Goal: Task Accomplishment & Management: Manage account settings

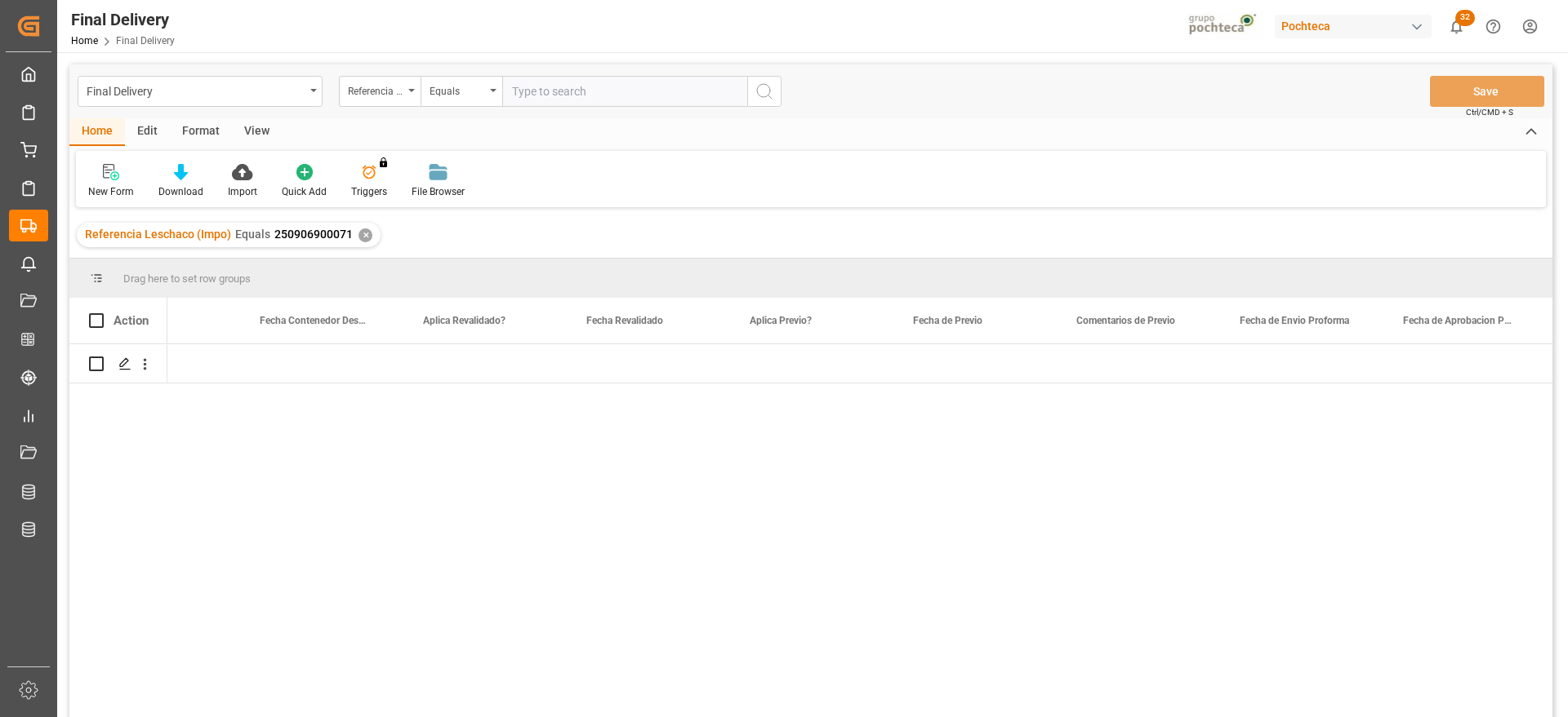
scroll to position [0, 2377]
click at [353, 234] on div "Referencia Leschaco (Impo) Equals 250906900071 ✕" at bounding box center [228, 235] width 304 height 24
click at [358, 234] on div "✕" at bounding box center [365, 235] width 14 height 14
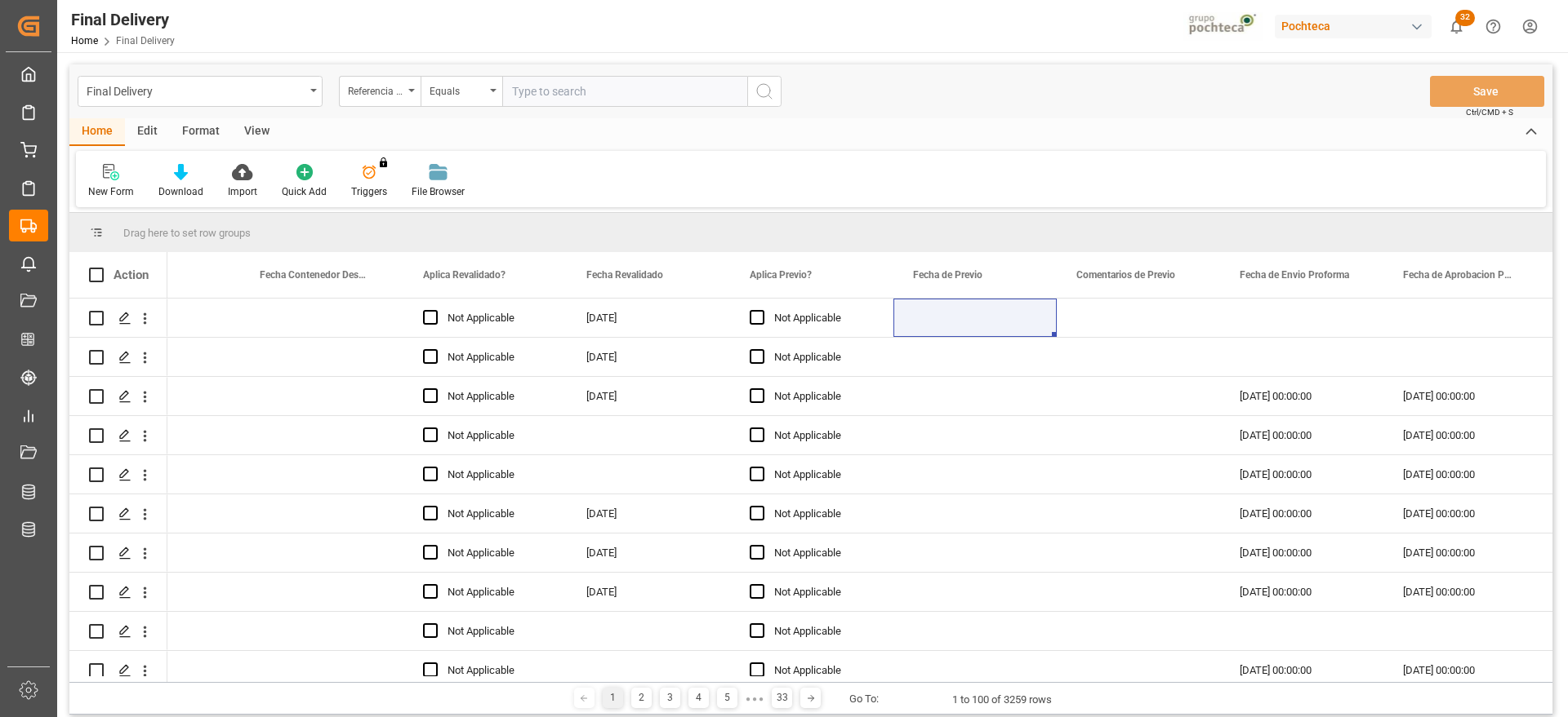
click at [241, 131] on div "View" at bounding box center [257, 132] width 50 height 28
click at [190, 172] on icon at bounding box center [185, 172] width 16 height 16
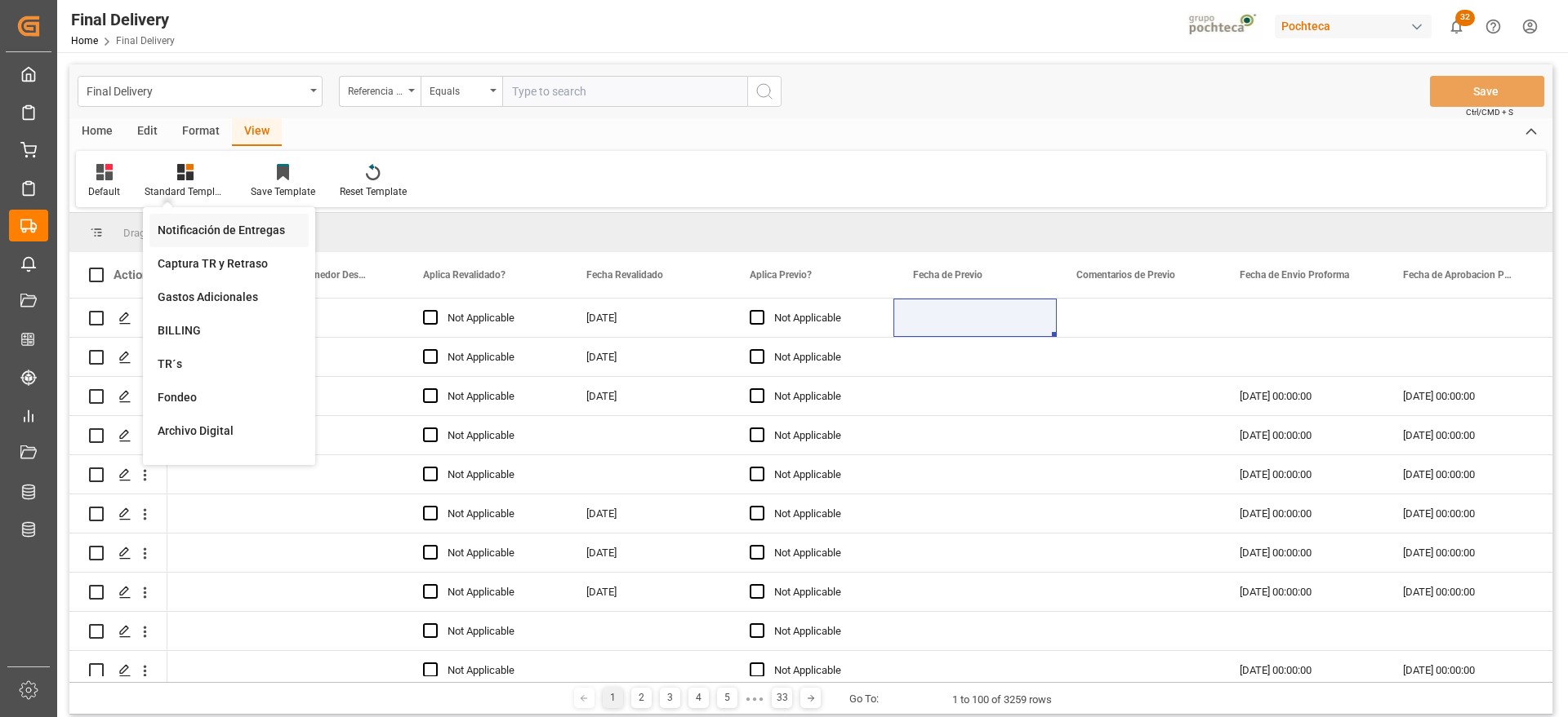
click at [206, 225] on div "Notificación de Entregas" at bounding box center [228, 231] width 143 height 17
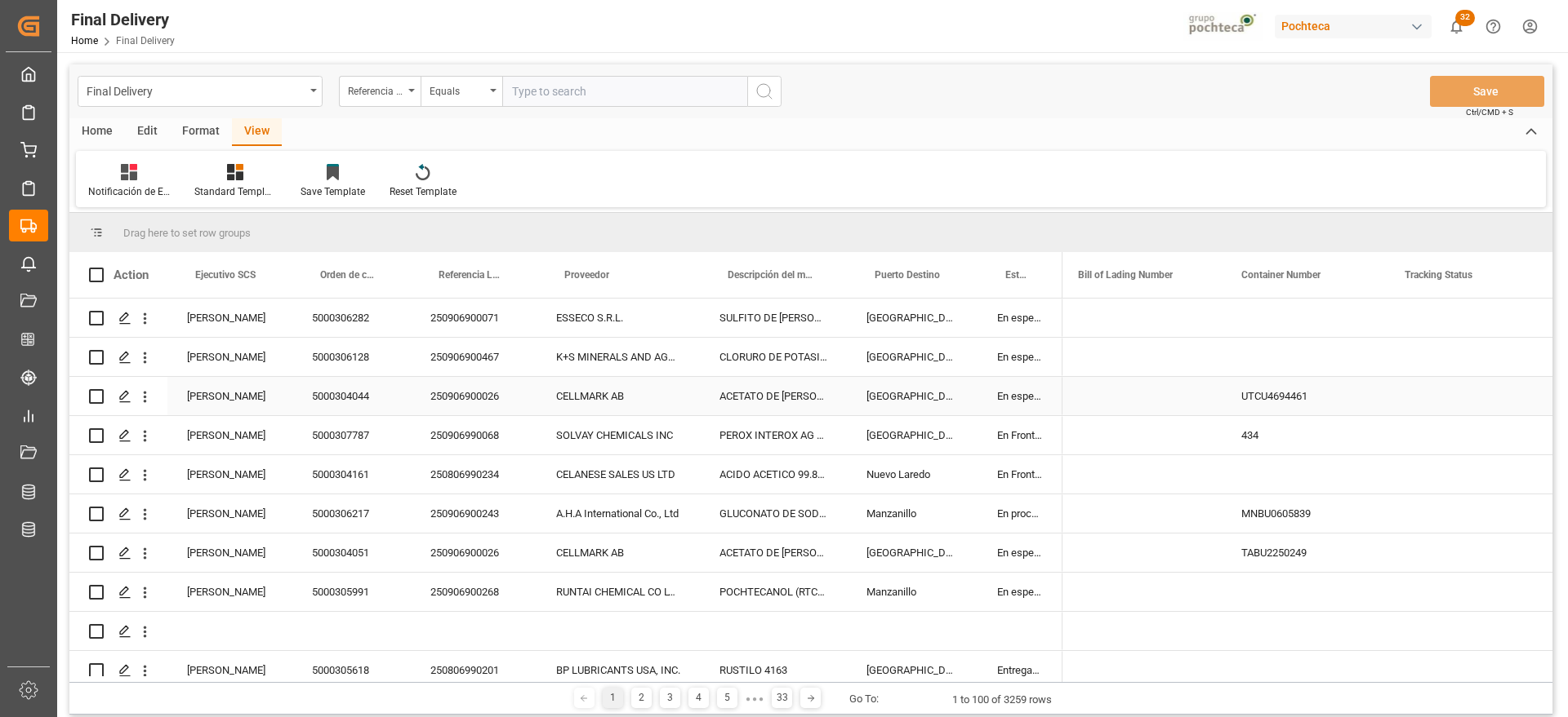
click at [807, 386] on div "ACETATO DE [PERSON_NAME] IMP GR (56874)" at bounding box center [774, 396] width 147 height 38
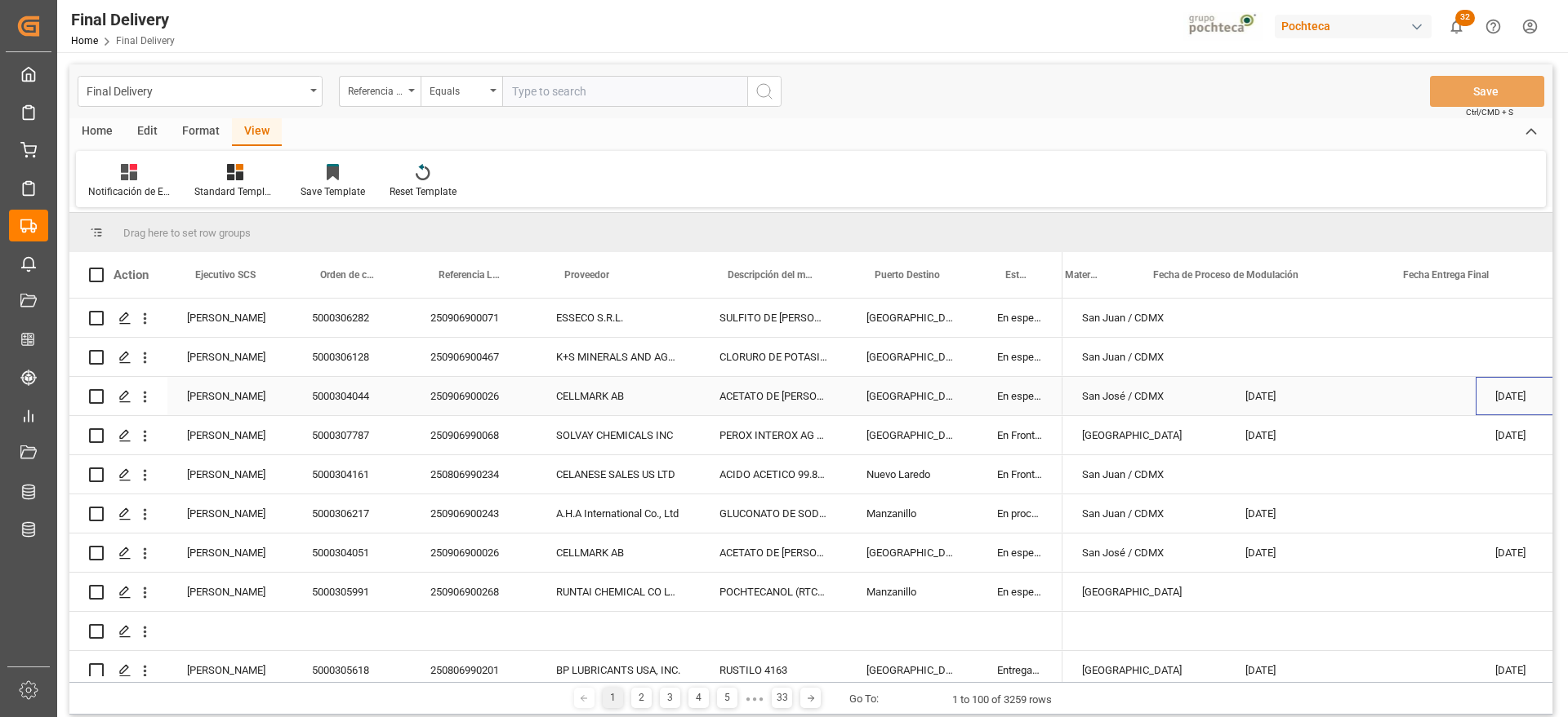
scroll to position [0, 419]
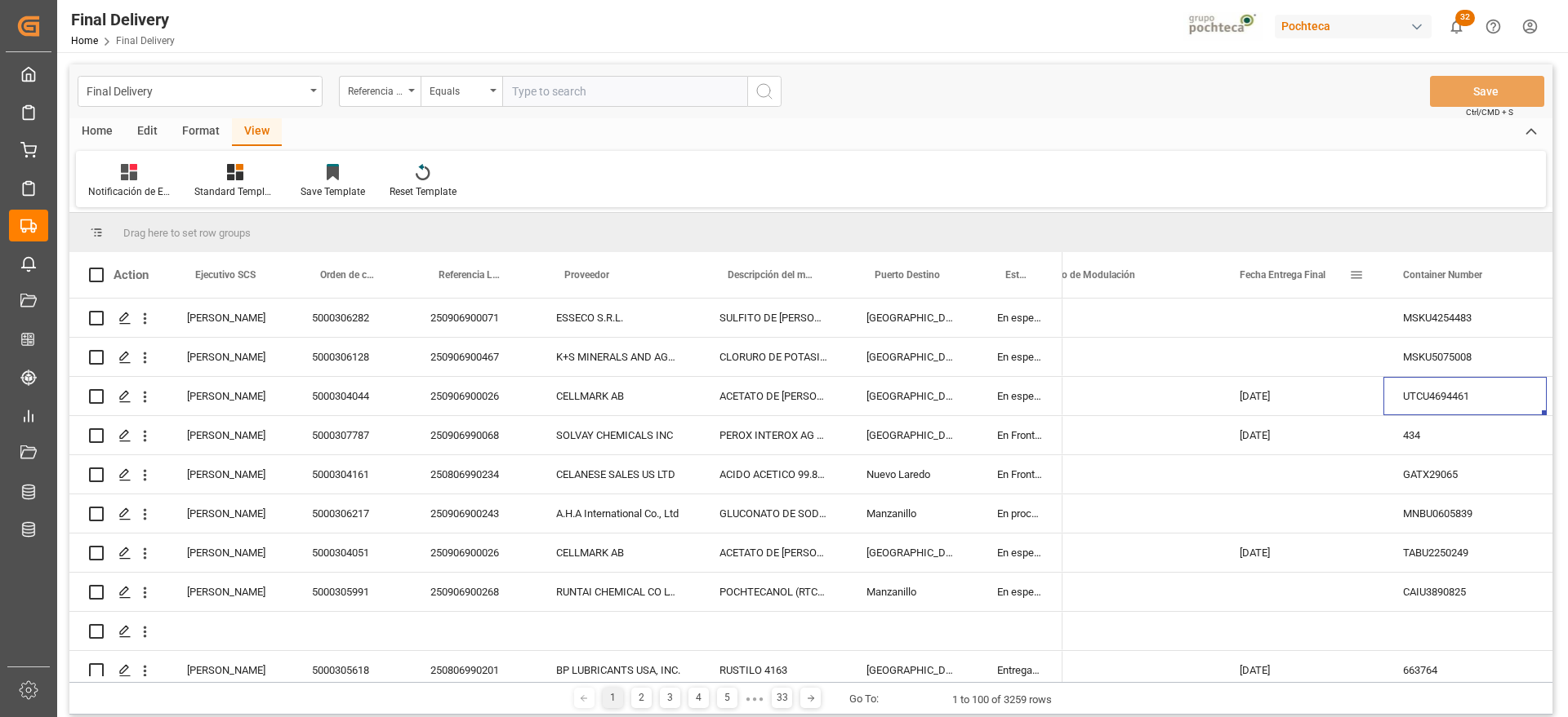
click at [1355, 279] on span at bounding box center [1356, 275] width 15 height 15
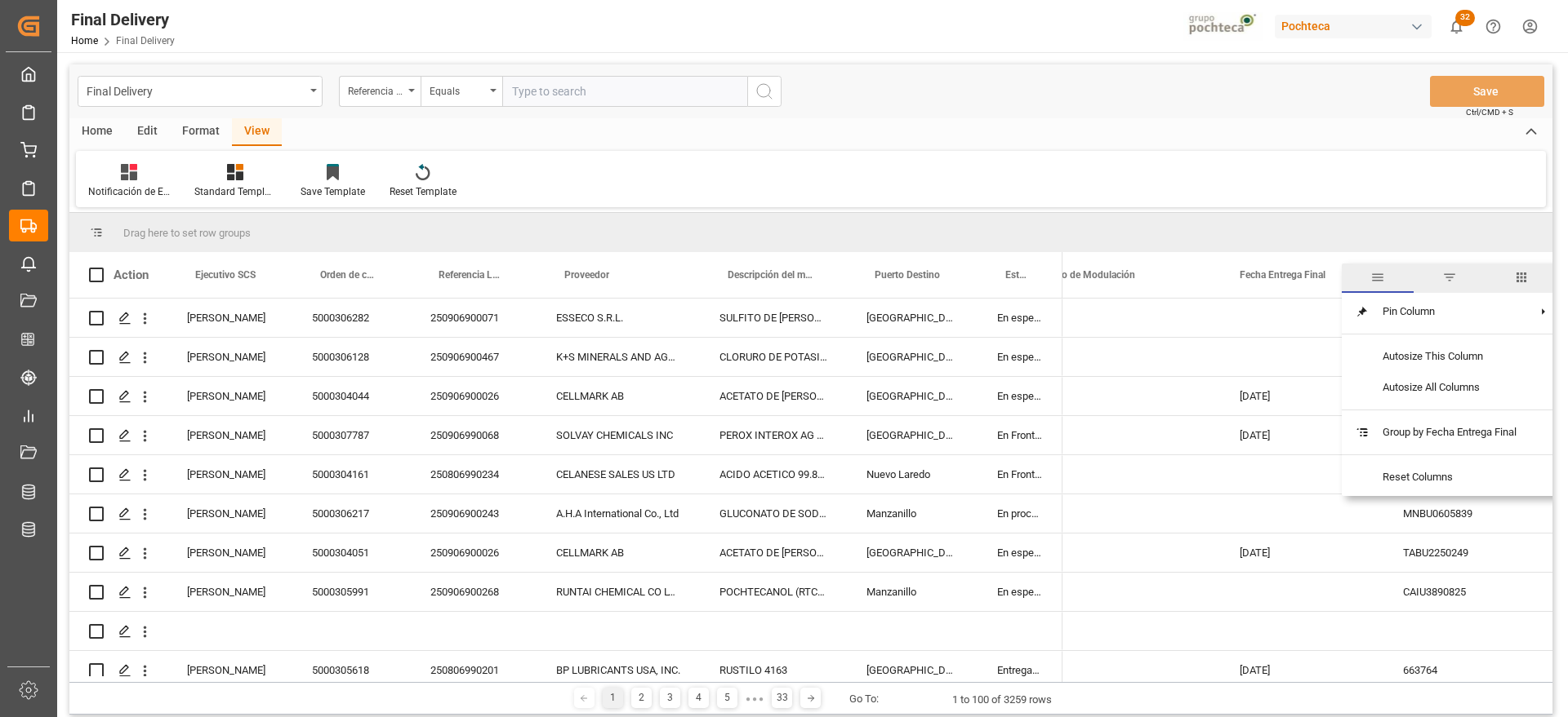
click at [1460, 278] on span "filter" at bounding box center [1449, 278] width 72 height 29
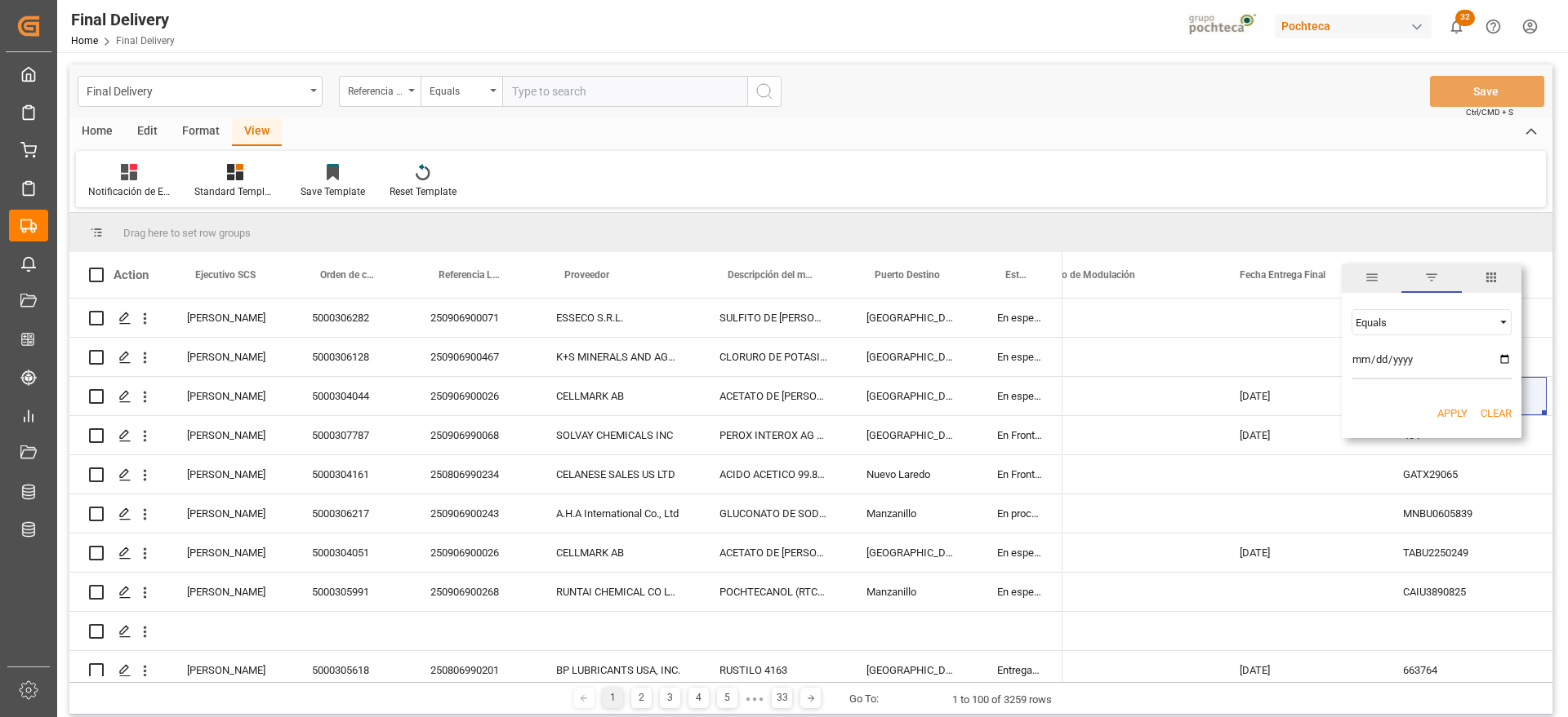
click at [1497, 360] on input "date" at bounding box center [1431, 363] width 160 height 33
click at [1507, 357] on input "date" at bounding box center [1431, 363] width 160 height 33
type input "[DATE]"
click at [1458, 410] on button "Apply" at bounding box center [1452, 413] width 30 height 16
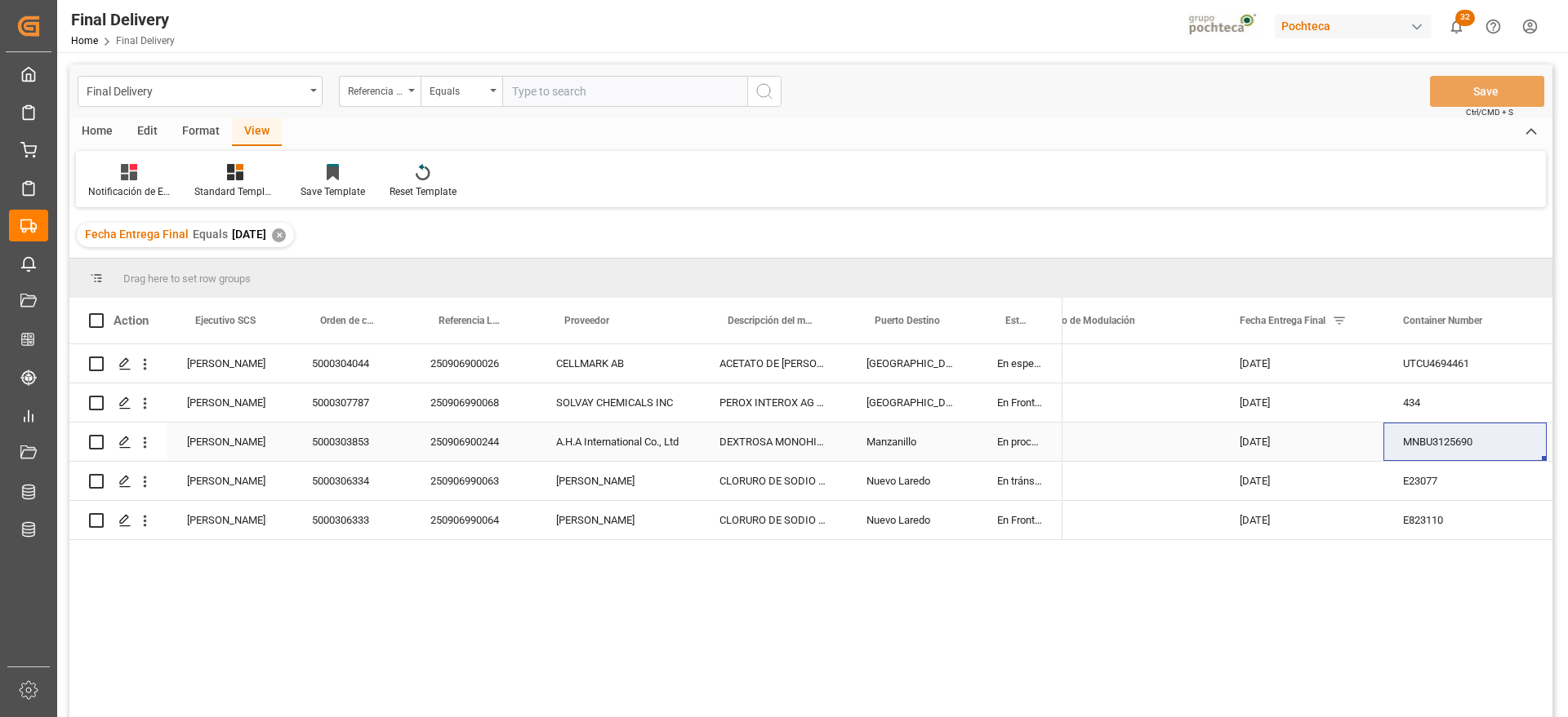
click at [976, 432] on div "Manzanillo" at bounding box center [912, 442] width 131 height 38
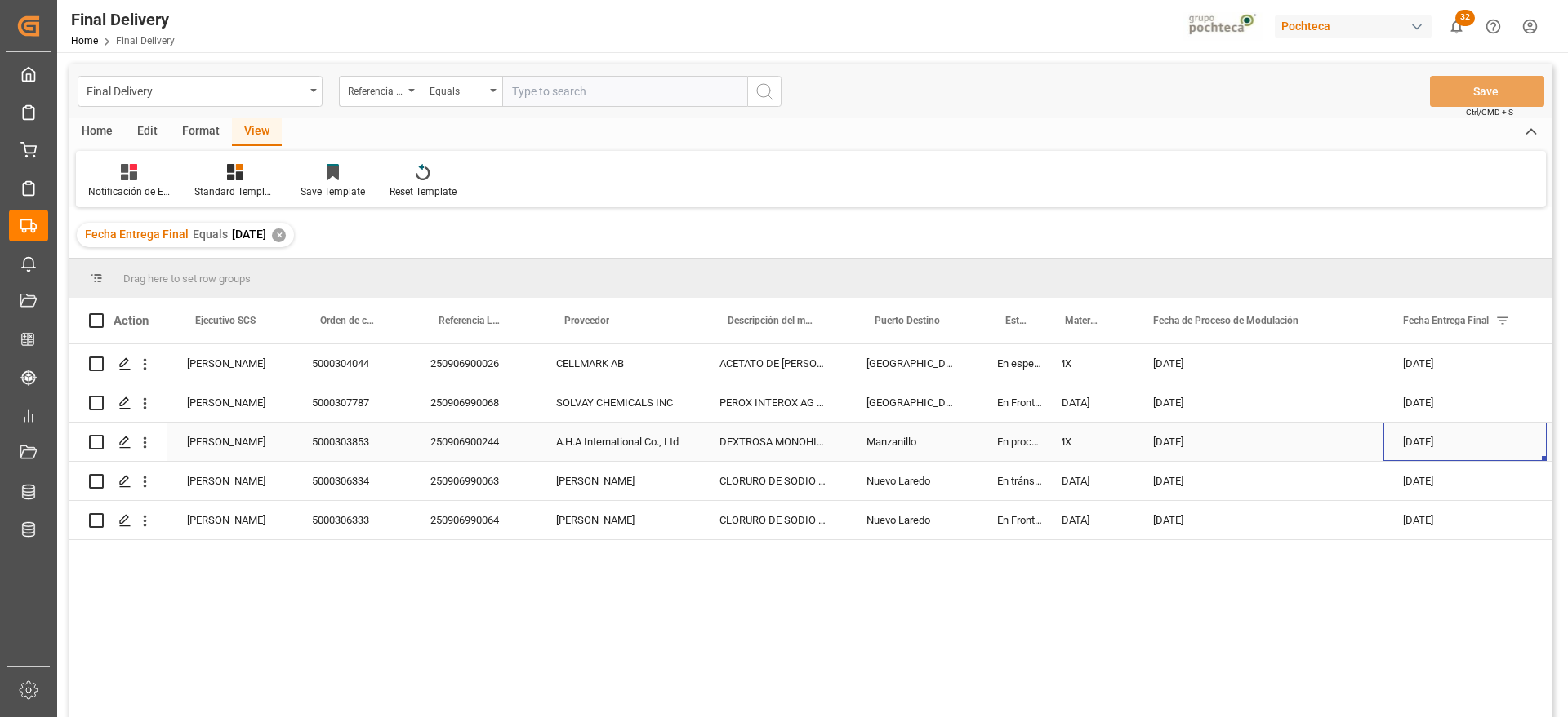
scroll to position [0, 419]
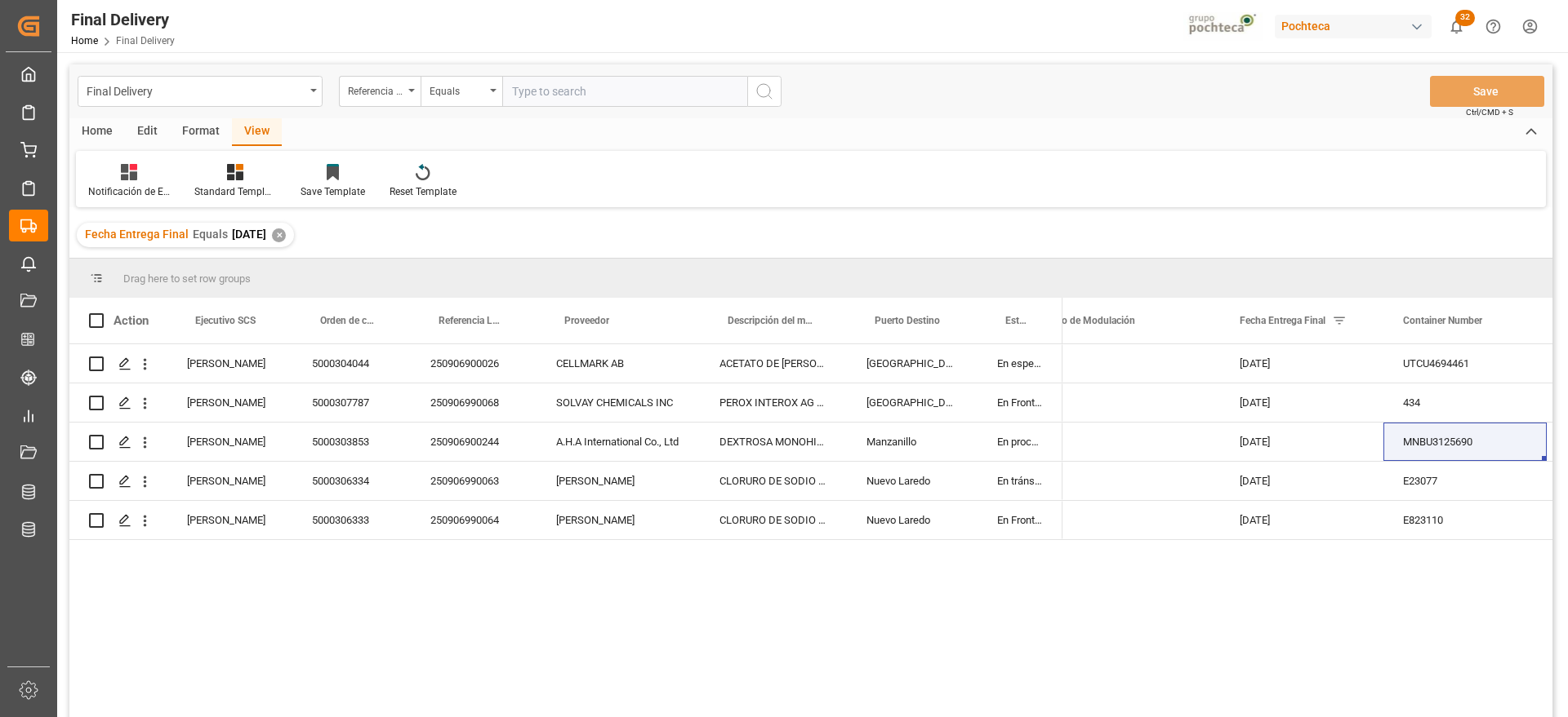
click at [286, 228] on div "✕" at bounding box center [279, 235] width 14 height 14
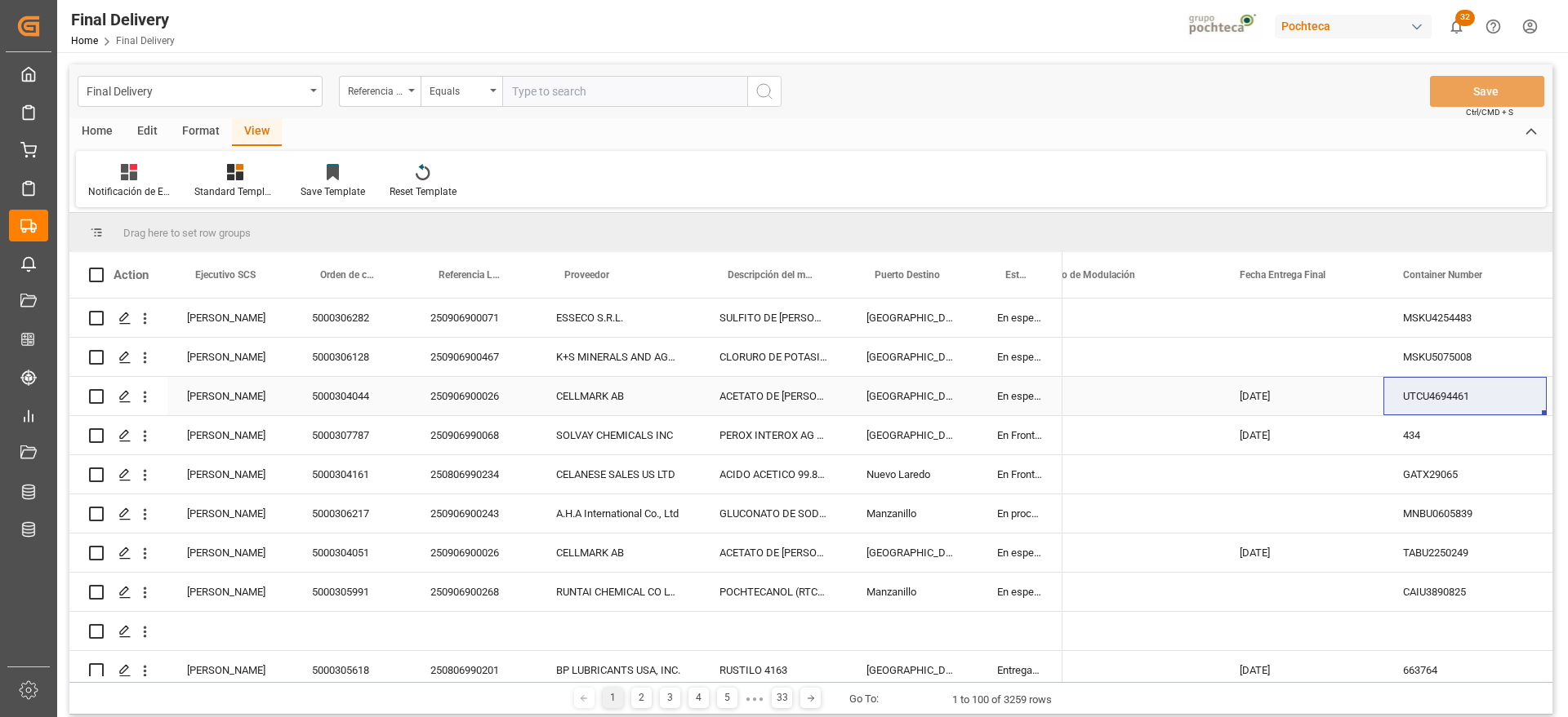
click at [940, 399] on div "[GEOGRAPHIC_DATA]" at bounding box center [912, 396] width 131 height 38
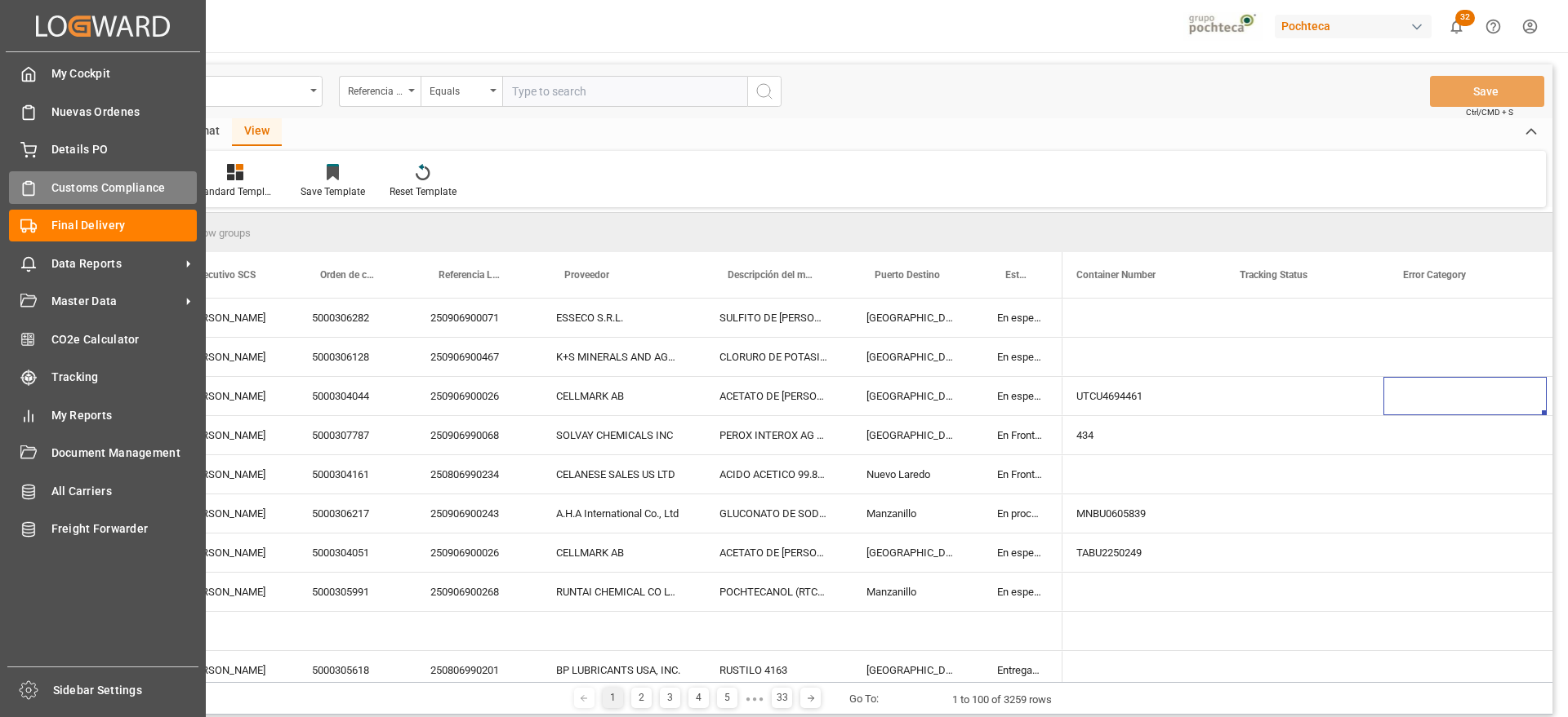
click at [53, 196] on div "Customs Compliance Customs Compliance" at bounding box center [102, 187] width 188 height 32
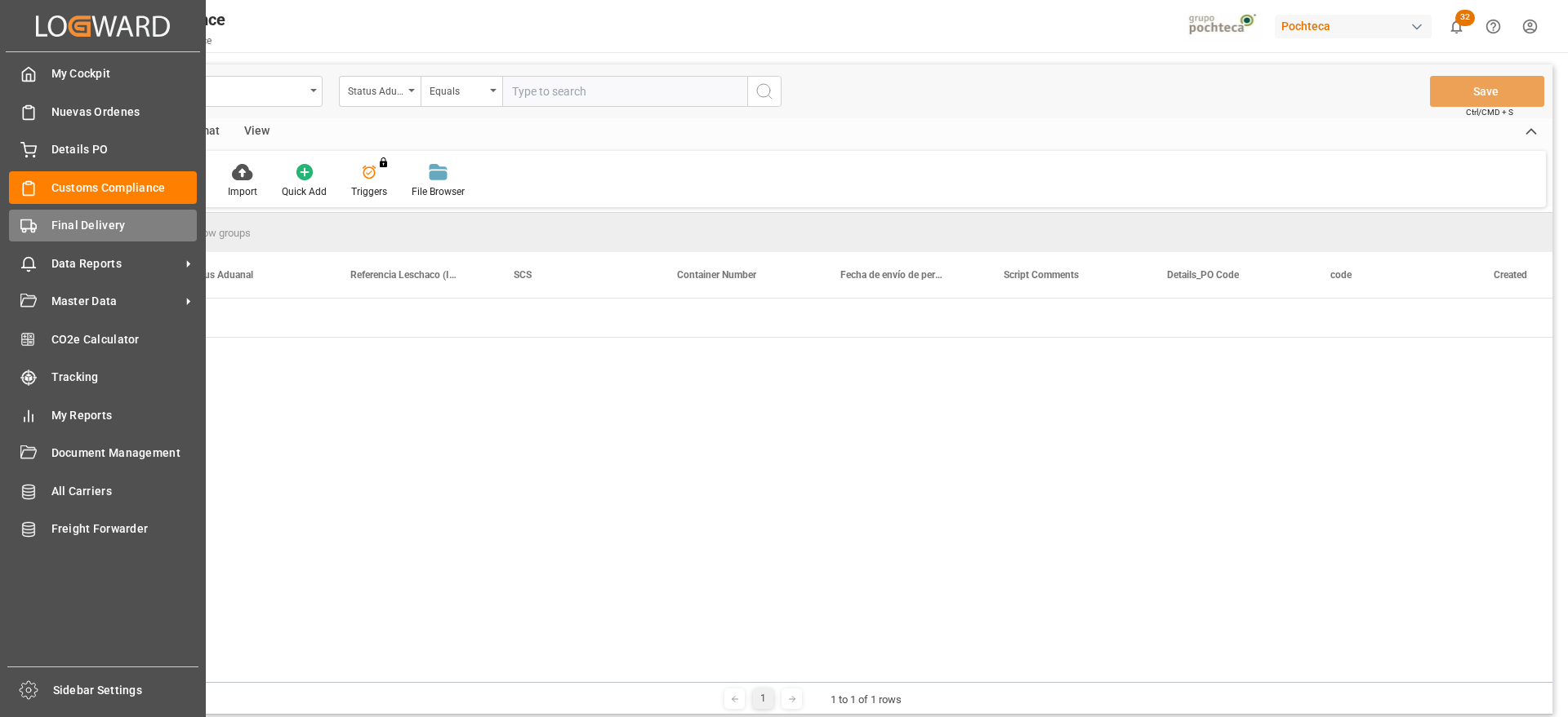
click at [79, 228] on span "Final Delivery" at bounding box center [124, 226] width 146 height 17
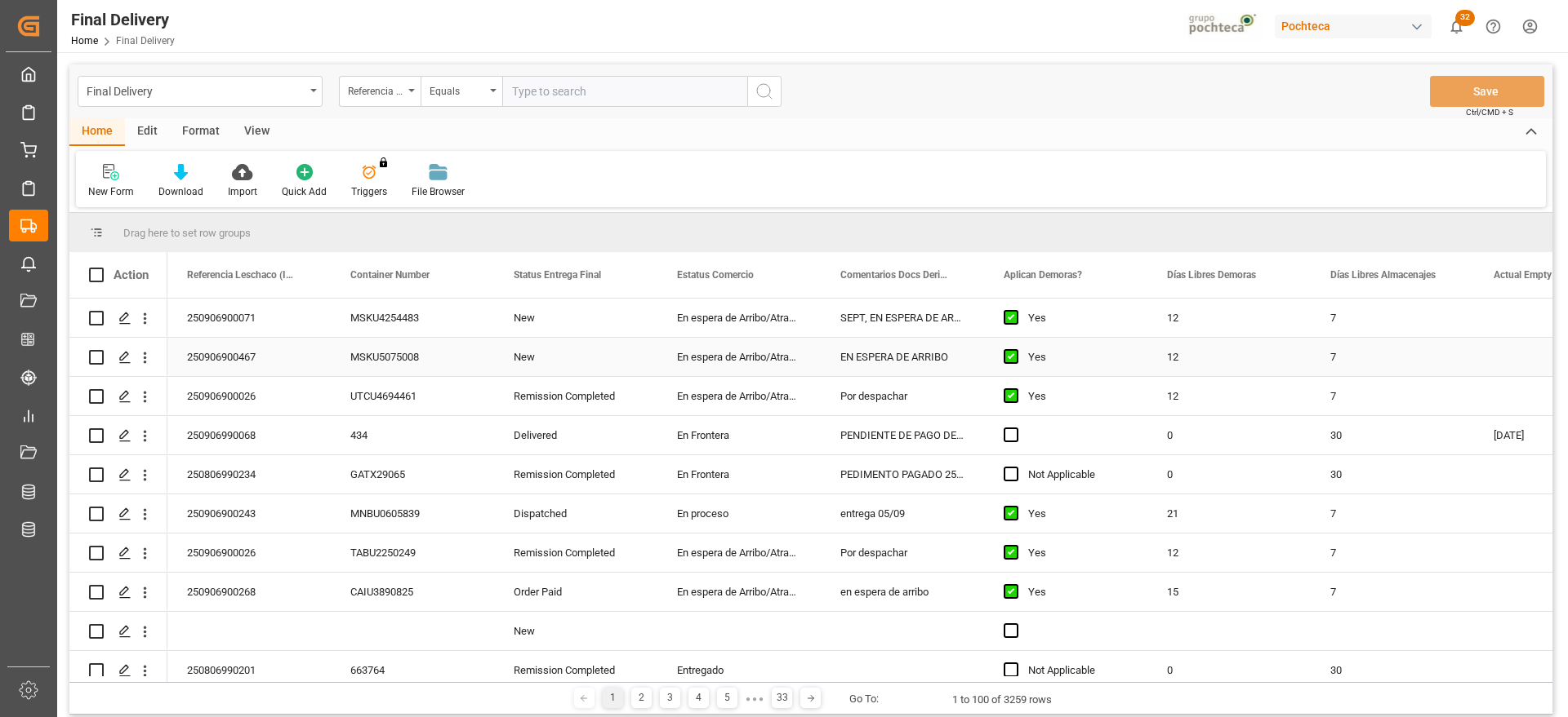
click at [744, 383] on div "En espera de Arribo/Atraque" at bounding box center [739, 396] width 164 height 38
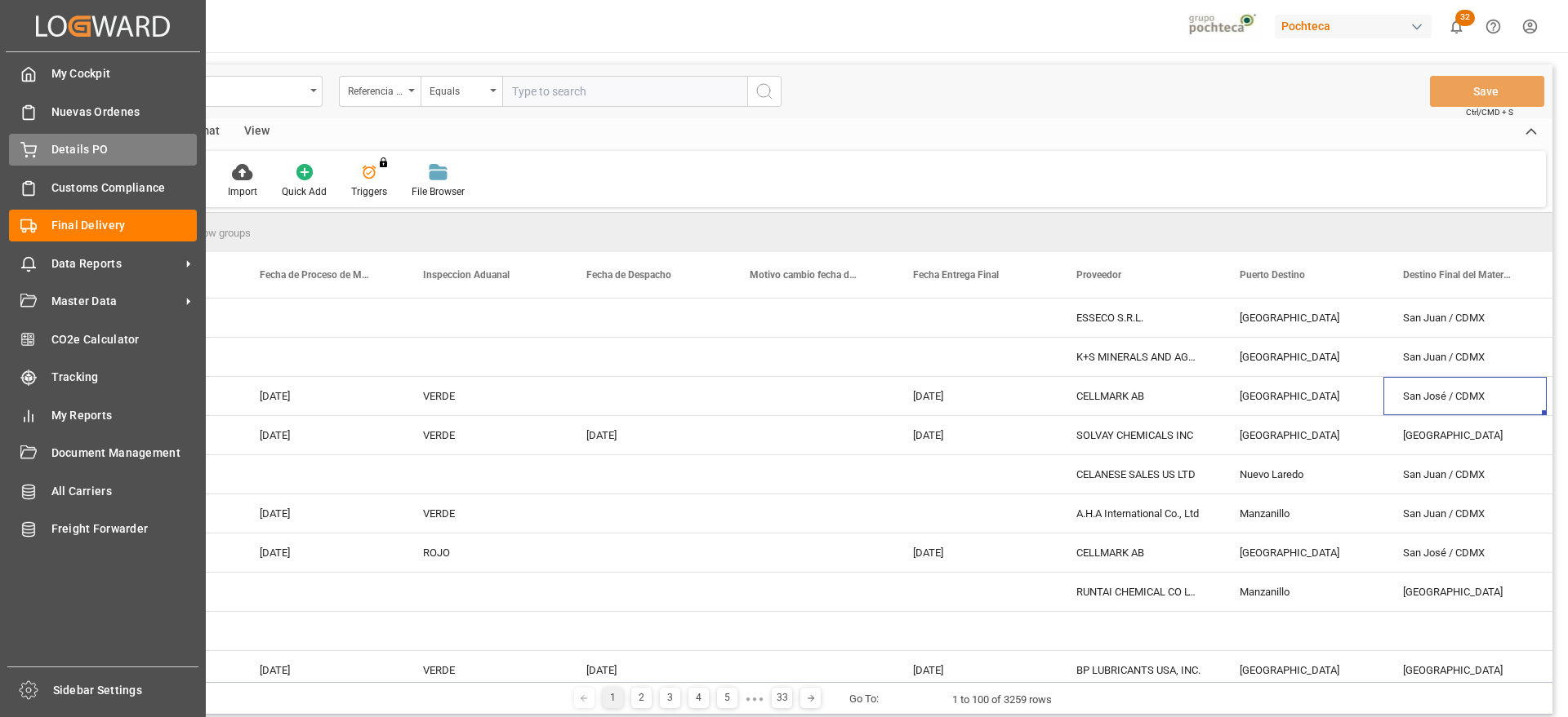
click at [50, 147] on div "Details PO Details PO" at bounding box center [102, 150] width 188 height 32
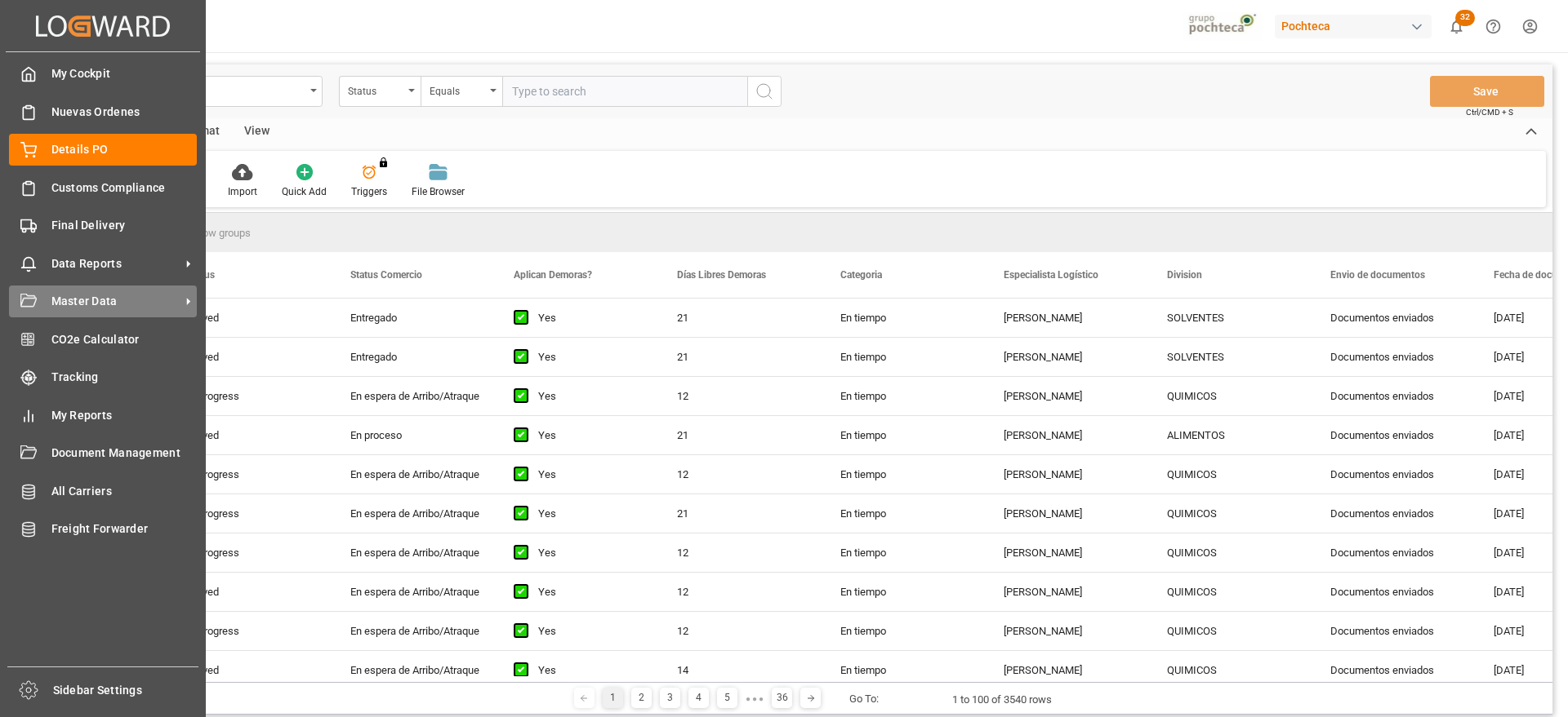
click at [127, 313] on div "Master Data Master Data" at bounding box center [102, 301] width 188 height 32
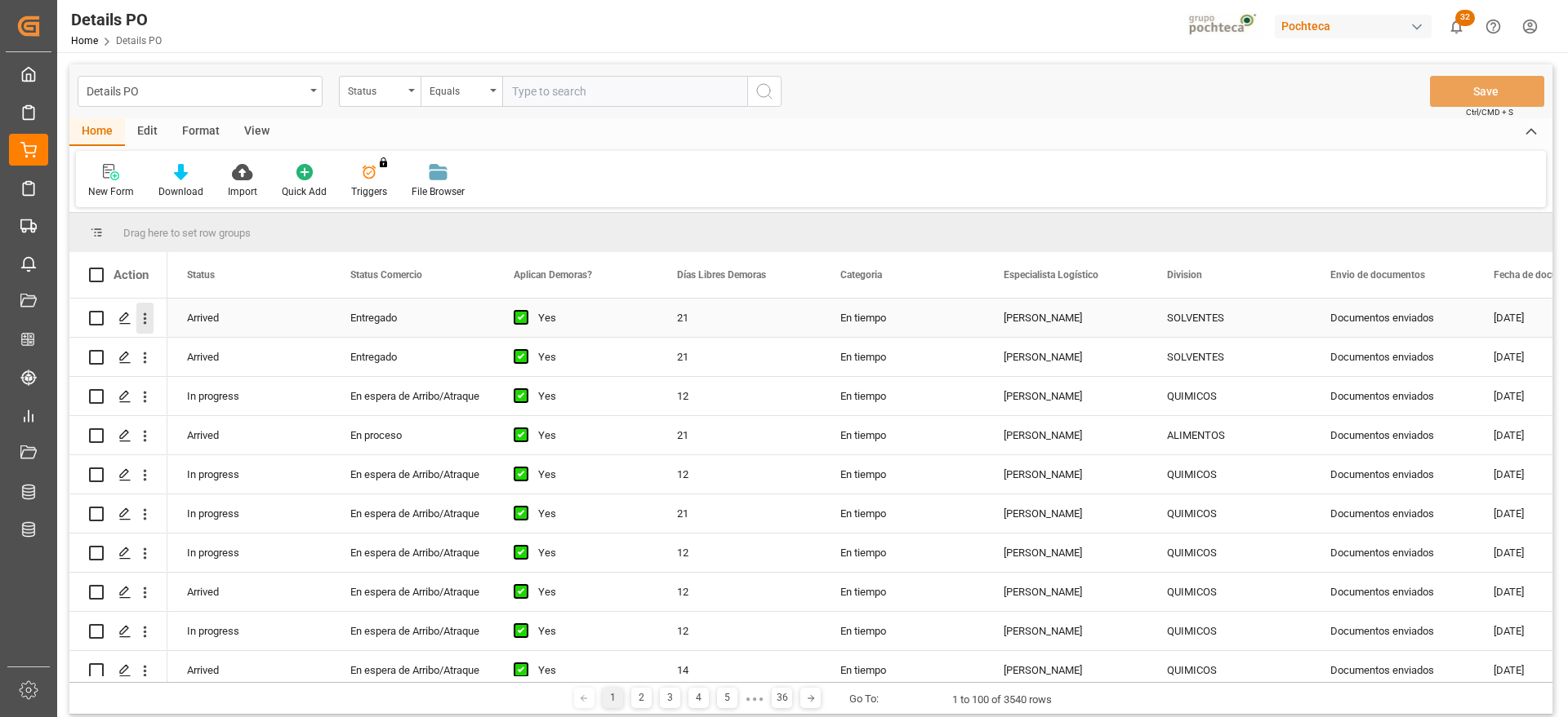
click at [441, 330] on div "Entregado" at bounding box center [412, 317] width 124 height 37
click at [122, 314] on icon "Press SPACE to select this row." at bounding box center [125, 317] width 13 height 13
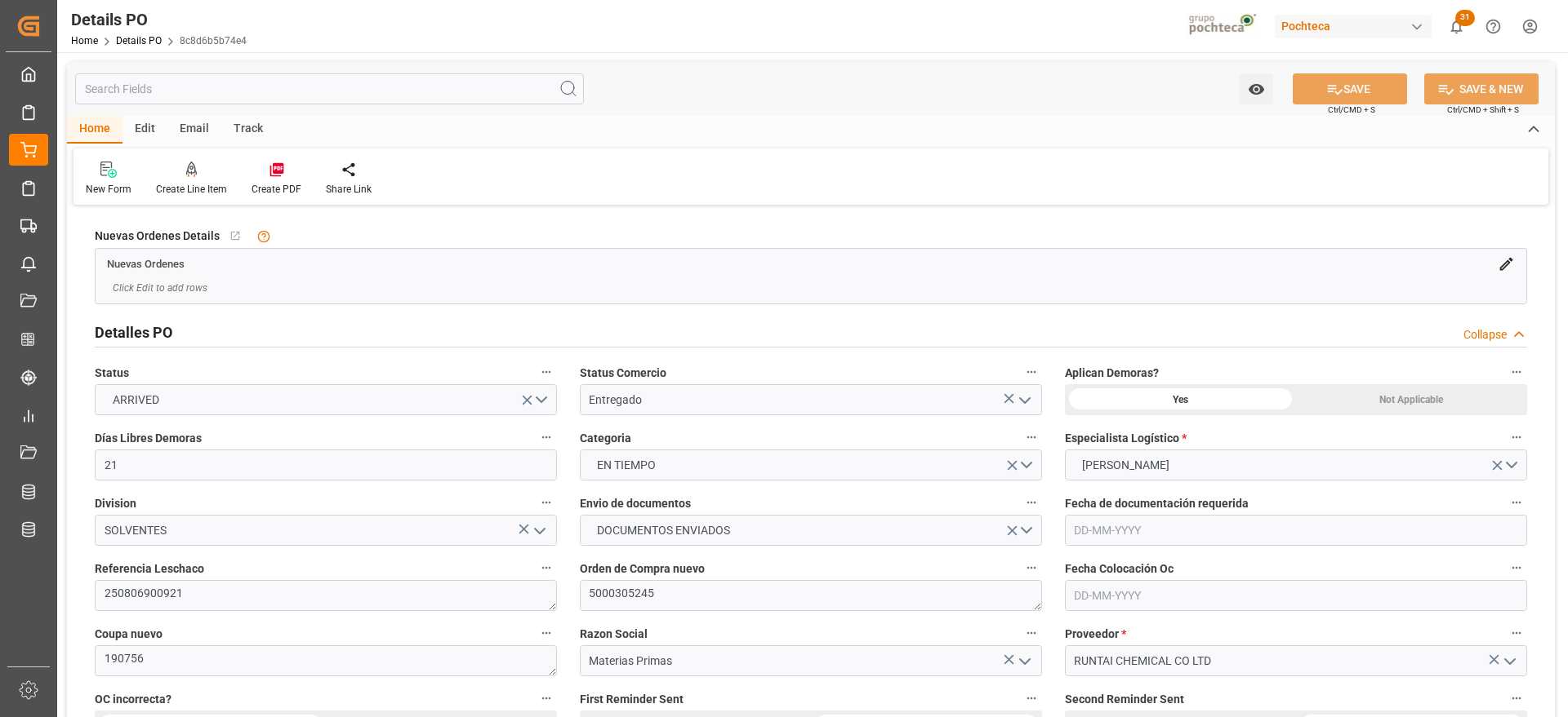
type input "21"
type input "[DATE]"
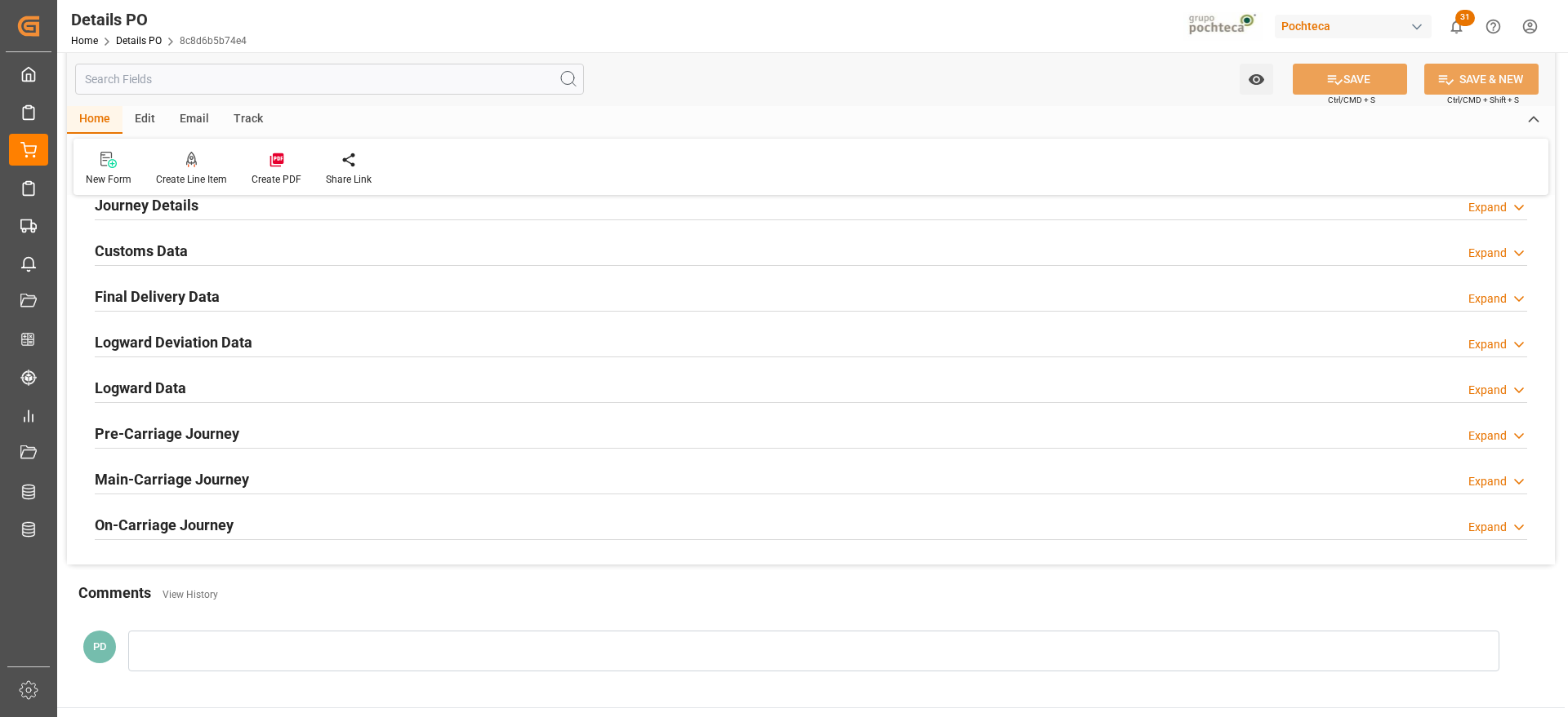
scroll to position [1123, 0]
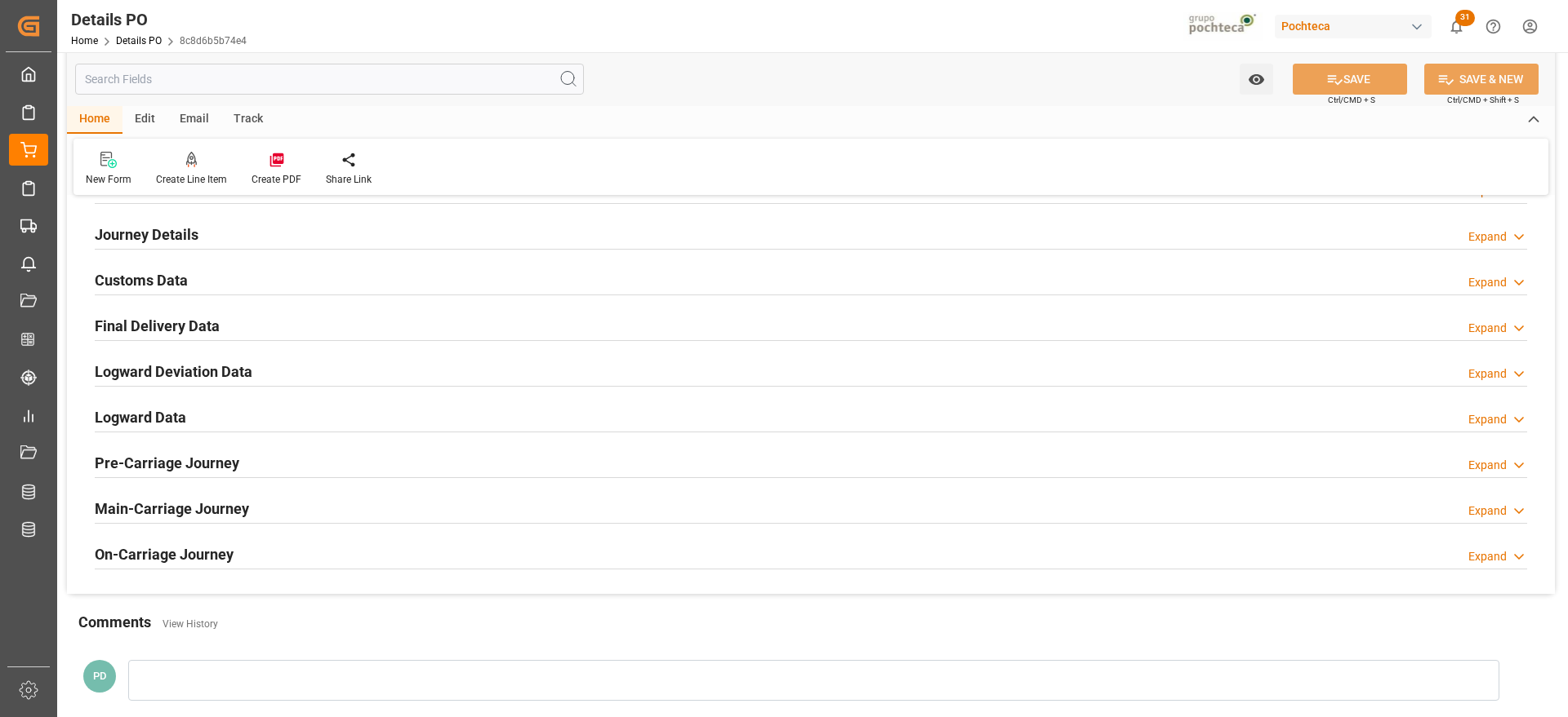
click at [140, 290] on h2 "Customs Data" at bounding box center [141, 279] width 93 height 22
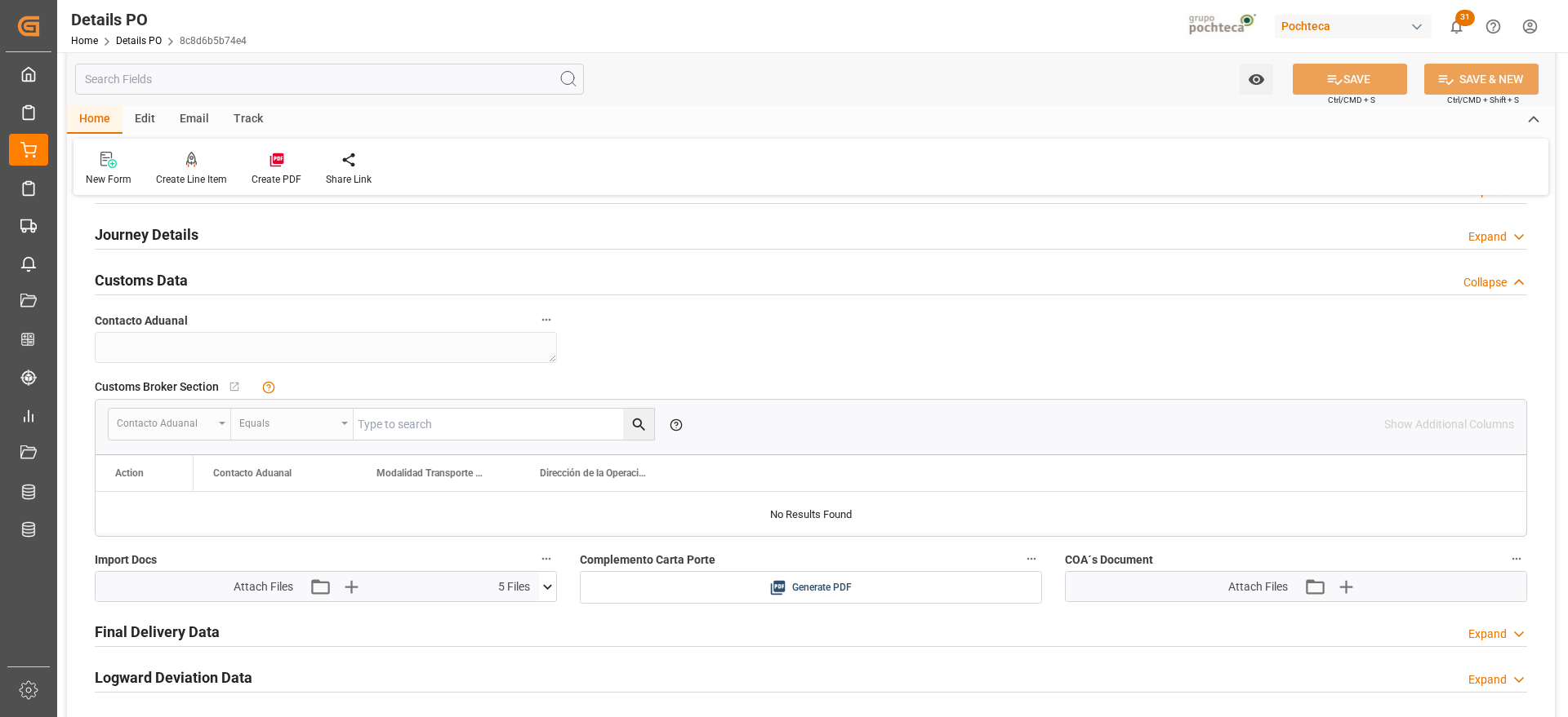
click at [542, 583] on icon at bounding box center [548, 587] width 17 height 17
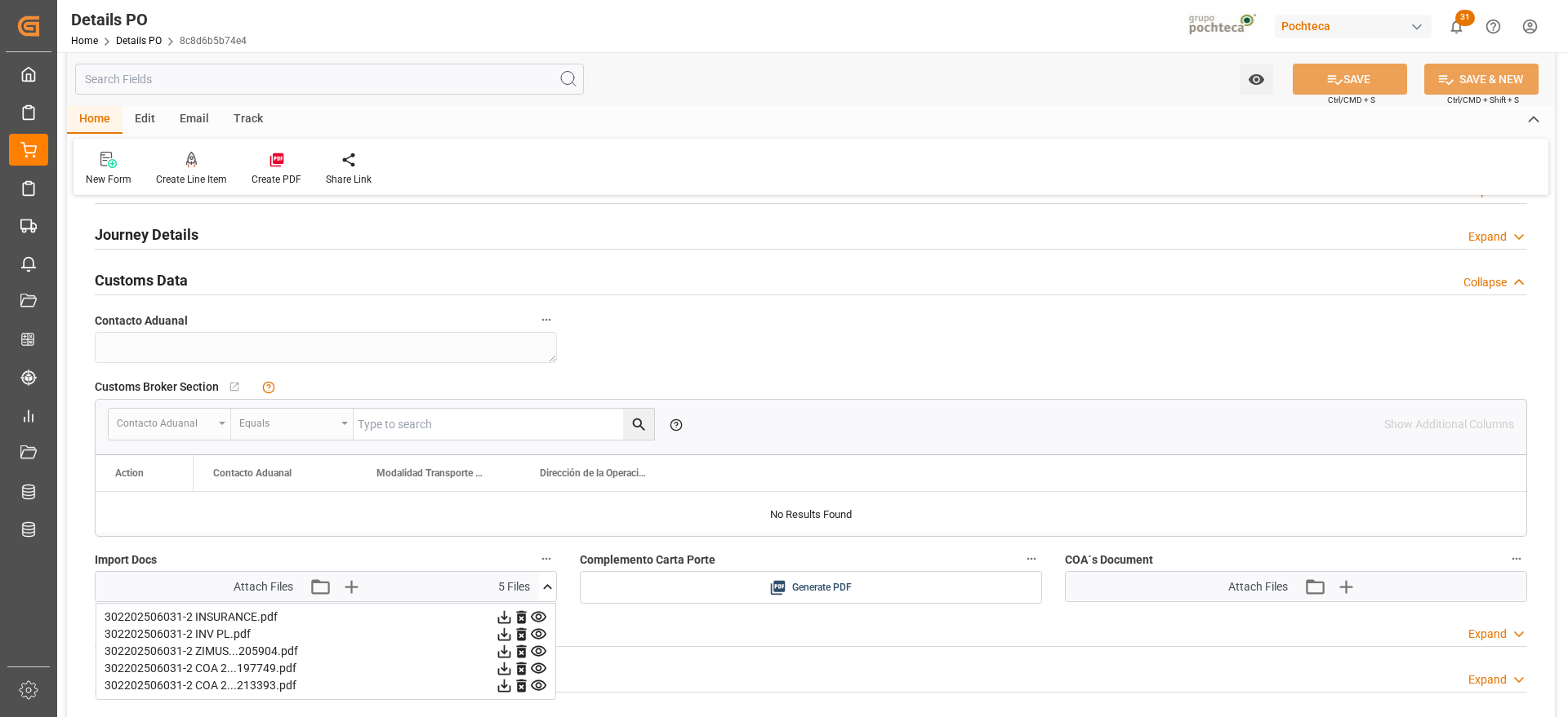
click at [504, 668] on icon at bounding box center [504, 669] width 13 height 13
click at [501, 688] on icon at bounding box center [504, 686] width 17 height 17
click at [1354, 588] on icon "button" at bounding box center [1345, 586] width 26 height 26
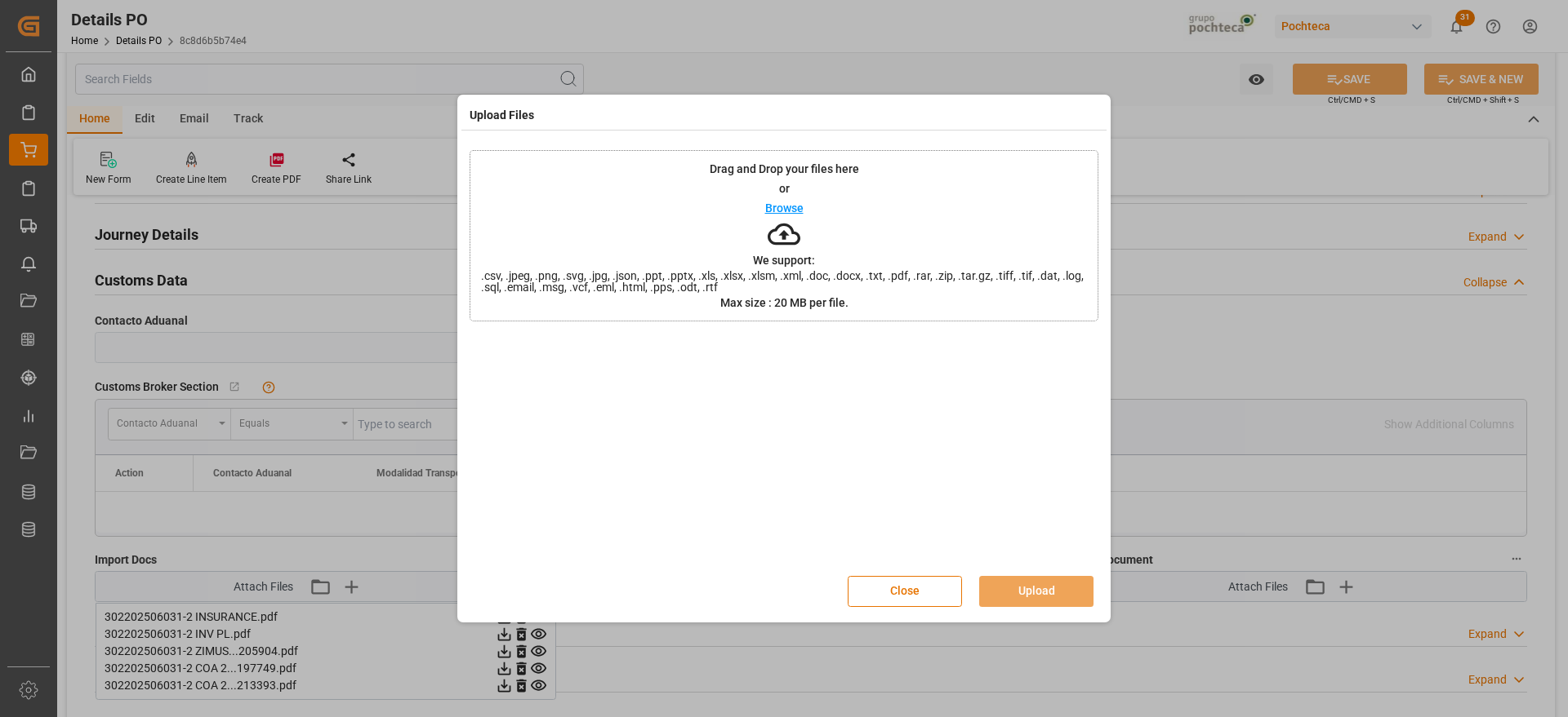
click at [424, 667] on div "Upload Files Drag and Drop your files here or Browse We support: .csv, .jpeg, .…" at bounding box center [784, 358] width 1568 height 717
click at [941, 589] on button "Close" at bounding box center [905, 592] width 114 height 31
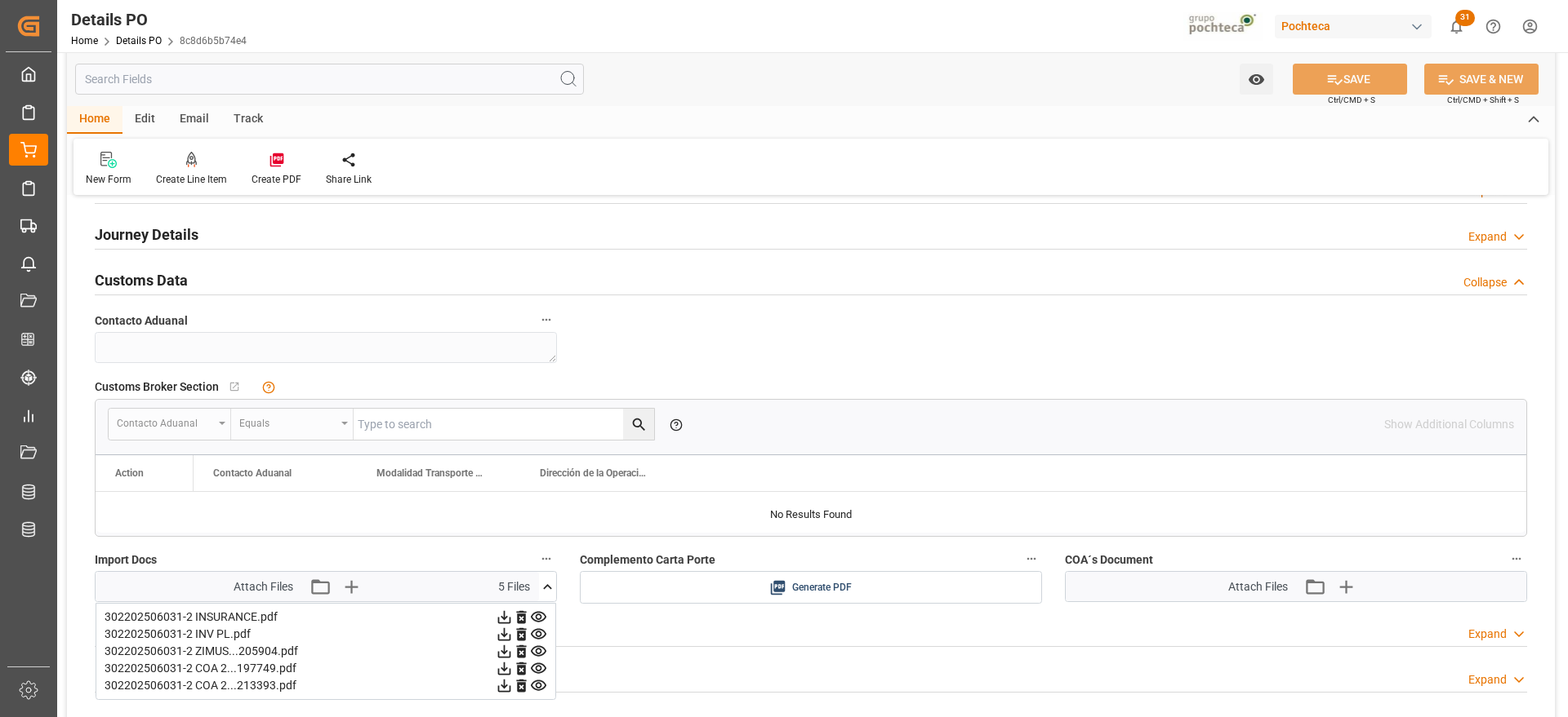
click at [507, 670] on icon at bounding box center [504, 669] width 17 height 17
click at [501, 685] on icon at bounding box center [504, 686] width 13 height 13
click at [445, 307] on div "Contacto Aduanal" at bounding box center [325, 336] width 485 height 65
click at [1346, 585] on icon "button" at bounding box center [1346, 587] width 16 height 16
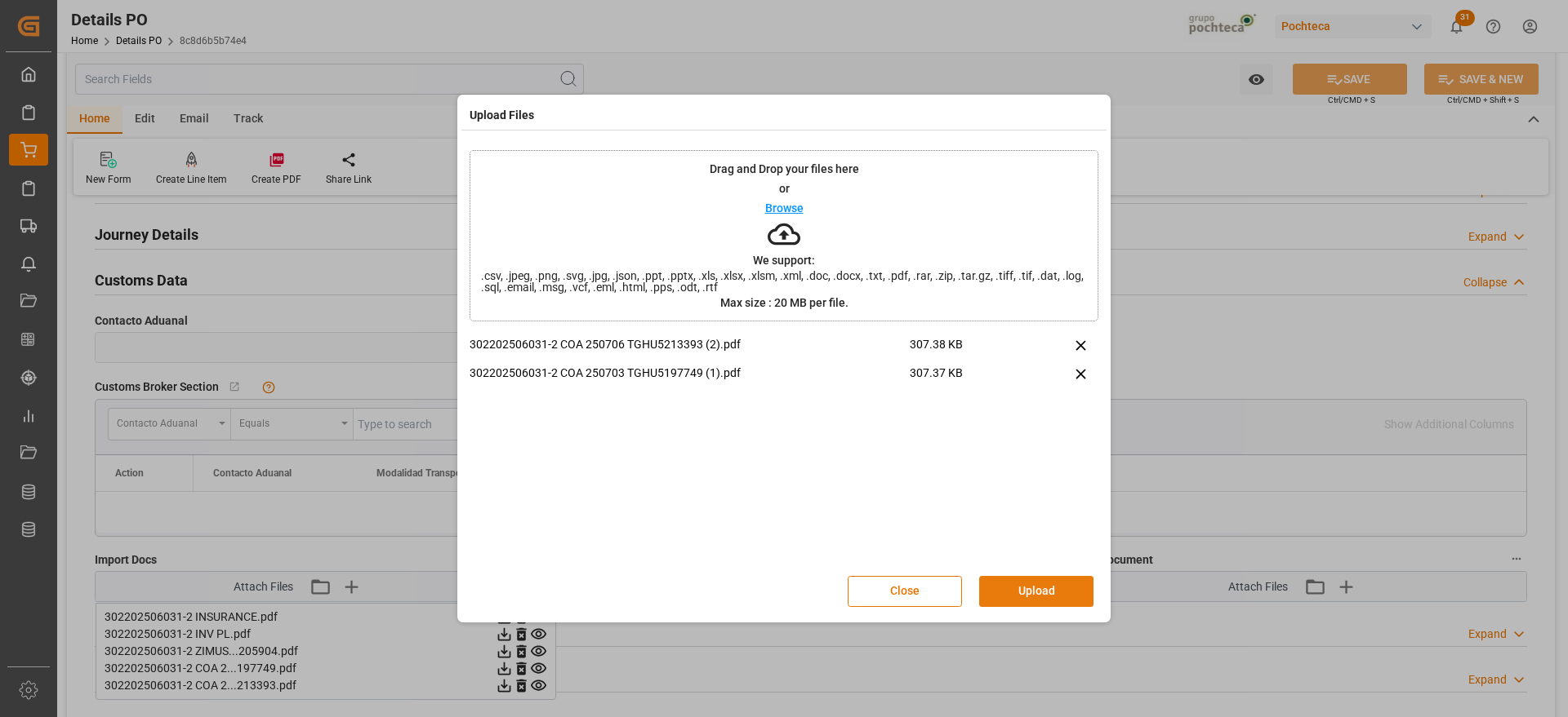
click at [1051, 598] on button "Upload" at bounding box center [1036, 592] width 114 height 31
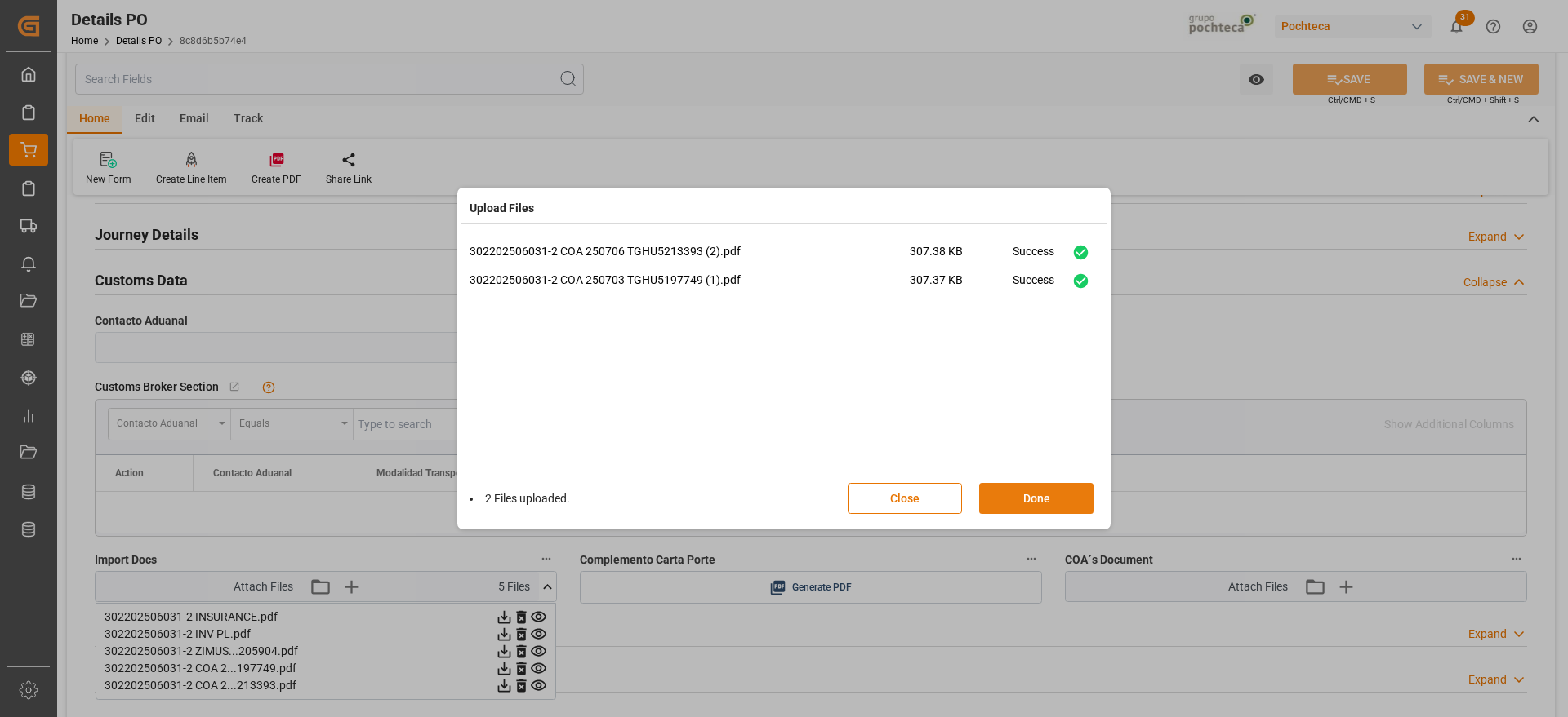
click at [1025, 503] on button "Done" at bounding box center [1036, 499] width 114 height 31
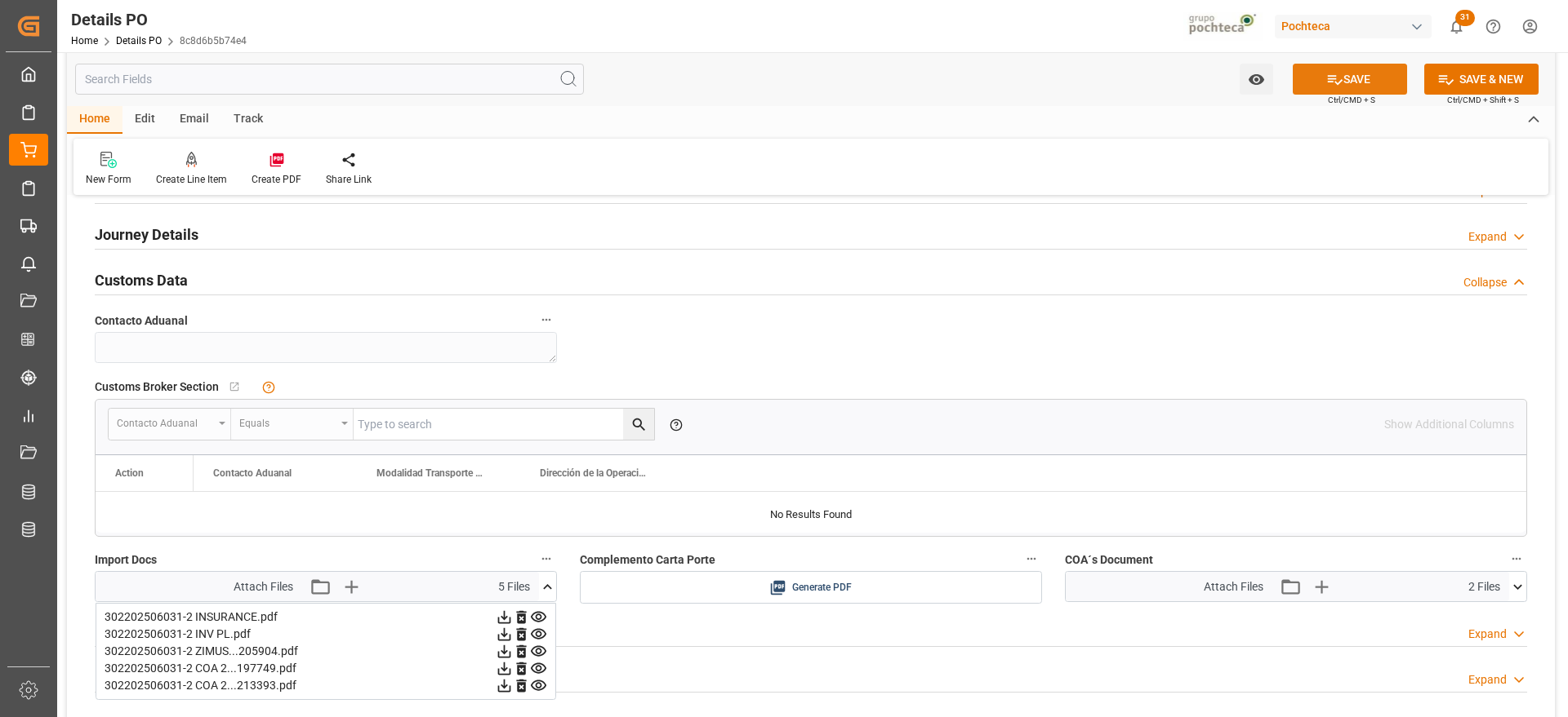
click at [1363, 69] on button "SAVE" at bounding box center [1350, 80] width 114 height 31
click at [547, 582] on icon at bounding box center [548, 587] width 17 height 17
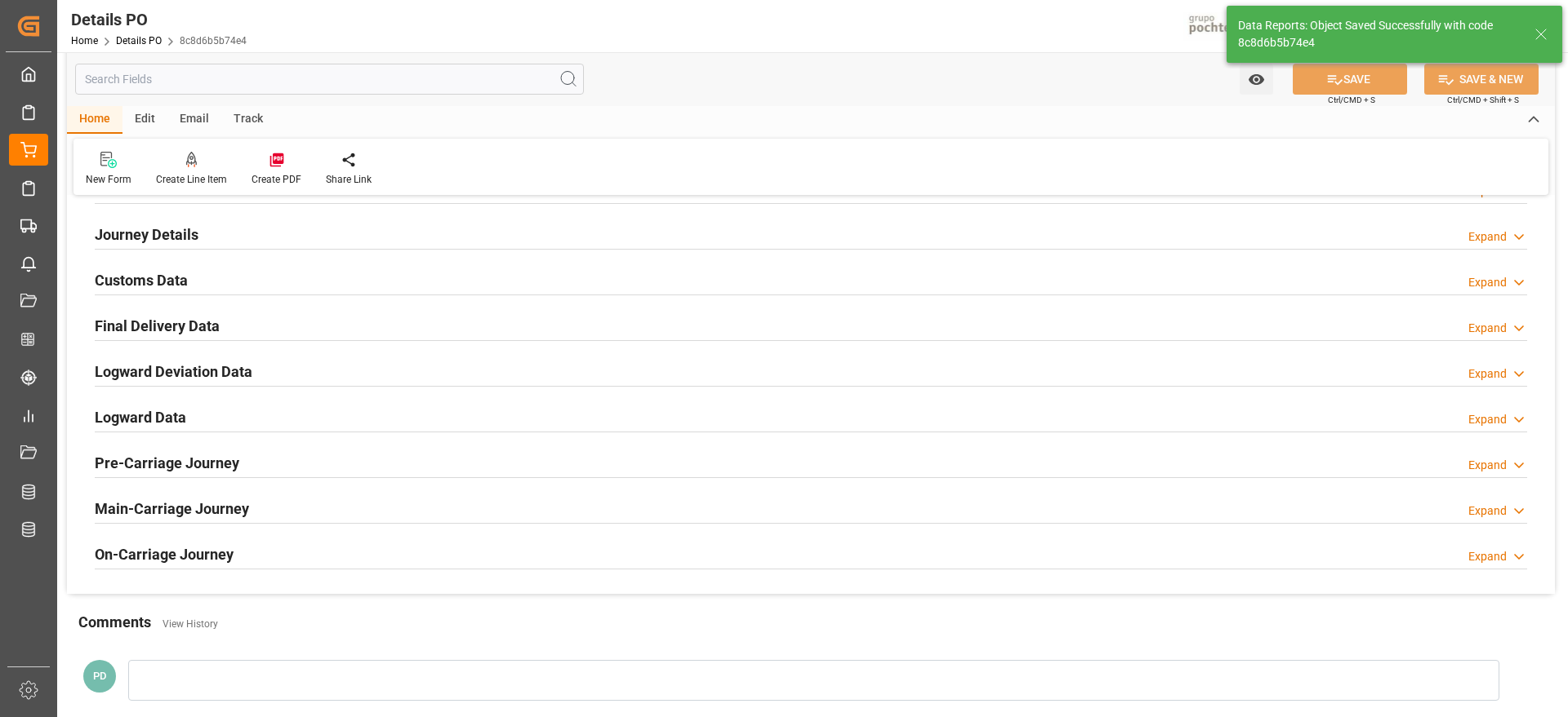
click at [154, 281] on h2 "Customs Data" at bounding box center [141, 279] width 93 height 22
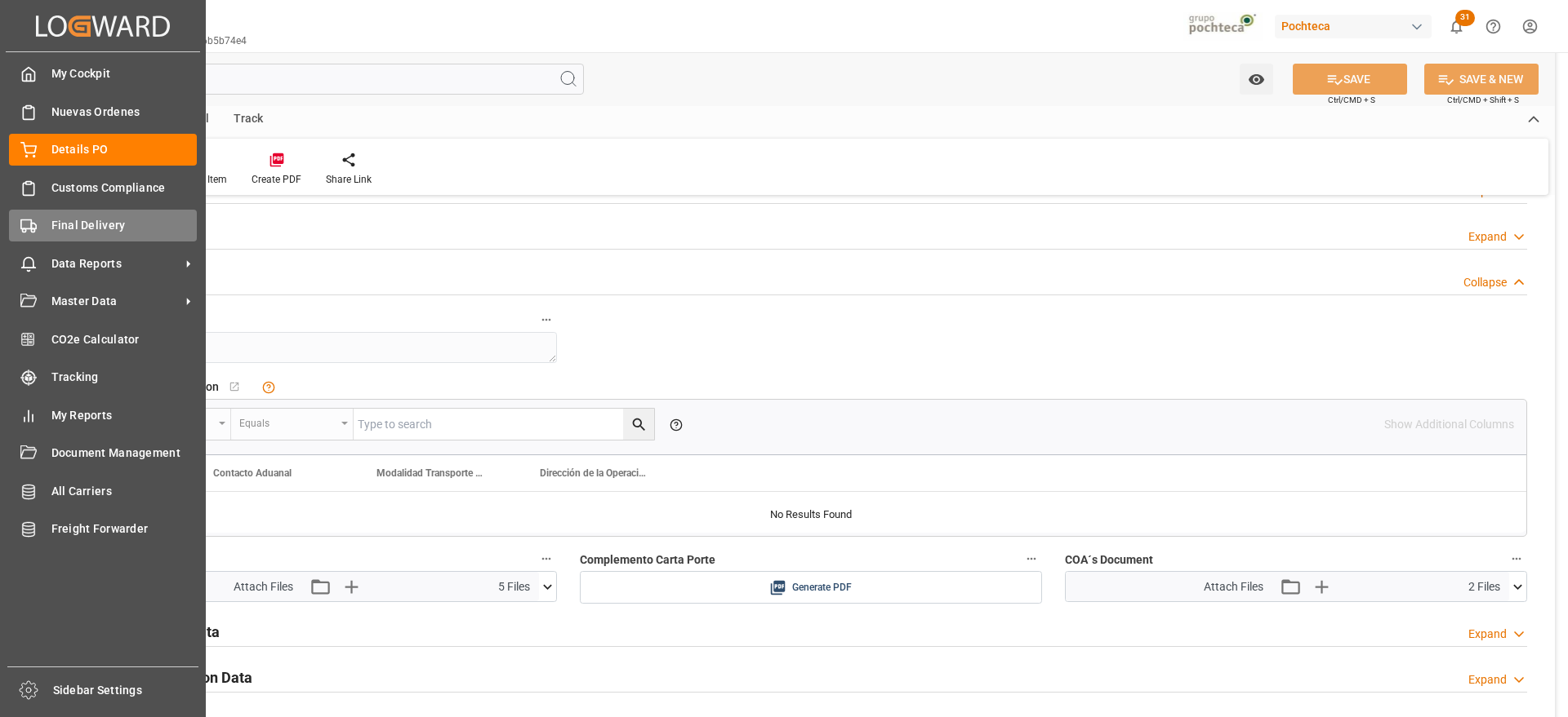
click at [51, 228] on span "Final Delivery" at bounding box center [124, 226] width 146 height 17
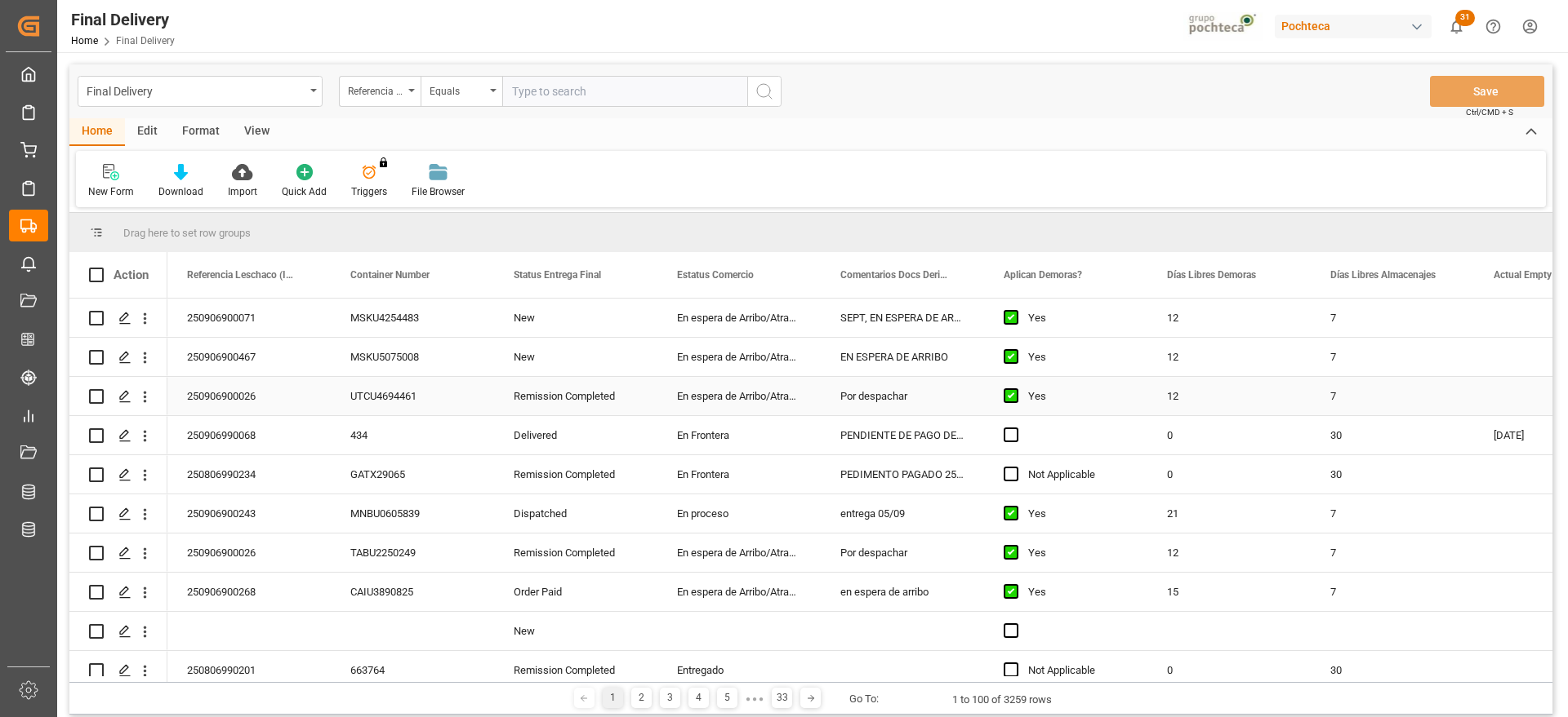
click at [1181, 436] on div "0" at bounding box center [1229, 435] width 164 height 38
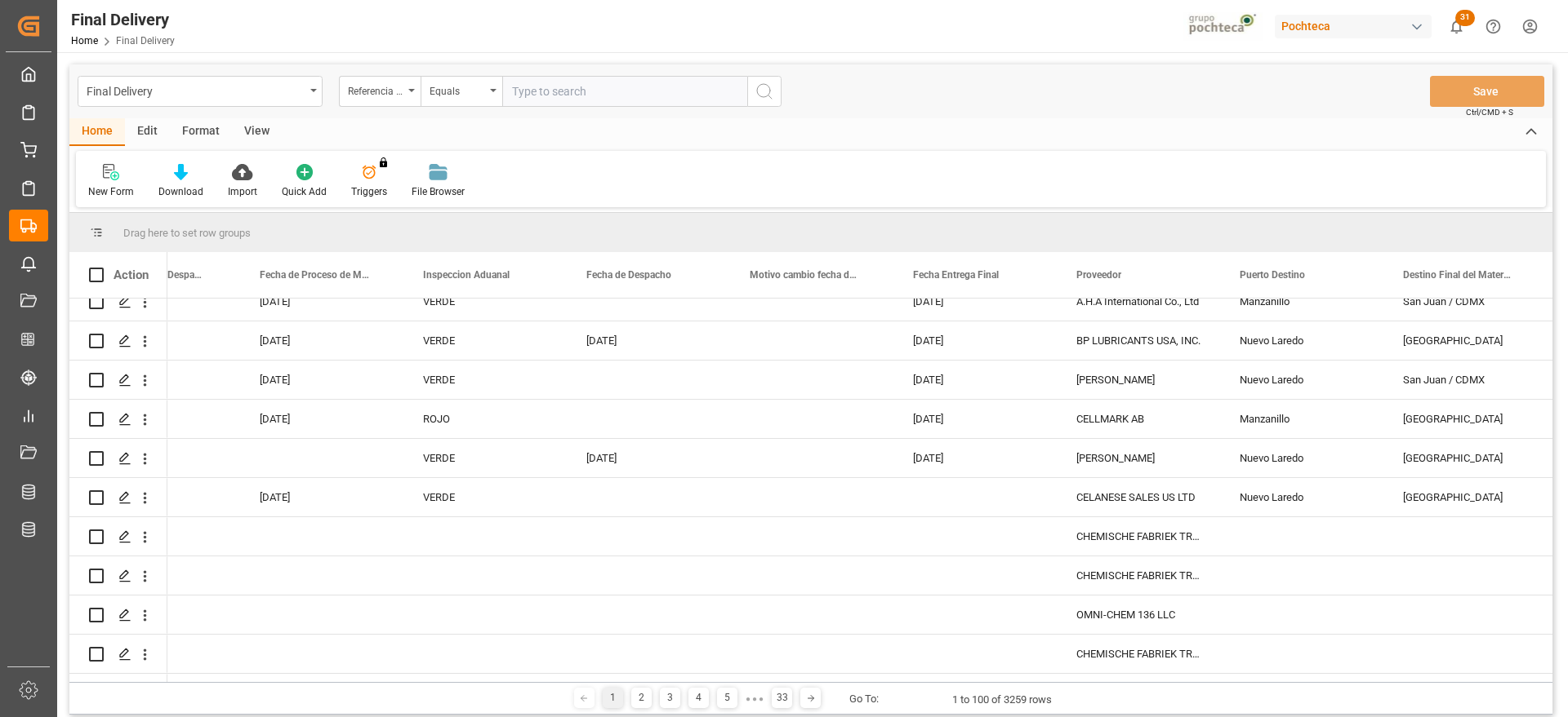
scroll to position [317, 0]
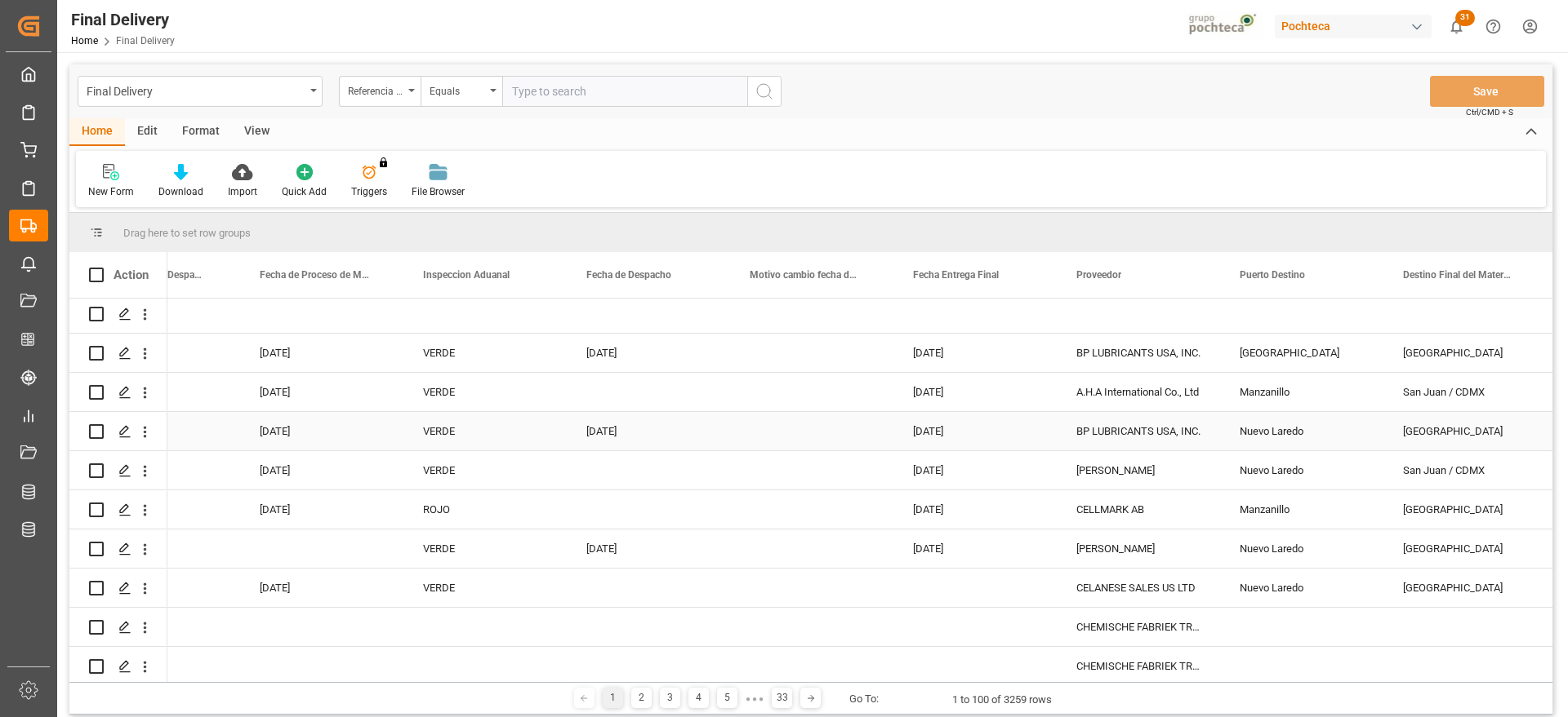
click at [1205, 429] on div "BP LUBRICANTS USA, INC." at bounding box center [1138, 432] width 164 height 38
click at [1288, 425] on div "Nuevo Laredo" at bounding box center [1301, 432] width 164 height 38
click at [1081, 369] on div "BP LUBRICANTS USA, INC." at bounding box center [1138, 353] width 164 height 38
click at [254, 131] on div "View" at bounding box center [257, 132] width 50 height 28
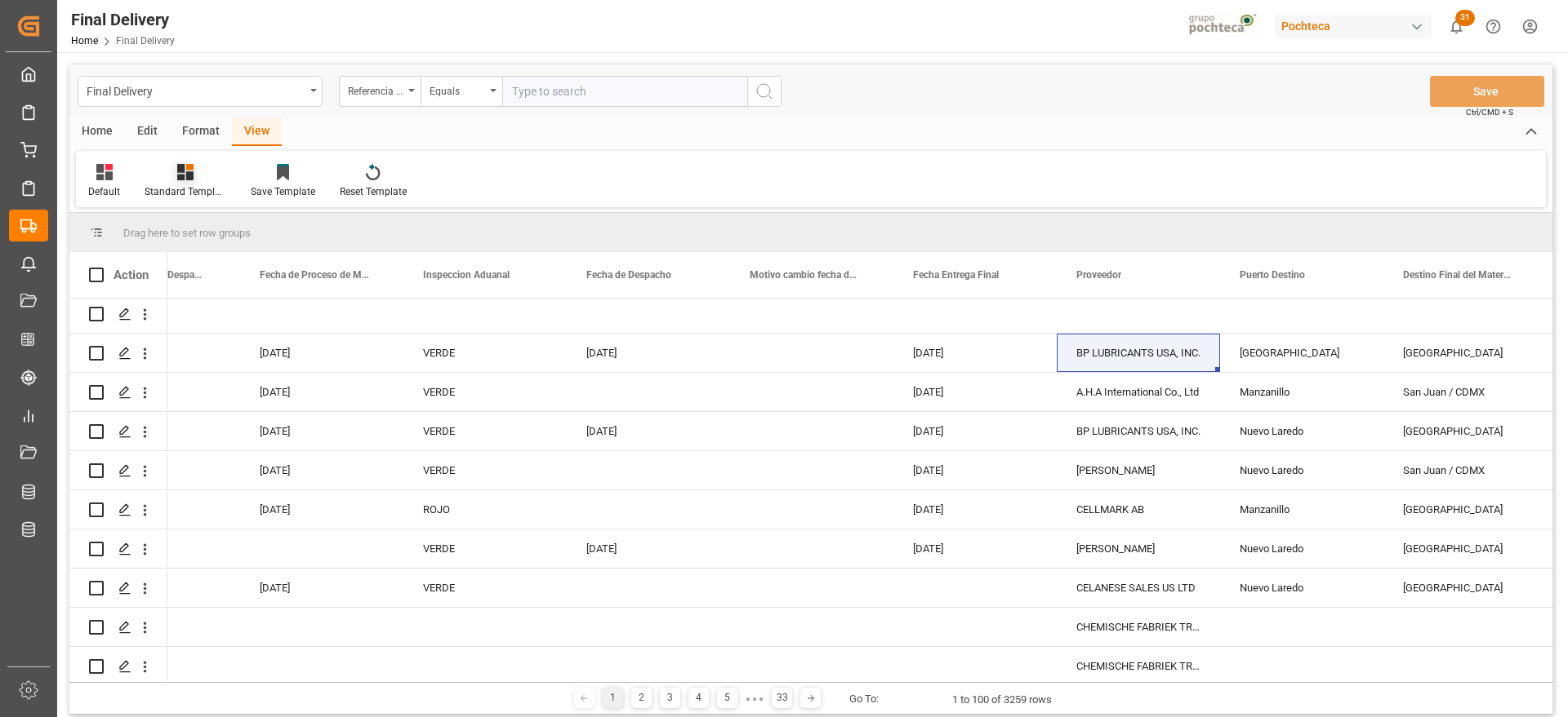
click at [165, 189] on div "Standard Templates" at bounding box center [185, 191] width 81 height 15
click at [229, 227] on div "Notificación de Entregas" at bounding box center [228, 231] width 143 height 17
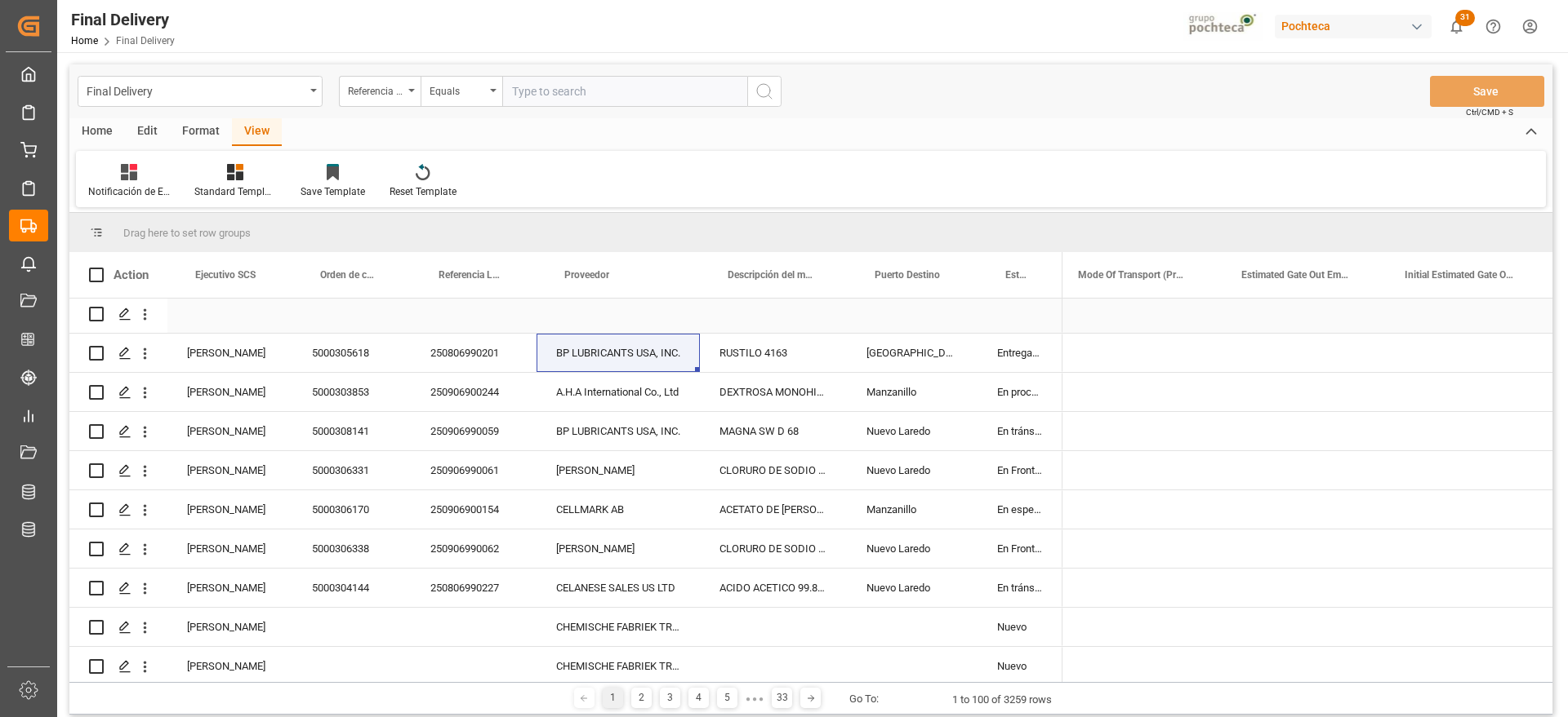
click at [916, 398] on div "Manzanillo" at bounding box center [912, 392] width 131 height 38
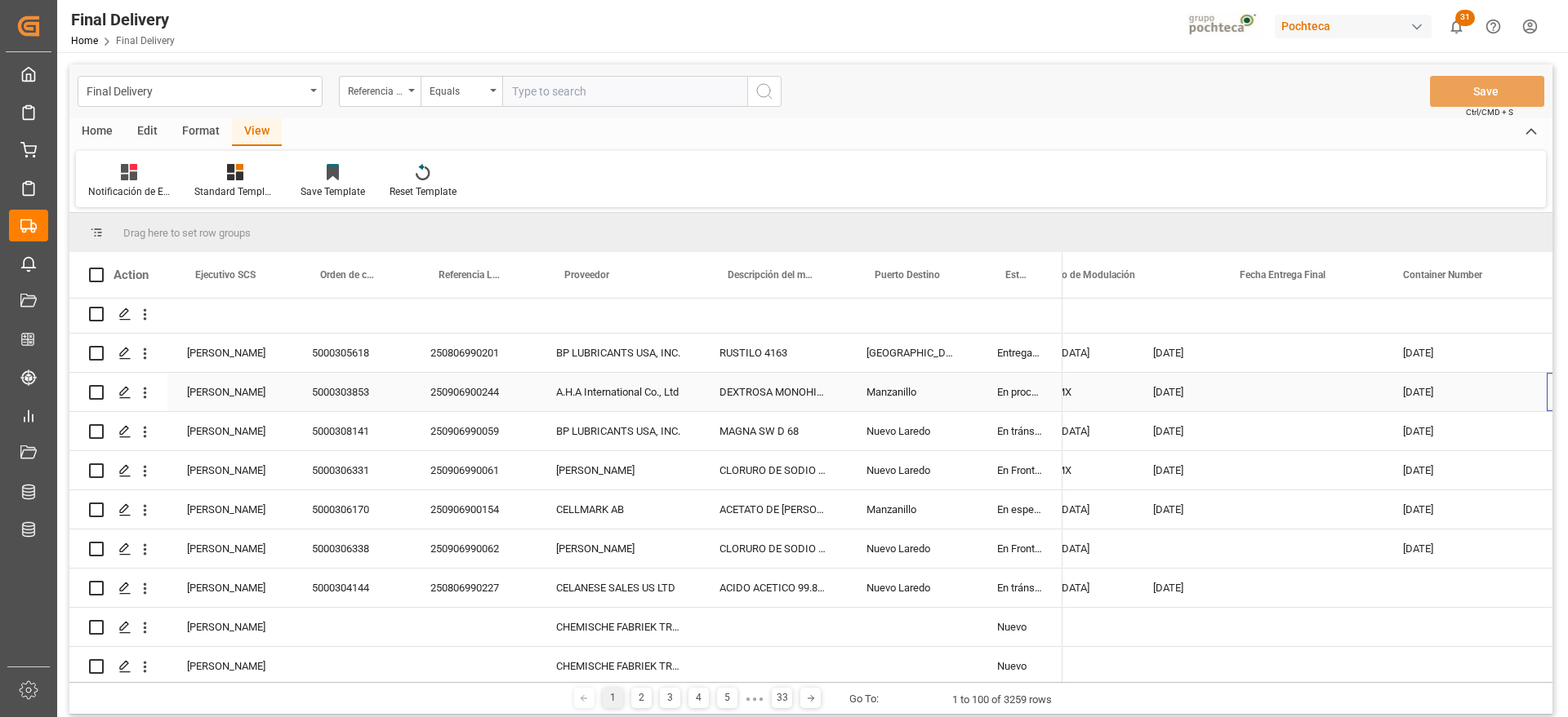
scroll to position [0, 419]
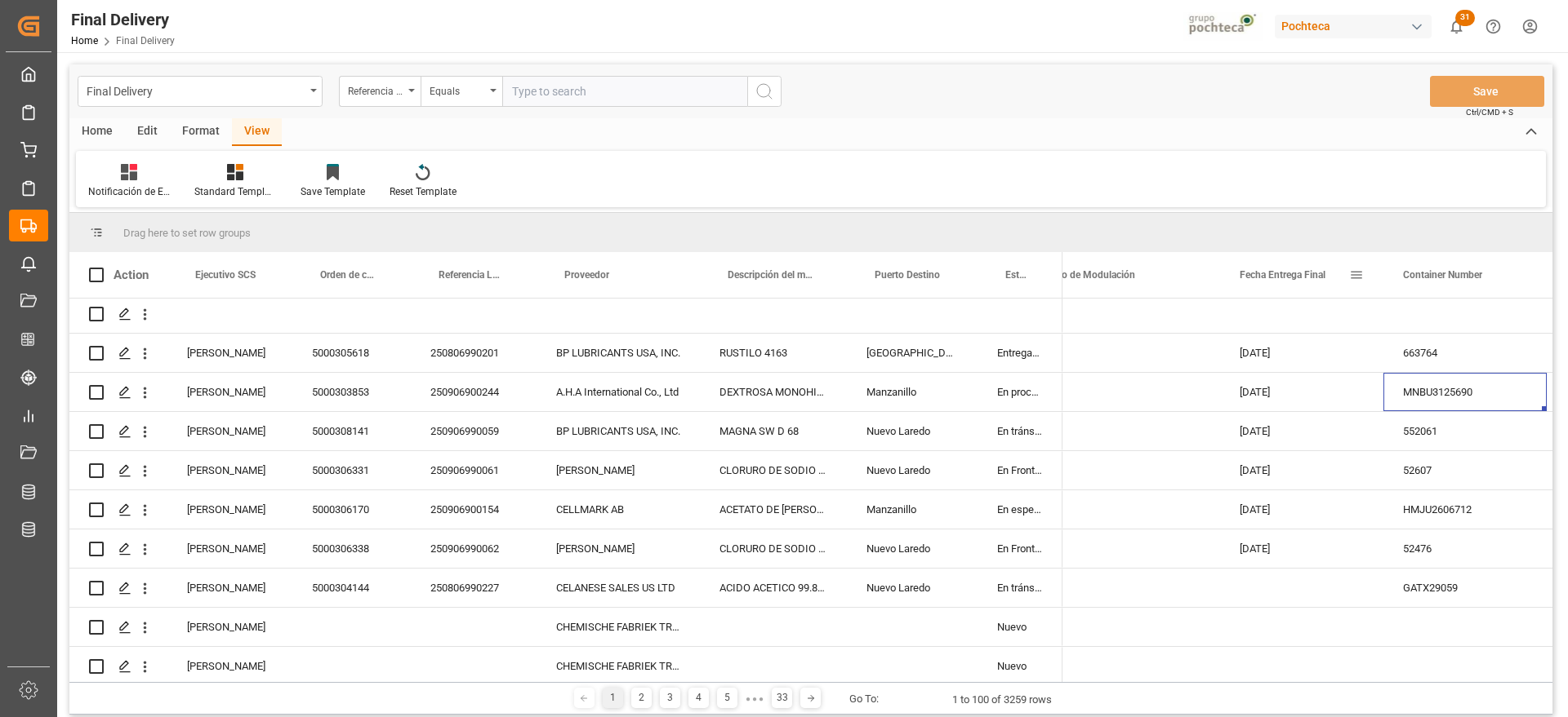
click at [1349, 272] on span at bounding box center [1356, 275] width 15 height 15
click at [1452, 277] on span "filter" at bounding box center [1449, 277] width 15 height 15
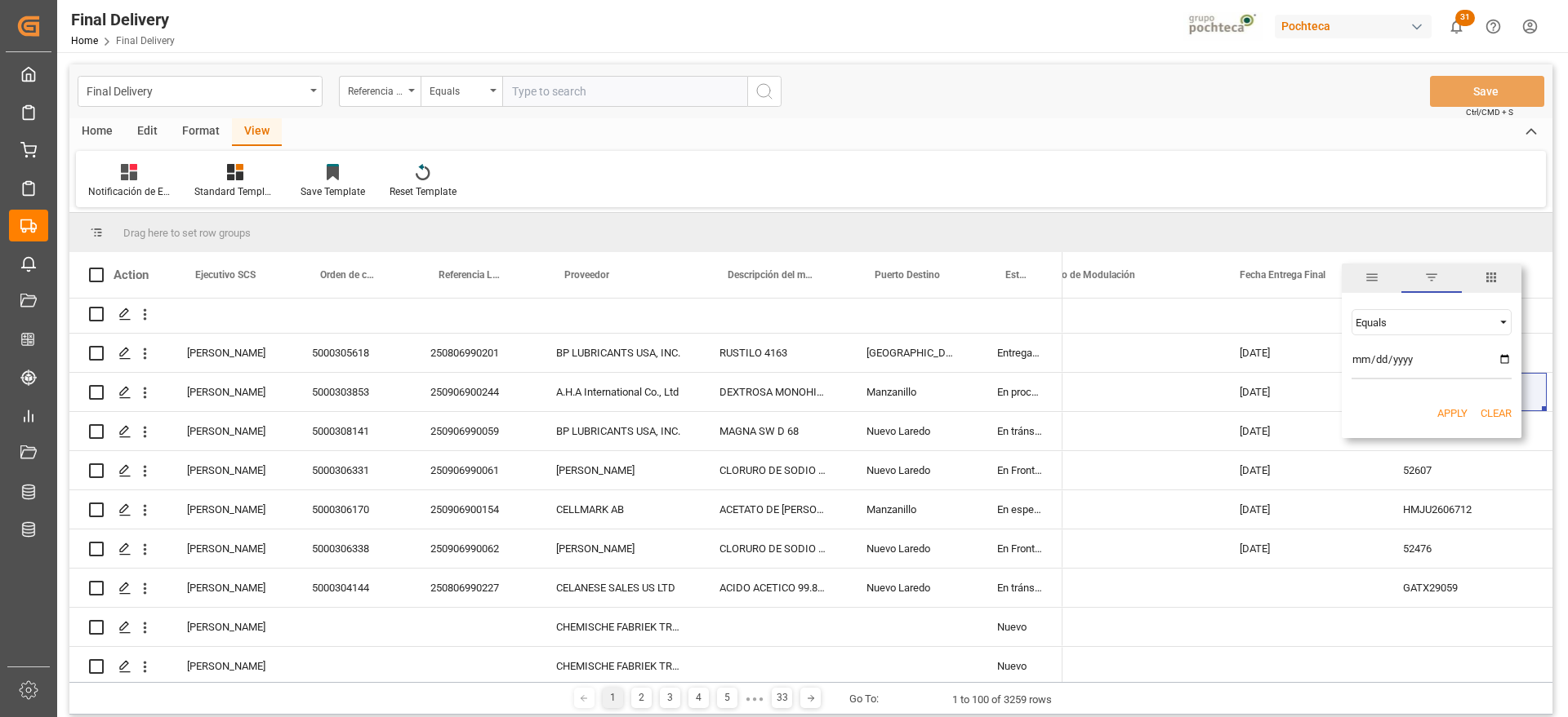
click at [1501, 357] on input "date" at bounding box center [1431, 363] width 160 height 33
type input "[DATE]"
drag, startPoint x: 1443, startPoint y: 405, endPoint x: 1452, endPoint y: 426, distance: 22.8
click at [1449, 407] on button "Apply" at bounding box center [1452, 413] width 30 height 16
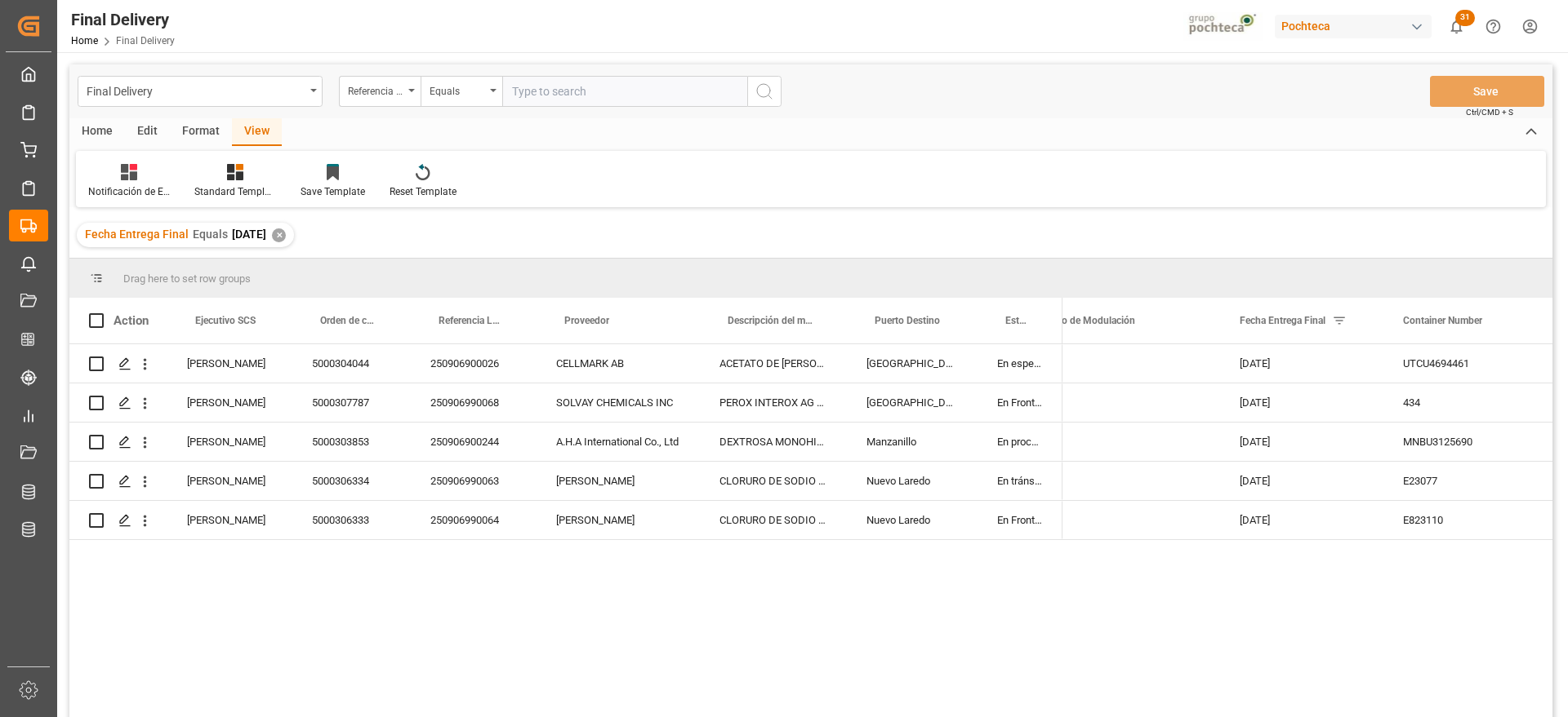
click at [184, 131] on div "Format" at bounding box center [201, 132] width 62 height 28
click at [145, 137] on div "Edit" at bounding box center [147, 132] width 45 height 28
click at [217, 134] on div "Format" at bounding box center [201, 132] width 62 height 28
drag, startPoint x: 269, startPoint y: 127, endPoint x: 232, endPoint y: 133, distance: 37.5
click at [255, 130] on div "View" at bounding box center [257, 132] width 50 height 28
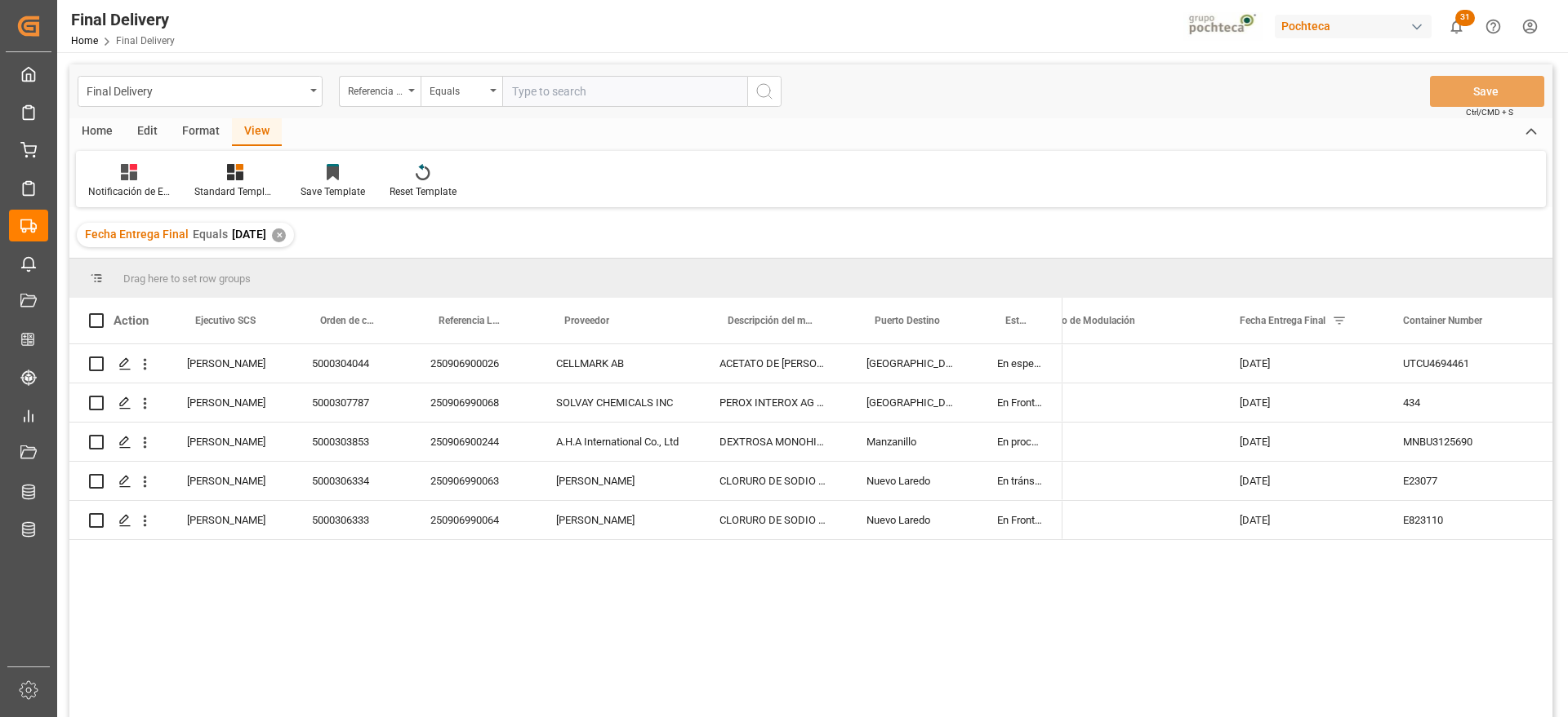
click at [91, 130] on div "Home" at bounding box center [97, 132] width 55 height 28
click at [185, 177] on icon at bounding box center [181, 172] width 14 height 16
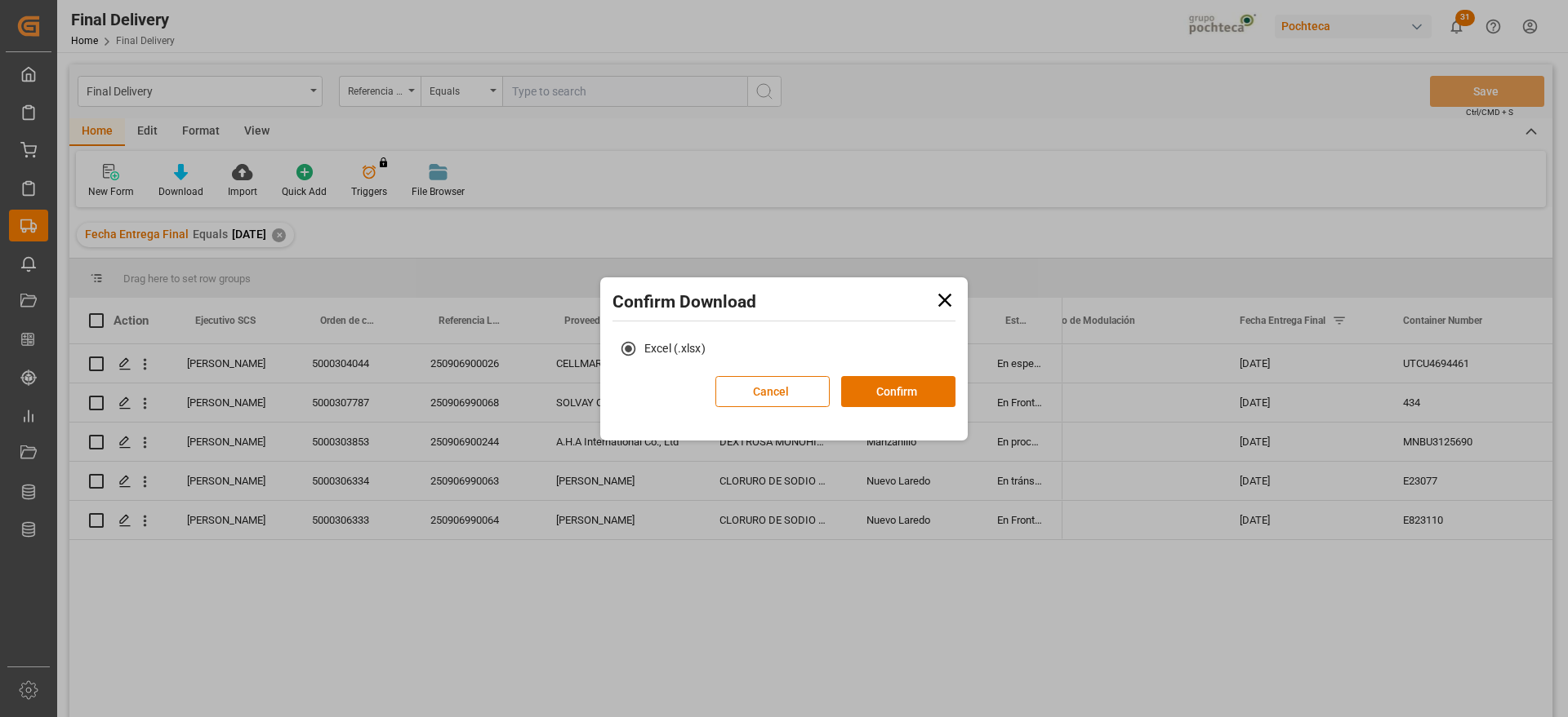
click at [904, 413] on div "Cancel Confirm" at bounding box center [835, 397] width 240 height 42
click at [896, 402] on button "Confirm" at bounding box center [898, 392] width 114 height 31
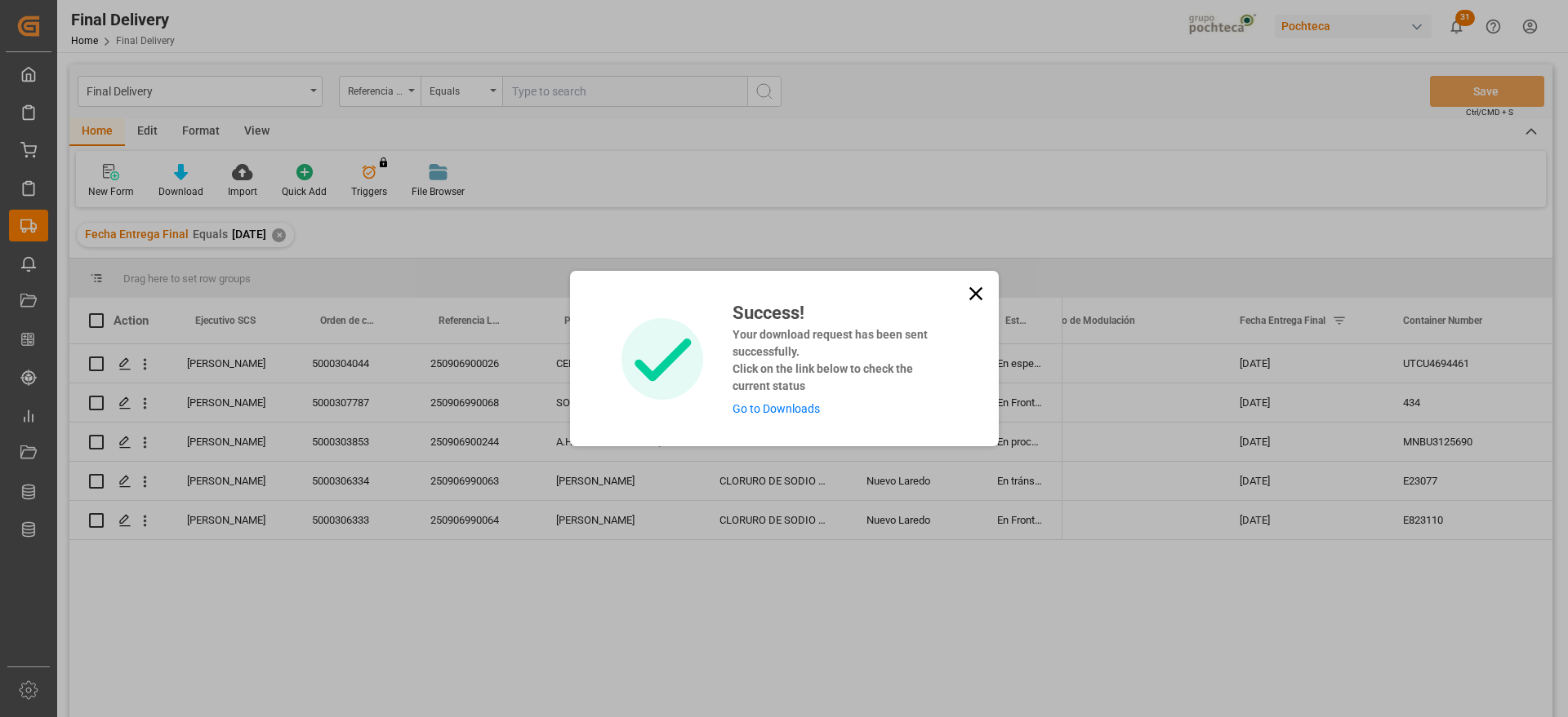
click at [805, 413] on link "Go to Downloads" at bounding box center [775, 408] width 87 height 13
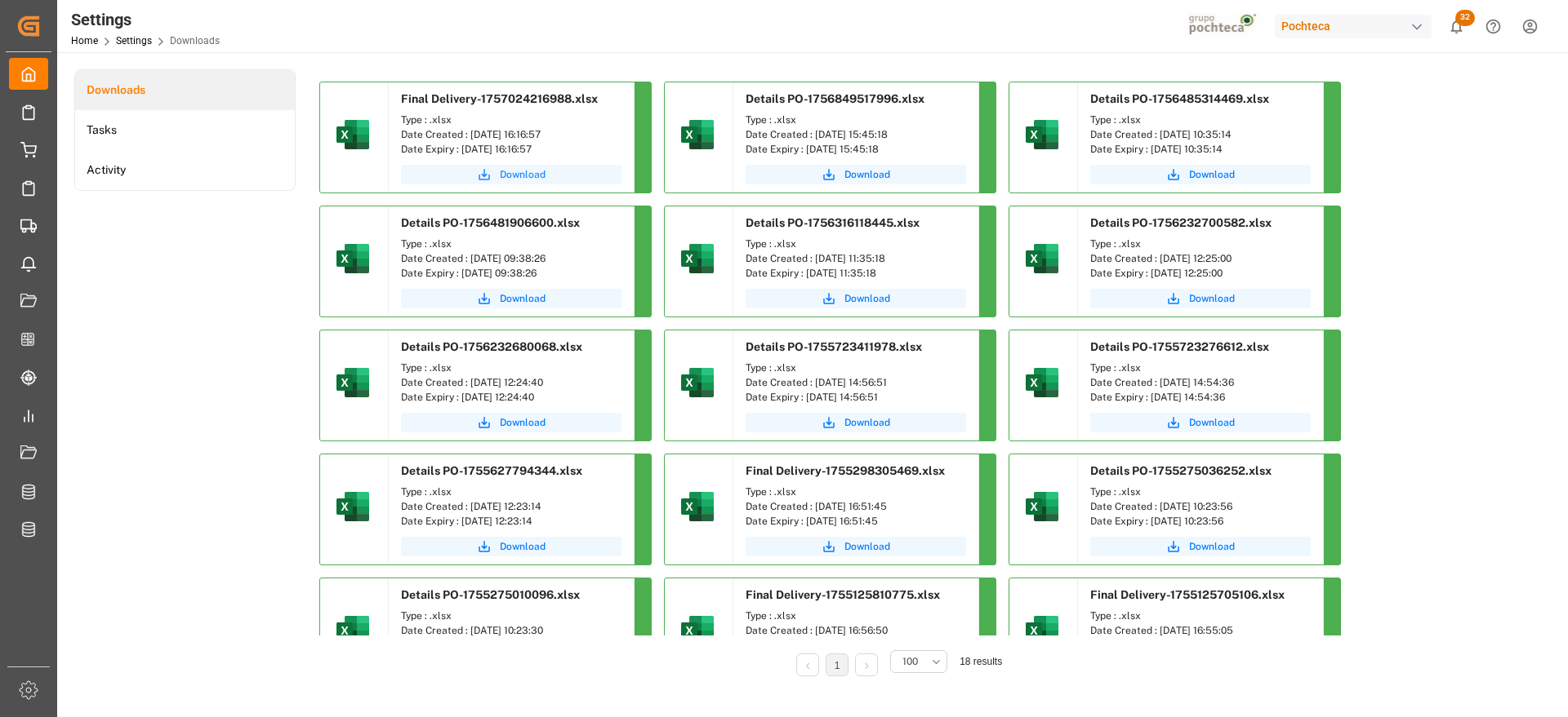
click at [531, 167] on span "Download" at bounding box center [523, 174] width 46 height 15
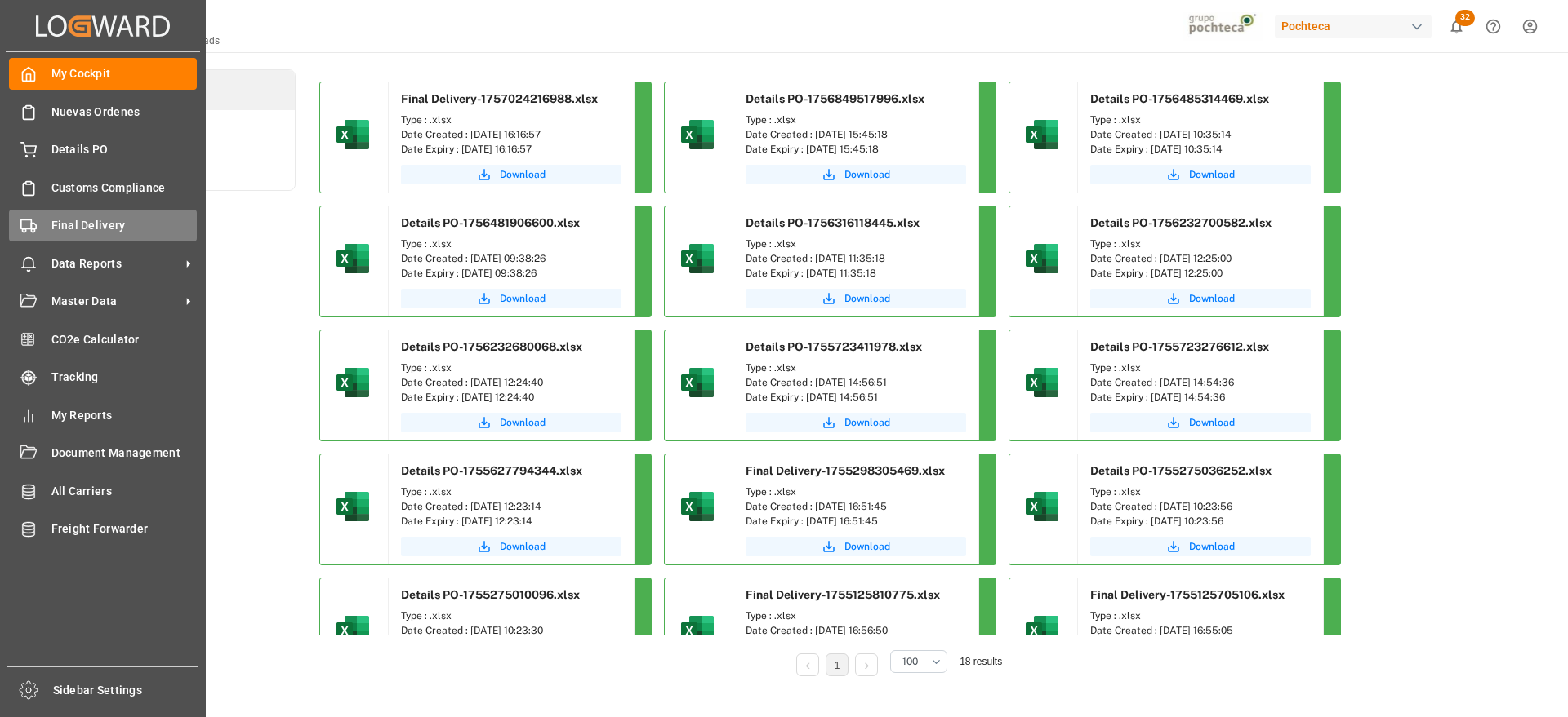
click at [84, 230] on span "Final Delivery" at bounding box center [124, 226] width 146 height 17
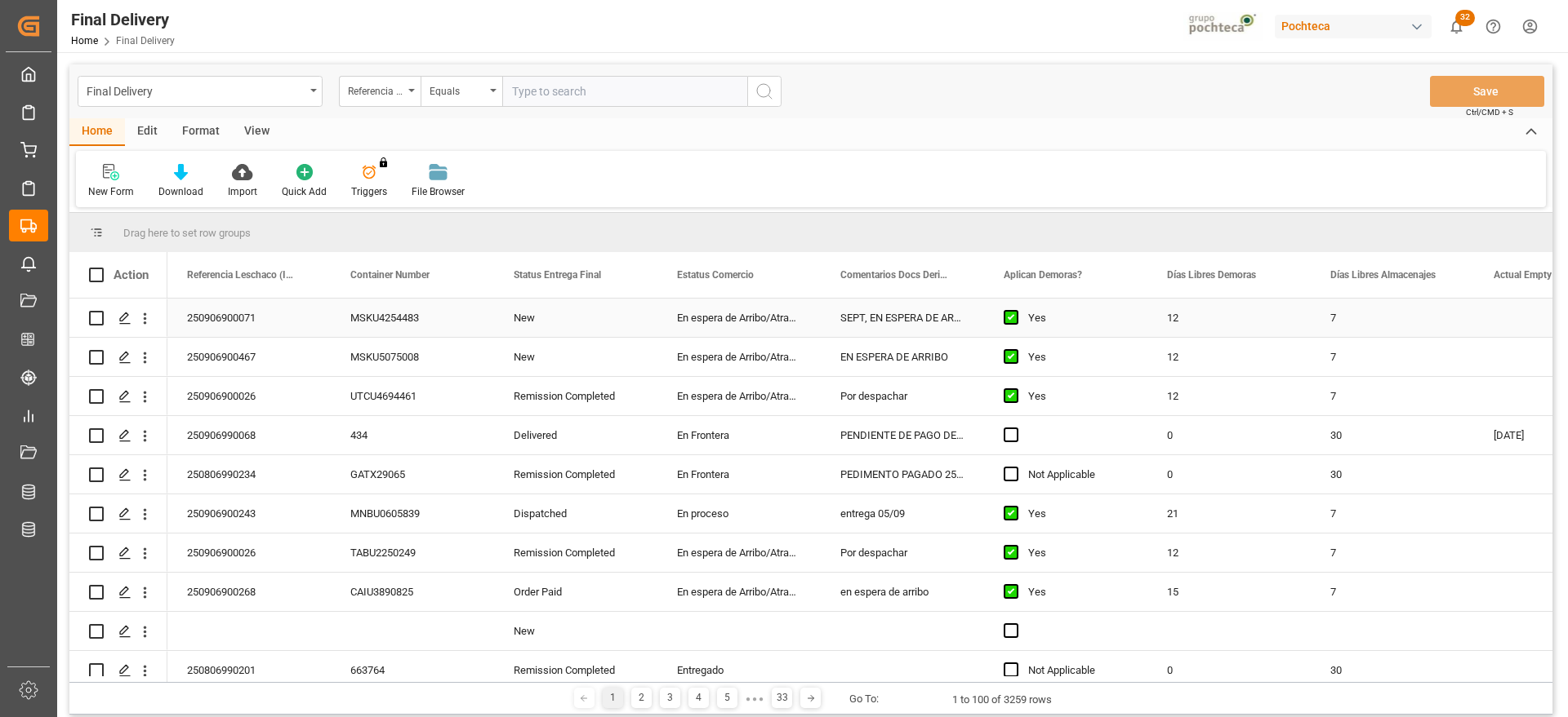
click at [1121, 332] on div "Yes" at bounding box center [1077, 317] width 100 height 37
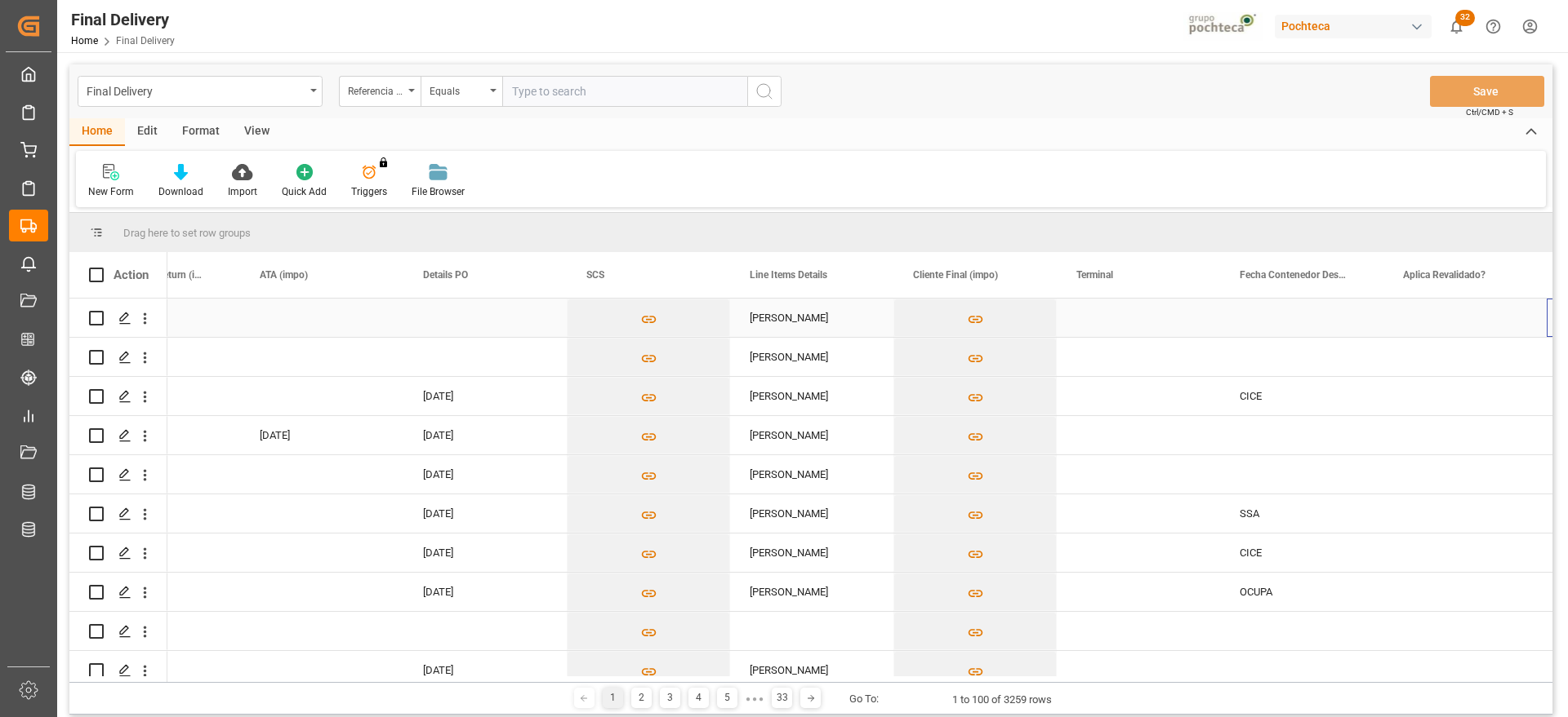
scroll to position [0, 1398]
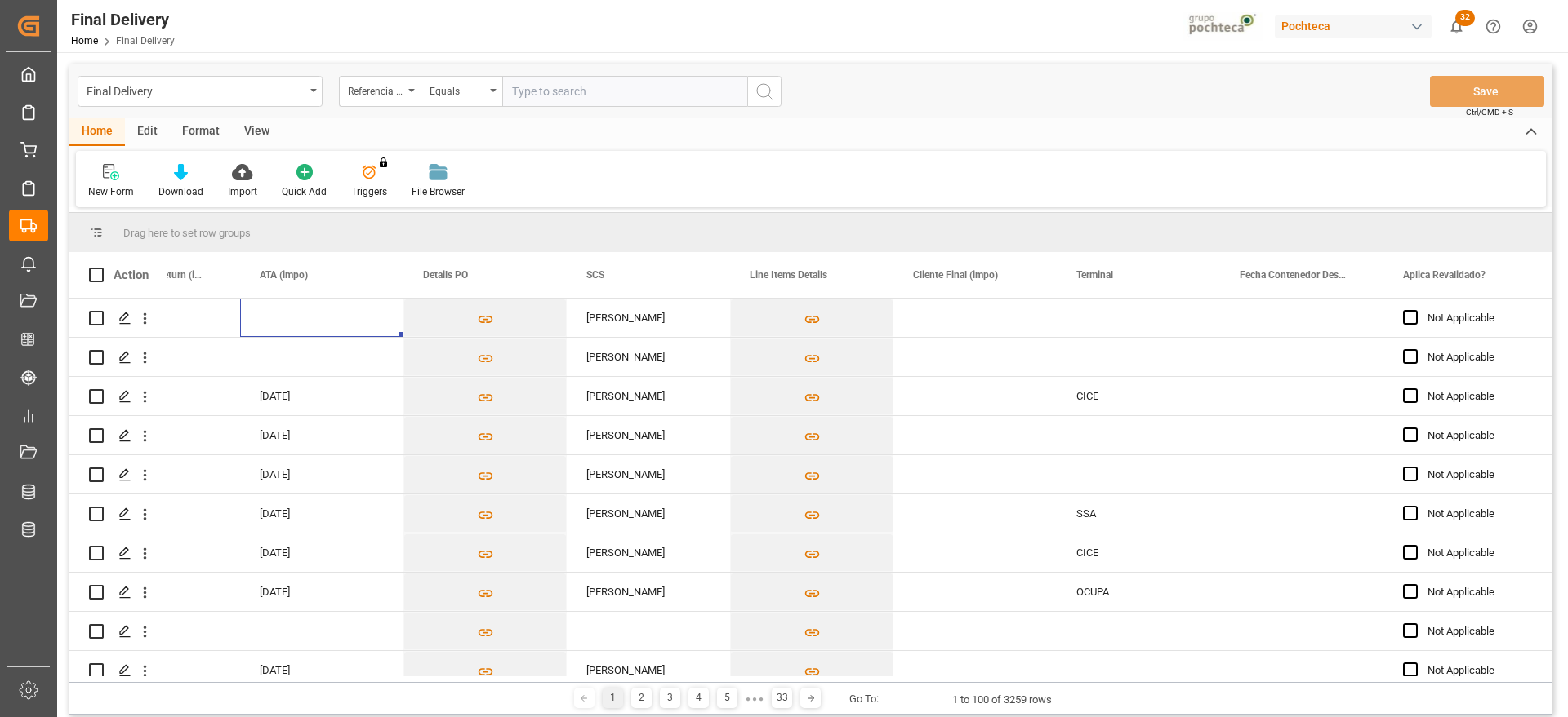
click at [585, 86] on input "text" at bounding box center [624, 92] width 245 height 31
paste input "250906900472"
type input "250906900472"
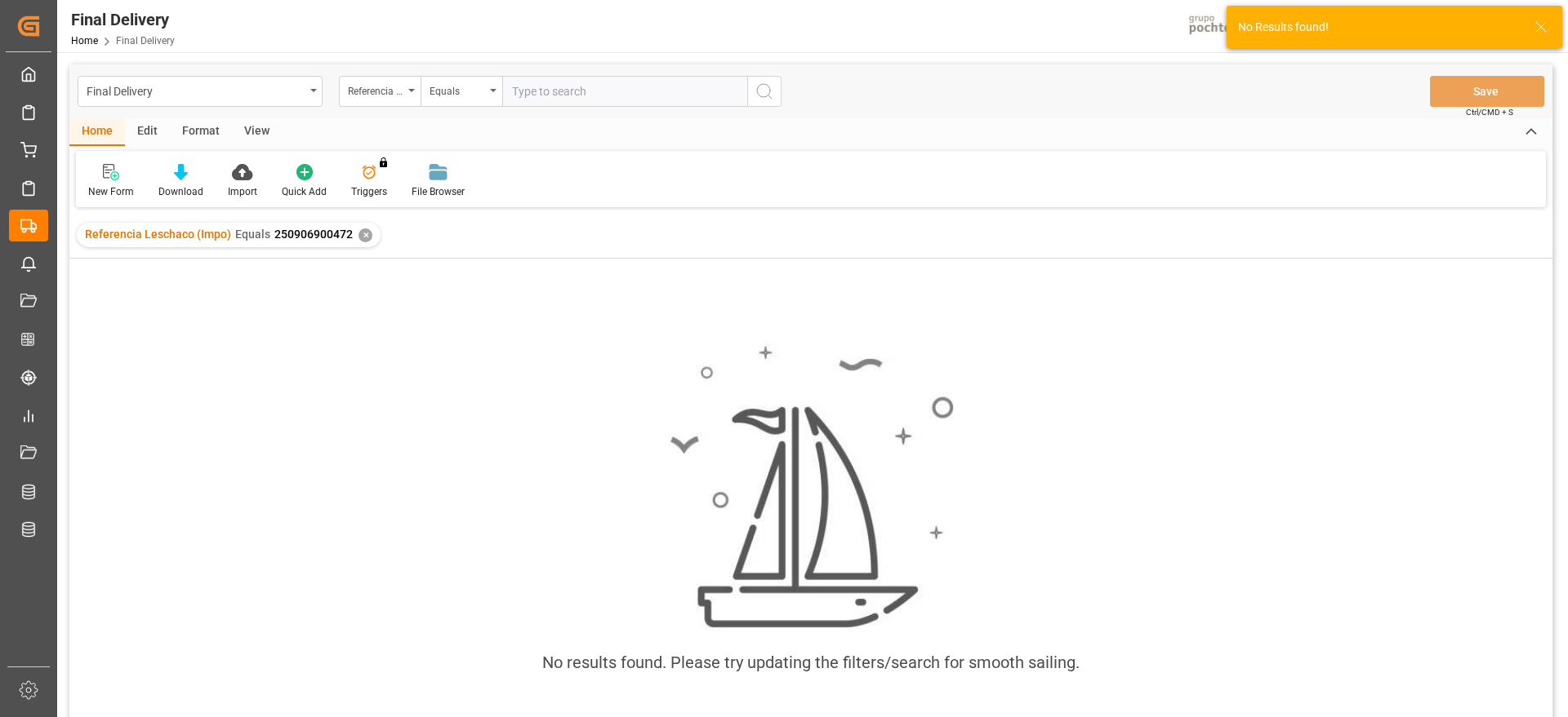
click at [361, 229] on div "✕" at bounding box center [365, 235] width 14 height 14
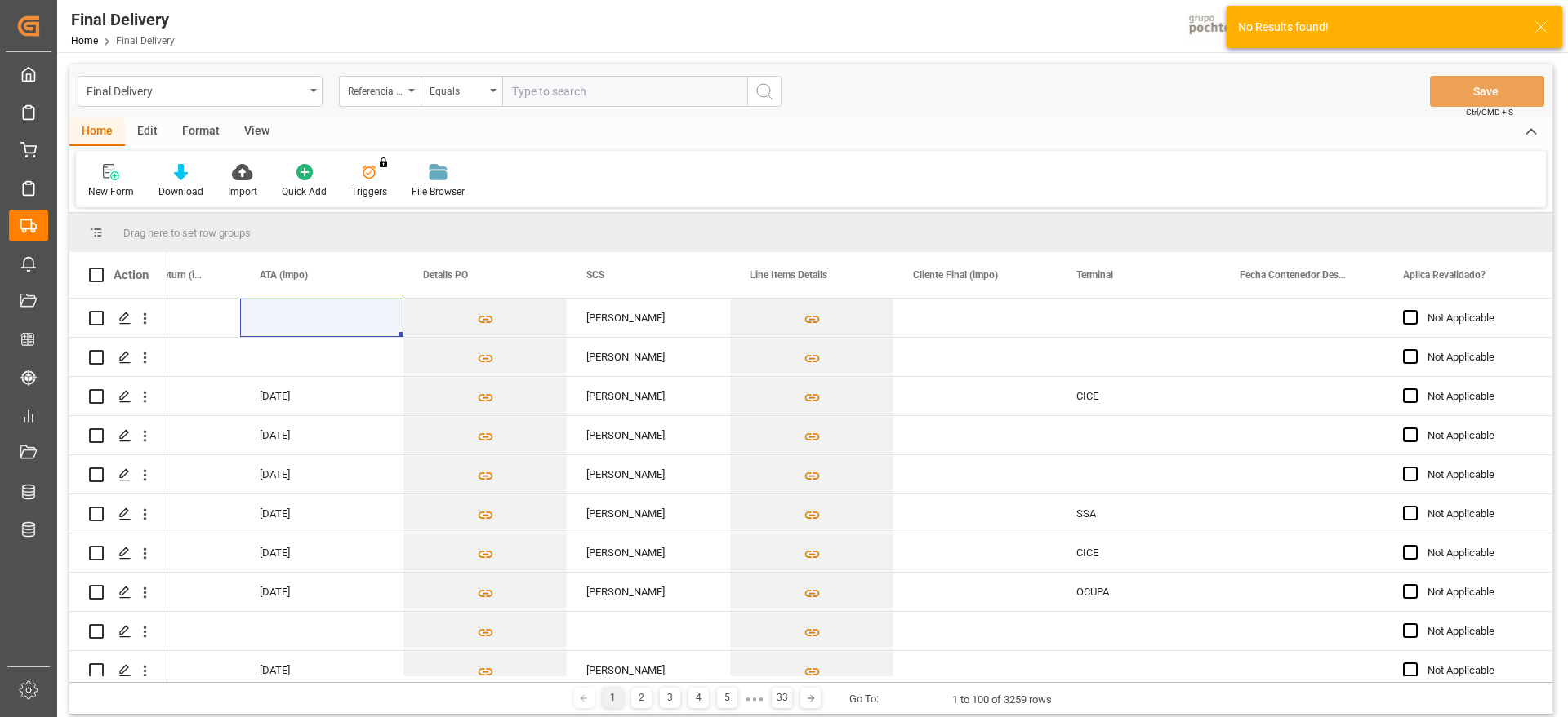
click at [556, 94] on input "text" at bounding box center [624, 92] width 245 height 31
paste input "250906900472"
type input "250906900472"
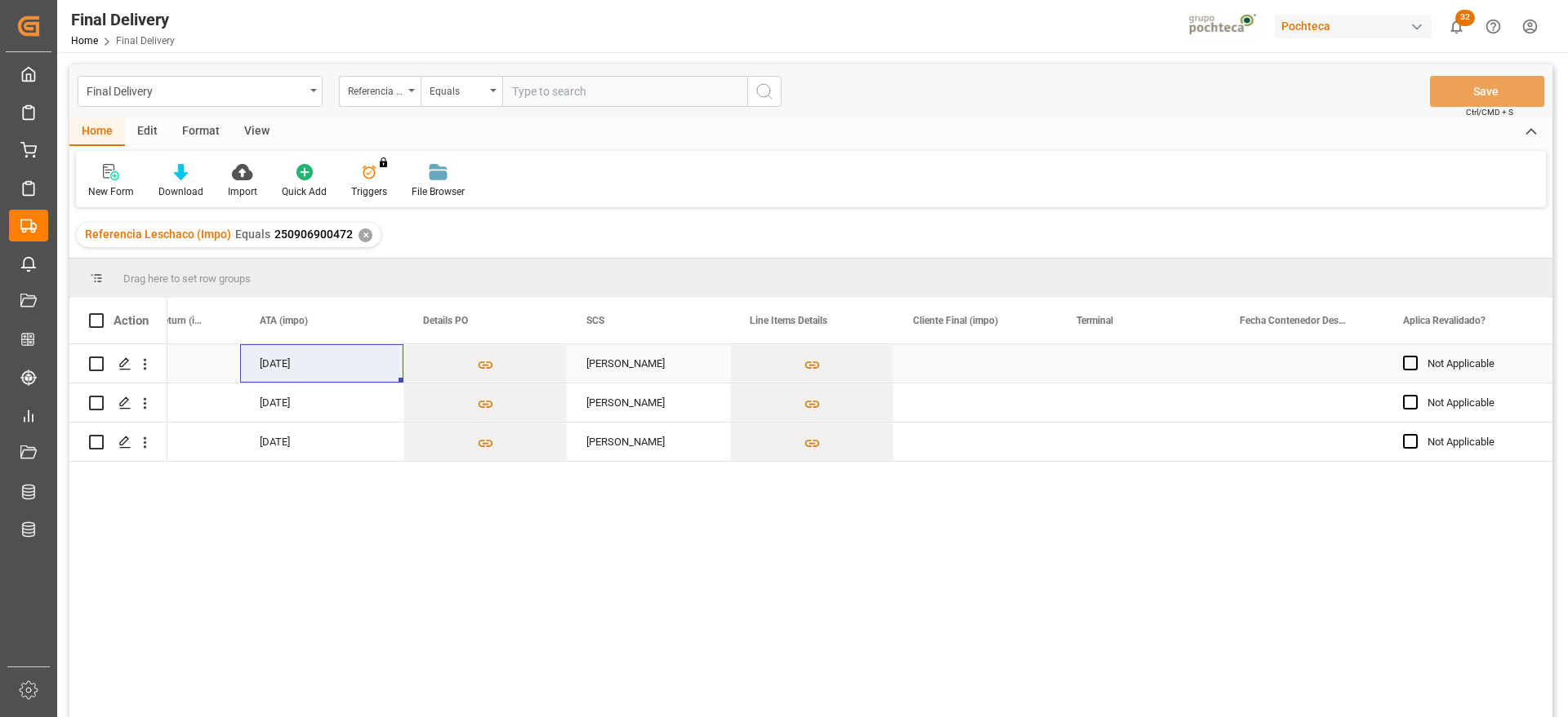
click at [1007, 349] on div "Press SPACE to select this row." at bounding box center [974, 363] width 164 height 38
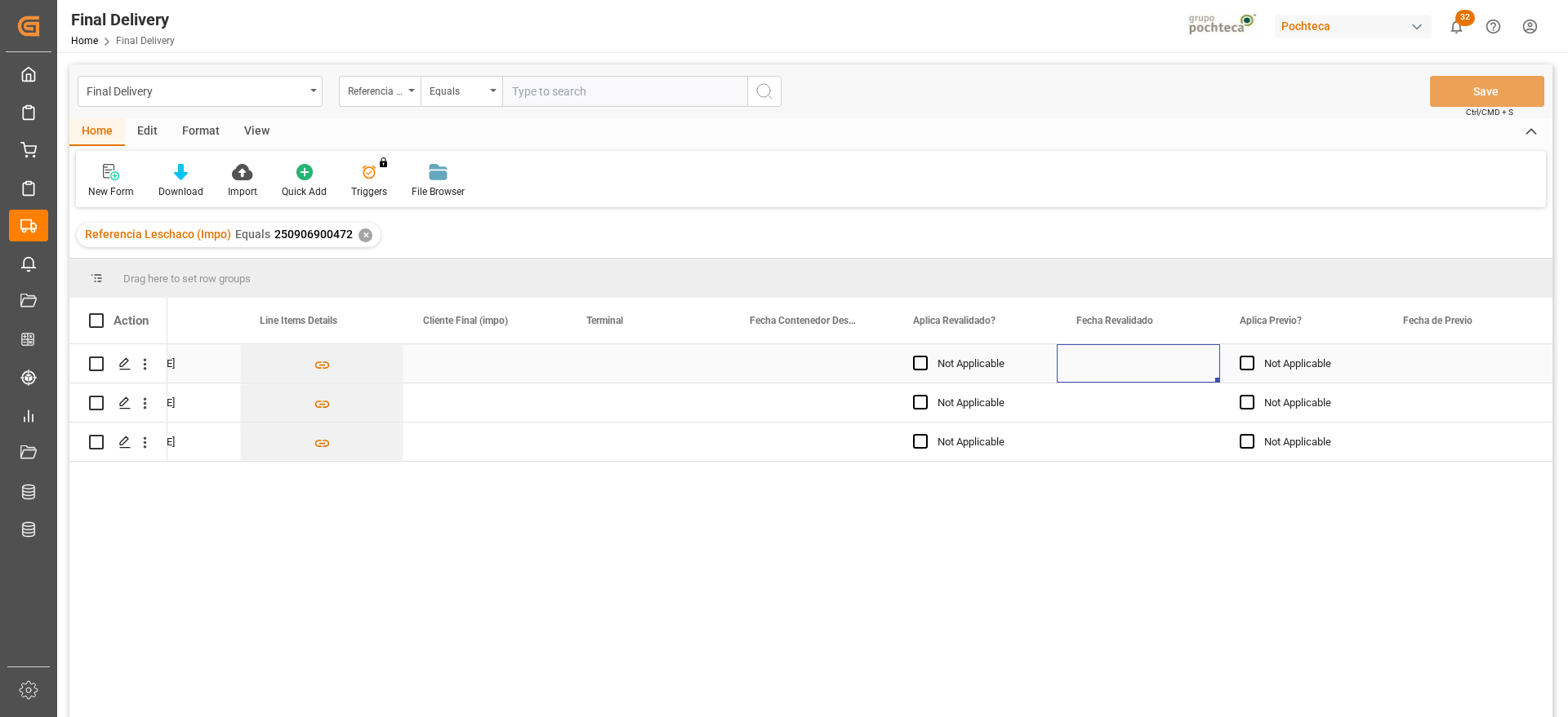
click at [1135, 363] on div "Press SPACE to select this row." at bounding box center [1138, 363] width 164 height 38
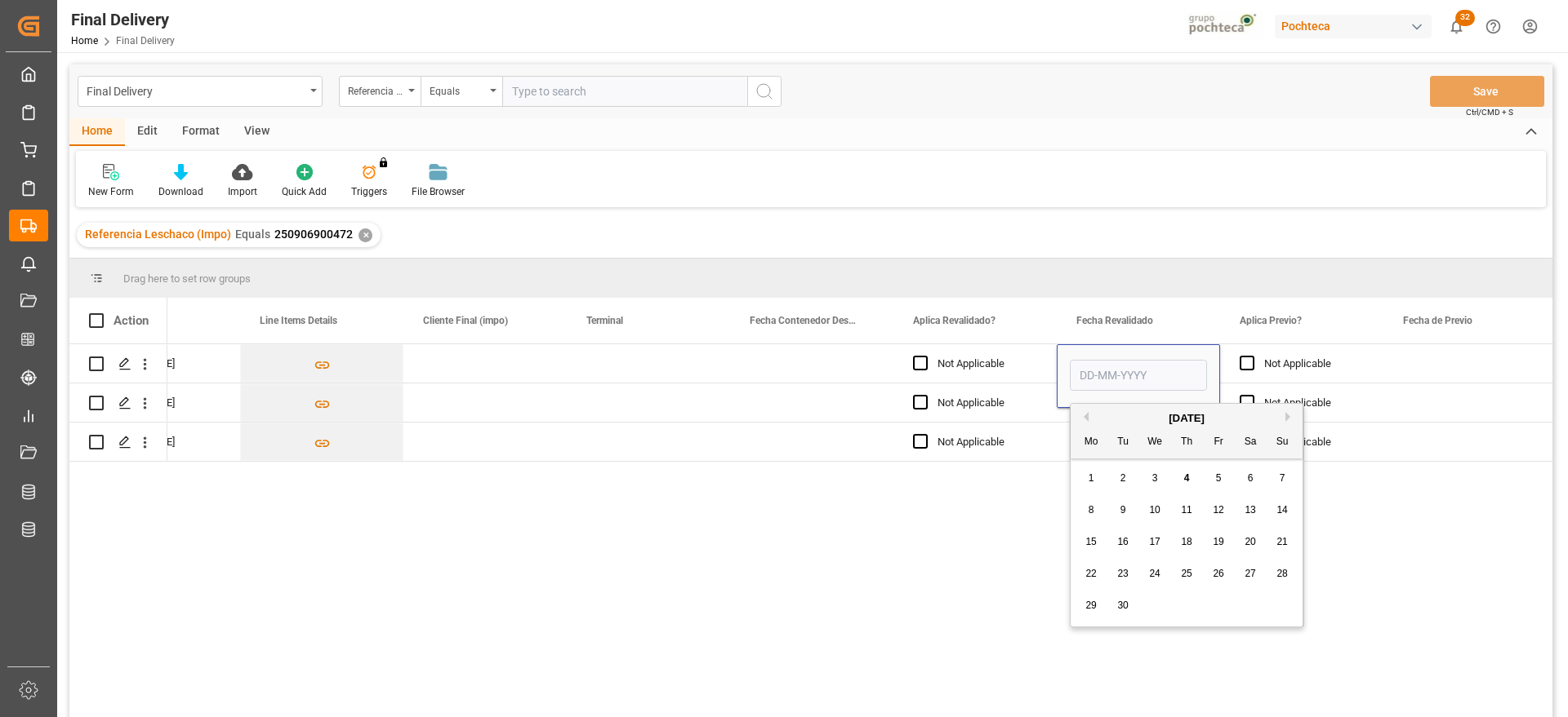
click at [1188, 472] on span "4" at bounding box center [1186, 477] width 6 height 11
type input "[DATE]"
click at [1334, 367] on div "Not Applicable" at bounding box center [1314, 363] width 100 height 37
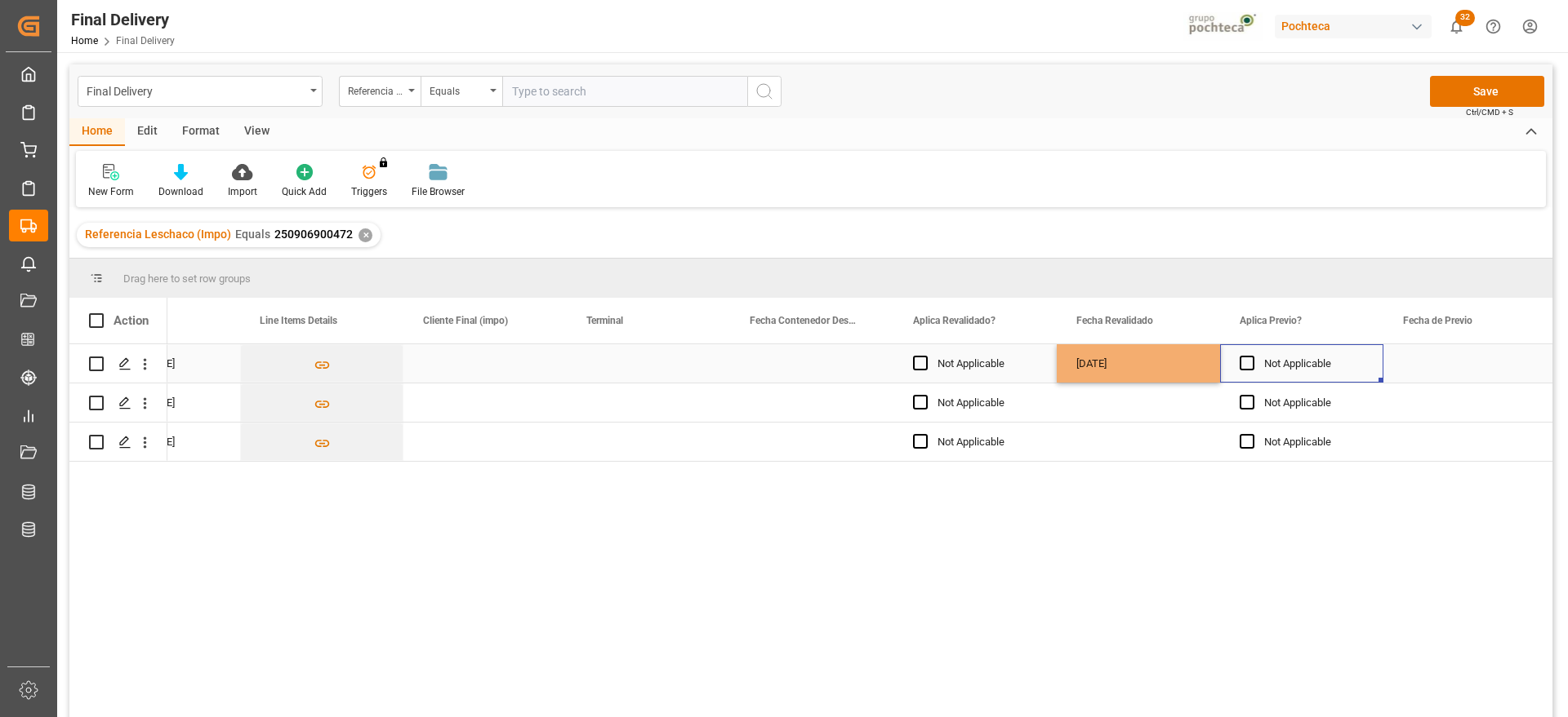
click at [1172, 376] on div "[DATE]" at bounding box center [1138, 363] width 164 height 38
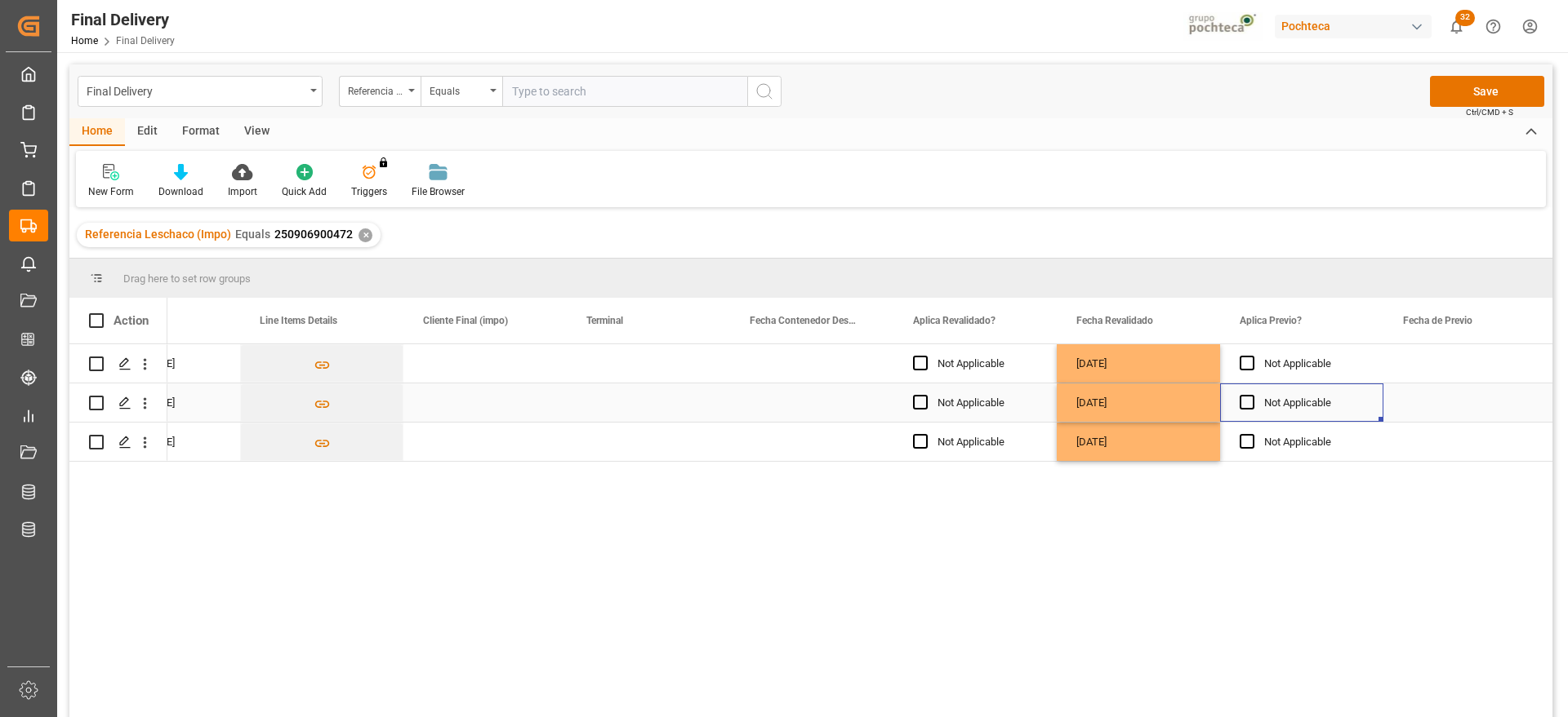
click at [1342, 391] on div "Not Applicable" at bounding box center [1314, 402] width 100 height 37
click at [1500, 85] on button "Save" at bounding box center [1487, 92] width 114 height 31
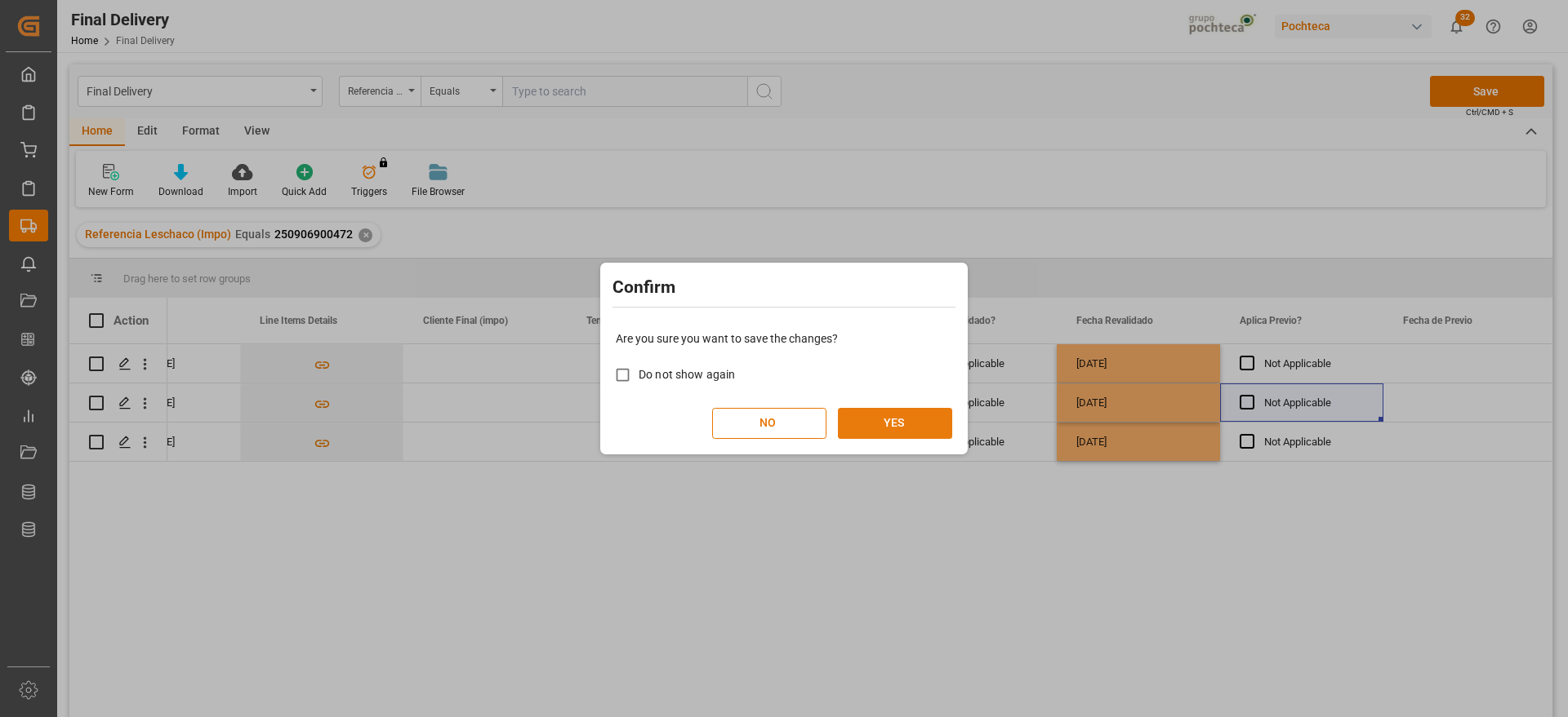
click at [881, 424] on button "YES" at bounding box center [895, 424] width 114 height 31
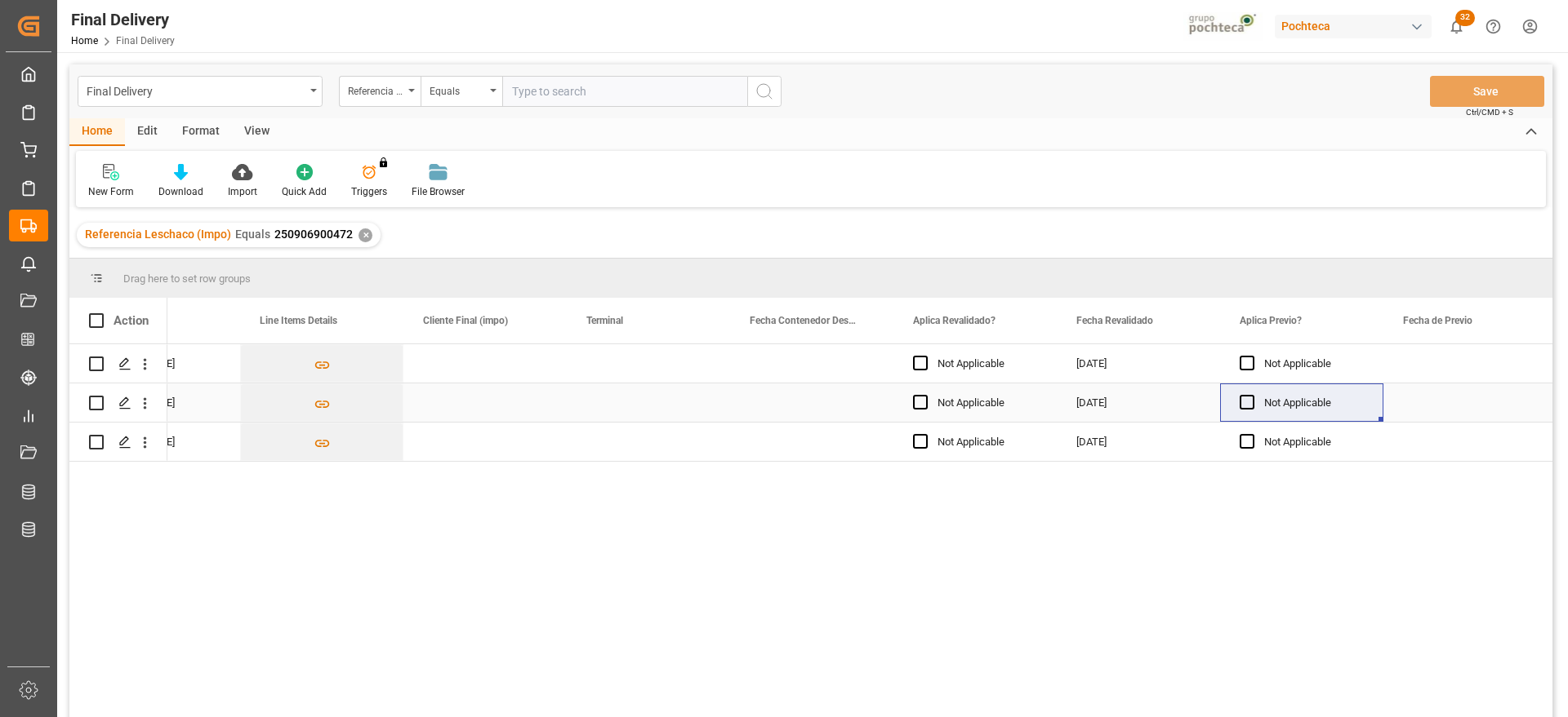
click at [687, 399] on div "Press SPACE to select this row." at bounding box center [648, 403] width 164 height 38
click at [358, 228] on div "✕" at bounding box center [365, 235] width 14 height 14
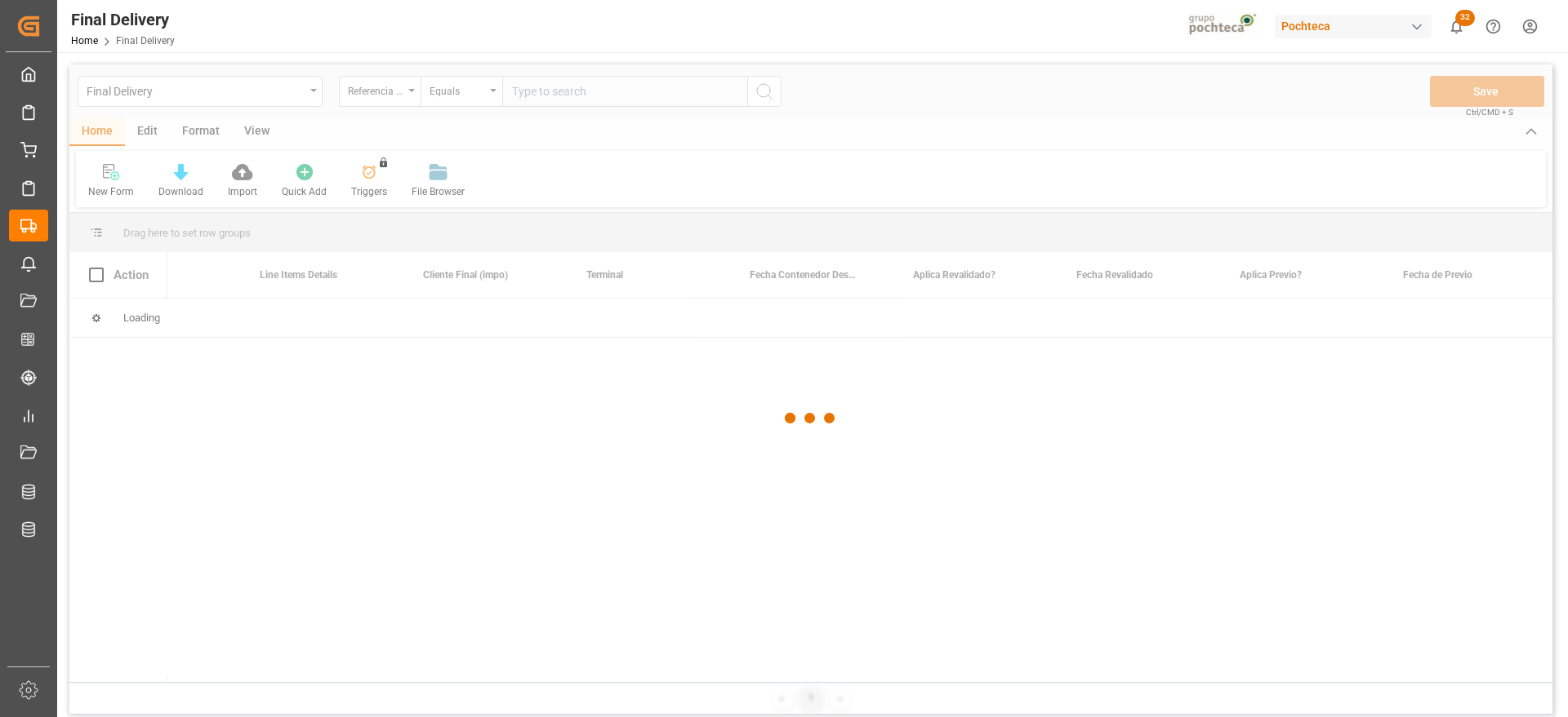
click at [541, 93] on div at bounding box center [811, 419] width 1483 height 707
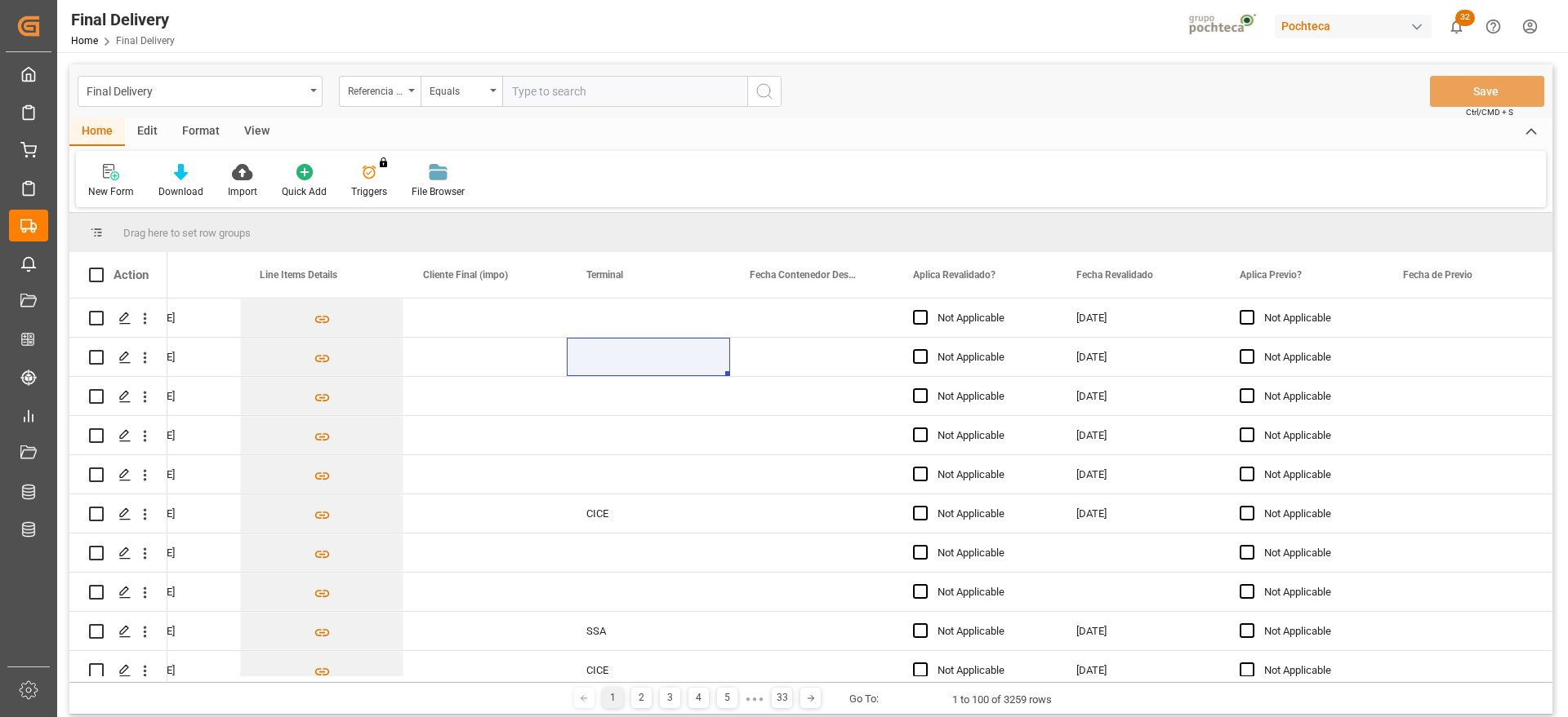
click at [541, 93] on input "text" at bounding box center [624, 92] width 245 height 31
paste input "250906900154"
type input "250906900154"
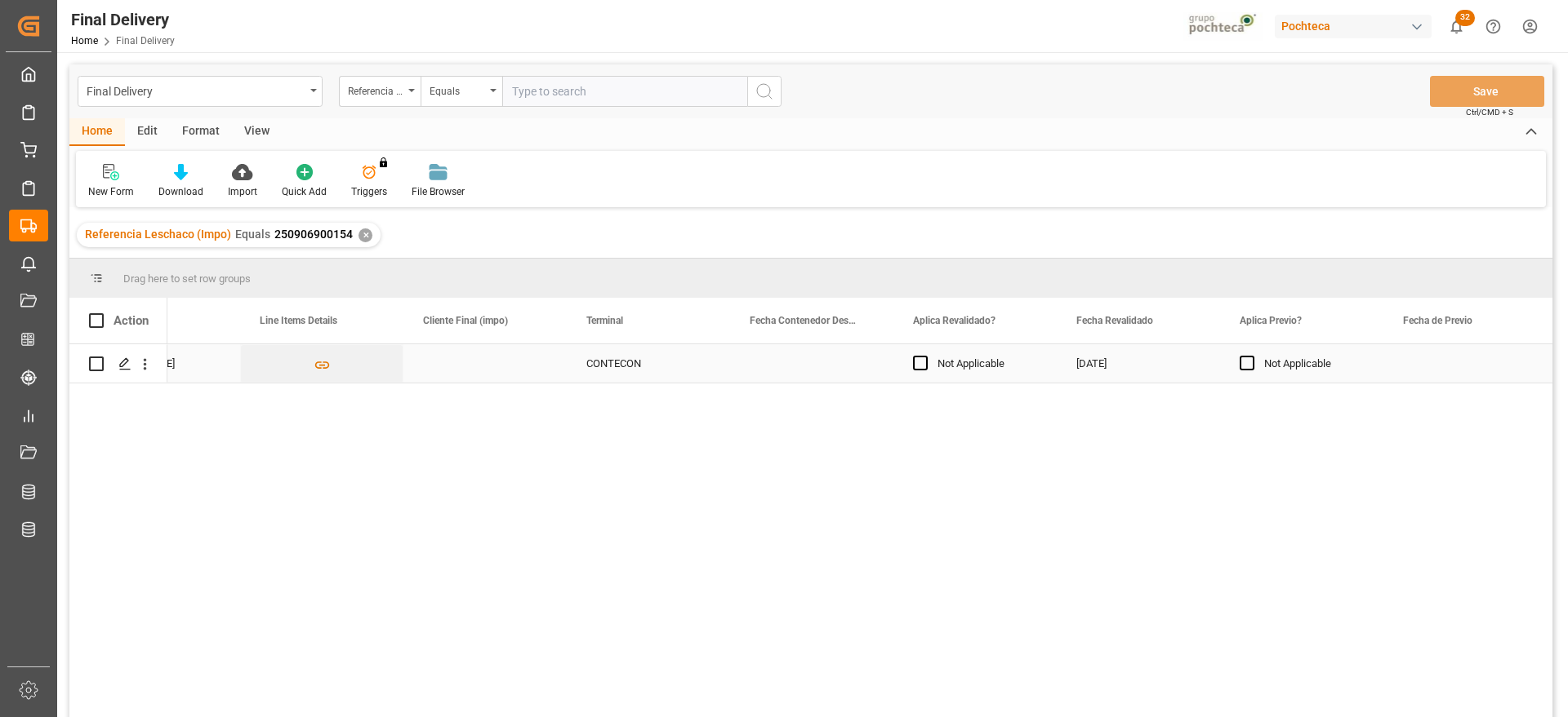
click at [896, 365] on div "Not Applicable" at bounding box center [974, 363] width 164 height 38
click at [657, 362] on div "Press SPACE to select this row." at bounding box center [648, 363] width 164 height 38
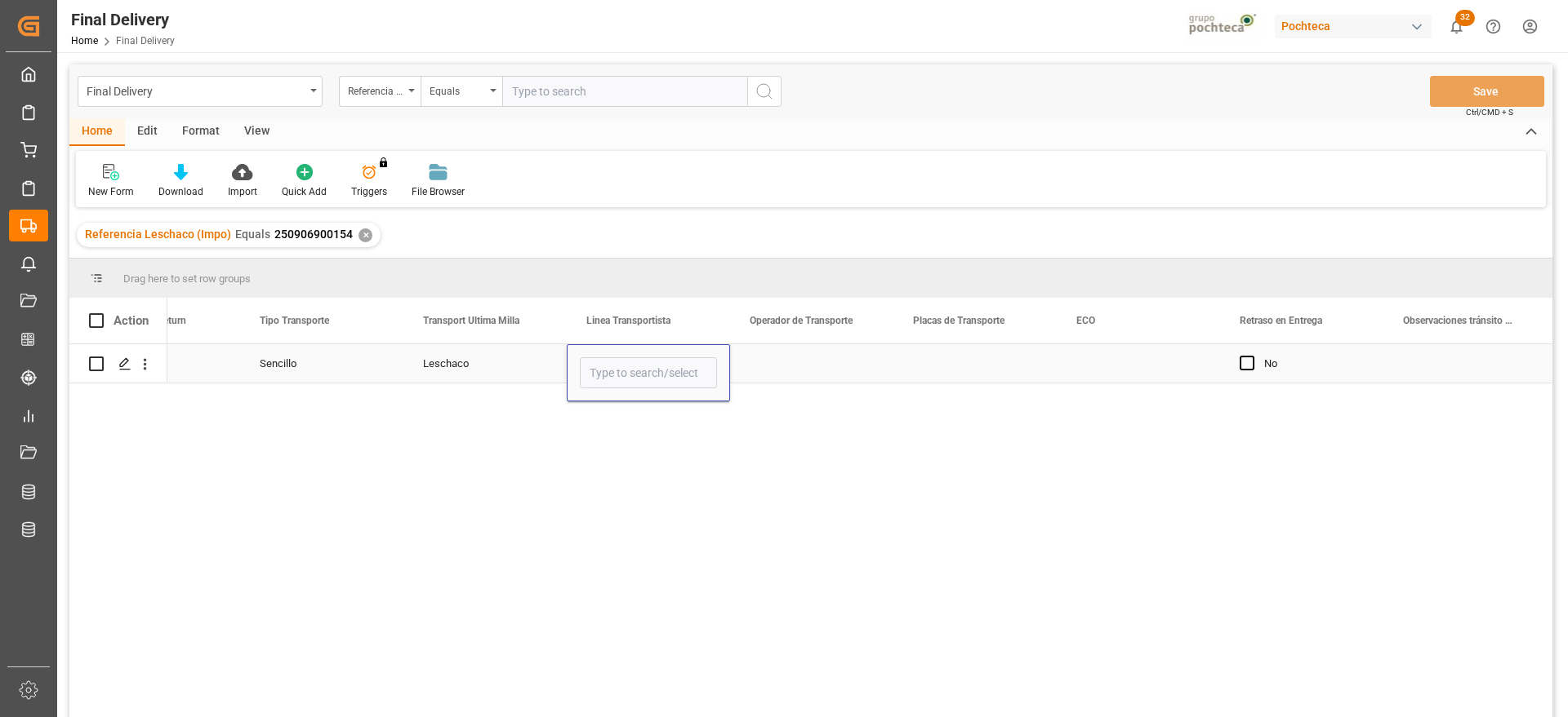
click at [657, 362] on input "Press SPACE to select this row." at bounding box center [648, 373] width 138 height 31
click at [616, 407] on div "TNC" at bounding box center [648, 419] width 136 height 57
type input "TNC"
click at [824, 367] on div "Press SPACE to select this row." at bounding box center [812, 363] width 164 height 38
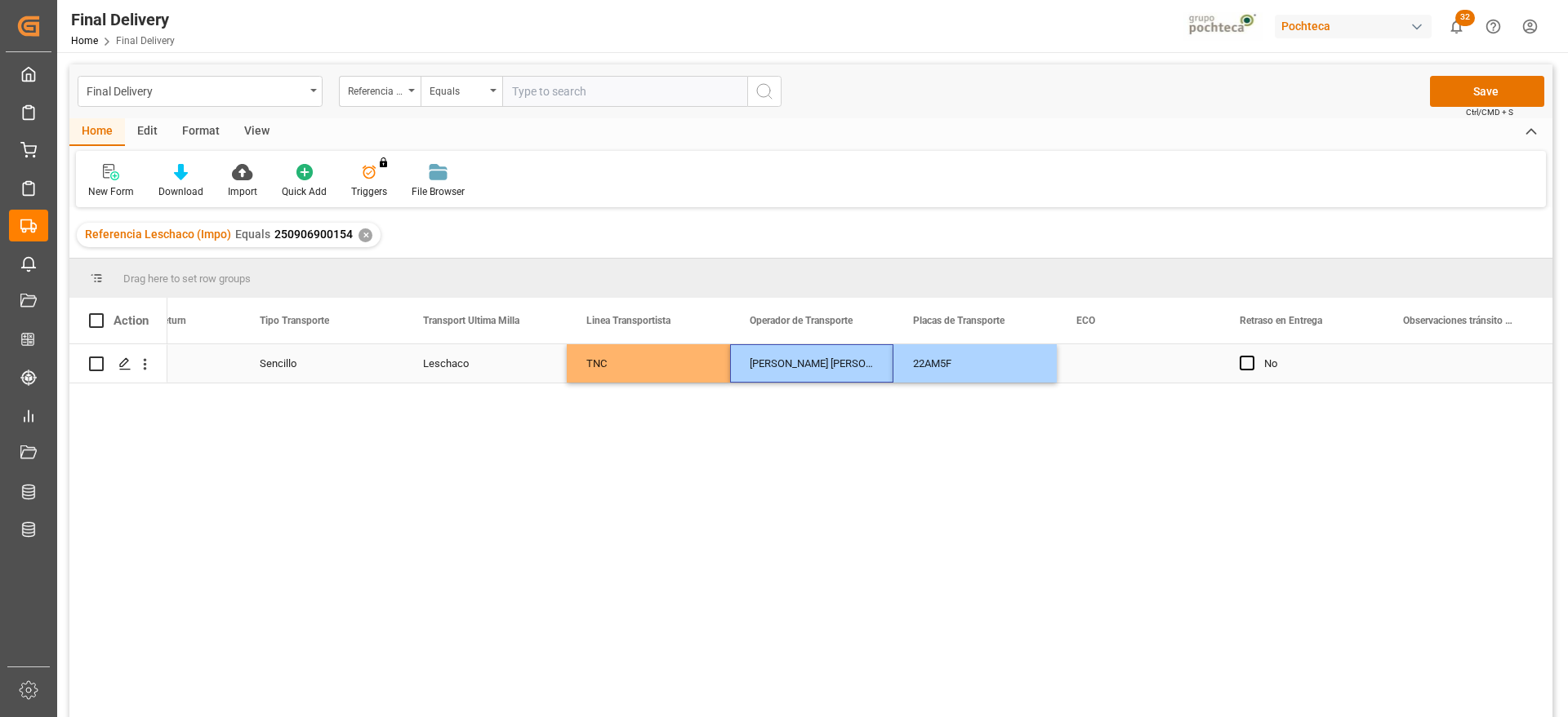
click at [1120, 370] on div "Press SPACE to select this row." at bounding box center [1138, 363] width 164 height 38
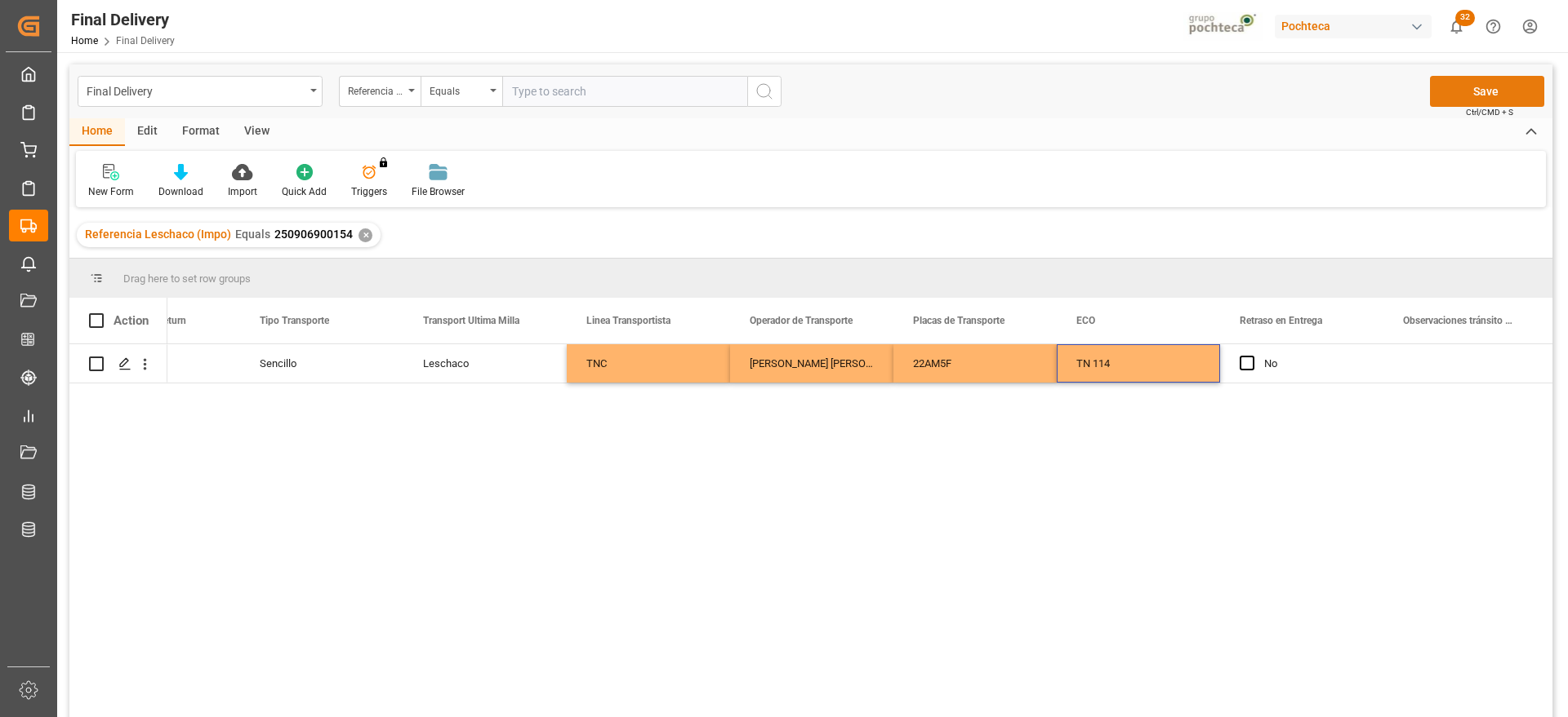
click at [1468, 79] on button "Save" at bounding box center [1487, 92] width 114 height 31
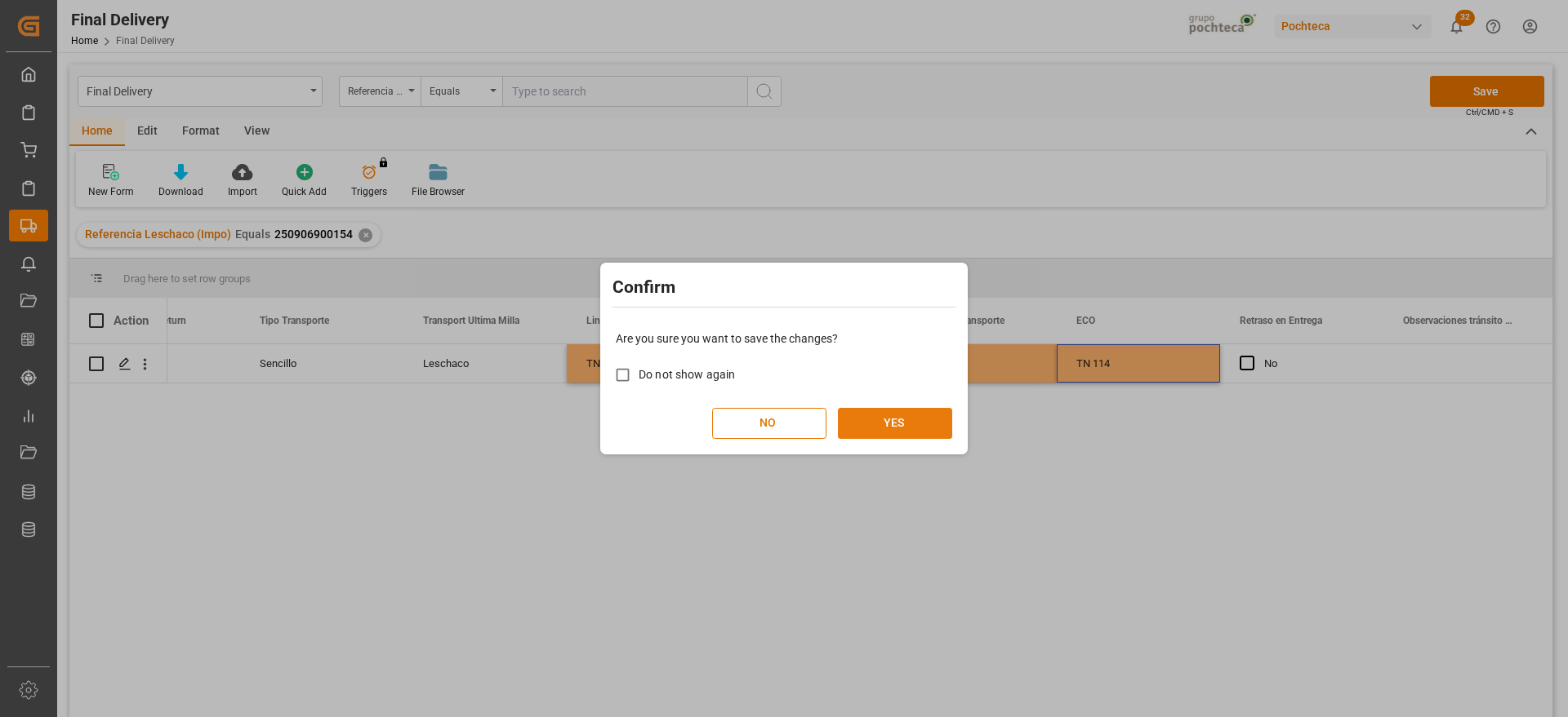
click at [908, 432] on button "YES" at bounding box center [895, 424] width 114 height 31
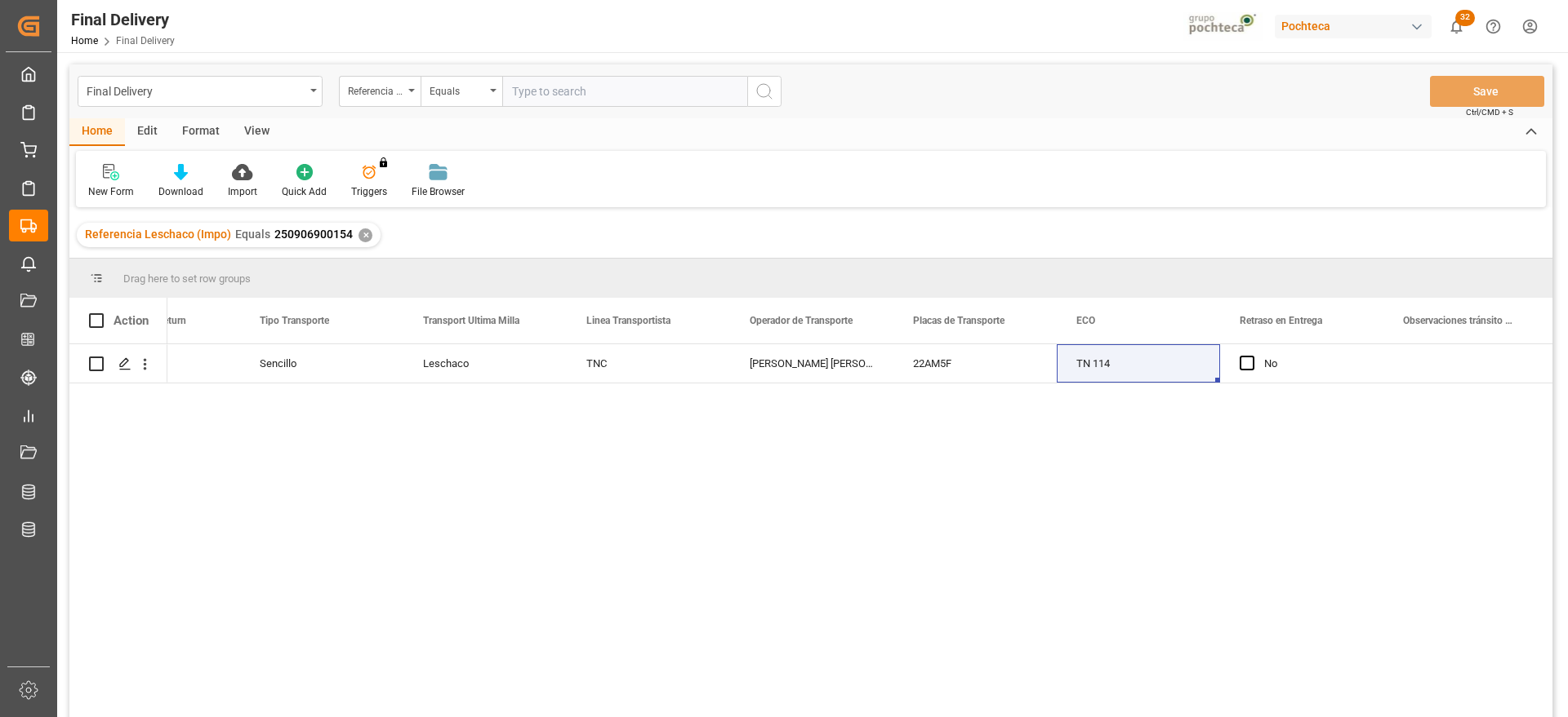
click at [366, 229] on div "✕" at bounding box center [365, 235] width 14 height 14
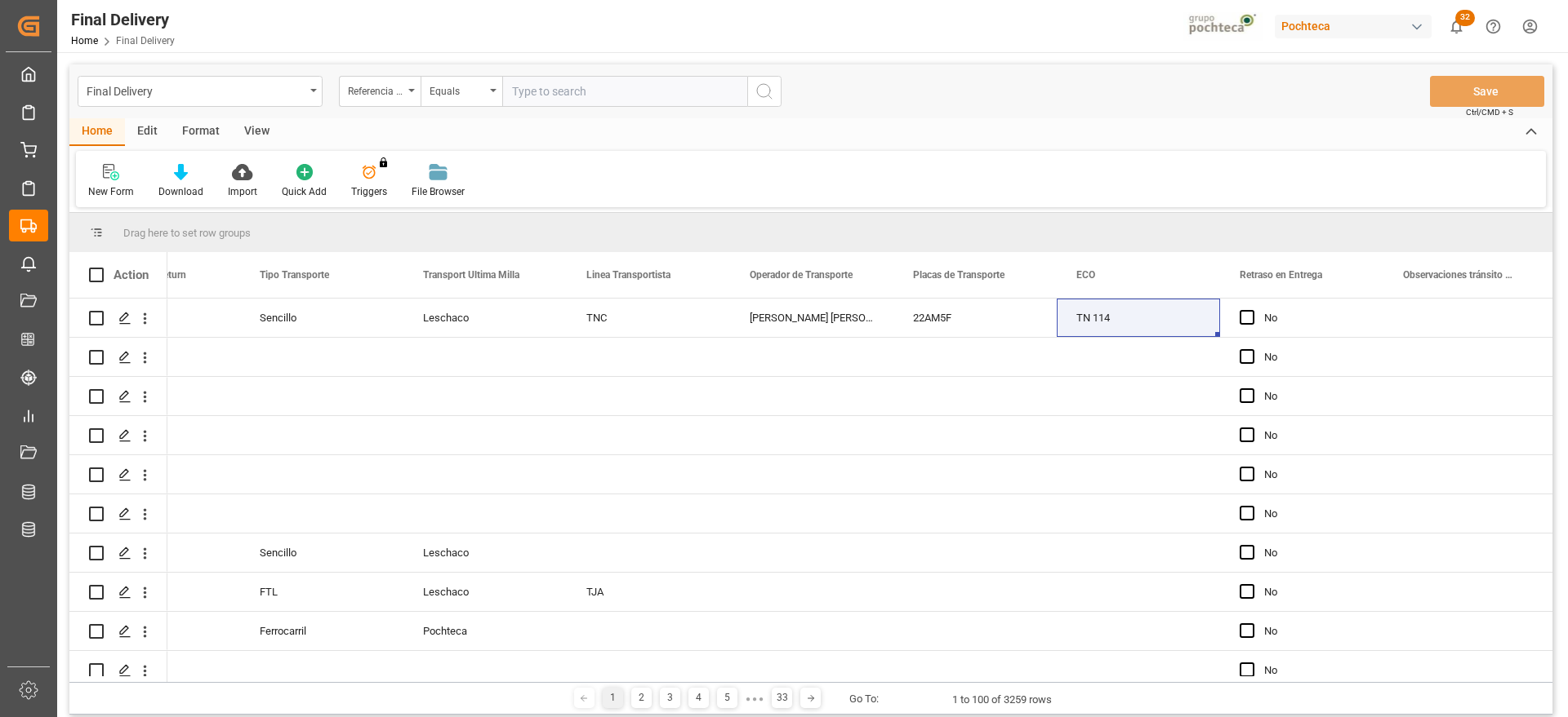
click at [555, 93] on input "text" at bounding box center [624, 92] width 245 height 31
paste input "250906900026"
type input "250906900026"
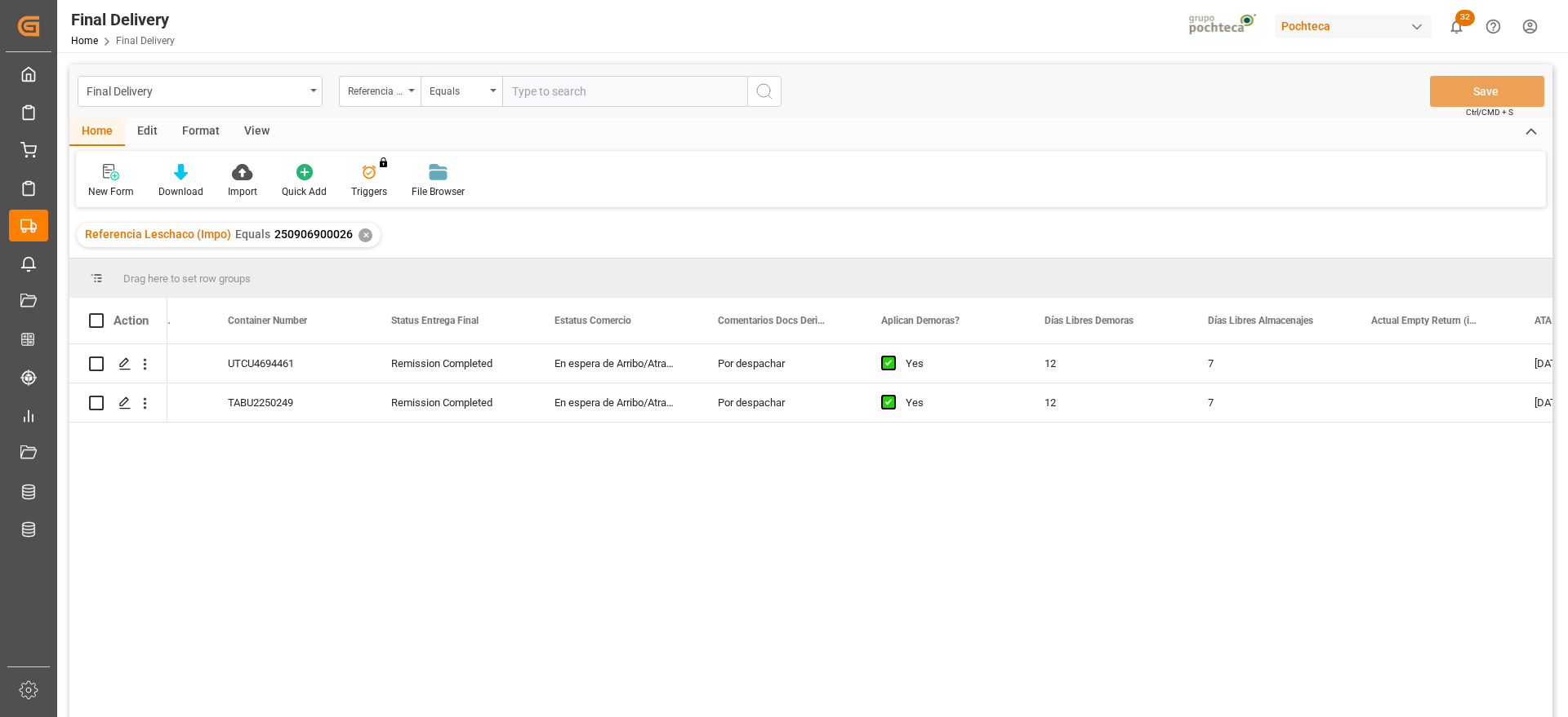
click at [361, 235] on div "✕" at bounding box center [365, 235] width 14 height 14
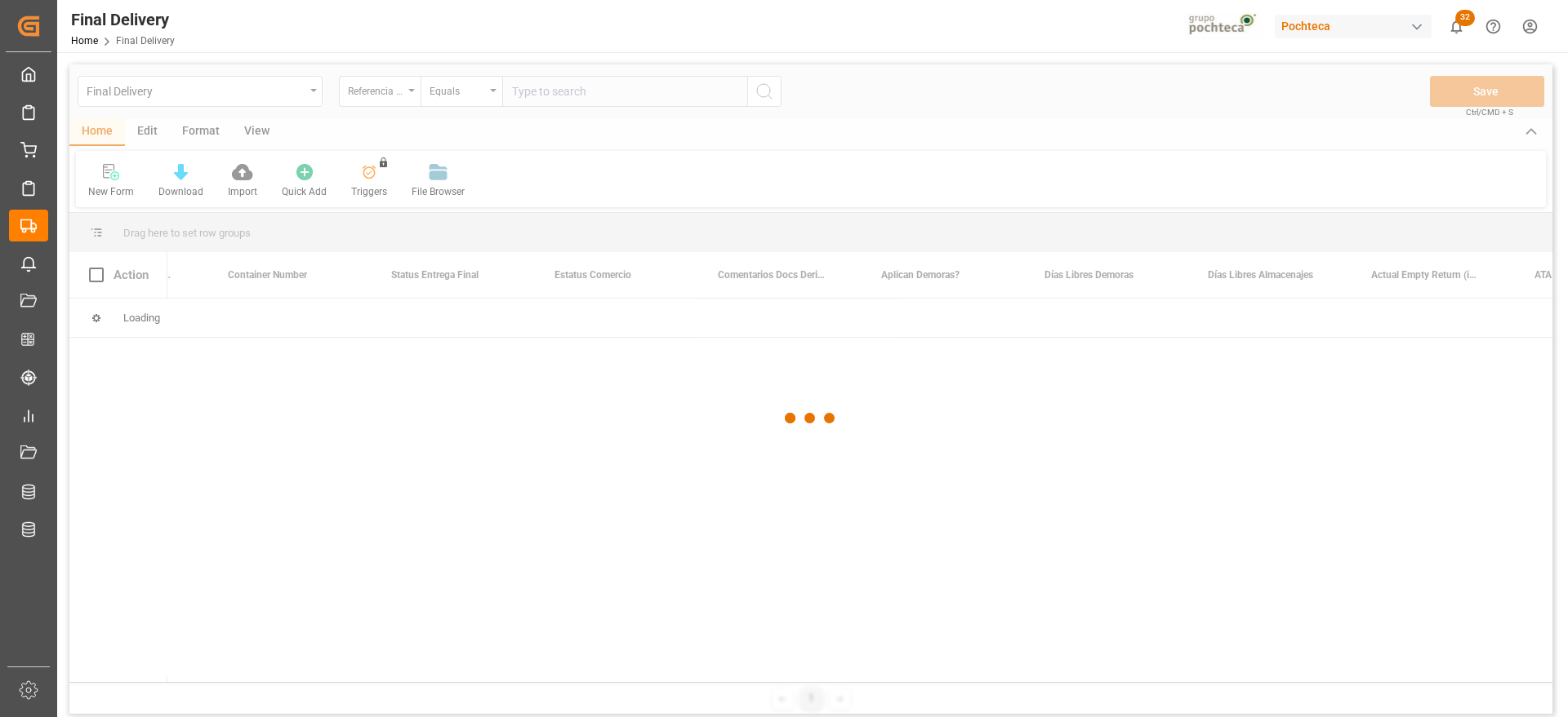
click at [557, 97] on div at bounding box center [811, 419] width 1483 height 707
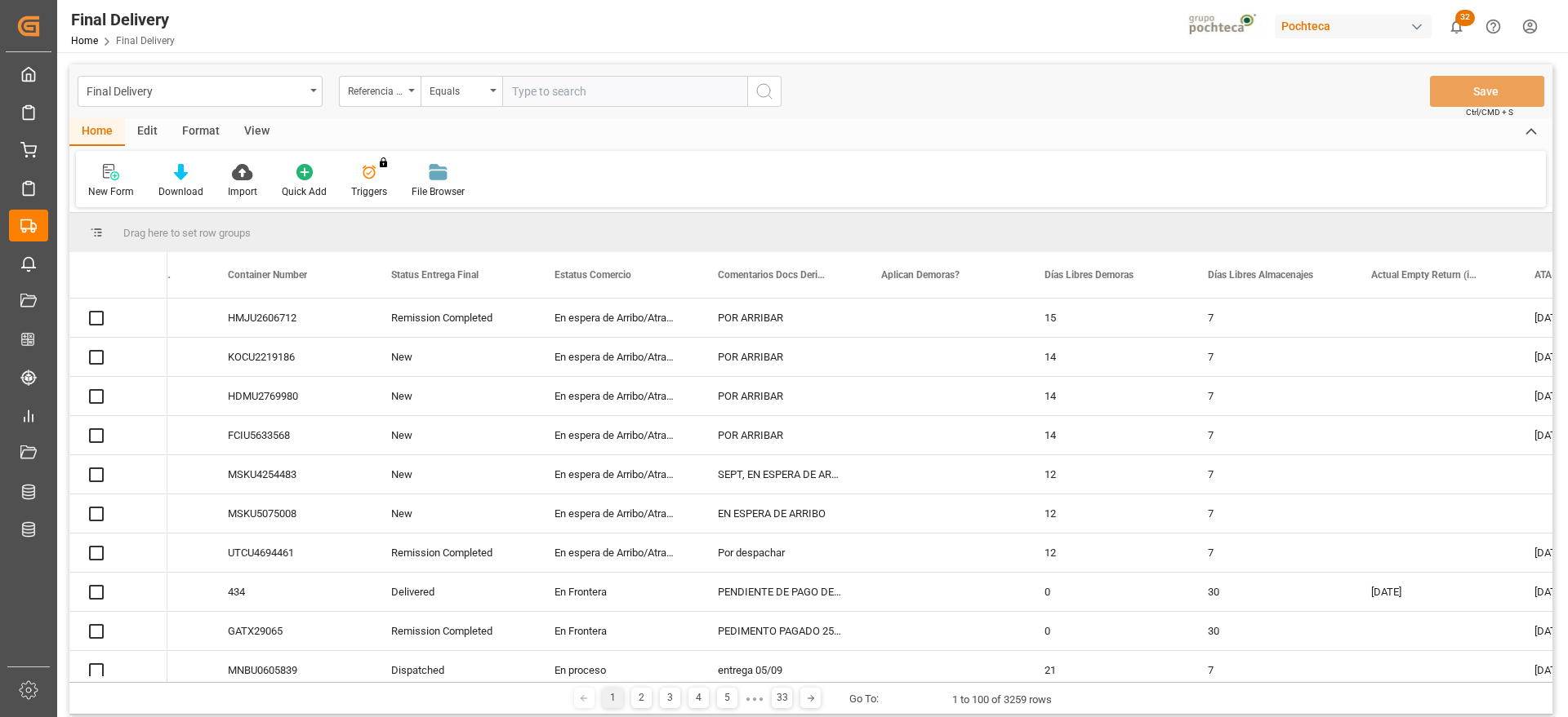
click at [557, 97] on input "text" at bounding box center [624, 92] width 245 height 31
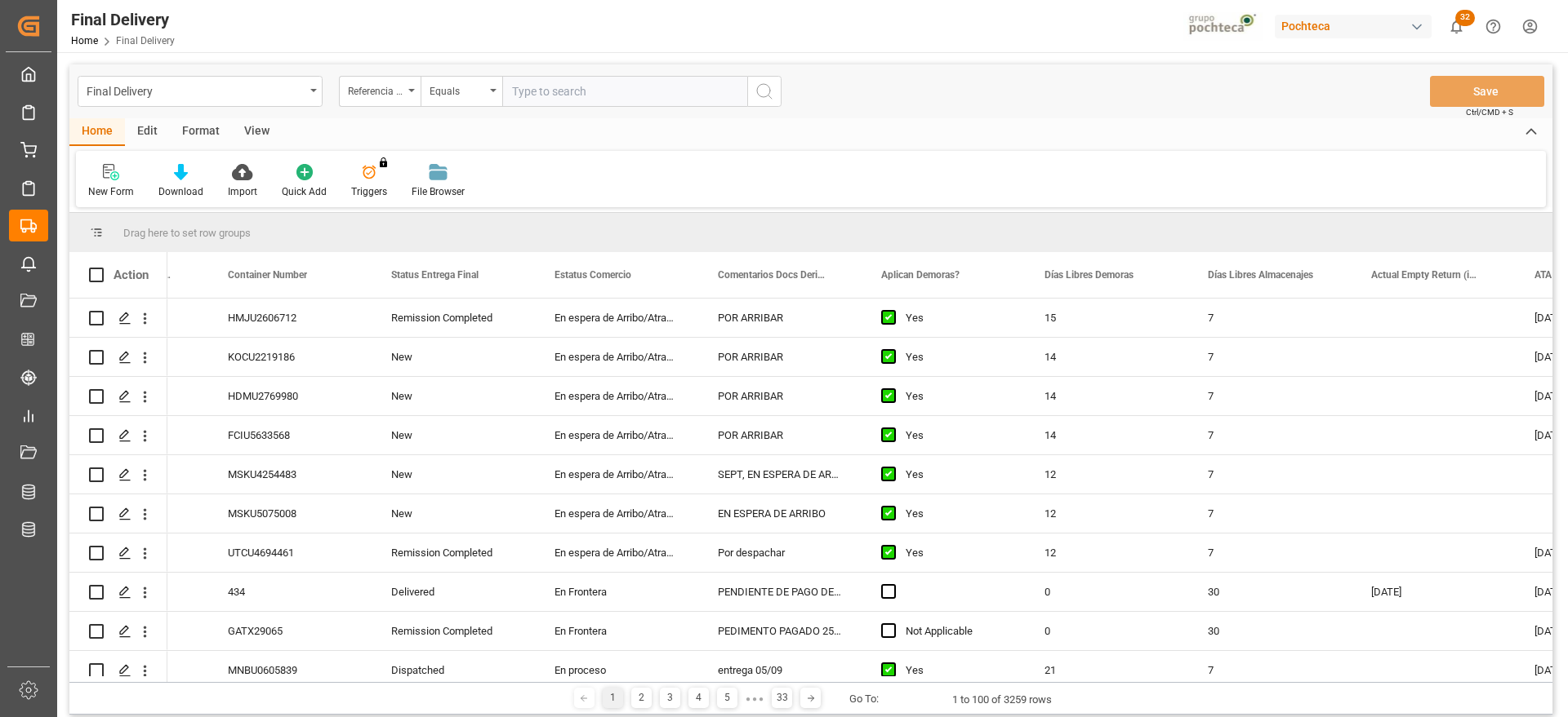
paste input "250906900027"
type input "250906900027"
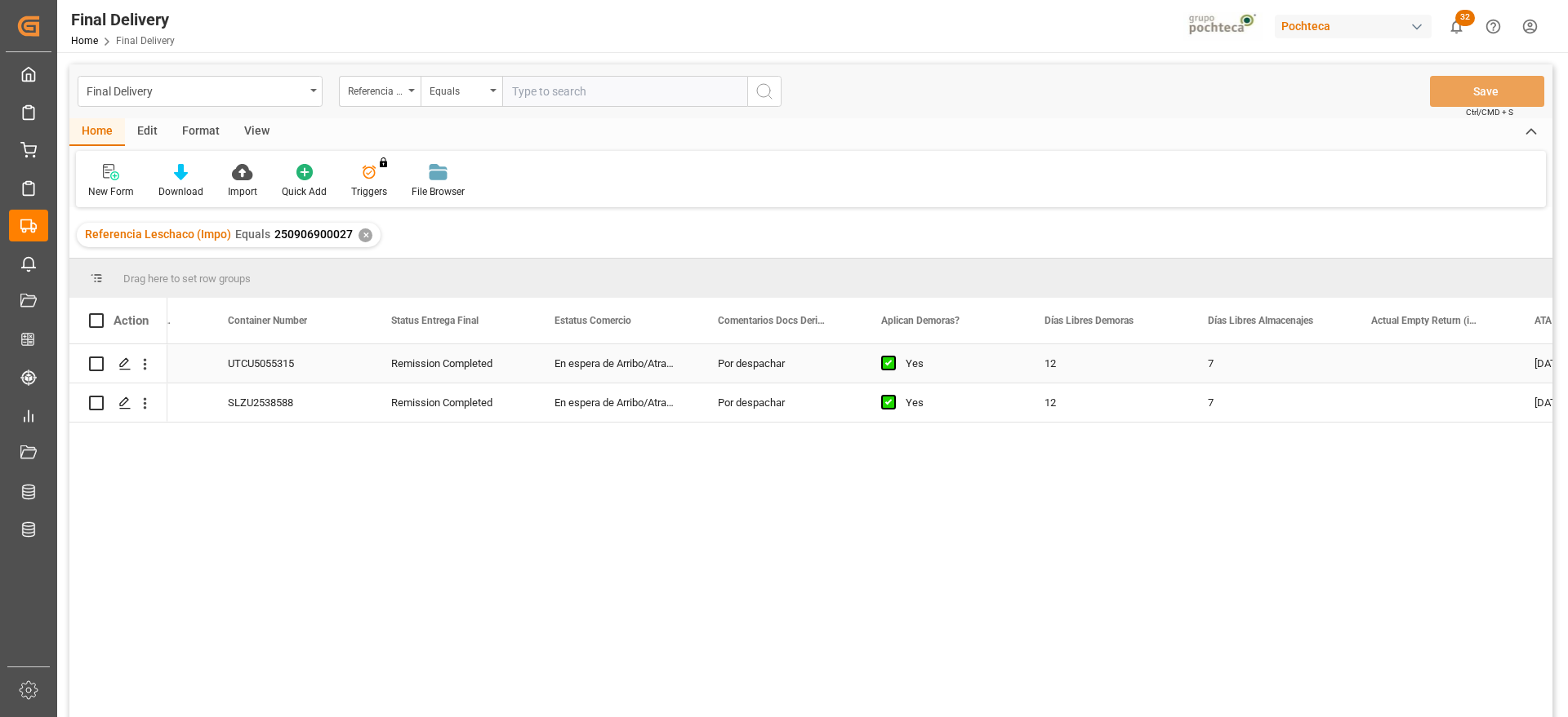
click at [1224, 379] on div "7" at bounding box center [1269, 363] width 164 height 38
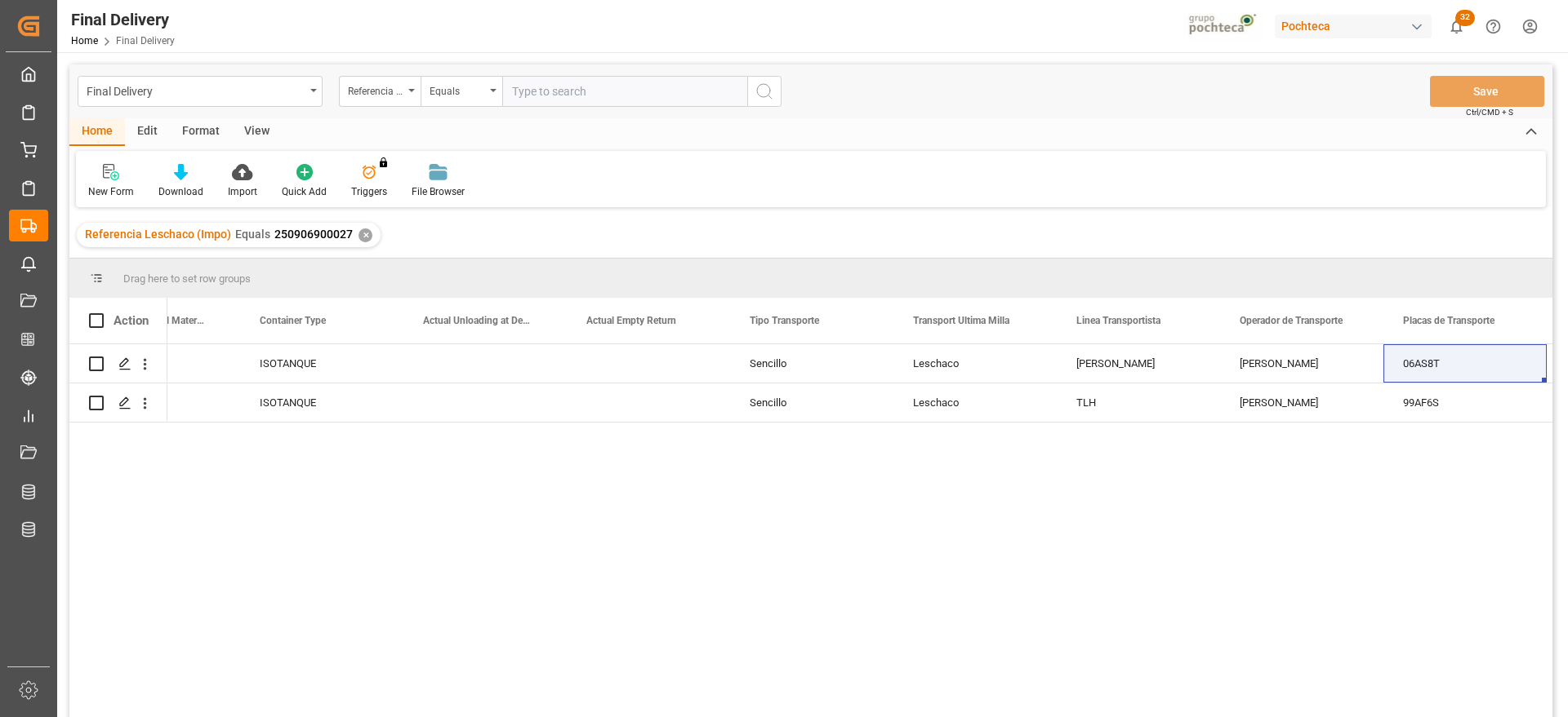
click at [358, 233] on div "✕" at bounding box center [365, 235] width 14 height 14
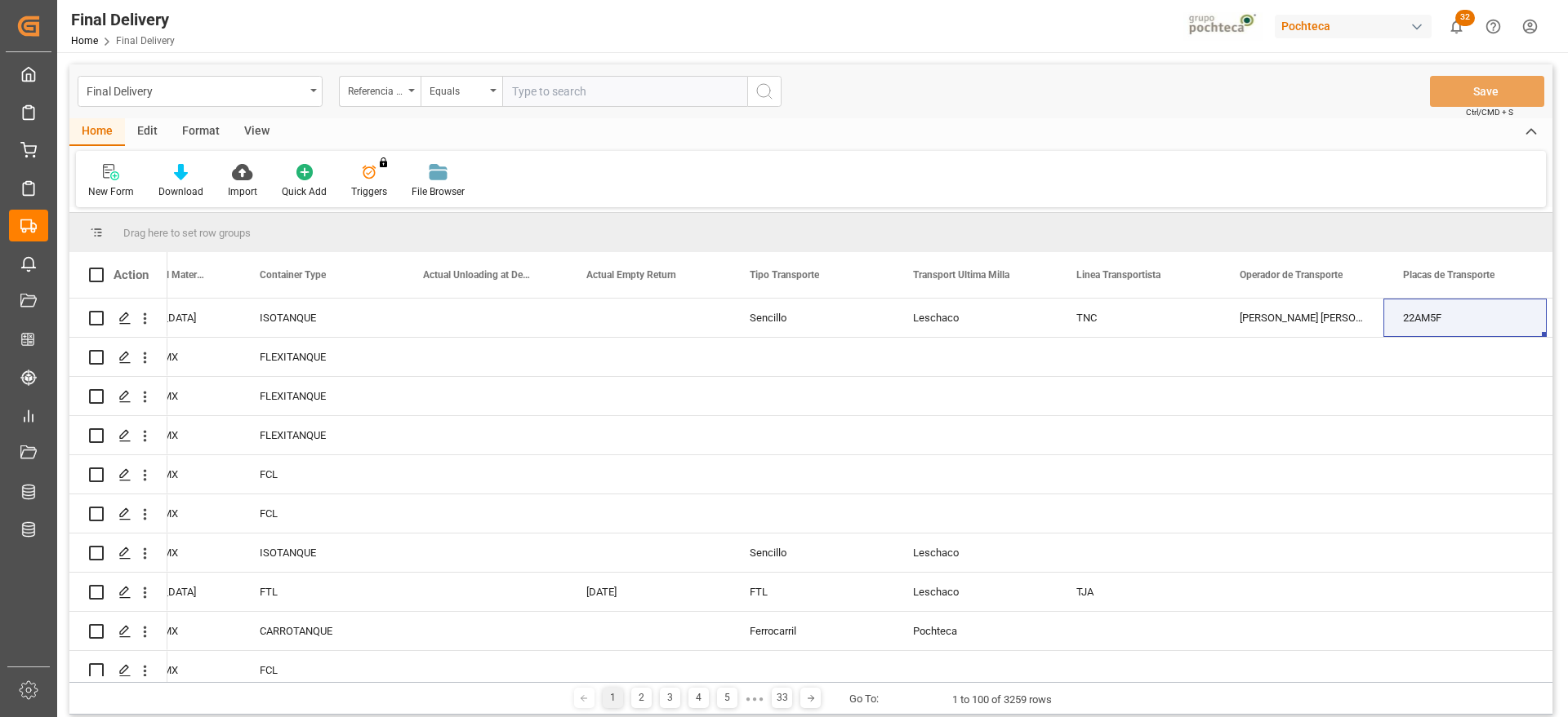
click at [550, 98] on input "text" at bounding box center [624, 92] width 245 height 31
paste input "250906900432"
type input "250906900432"
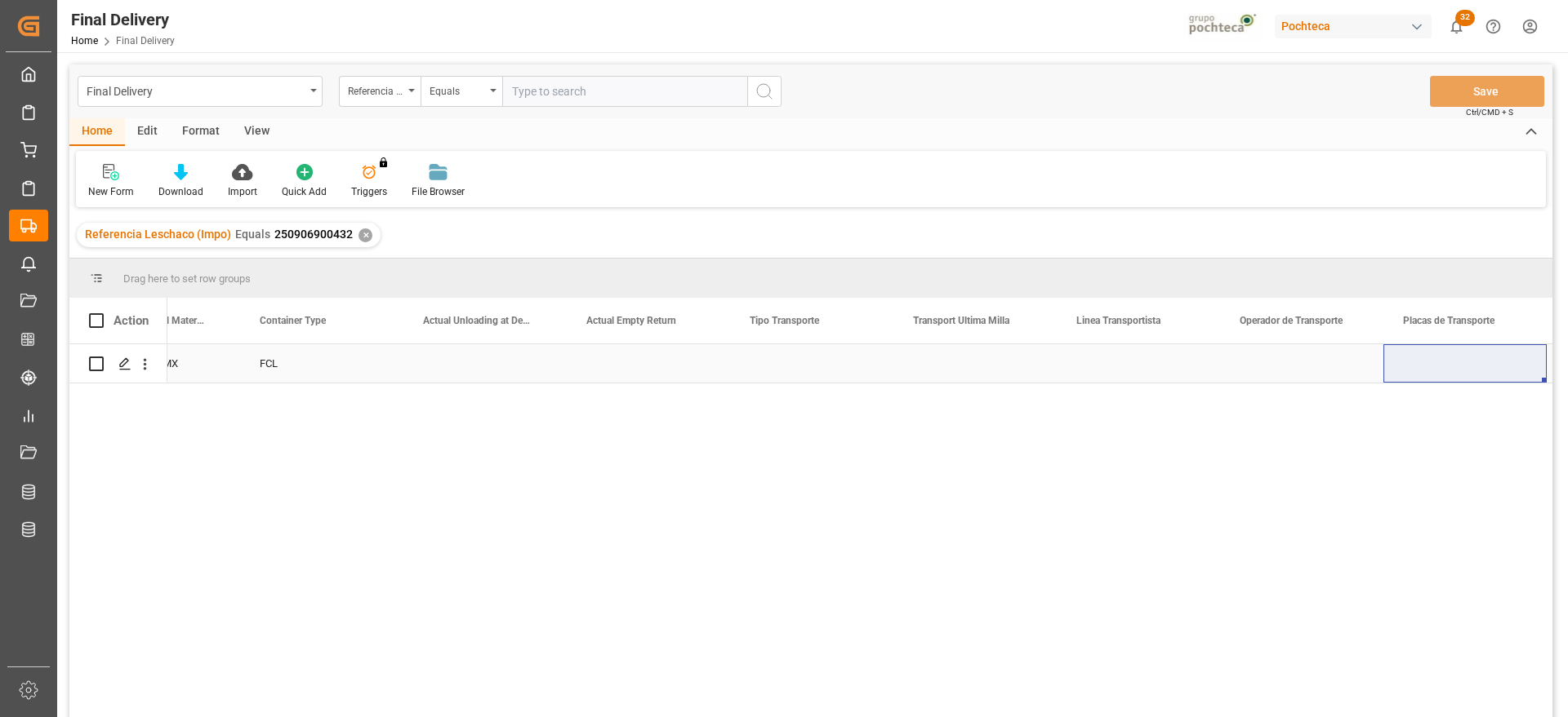
click at [421, 366] on div "Press SPACE to select this row." at bounding box center [485, 363] width 164 height 38
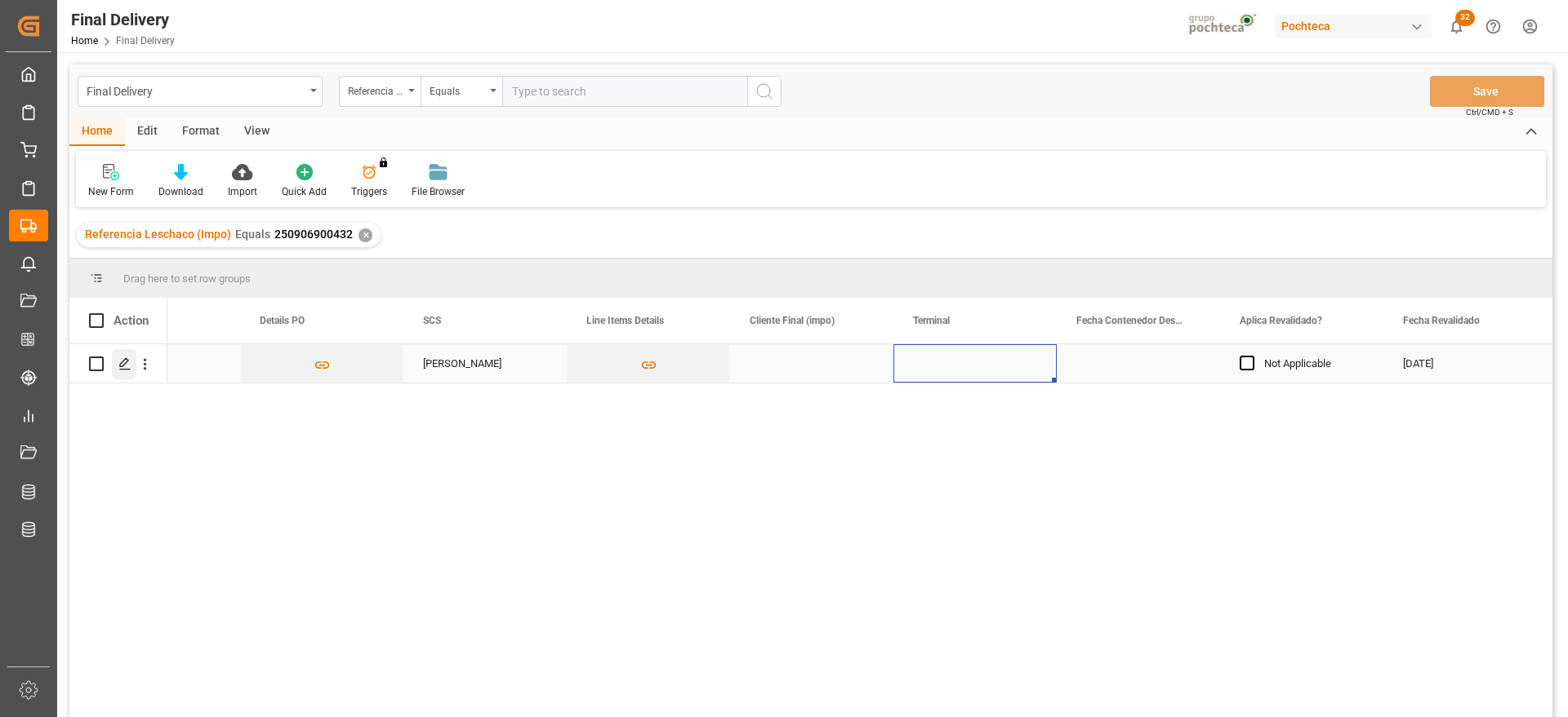
click at [112, 365] on div "Press SPACE to select this row." at bounding box center [124, 364] width 24 height 30
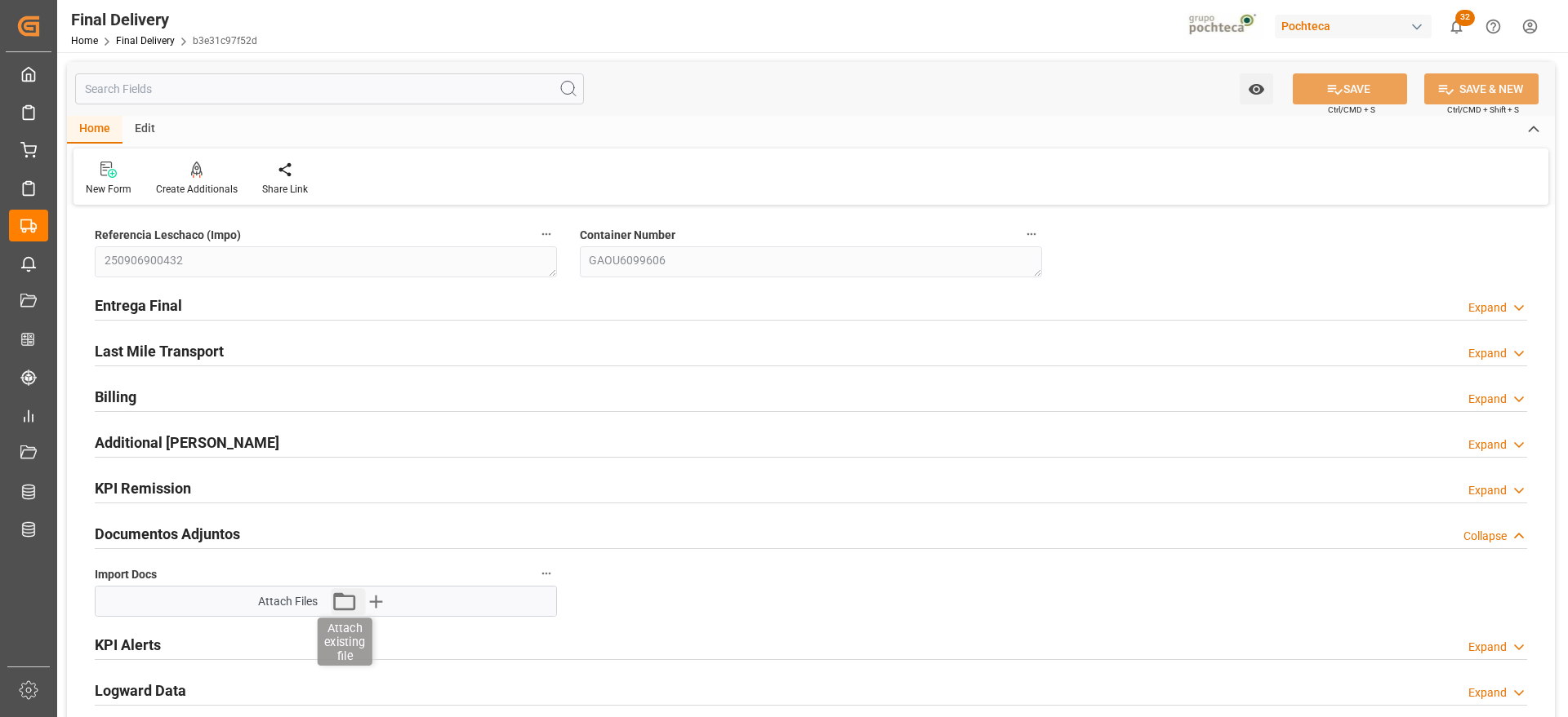
click at [340, 599] on icon "button" at bounding box center [344, 601] width 26 height 26
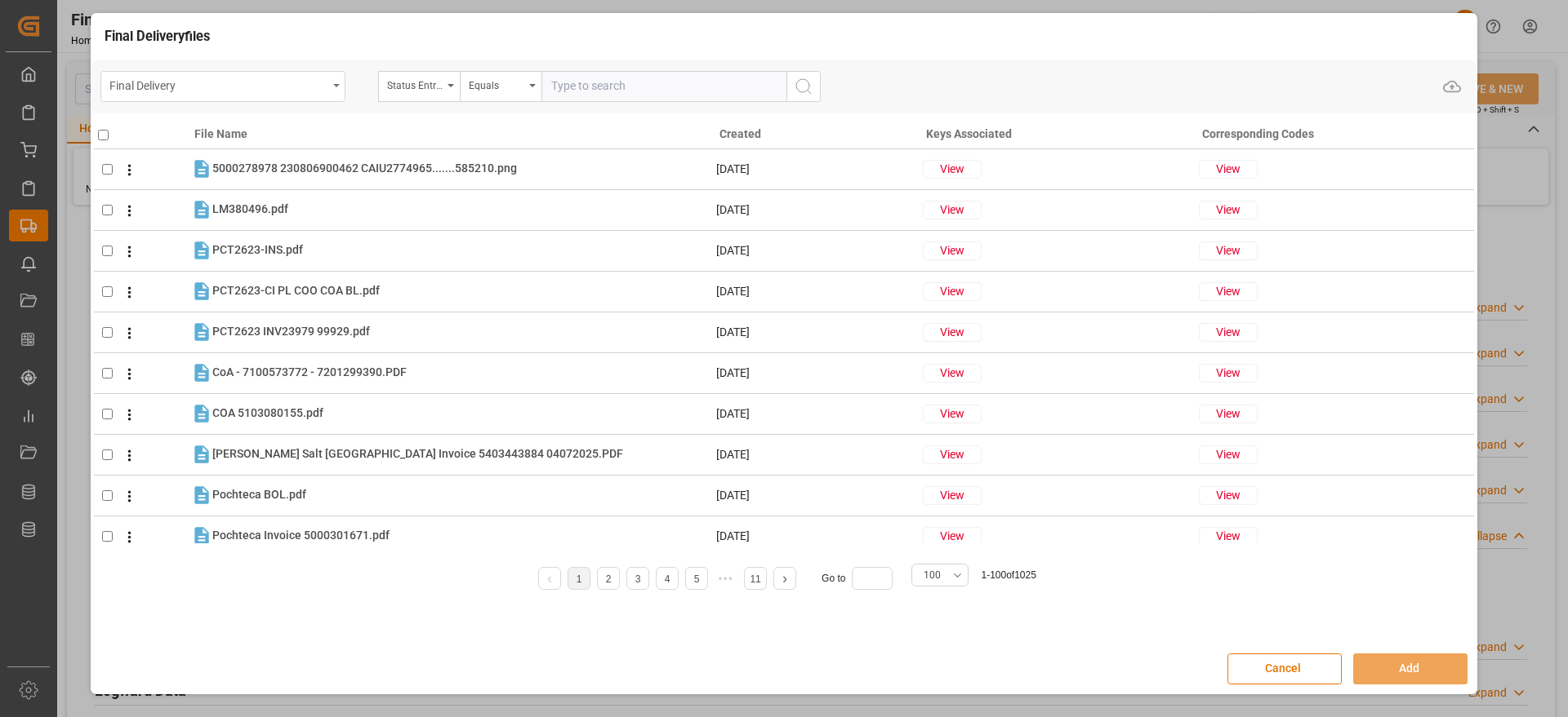
click at [285, 90] on div "Final Delivery" at bounding box center [218, 85] width 218 height 21
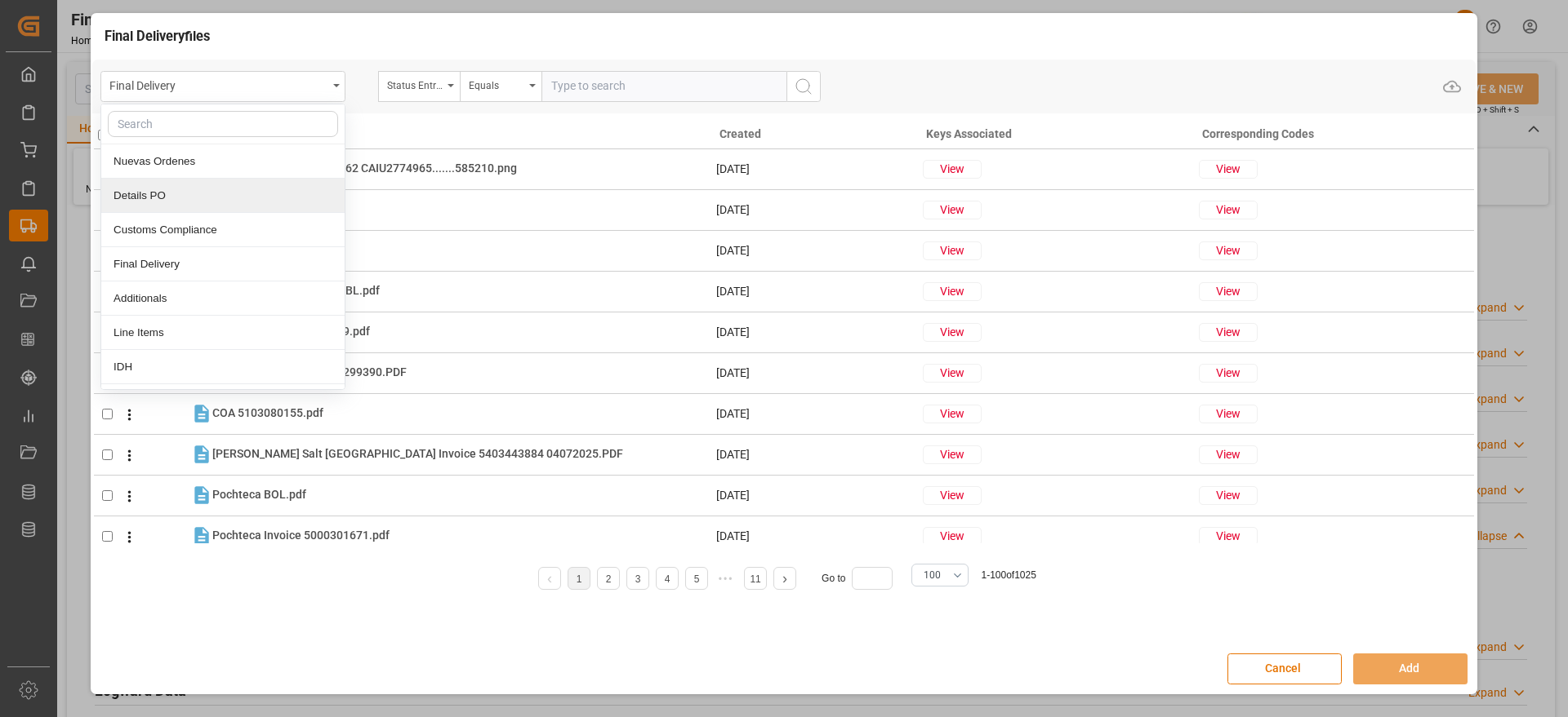
click at [266, 179] on div "Details PO" at bounding box center [222, 196] width 243 height 35
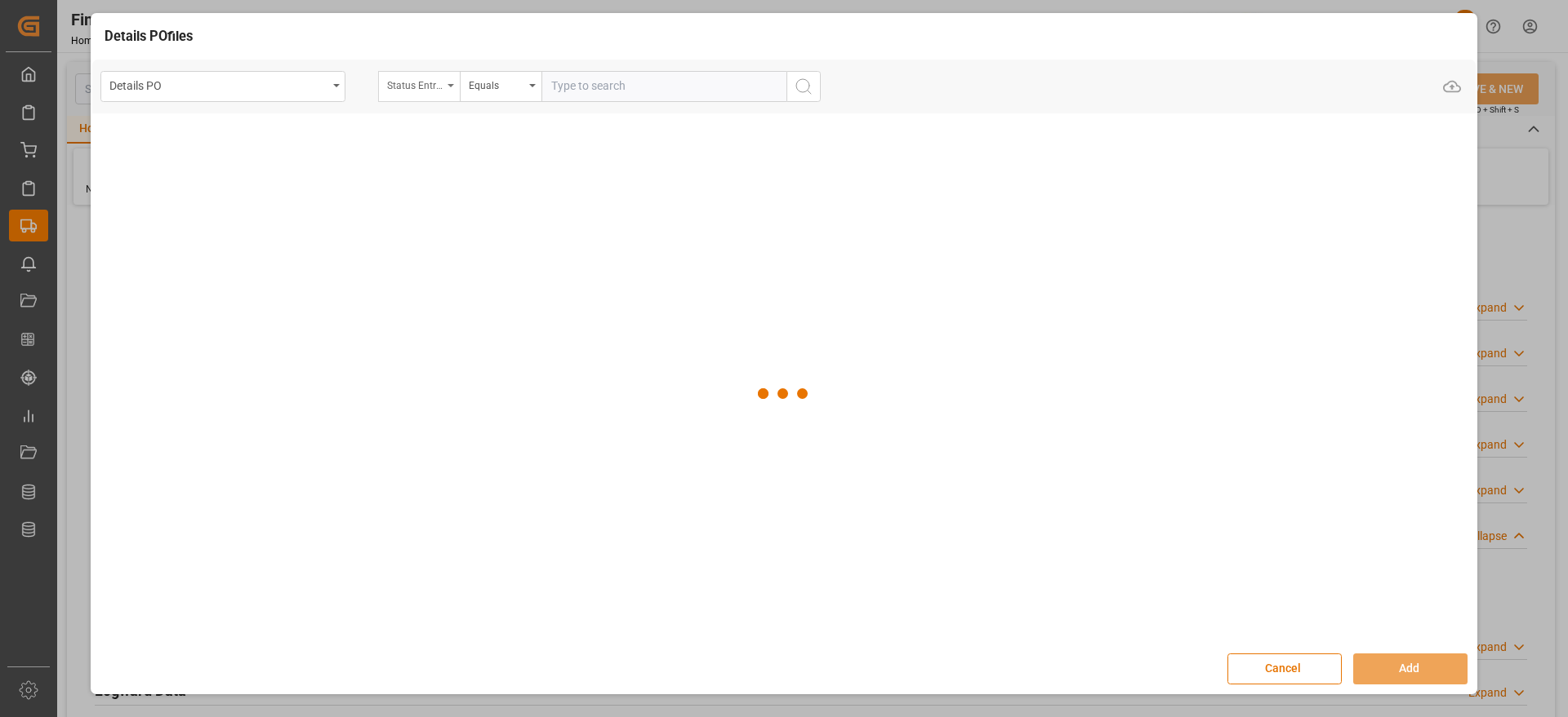
click at [440, 84] on div "Status Entrega Final" at bounding box center [414, 84] width 55 height 19
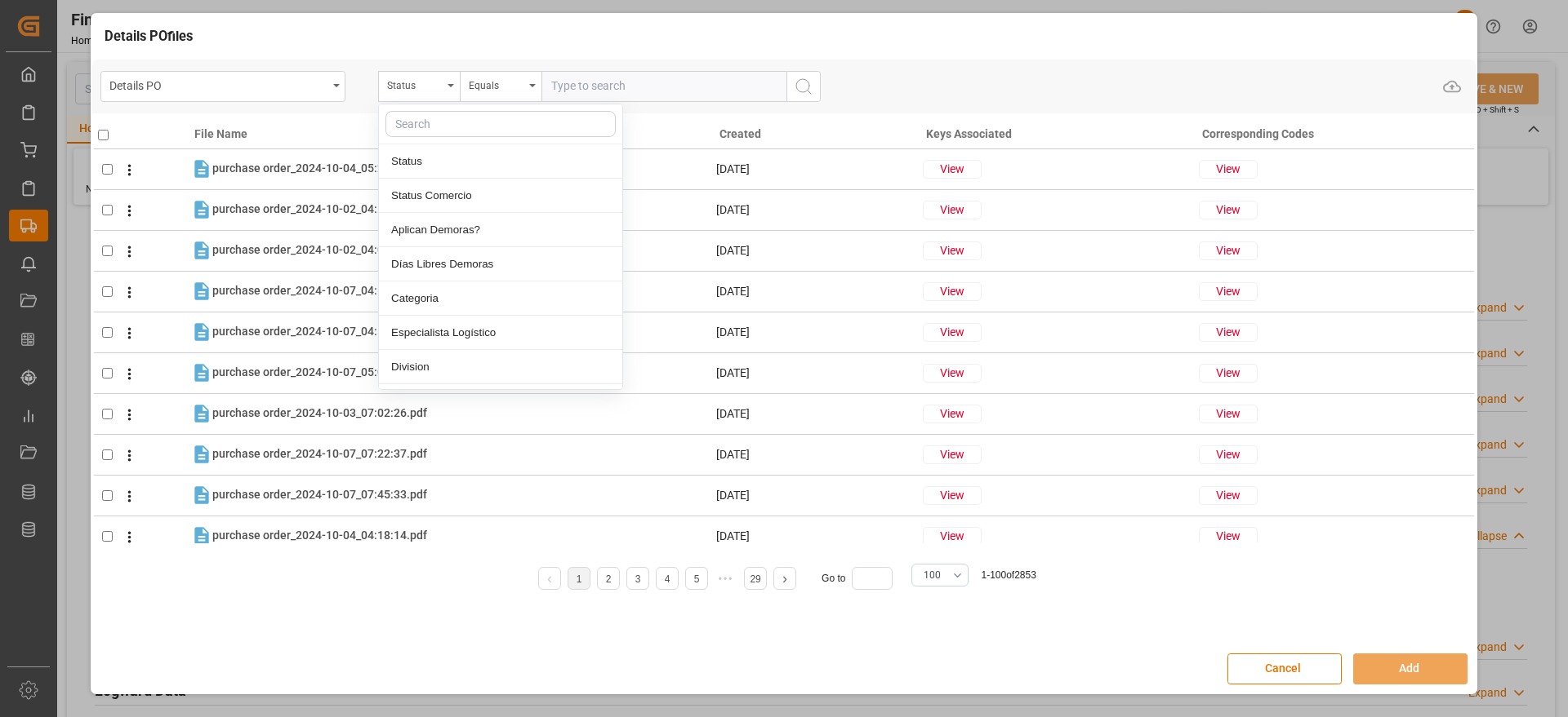
click at [425, 122] on input "text" at bounding box center [500, 124] width 230 height 26
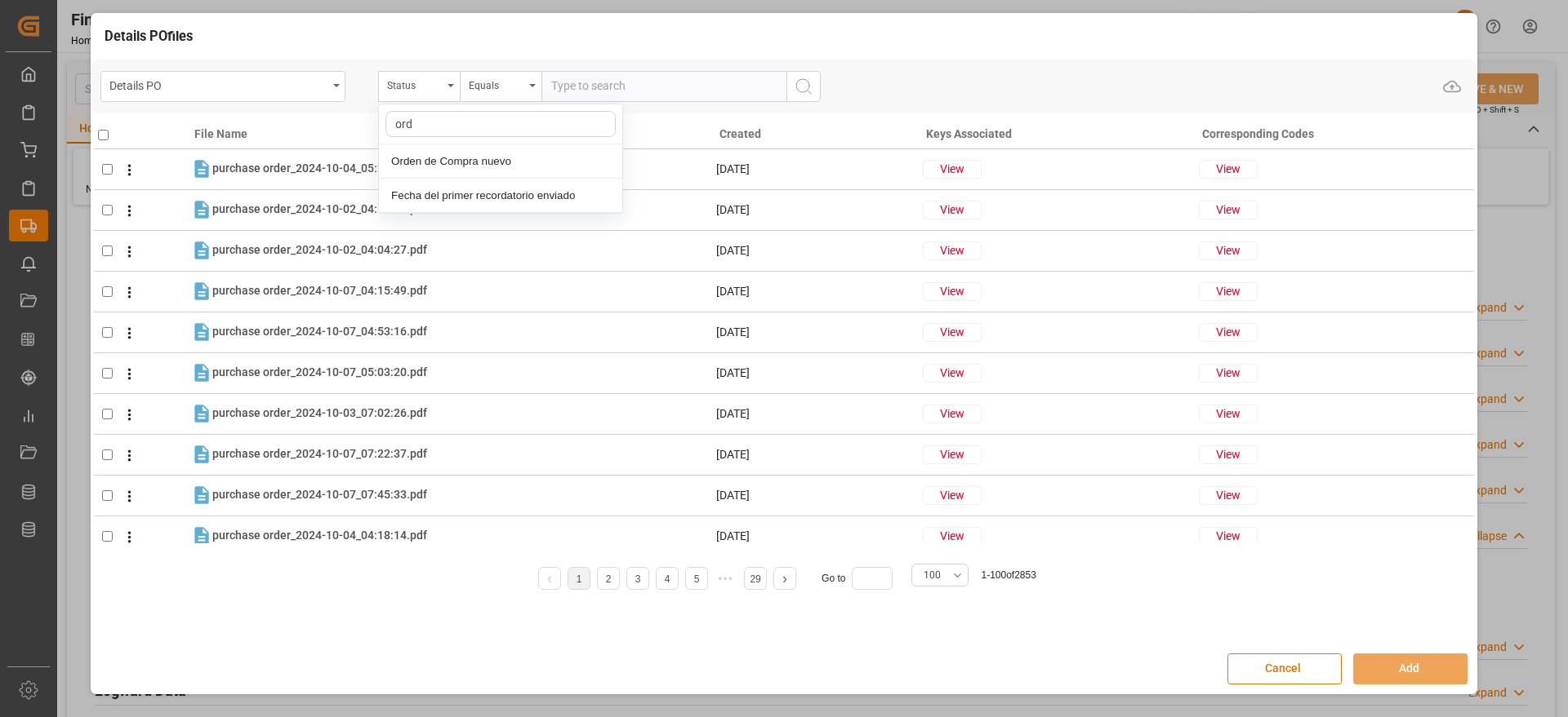
type input "orde"
click at [453, 166] on div "Orden de Compra nuevo" at bounding box center [500, 162] width 243 height 35
click at [601, 90] on input "text" at bounding box center [664, 86] width 245 height 31
paste input "5000305371"
type input "5000305371"
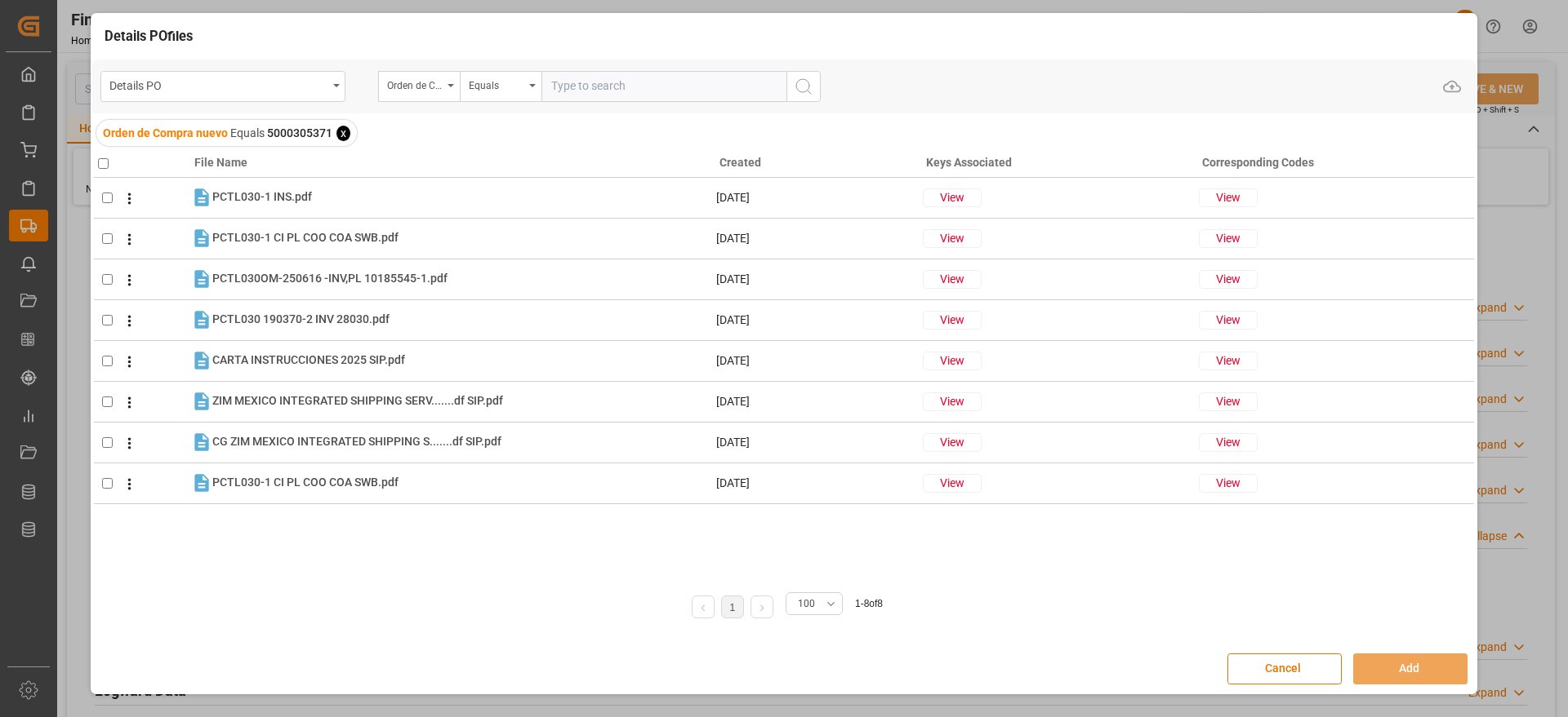
click at [106, 162] on input "checkbox" at bounding box center [103, 163] width 10 height 10
checkbox input "true"
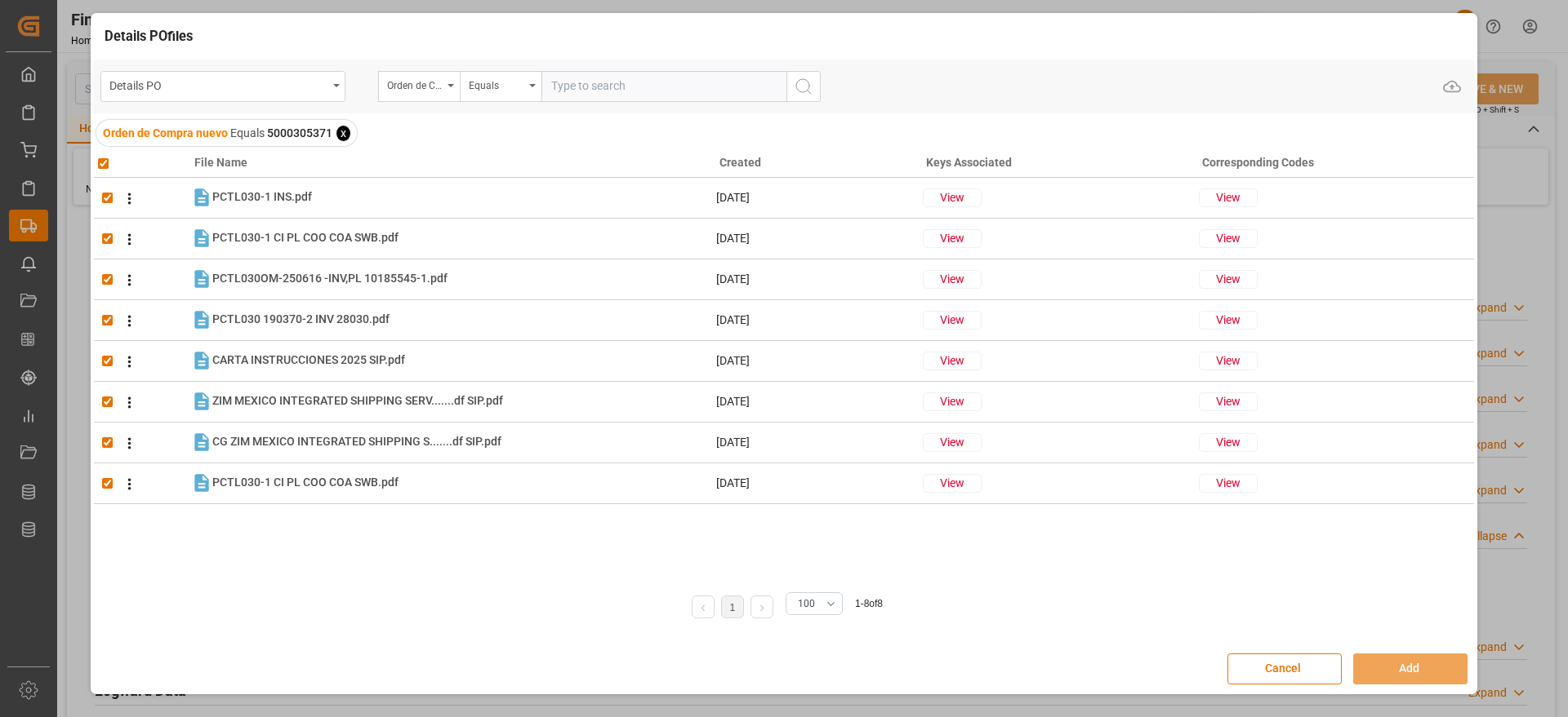
checkbox input "true"
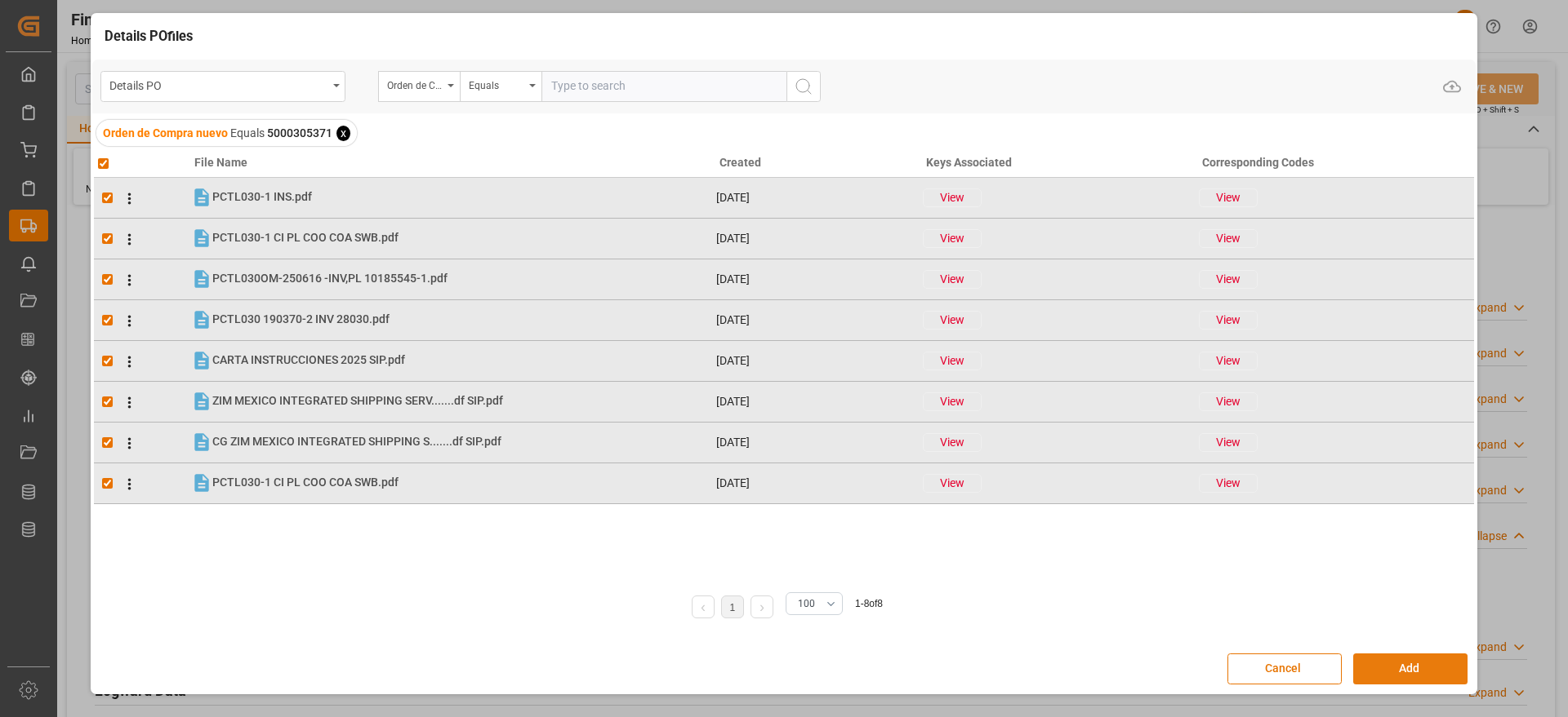
click at [1423, 674] on button "Add" at bounding box center [1411, 669] width 114 height 31
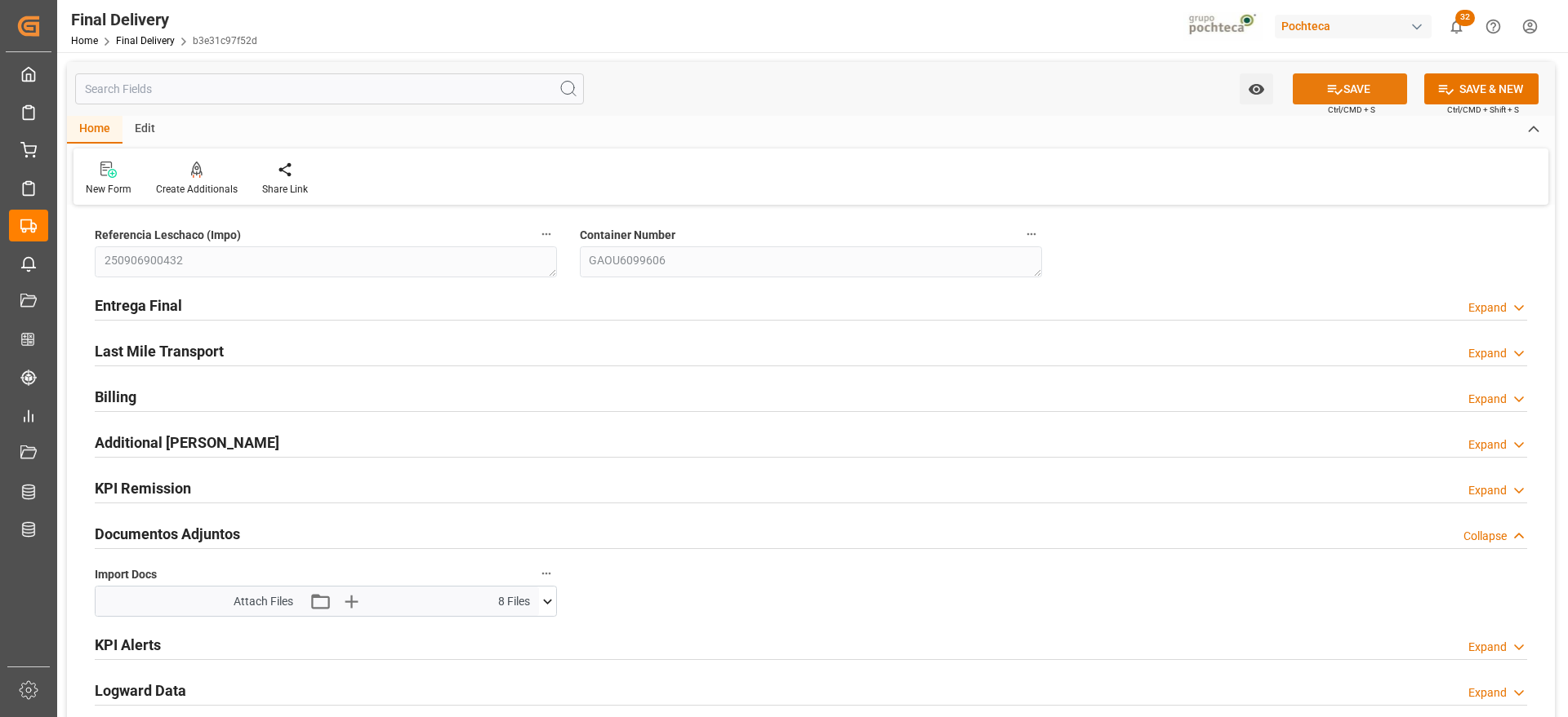
click at [1352, 88] on button "SAVE" at bounding box center [1350, 89] width 114 height 31
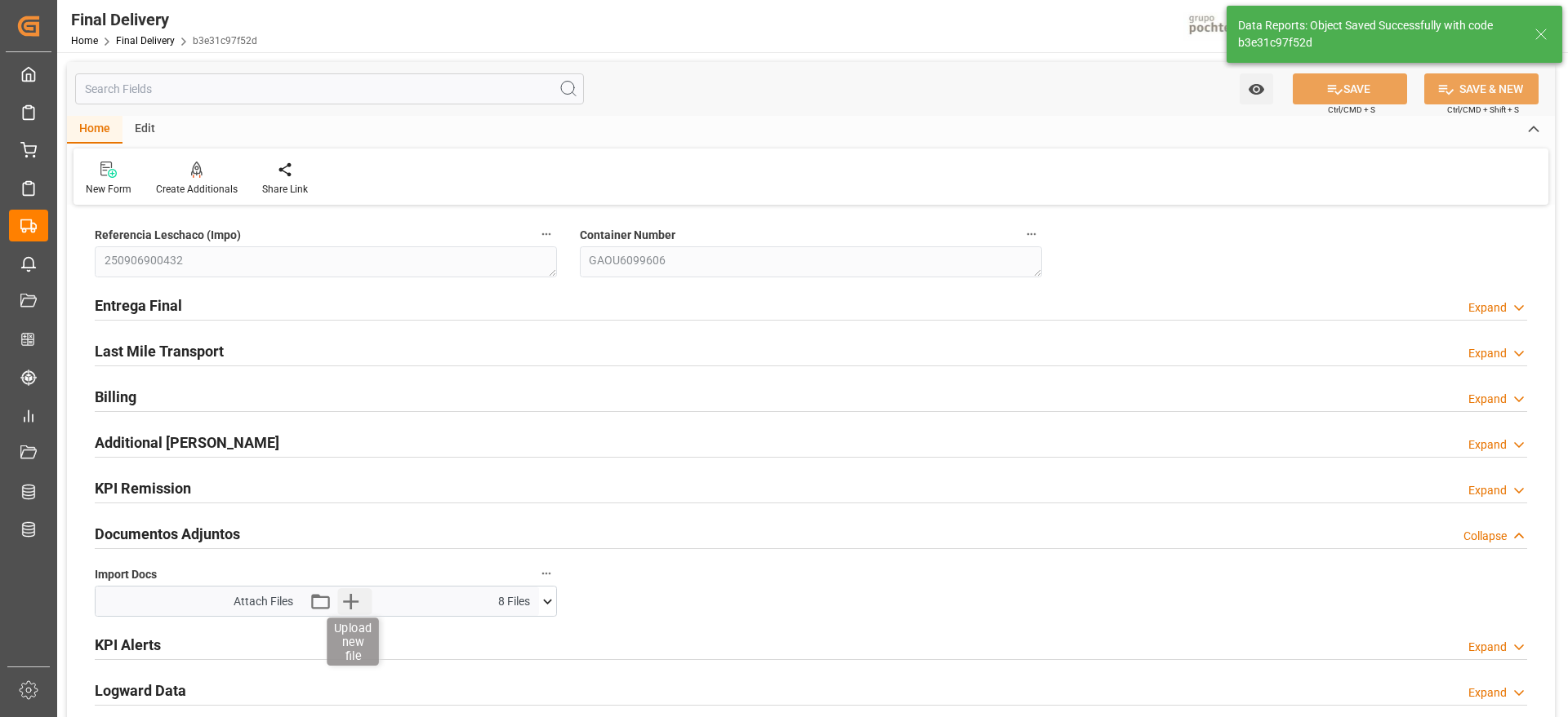
click at [355, 600] on icon "button" at bounding box center [350, 601] width 26 height 26
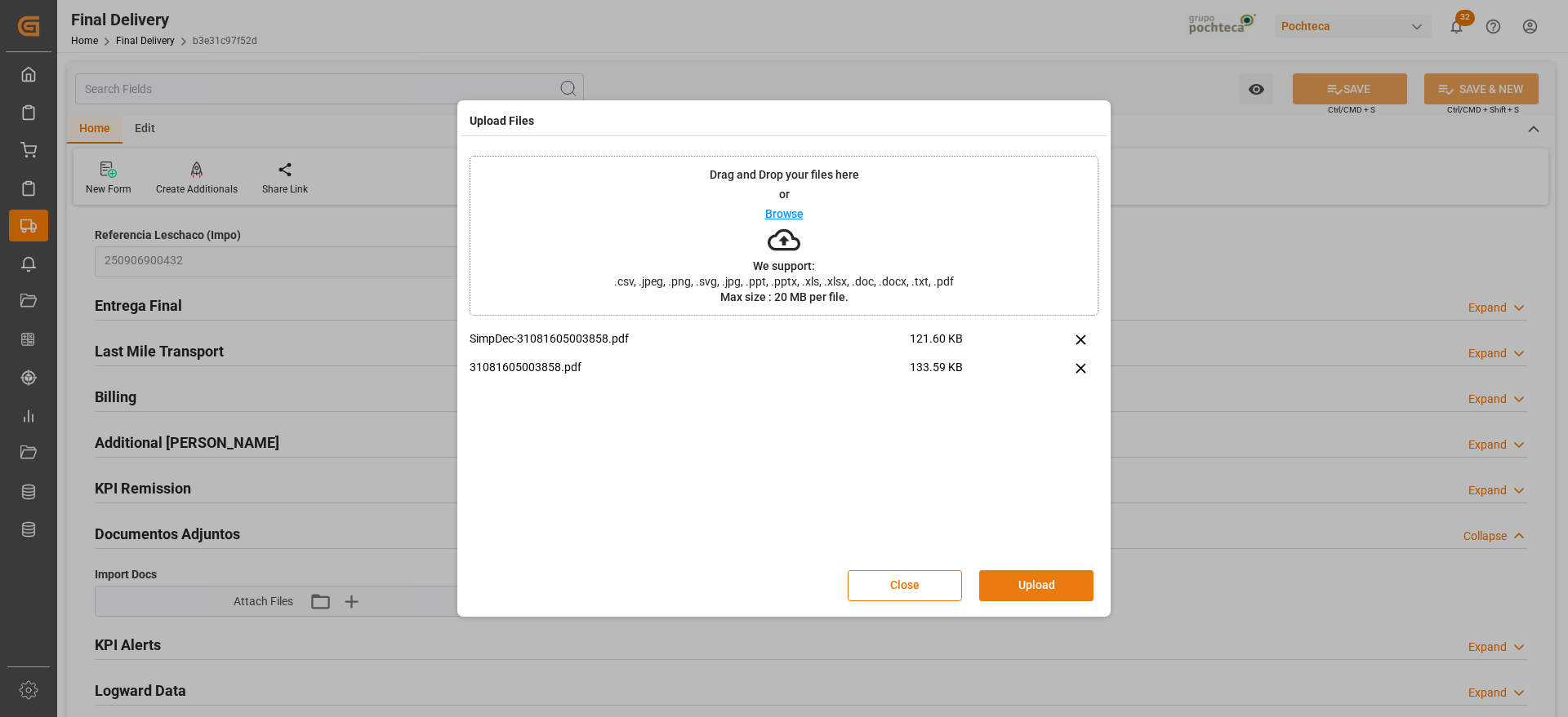
click at [1038, 586] on button "Upload" at bounding box center [1036, 586] width 114 height 31
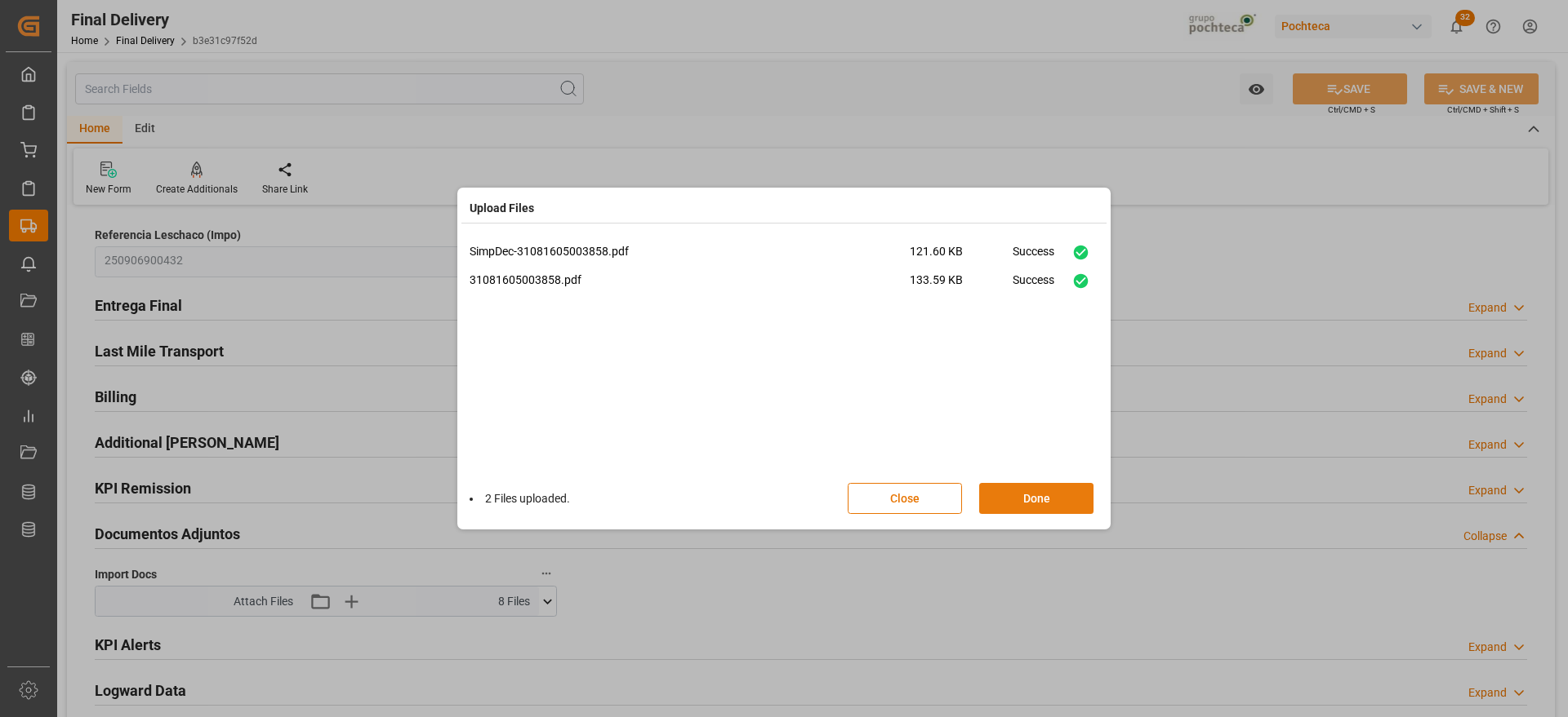
click at [1018, 490] on button "Done" at bounding box center [1036, 499] width 114 height 31
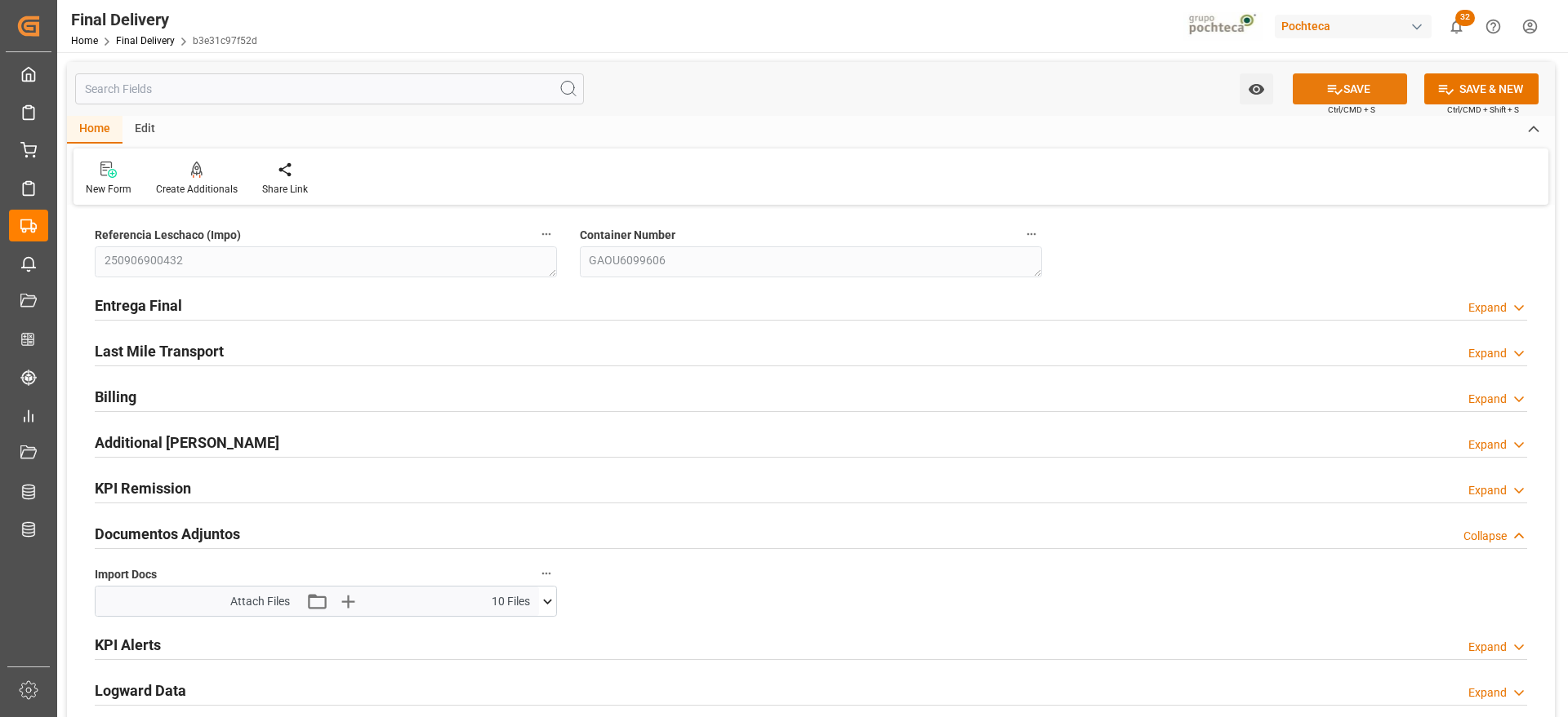
click at [1372, 83] on button "SAVE" at bounding box center [1350, 89] width 114 height 31
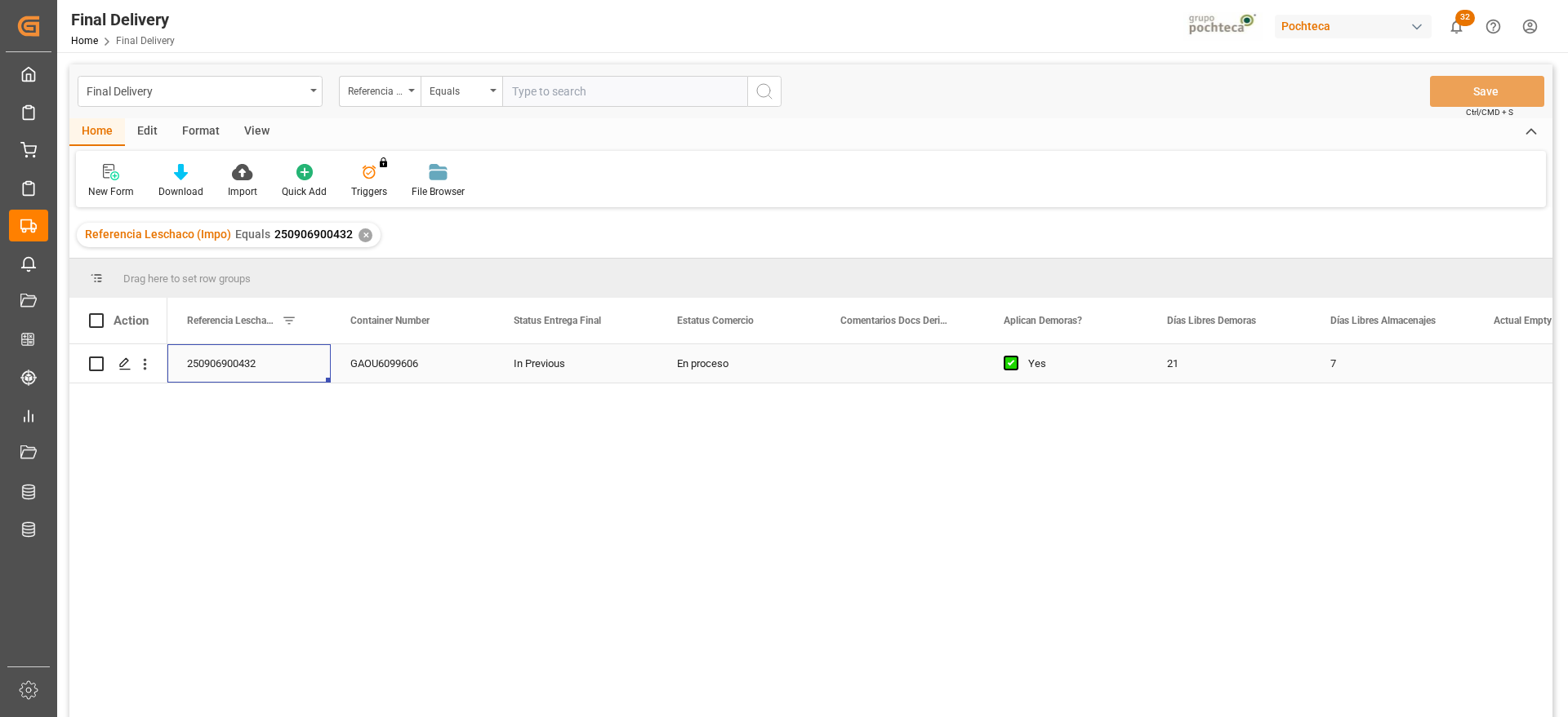
click at [266, 370] on div "250906900432" at bounding box center [248, 363] width 164 height 38
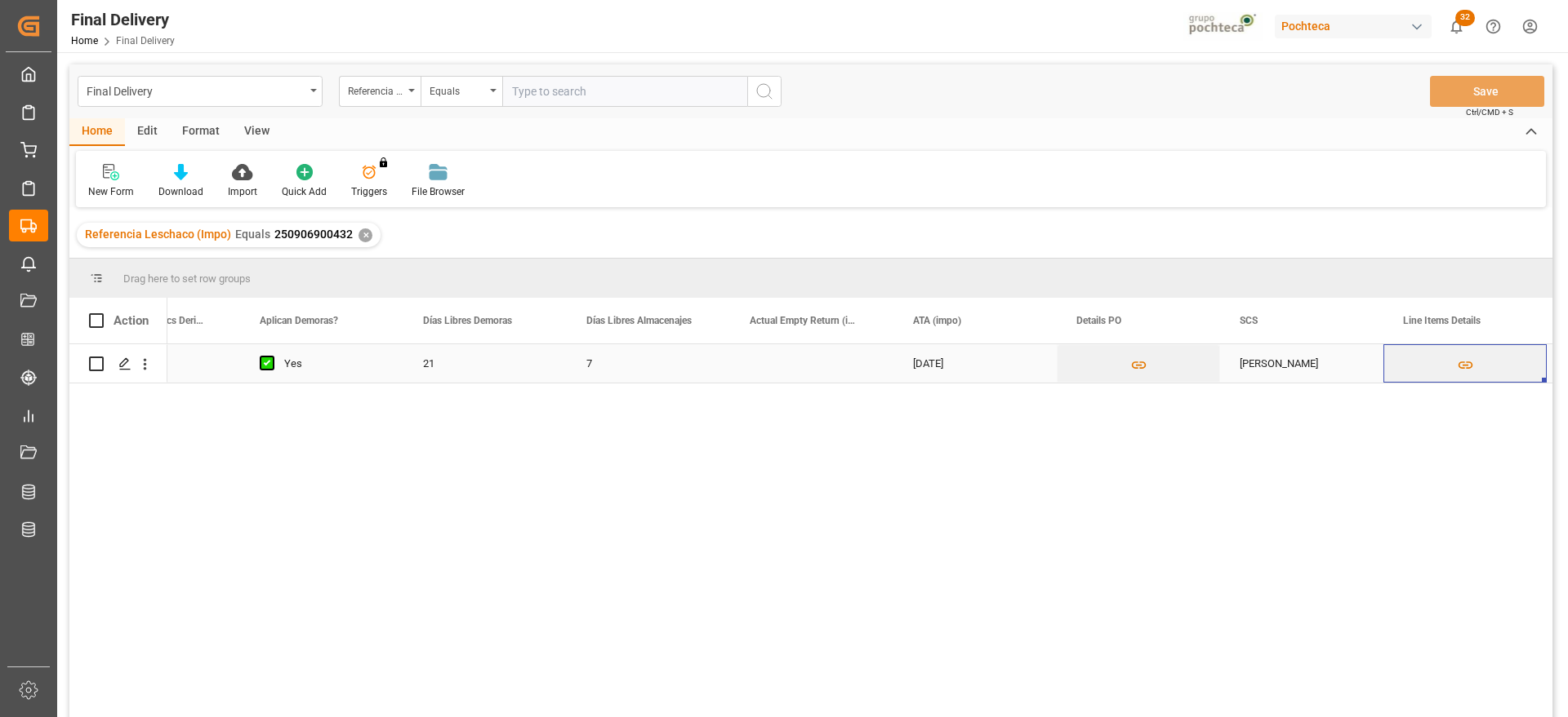
scroll to position [0, 907]
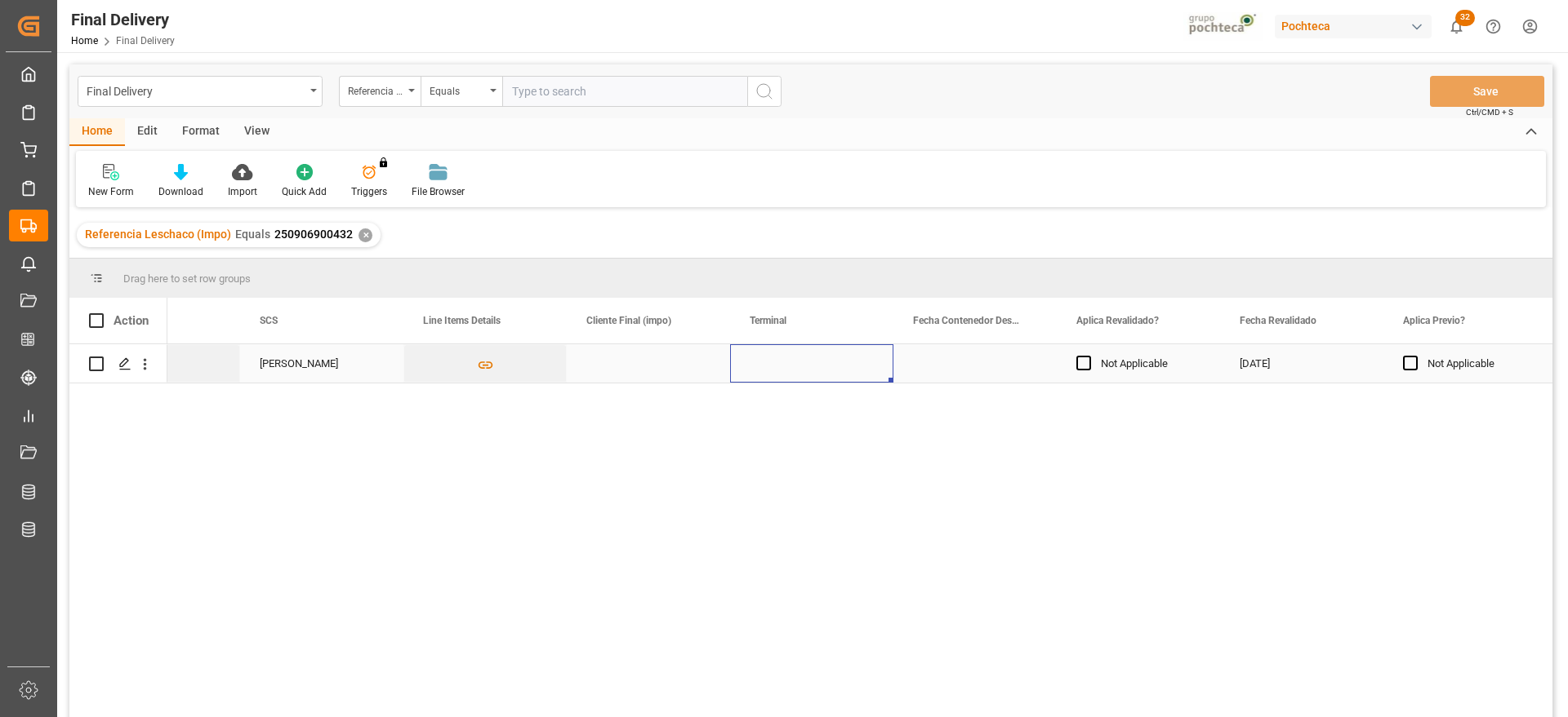
click at [801, 367] on div "Press SPACE to select this row." at bounding box center [812, 363] width 164 height 38
click at [801, 368] on div "Press SPACE to select this row." at bounding box center [812, 363] width 164 height 38
click at [801, 368] on input "Press SPACE to select this row." at bounding box center [812, 373] width 138 height 31
click at [810, 404] on div "SSA" at bounding box center [812, 419] width 136 height 57
type input "SSA"
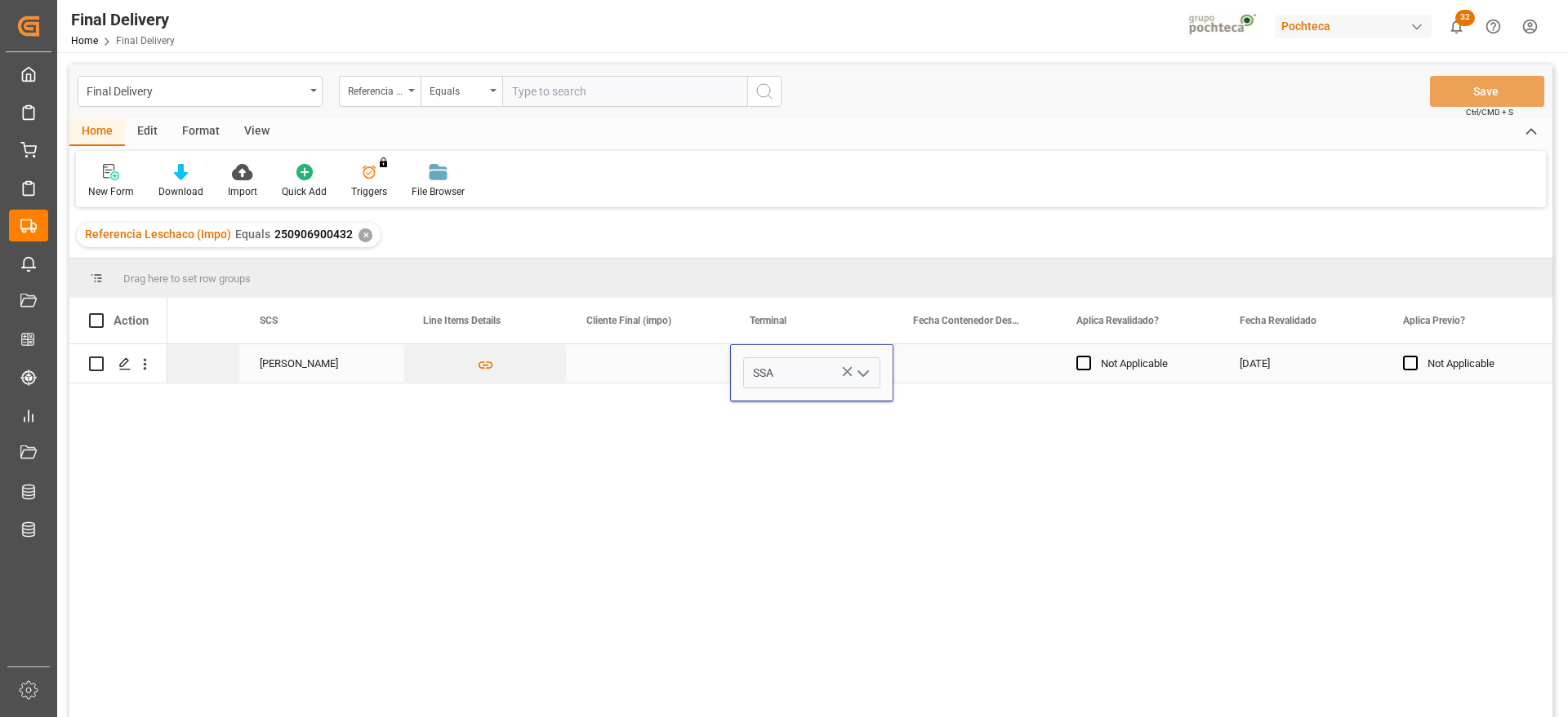
click at [967, 359] on div "Press SPACE to select this row." at bounding box center [974, 363] width 164 height 38
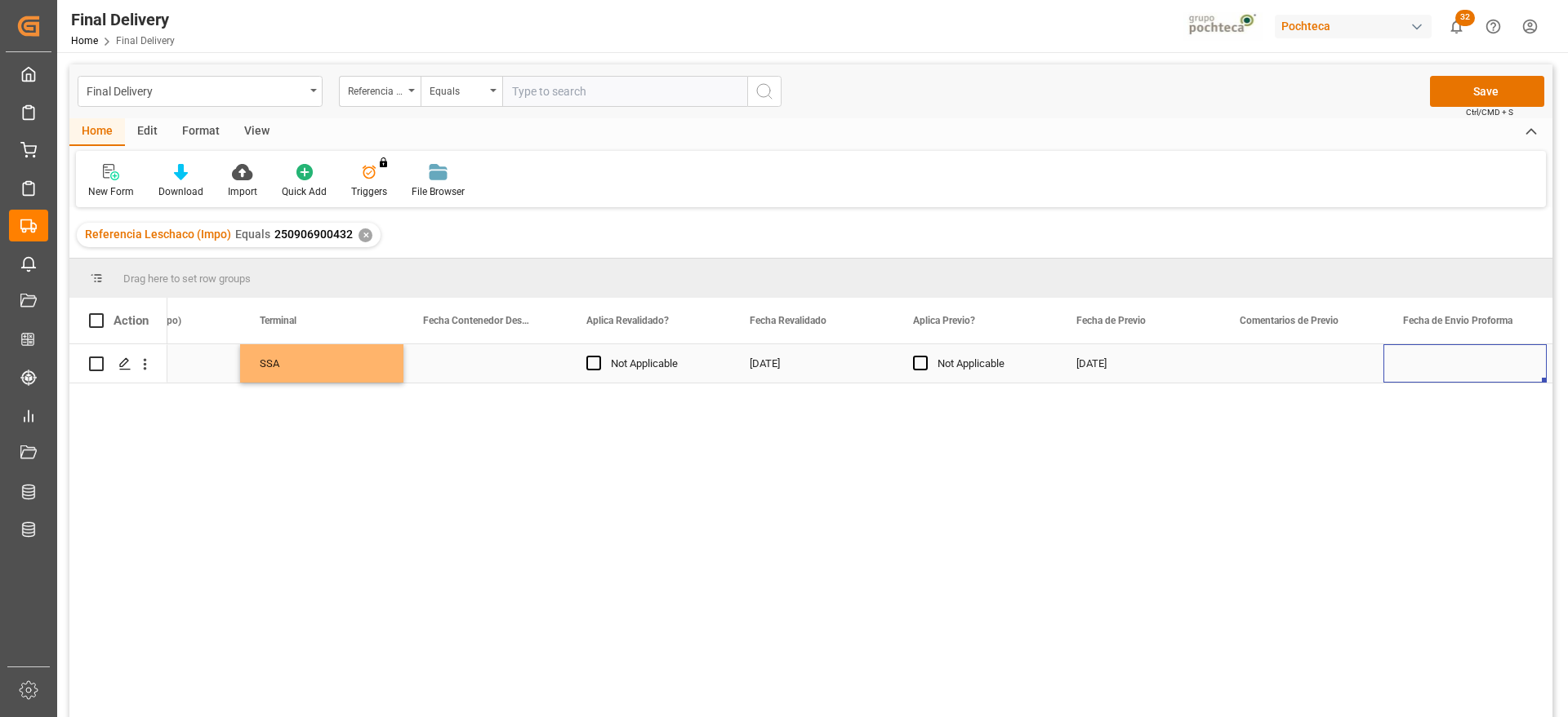
scroll to position [0, 2377]
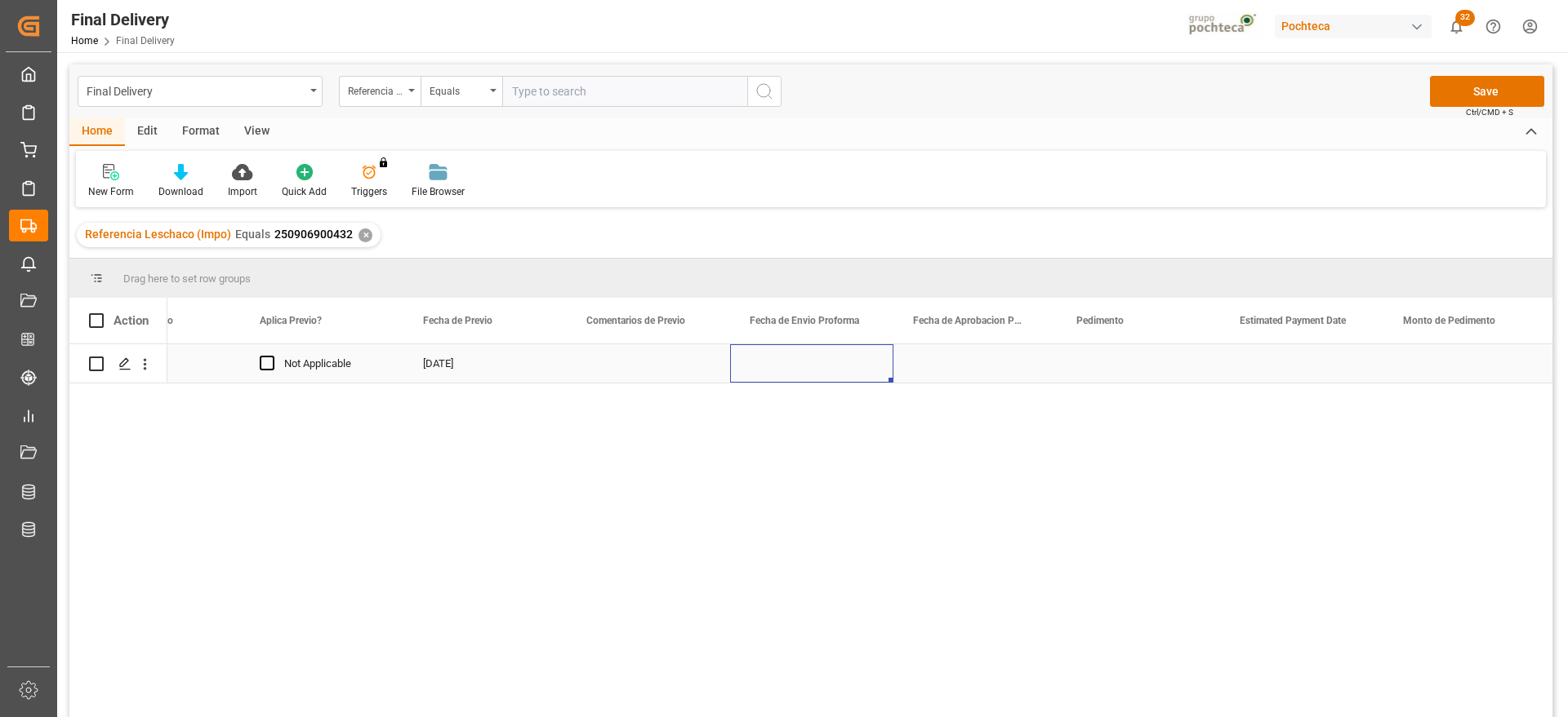
click at [821, 360] on div "Press SPACE to select this row." at bounding box center [812, 363] width 164 height 38
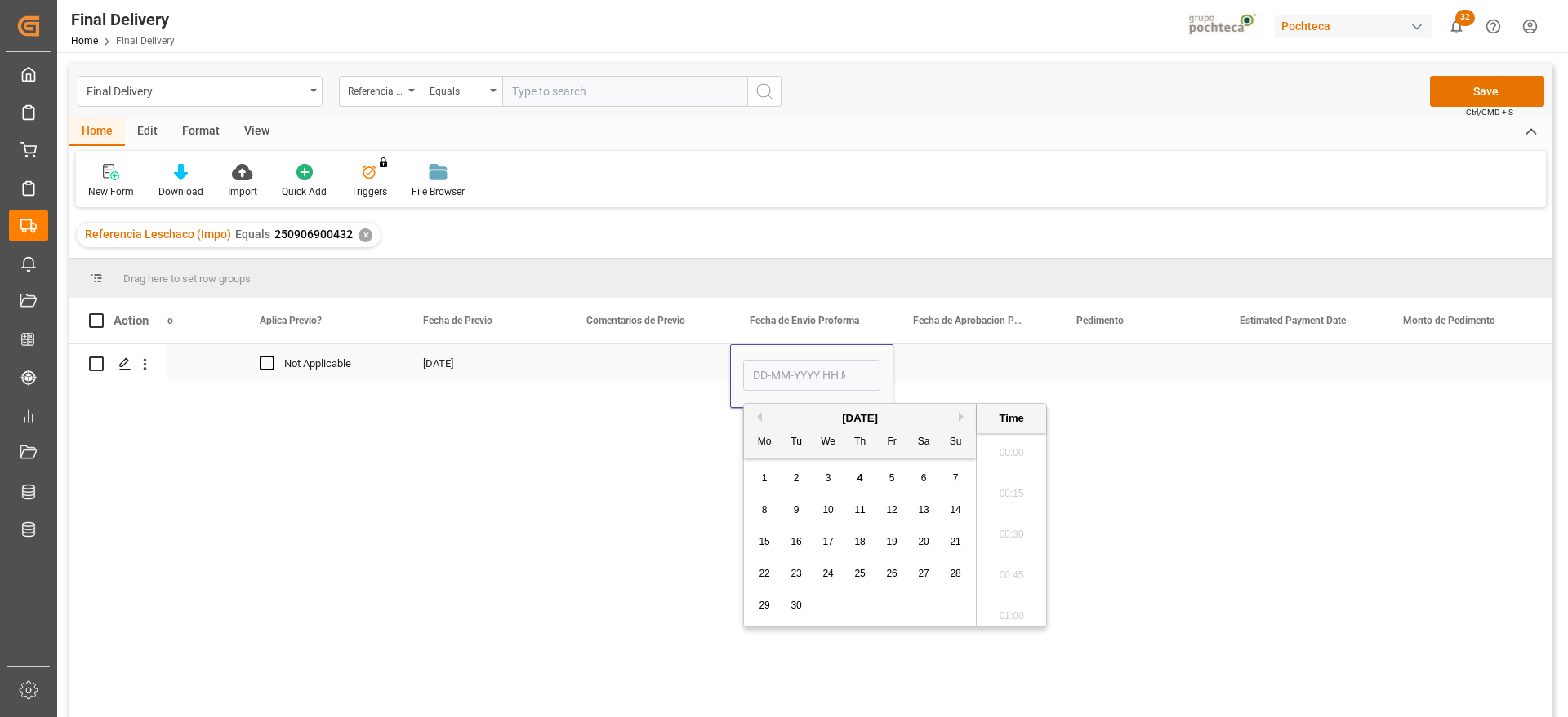
scroll to position [2617, 0]
click at [773, 609] on div "29" at bounding box center [765, 606] width 21 height 20
type input "29-09-2025 00:00"
click at [955, 367] on div "Press SPACE to select this row." at bounding box center [974, 363] width 164 height 38
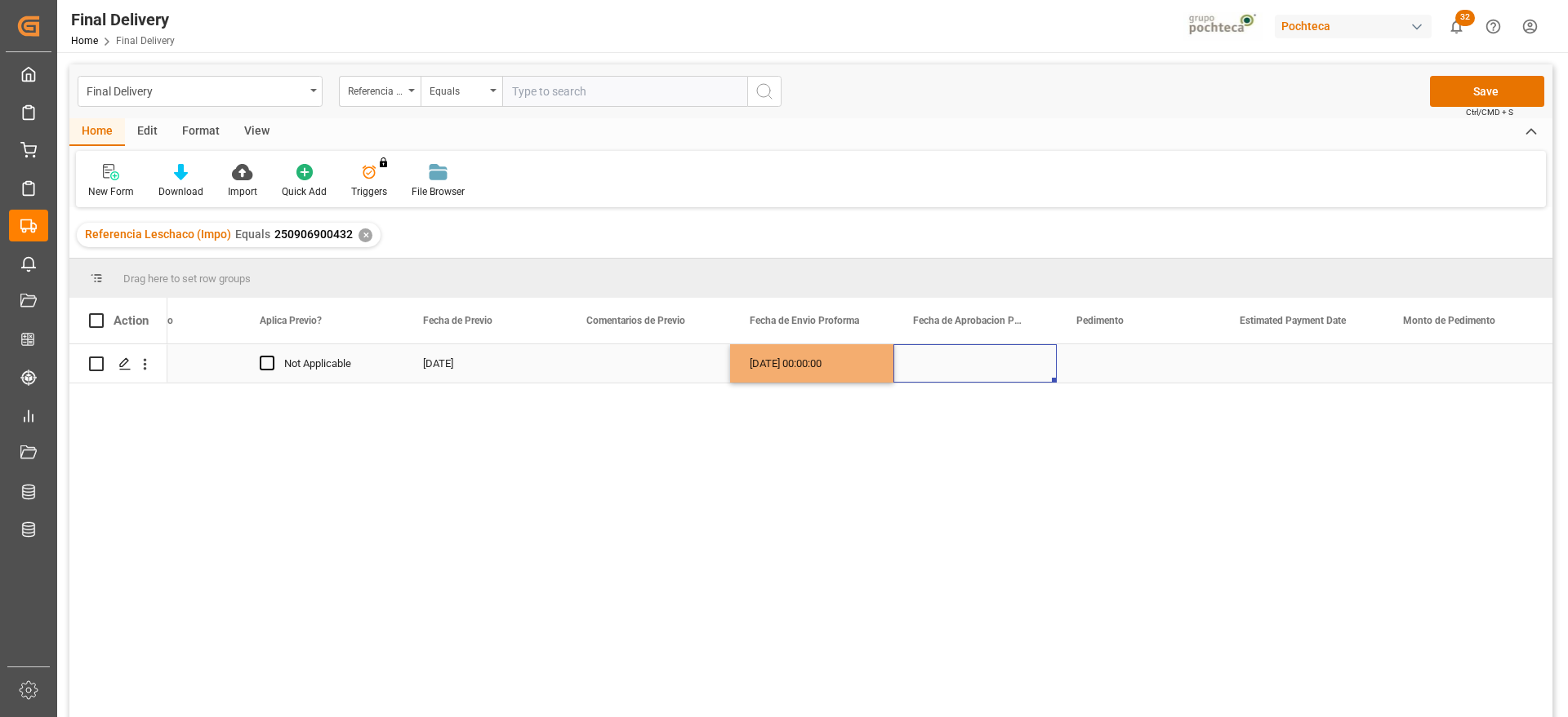
click at [806, 361] on div "29-09-2025 00:00:00" at bounding box center [812, 363] width 164 height 38
click at [967, 359] on div "Press SPACE to select this row." at bounding box center [974, 363] width 164 height 38
click at [1111, 362] on div "Press SPACE to select this row." at bounding box center [1138, 363] width 164 height 38
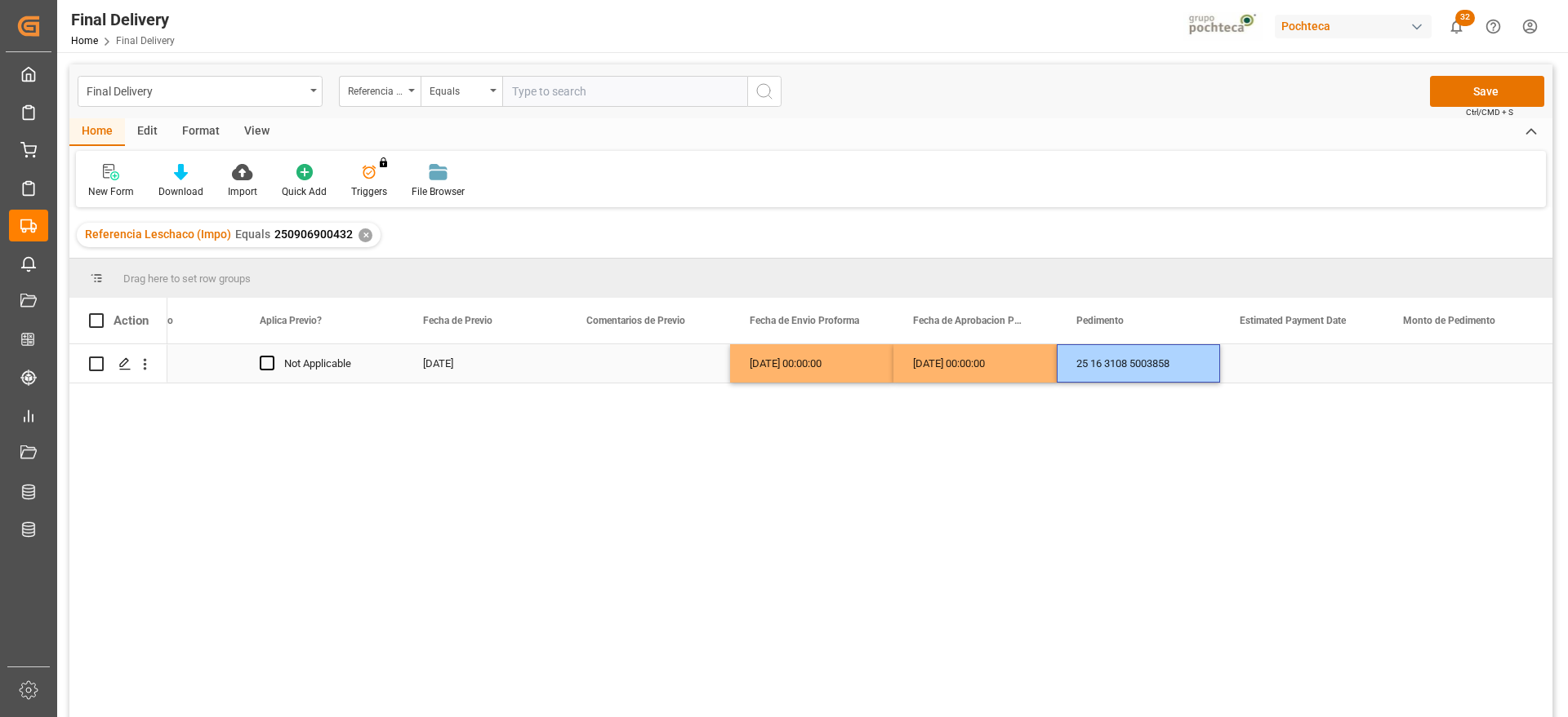
click at [1282, 364] on div "Press SPACE to select this row." at bounding box center [1301, 363] width 164 height 38
click at [1300, 364] on div "Press SPACE to select this row." at bounding box center [1301, 363] width 164 height 38
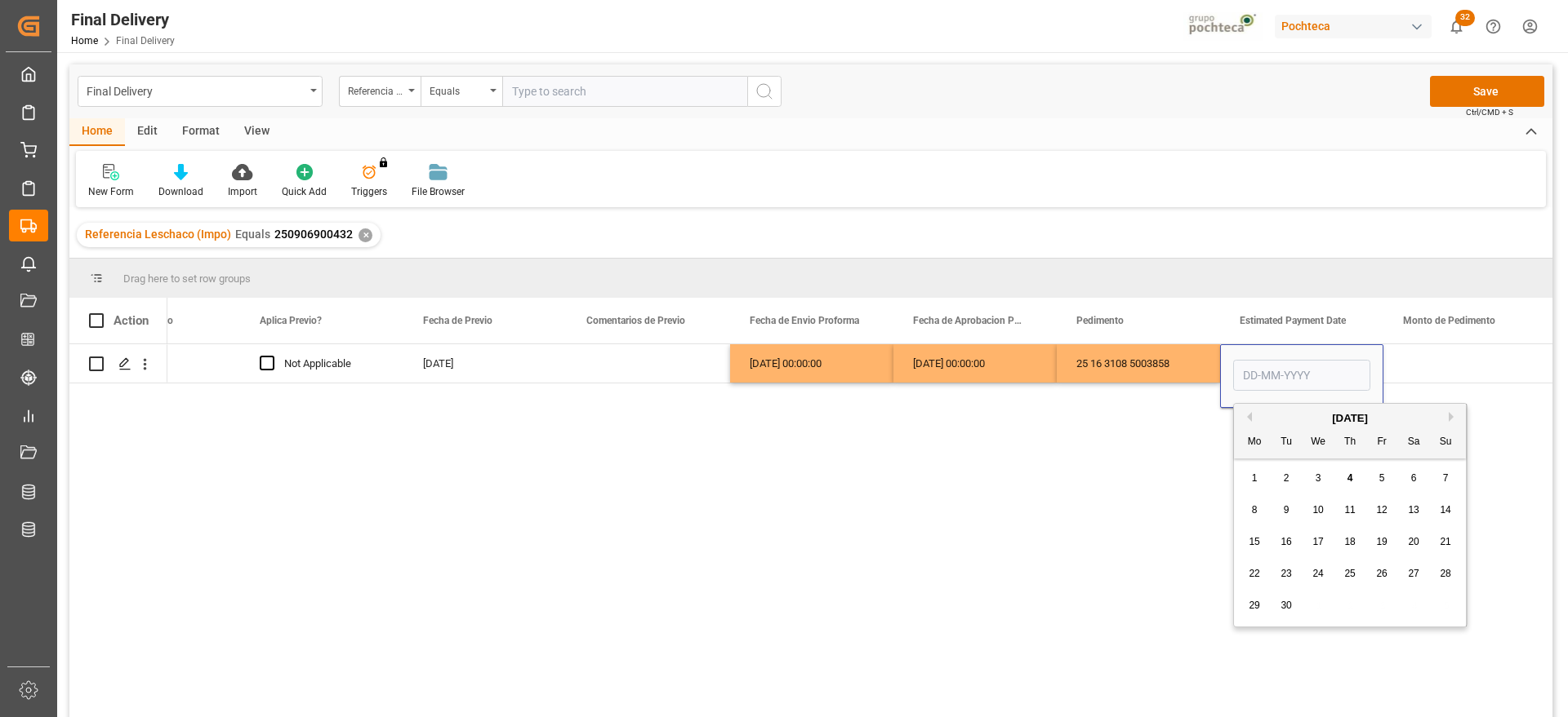
click at [1347, 476] on span "4" at bounding box center [1350, 477] width 6 height 11
type input "[DATE]"
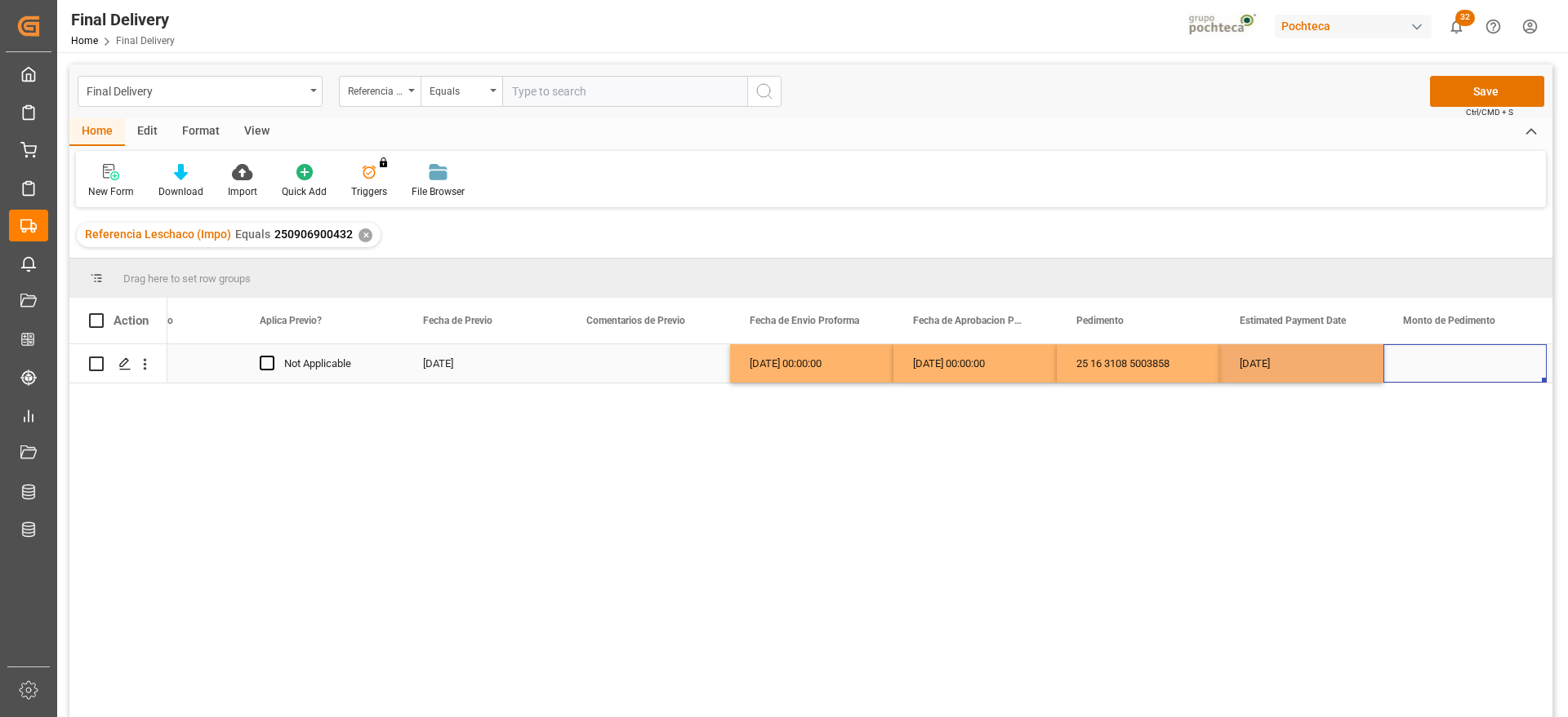
click at [1441, 371] on div "Press SPACE to select this row." at bounding box center [1465, 363] width 164 height 38
click at [1321, 353] on div "[DATE]" at bounding box center [1301, 363] width 164 height 38
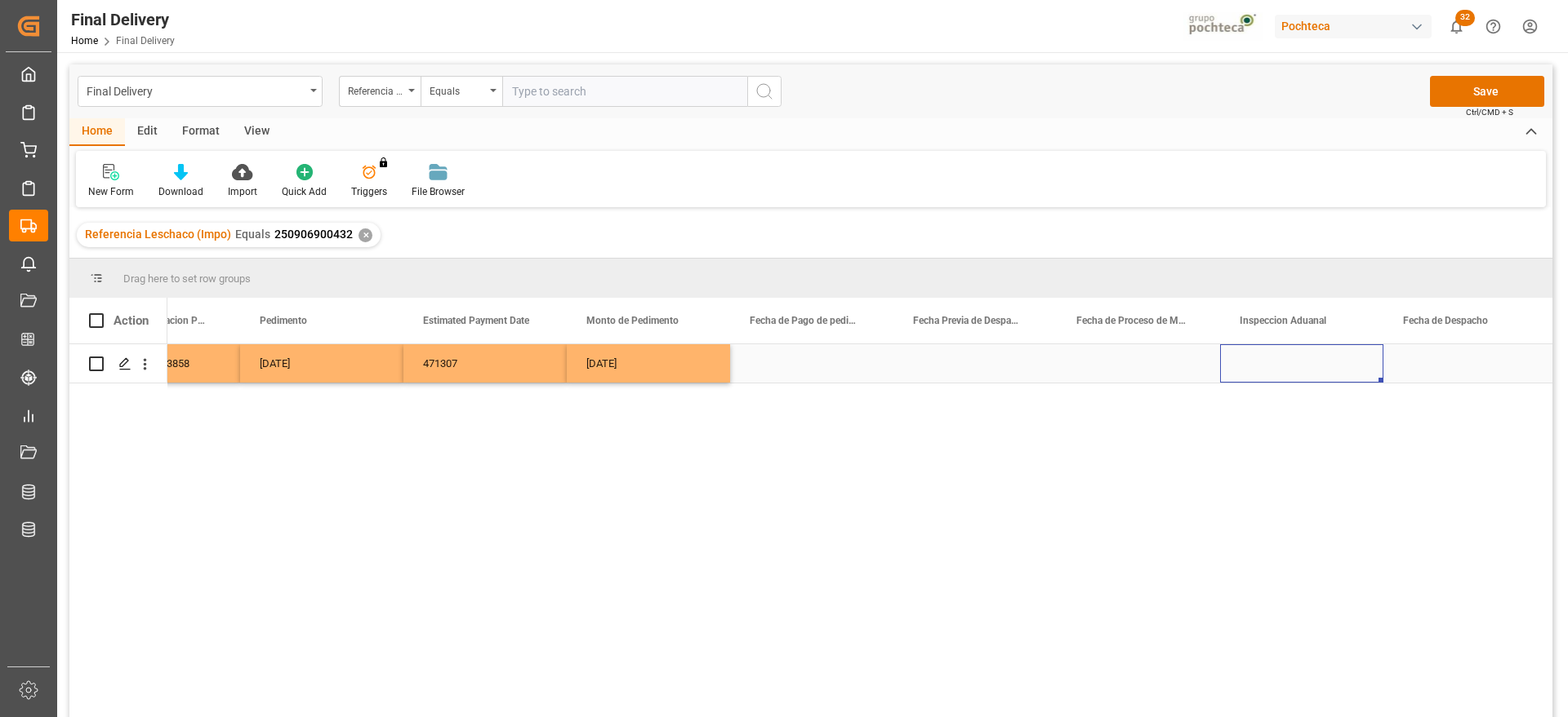
scroll to position [0, 3847]
click at [1282, 369] on div "Press SPACE to select this row." at bounding box center [1301, 363] width 164 height 38
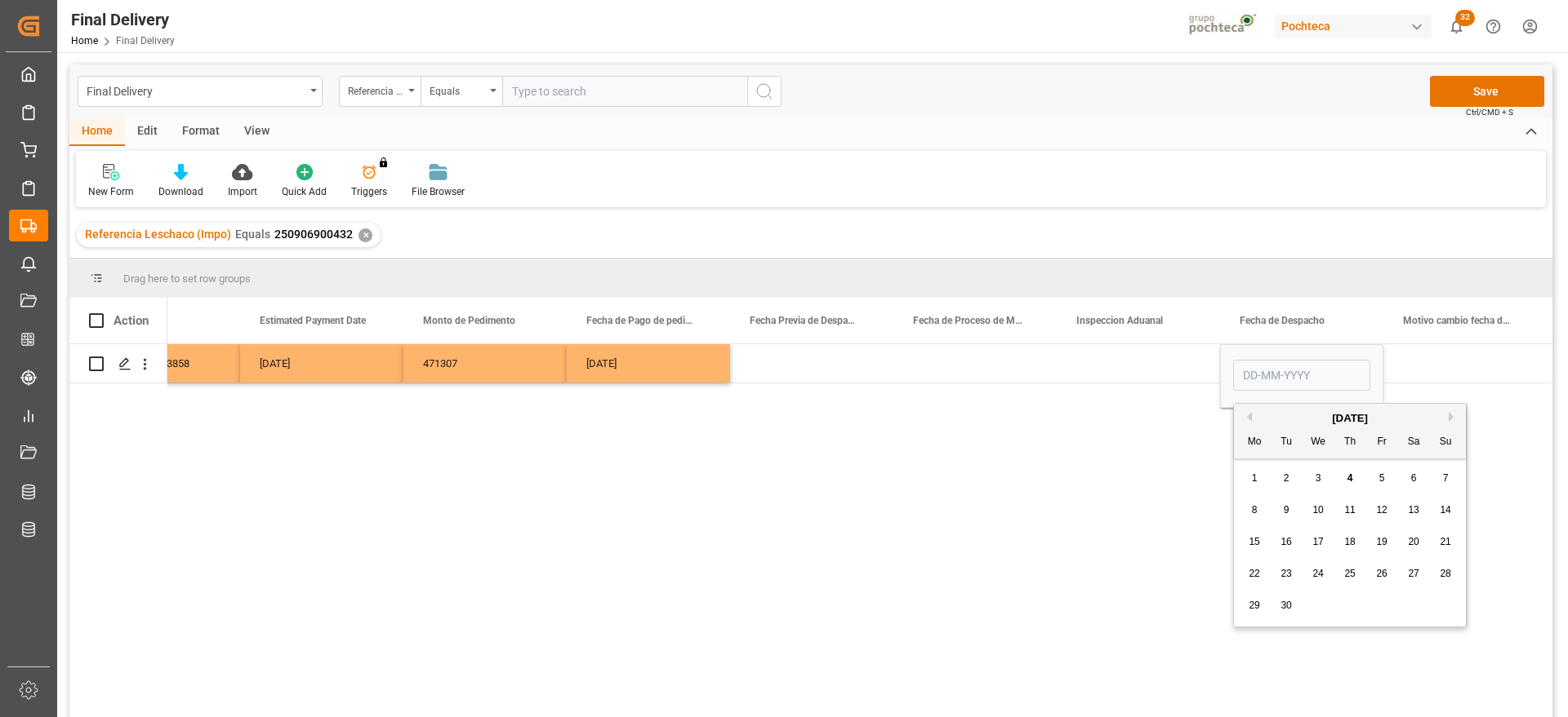
click at [1418, 477] on div "6" at bounding box center [1414, 479] width 21 height 20
type input "06-09-2025"
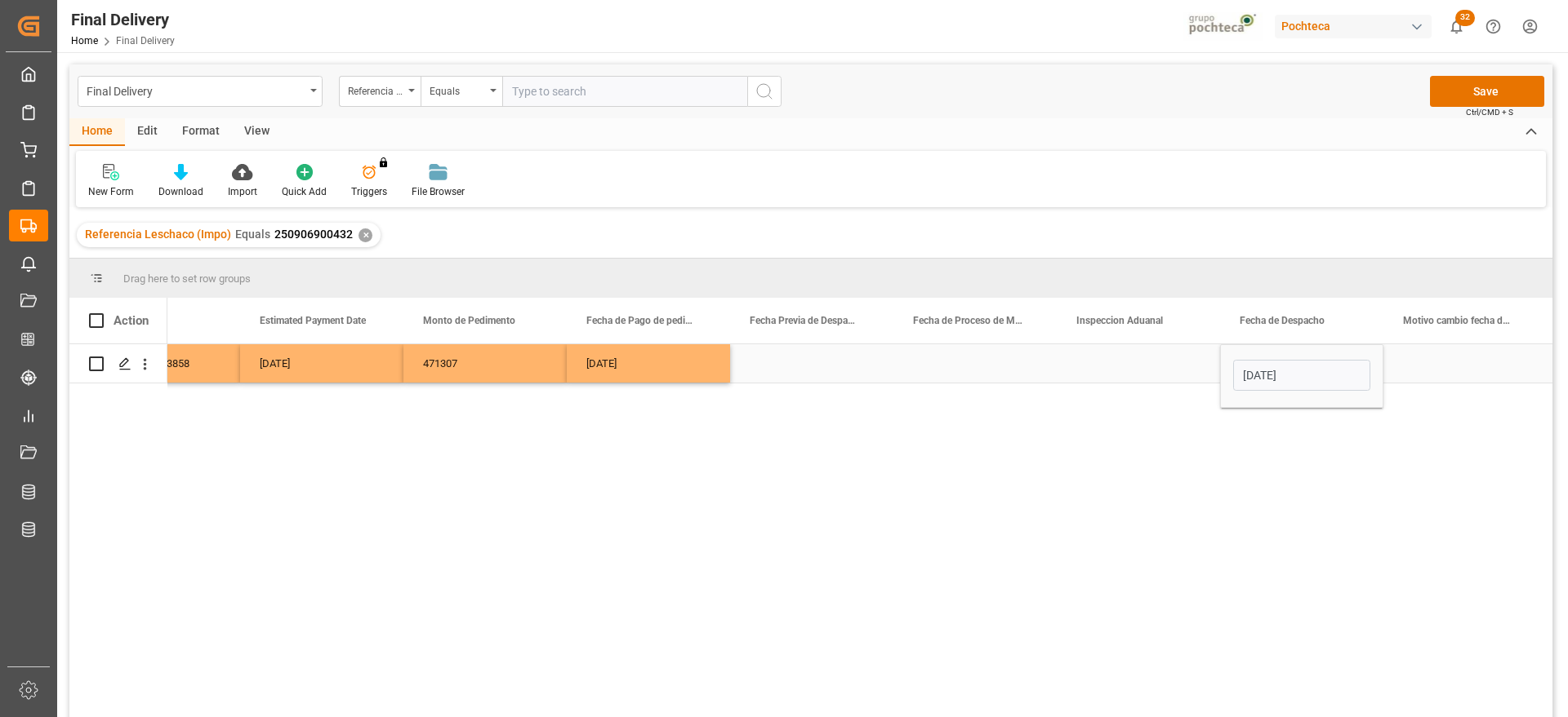
click at [1468, 363] on div "Press SPACE to select this row." at bounding box center [1465, 363] width 164 height 38
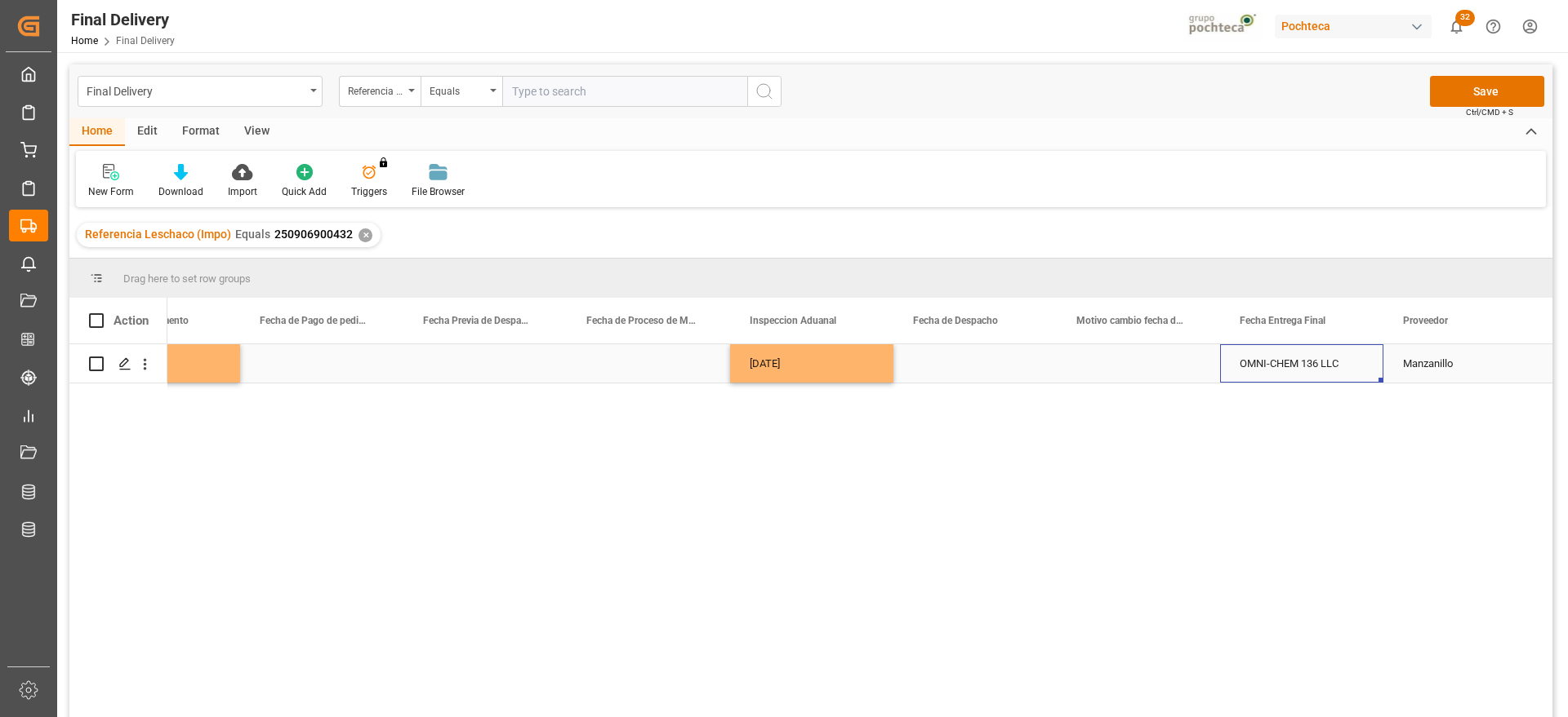
scroll to position [0, 4337]
click at [1131, 381] on div "Press SPACE to select this row." at bounding box center [1138, 363] width 164 height 38
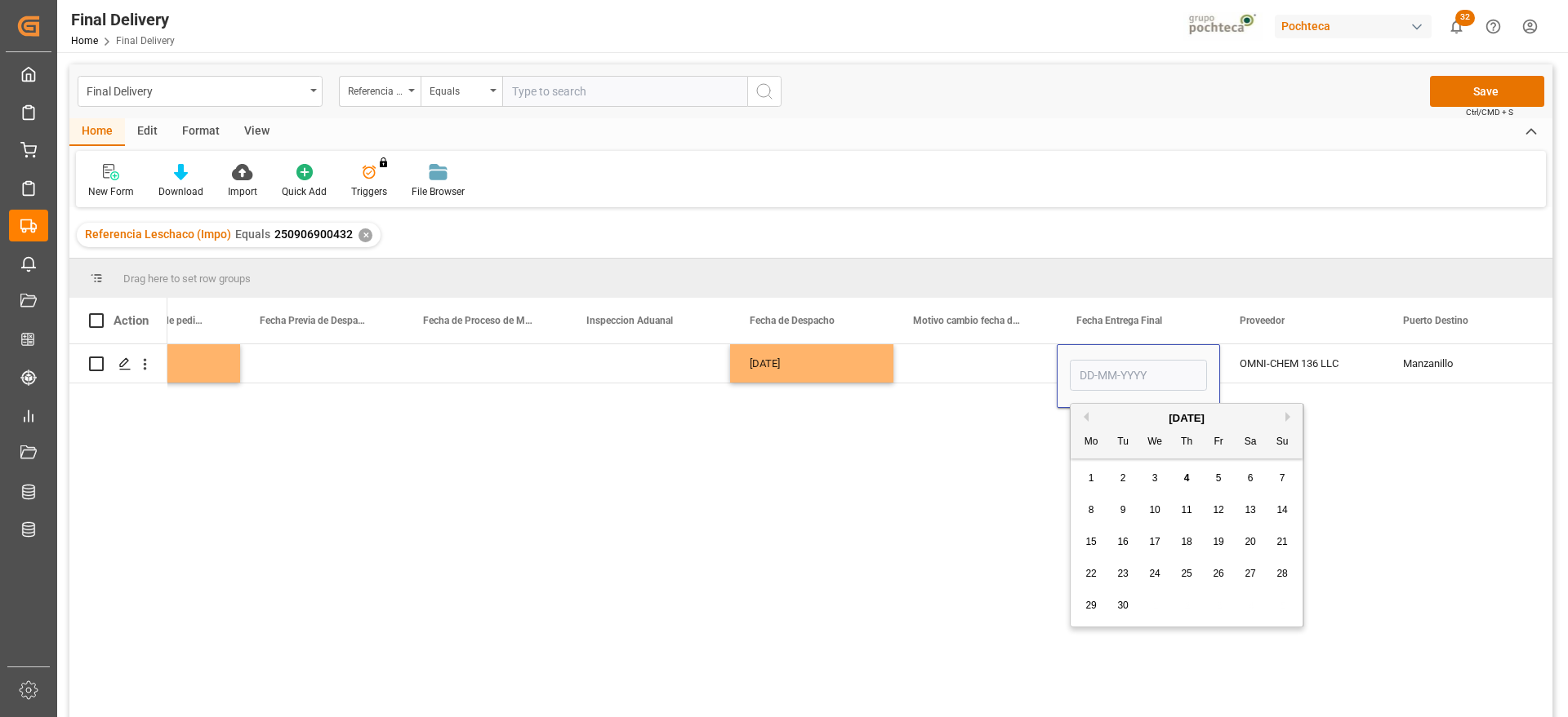
click at [1096, 510] on div "8" at bounding box center [1091, 510] width 21 height 20
type input "08-09-2025"
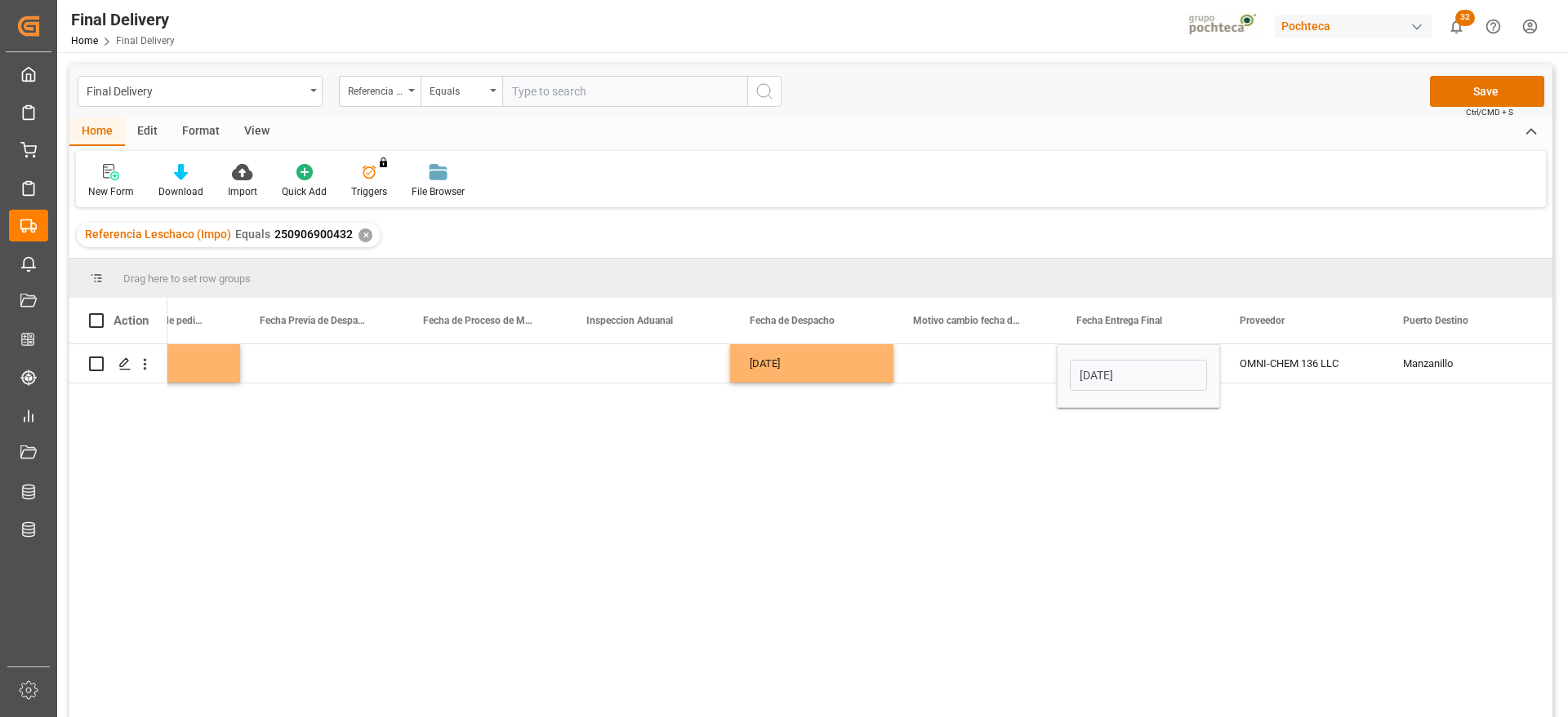
click at [1353, 371] on div "OMNI-CHEM 136 LLC" at bounding box center [1301, 363] width 164 height 38
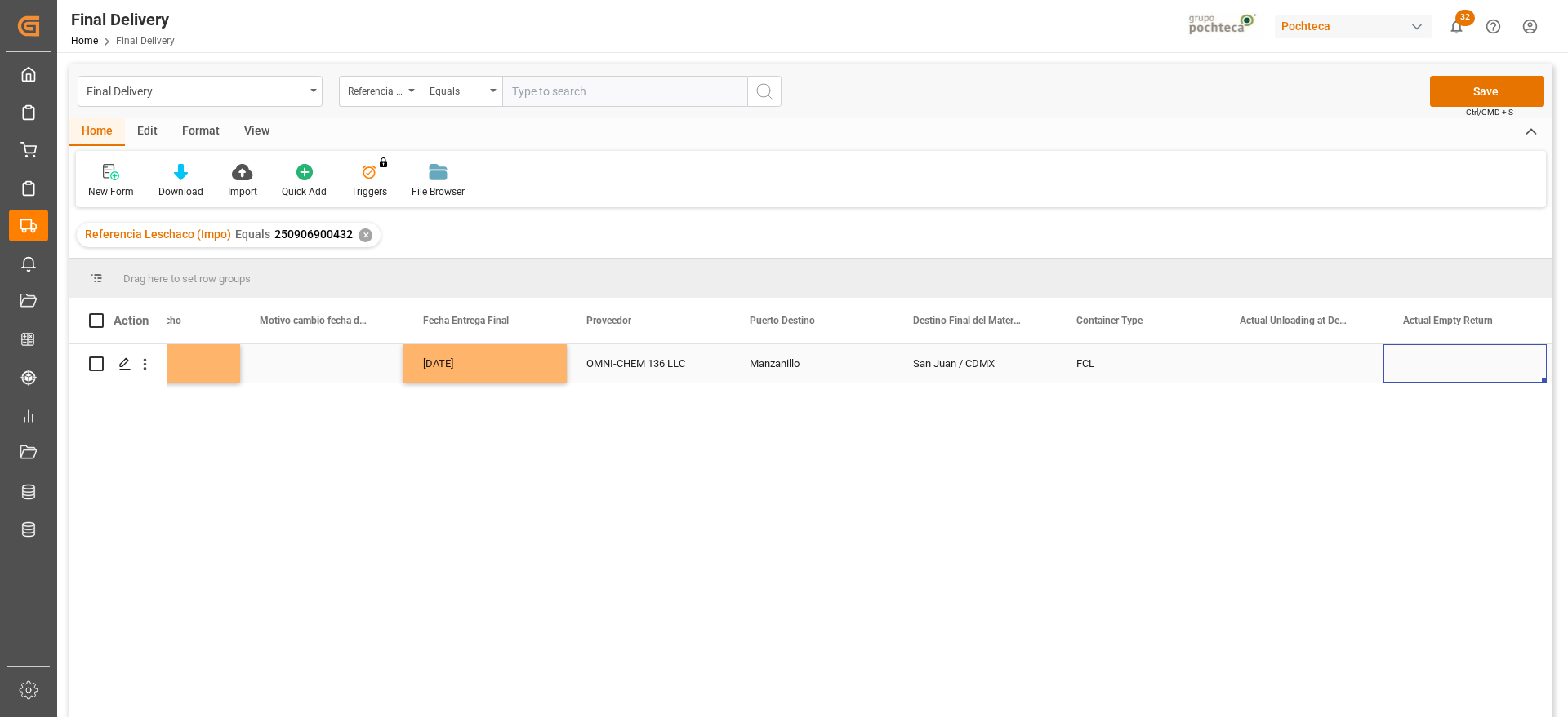
scroll to position [0, 5317]
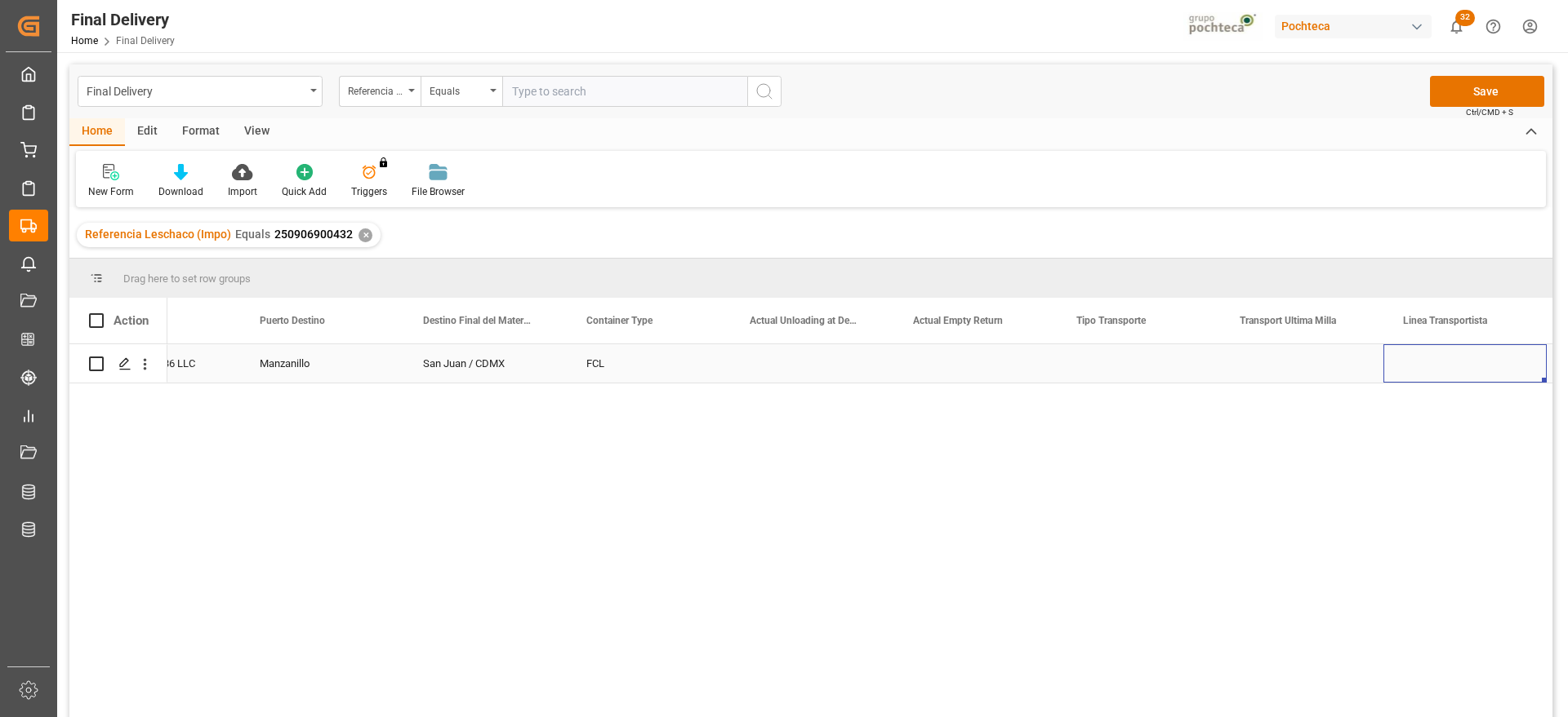
click at [1148, 366] on div "Press SPACE to select this row." at bounding box center [1138, 363] width 164 height 38
click at [1181, 372] on button "Select" at bounding box center [1138, 373] width 138 height 31
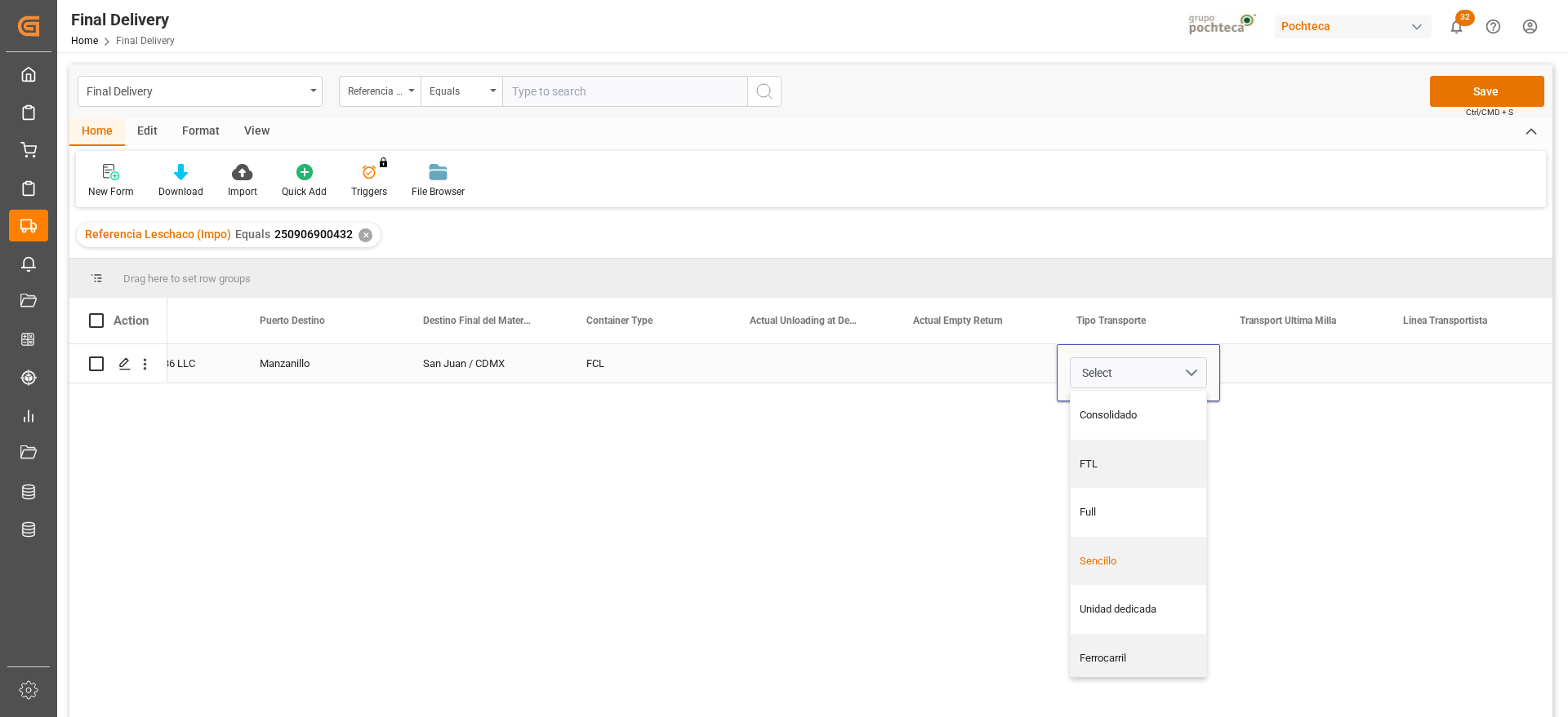
click at [1146, 563] on div "Sencillo" at bounding box center [1139, 561] width 119 height 16
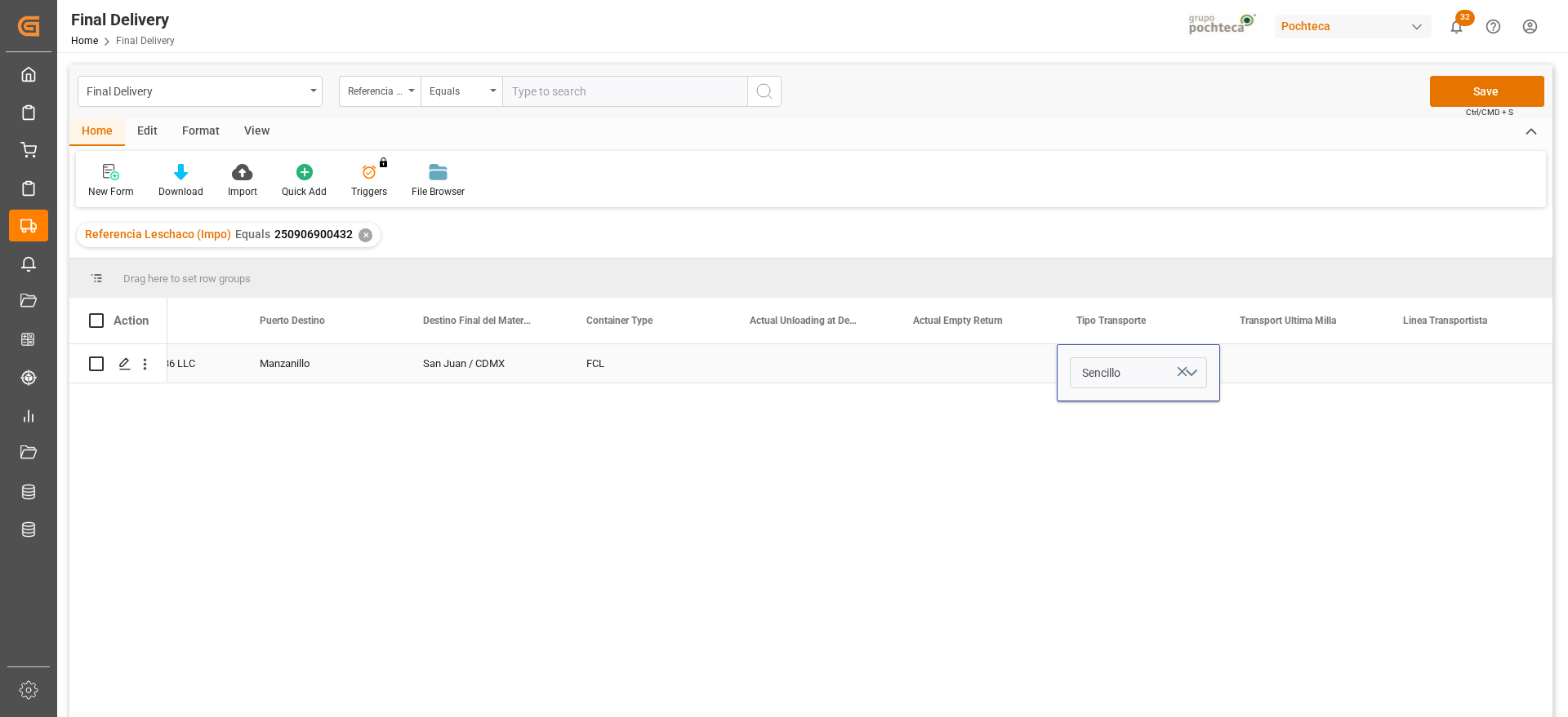
click at [1327, 367] on div "Press SPACE to select this row." at bounding box center [1301, 363] width 164 height 38
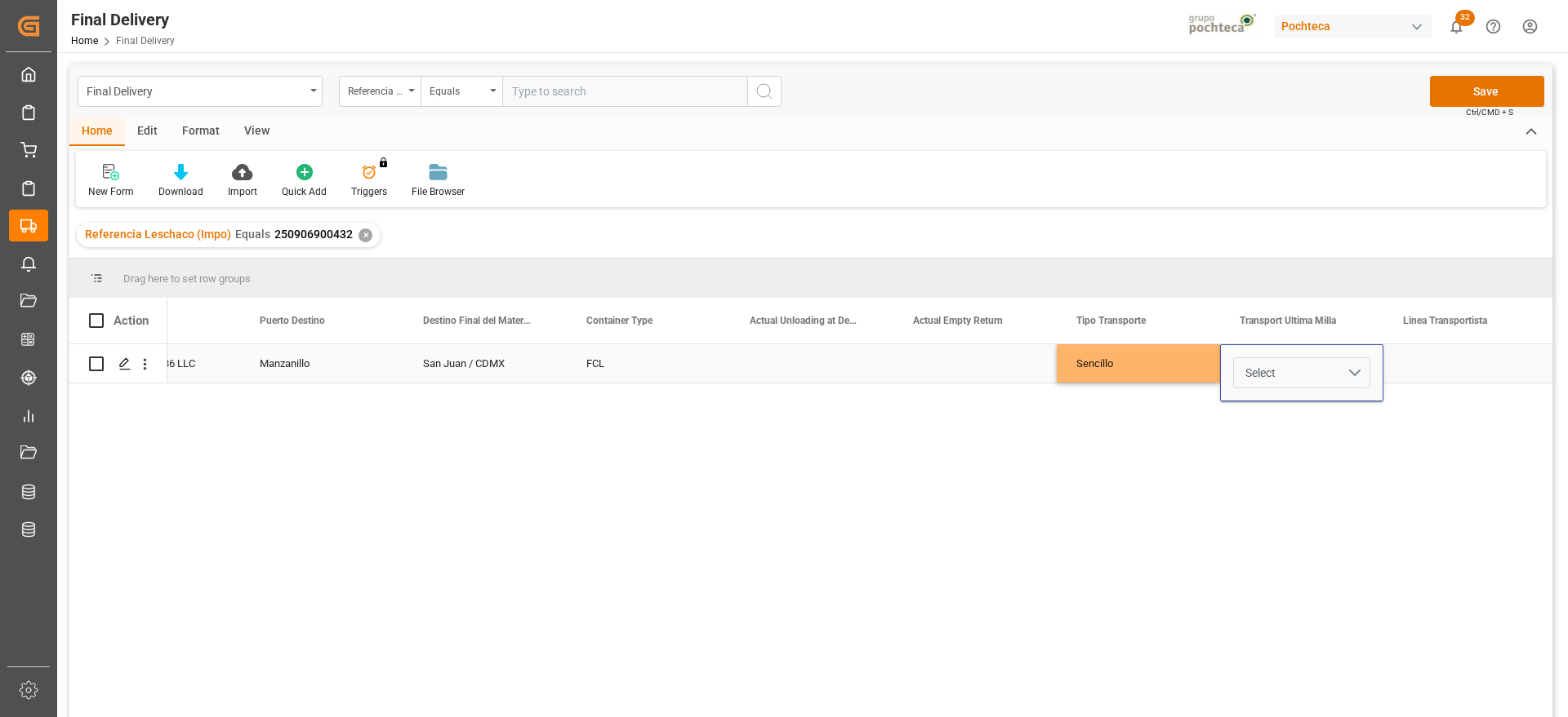
click at [1352, 368] on button "Select" at bounding box center [1301, 373] width 138 height 31
click at [1311, 415] on div "Leschaco" at bounding box center [1301, 415] width 119 height 16
click at [1438, 364] on div "Press SPACE to select this row." at bounding box center [1465, 363] width 164 height 38
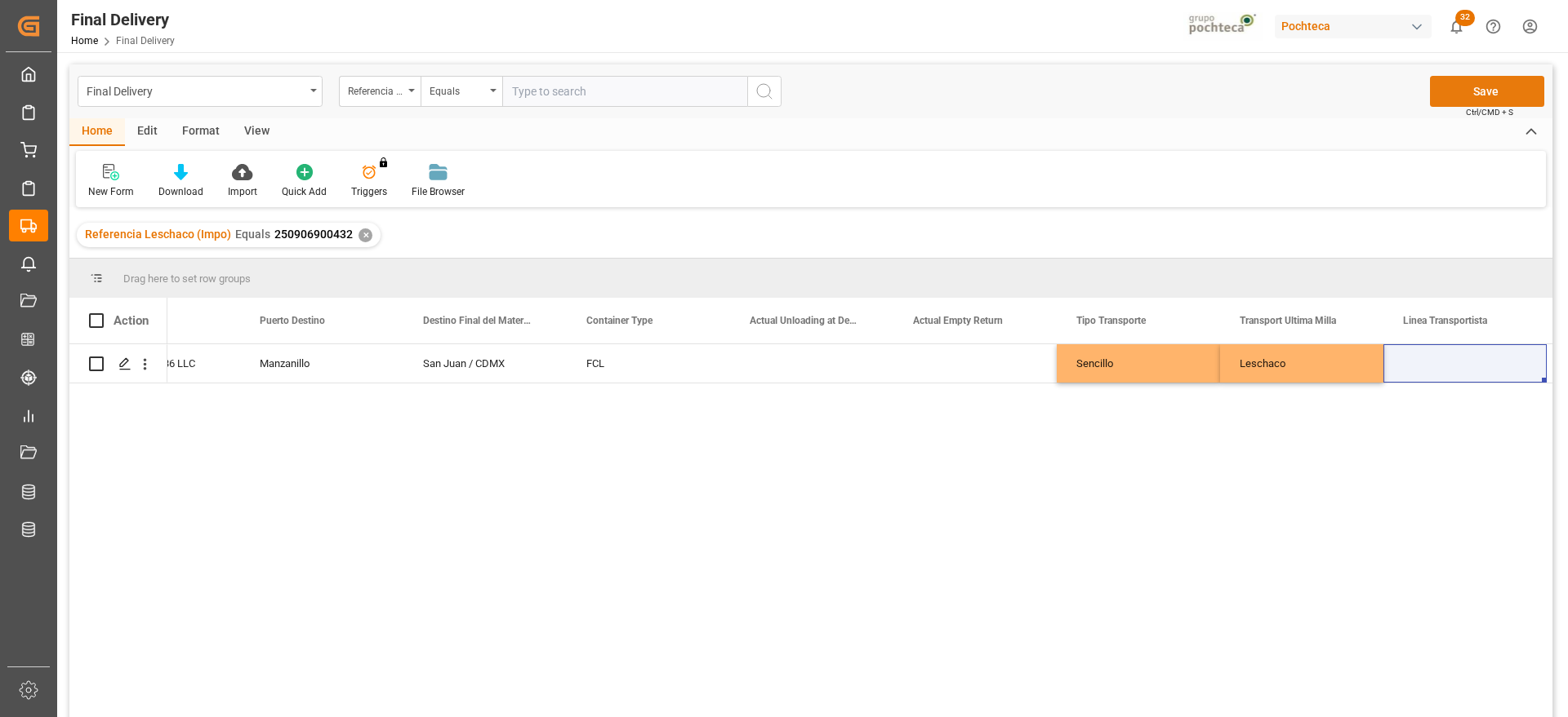
click at [1477, 92] on button "Save" at bounding box center [1487, 92] width 114 height 31
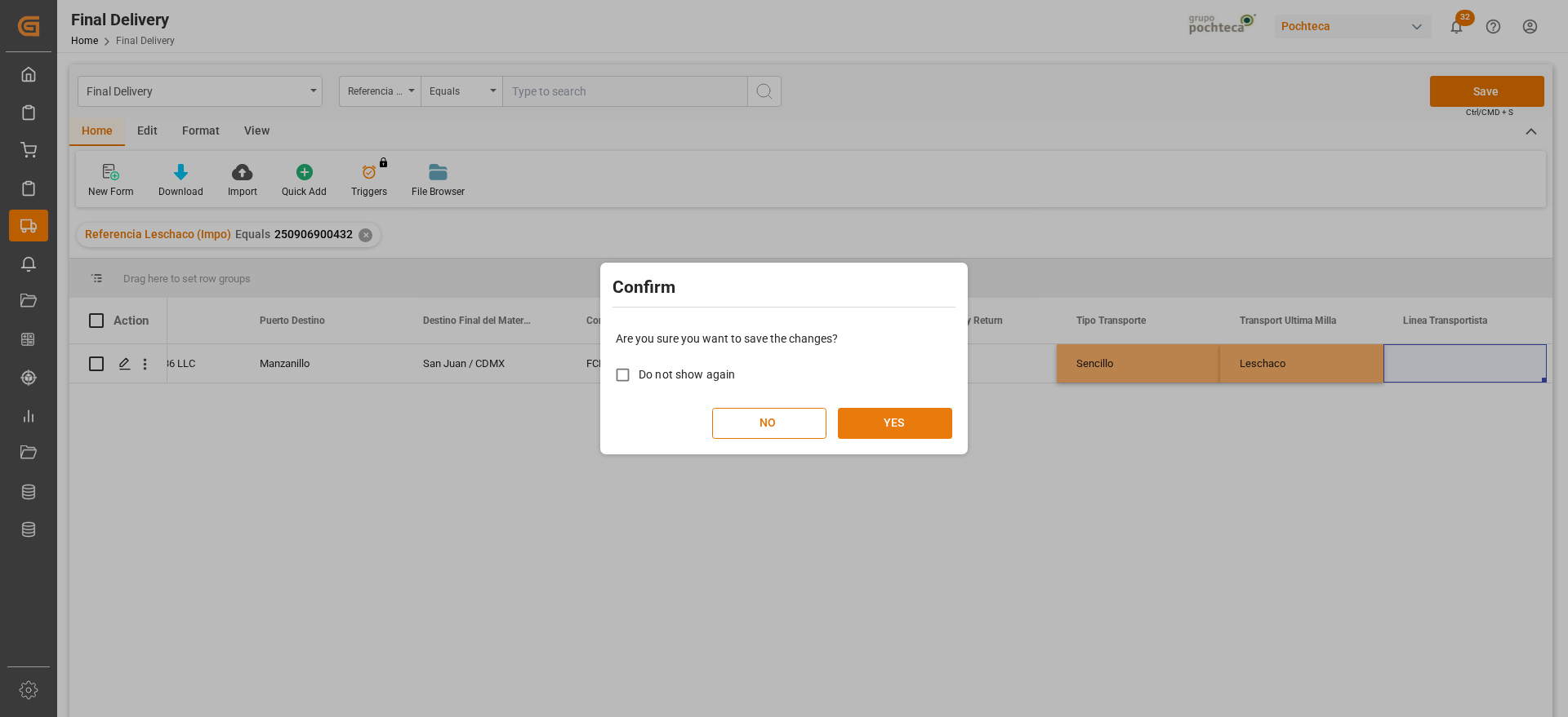
click at [901, 420] on button "YES" at bounding box center [895, 424] width 114 height 31
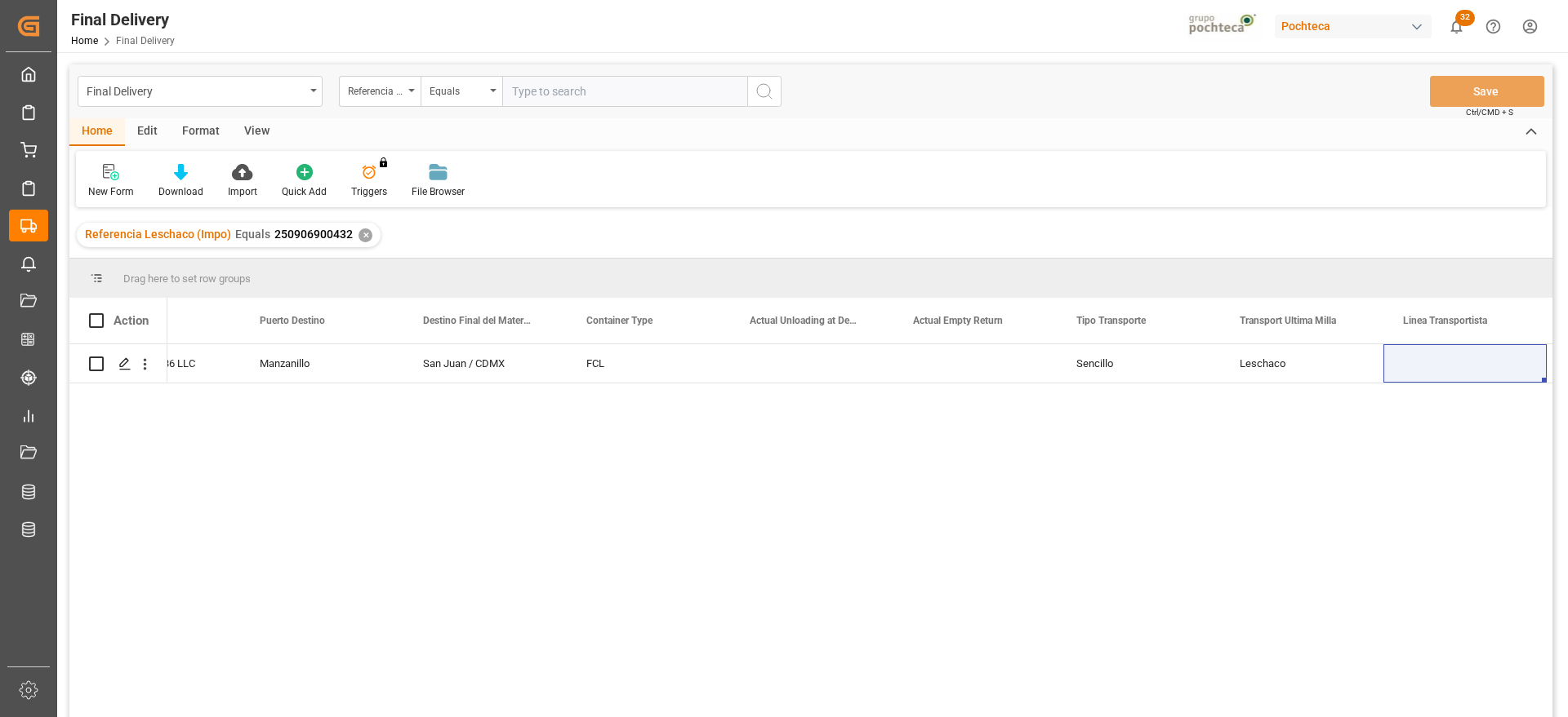
click at [359, 240] on div "✕" at bounding box center [365, 235] width 14 height 14
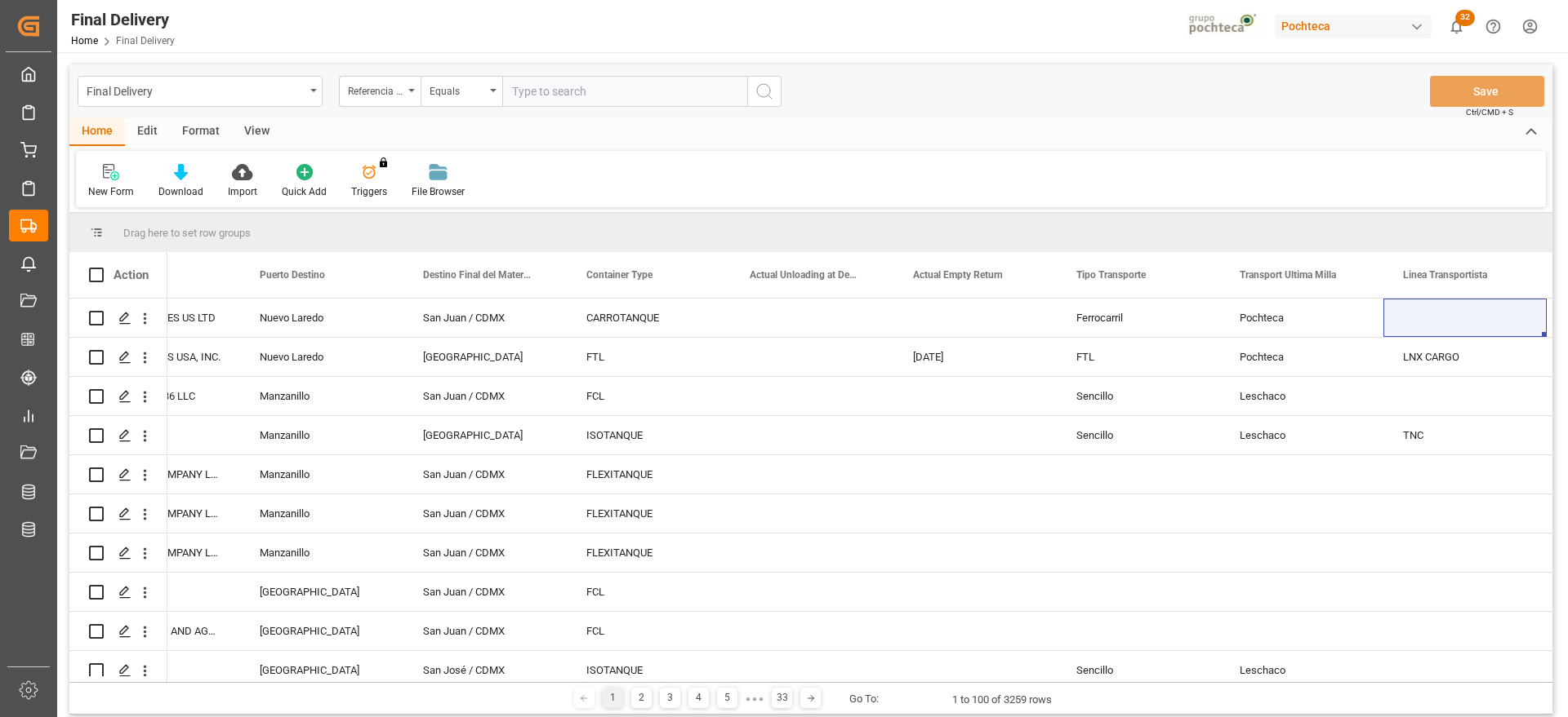
click at [585, 88] on input "text" at bounding box center [624, 92] width 245 height 31
paste input "250906900466"
type input "250906900466"
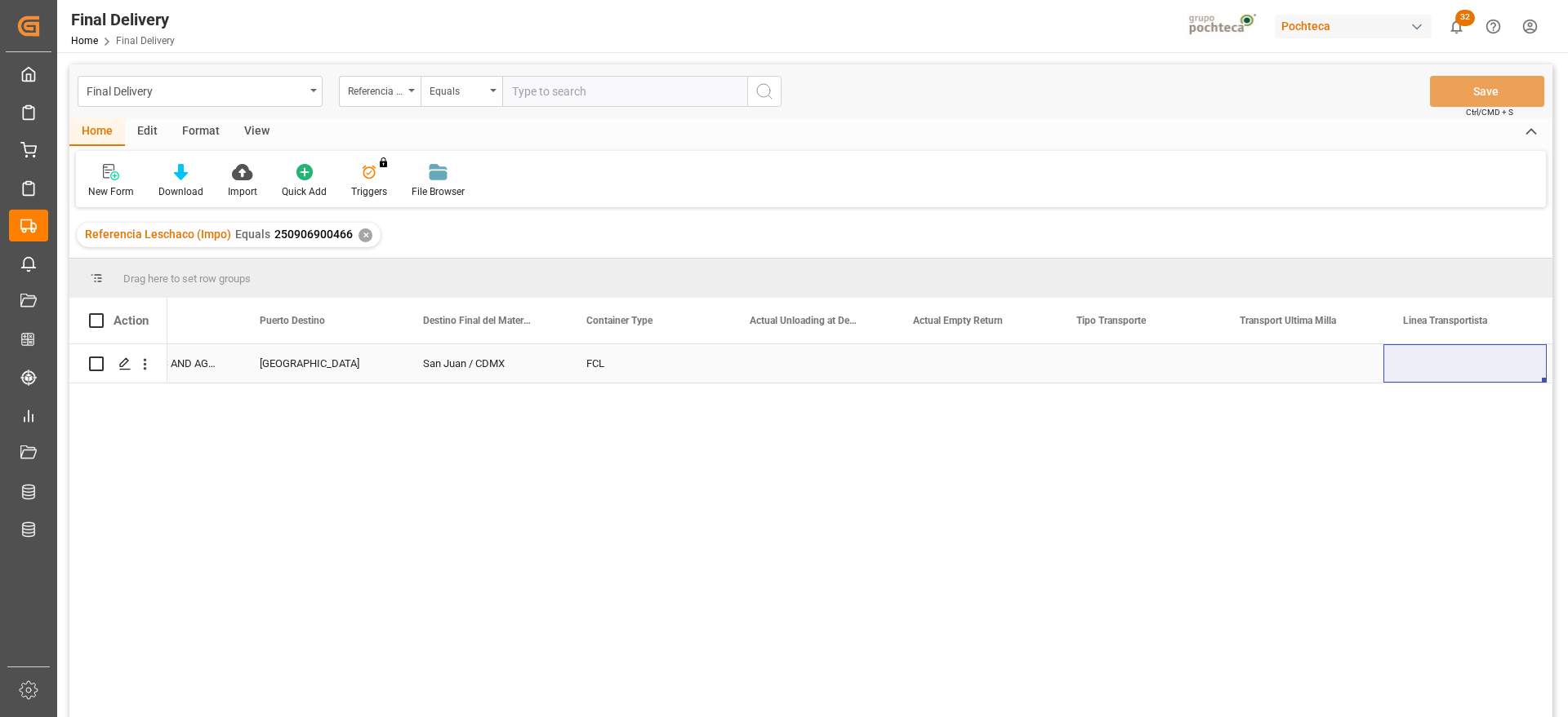
click at [436, 379] on div "San Juan / CDMX" at bounding box center [485, 363] width 164 height 38
click at [124, 365] on polygon "Press SPACE to select this row." at bounding box center [124, 362] width 8 height 8
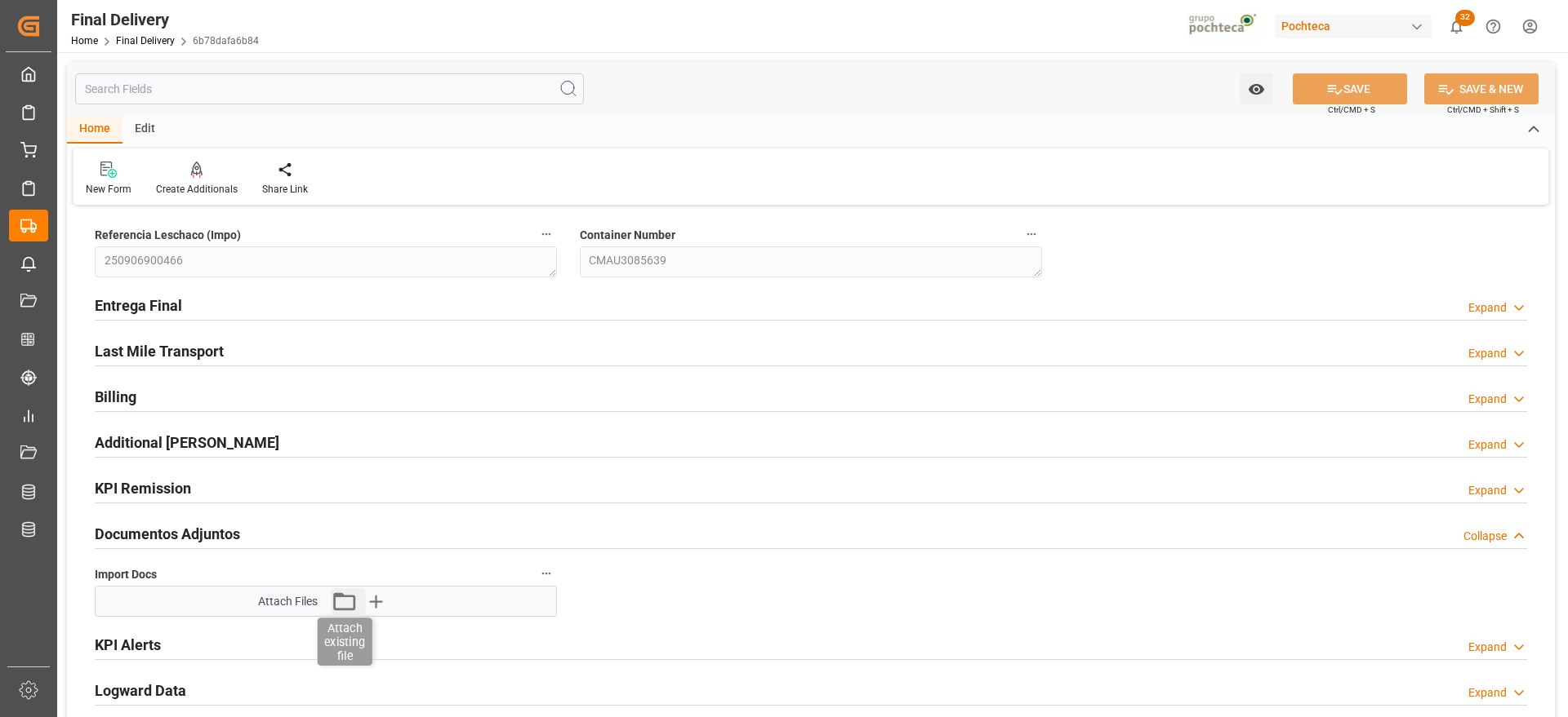
click at [344, 604] on icon "button" at bounding box center [344, 601] width 26 height 26
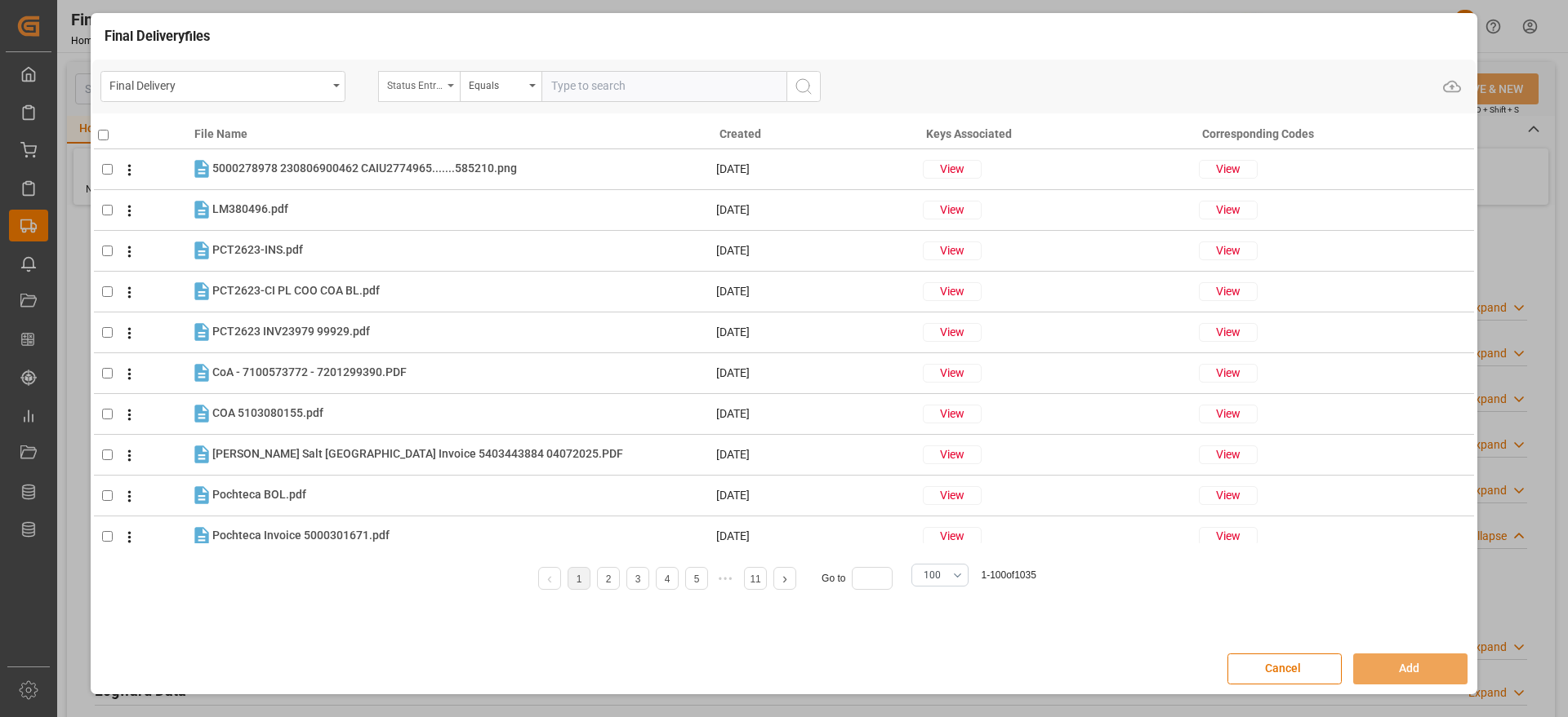
click at [412, 86] on div "Status Entrega Final" at bounding box center [414, 84] width 55 height 19
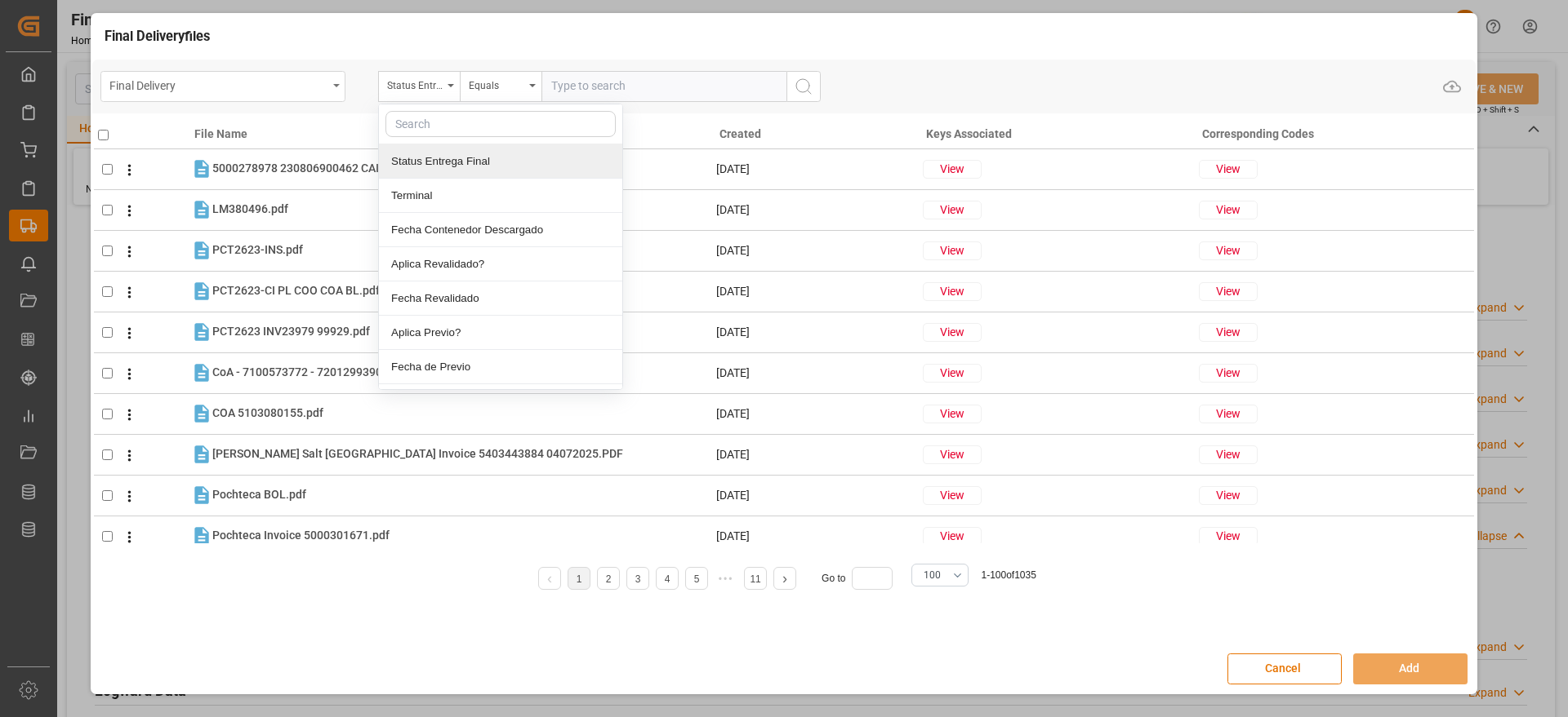
click at [271, 73] on div "Final Delivery" at bounding box center [222, 86] width 245 height 31
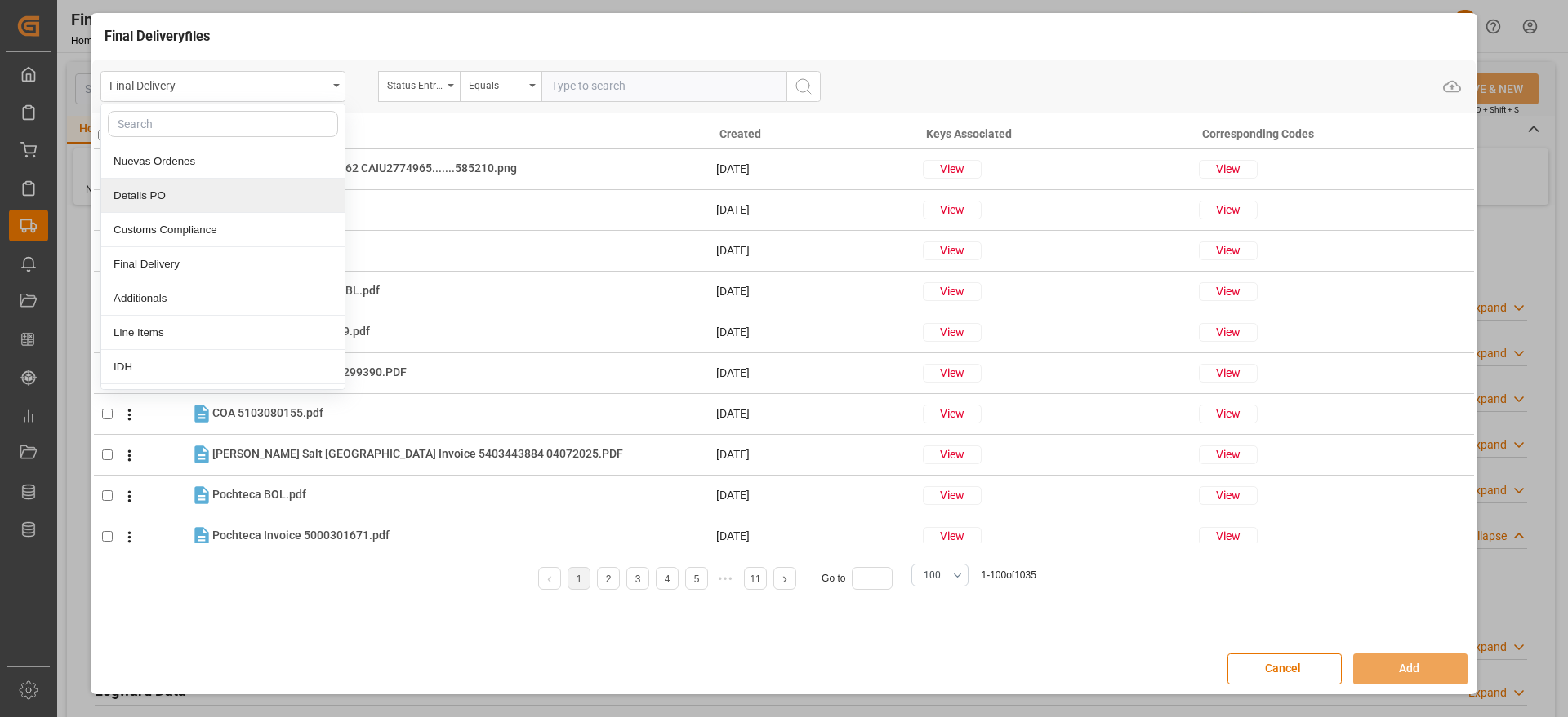
click at [221, 198] on div "Details PO" at bounding box center [222, 196] width 243 height 35
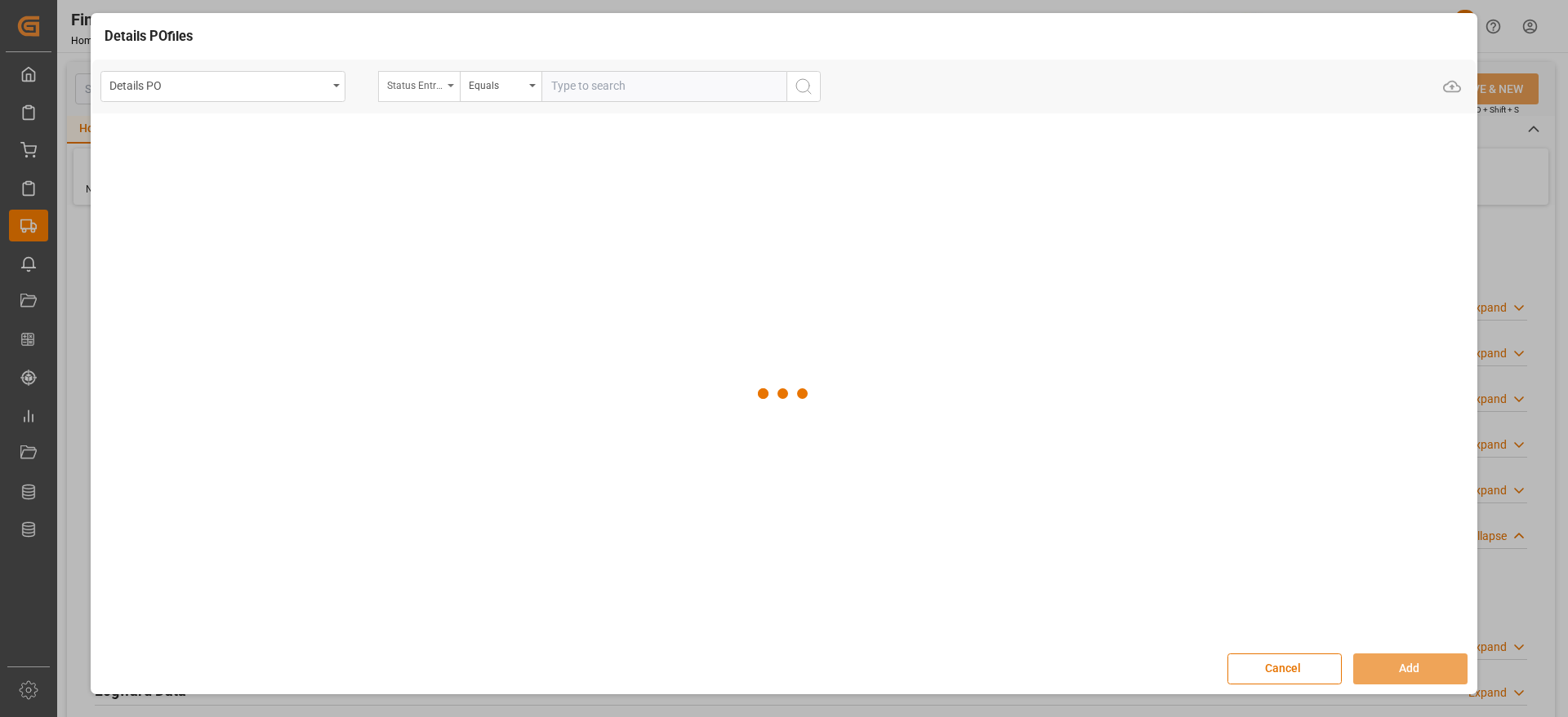
click at [425, 80] on div "Status Entrega Final" at bounding box center [414, 84] width 55 height 19
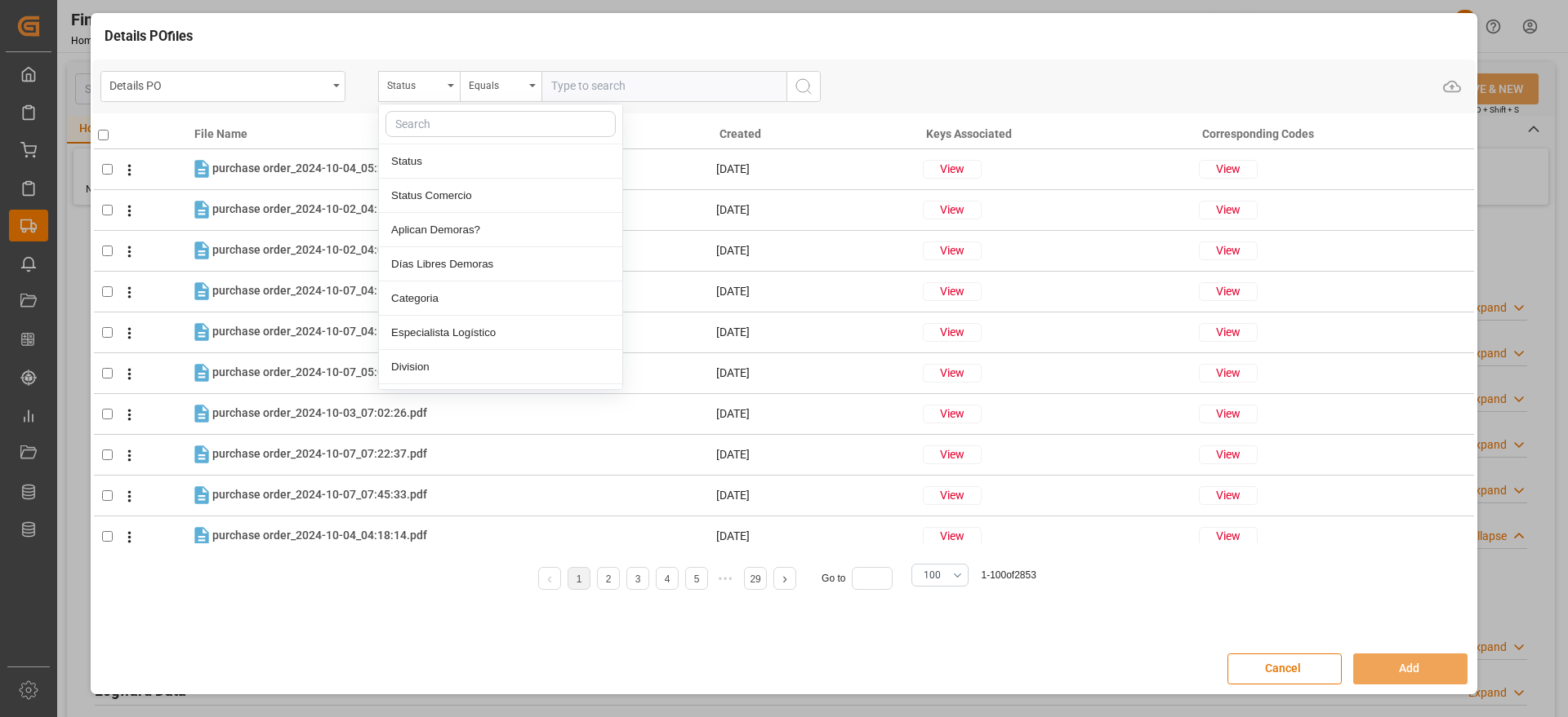
click at [442, 118] on input "text" at bounding box center [500, 124] width 230 height 26
type input "orde"
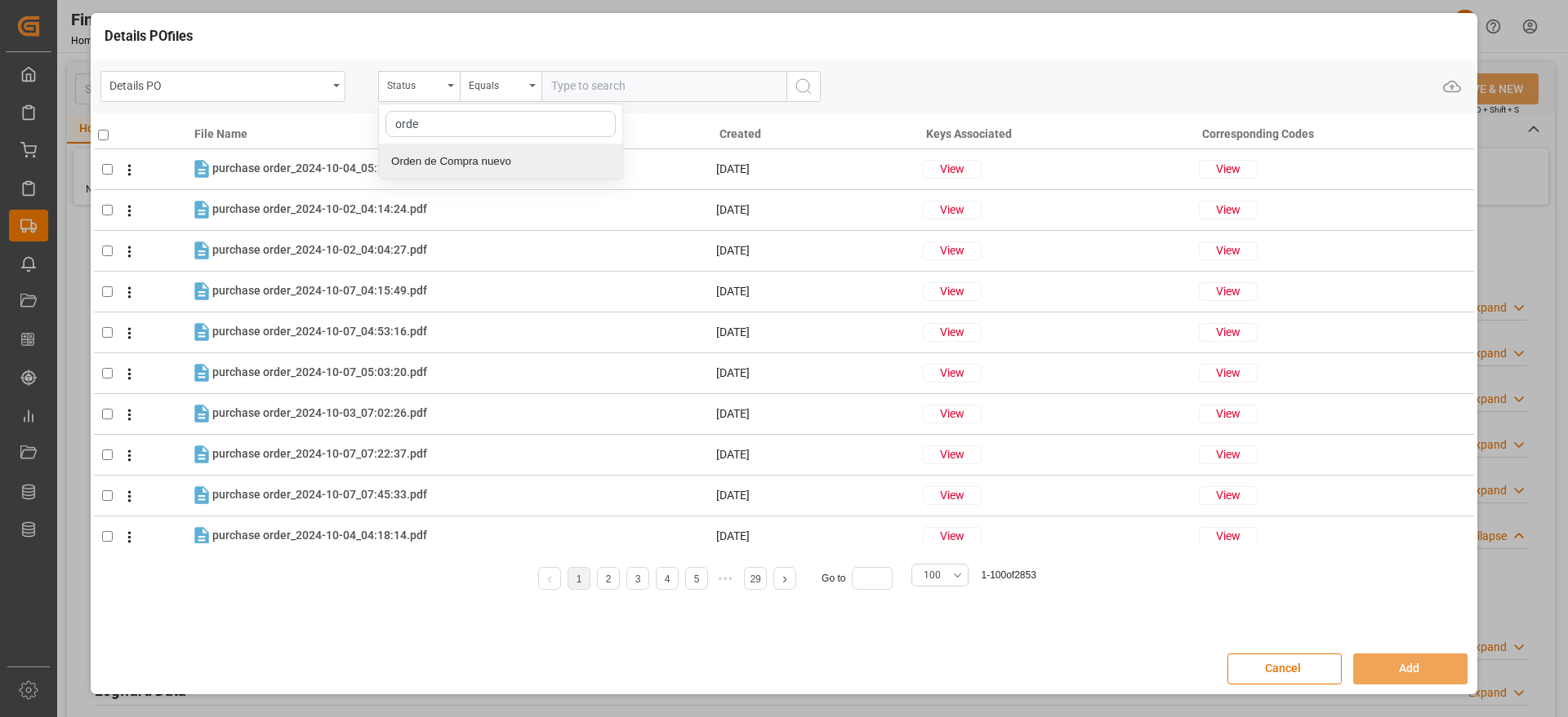
click at [477, 155] on div "Orden de Compra nuevo" at bounding box center [500, 162] width 243 height 35
click at [572, 100] on input "text" at bounding box center [664, 86] width 245 height 31
paste input "5000306798"
type input "5000306798"
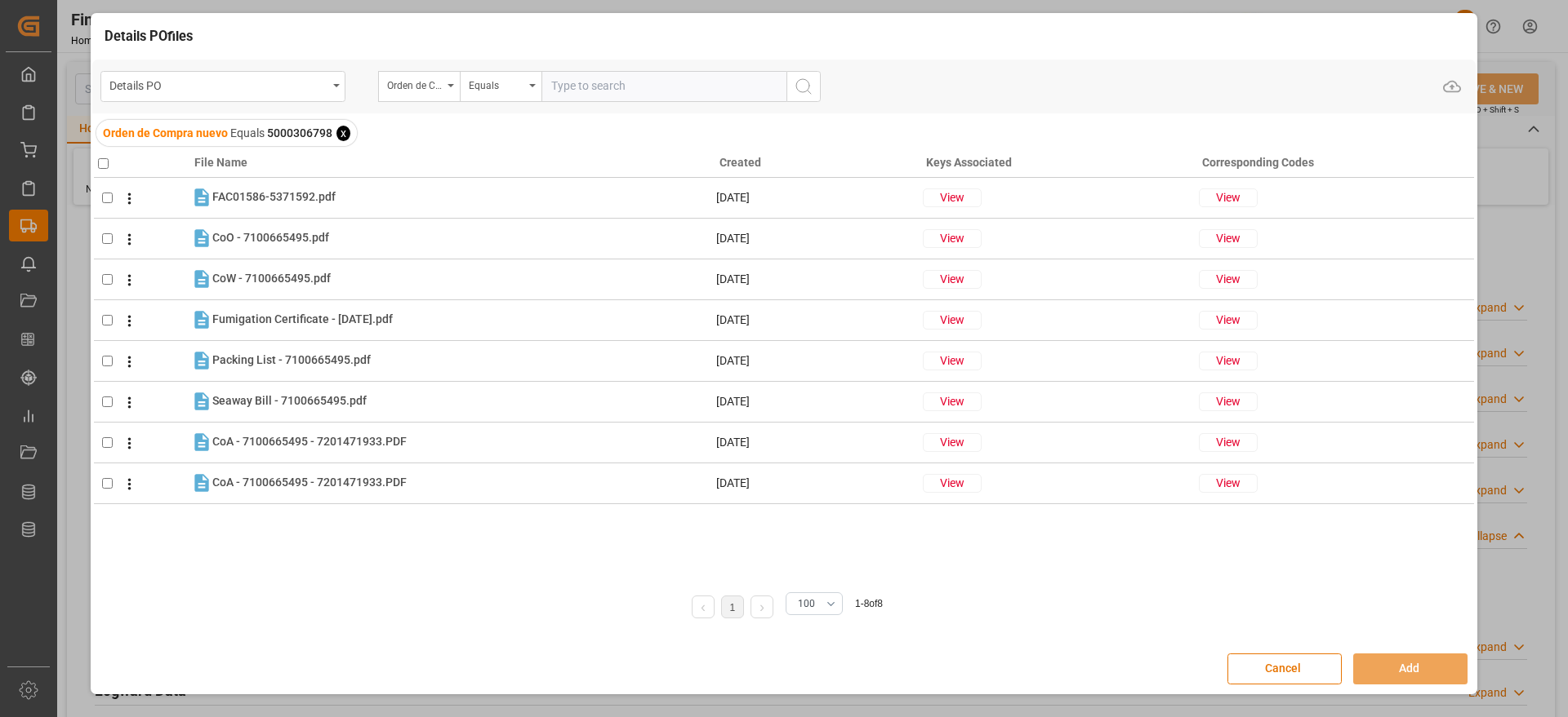
click at [106, 169] on th at bounding box center [142, 160] width 96 height 36
drag, startPoint x: 100, startPoint y: 163, endPoint x: 120, endPoint y: 194, distance: 36.9
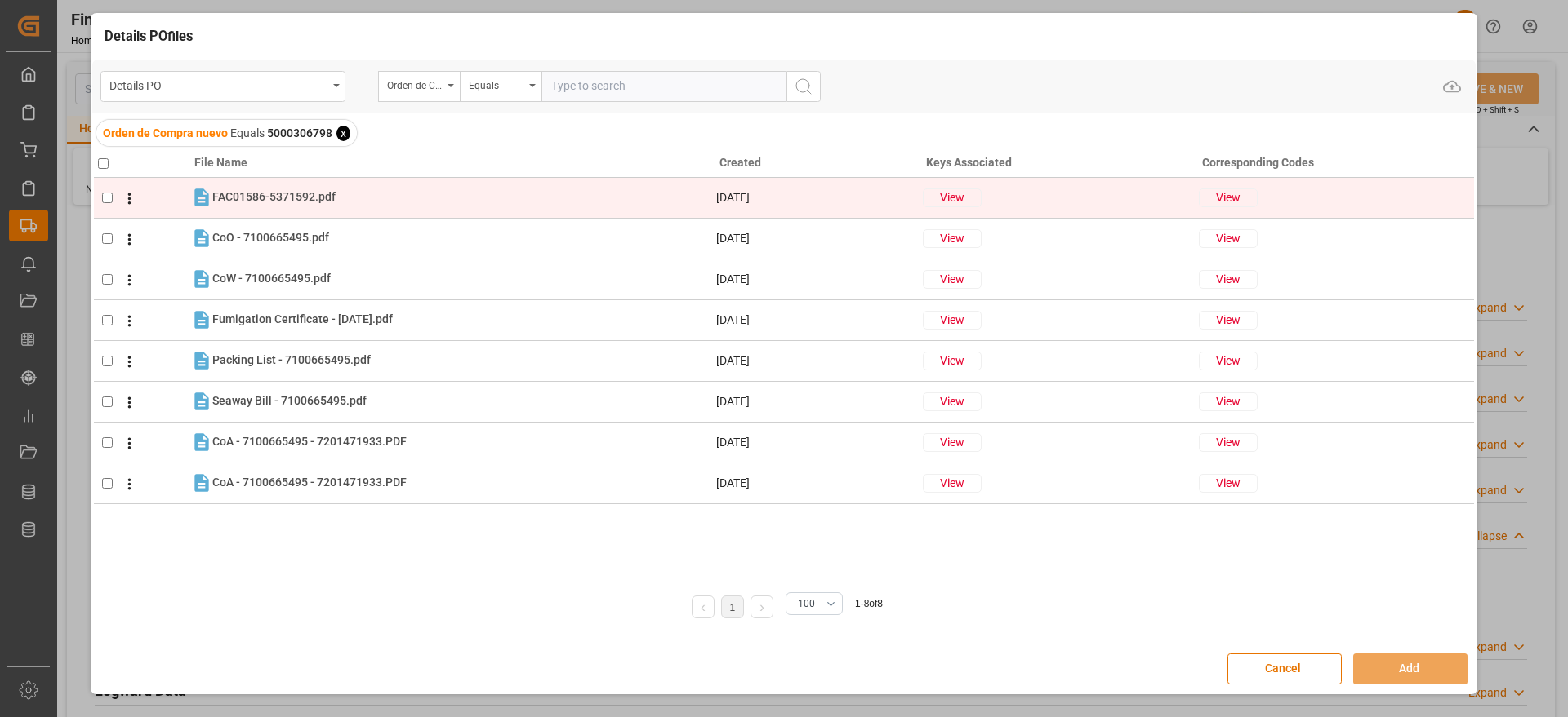
click at [100, 166] on input "checkbox" at bounding box center [103, 163] width 10 height 10
checkbox input "true"
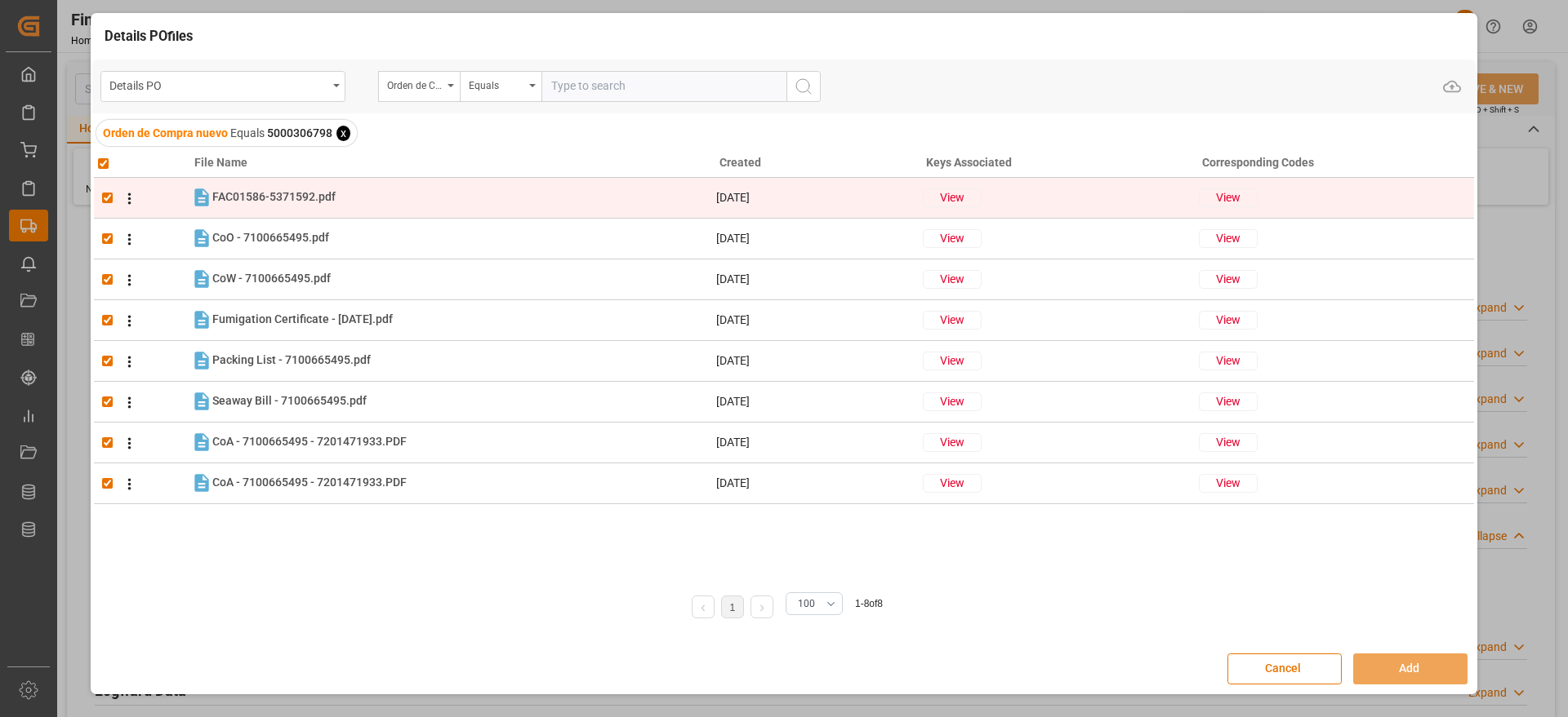
checkbox input "true"
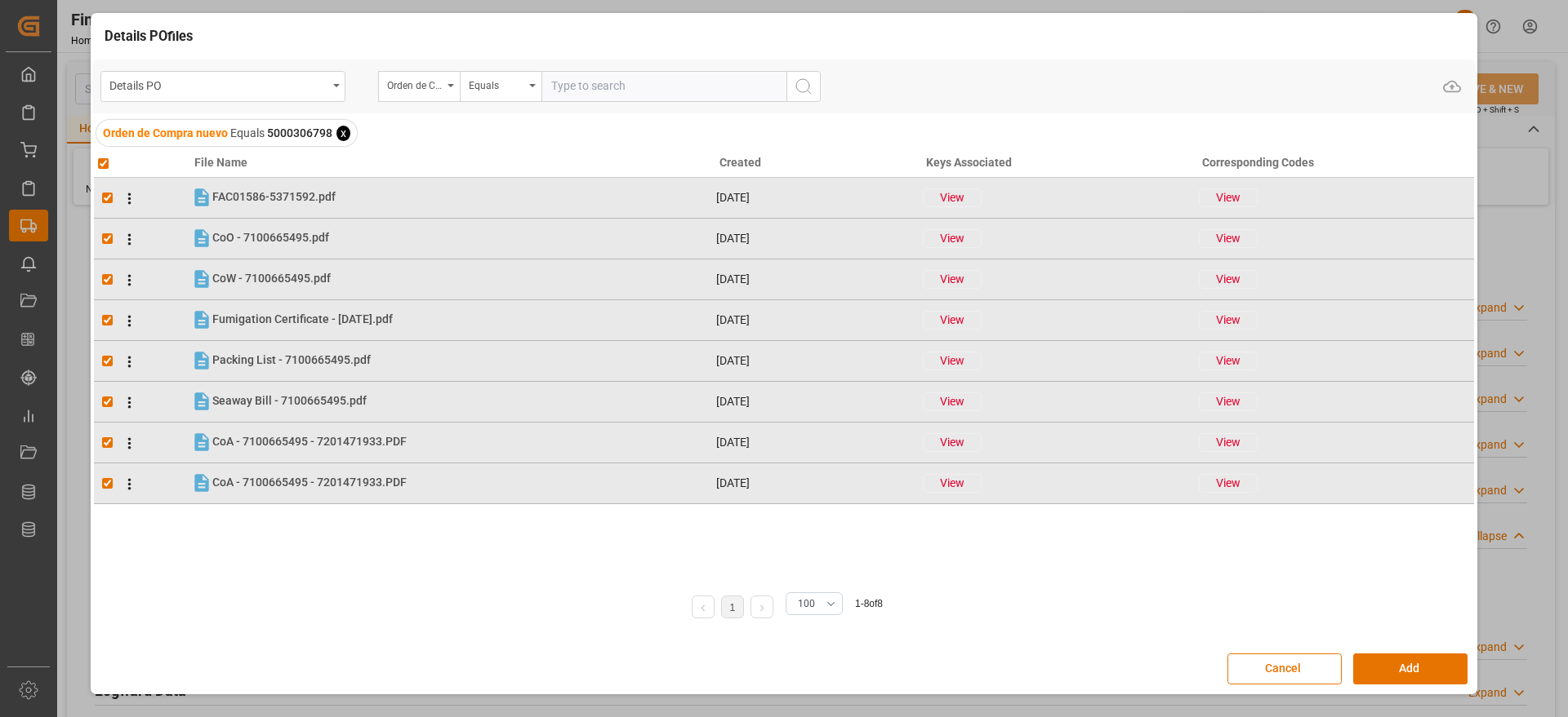
click at [1429, 689] on div "Cancel Add" at bounding box center [784, 669] width 1384 height 48
click at [1427, 676] on button "Add" at bounding box center [1411, 669] width 114 height 31
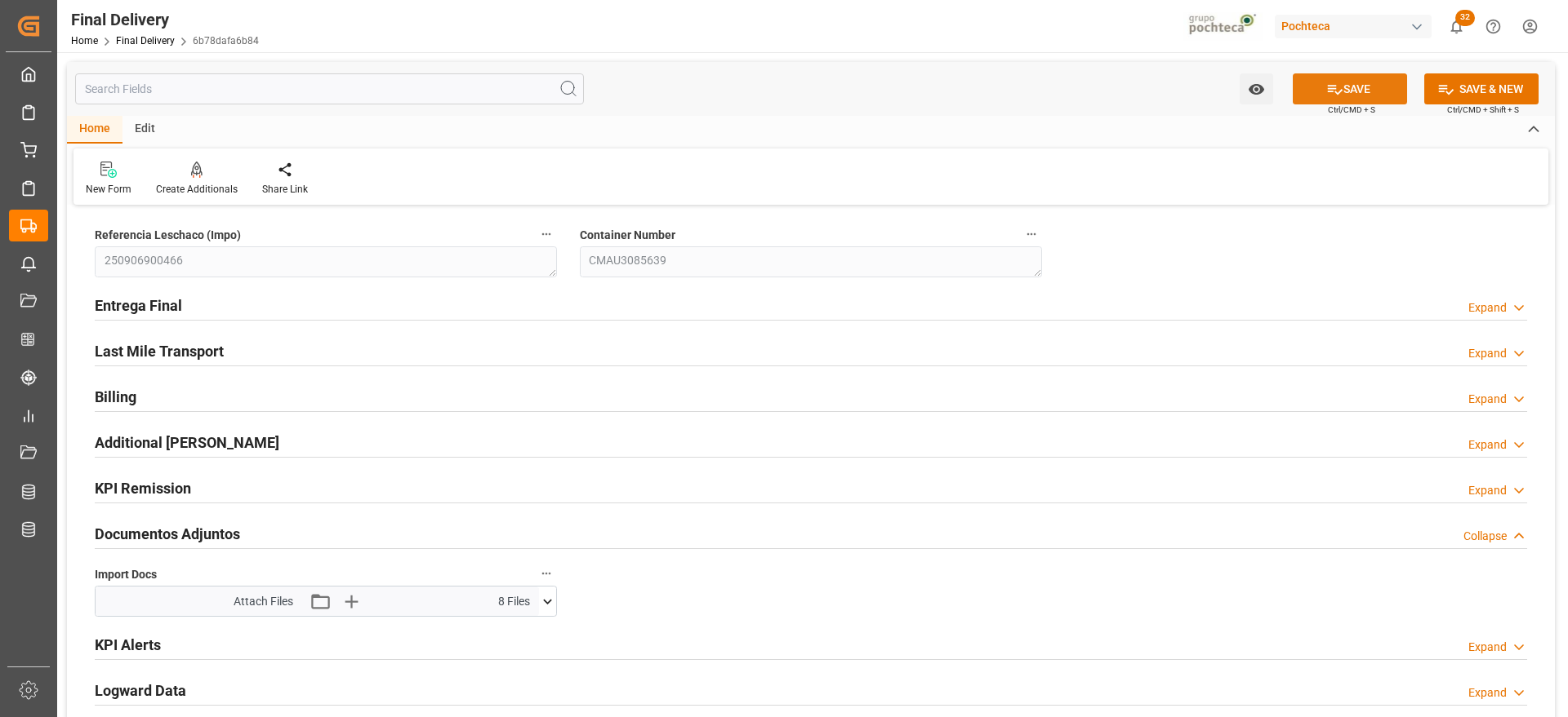
click at [1348, 80] on button "SAVE" at bounding box center [1350, 89] width 114 height 31
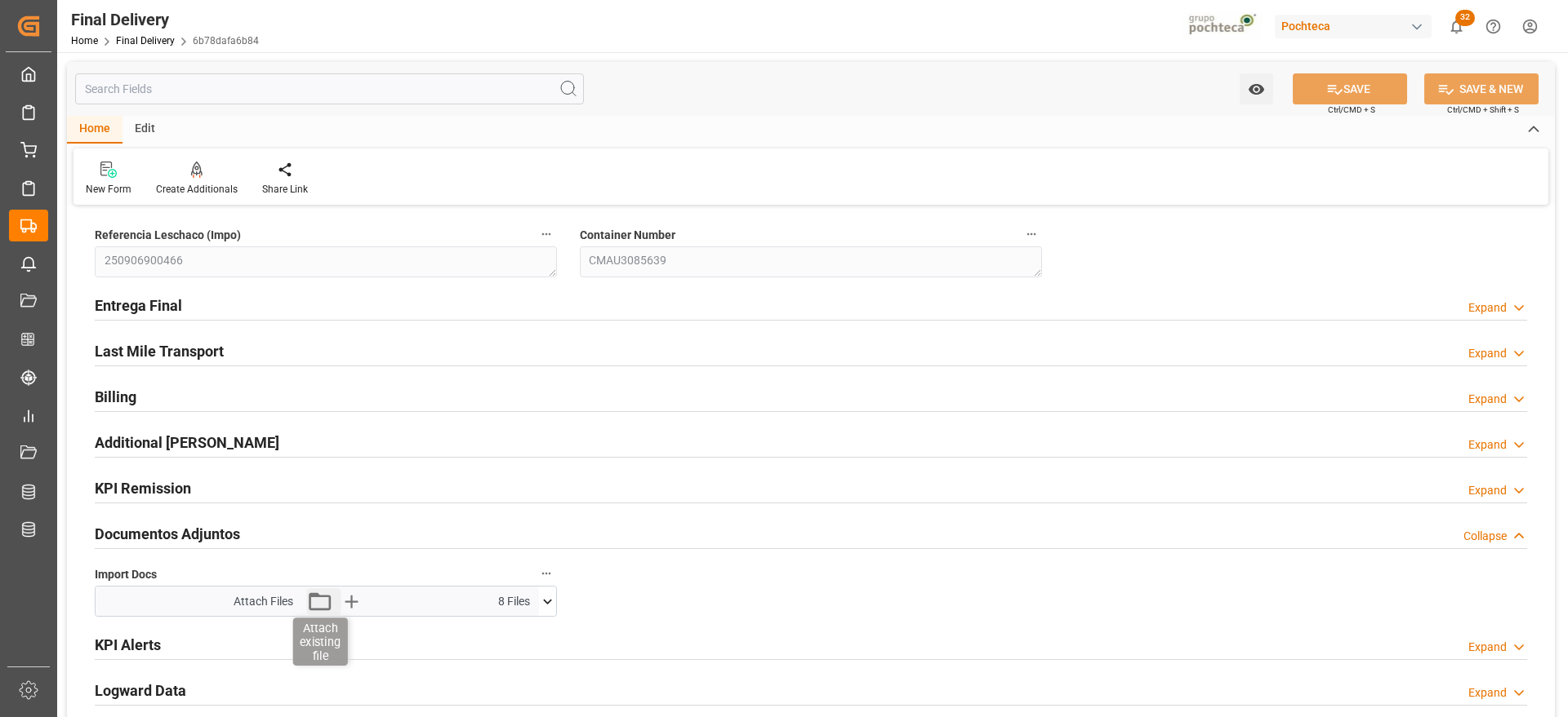
click at [318, 604] on icon "button" at bounding box center [319, 601] width 26 height 26
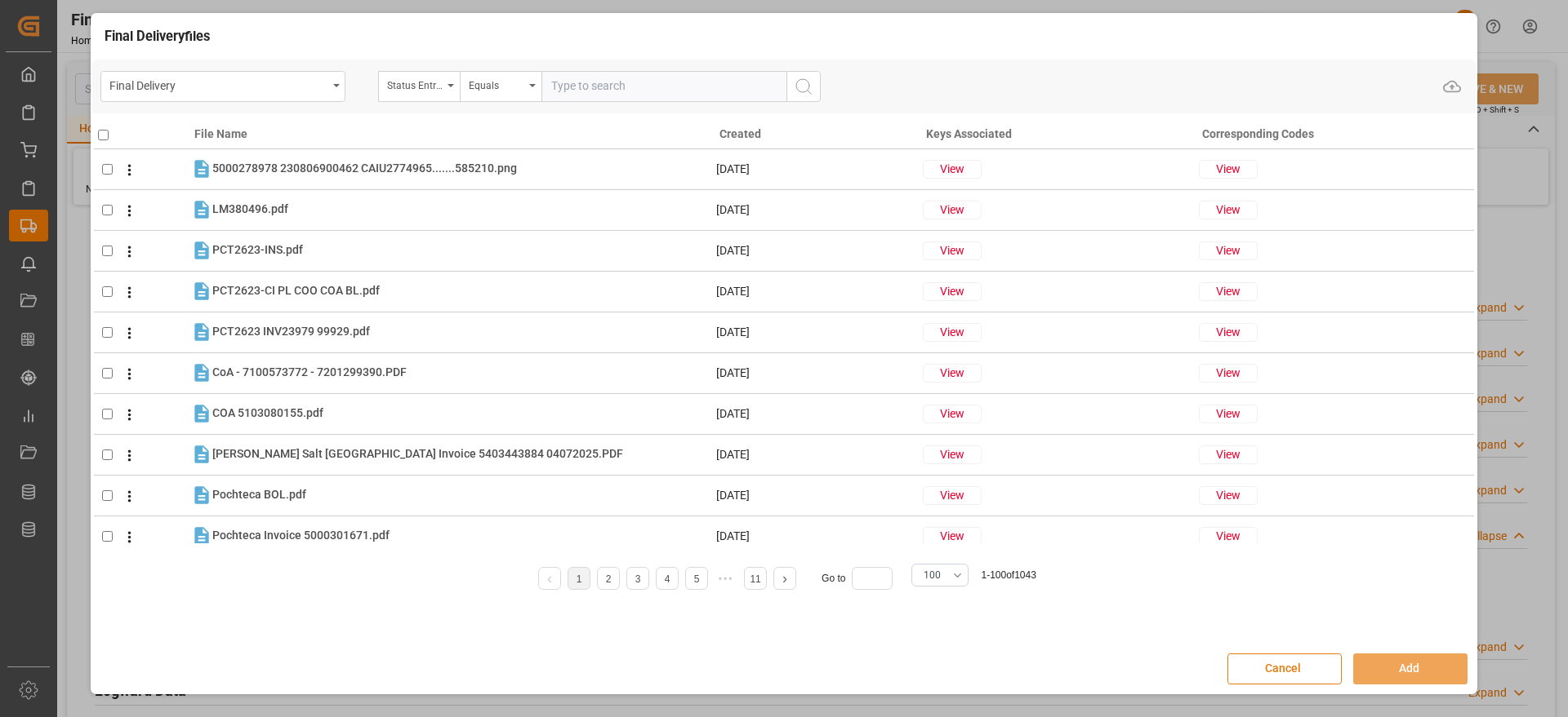
click at [1253, 672] on button "Cancel" at bounding box center [1284, 669] width 114 height 31
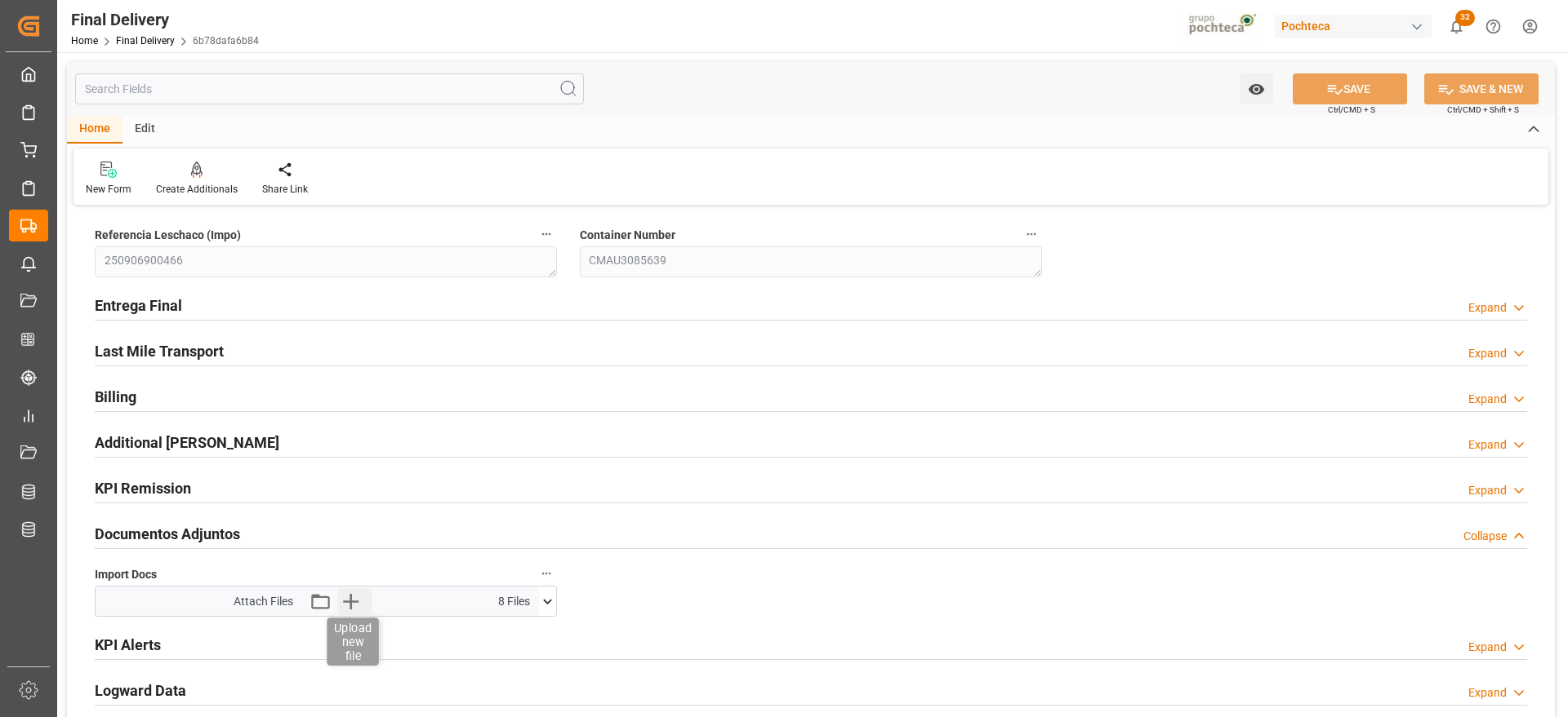
click at [351, 603] on icon "button" at bounding box center [350, 602] width 16 height 16
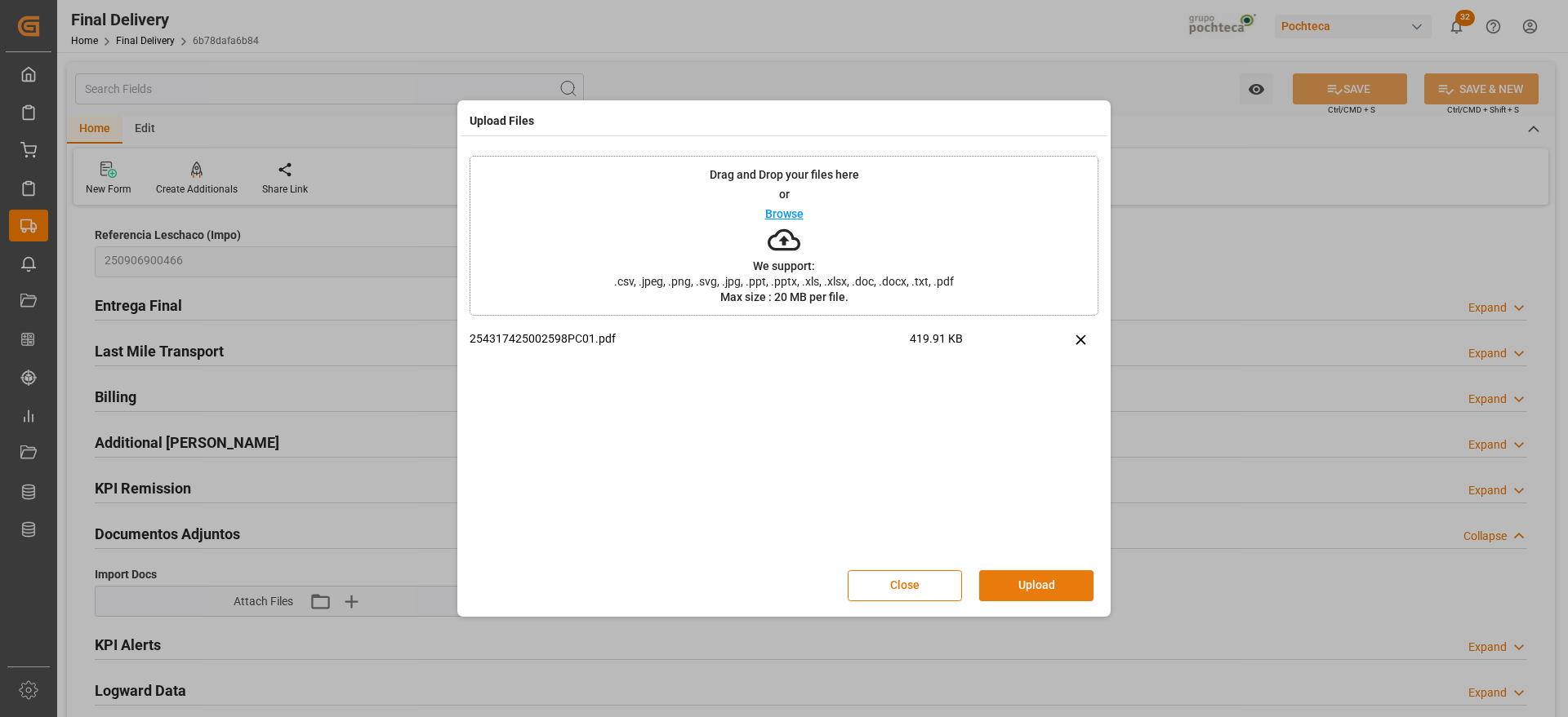
click at [1051, 592] on button "Upload" at bounding box center [1036, 586] width 114 height 31
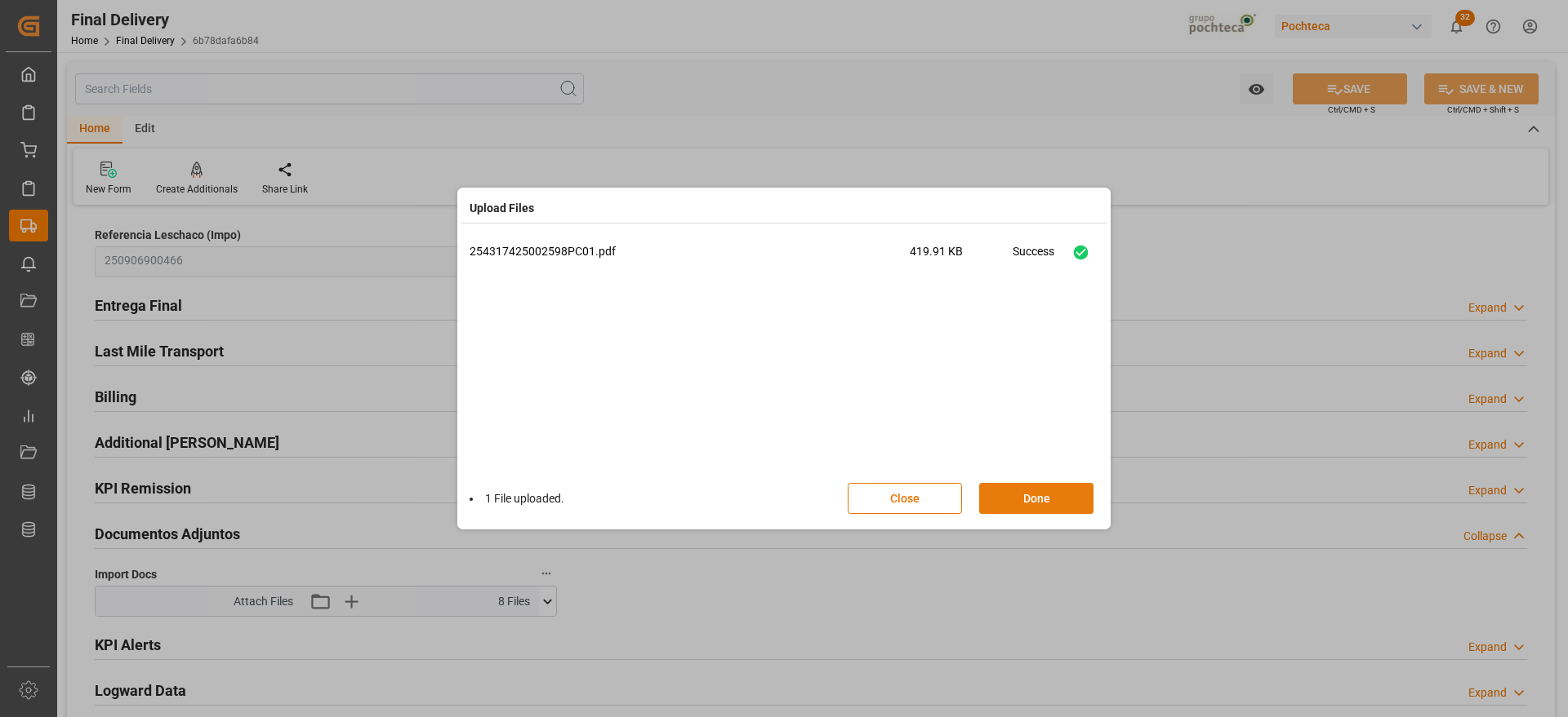
click at [1016, 499] on button "Done" at bounding box center [1036, 499] width 114 height 31
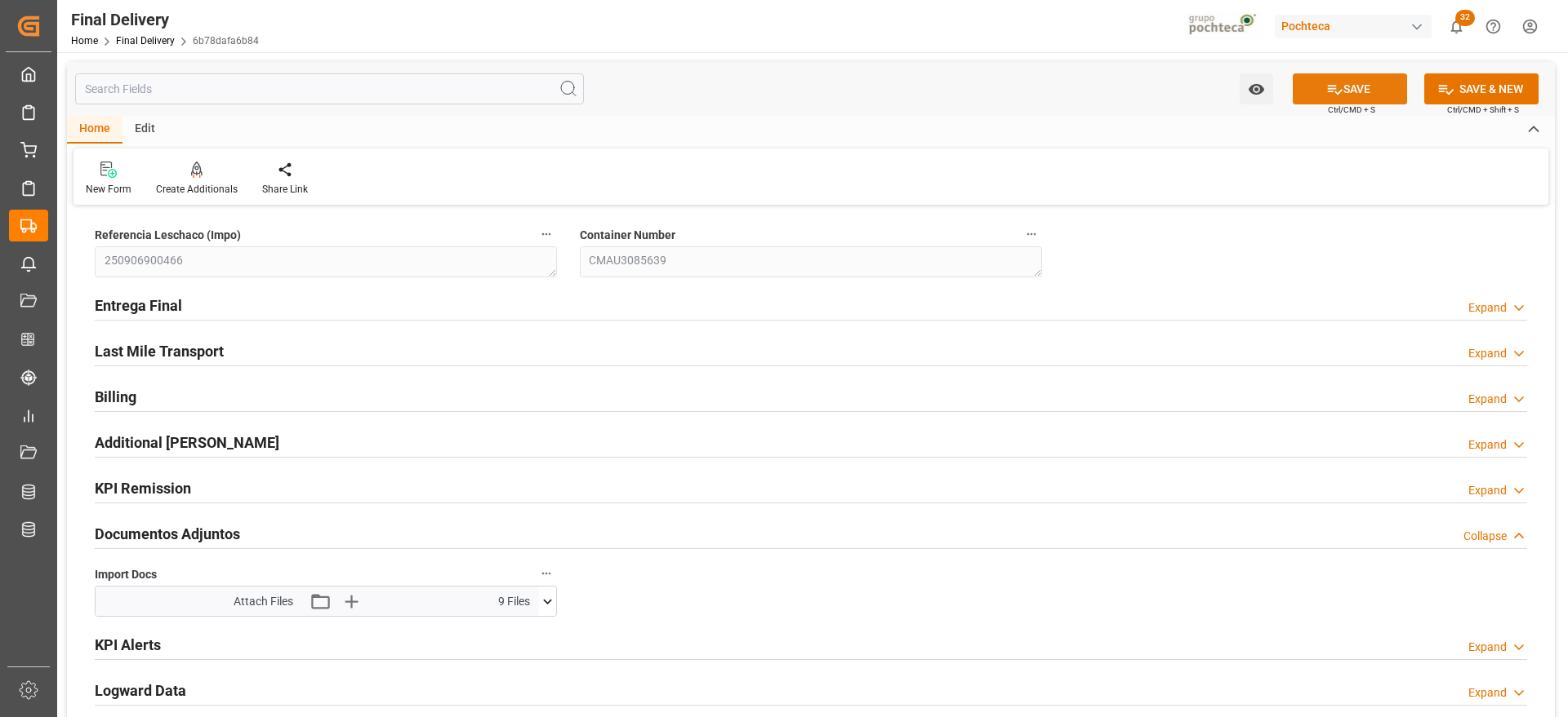
click at [1374, 79] on button "SAVE" at bounding box center [1350, 89] width 114 height 31
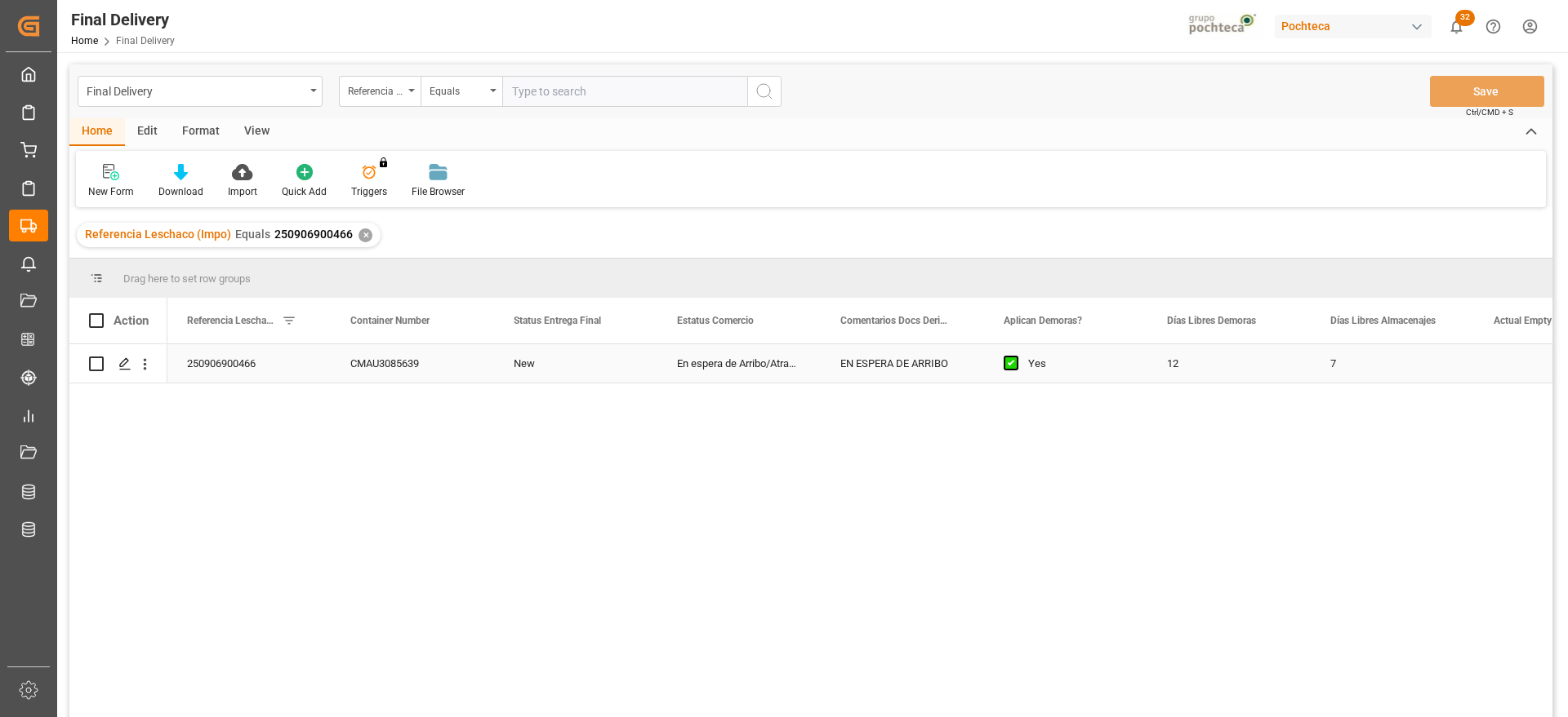
click at [515, 371] on div "New" at bounding box center [575, 363] width 164 height 38
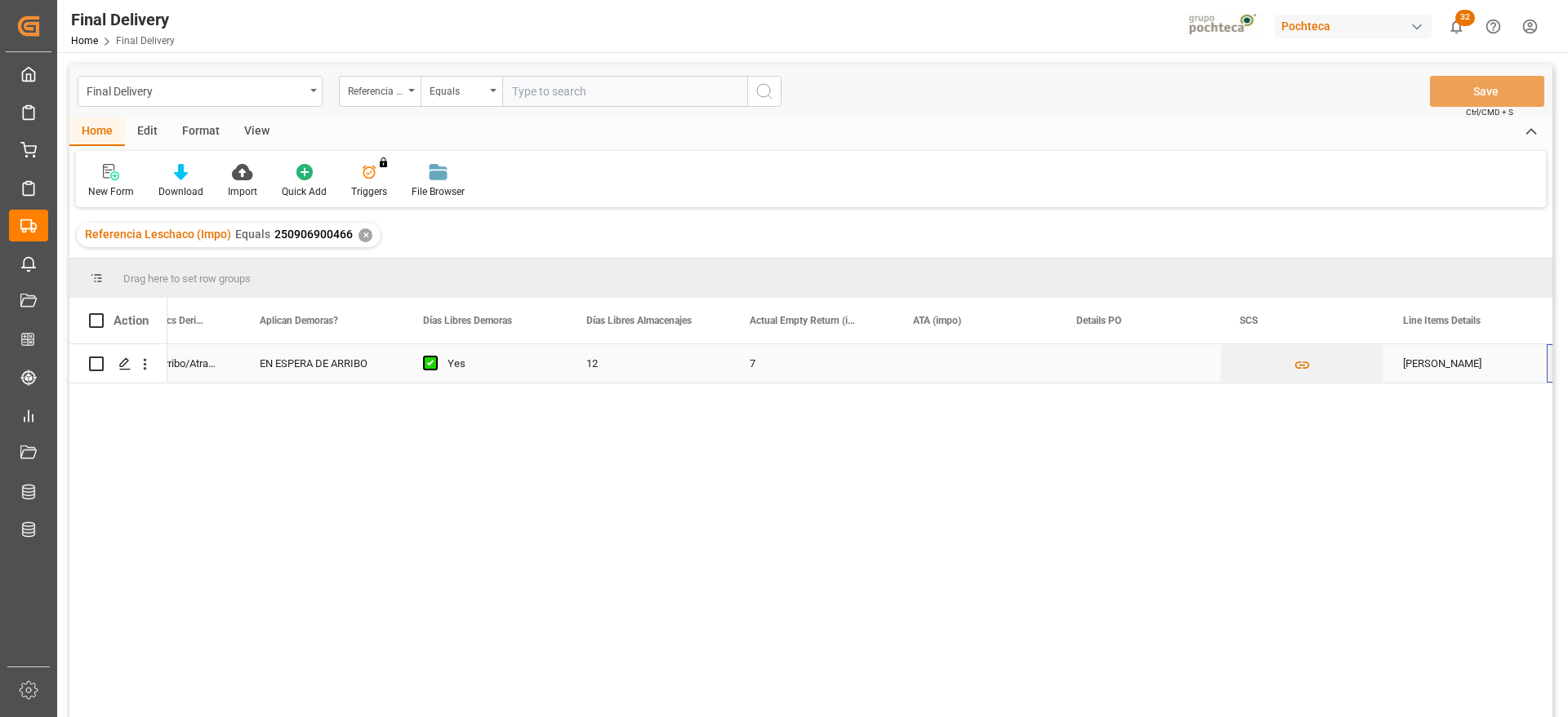
scroll to position [0, 744]
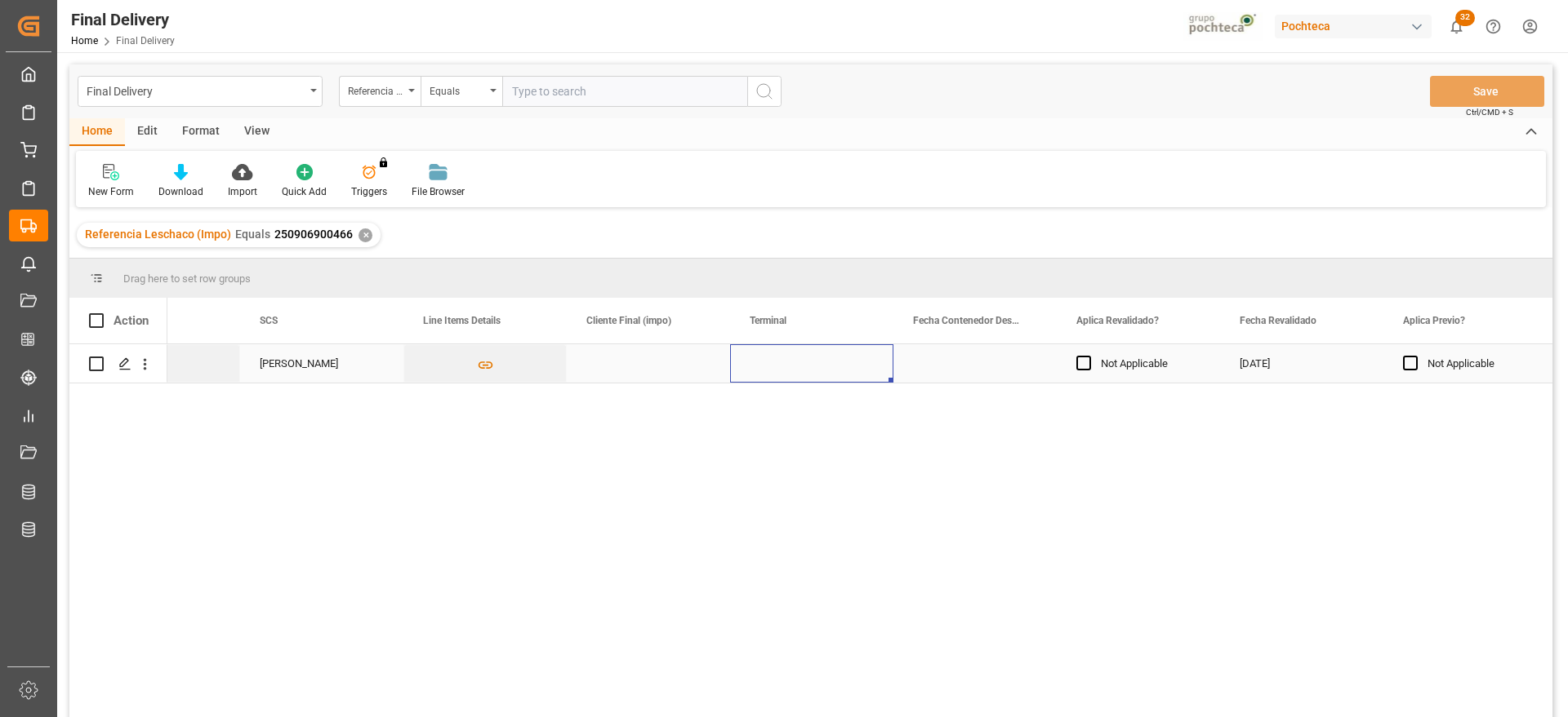
click at [787, 365] on div "Press SPACE to select this row." at bounding box center [812, 363] width 164 height 38
click at [787, 365] on input "Press SPACE to select this row." at bounding box center [812, 373] width 138 height 31
click at [801, 413] on div "ICAVE" at bounding box center [812, 419] width 136 height 57
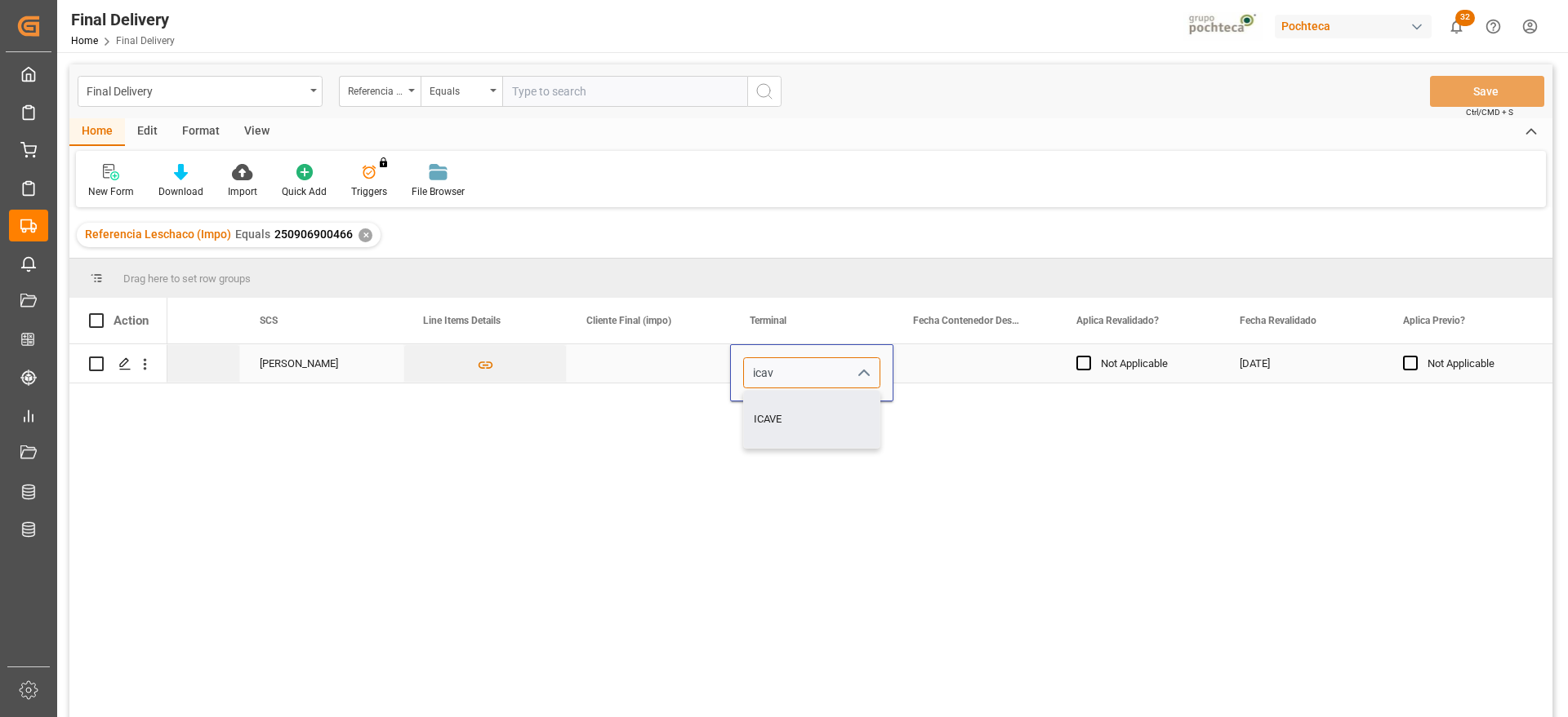
type input "ICAVE"
click at [965, 362] on div "Press SPACE to select this row." at bounding box center [974, 363] width 164 height 38
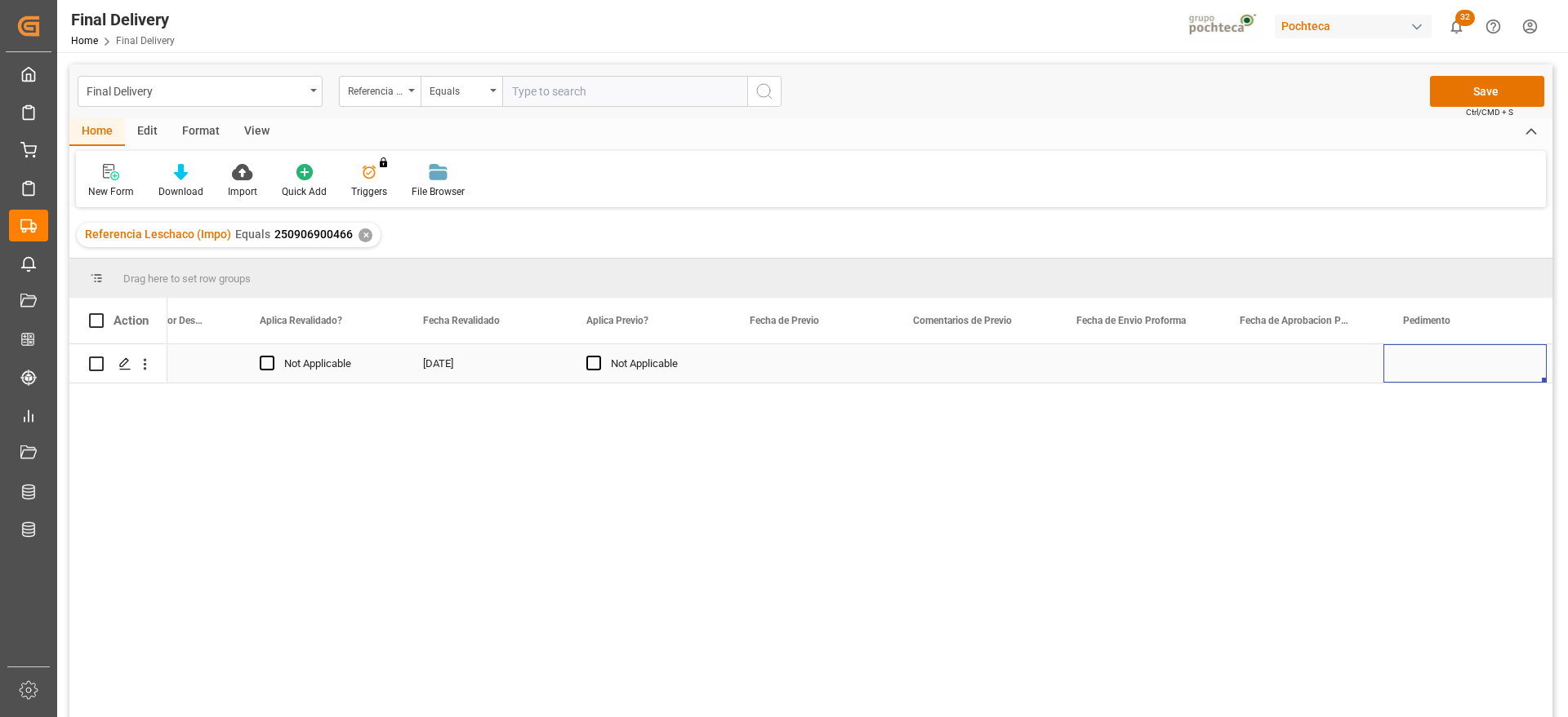
scroll to position [0, 2541]
click at [819, 366] on div "Press SPACE to select this row." at bounding box center [812, 363] width 164 height 38
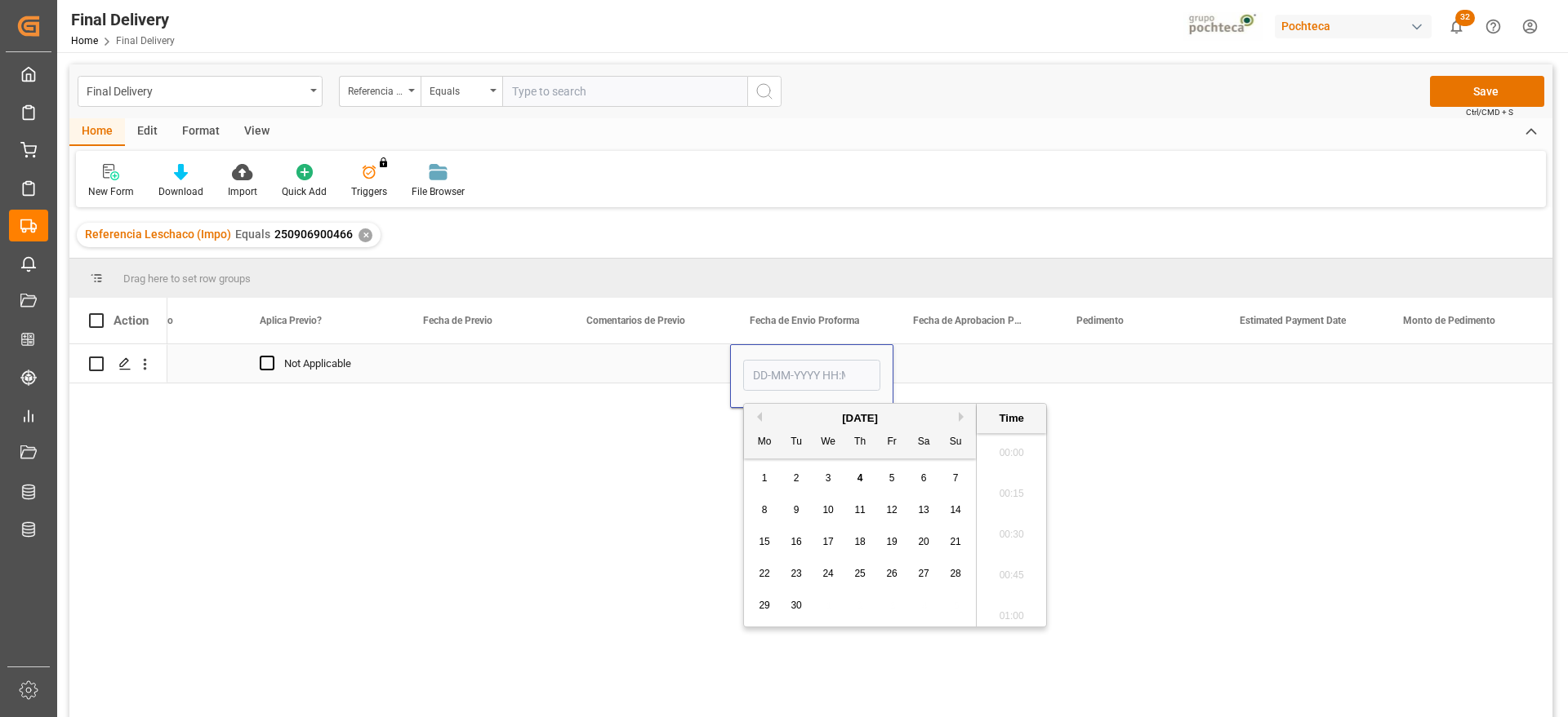
scroll to position [2699, 0]
click at [762, 413] on div "[DATE]" at bounding box center [860, 419] width 232 height 16
click at [757, 415] on button "Previous Month" at bounding box center [756, 417] width 10 height 10
click at [860, 606] on span "28" at bounding box center [859, 605] width 10 height 11
type input "28-08-2025 00:00"
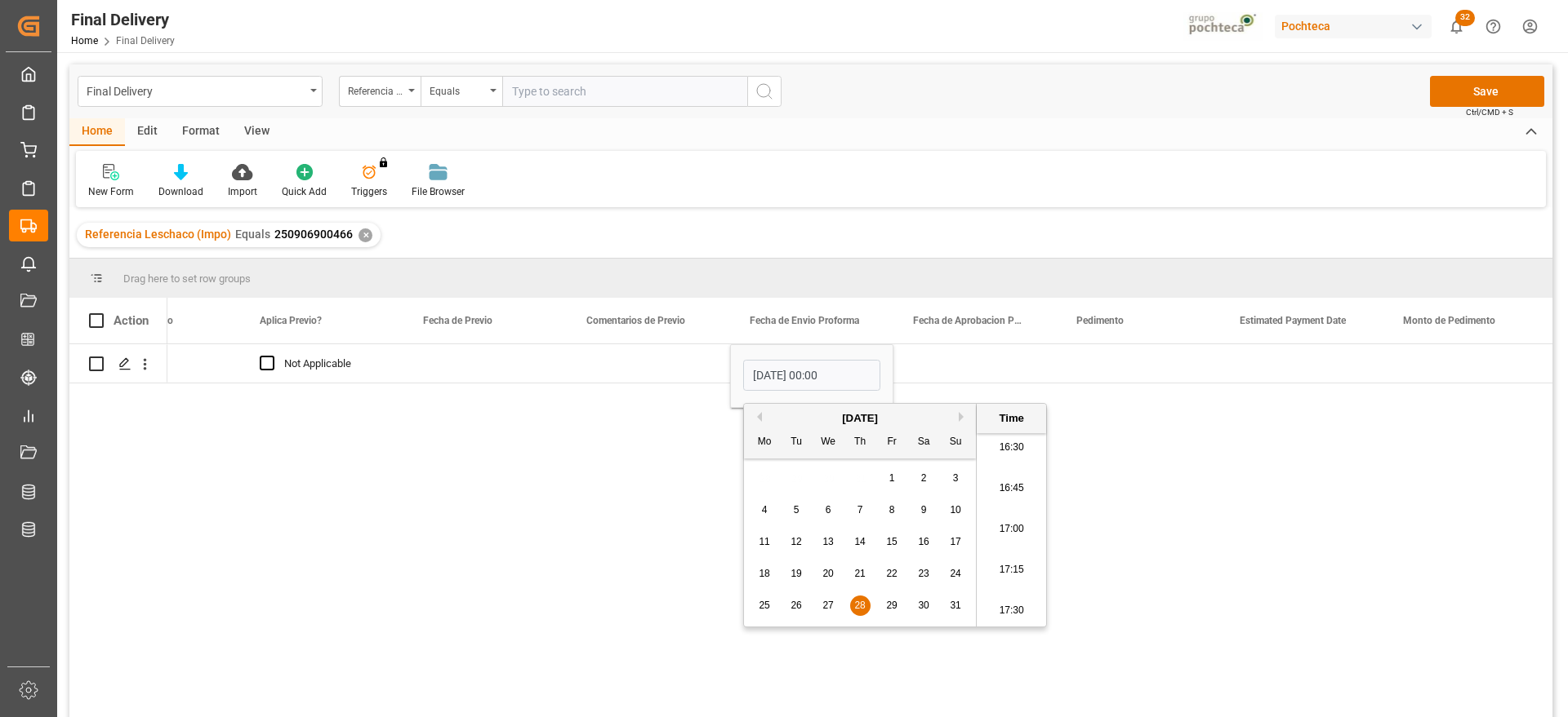
click at [922, 364] on div "Press SPACE to select this row." at bounding box center [974, 363] width 164 height 38
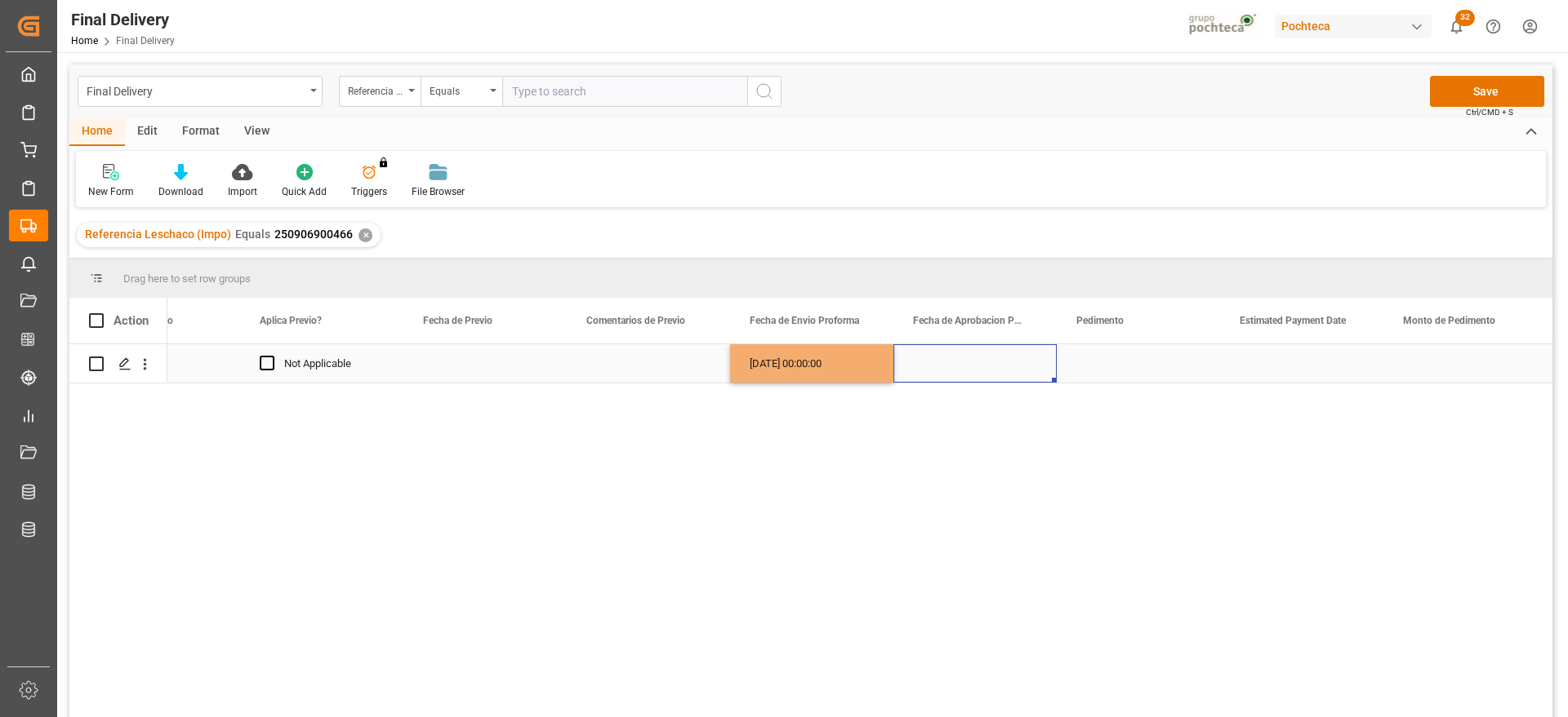
click at [830, 374] on div "[DATE] 00:00:00" at bounding box center [812, 363] width 164 height 38
click at [948, 360] on div "Press SPACE to select this row." at bounding box center [974, 363] width 164 height 38
click at [1121, 361] on div "Press SPACE to select this row." at bounding box center [1138, 363] width 164 height 38
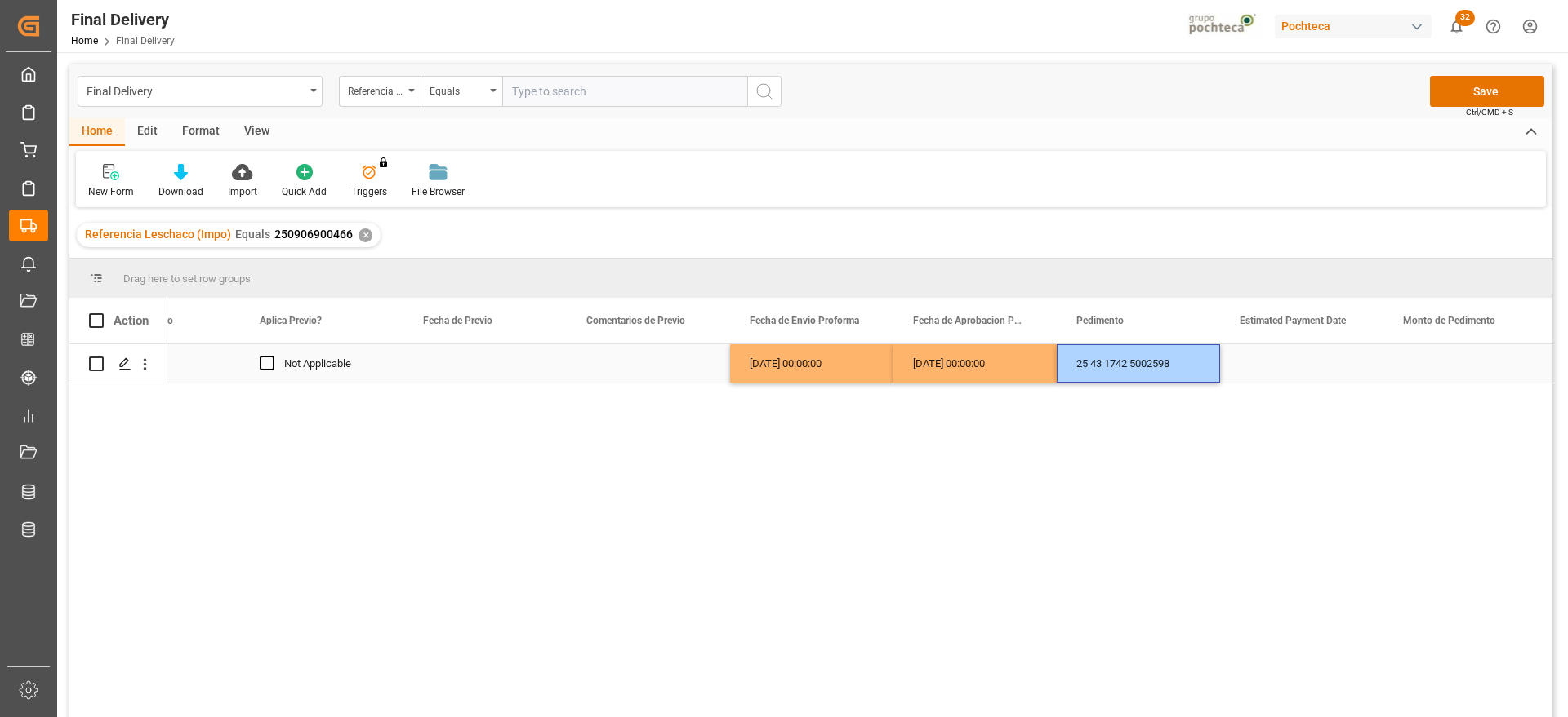
click at [1327, 361] on div "Press SPACE to select this row." at bounding box center [1301, 363] width 164 height 38
click at [1327, 362] on div "Press SPACE to select this row." at bounding box center [1301, 363] width 164 height 38
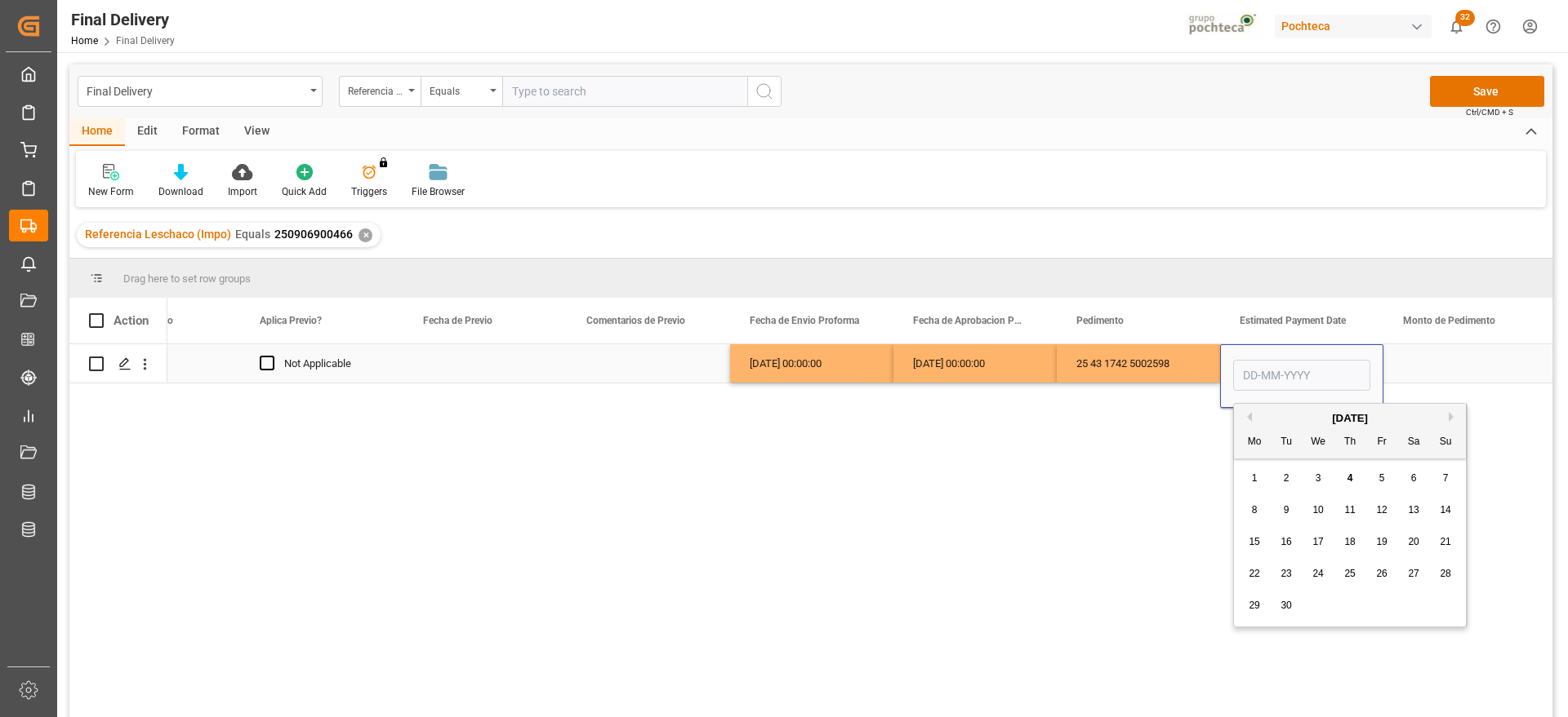
click at [1327, 362] on input "Press SPACE to select this row." at bounding box center [1301, 375] width 138 height 31
click at [1289, 369] on input "Press SPACE to select this row." at bounding box center [1301, 375] width 138 height 31
click at [1158, 340] on div "Pedimento" at bounding box center [1131, 320] width 109 height 46
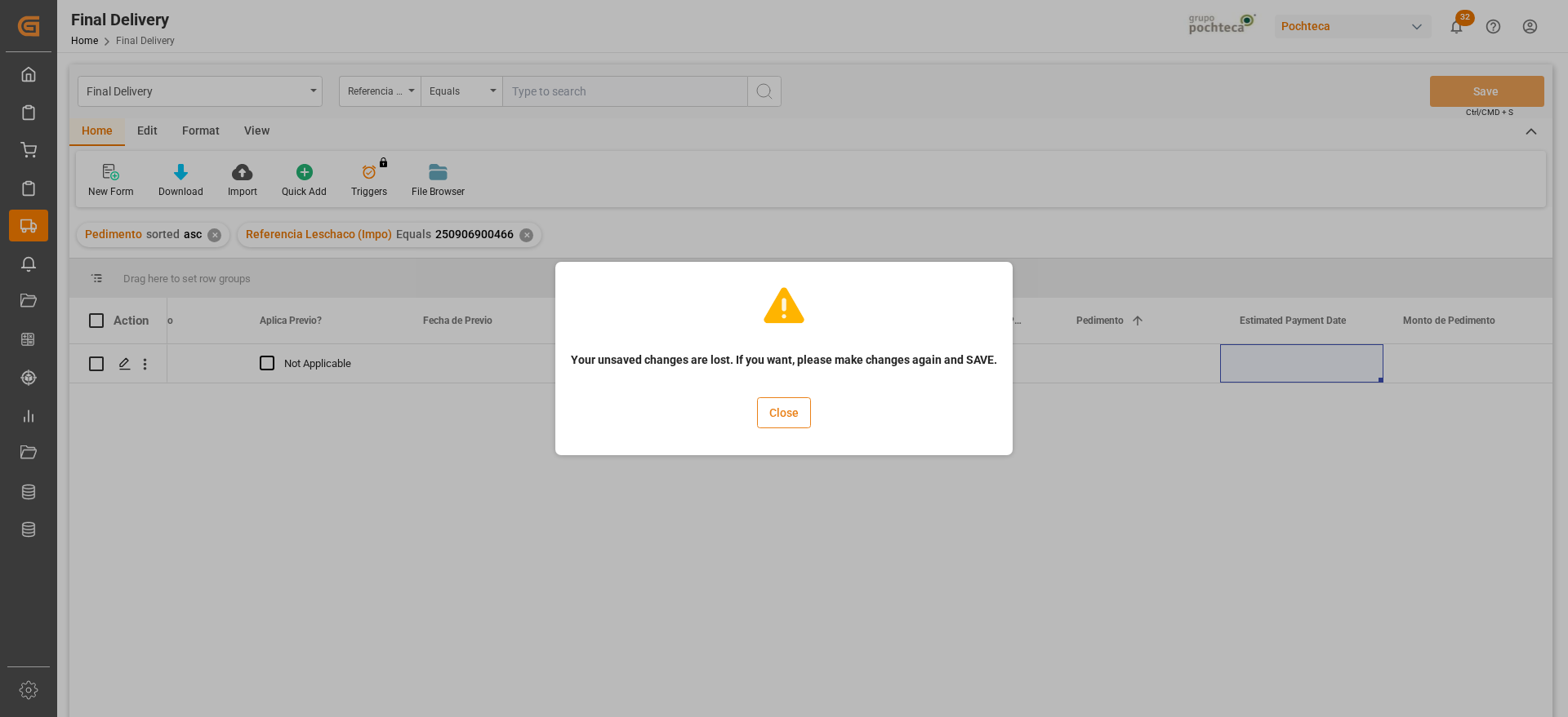
click at [780, 419] on button "Close" at bounding box center [784, 413] width 54 height 31
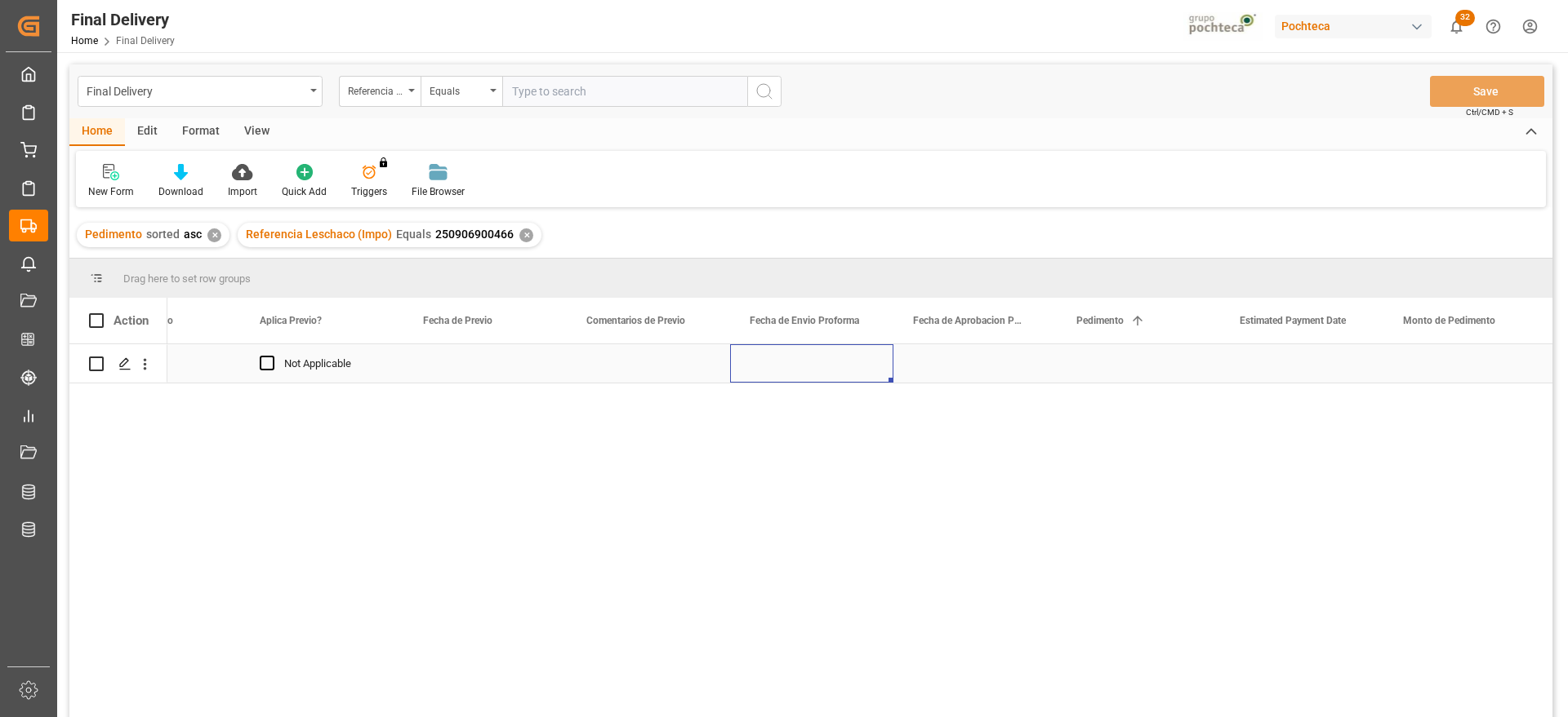
click at [847, 368] on div "Press SPACE to select this row." at bounding box center [812, 363] width 164 height 38
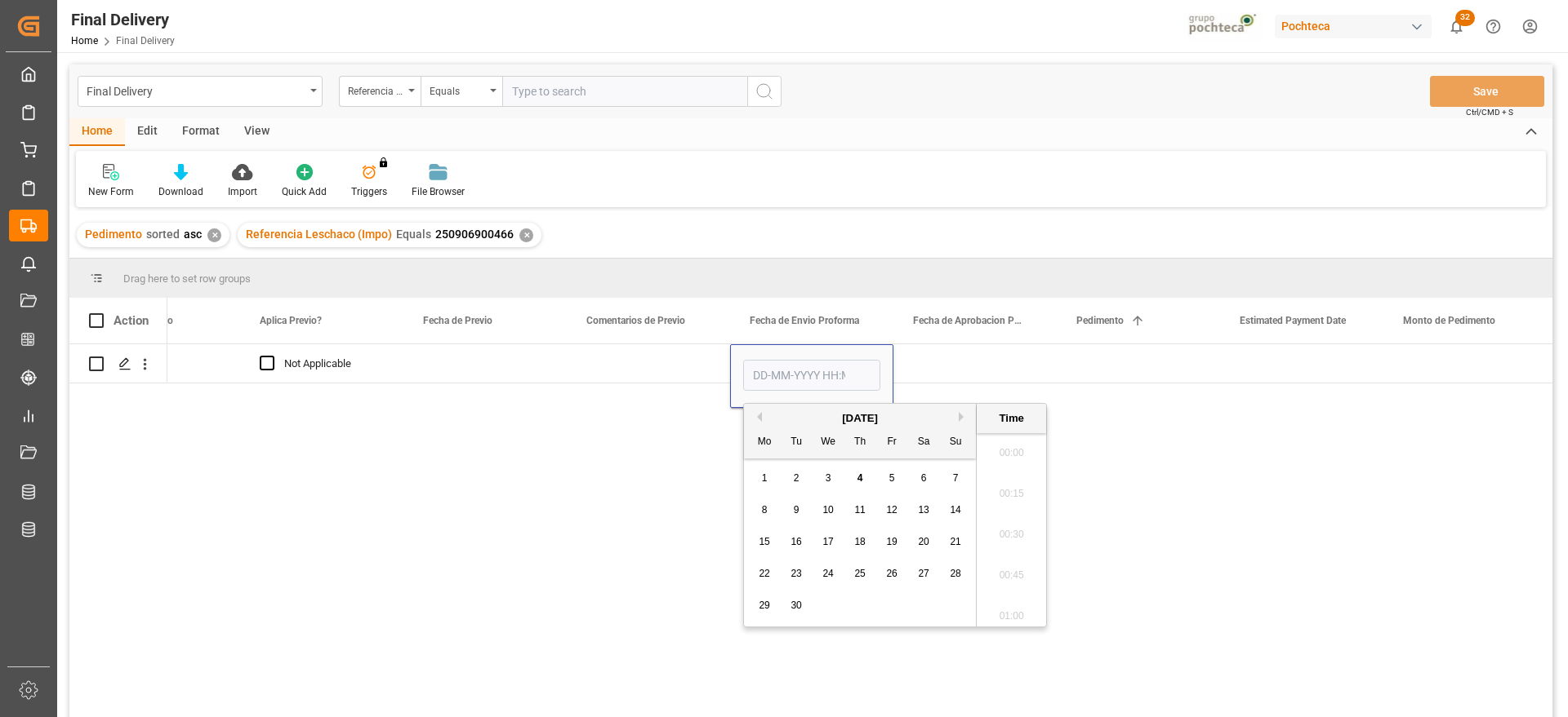
scroll to position [2699, 0]
click at [757, 414] on button "Previous Month" at bounding box center [756, 417] width 10 height 10
click at [858, 603] on span "28" at bounding box center [859, 605] width 10 height 11
type input "28-08-2025 00:00"
click at [936, 355] on div "Press SPACE to select this row." at bounding box center [974, 363] width 164 height 38
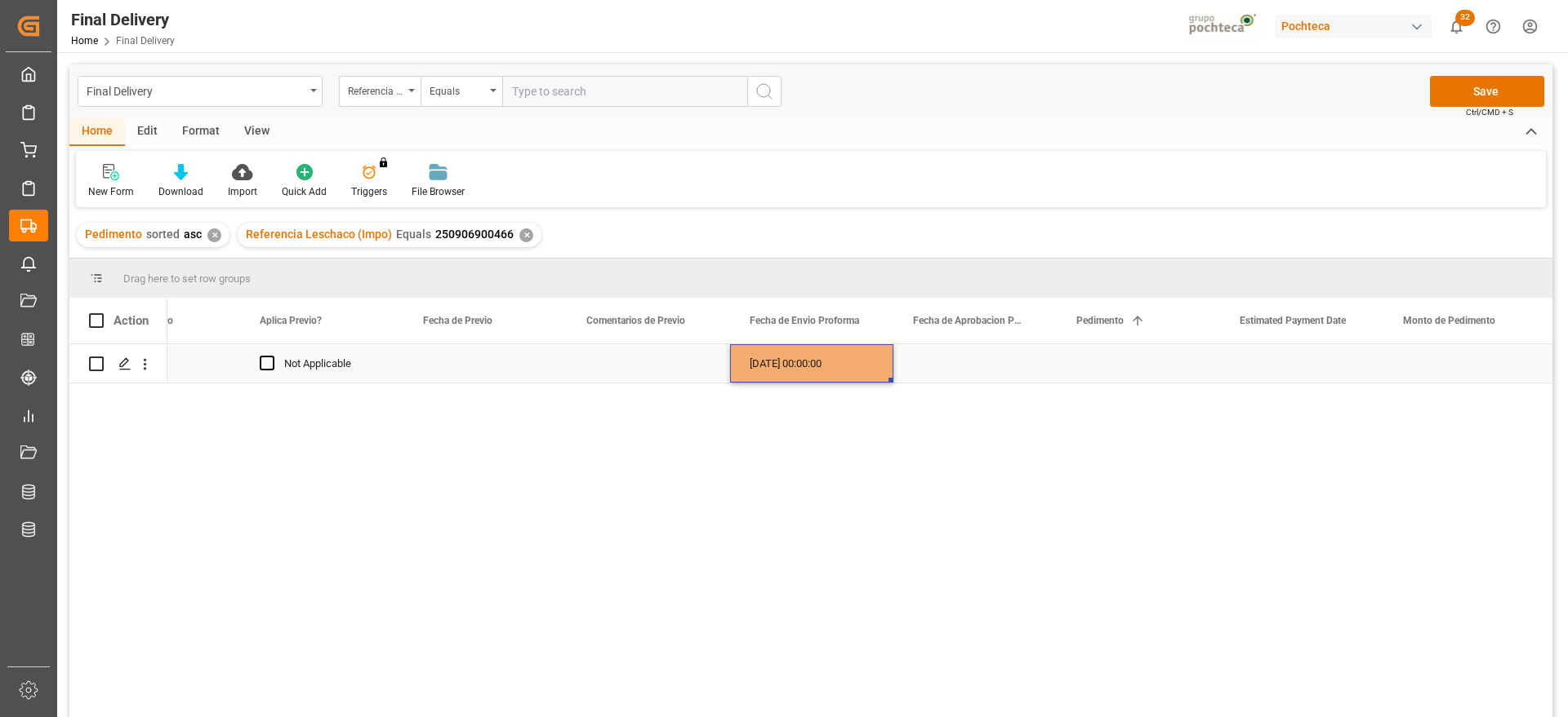
click at [806, 361] on div "[DATE] 00:00:00" at bounding box center [812, 363] width 164 height 38
click at [980, 361] on div "Press SPACE to select this row." at bounding box center [974, 363] width 164 height 38
click at [849, 361] on div "[DATE] 00:00:00" at bounding box center [812, 363] width 164 height 38
click at [975, 361] on div "Press SPACE to select this row." at bounding box center [974, 363] width 164 height 38
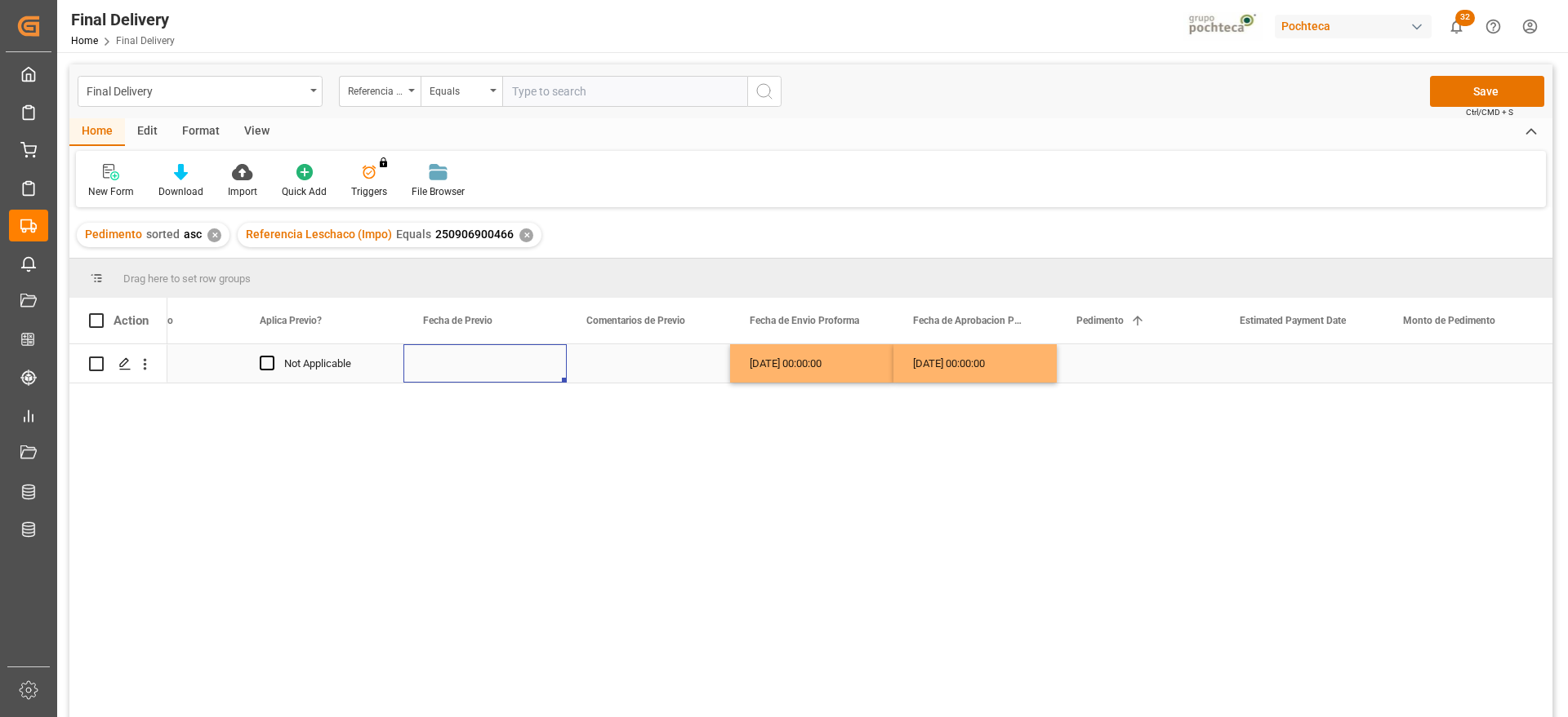
click at [524, 362] on div "Press SPACE to select this row." at bounding box center [485, 363] width 164 height 38
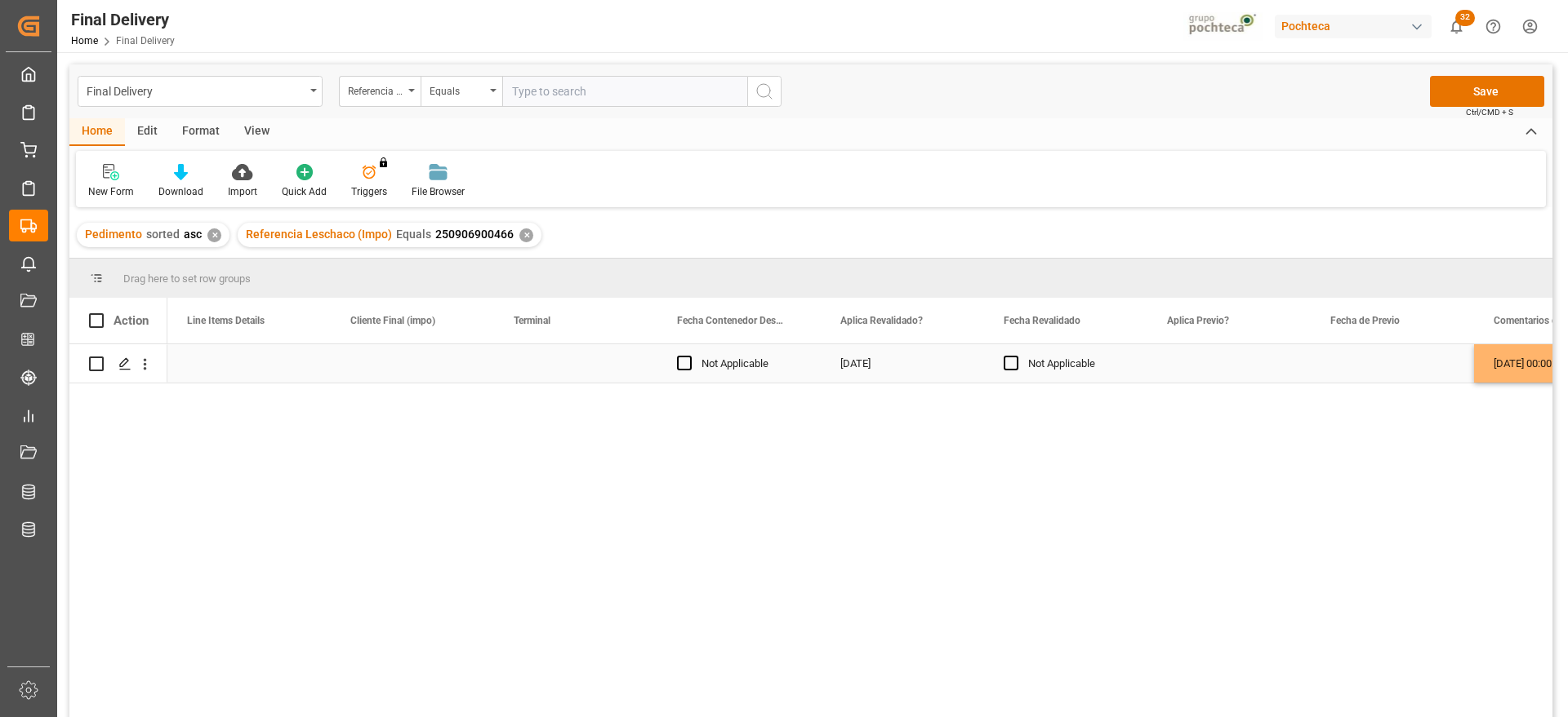
scroll to position [0, 1960]
click at [549, 366] on div "Press SPACE to select this row." at bounding box center [575, 363] width 164 height 38
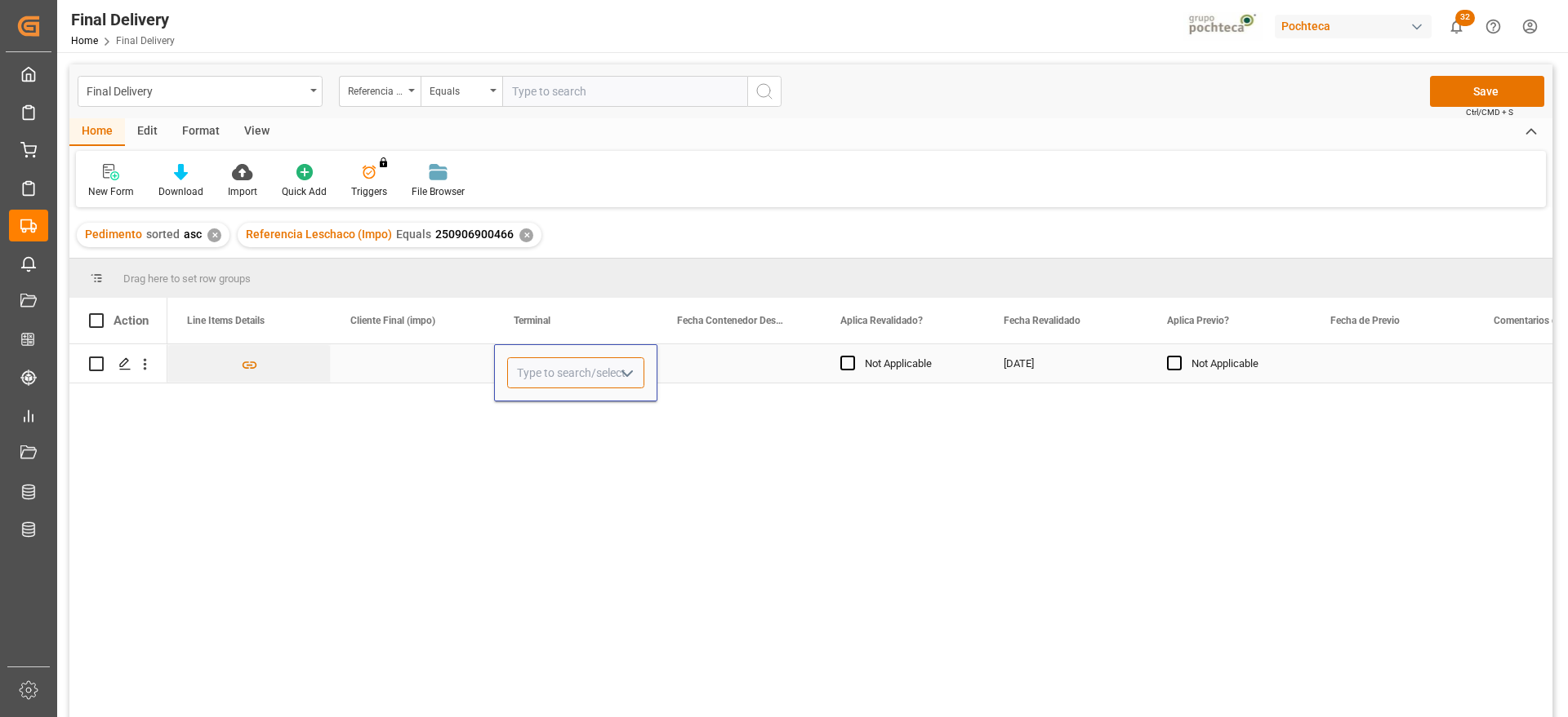
click at [559, 373] on input "Press SPACE to select this row." at bounding box center [575, 373] width 138 height 31
type input "ICAVE"
click at [1358, 375] on div "Press SPACE to select this row." at bounding box center [1392, 363] width 164 height 38
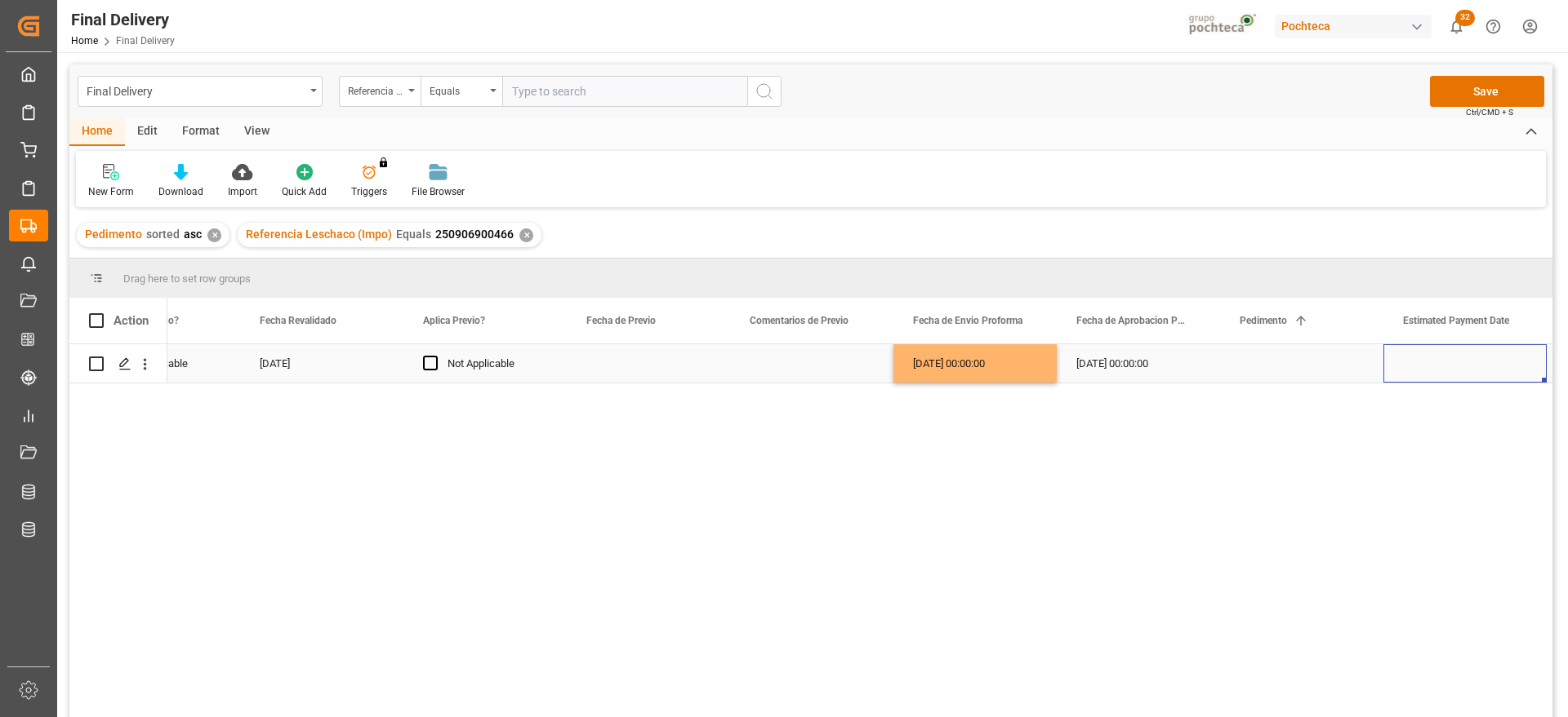
scroll to position [0, 2703]
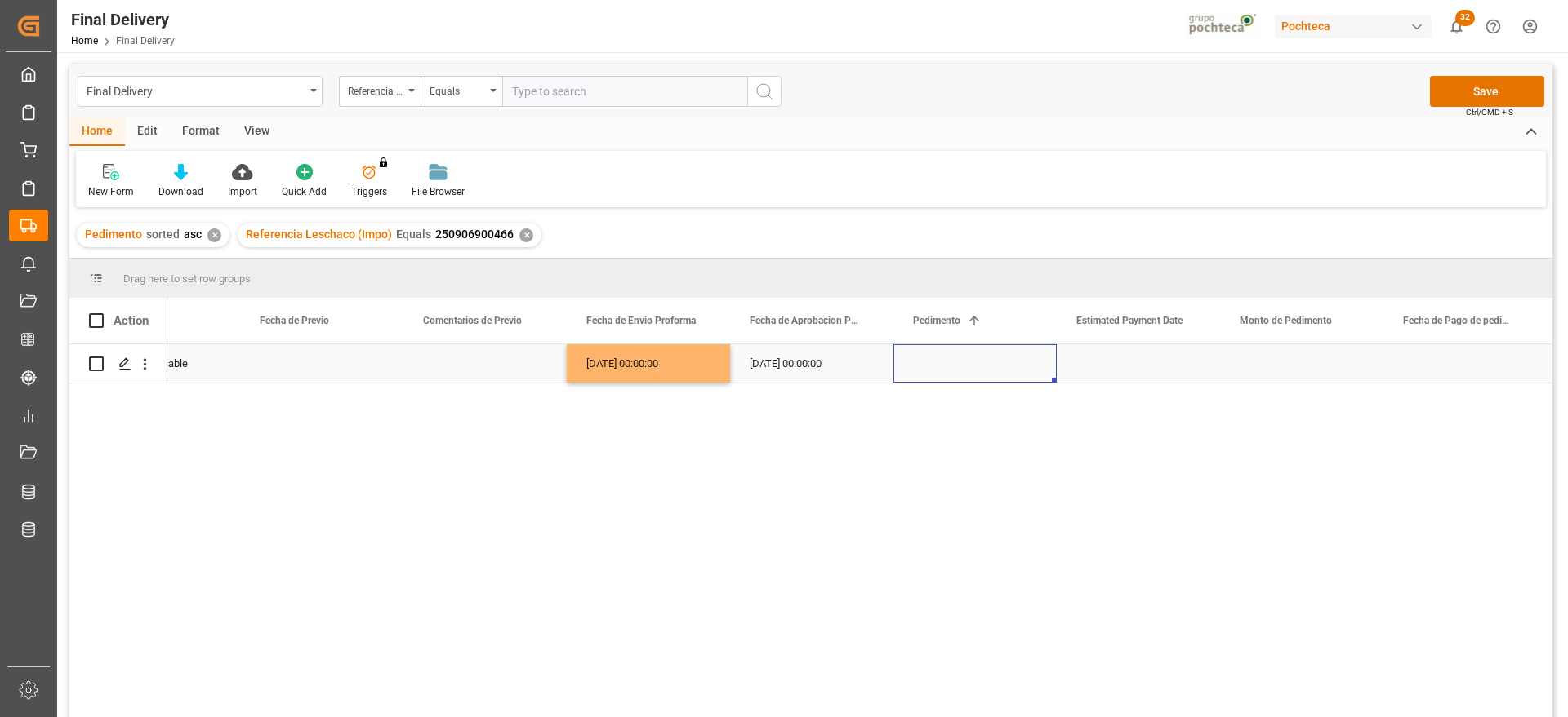
click at [970, 373] on div "Press SPACE to select this row." at bounding box center [974, 363] width 164 height 38
click at [970, 373] on input "Press SPACE to select this row." at bounding box center [974, 373] width 138 height 31
paste input "25 43 1742 5002598"
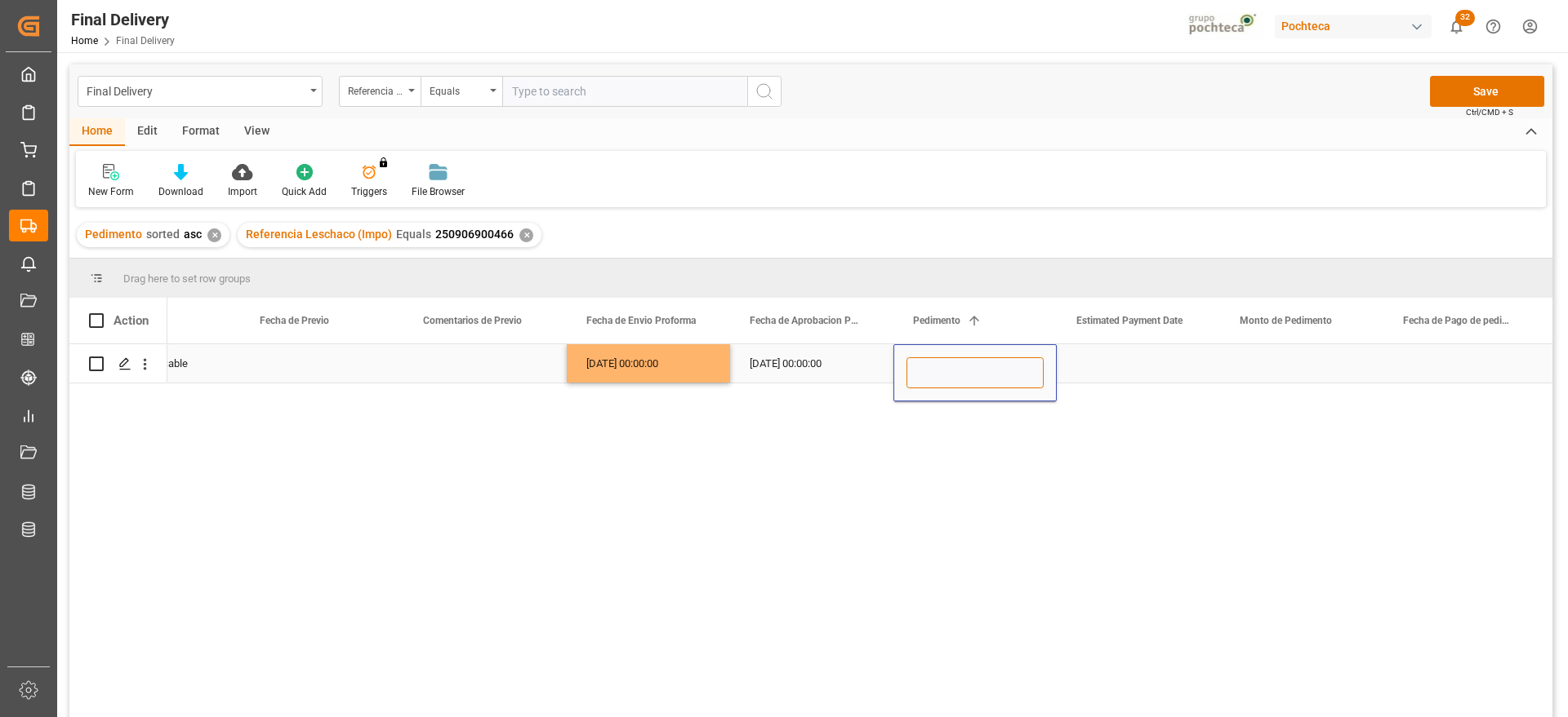
type input "25 43 1742 5002598"
click at [1087, 376] on div "Press SPACE to select this row." at bounding box center [1138, 363] width 164 height 38
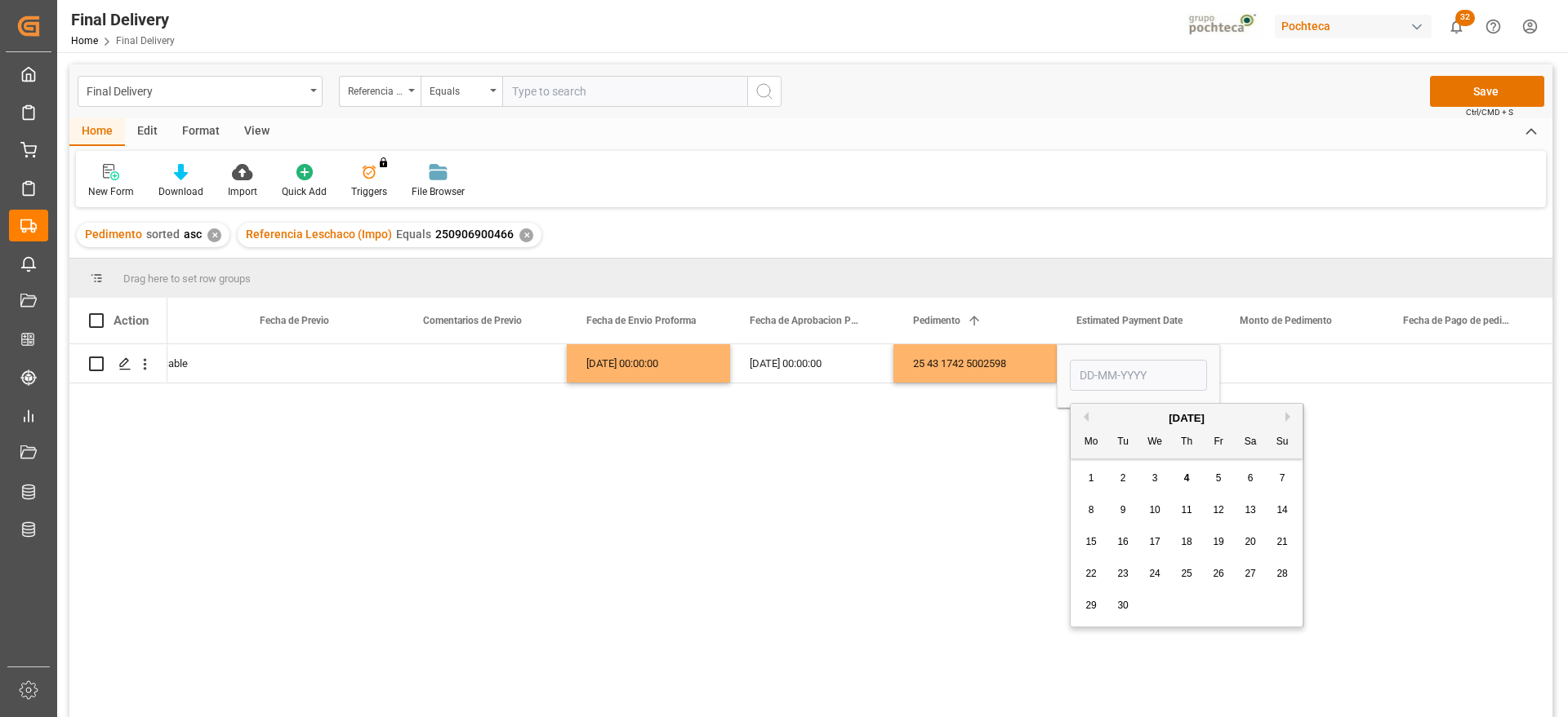
click at [1187, 483] on span "4" at bounding box center [1186, 477] width 6 height 11
type input "[DATE]"
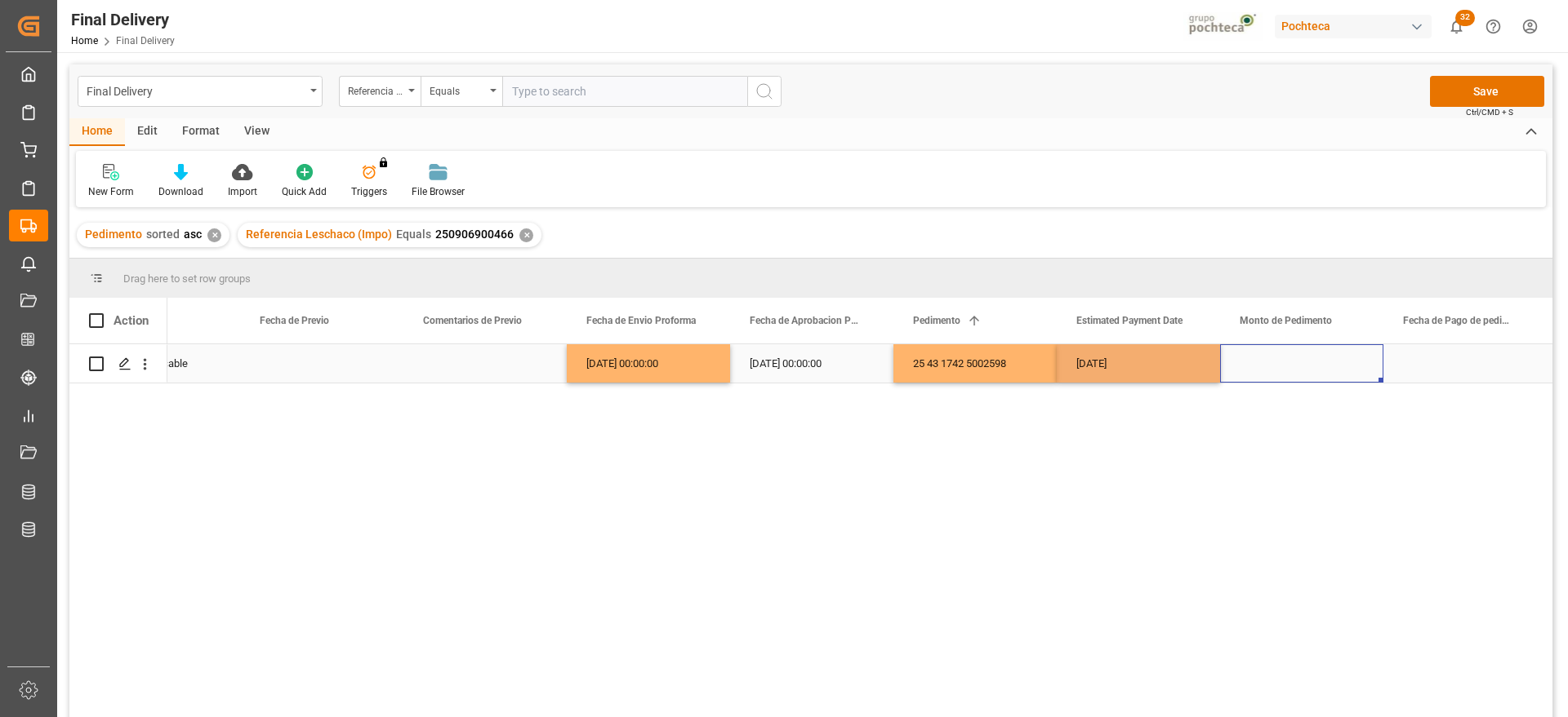
drag, startPoint x: 1308, startPoint y: 375, endPoint x: 1132, endPoint y: 371, distance: 176.0
click at [1307, 375] on div "Press SPACE to select this row." at bounding box center [1301, 363] width 164 height 38
click at [1125, 370] on div "[DATE]" at bounding box center [1138, 363] width 164 height 38
click at [1425, 364] on div "Press SPACE to select this row." at bounding box center [1465, 363] width 164 height 38
click at [1307, 368] on div "Press SPACE to select this row." at bounding box center [1301, 363] width 164 height 38
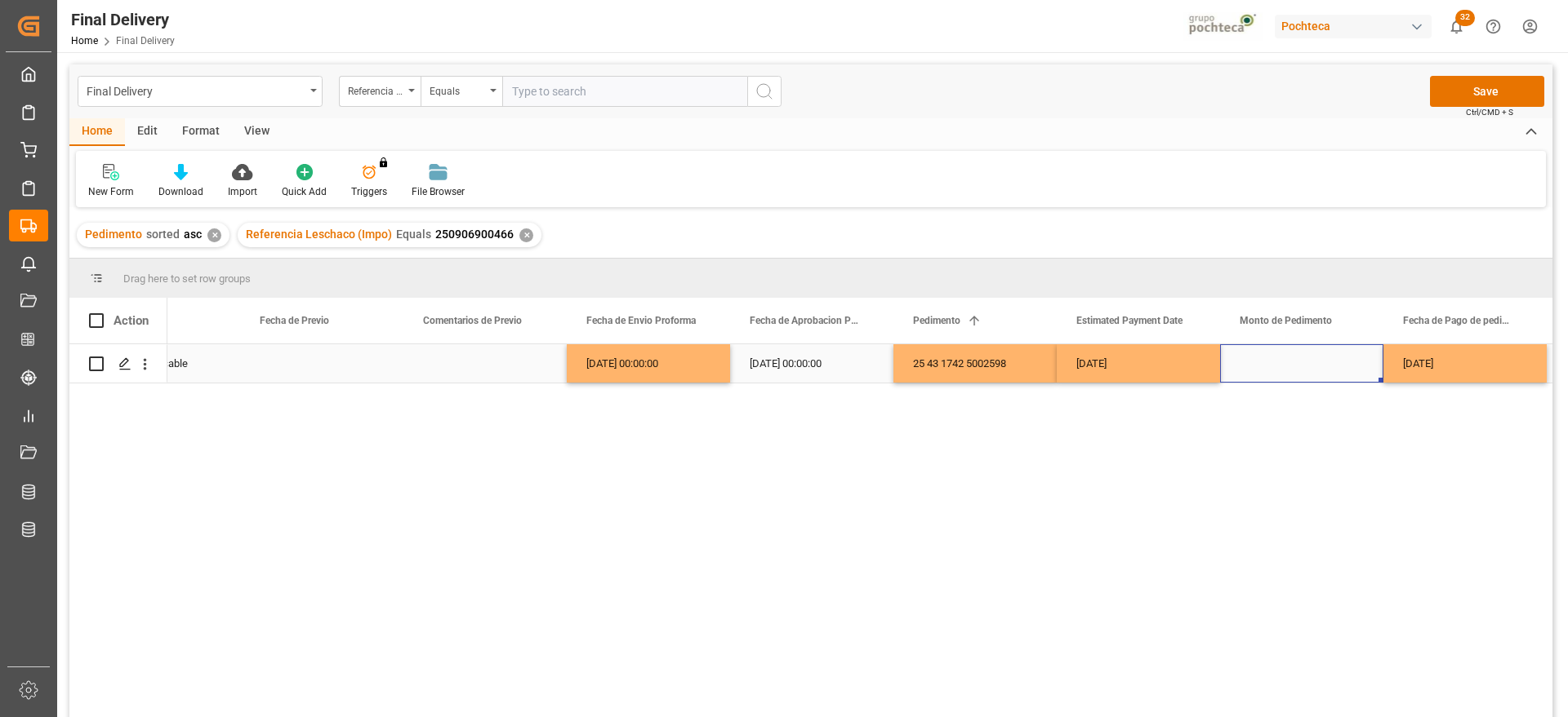
click at [1266, 363] on div "Press SPACE to select this row." at bounding box center [1301, 363] width 164 height 38
click at [1266, 363] on input "Press SPACE to select this row." at bounding box center [1301, 373] width 138 height 31
type input "94291"
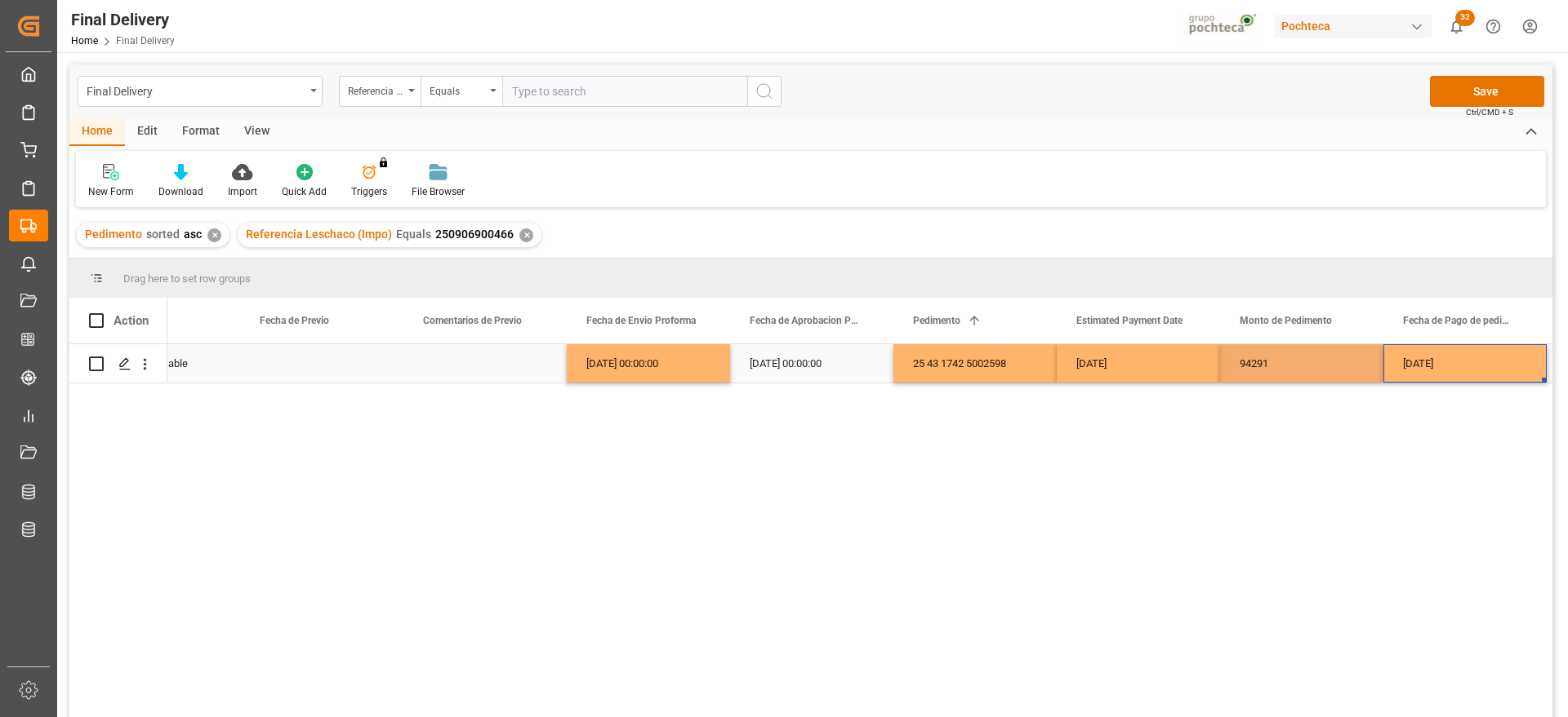
click at [1482, 367] on div "[DATE]" at bounding box center [1465, 363] width 164 height 38
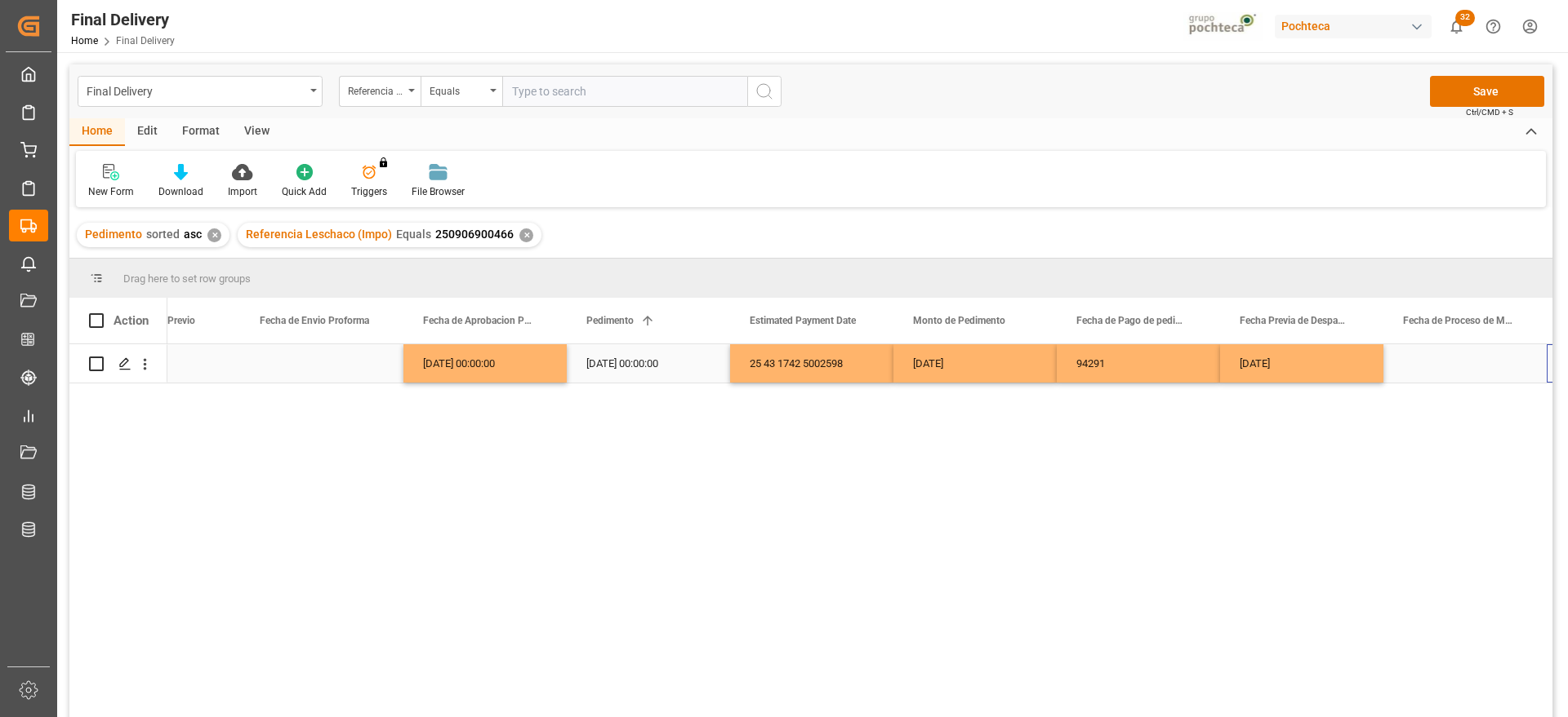
scroll to position [0, 3520]
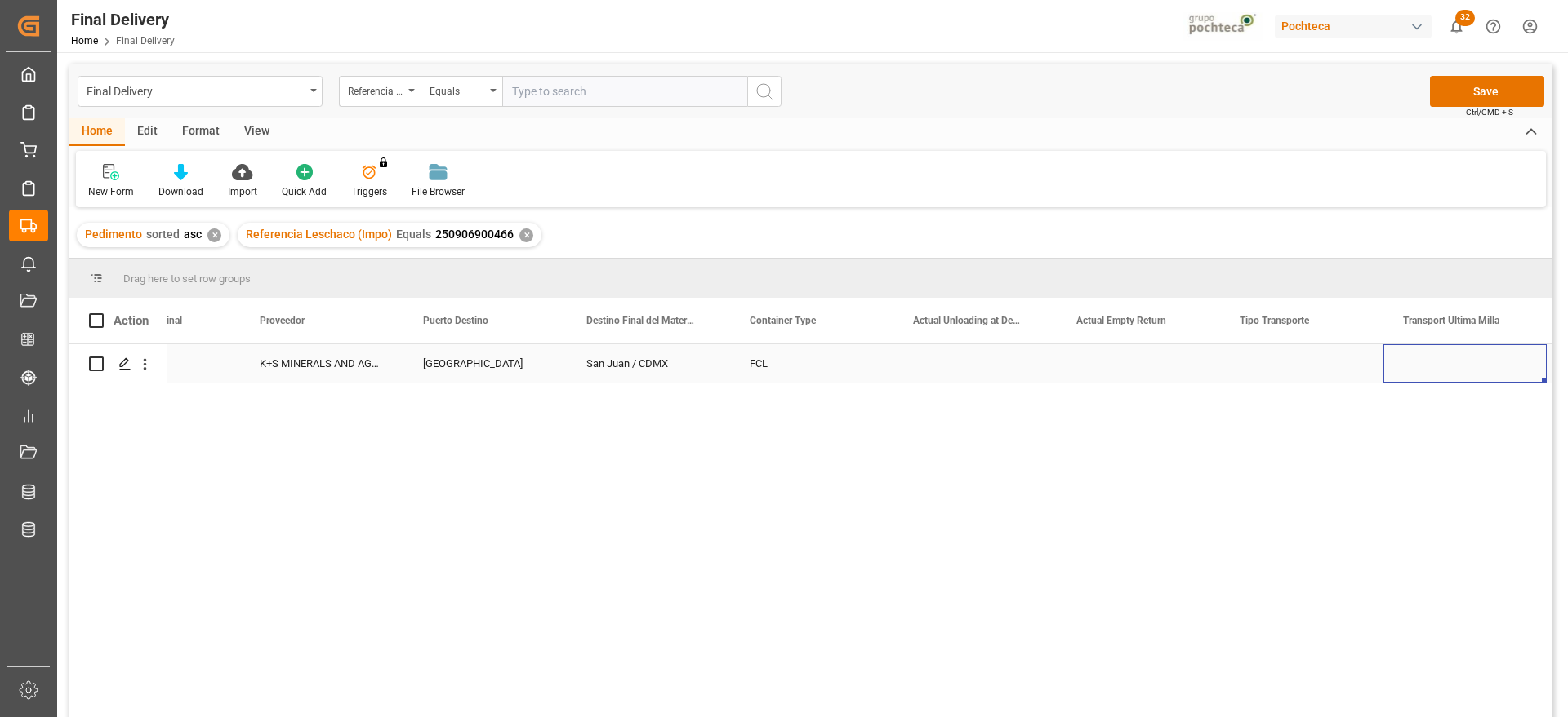
click at [1273, 366] on div "Press SPACE to select this row." at bounding box center [1301, 363] width 164 height 38
click at [1353, 373] on button "Select" at bounding box center [1301, 373] width 138 height 31
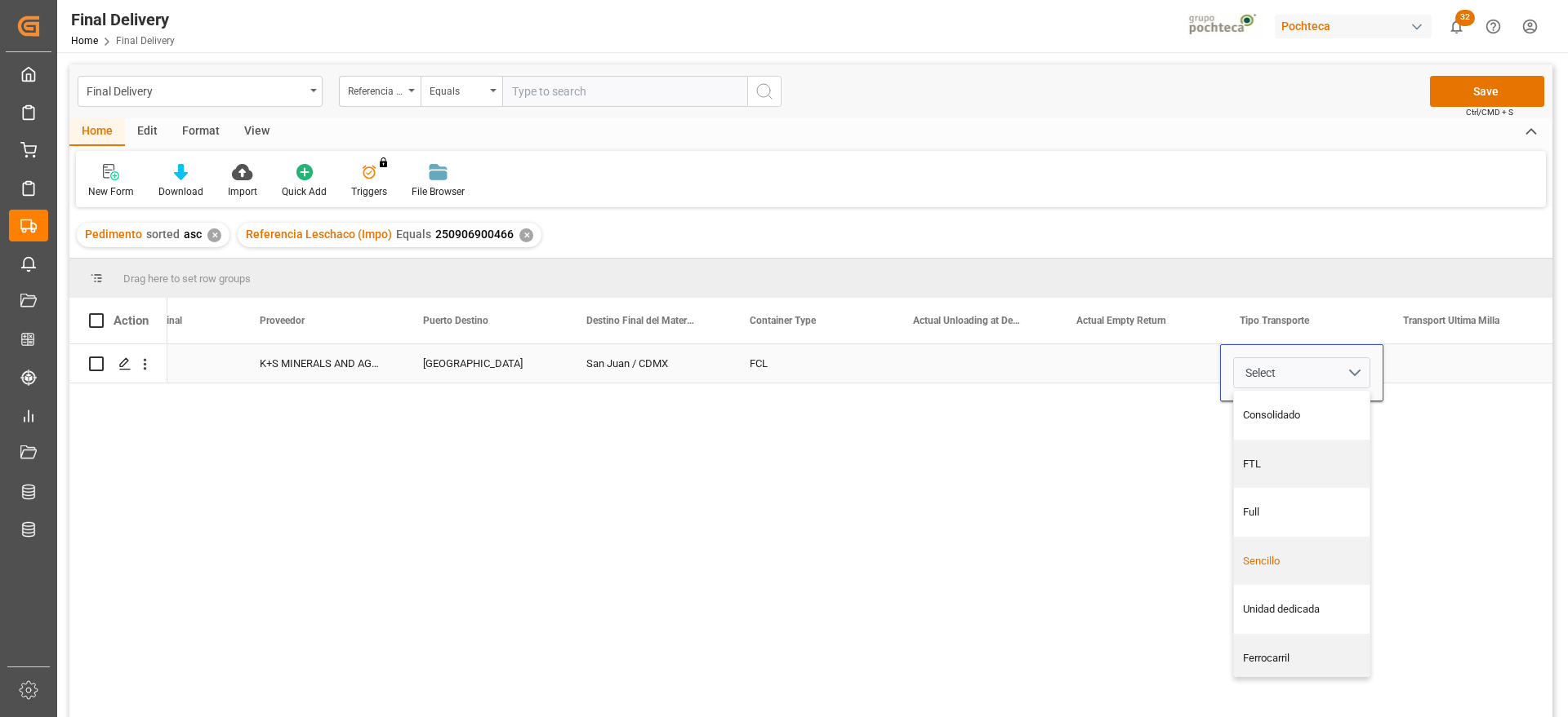
click at [1297, 566] on div "Sencillo" at bounding box center [1301, 561] width 119 height 16
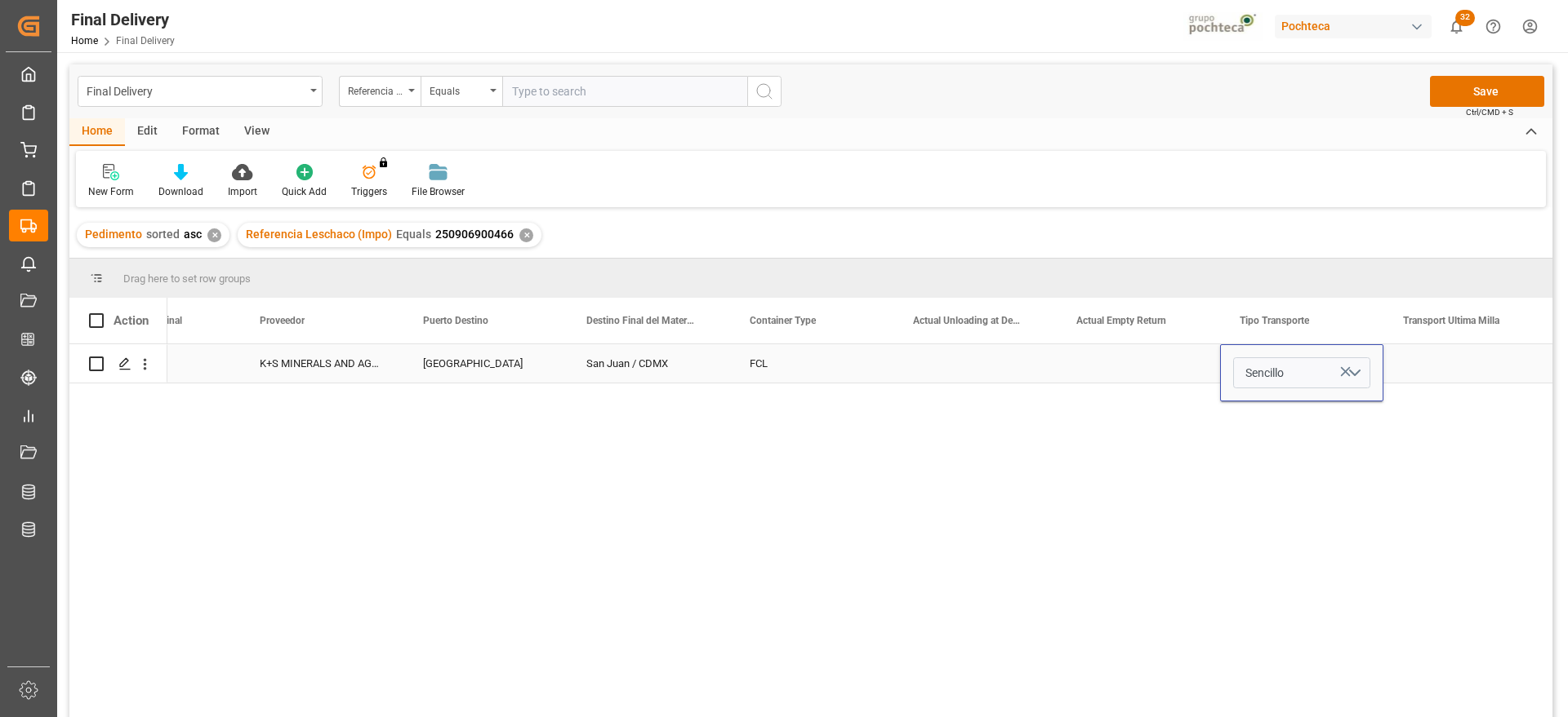
click at [1454, 363] on div "Press SPACE to select this row." at bounding box center [1465, 363] width 164 height 38
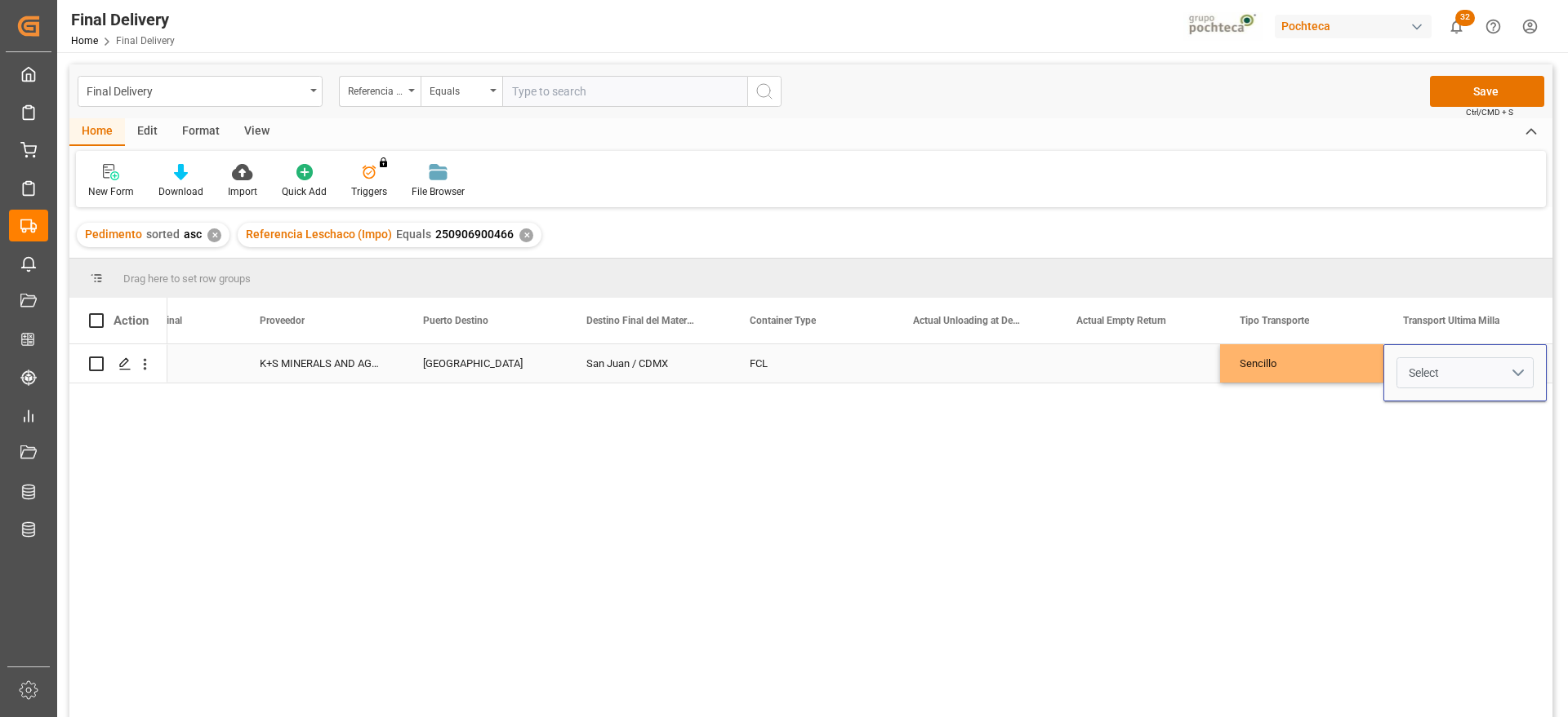
click at [1517, 371] on button "Select" at bounding box center [1465, 373] width 138 height 31
click at [1435, 420] on div "Leschaco" at bounding box center [1465, 415] width 119 height 16
click at [1316, 362] on div "Sencillo" at bounding box center [1301, 363] width 164 height 38
click at [1503, 94] on button "Save" at bounding box center [1487, 92] width 114 height 31
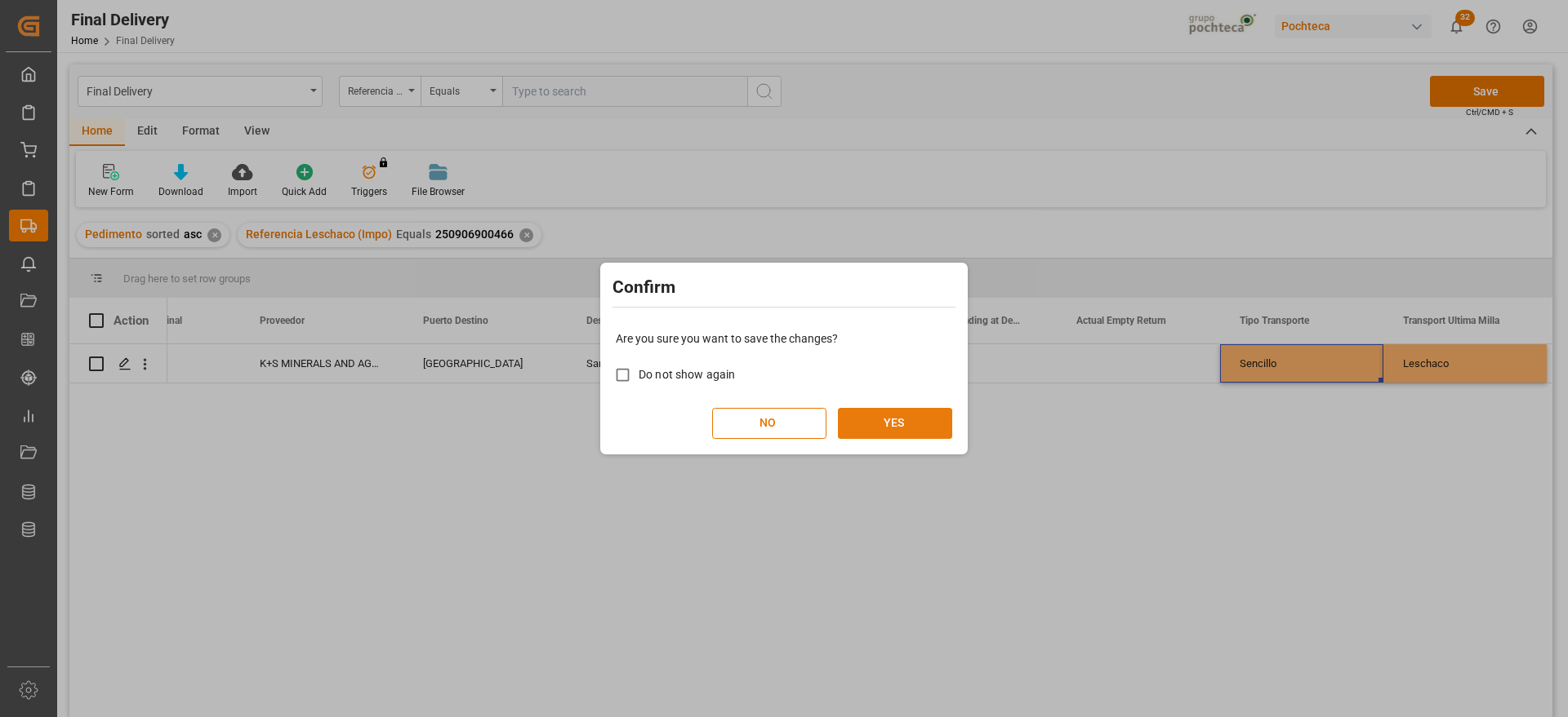
click at [904, 425] on button "YES" at bounding box center [895, 424] width 114 height 31
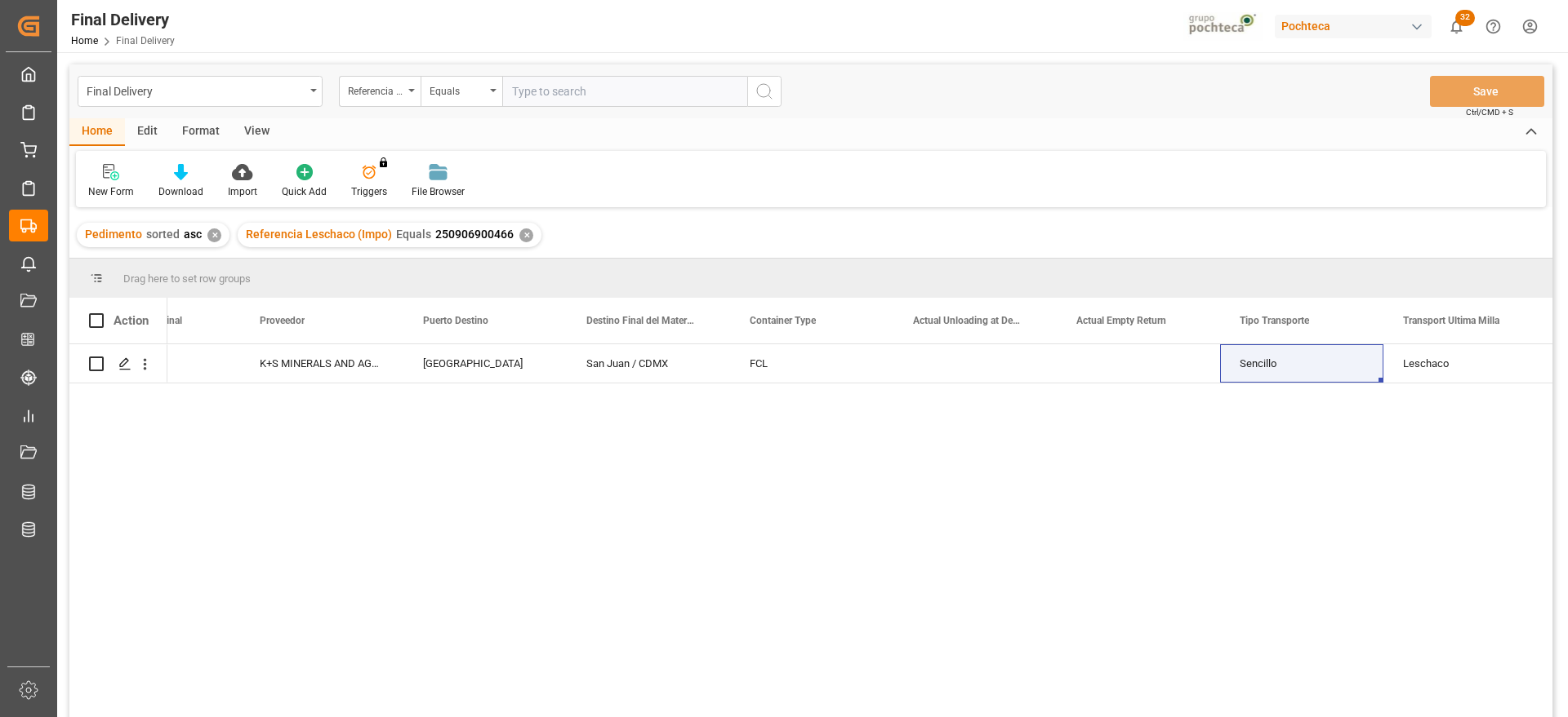
click at [523, 229] on div "✕" at bounding box center [526, 235] width 14 height 14
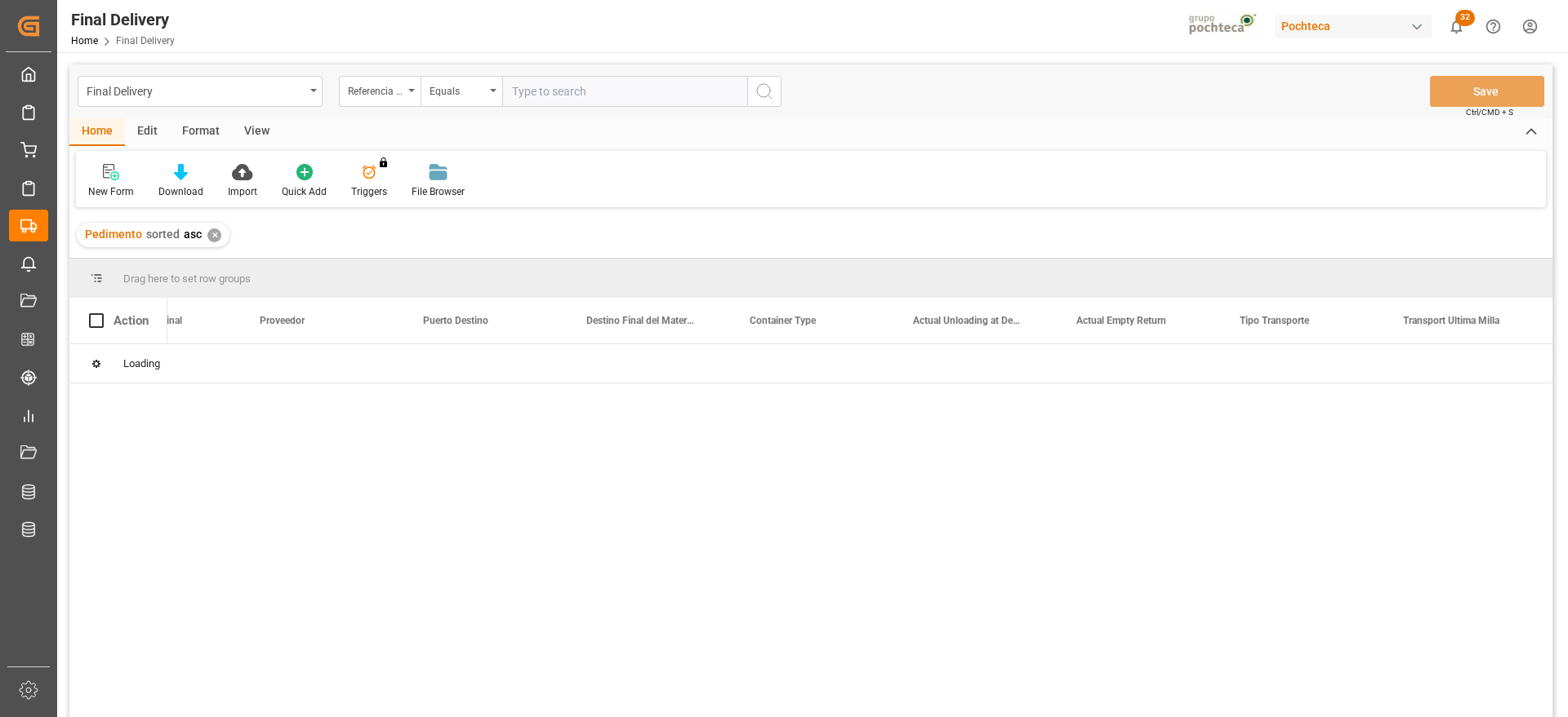
click at [584, 84] on input "text" at bounding box center [624, 92] width 245 height 31
paste input "250906900461"
click at [584, 80] on input "250906900461" at bounding box center [624, 92] width 245 height 31
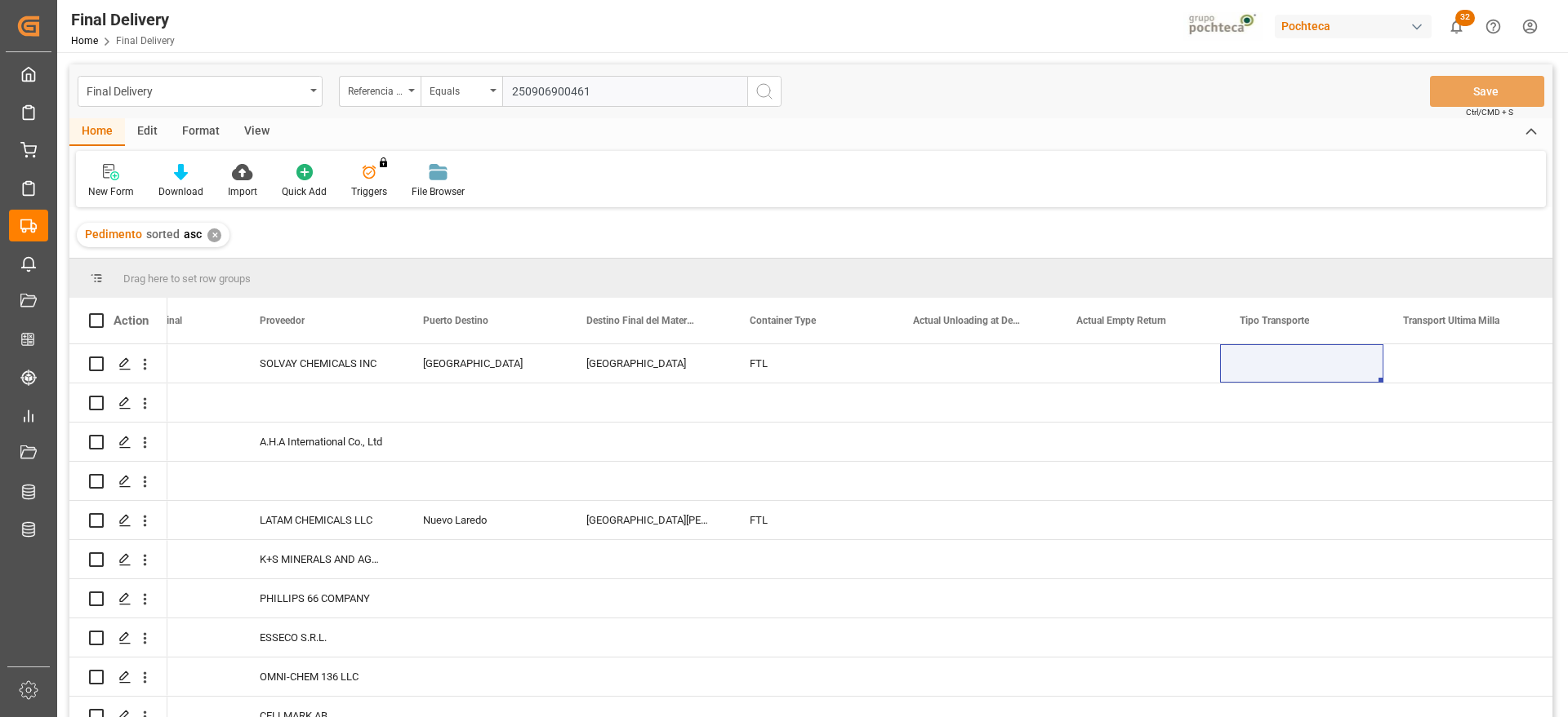
type input "250906900461"
click at [760, 99] on icon "search button" at bounding box center [764, 91] width 20 height 20
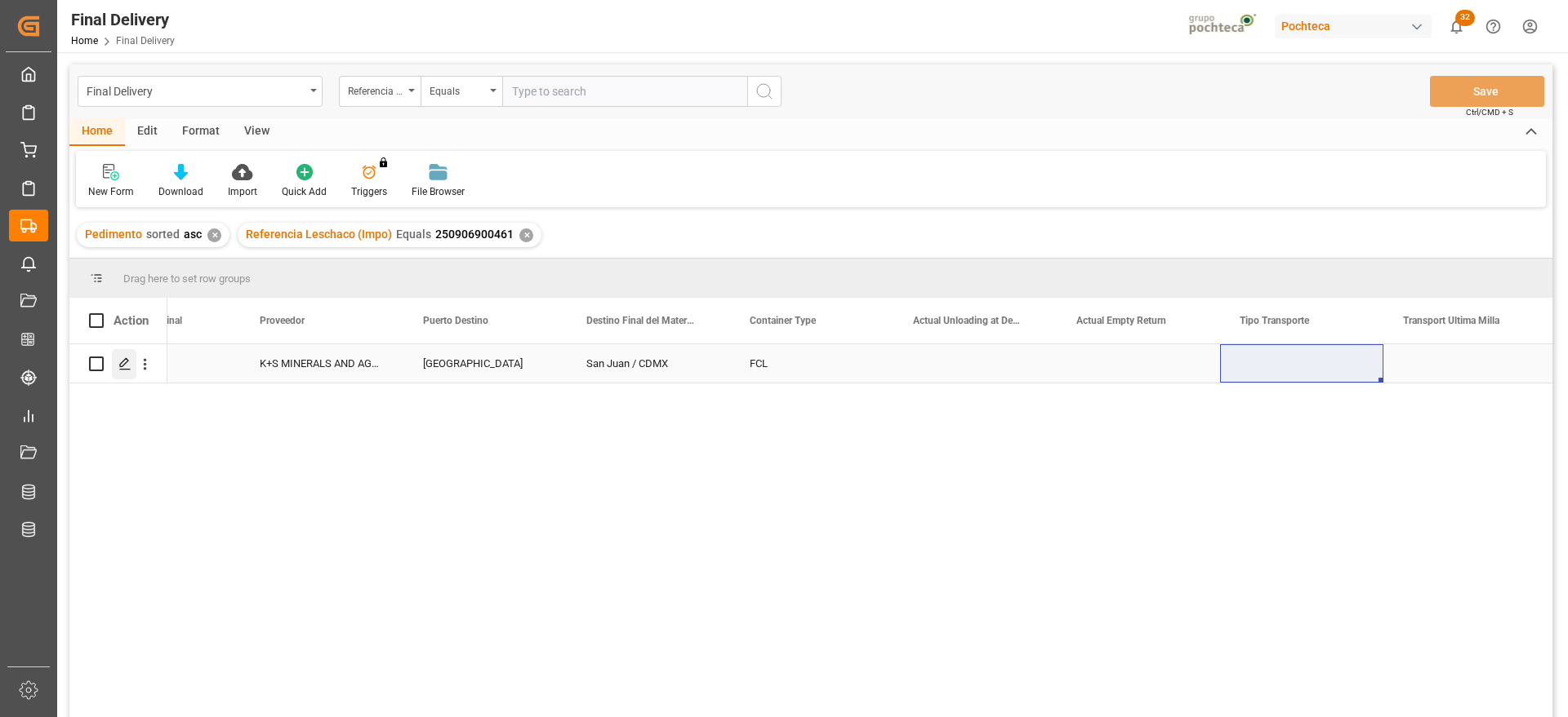
click at [126, 366] on icon "Press SPACE to select this row." at bounding box center [125, 363] width 13 height 13
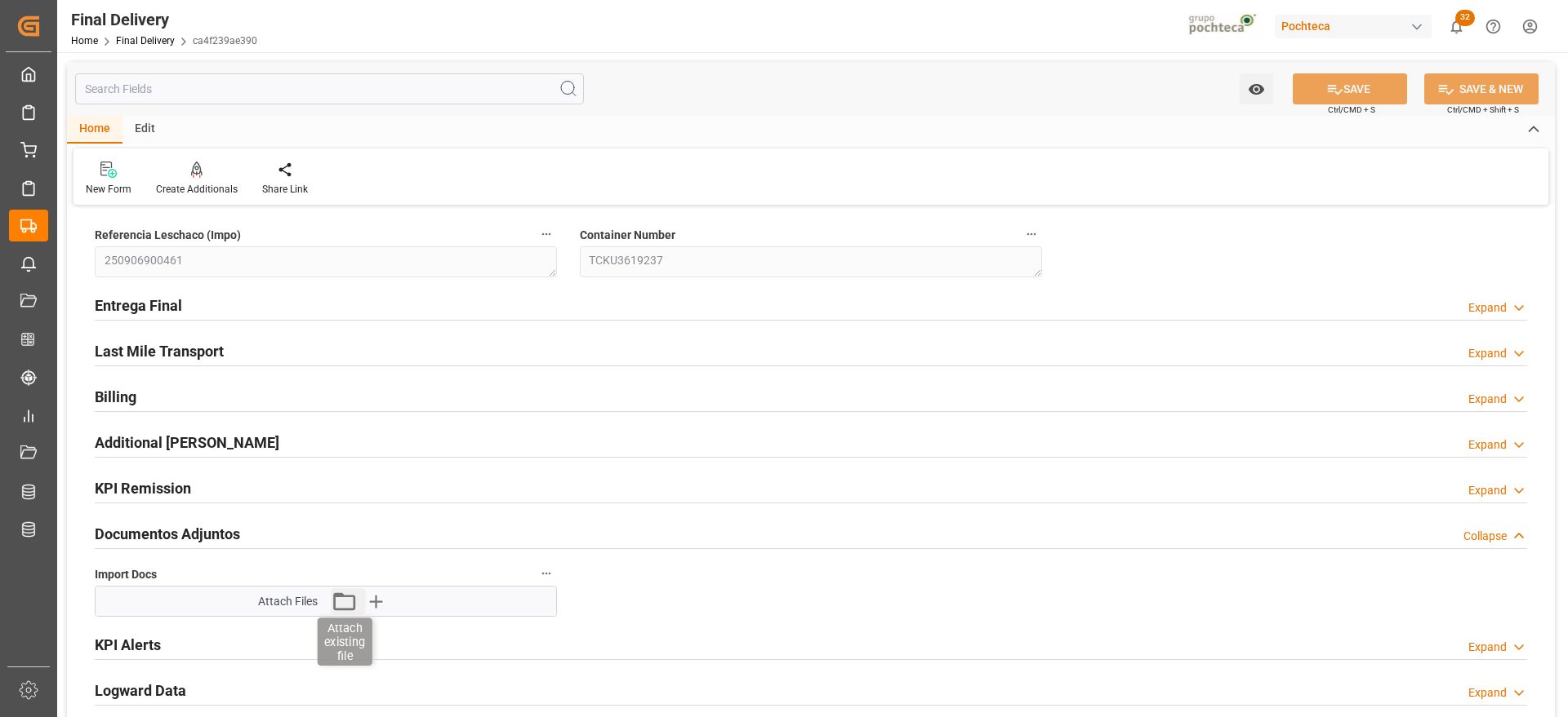
click at [346, 603] on icon "button" at bounding box center [344, 601] width 26 height 26
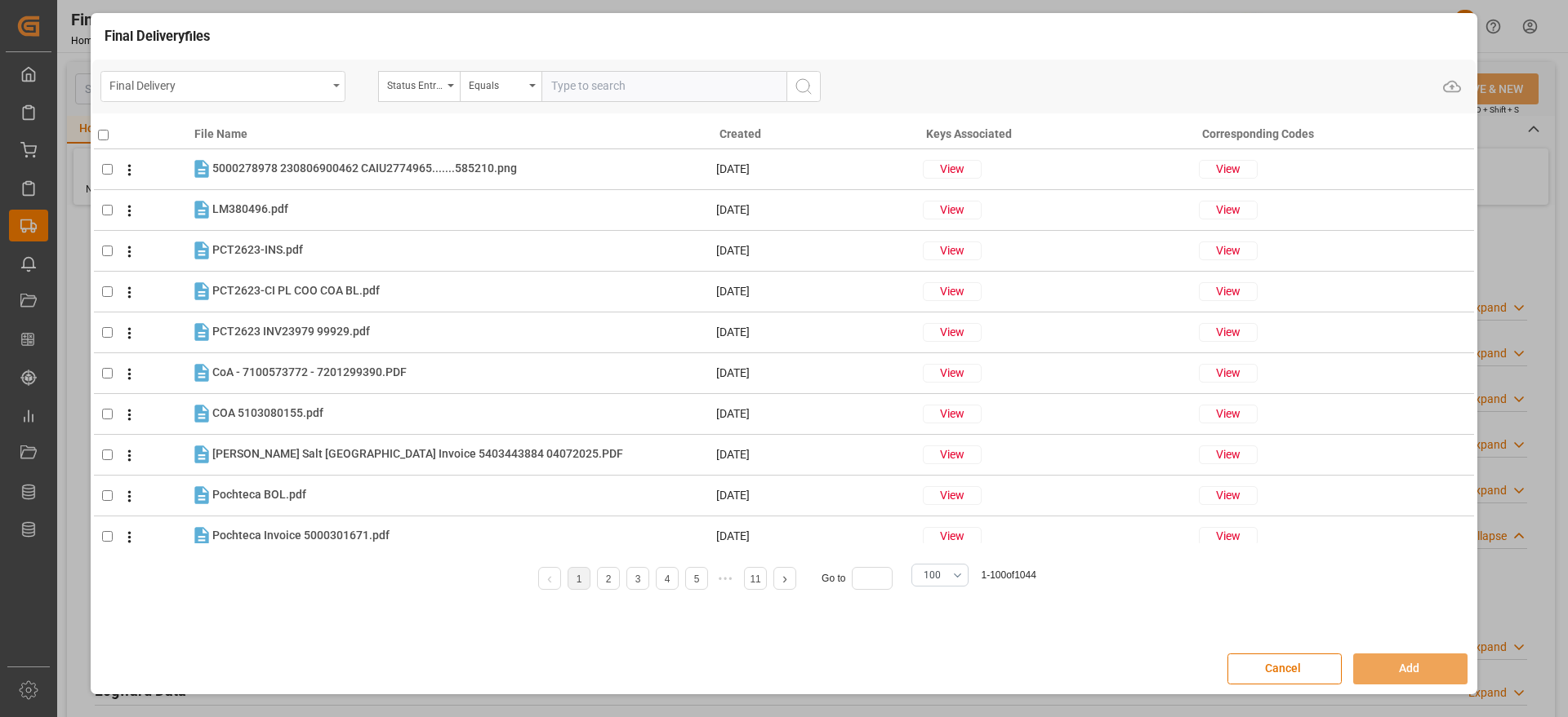
click at [268, 87] on div "Final Delivery" at bounding box center [218, 85] width 218 height 21
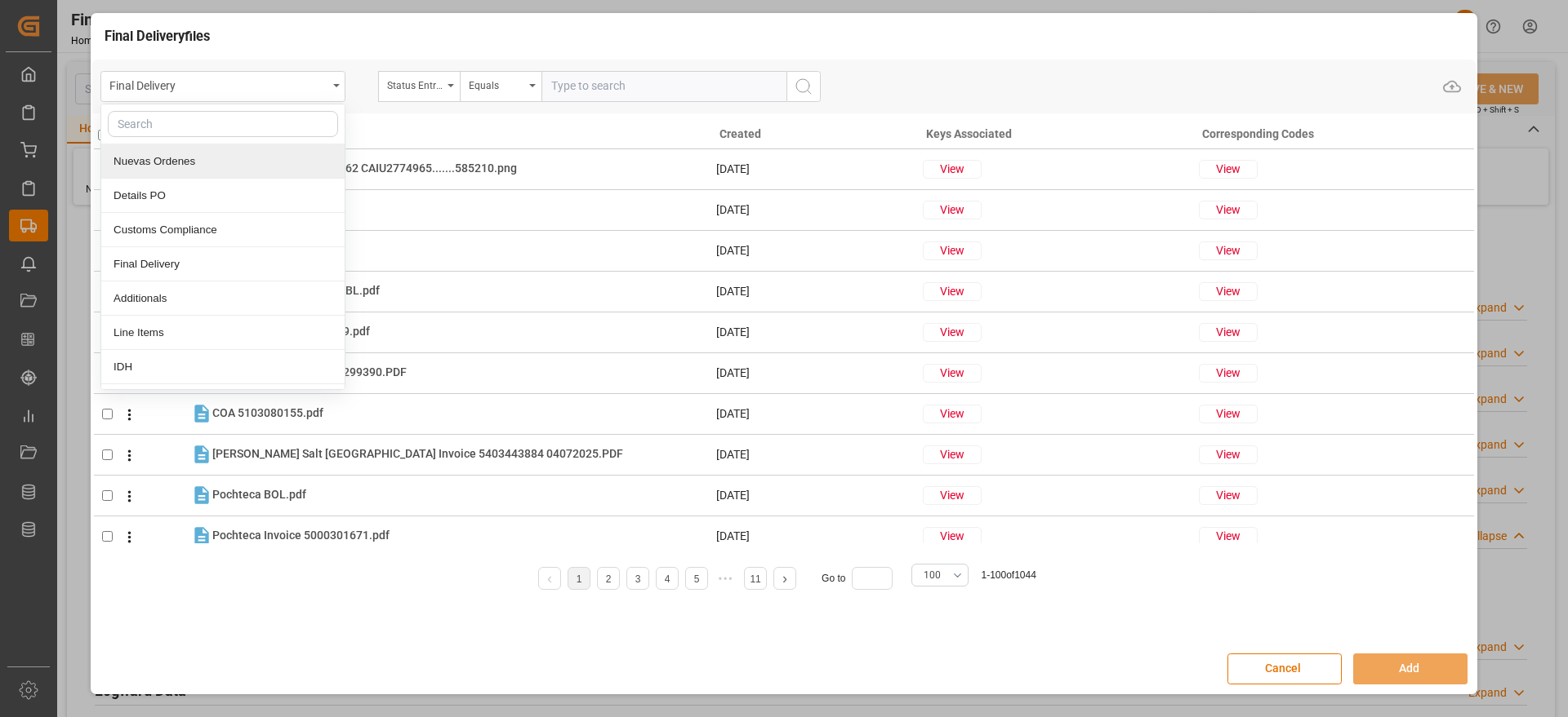
click at [259, 158] on div "Nuevas Ordenes" at bounding box center [222, 162] width 243 height 35
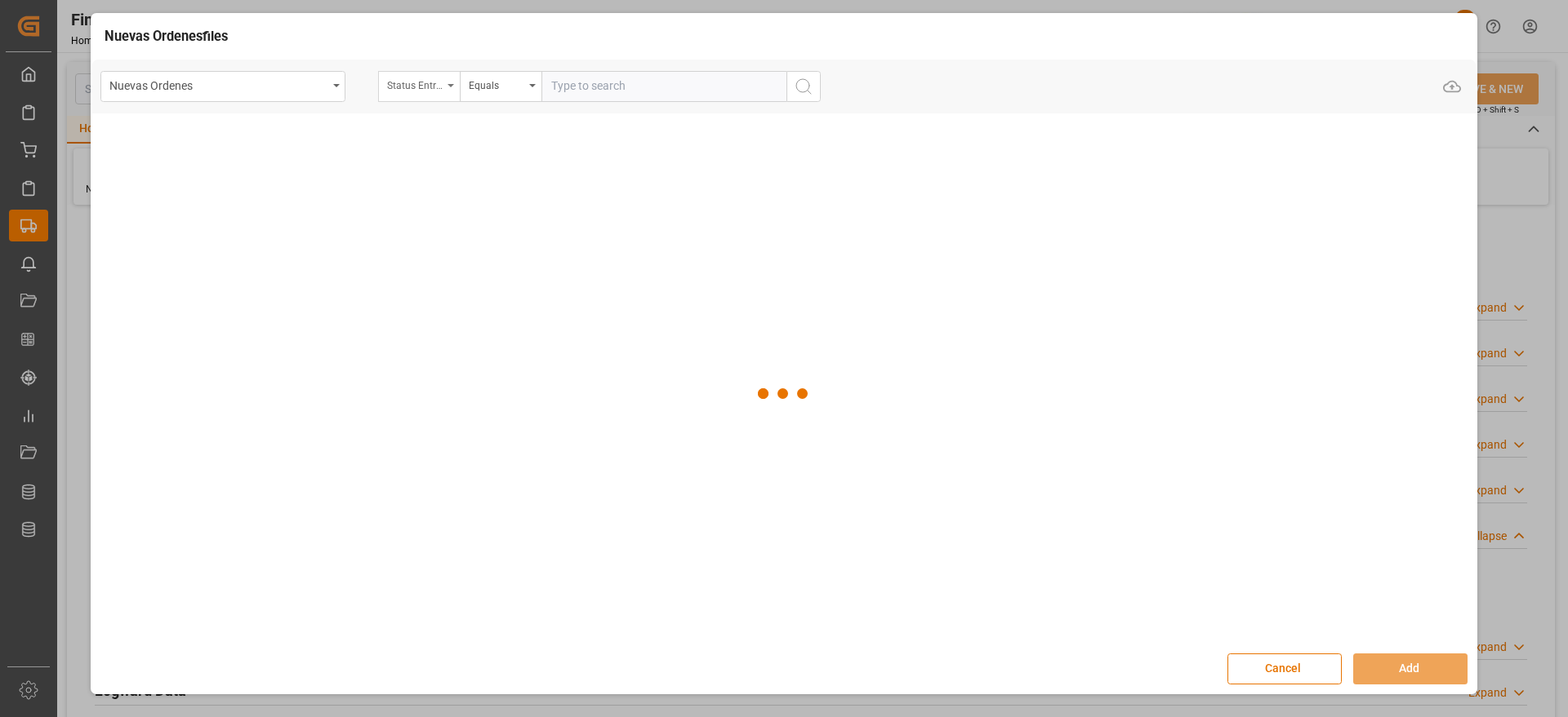
click at [431, 86] on div "Status Entrega Final" at bounding box center [414, 84] width 55 height 19
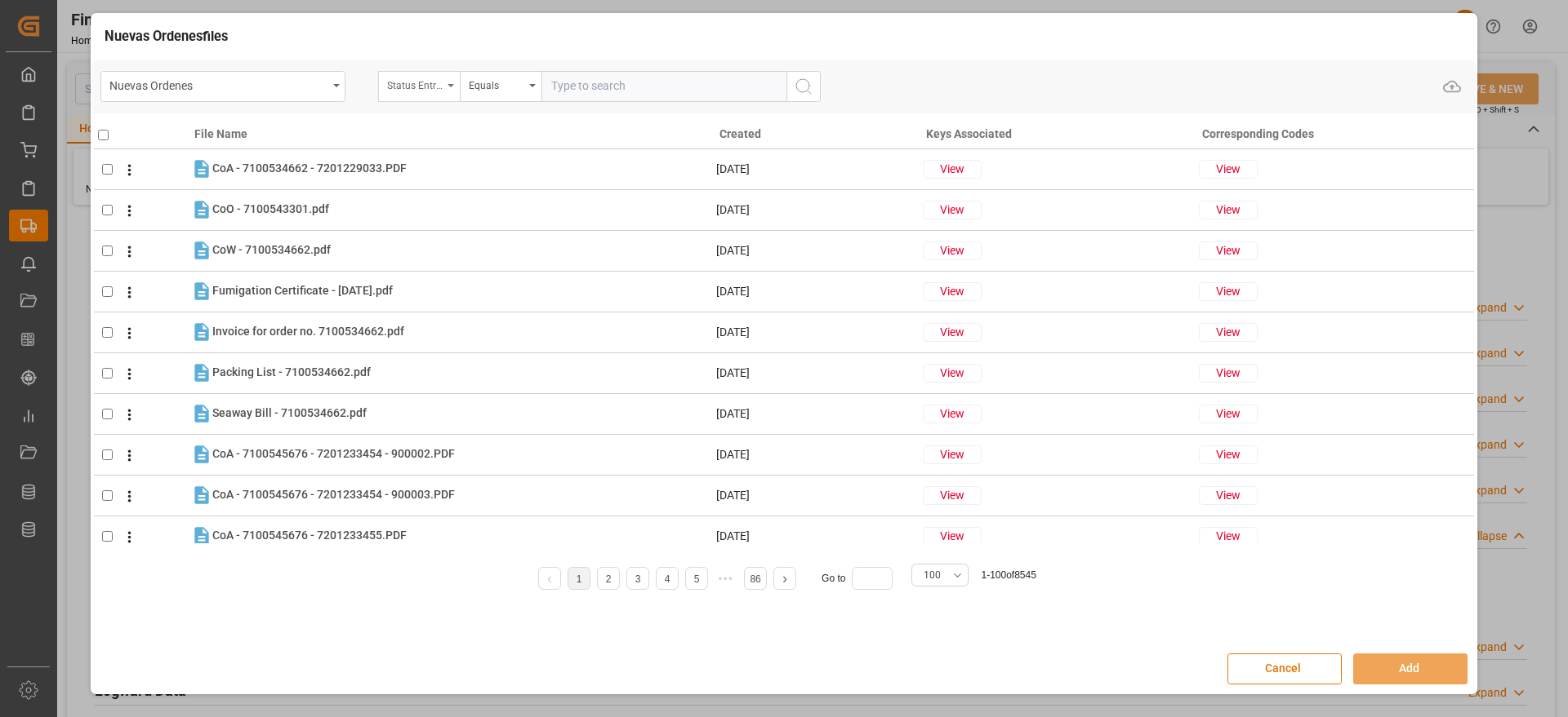
click at [421, 85] on div "Status Entrega Final" at bounding box center [414, 84] width 55 height 19
click at [420, 86] on div "Status" at bounding box center [414, 84] width 55 height 19
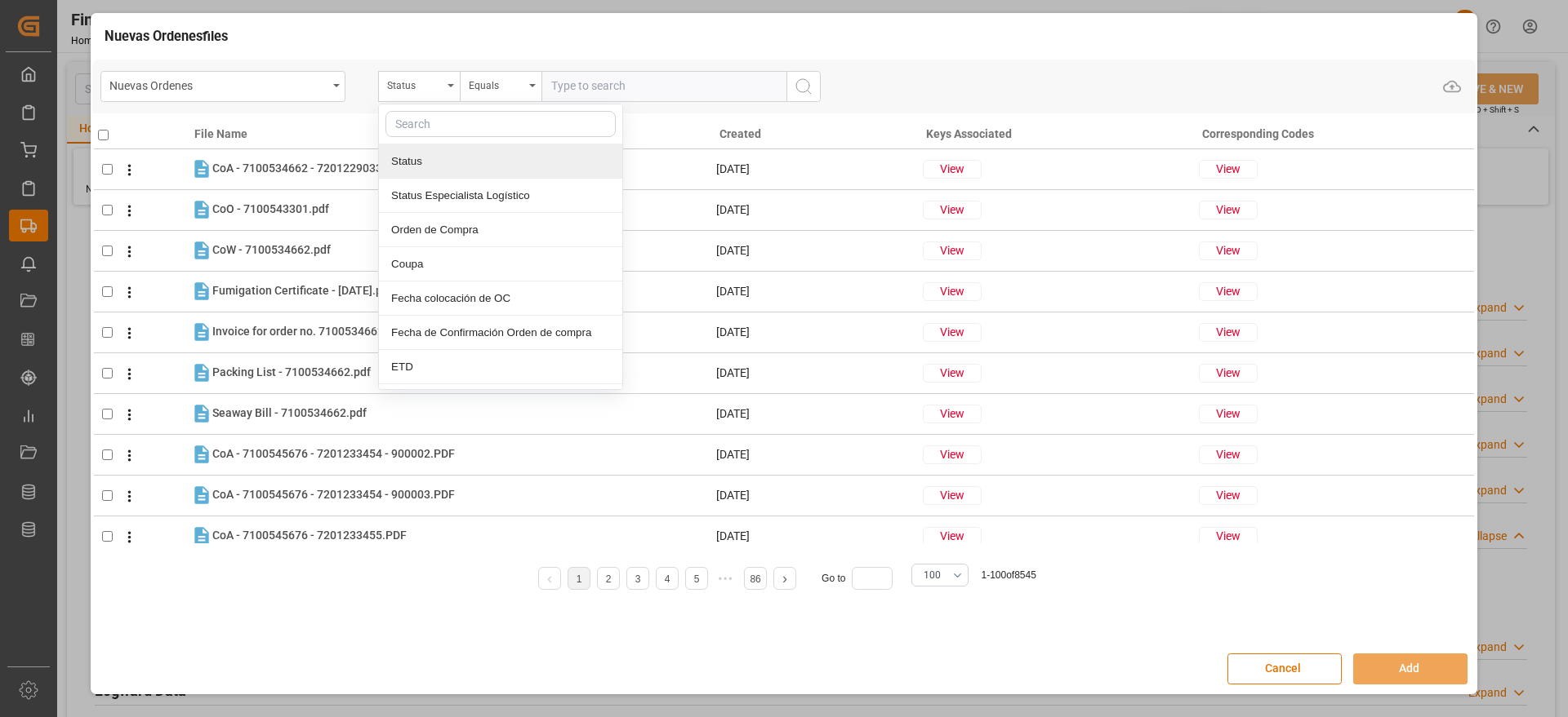
click at [447, 126] on input "text" at bounding box center [500, 124] width 230 height 26
type input "orde"
click at [494, 175] on div "Orden de Compra" at bounding box center [500, 162] width 243 height 35
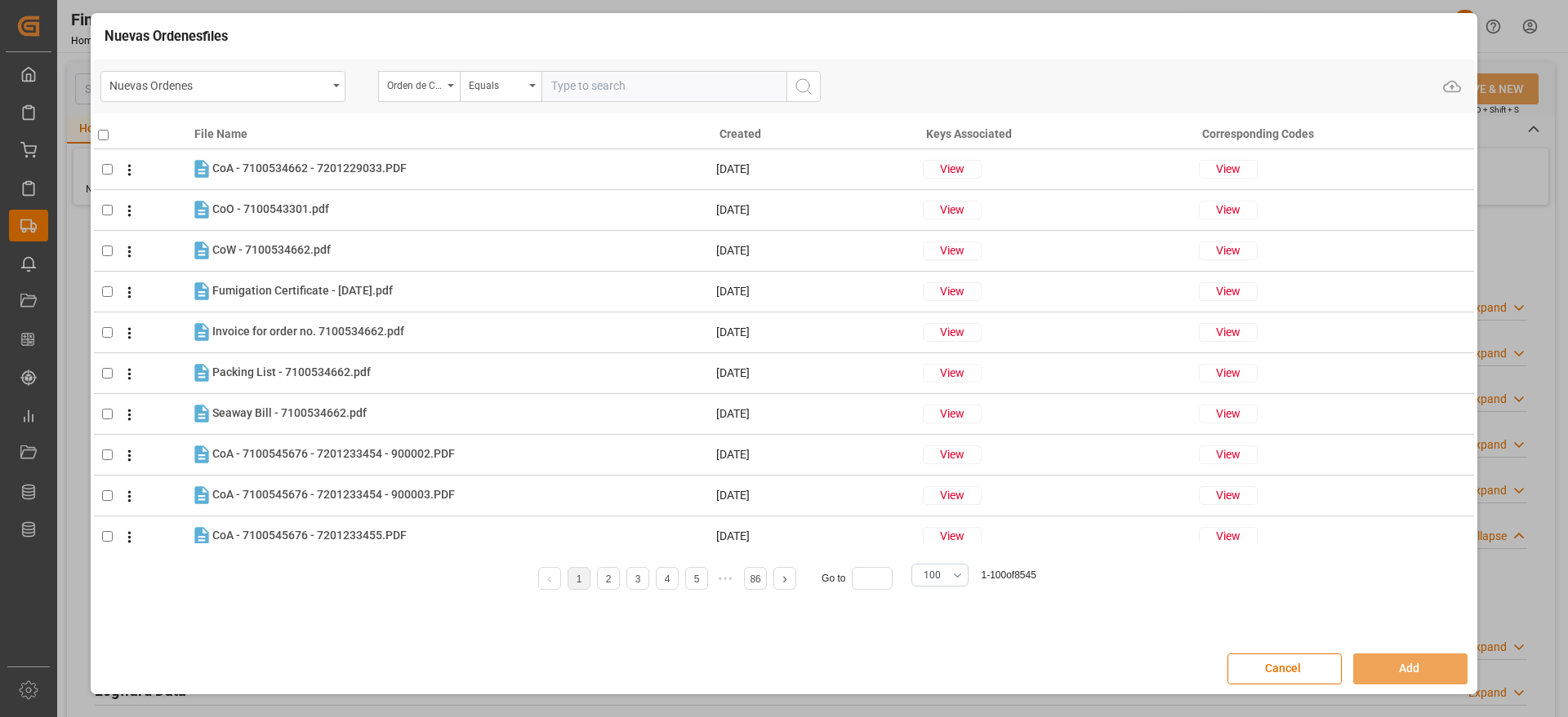
click at [593, 83] on input "text" at bounding box center [664, 86] width 245 height 31
paste input "5000306799"
type input "5000306799"
click at [797, 83] on icon "search button" at bounding box center [803, 86] width 20 height 20
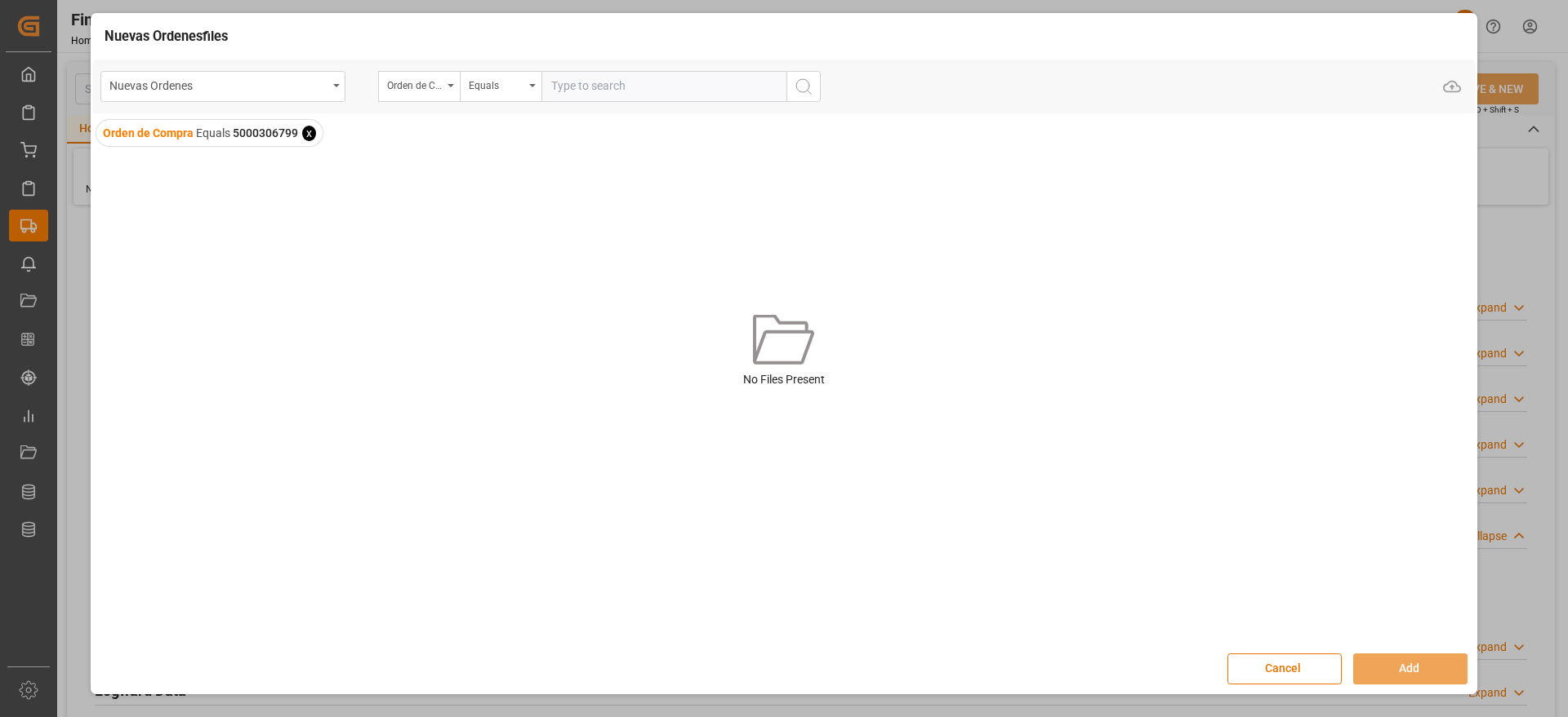
click at [309, 132] on span "x" at bounding box center [309, 133] width 14 height 16
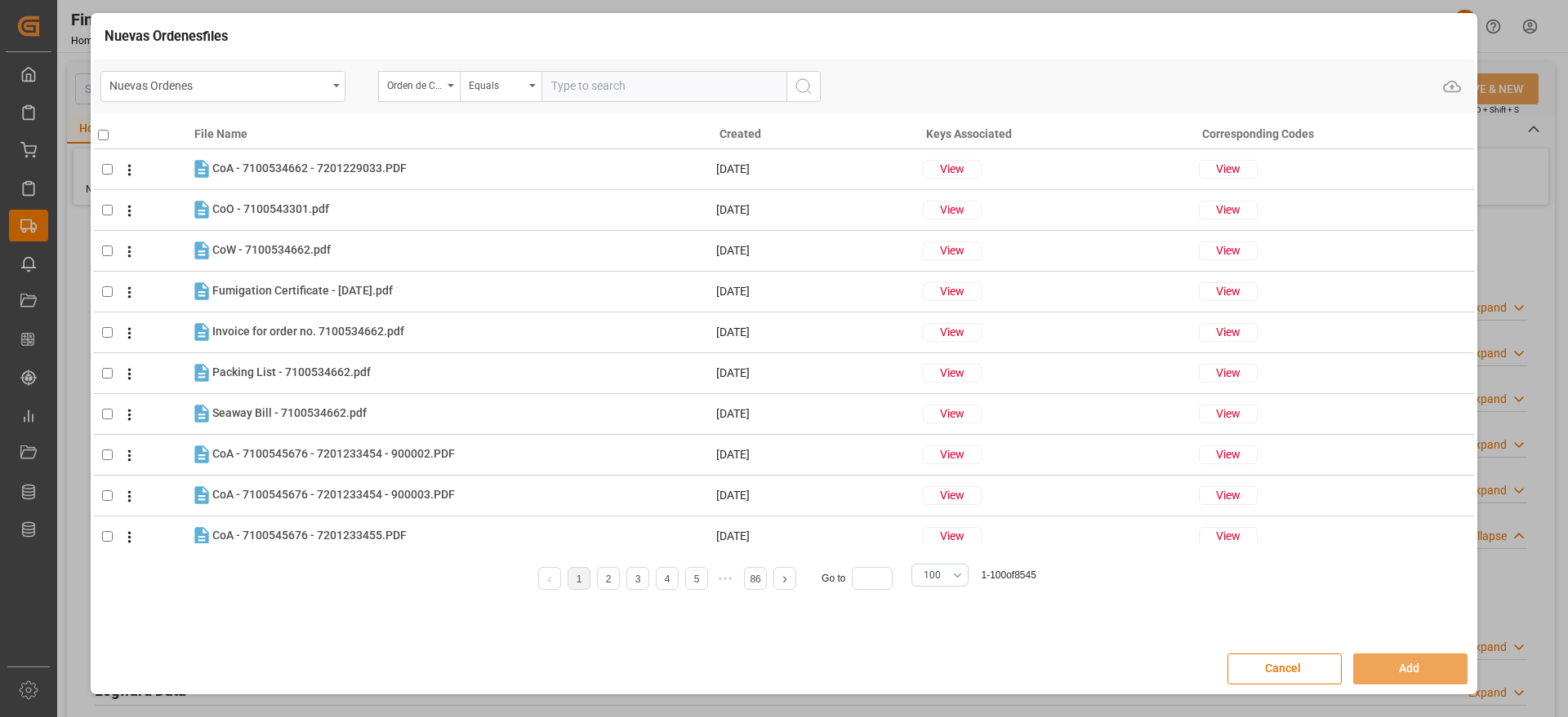
click at [607, 68] on div "Nuevas Ordenes Orden de Compra Equals Upload" at bounding box center [784, 86] width 1384 height 54
click at [601, 86] on input "text" at bounding box center [664, 86] width 245 height 31
paste input "5000306799"
type input "5000306799"
click at [418, 86] on div "Orden de Compra" at bounding box center [414, 84] width 55 height 19
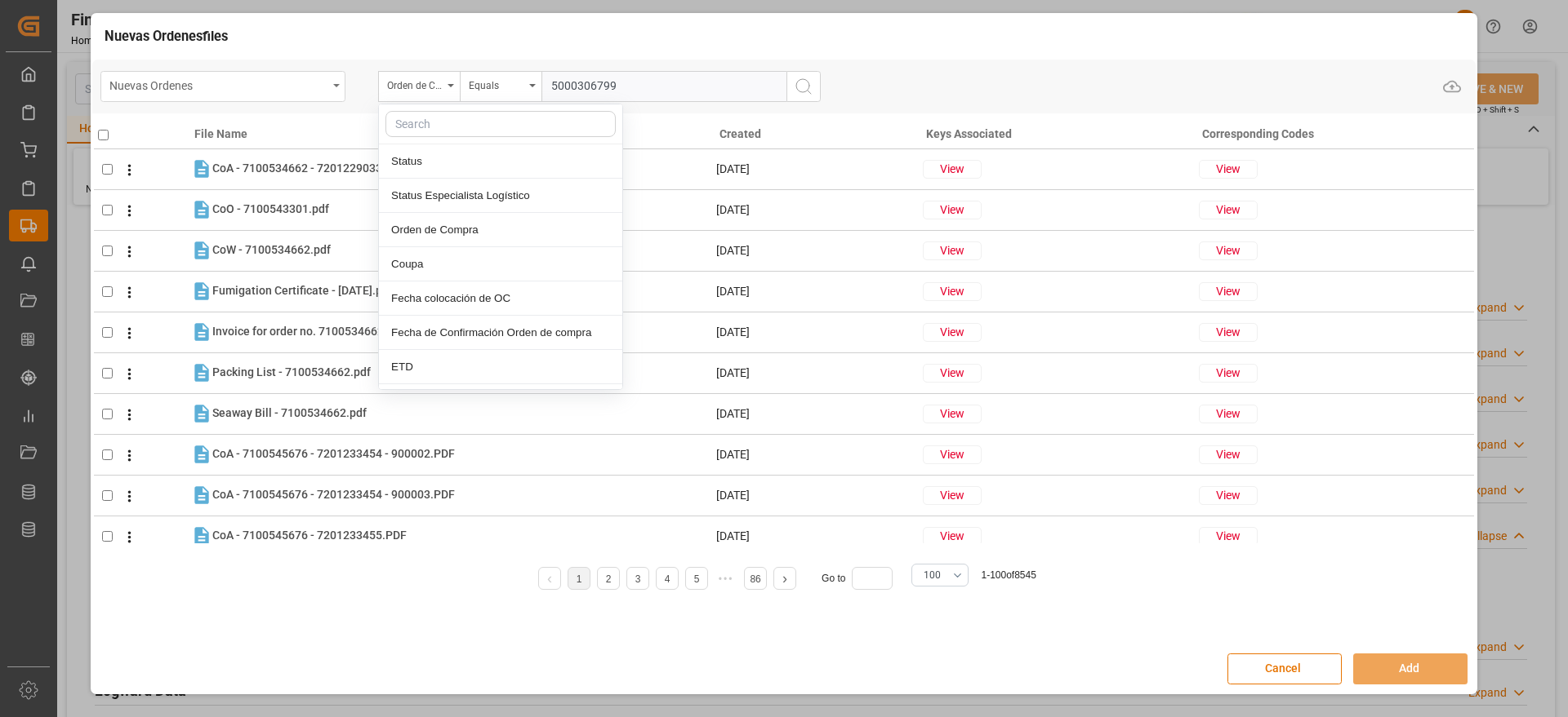
click at [293, 85] on div "Nuevas Ordenes" at bounding box center [218, 85] width 218 height 21
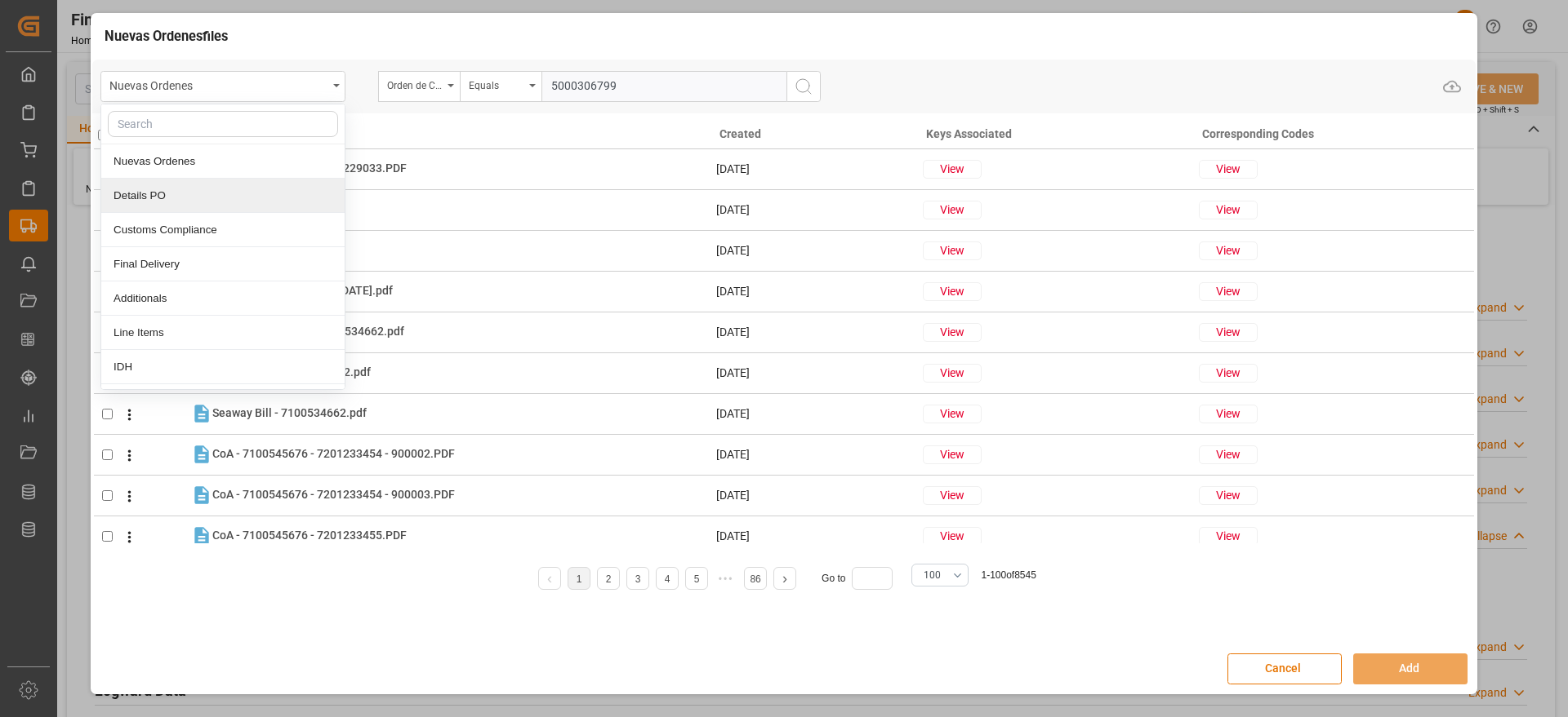
click at [217, 206] on div "Details PO" at bounding box center [222, 196] width 243 height 35
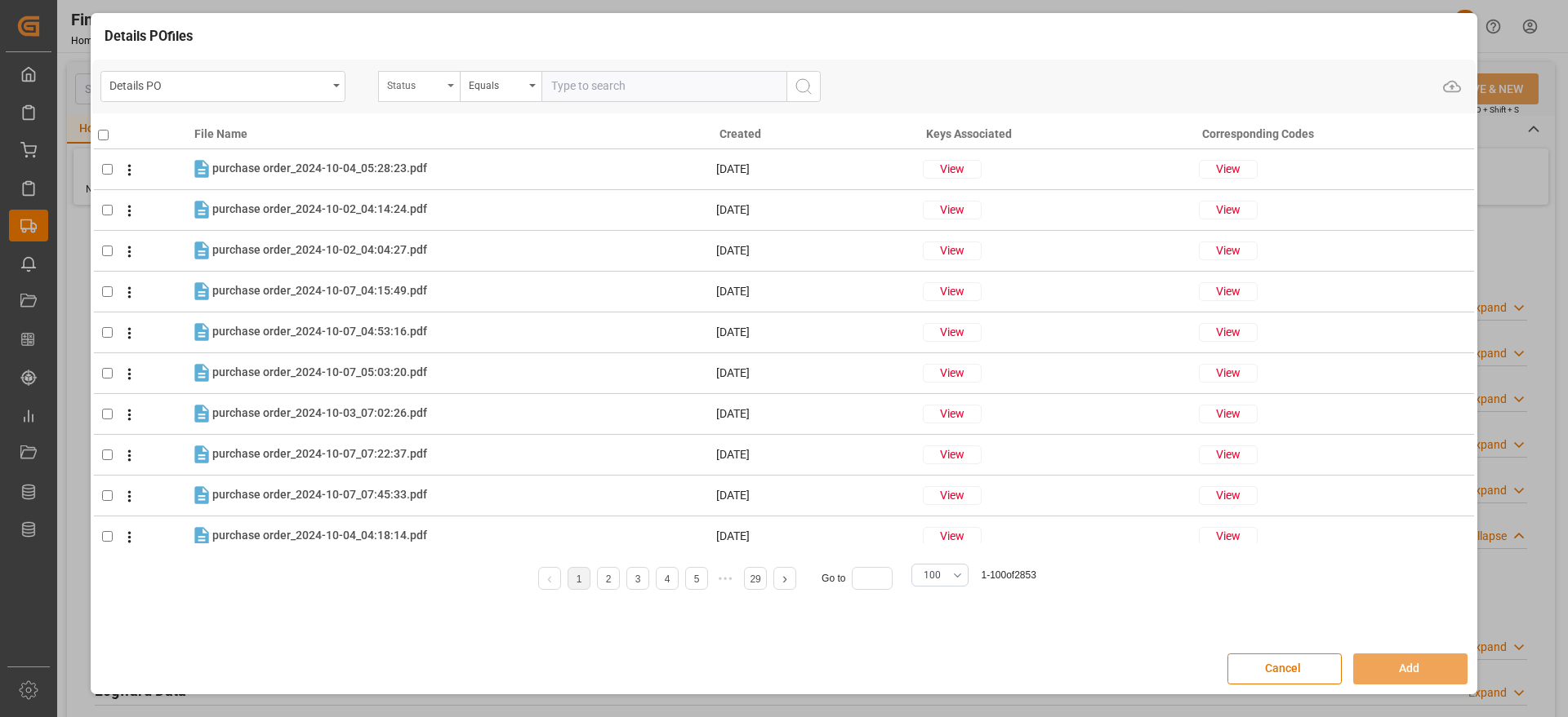
click at [418, 91] on div "Status" at bounding box center [414, 84] width 55 height 19
click at [430, 123] on input "text" at bounding box center [500, 124] width 230 height 26
type input "orde"
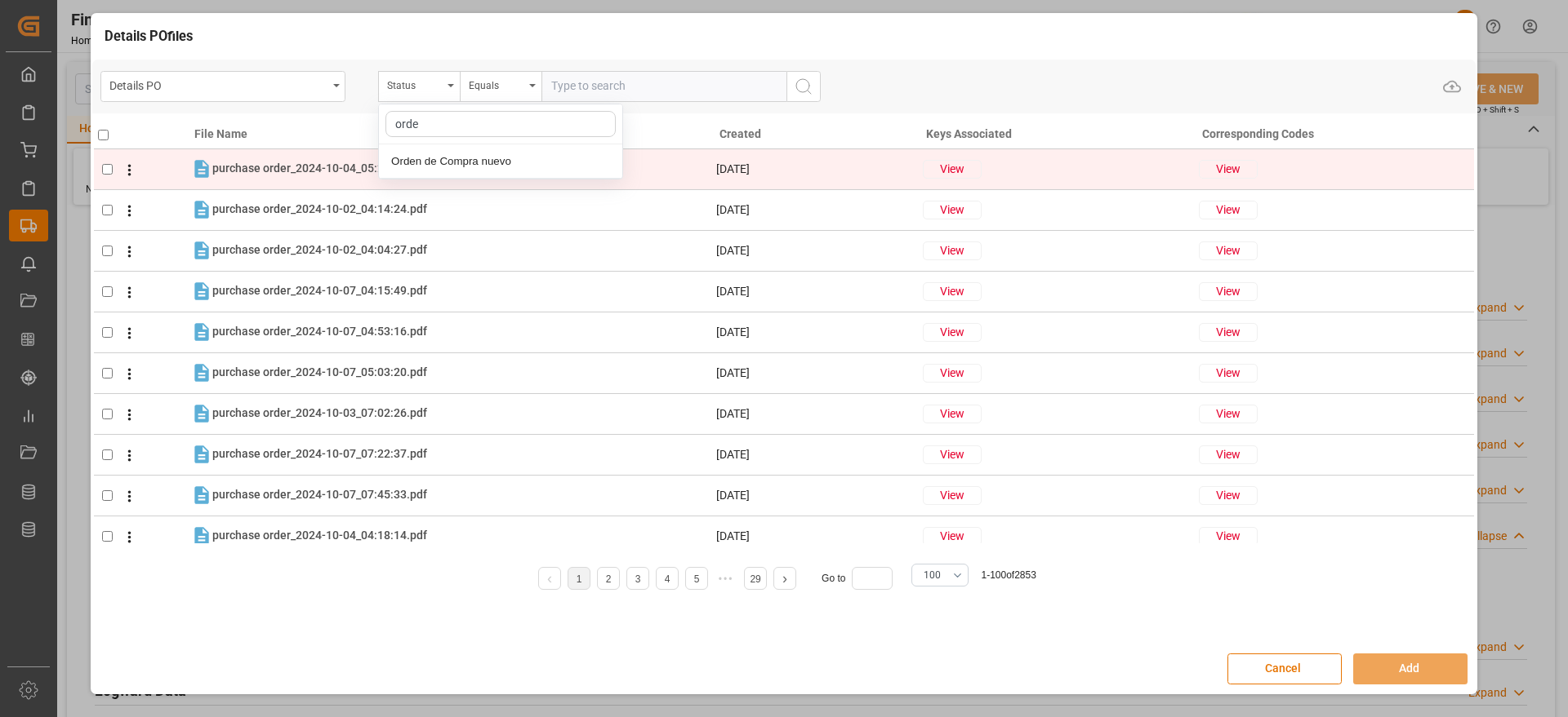
click at [451, 163] on div "Orden de Compra nuevo" at bounding box center [500, 162] width 243 height 35
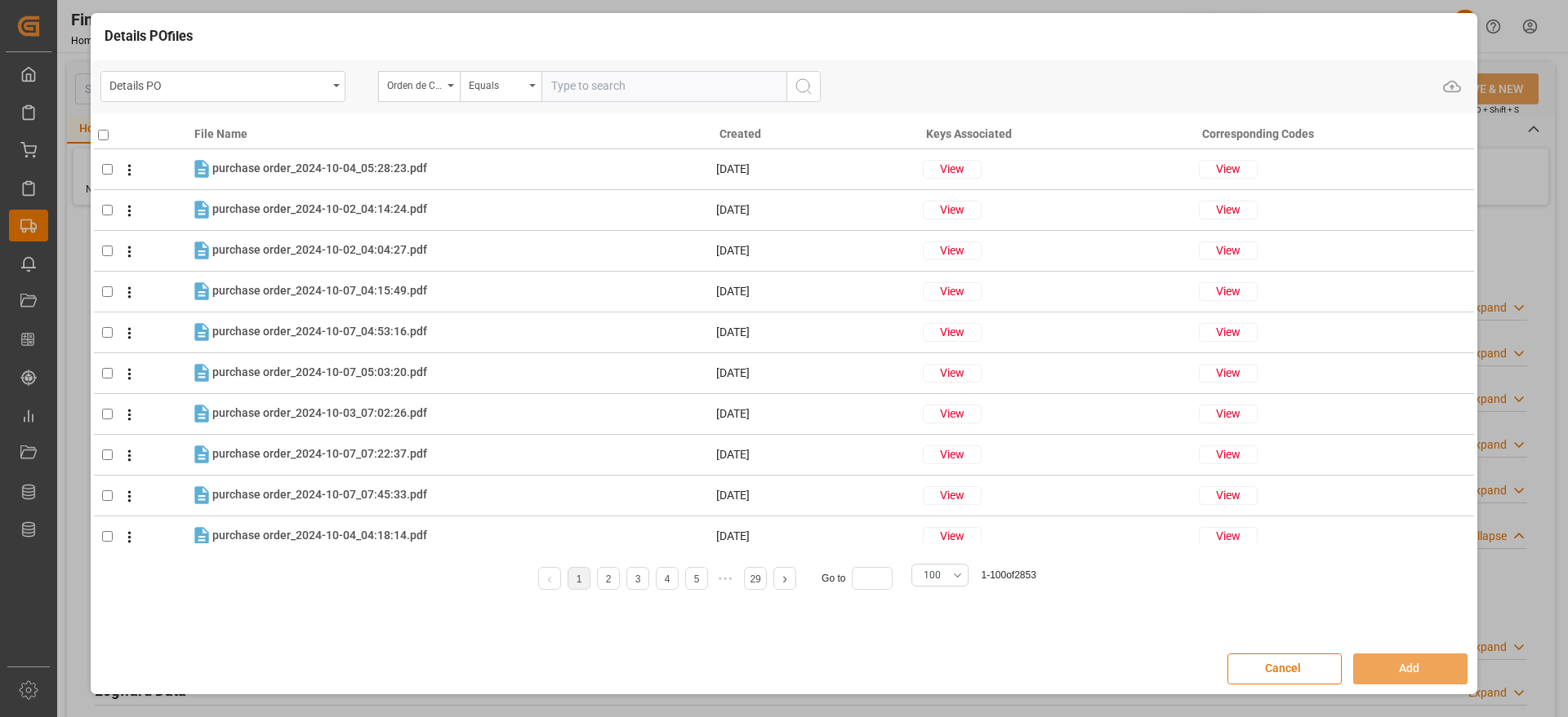
click at [591, 87] on input "text" at bounding box center [664, 86] width 245 height 31
paste input "5000306799"
type input "5000306799"
click at [804, 82] on icon "search button" at bounding box center [803, 86] width 20 height 20
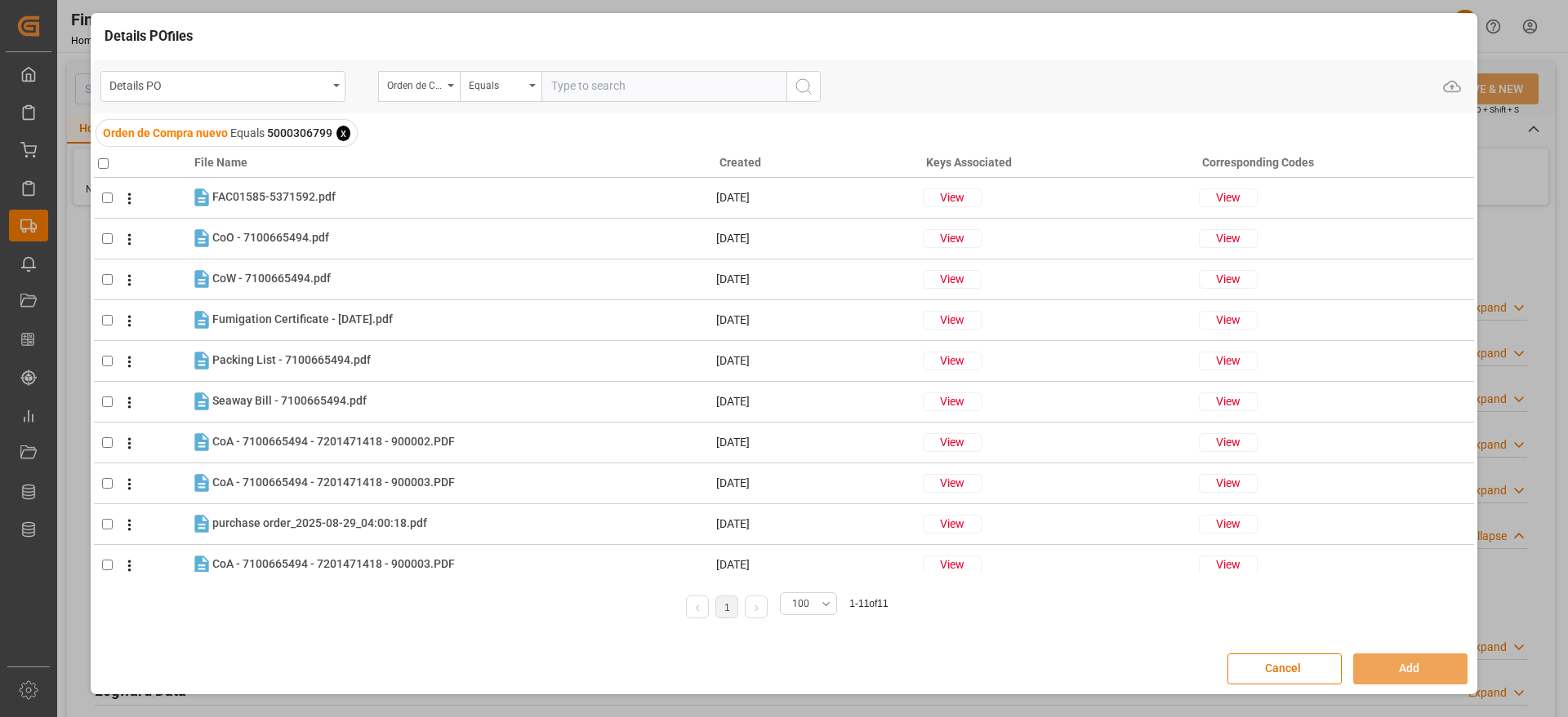
click at [103, 163] on input "checkbox" at bounding box center [103, 163] width 10 height 10
checkbox input "true"
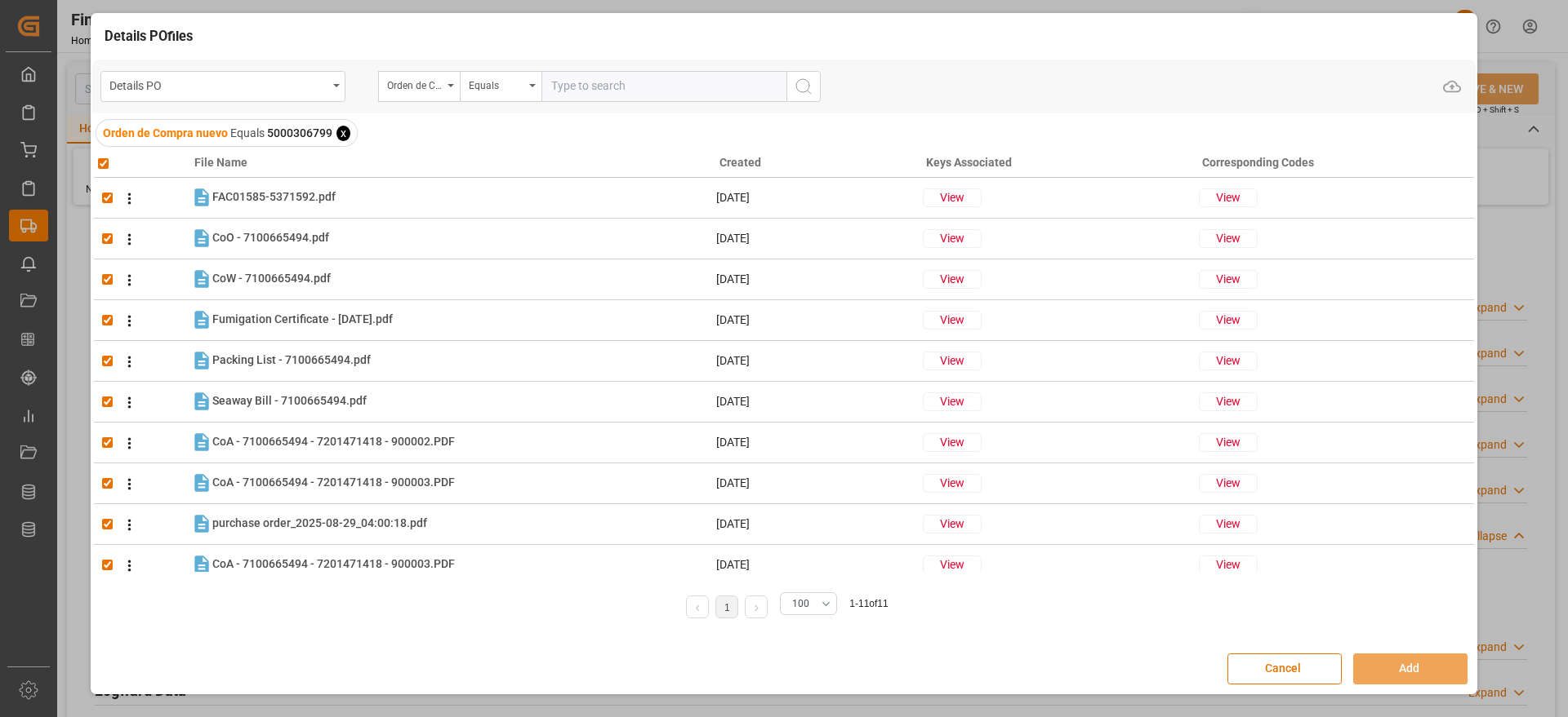
checkbox input "true"
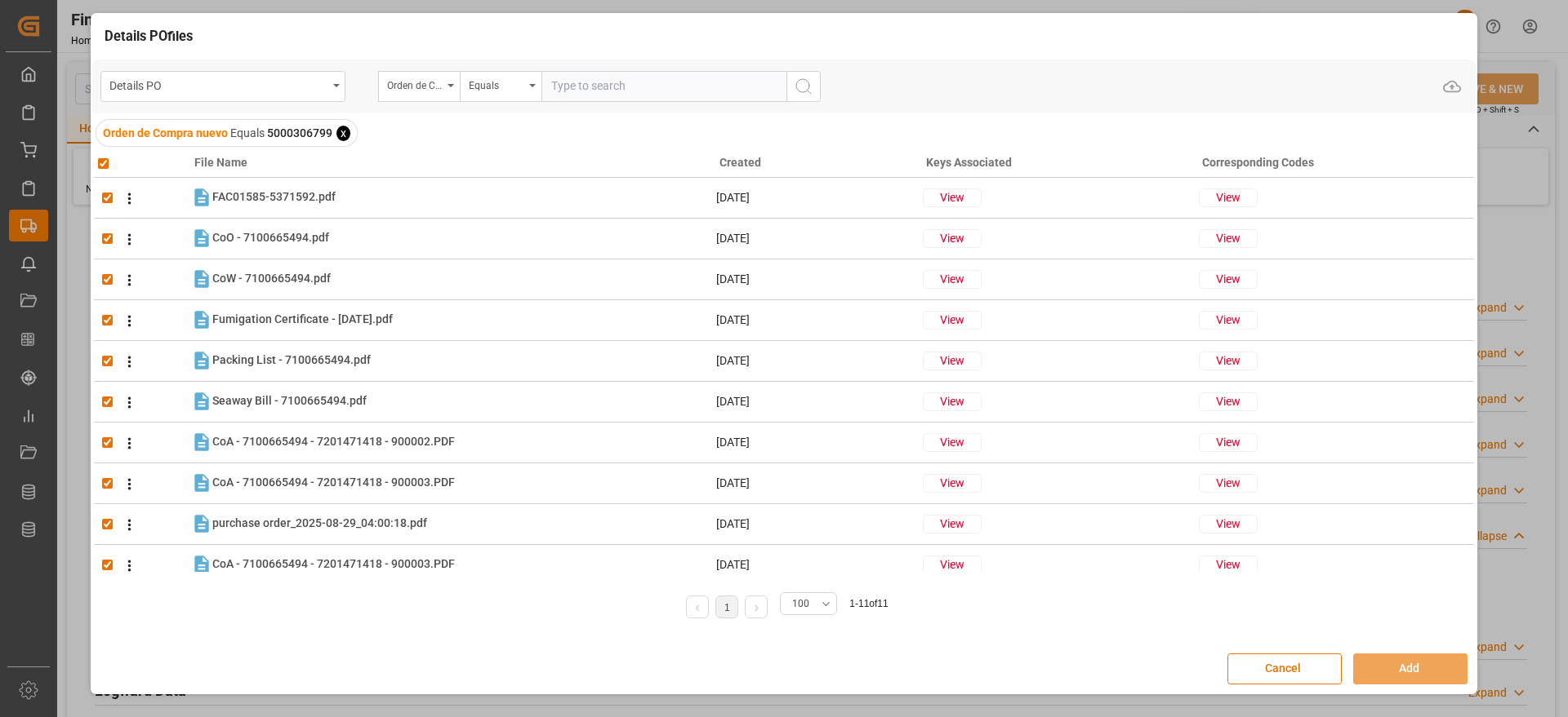
checkbox input "true"
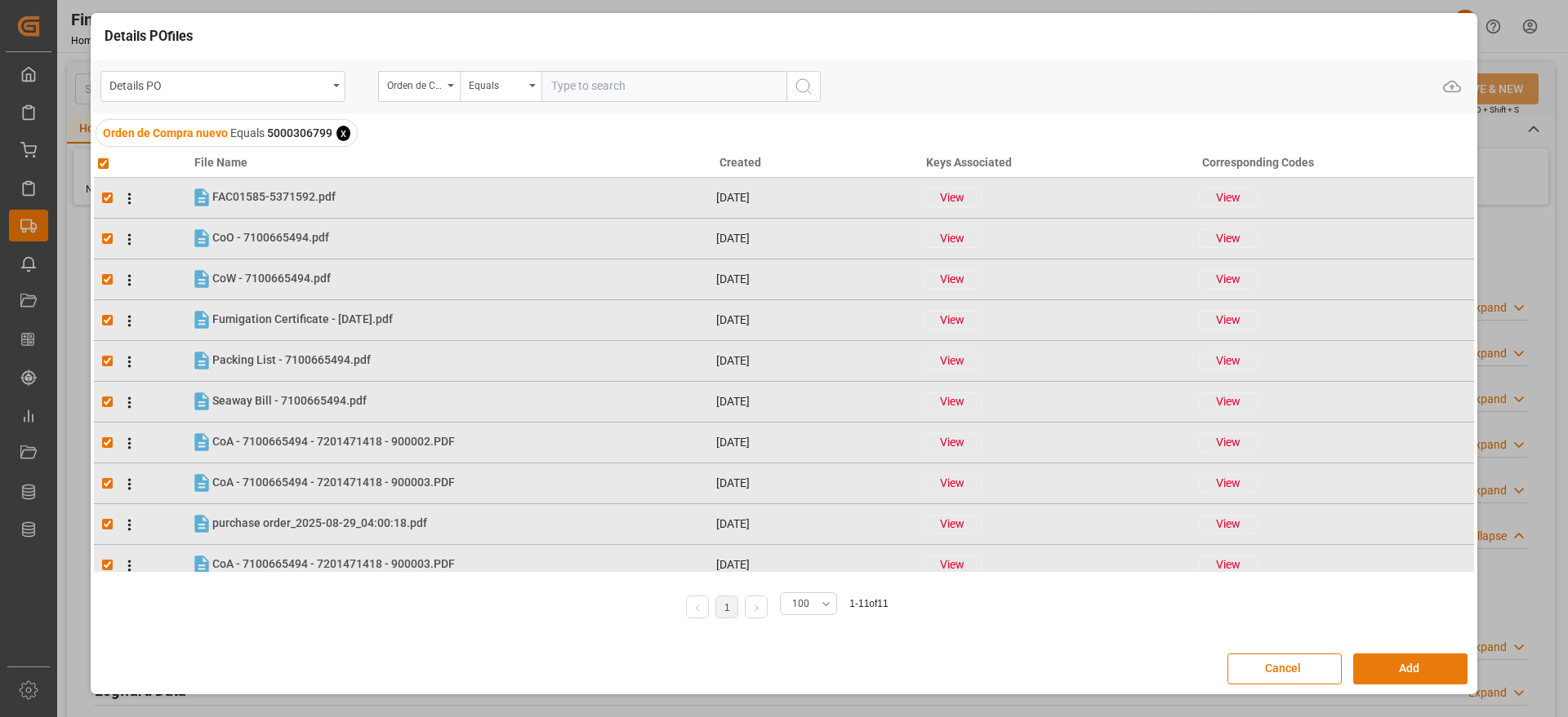
click at [1398, 662] on button "Add" at bounding box center [1411, 669] width 114 height 31
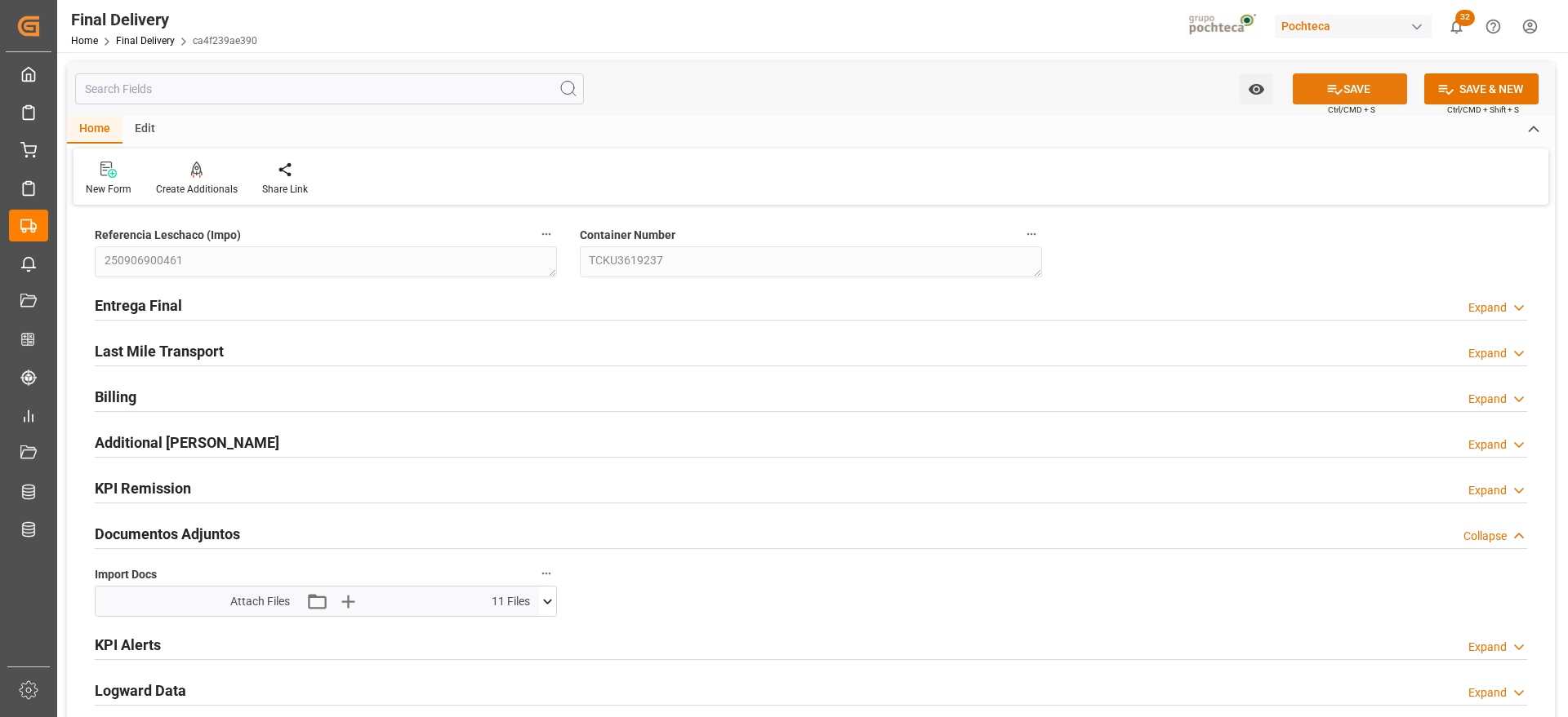
click at [1368, 82] on button "SAVE" at bounding box center [1350, 89] width 114 height 31
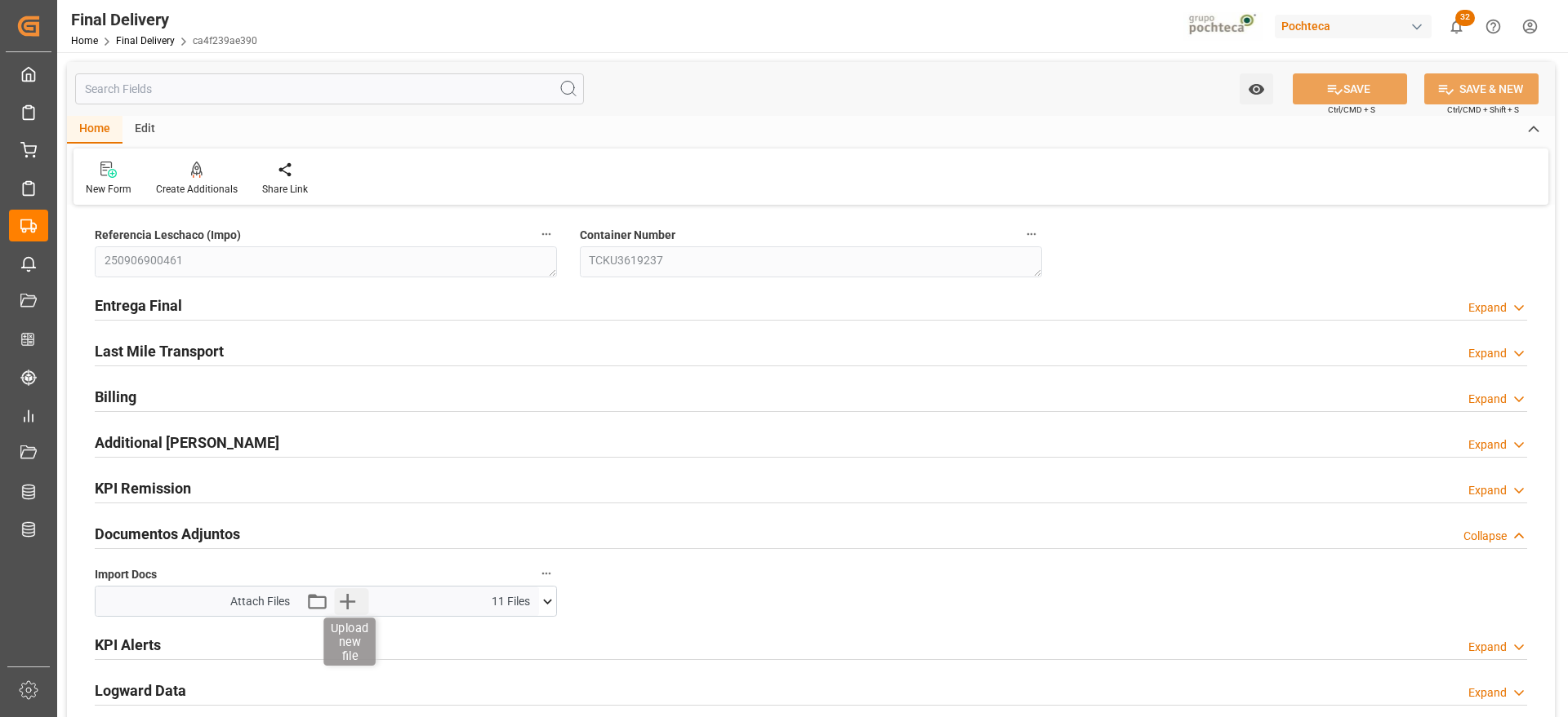
click at [350, 601] on icon "button" at bounding box center [348, 602] width 16 height 16
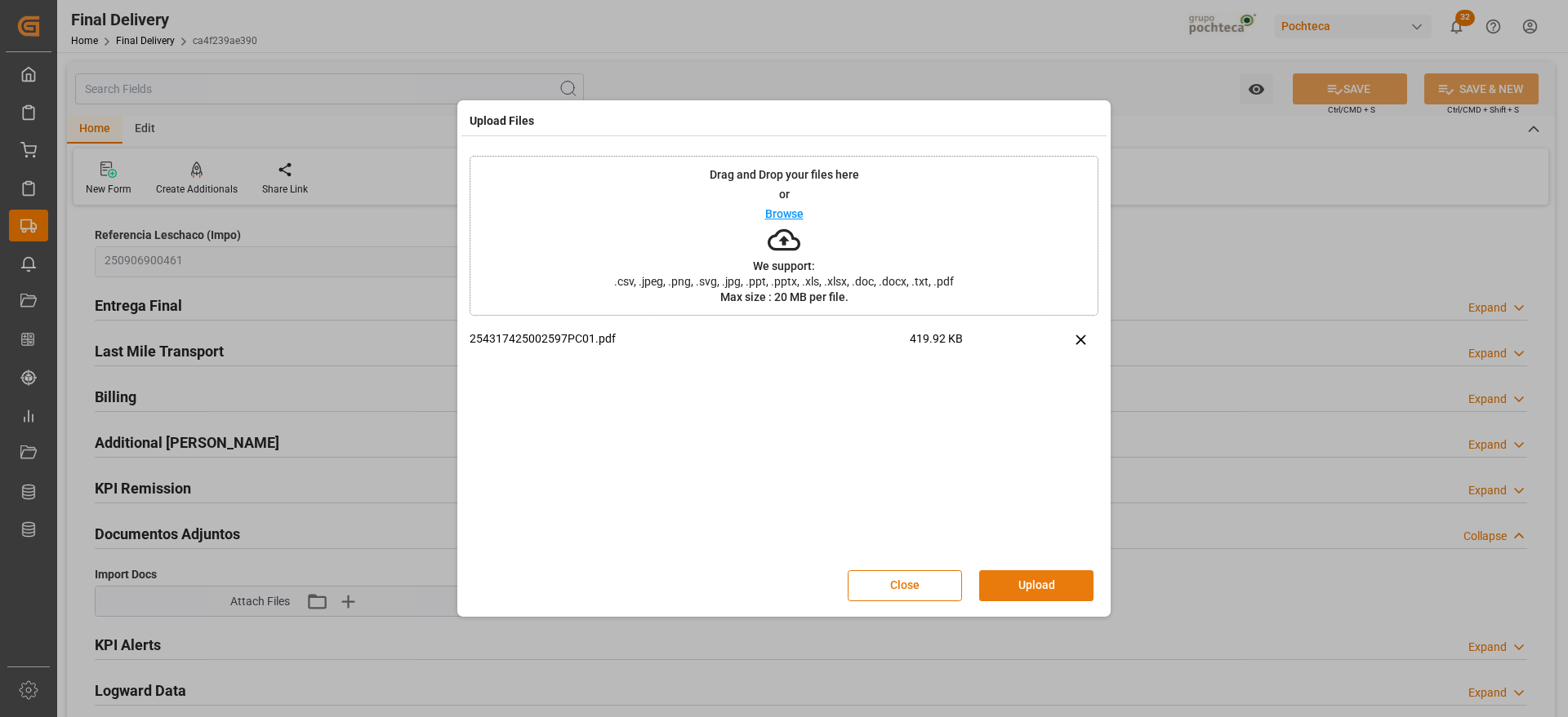
click at [1072, 586] on button "Upload" at bounding box center [1036, 586] width 114 height 31
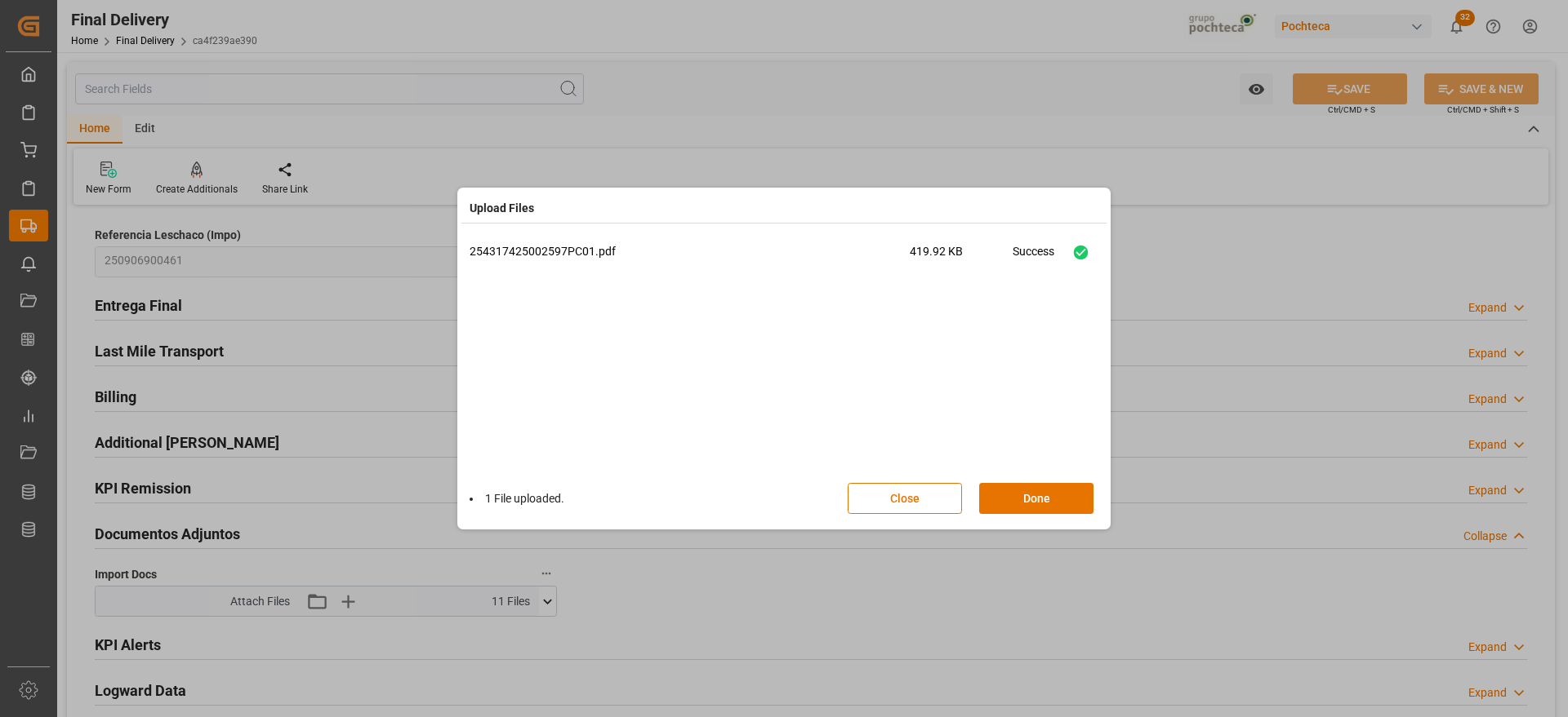
click at [1027, 481] on div "1 File uploaded. Close Done" at bounding box center [784, 498] width 629 height 54
click at [1031, 505] on button "Done" at bounding box center [1036, 499] width 114 height 31
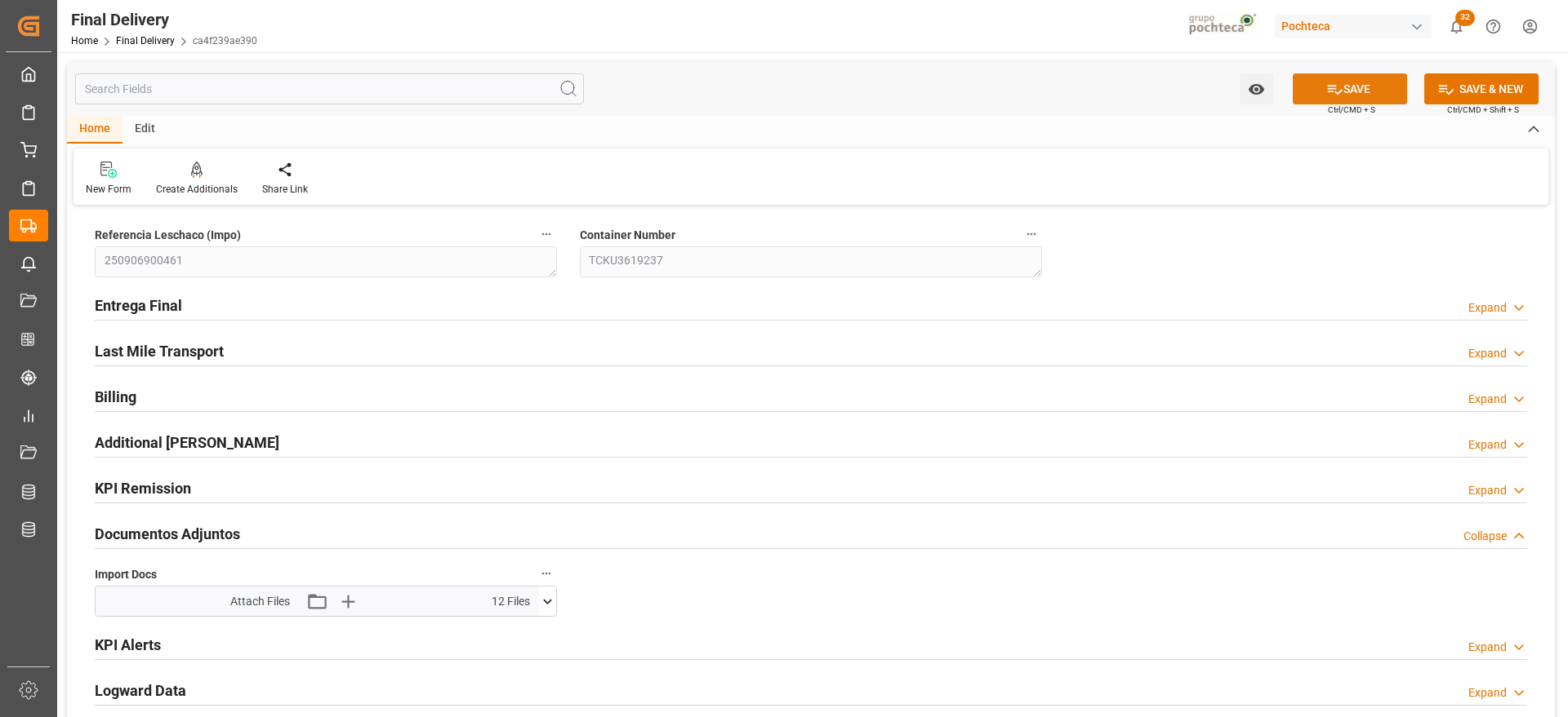
click at [1371, 78] on button "SAVE" at bounding box center [1350, 89] width 114 height 31
click at [135, 312] on h2 "Entrega Final" at bounding box center [138, 305] width 87 height 22
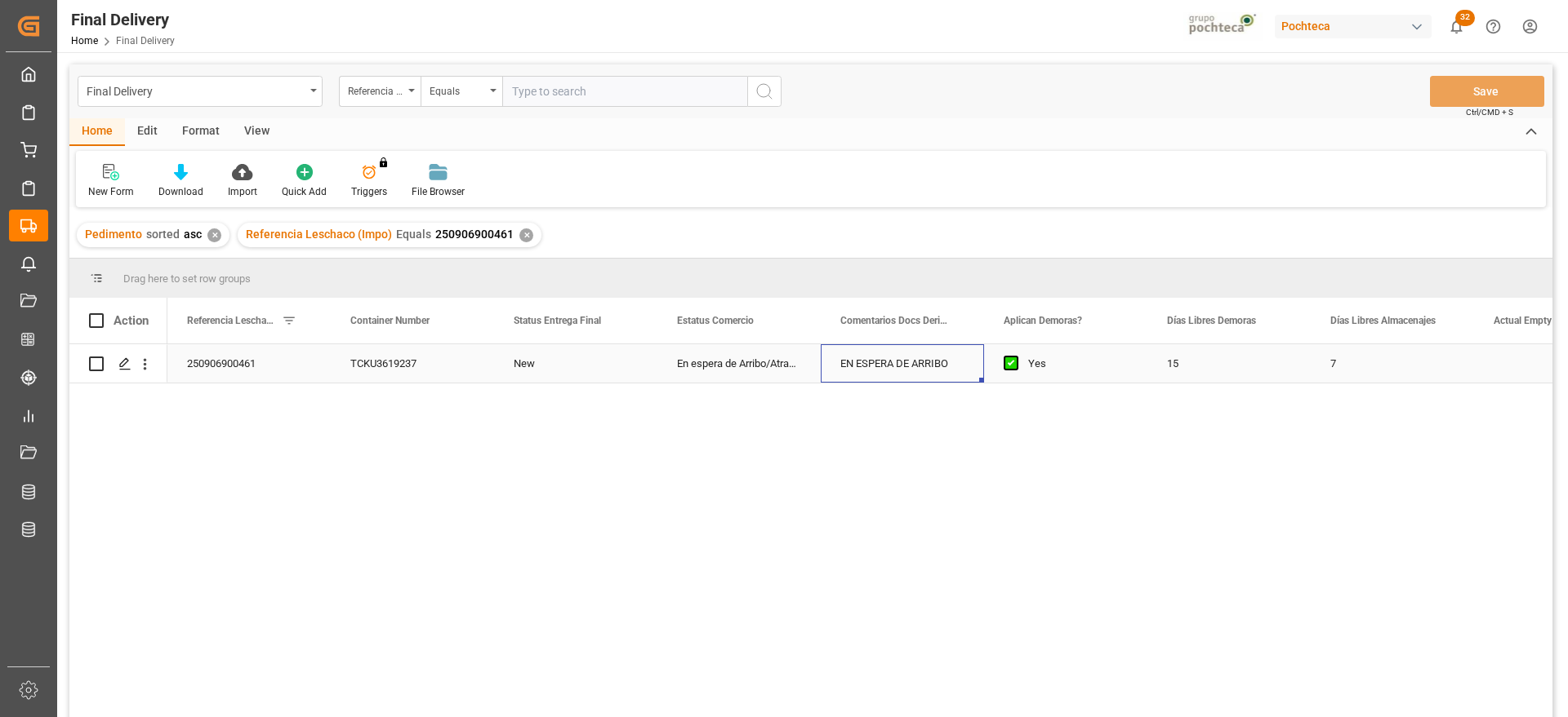
click at [890, 370] on div "EN ESPERA DE ARRIBO" at bounding box center [902, 363] width 164 height 38
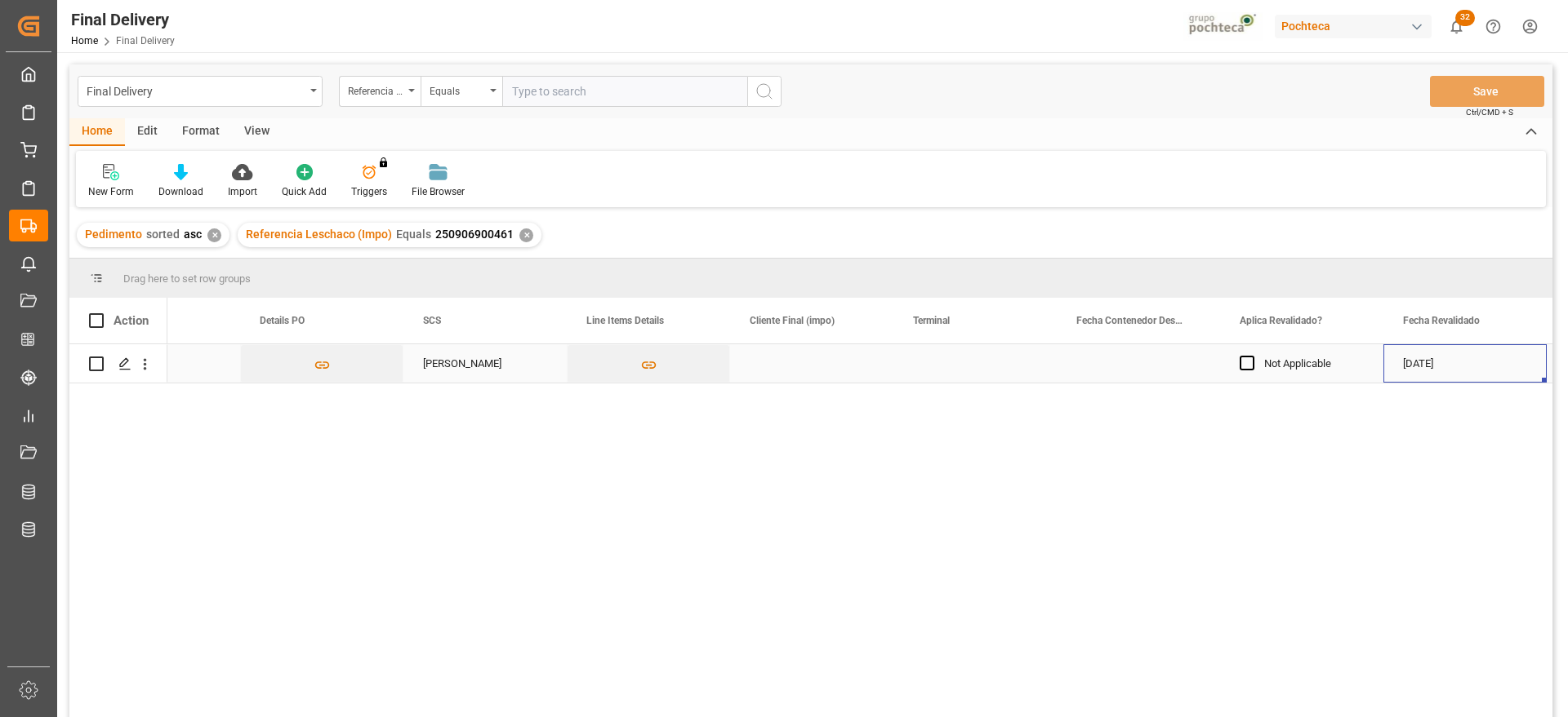
scroll to position [0, 1724]
click at [808, 368] on div "Press SPACE to select this row." at bounding box center [812, 363] width 164 height 38
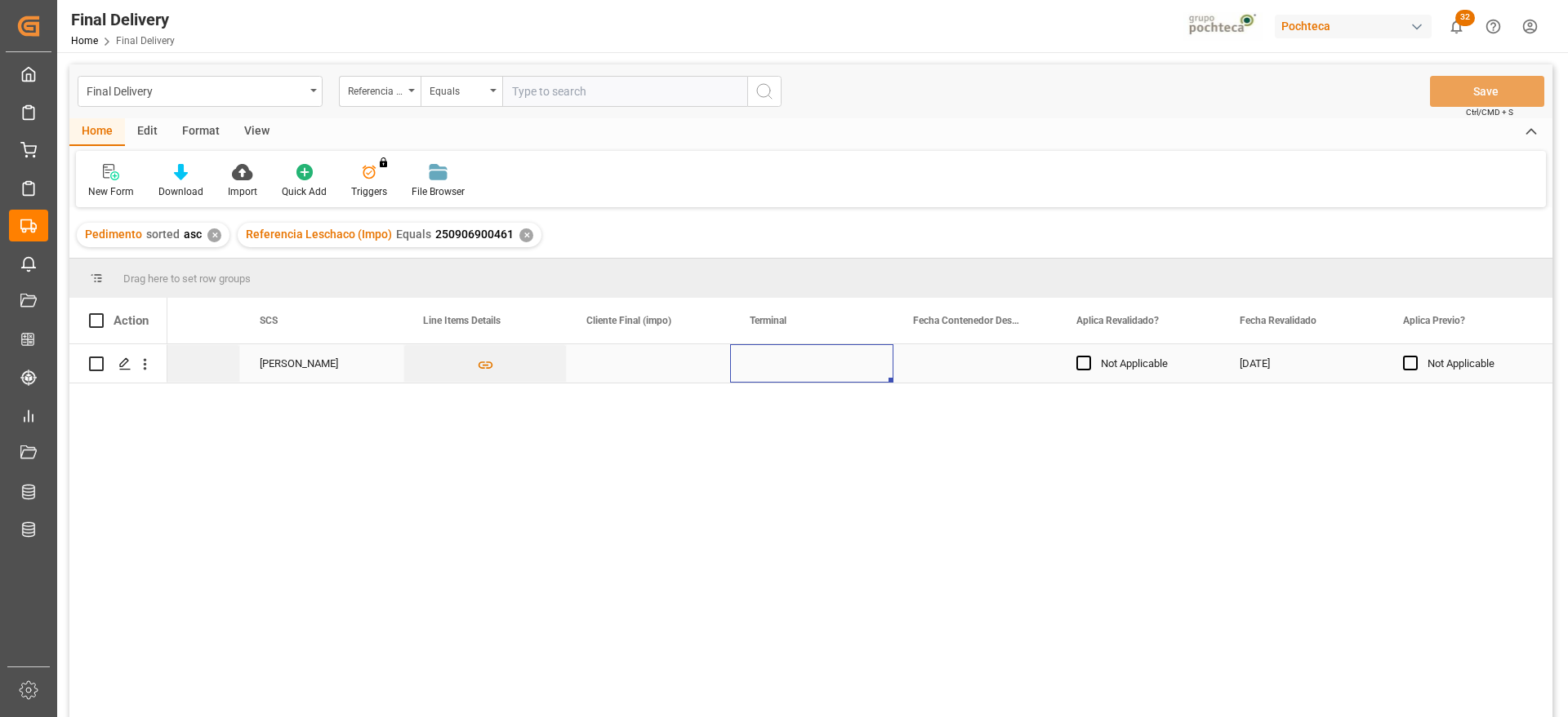
click at [808, 368] on div "Press SPACE to select this row." at bounding box center [812, 363] width 164 height 38
click at [808, 368] on input "Press SPACE to select this row." at bounding box center [812, 373] width 138 height 31
type input "ICAVE"
click at [992, 380] on div "Press SPACE to select this row." at bounding box center [974, 363] width 164 height 38
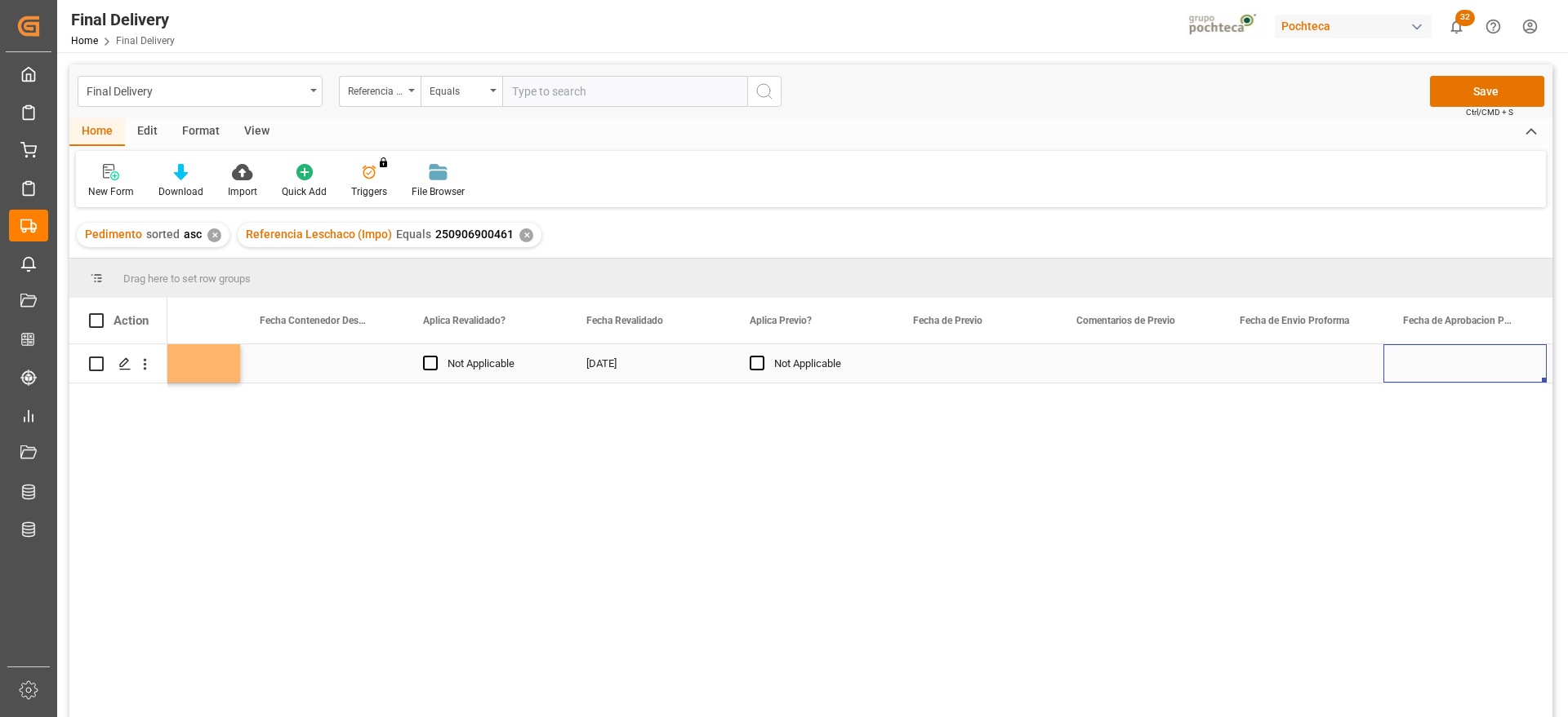
scroll to position [0, 2541]
click at [989, 368] on div "Press SPACE to select this row." at bounding box center [974, 363] width 164 height 38
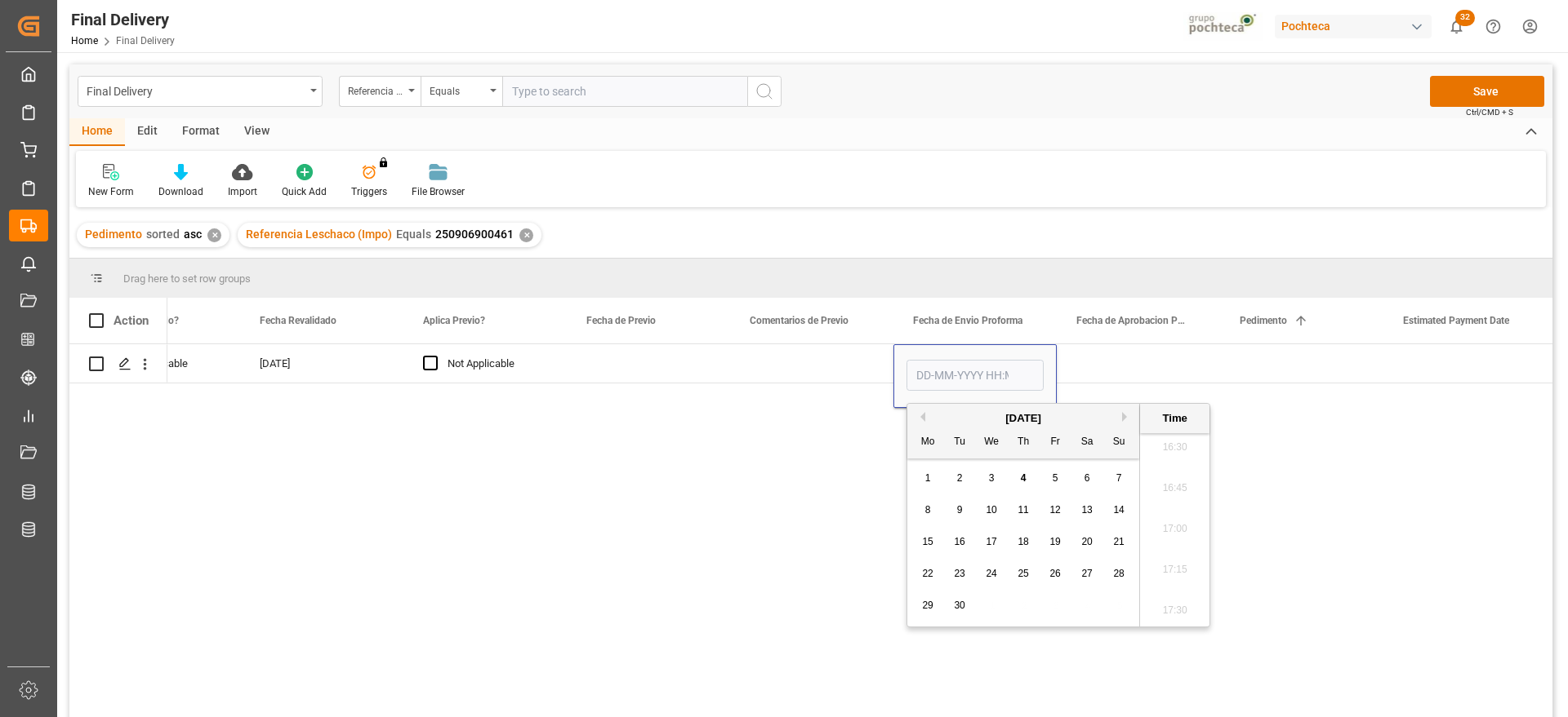
click at [922, 414] on button "Previous Month" at bounding box center [920, 417] width 10 height 10
click at [1017, 604] on div "28" at bounding box center [1024, 606] width 21 height 20
type input "28-08-2025 00:00"
drag, startPoint x: 1109, startPoint y: 359, endPoint x: 1038, endPoint y: 374, distance: 72.6
click at [1109, 356] on div "Press SPACE to select this row." at bounding box center [1138, 363] width 164 height 38
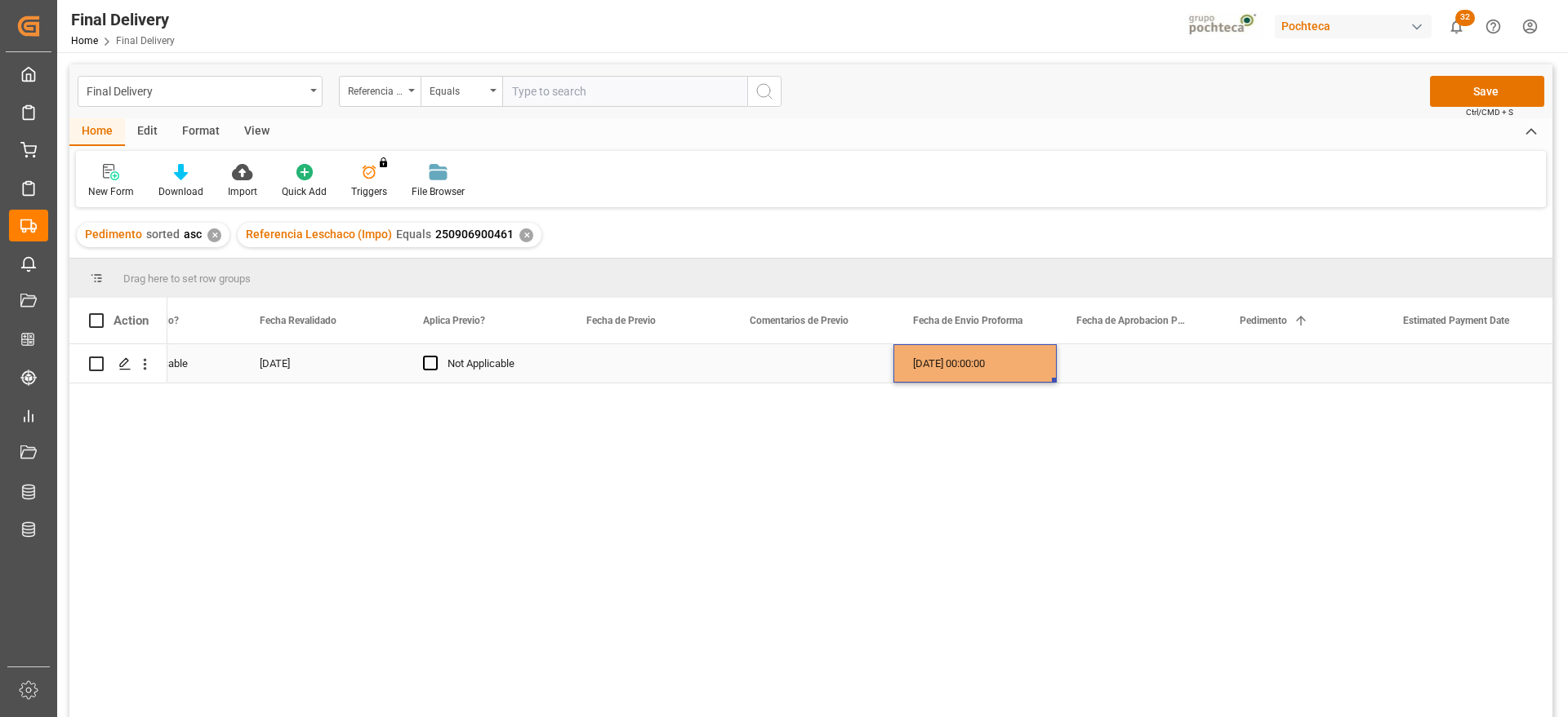
click at [1012, 375] on div "[DATE] 00:00:00" at bounding box center [974, 363] width 164 height 38
click at [1134, 368] on div "Press SPACE to select this row." at bounding box center [1138, 363] width 164 height 38
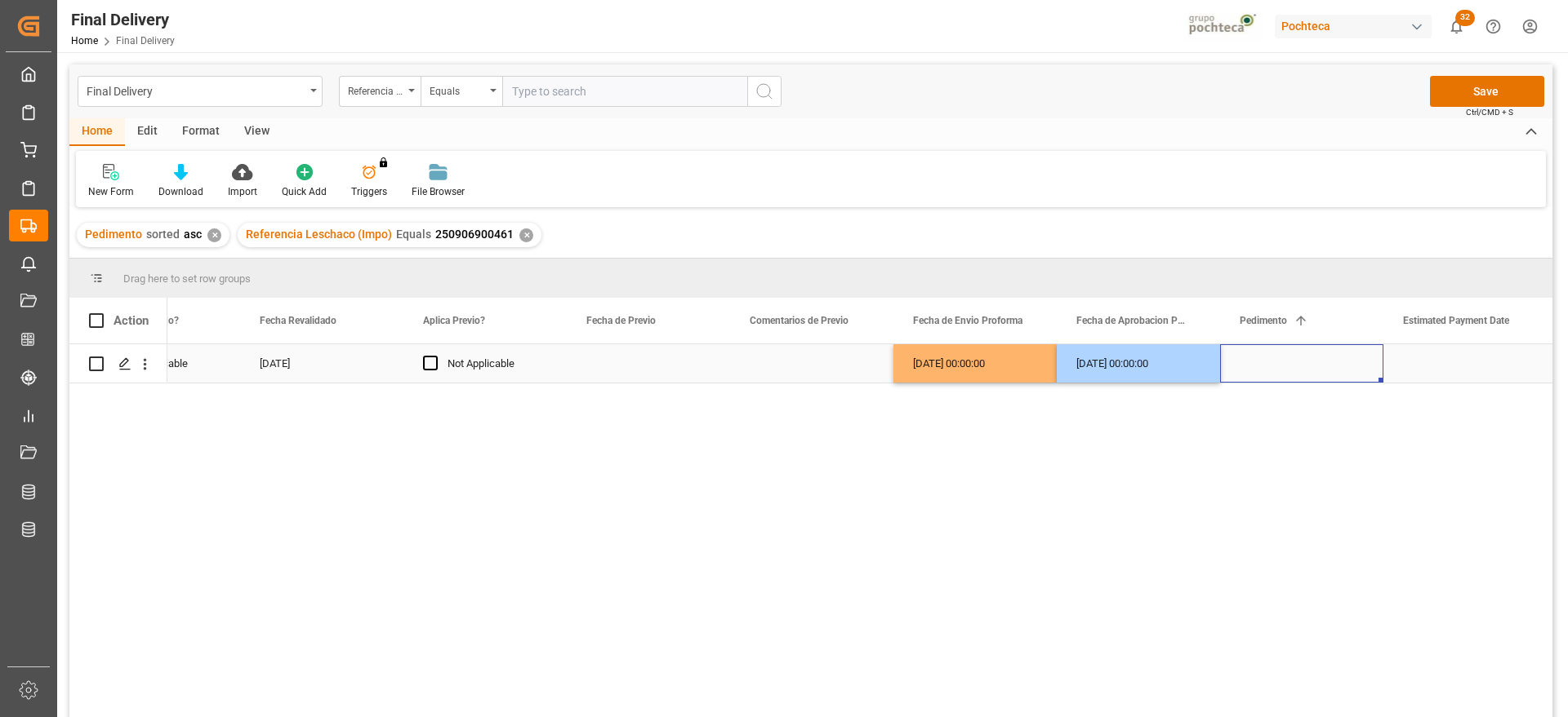
click at [1283, 370] on div "Press SPACE to select this row." at bounding box center [1301, 363] width 164 height 38
click at [1299, 366] on div "Press SPACE to select this row." at bounding box center [1301, 363] width 164 height 38
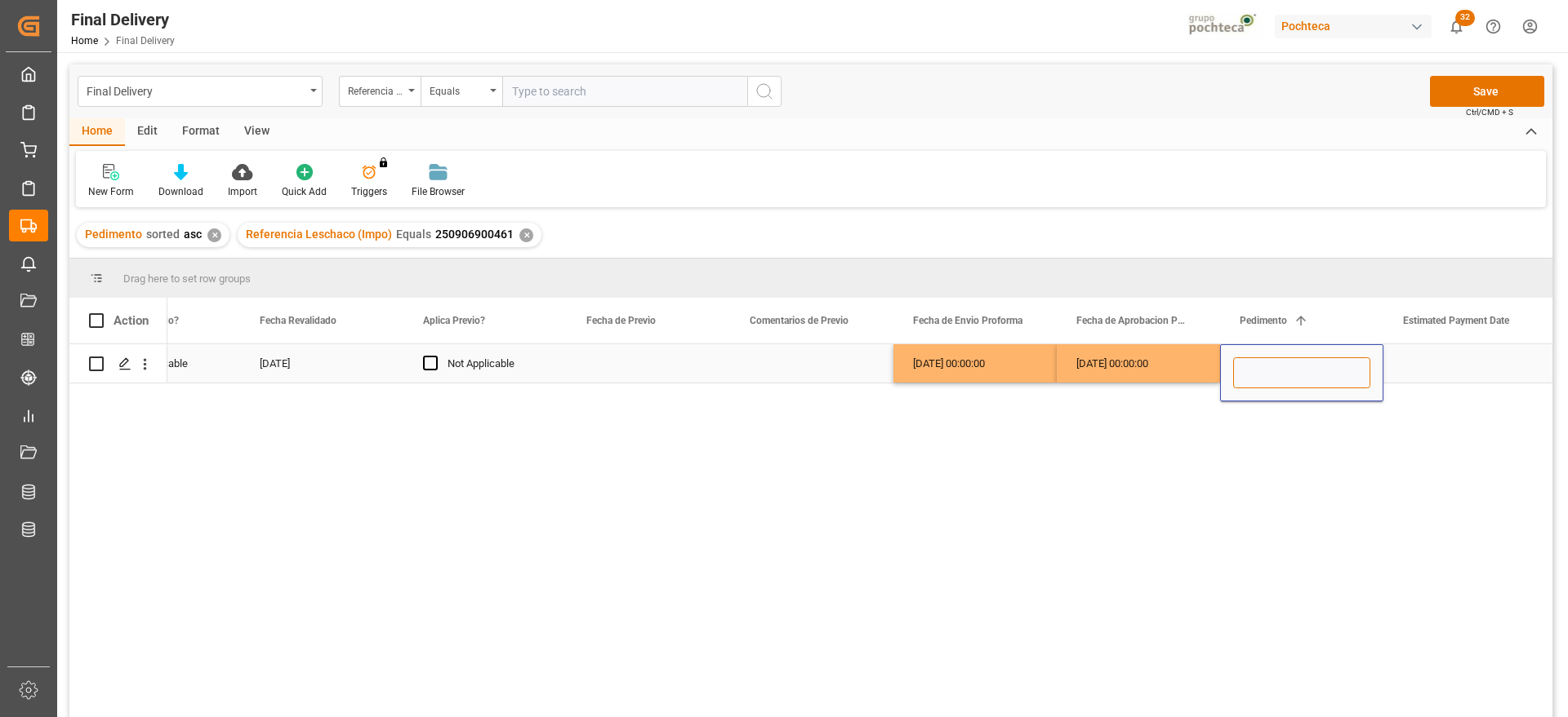
click at [1276, 366] on input "Press SPACE to select this row." at bounding box center [1301, 373] width 138 height 31
paste input "254317425002597"
click at [1255, 373] on input "254317425002597" at bounding box center [1301, 373] width 138 height 31
type input "25 43 1742 5002597"
click at [1474, 365] on div "Press SPACE to select this row." at bounding box center [1465, 363] width 164 height 38
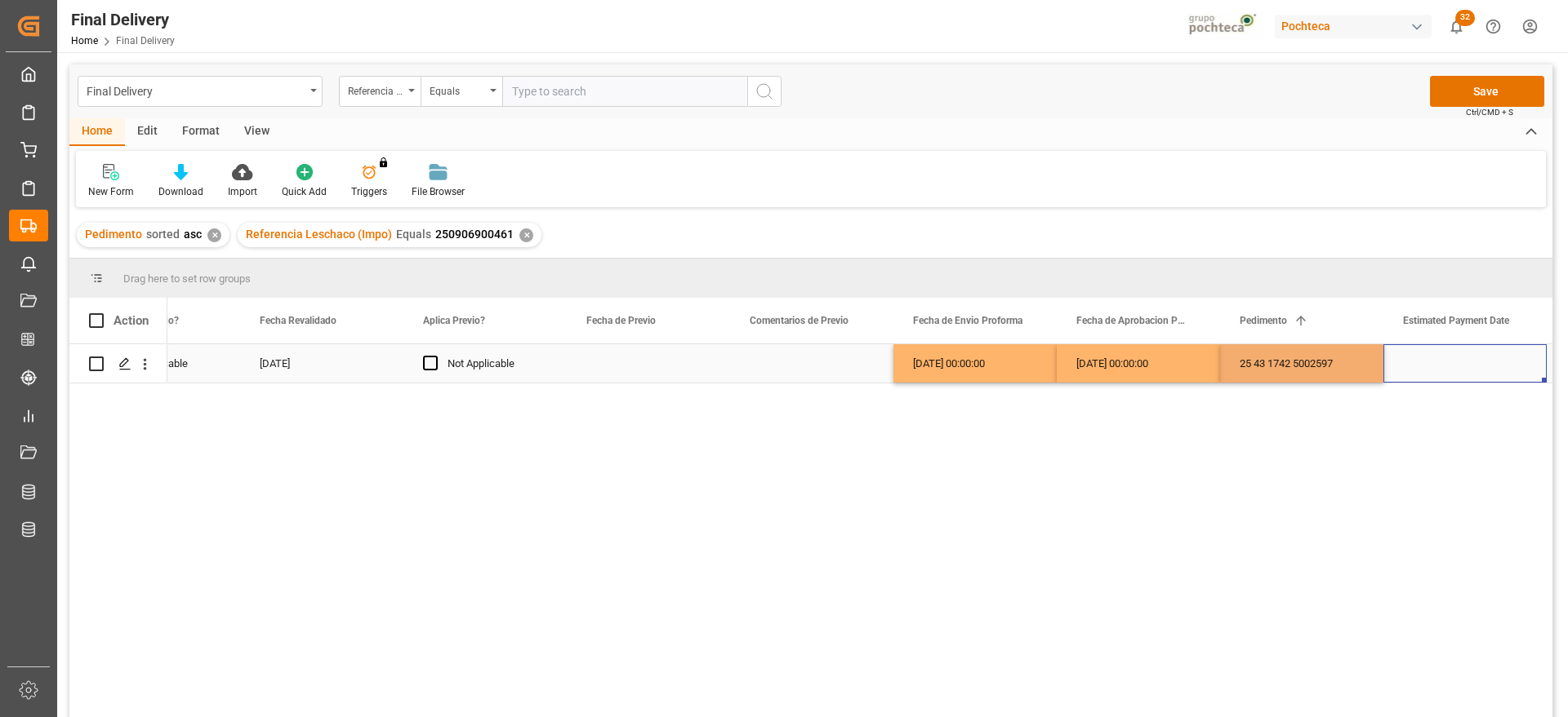
click at [1474, 365] on div "Press SPACE to select this row." at bounding box center [1465, 363] width 164 height 38
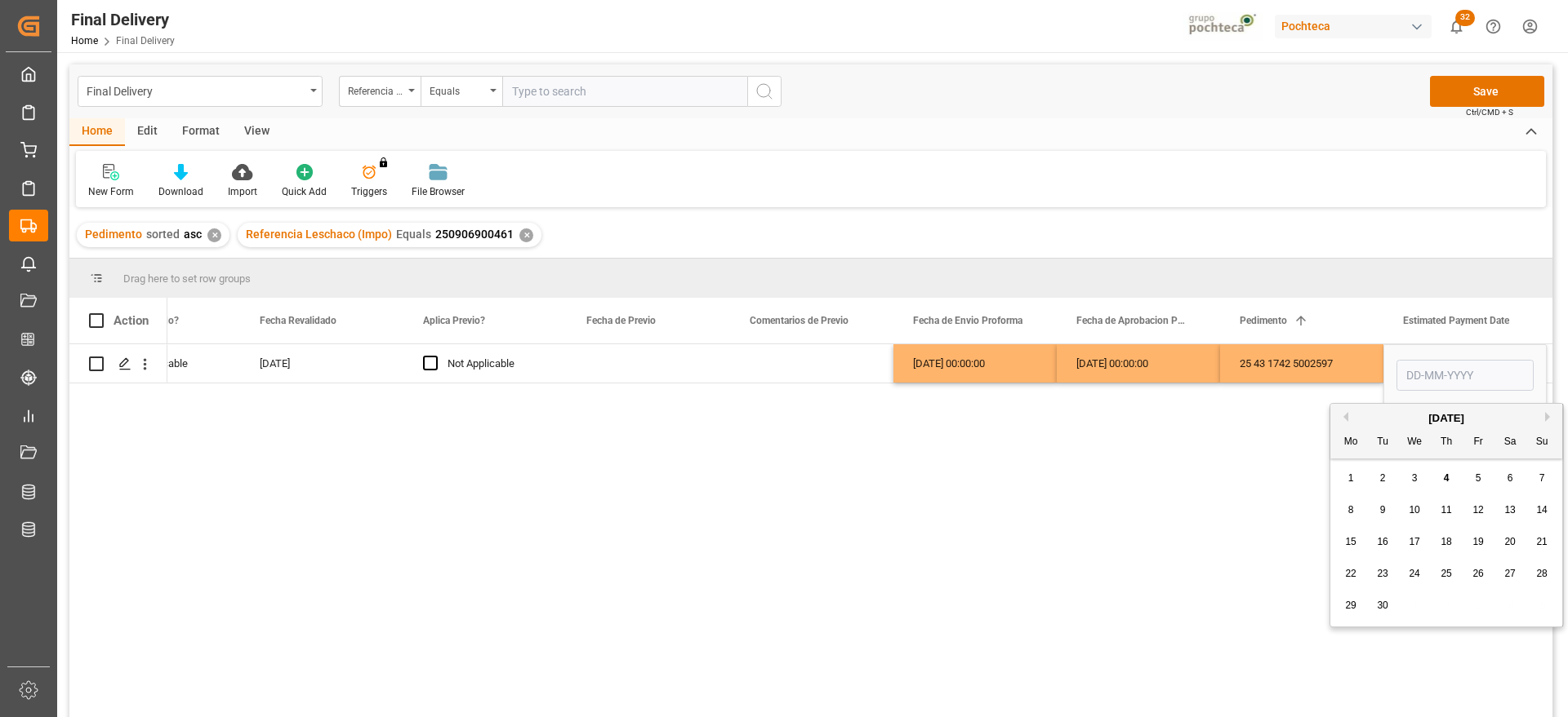
click at [1350, 471] on div "1" at bounding box center [1351, 479] width 21 height 20
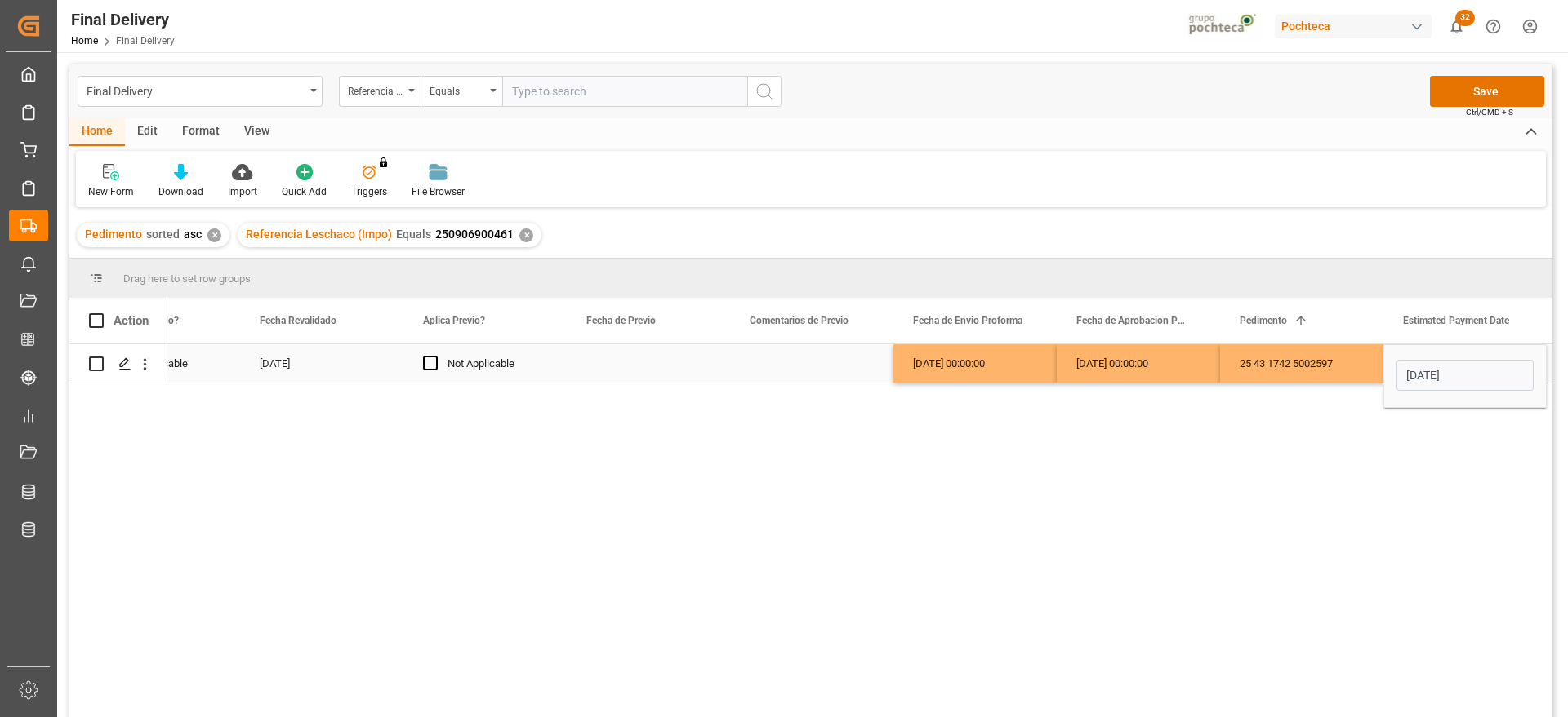
click at [1462, 377] on input "[DATE]" at bounding box center [1465, 375] width 138 height 31
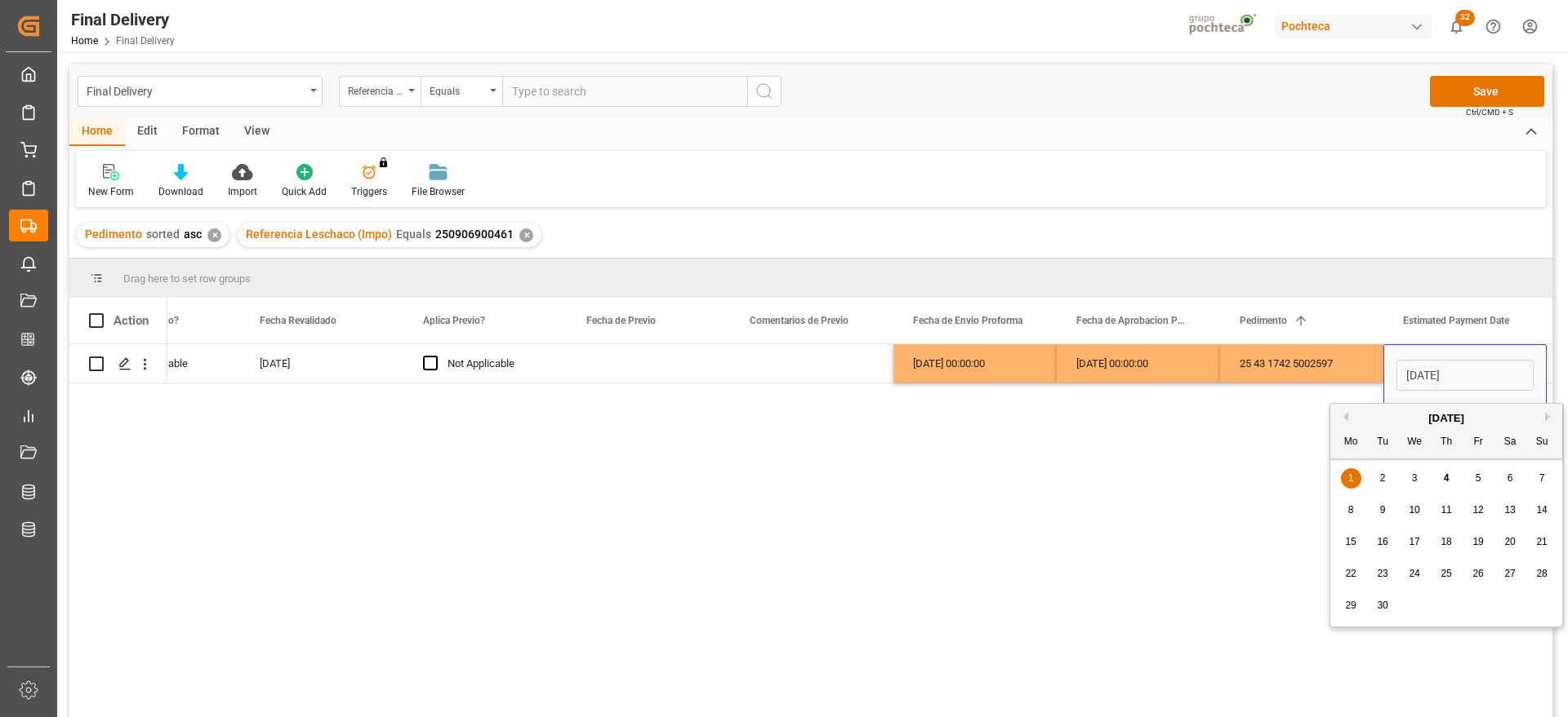
click at [1444, 478] on span "4" at bounding box center [1446, 477] width 6 height 11
type input "[DATE]"
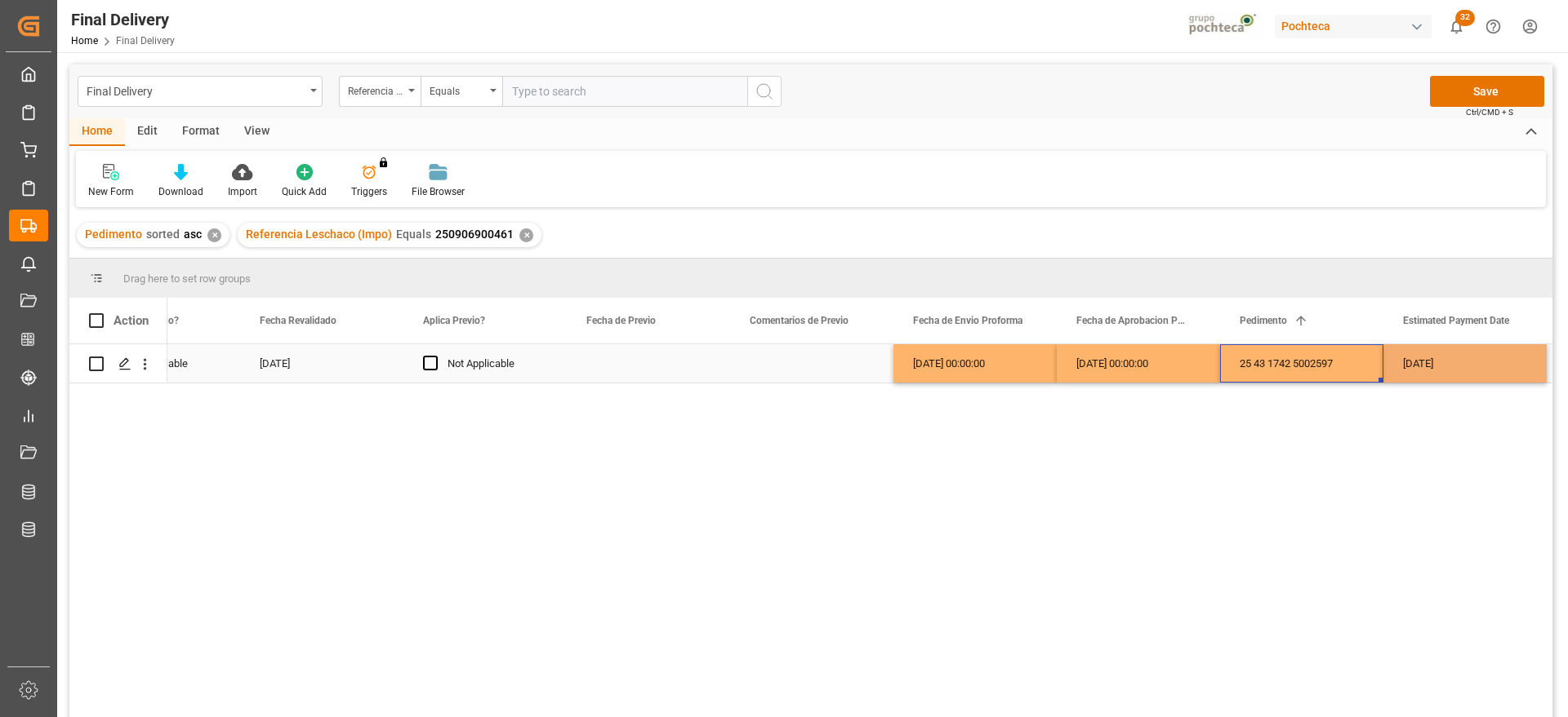
click at [1362, 375] on div "25 43 1742 5002597" at bounding box center [1301, 363] width 164 height 38
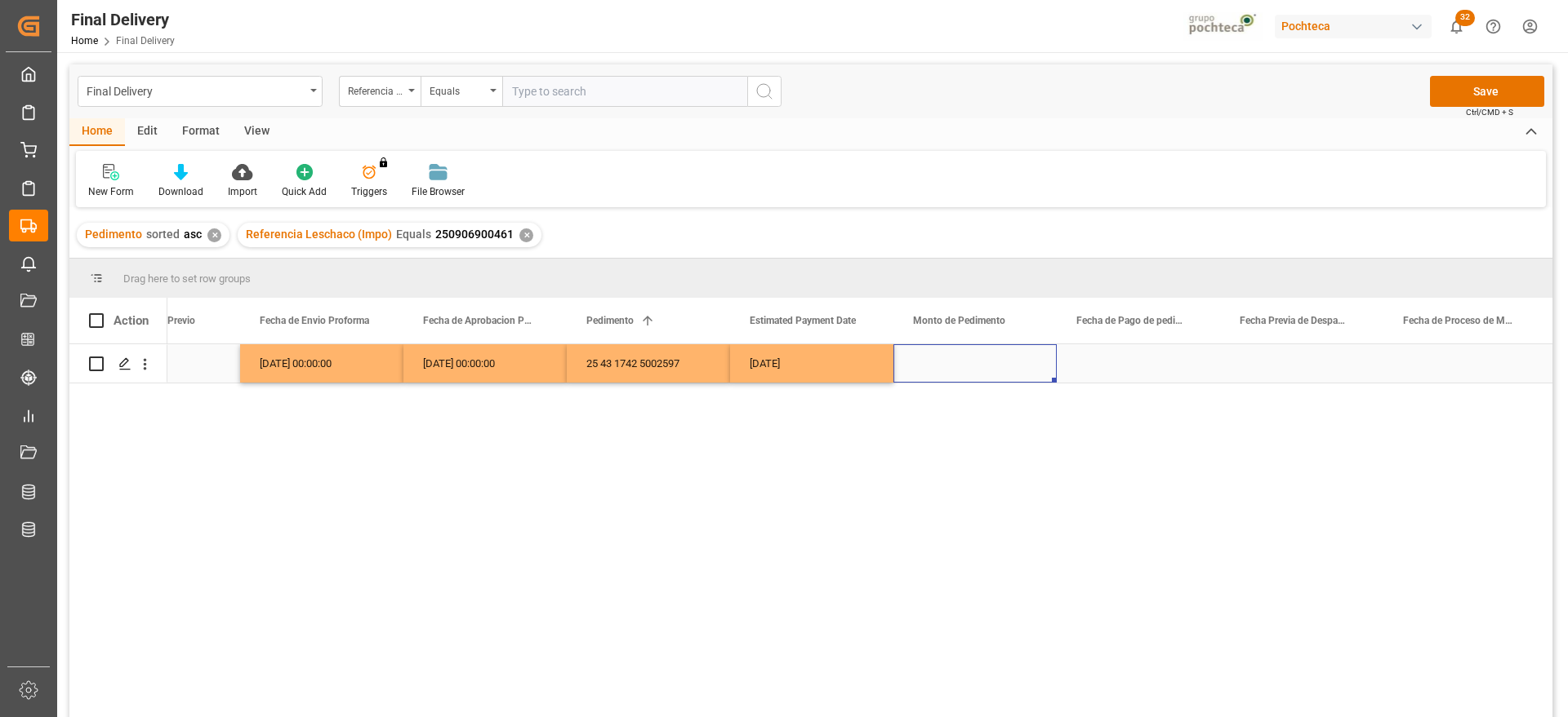
click at [952, 364] on div "Press SPACE to select this row." at bounding box center [974, 363] width 164 height 38
click at [952, 364] on input "Press SPACE to select this row." at bounding box center [974, 373] width 138 height 31
type input "94291"
click at [1138, 362] on div "Press SPACE to select this row." at bounding box center [1138, 363] width 164 height 38
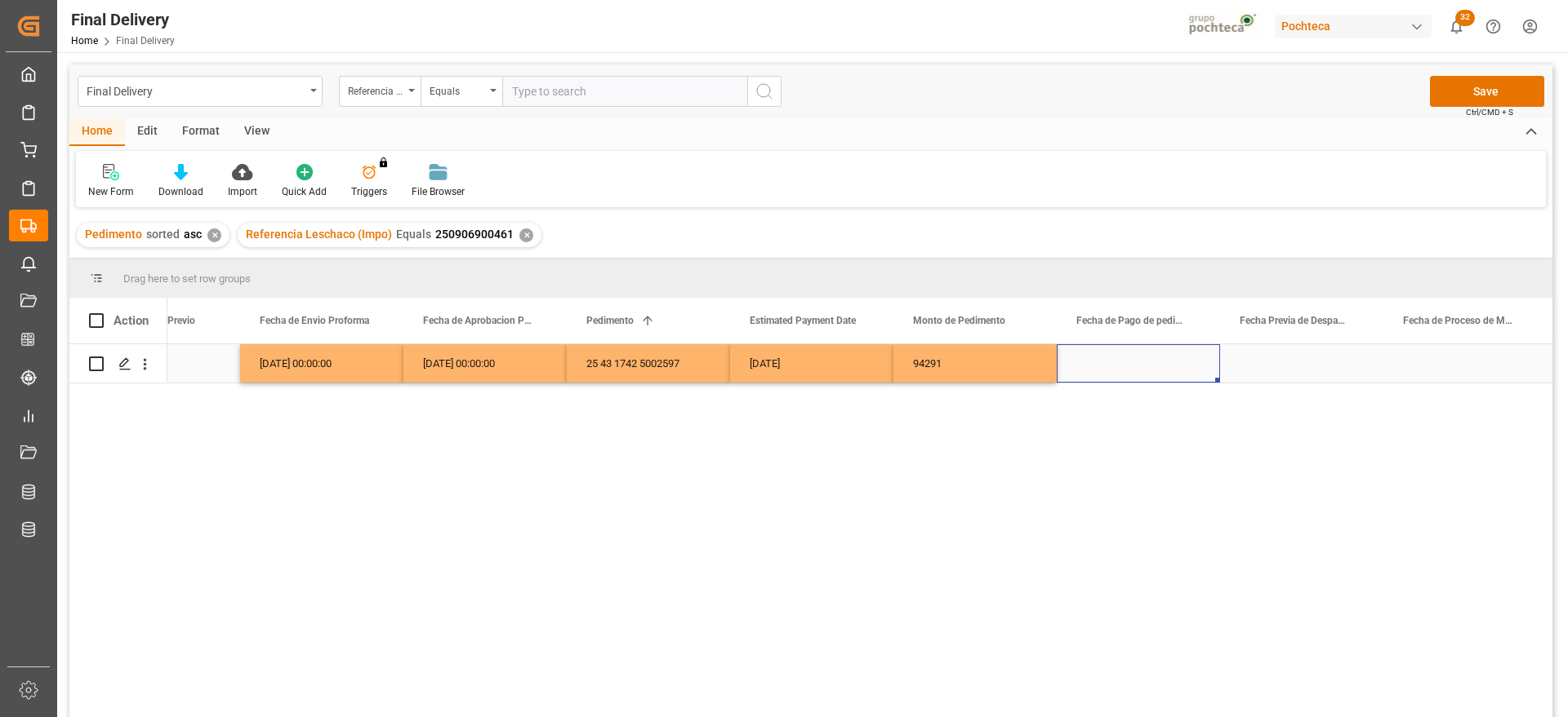
click at [805, 365] on div "[DATE]" at bounding box center [812, 363] width 164 height 38
click at [1166, 368] on div "Press SPACE to select this row." at bounding box center [1138, 363] width 164 height 38
click at [1303, 367] on div "Press SPACE to select this row." at bounding box center [1301, 363] width 164 height 38
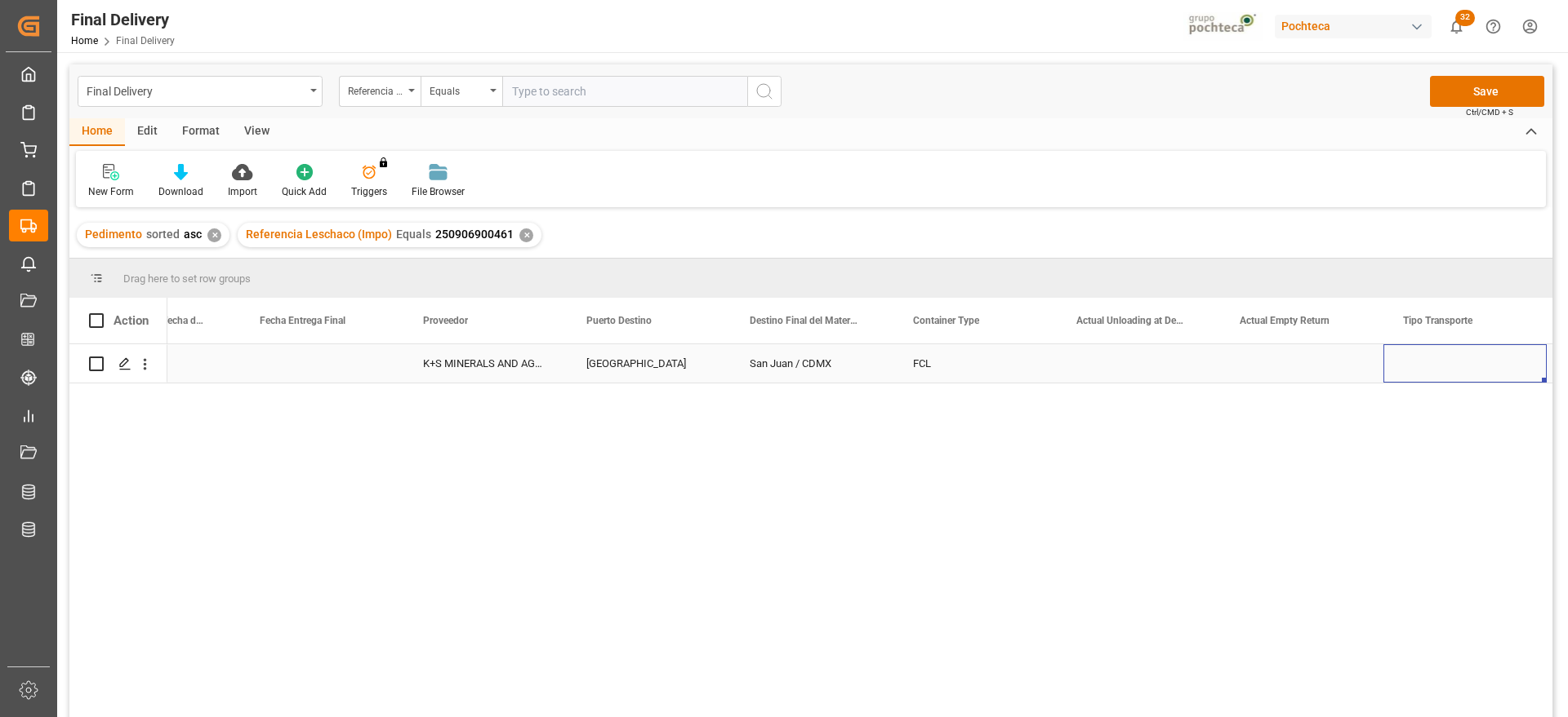
click at [1487, 369] on div "Press SPACE to select this row." at bounding box center [1465, 363] width 164 height 38
click at [1514, 369] on button "Select" at bounding box center [1465, 373] width 138 height 31
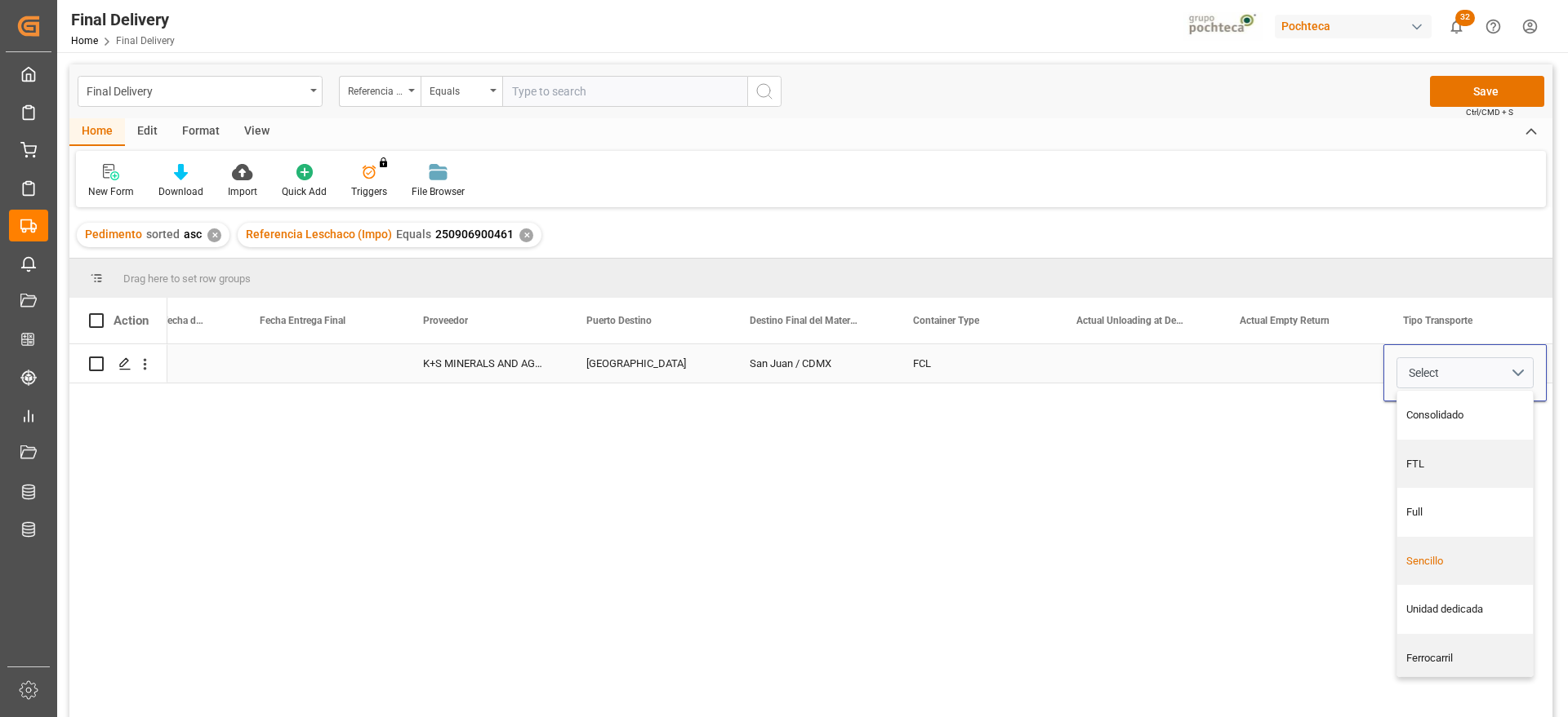
click at [1456, 561] on div "Sencillo" at bounding box center [1465, 561] width 119 height 16
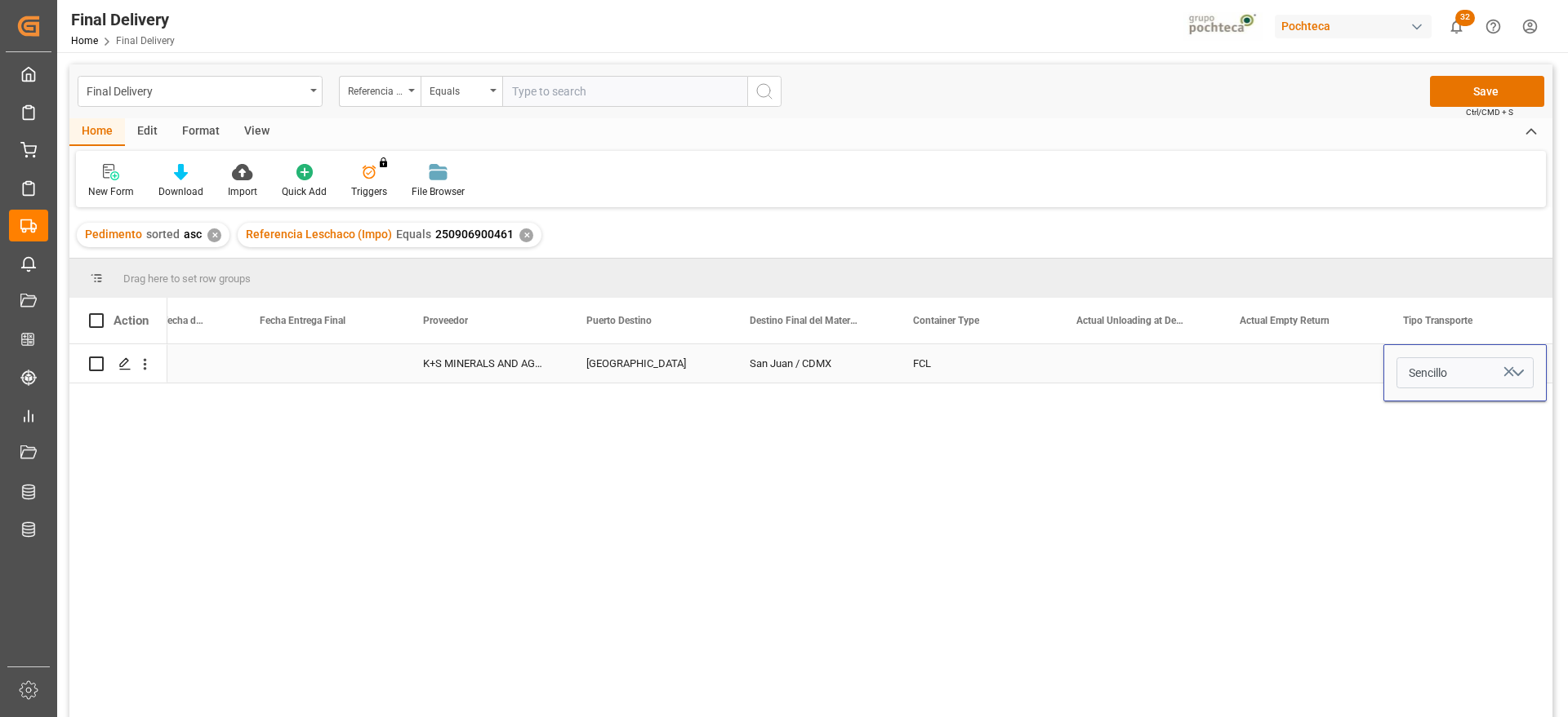
click at [1342, 355] on div "Press SPACE to select this row." at bounding box center [1301, 363] width 164 height 38
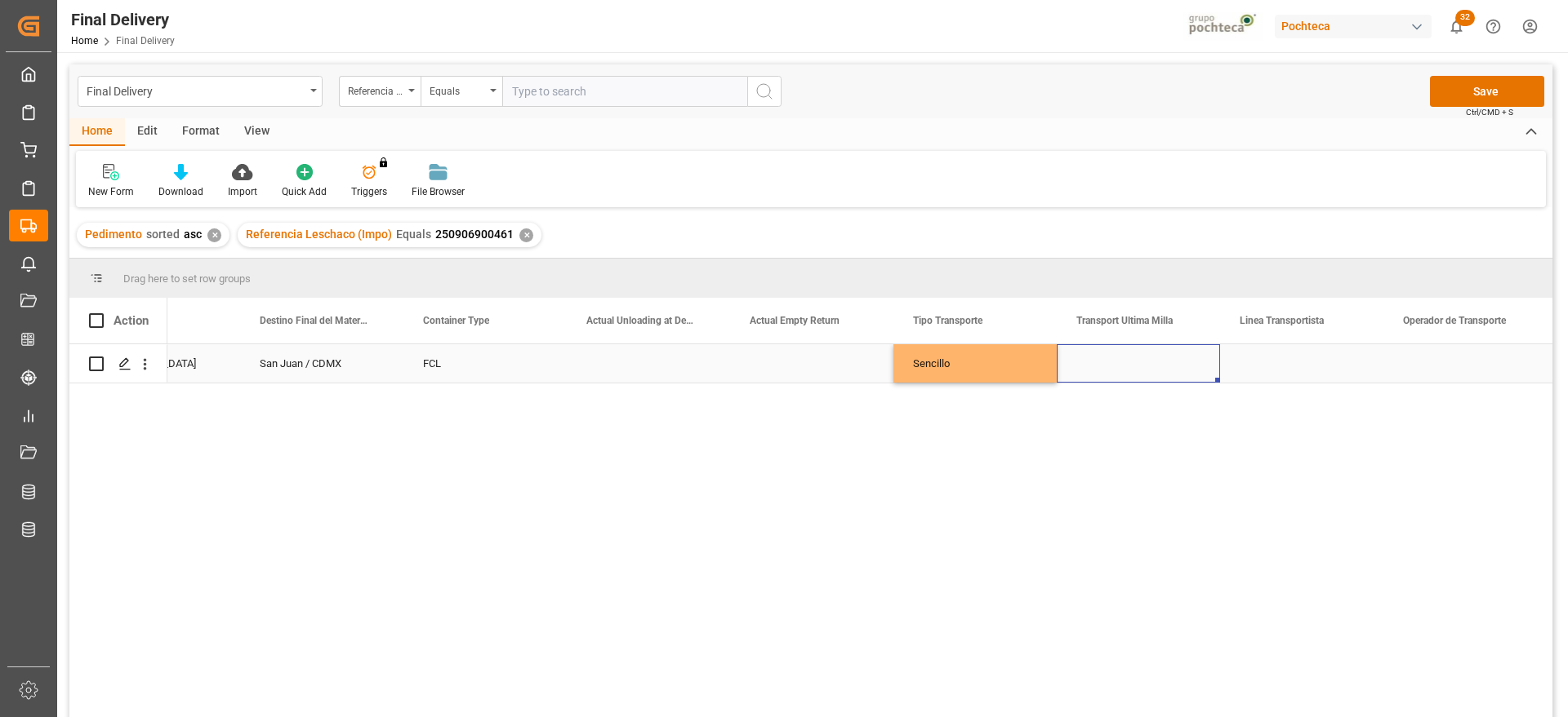
click at [1182, 360] on div "Press SPACE to select this row." at bounding box center [1138, 363] width 164 height 38
click at [1192, 368] on button "Select" at bounding box center [1138, 373] width 138 height 31
click at [1146, 415] on div "Leschaco" at bounding box center [1139, 415] width 119 height 16
click at [1260, 370] on div "Press SPACE to select this row." at bounding box center [1301, 363] width 164 height 38
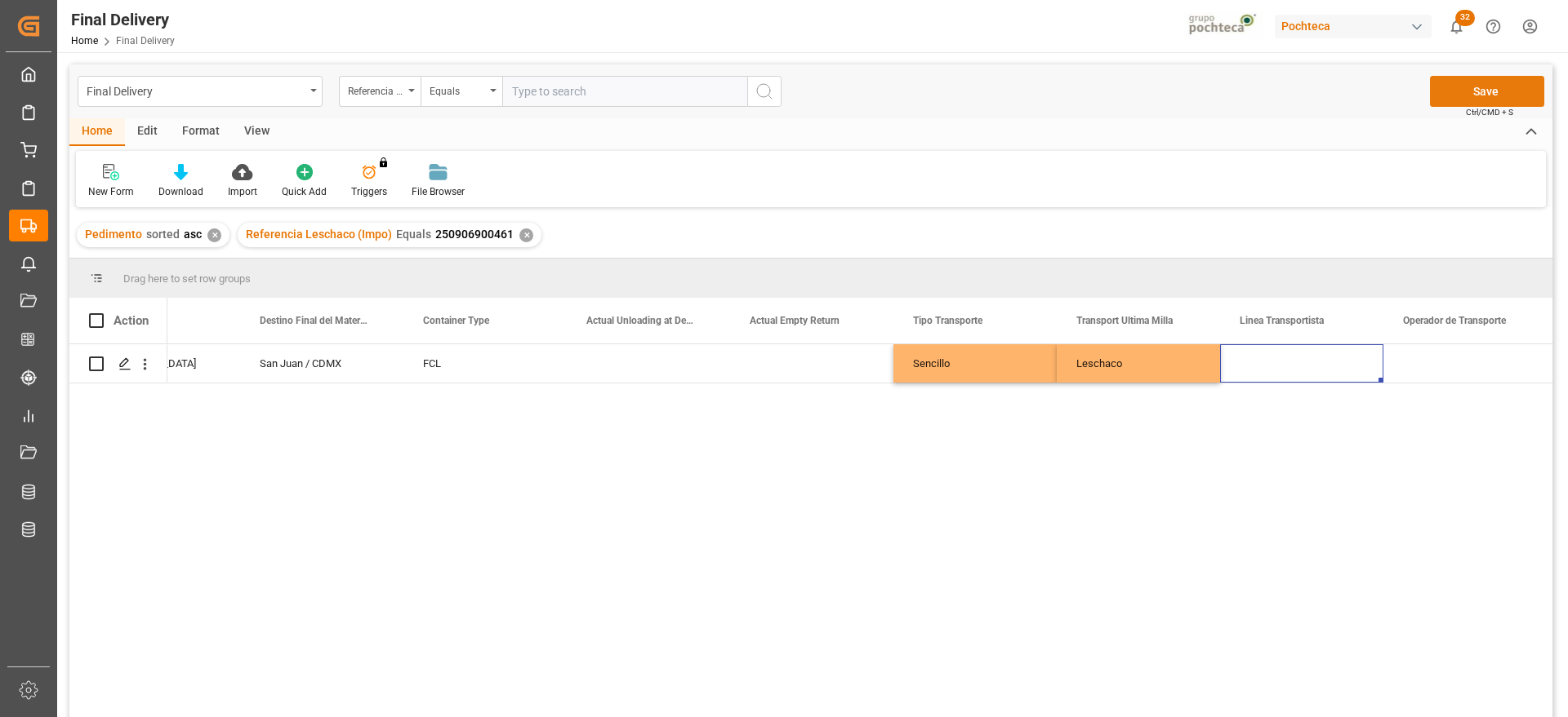
click at [1471, 91] on button "Save" at bounding box center [1487, 92] width 114 height 31
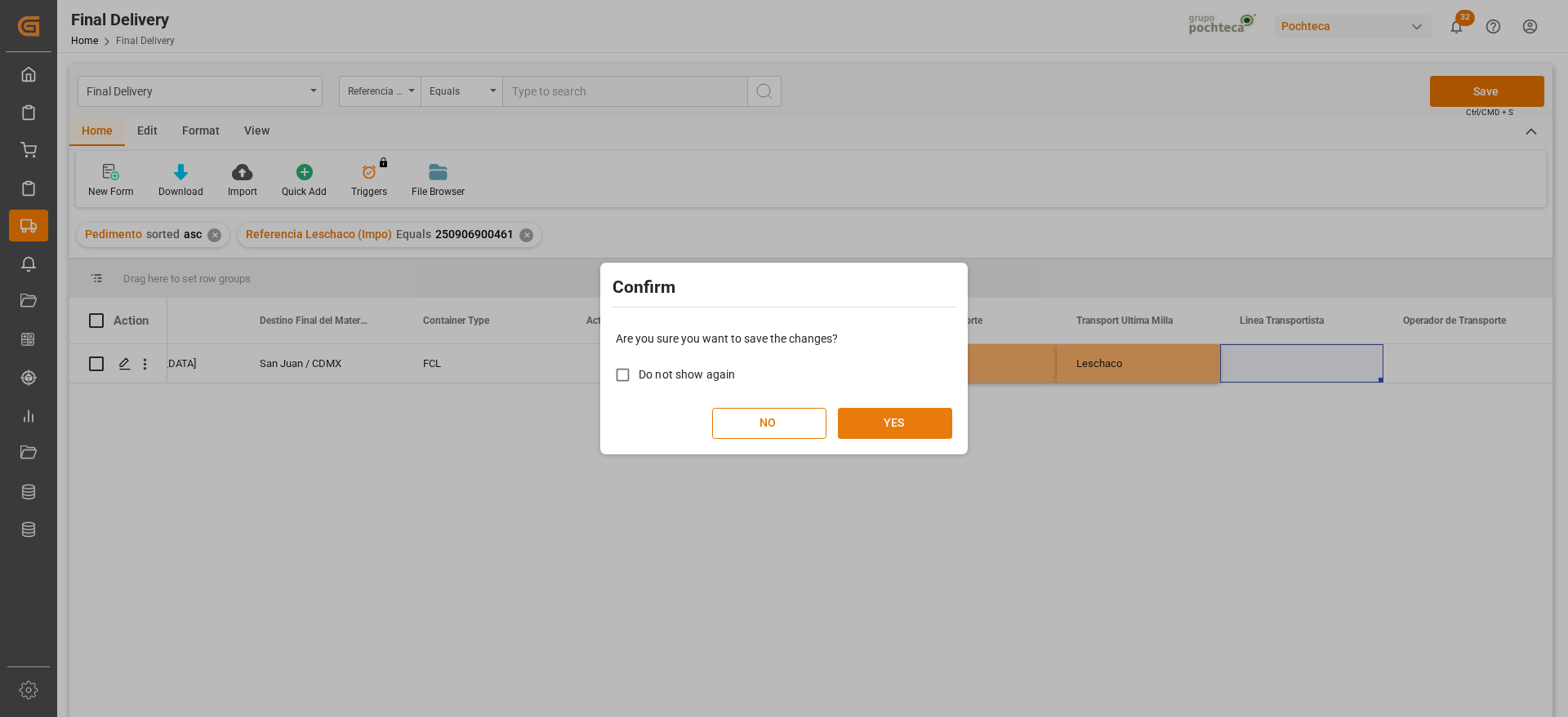
click at [886, 422] on button "YES" at bounding box center [895, 424] width 114 height 31
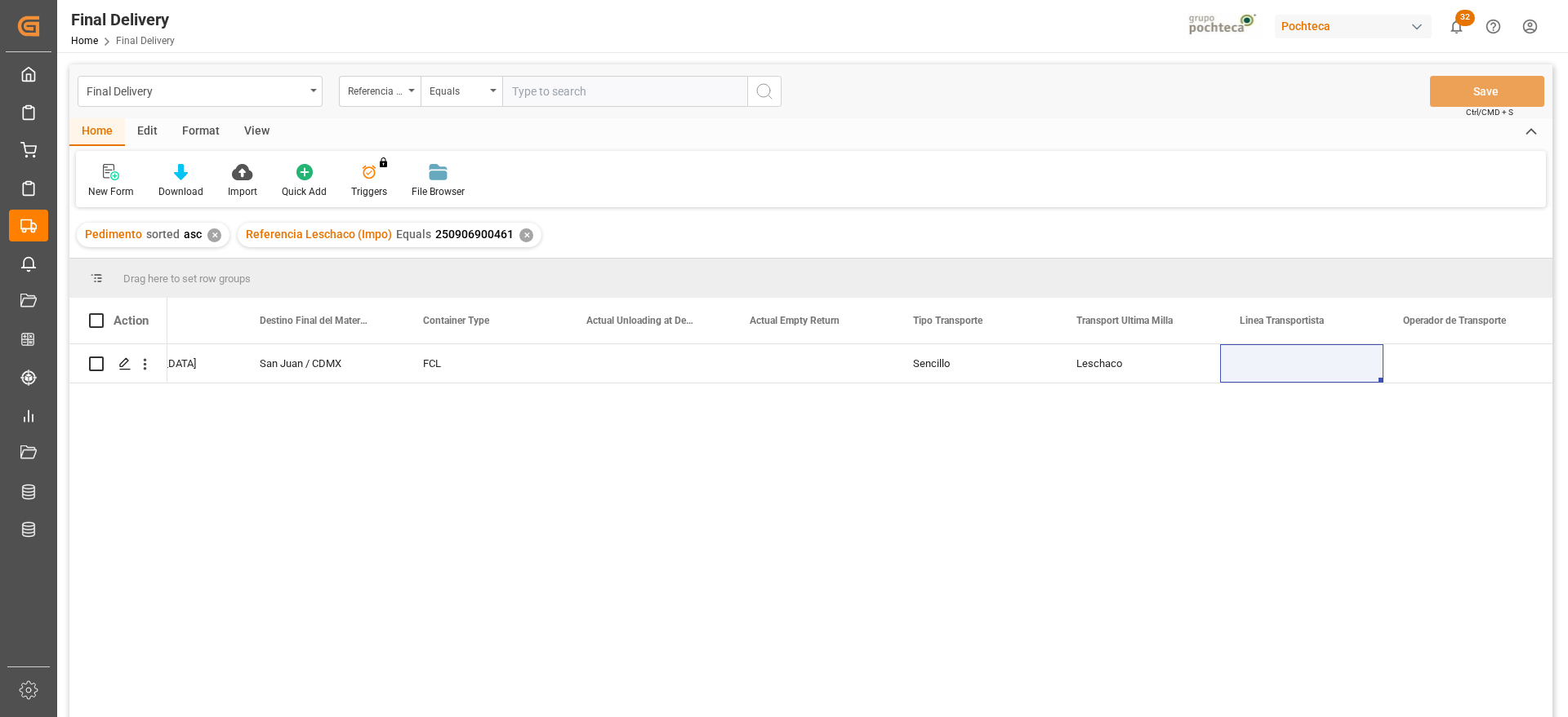
click at [519, 233] on div "✕" at bounding box center [526, 235] width 14 height 14
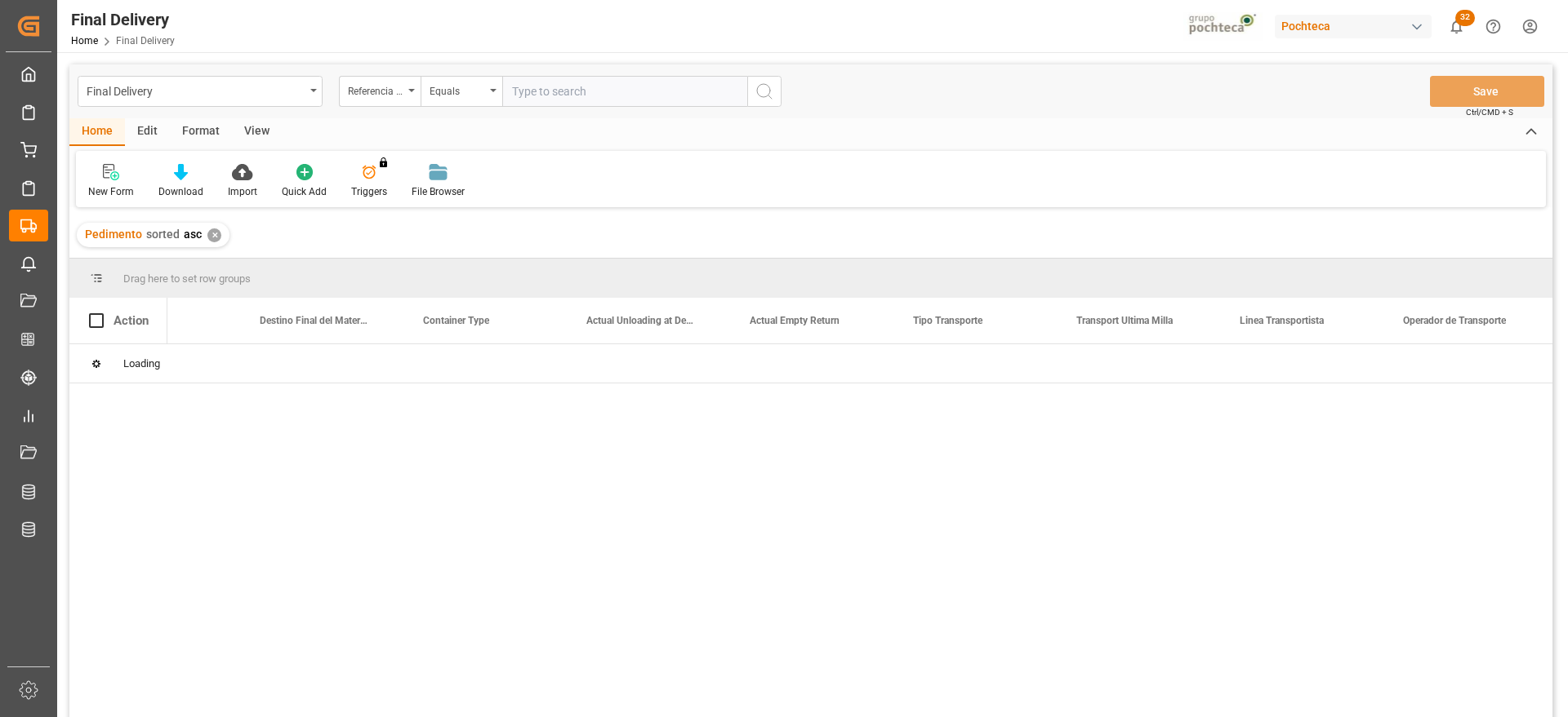
click at [216, 231] on div "✕" at bounding box center [215, 235] width 14 height 14
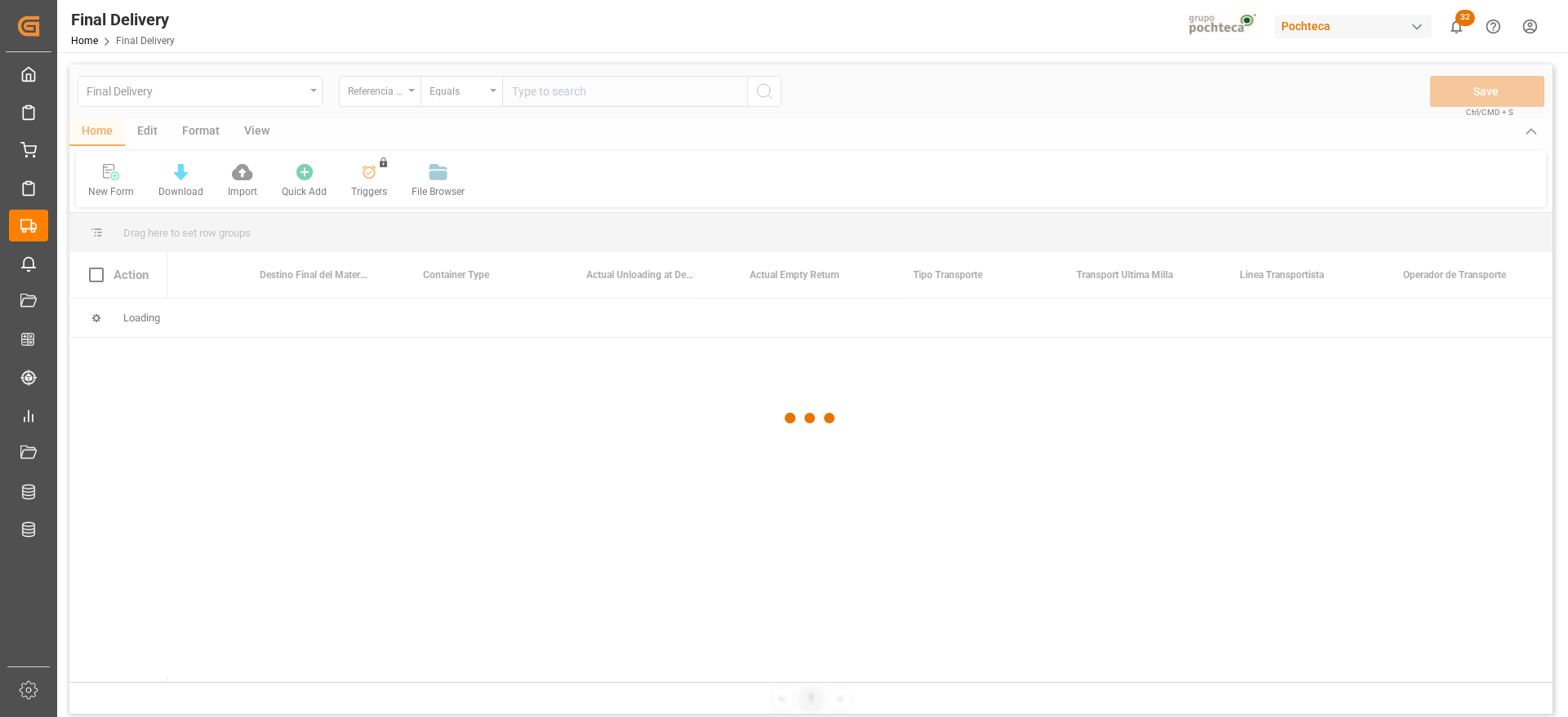
click at [210, 233] on div at bounding box center [811, 419] width 1483 height 707
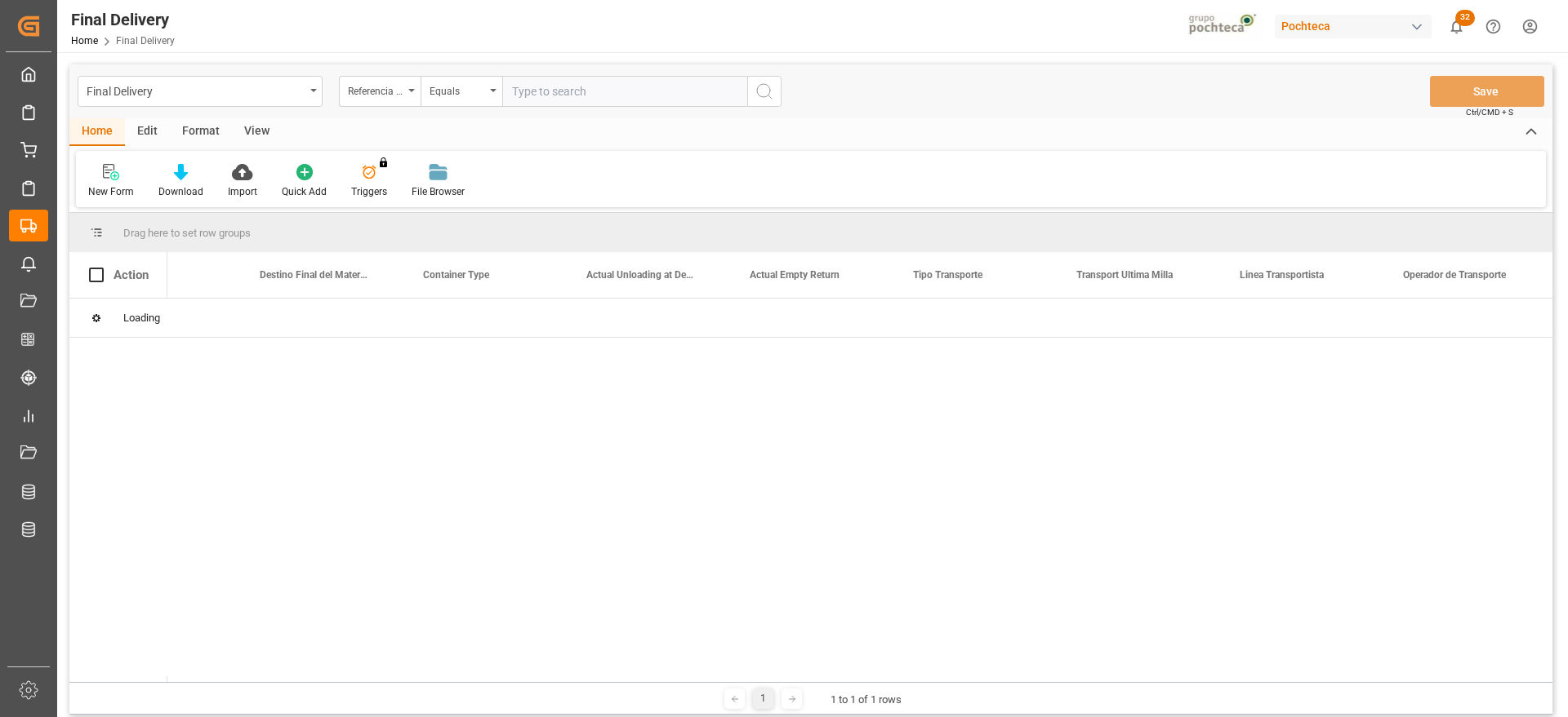
click at [562, 90] on input "text" at bounding box center [624, 92] width 245 height 31
paste input "250906900356"
type input "250906900356"
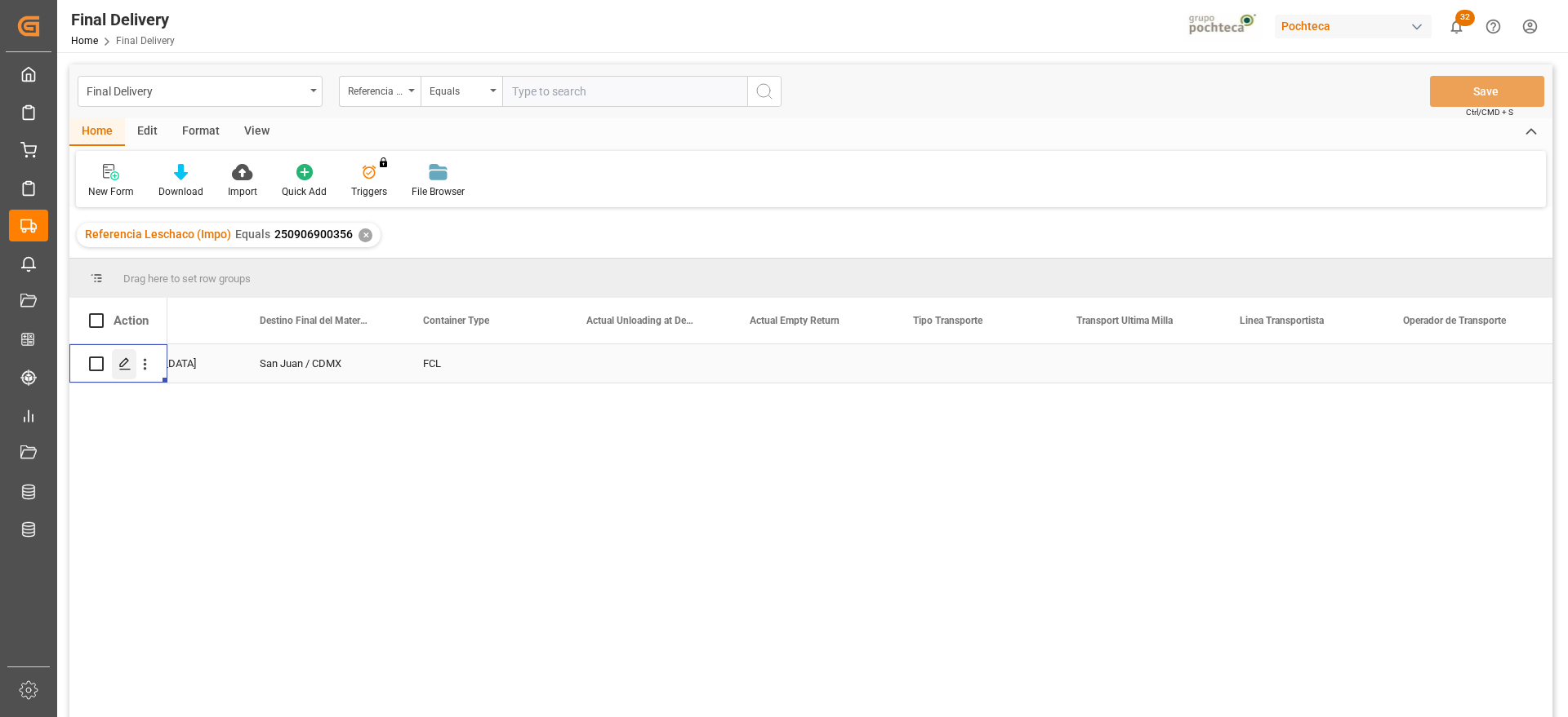
click at [122, 359] on icon "Press SPACE to select this row." at bounding box center [125, 363] width 13 height 13
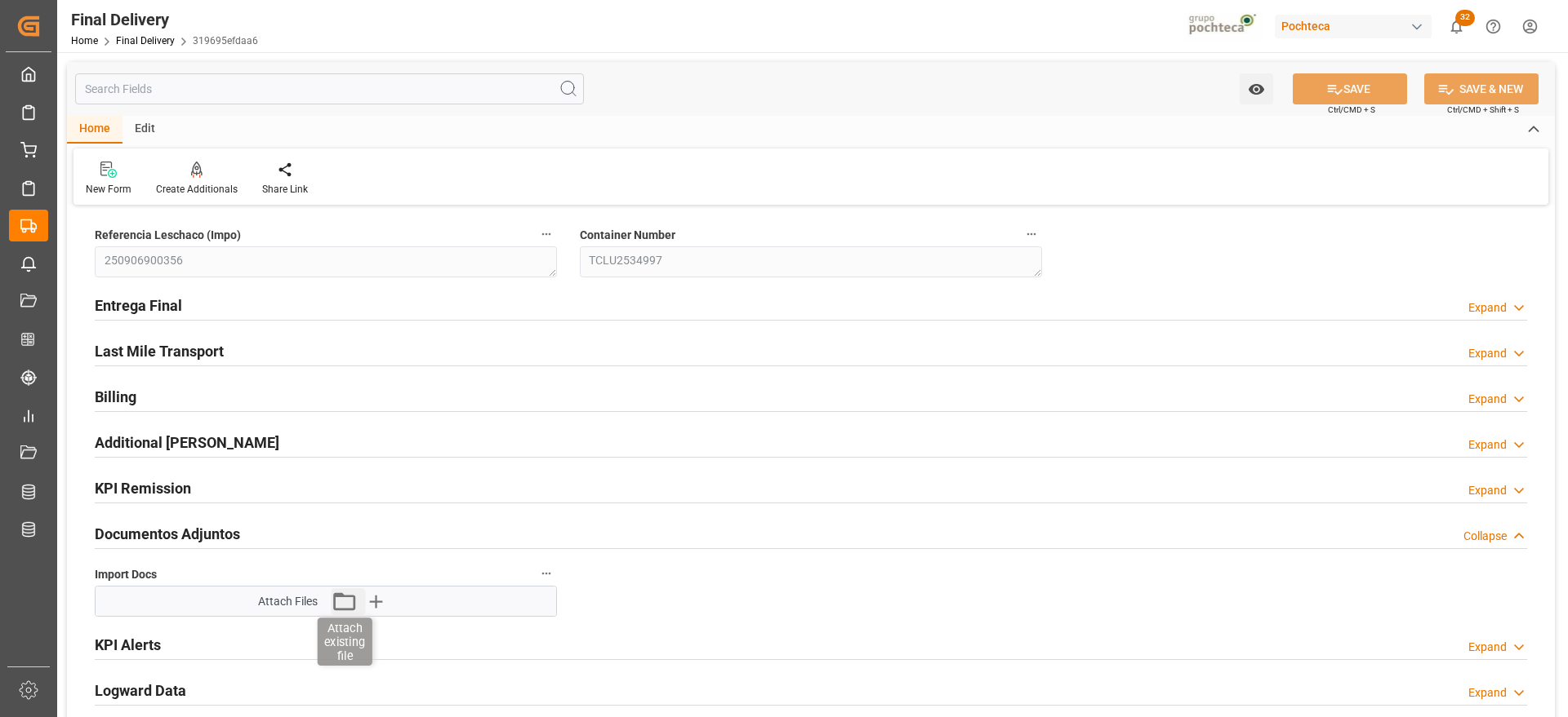
click at [341, 593] on icon "button" at bounding box center [344, 601] width 22 height 18
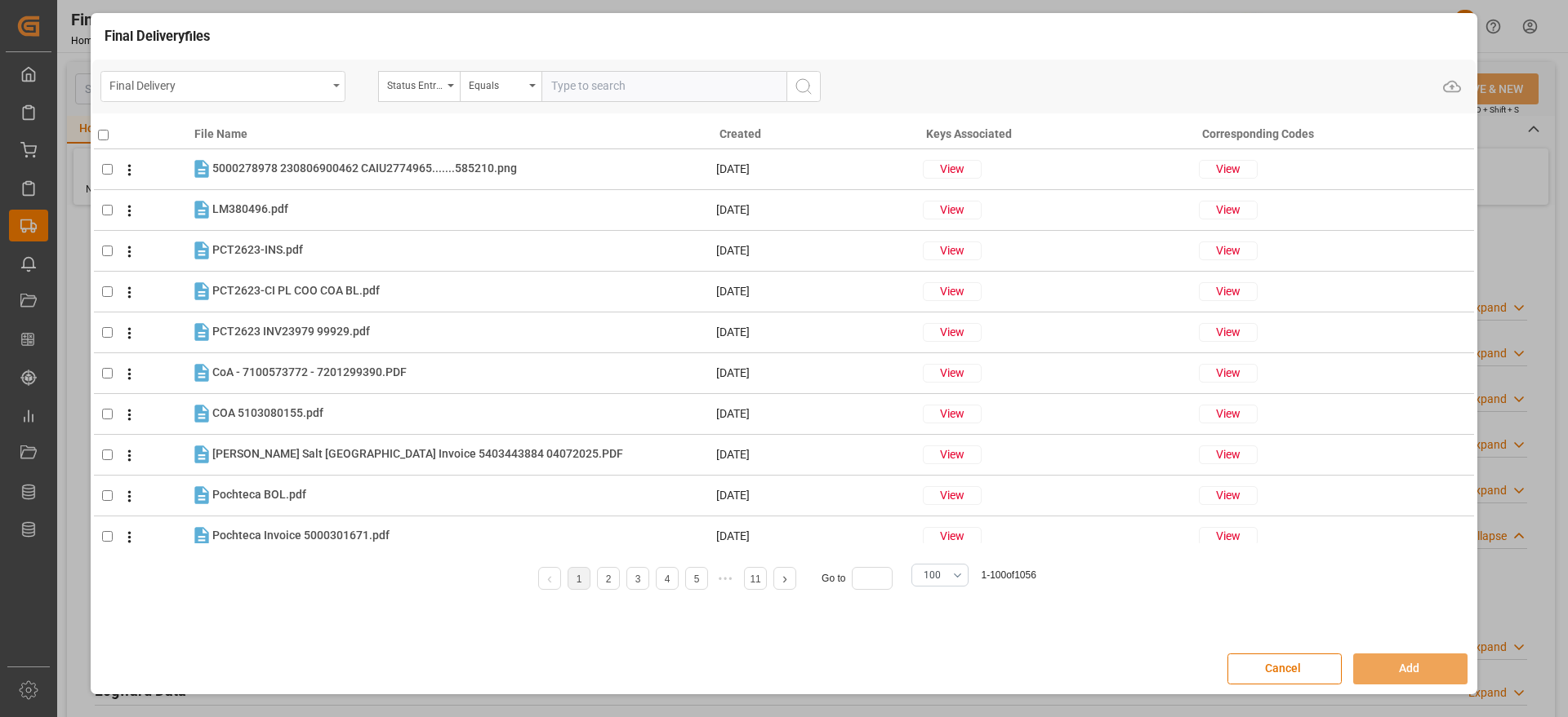
click at [241, 81] on div "Final Delivery" at bounding box center [218, 85] width 218 height 21
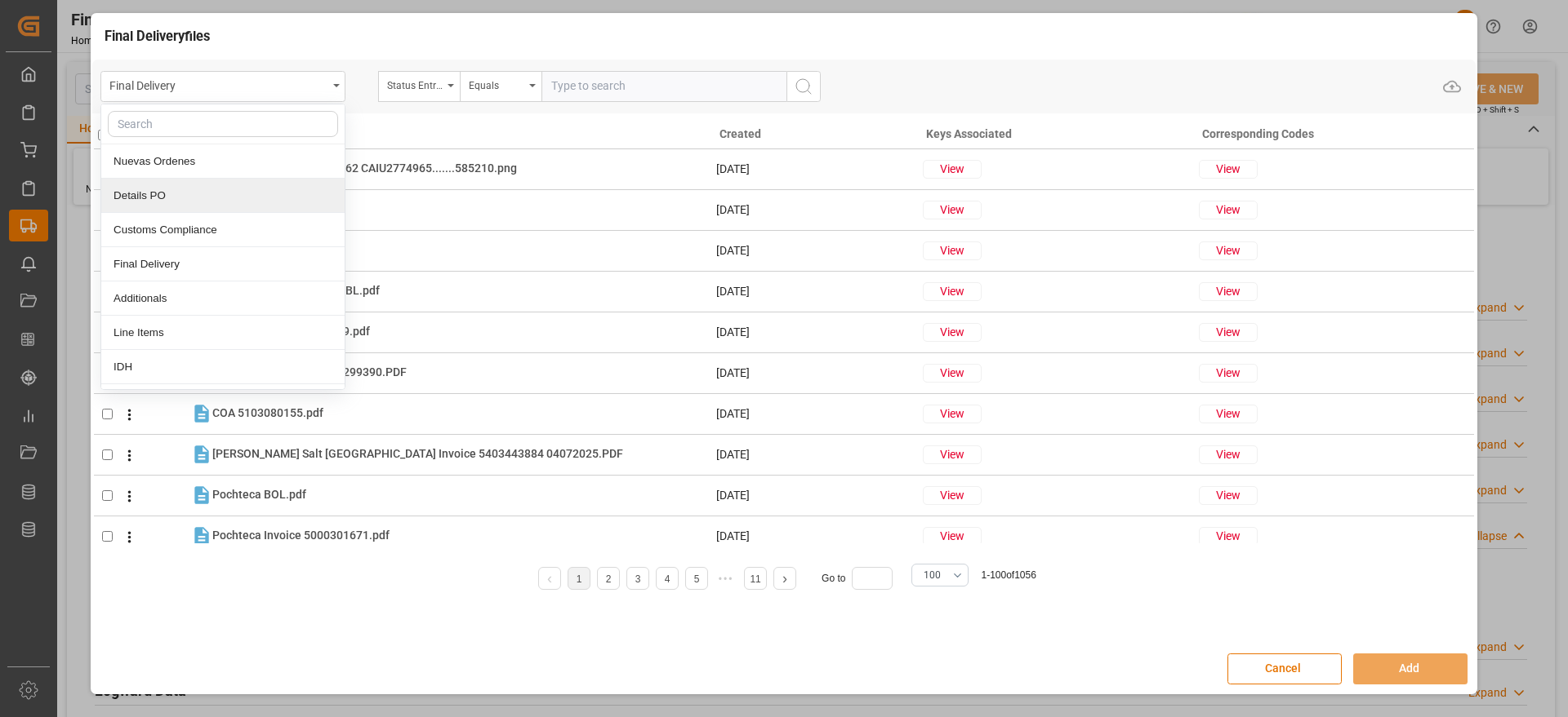
click at [213, 189] on div "Details PO" at bounding box center [222, 196] width 243 height 35
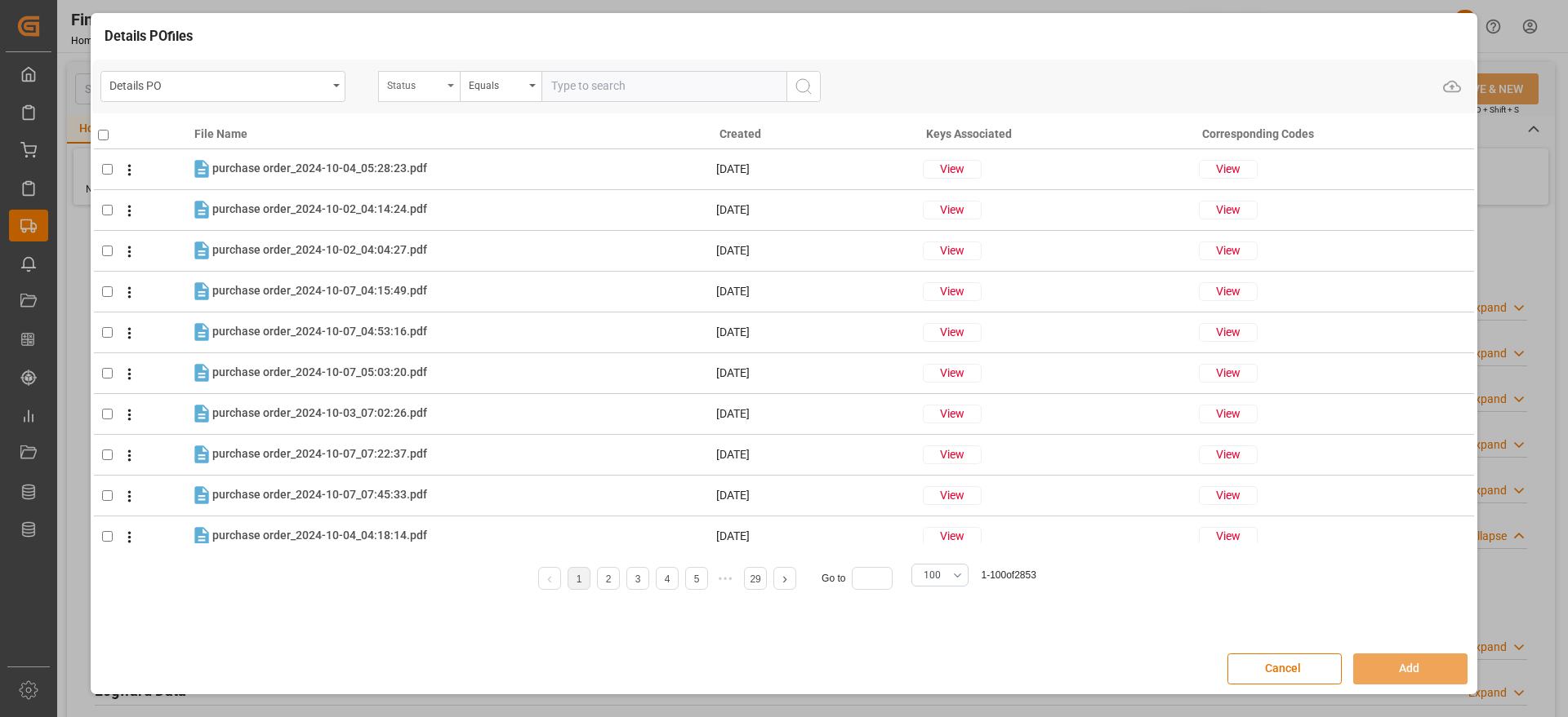
click at [427, 86] on div "Status" at bounding box center [414, 84] width 55 height 19
click at [425, 122] on input "text" at bounding box center [500, 124] width 230 height 26
type input "orde"
click at [466, 160] on div "Orden de Compra nuevo" at bounding box center [500, 162] width 243 height 35
click at [573, 80] on input "text" at bounding box center [664, 86] width 245 height 31
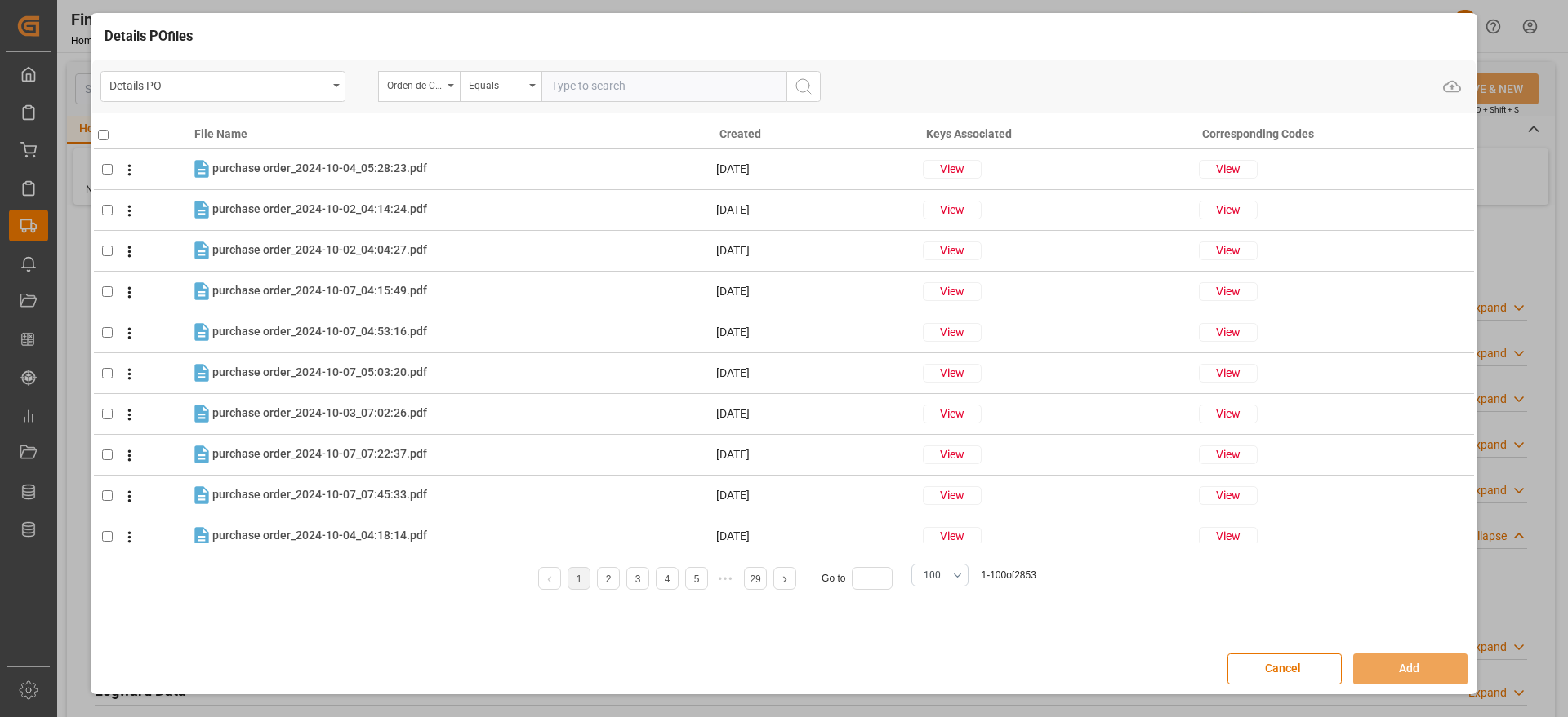
paste input "5000306801"
type input "5000306801"
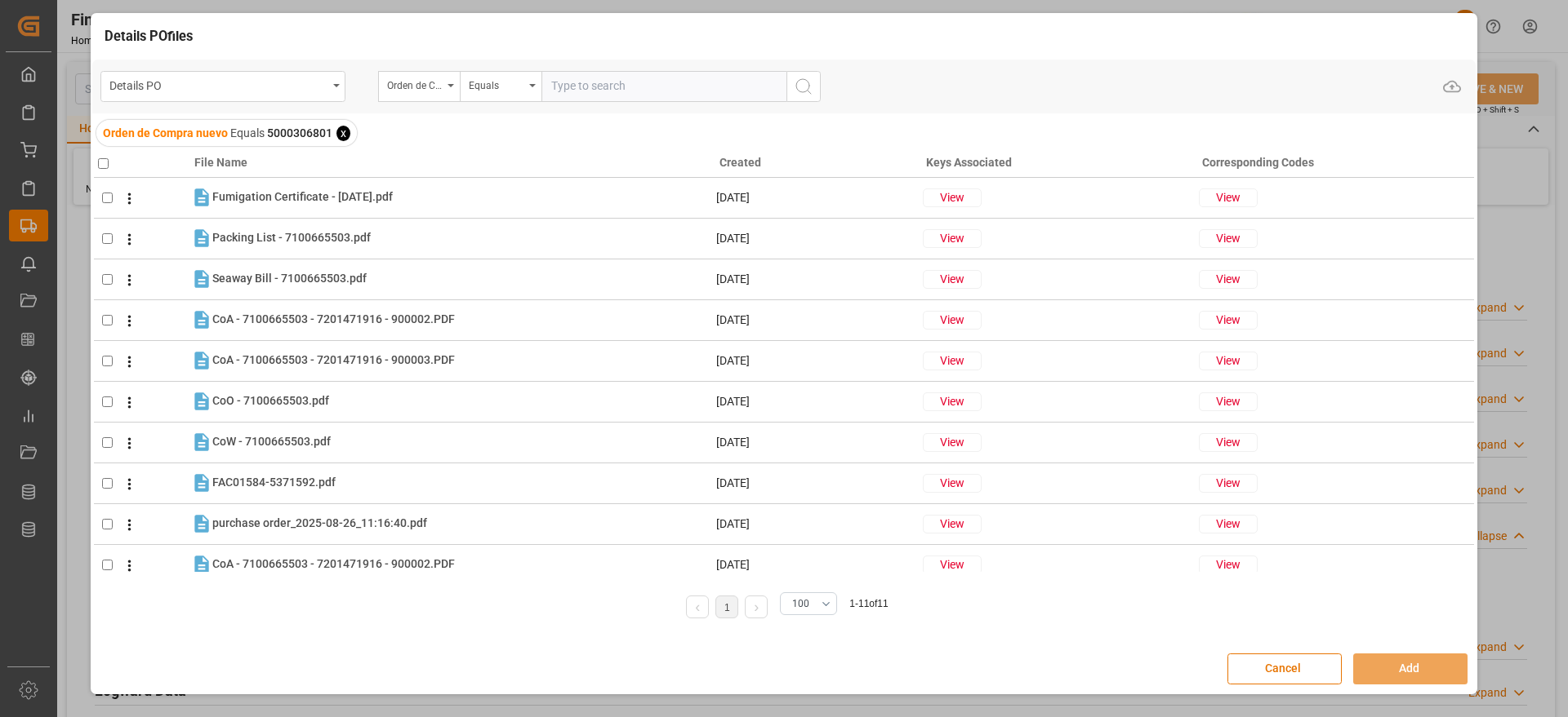
click at [106, 164] on input "checkbox" at bounding box center [103, 163] width 10 height 10
checkbox input "true"
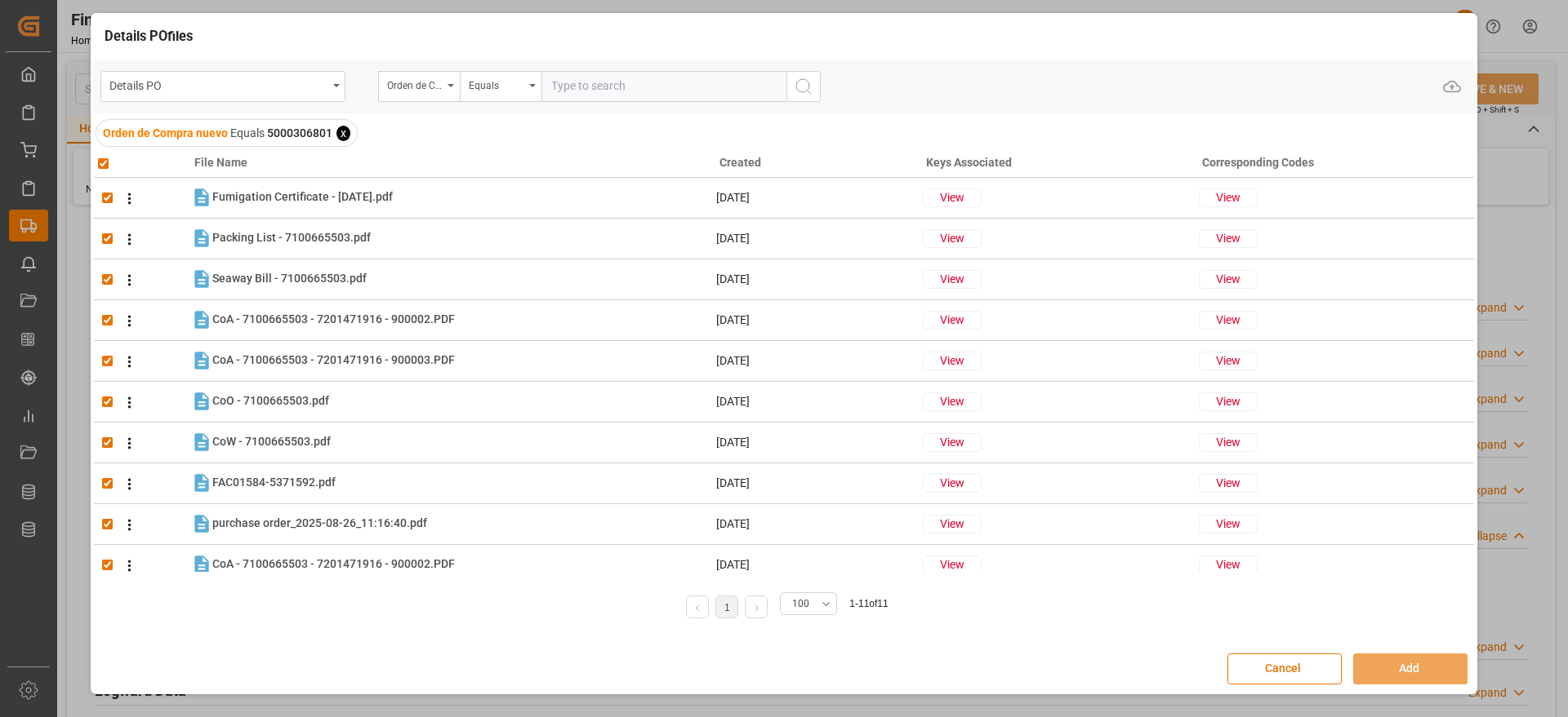
checkbox input "true"
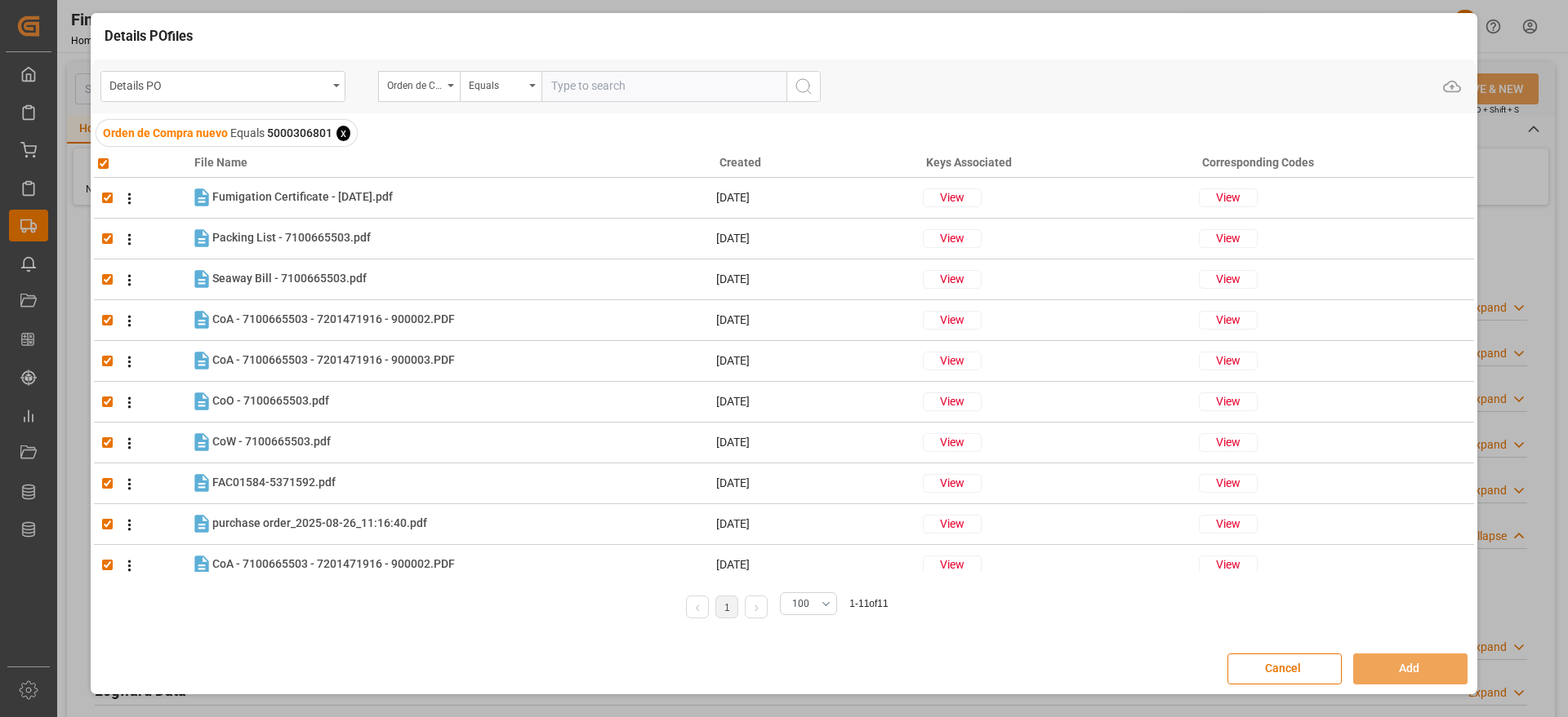
checkbox input "true"
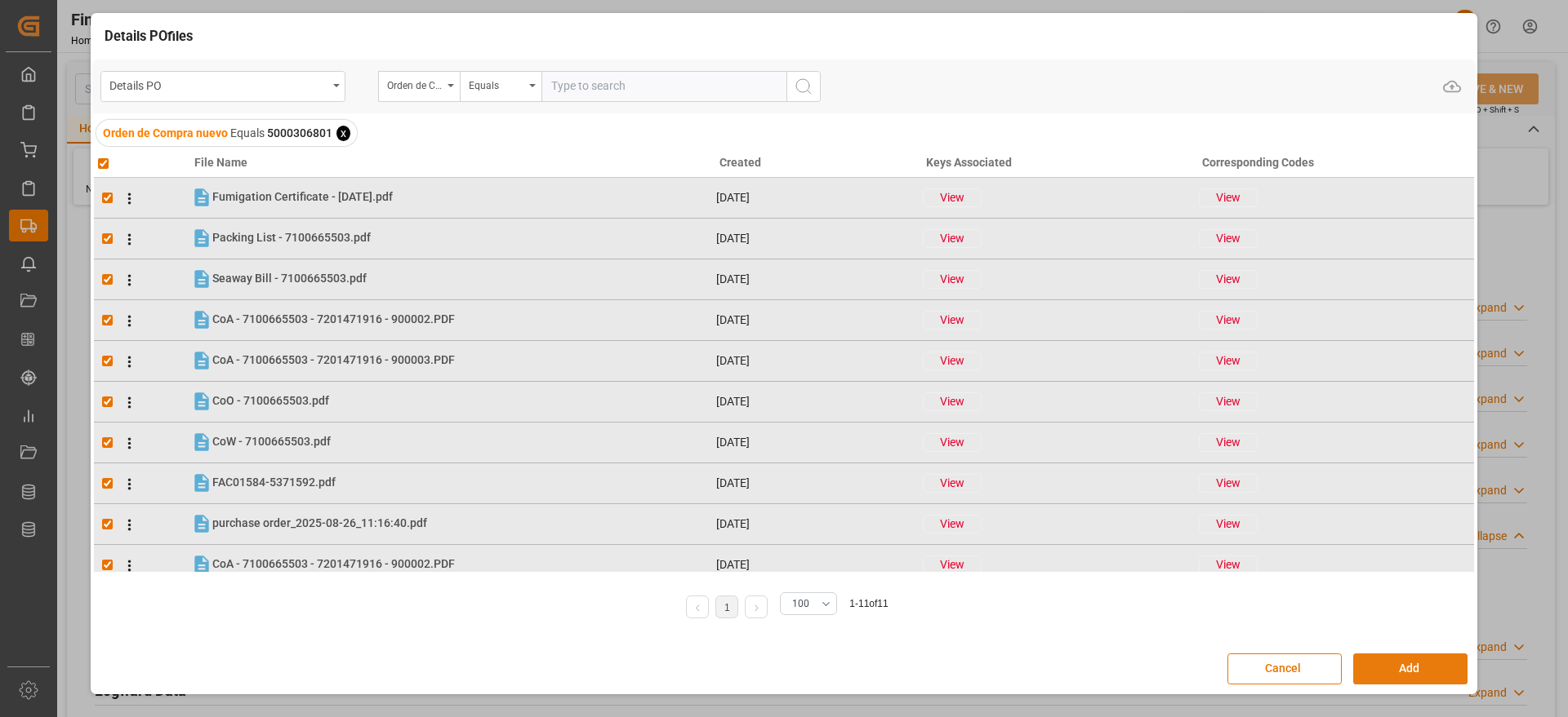
click at [1413, 664] on button "Add" at bounding box center [1411, 669] width 114 height 31
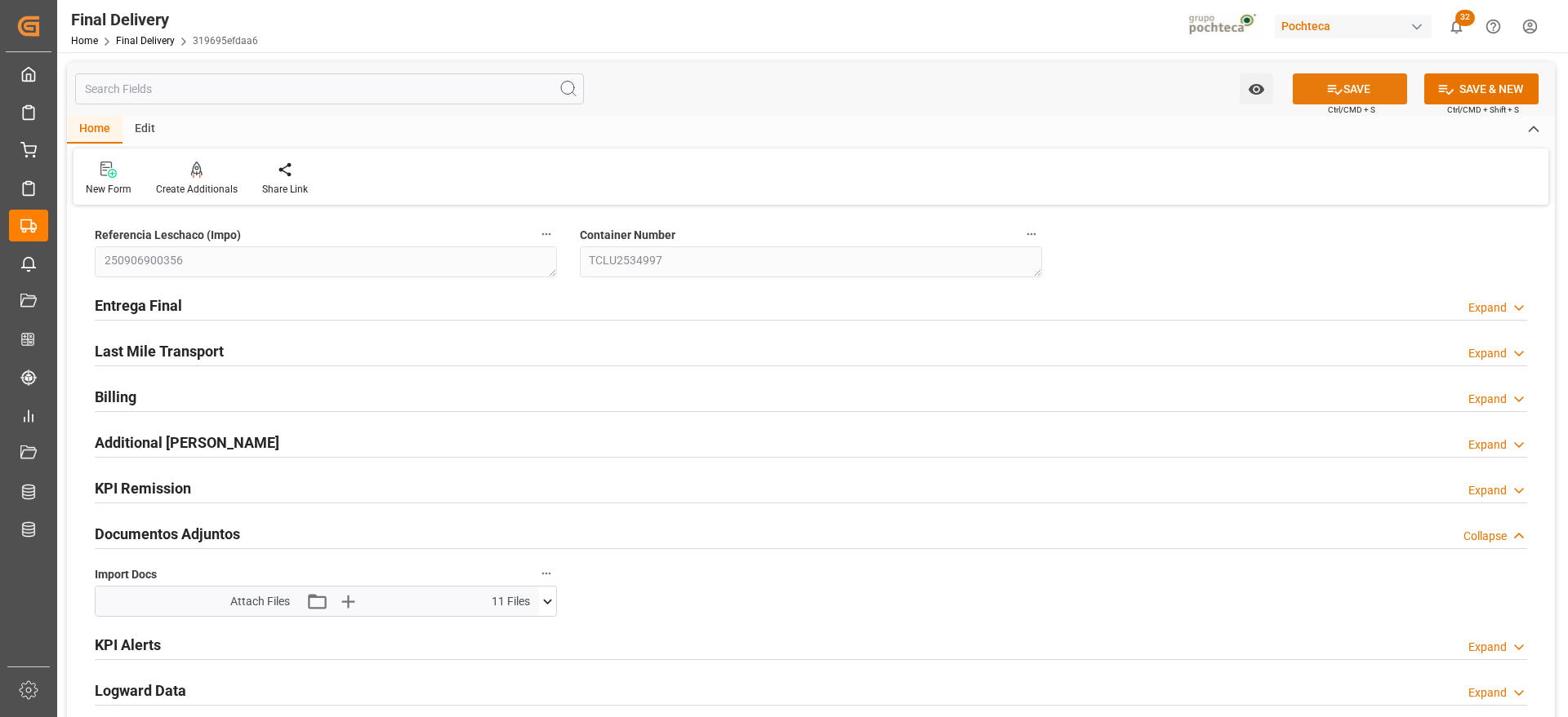
click at [1334, 79] on button "SAVE" at bounding box center [1350, 89] width 114 height 31
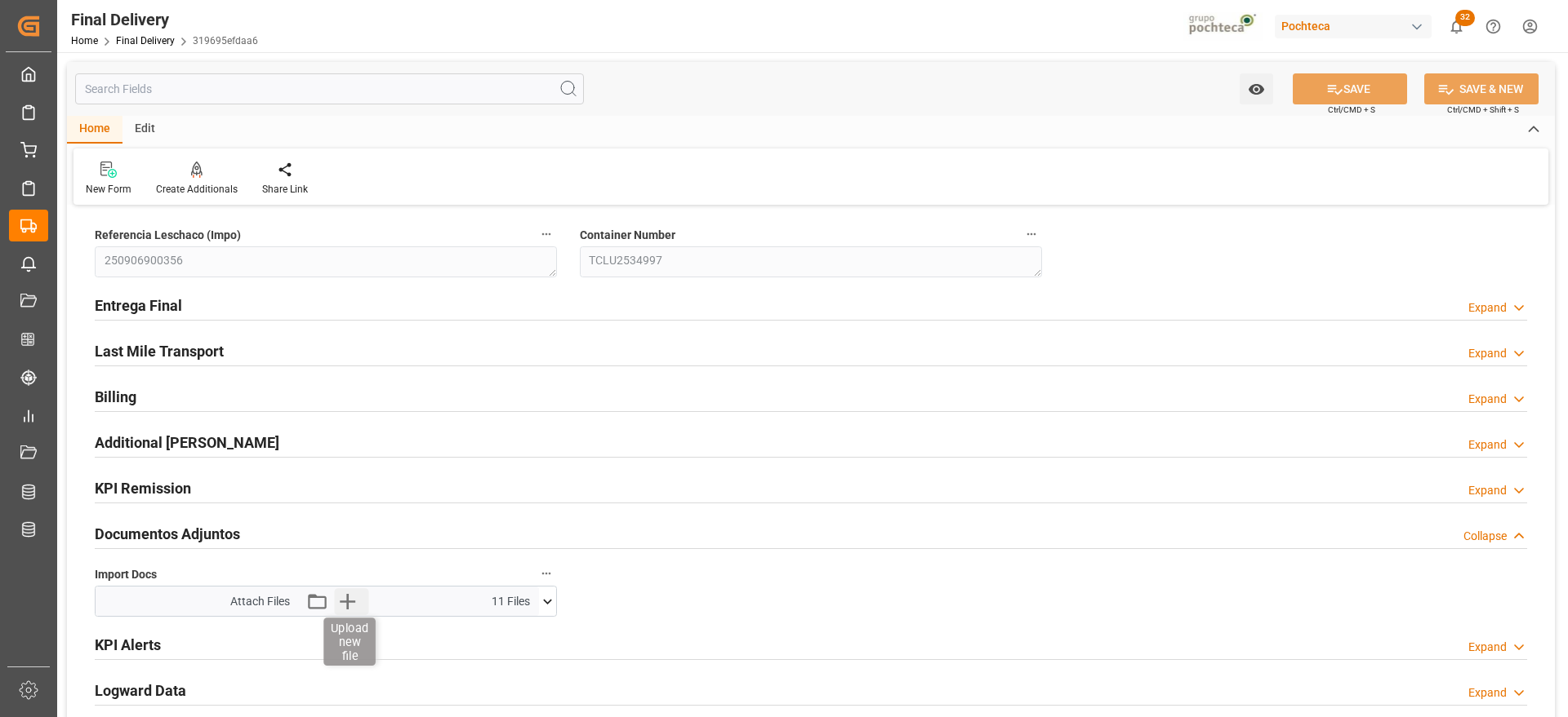
click at [348, 597] on icon "button" at bounding box center [348, 602] width 16 height 16
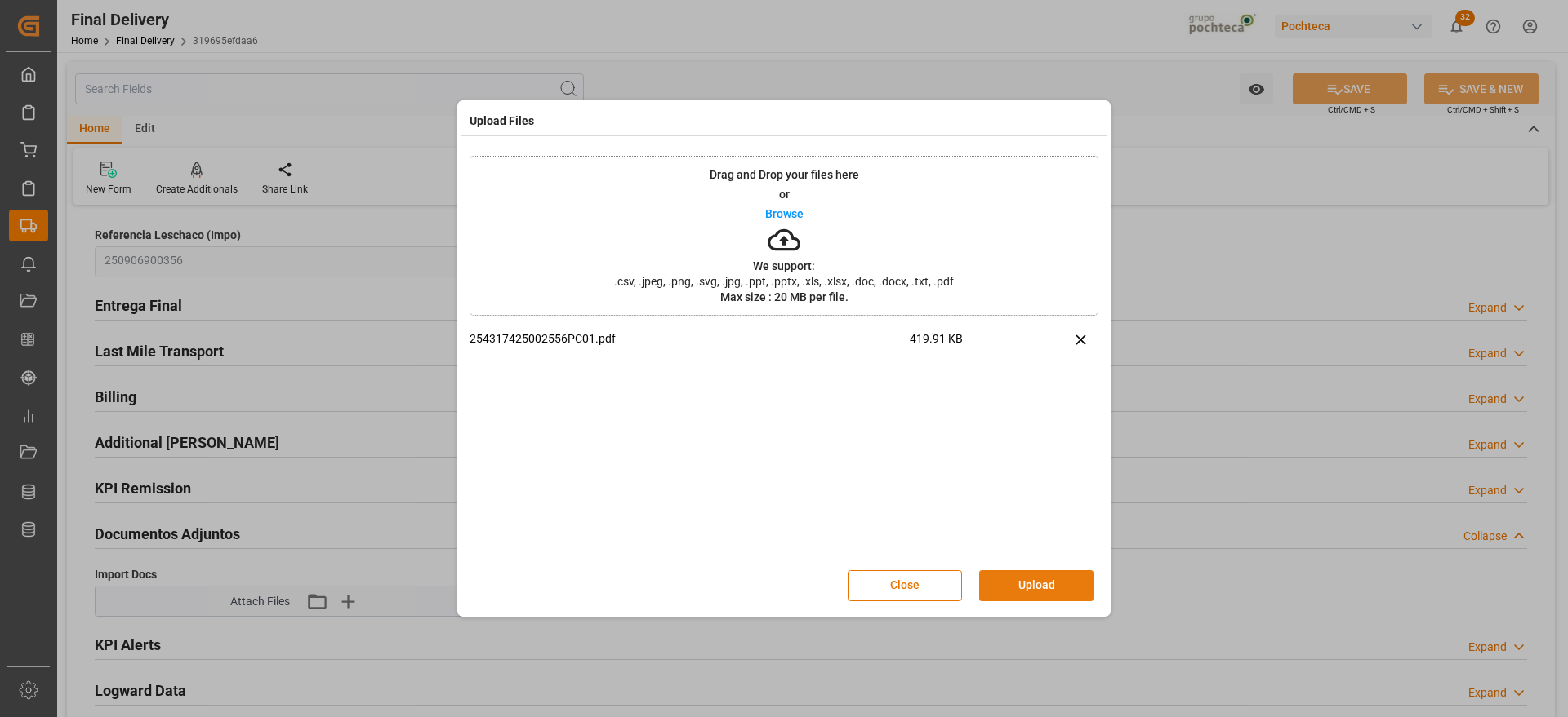
click at [1051, 586] on button "Upload" at bounding box center [1036, 586] width 114 height 31
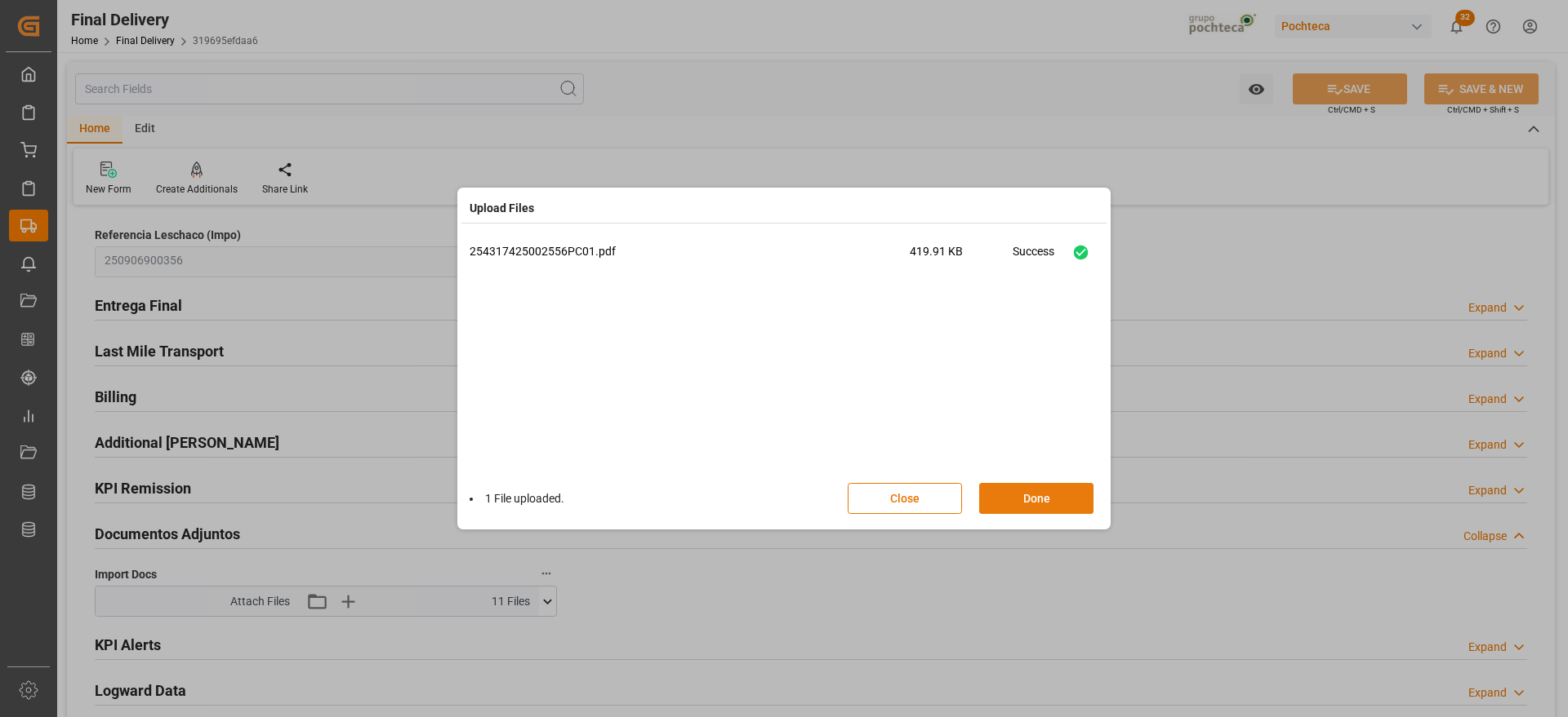
click at [1020, 503] on button "Done" at bounding box center [1036, 499] width 114 height 31
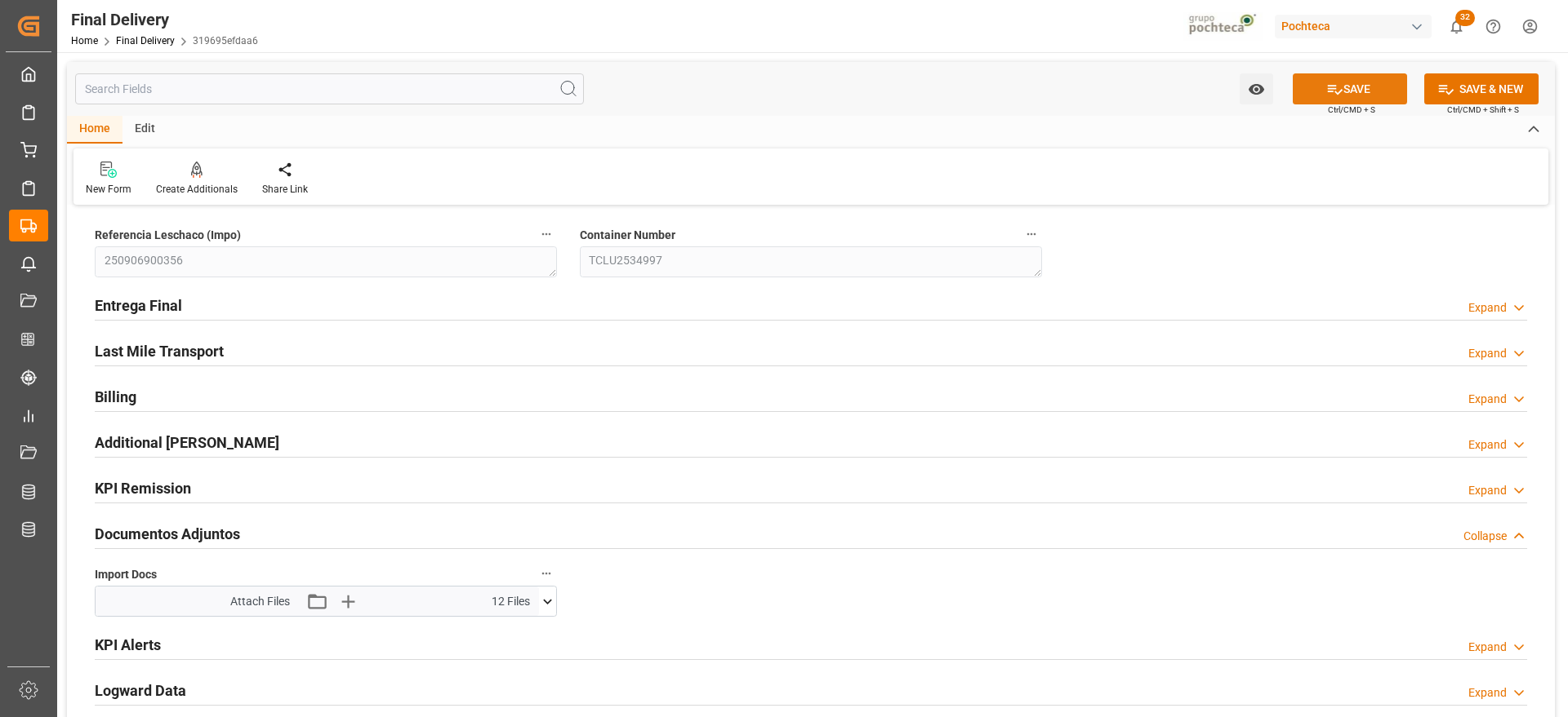
click at [1346, 97] on button "SAVE" at bounding box center [1350, 89] width 114 height 31
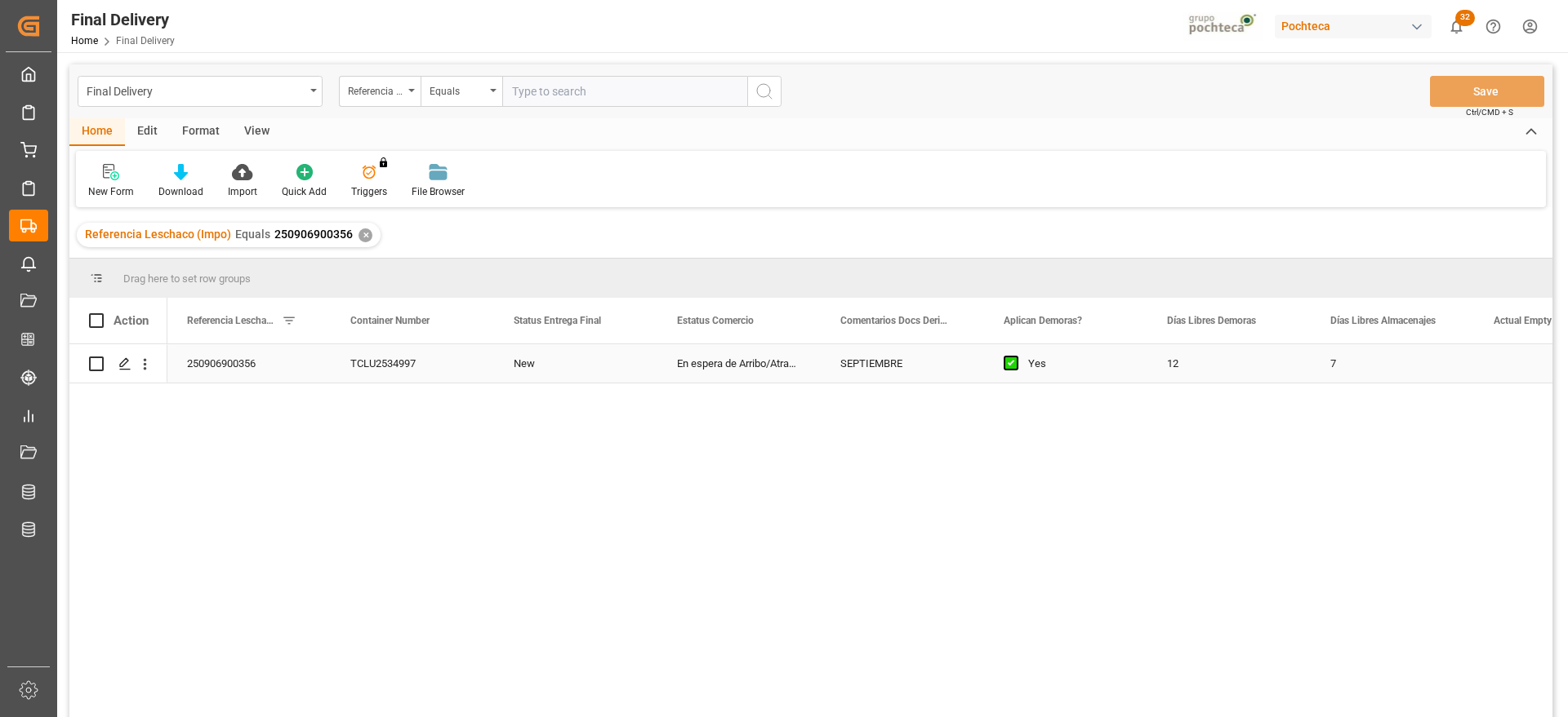
click at [1169, 363] on div "12" at bounding box center [1229, 363] width 164 height 38
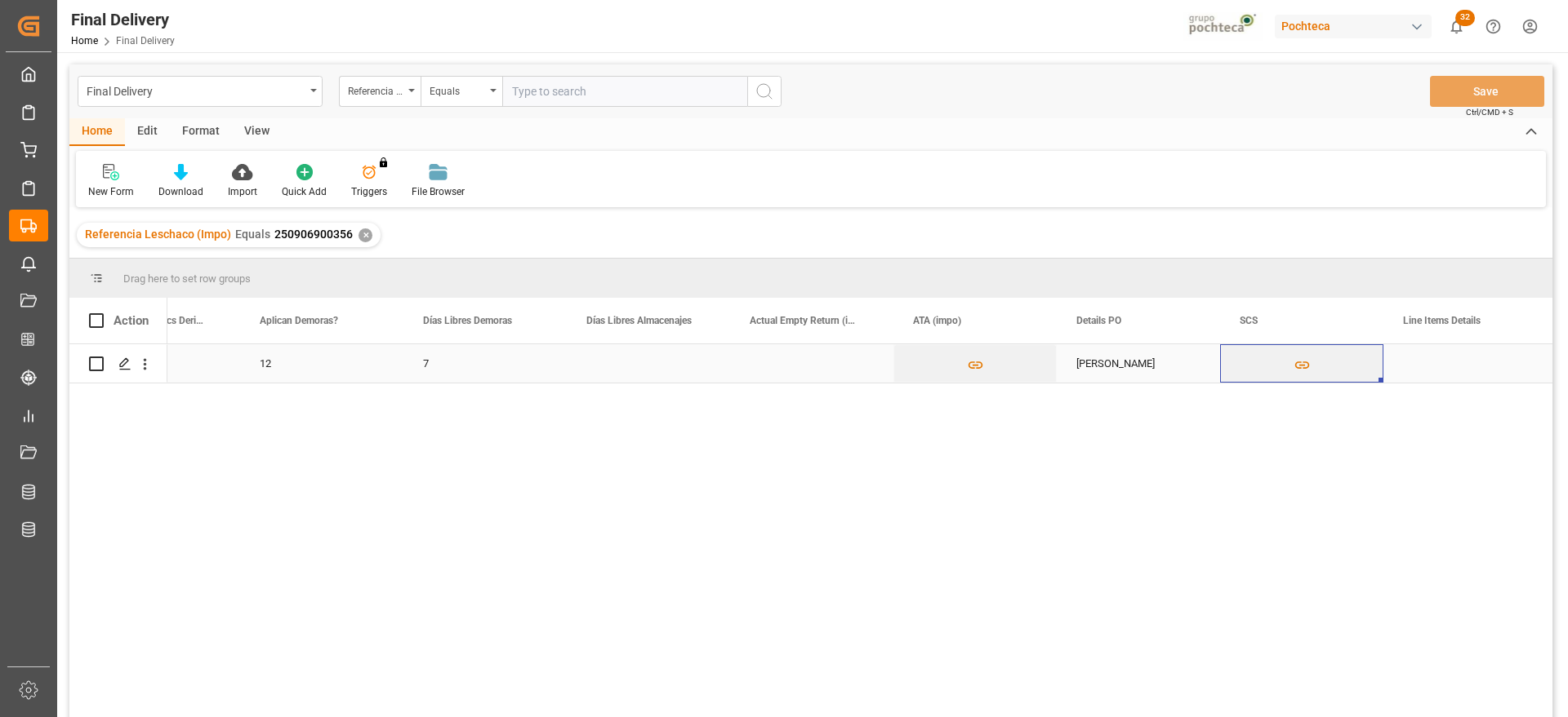
scroll to position [0, 907]
click at [632, 351] on div "Press SPACE to select this row." at bounding box center [648, 363] width 164 height 38
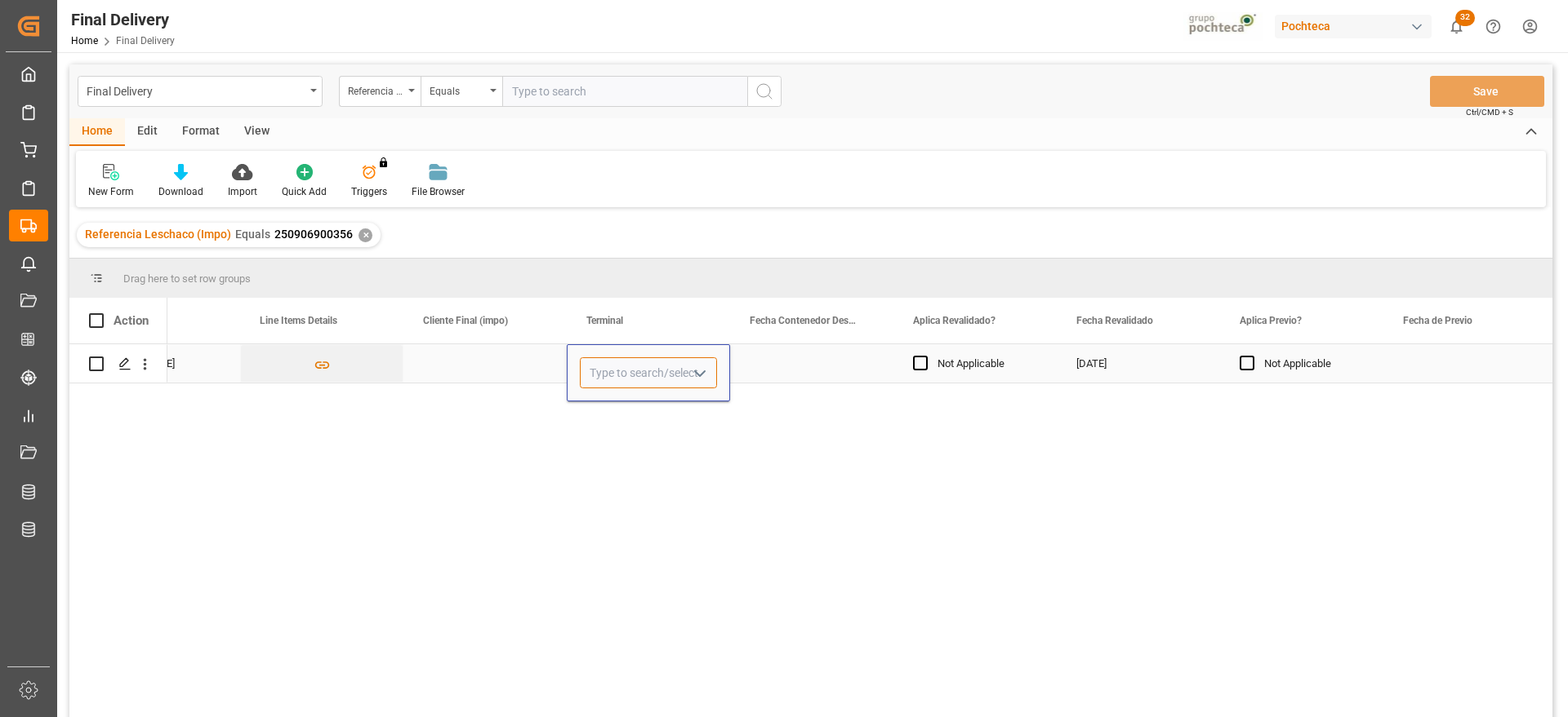
click at [627, 362] on input "Press SPACE to select this row." at bounding box center [648, 373] width 138 height 31
type input "ICAVE"
click at [1400, 363] on div "Press SPACE to select this row." at bounding box center [1465, 363] width 164 height 38
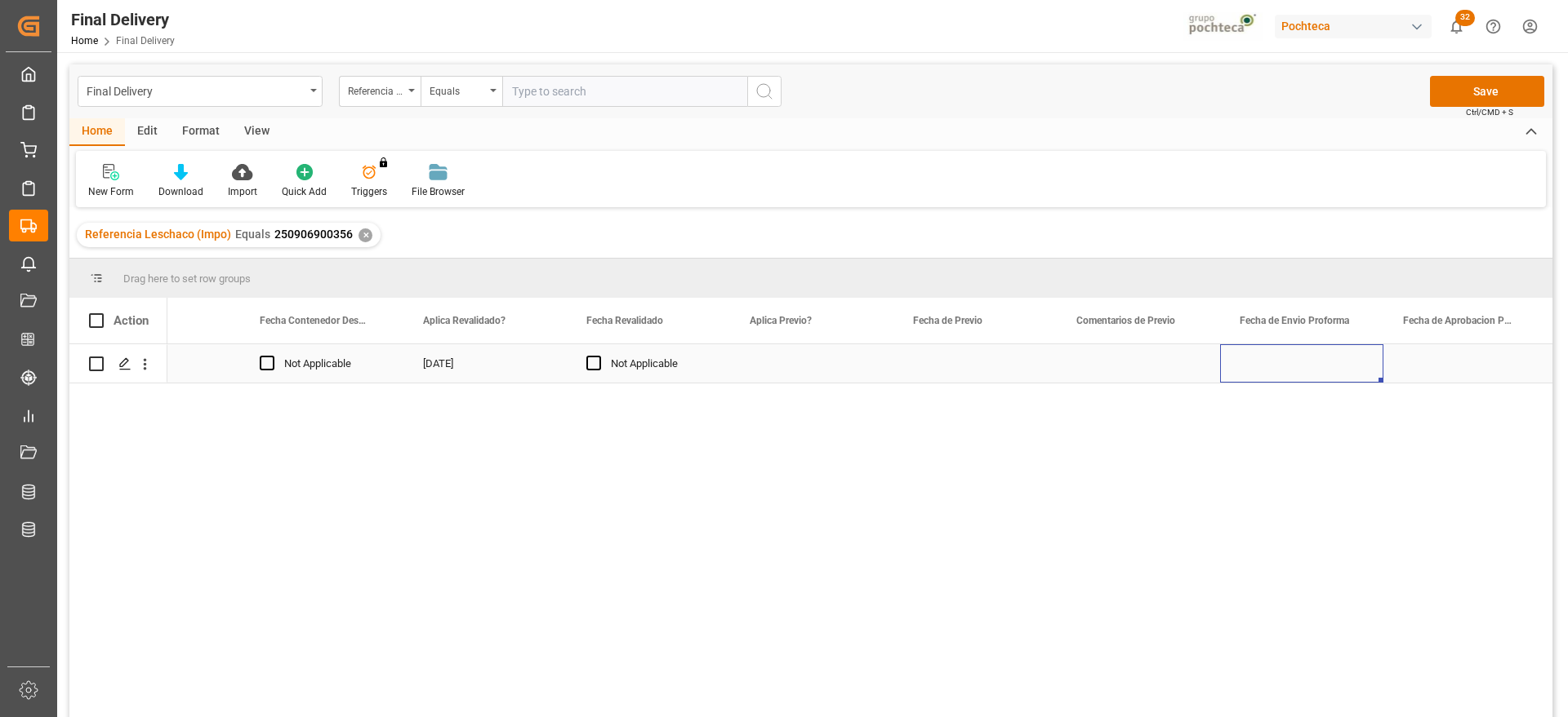
scroll to position [0, 2541]
click at [1143, 358] on div "Press SPACE to select this row." at bounding box center [1138, 363] width 164 height 38
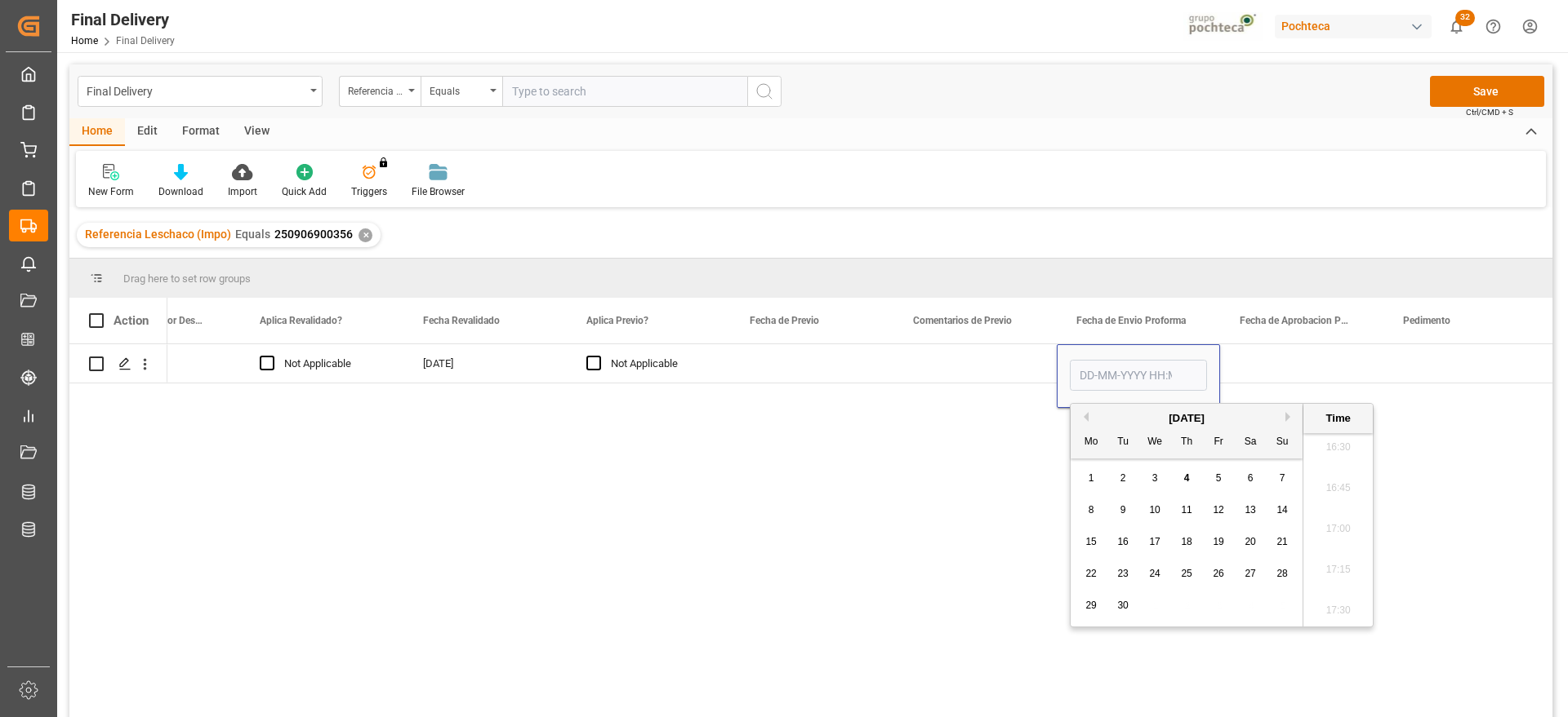
click at [1086, 413] on button "Previous Month" at bounding box center [1083, 417] width 10 height 10
click at [1211, 605] on div "29" at bounding box center [1219, 606] width 21 height 20
type input "29-08-2025 00:00"
drag, startPoint x: 1287, startPoint y: 354, endPoint x: 1141, endPoint y: 376, distance: 147.6
click at [1283, 356] on div "Press SPACE to select this row." at bounding box center [1301, 363] width 164 height 38
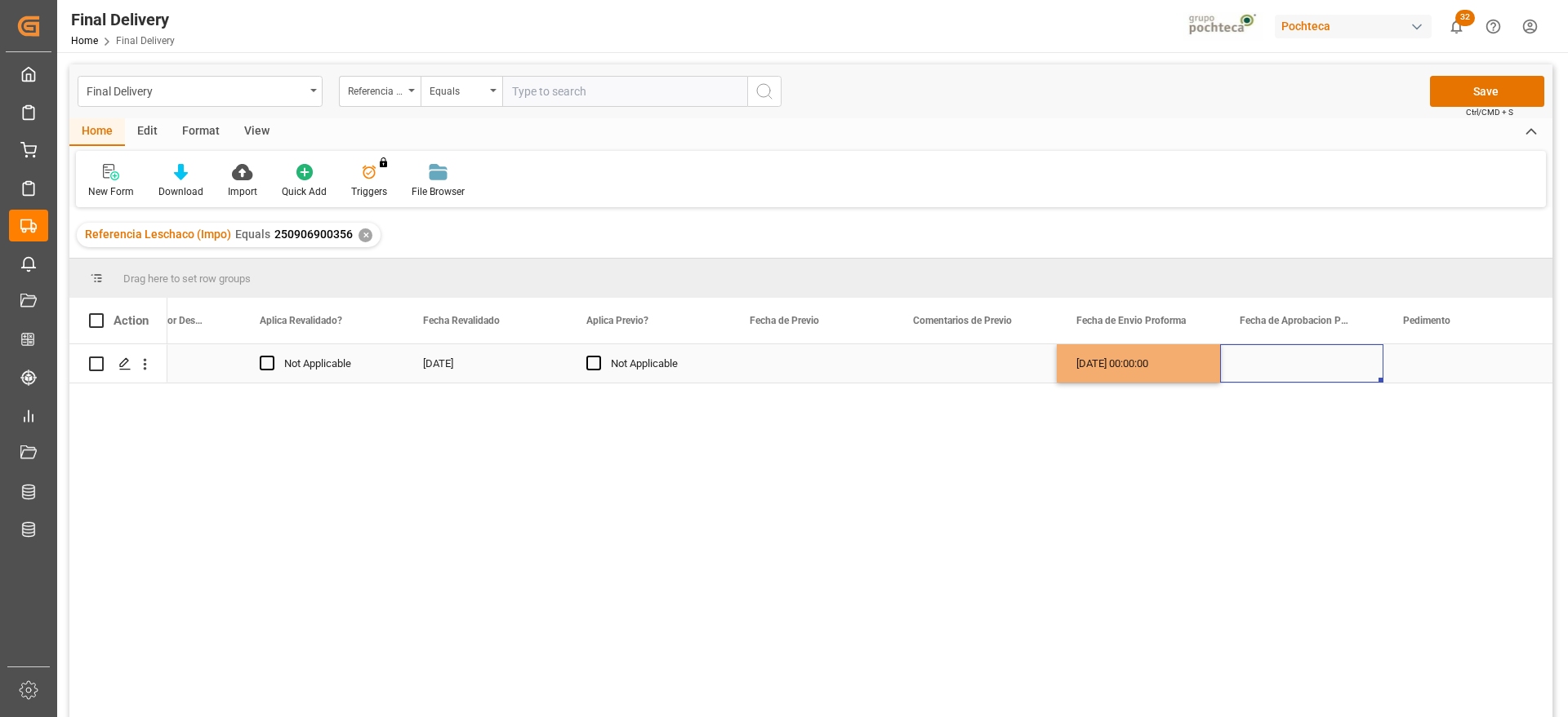
click at [1128, 370] on div "[DATE] 00:00:00" at bounding box center [1138, 363] width 164 height 38
click at [1318, 362] on div "Press SPACE to select this row." at bounding box center [1301, 363] width 164 height 38
click at [1436, 361] on div "Press SPACE to select this row." at bounding box center [1465, 363] width 164 height 38
click at [1430, 357] on div "Press SPACE to select this row." at bounding box center [1465, 363] width 164 height 38
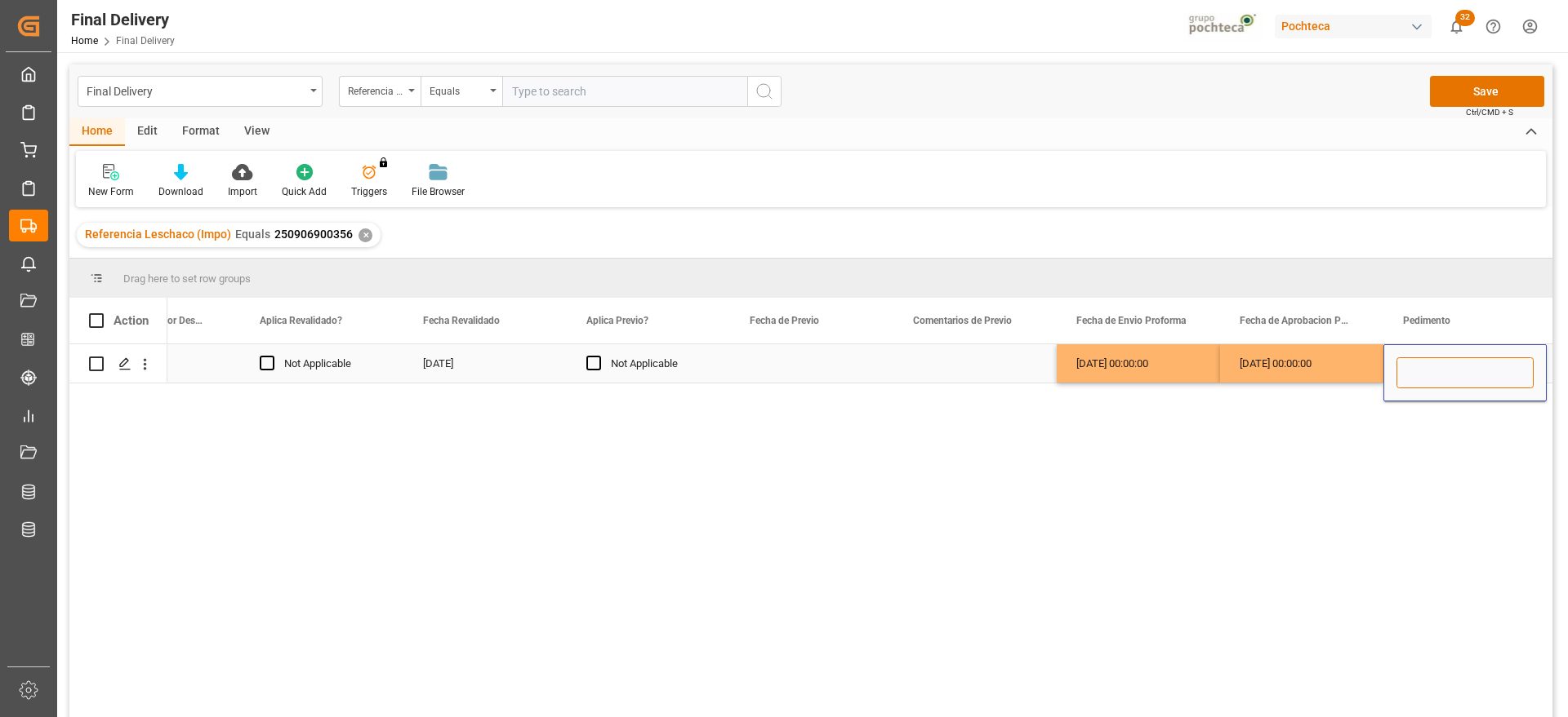
click at [1425, 365] on input "Press SPACE to select this row." at bounding box center [1465, 373] width 138 height 31
paste input "254317425002556"
drag, startPoint x: 1415, startPoint y: 369, endPoint x: 1486, endPoint y: 414, distance: 84.1
click at [1424, 370] on input "254317425002556" at bounding box center [1465, 373] width 138 height 31
type input "25 43 1742 5002556"
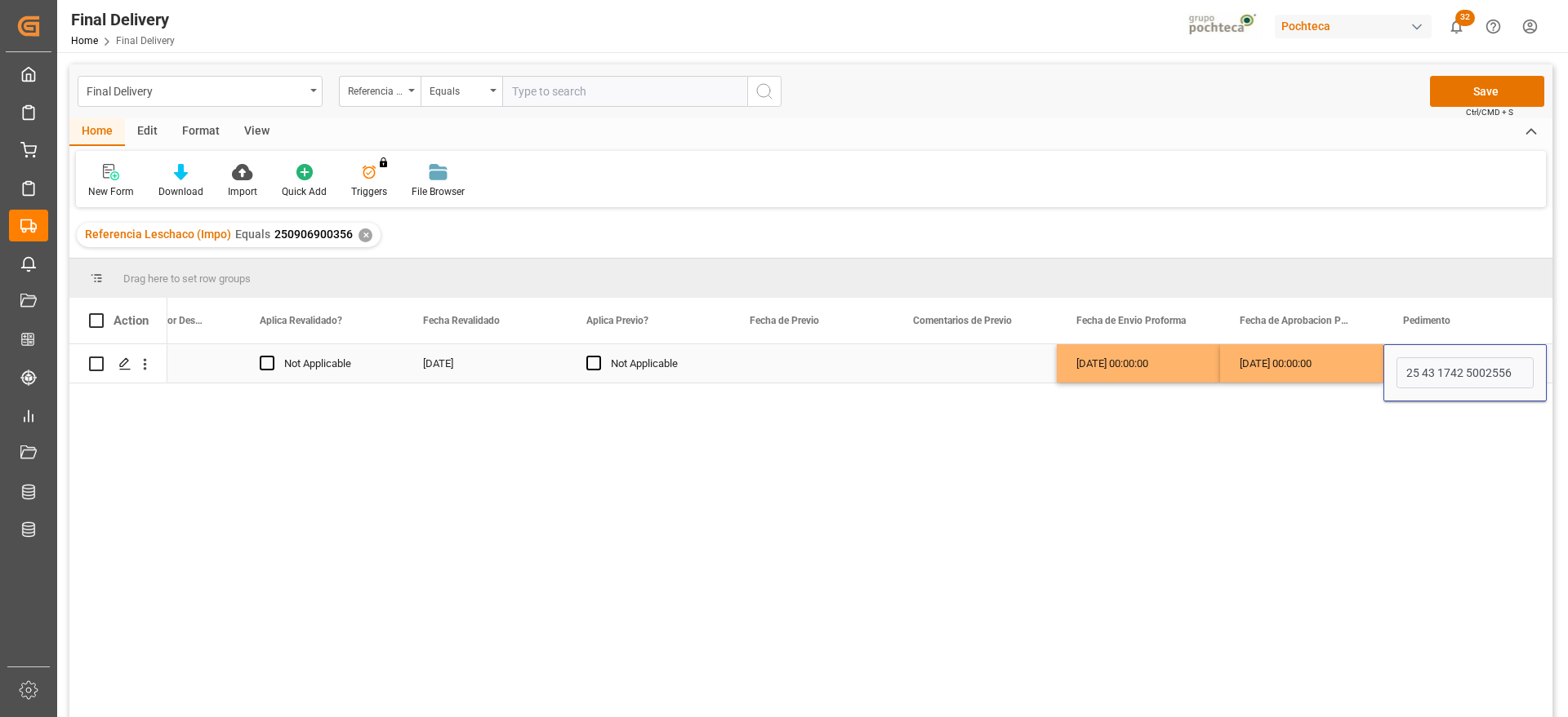
click at [1304, 373] on div "[DATE] 00:00:00" at bounding box center [1301, 363] width 164 height 38
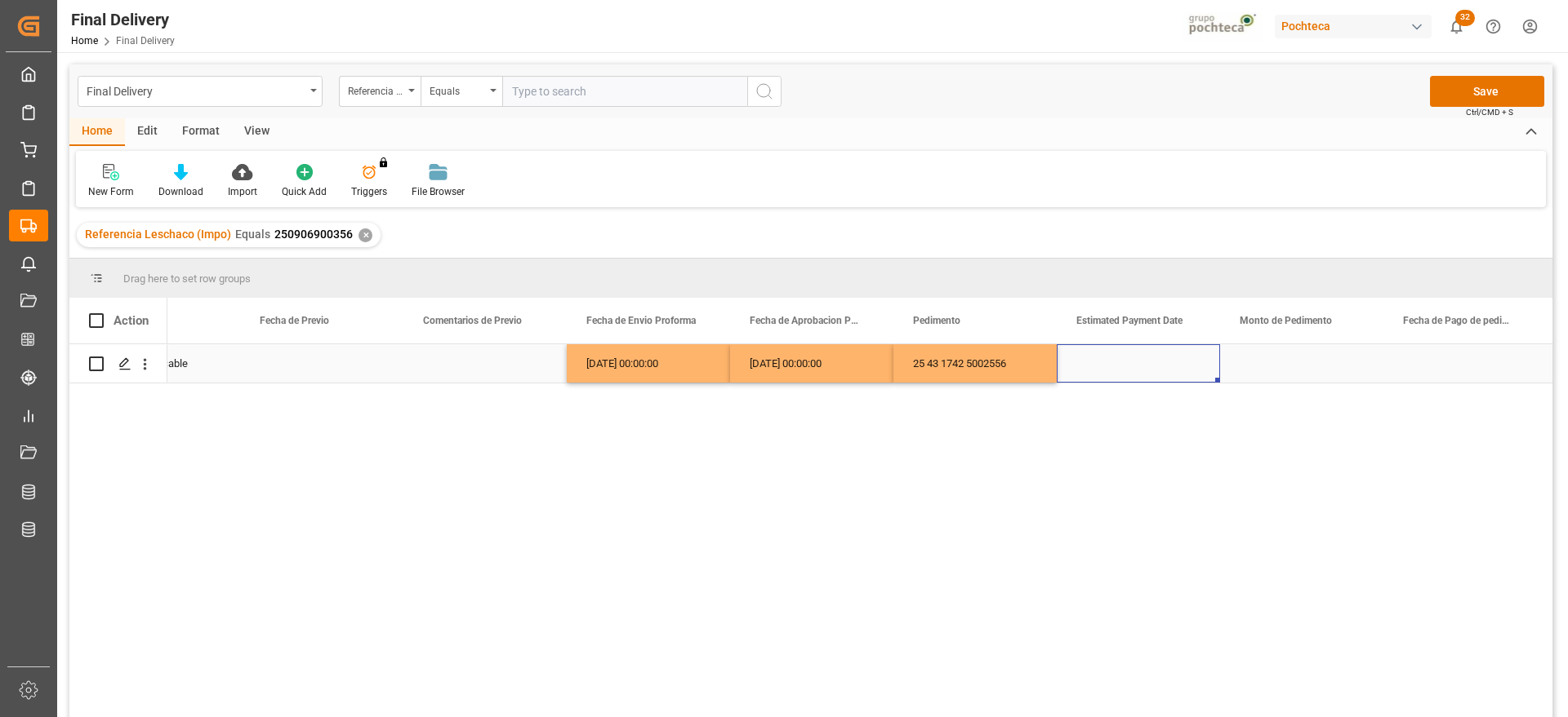
click at [1145, 369] on div "Press SPACE to select this row." at bounding box center [1138, 363] width 164 height 38
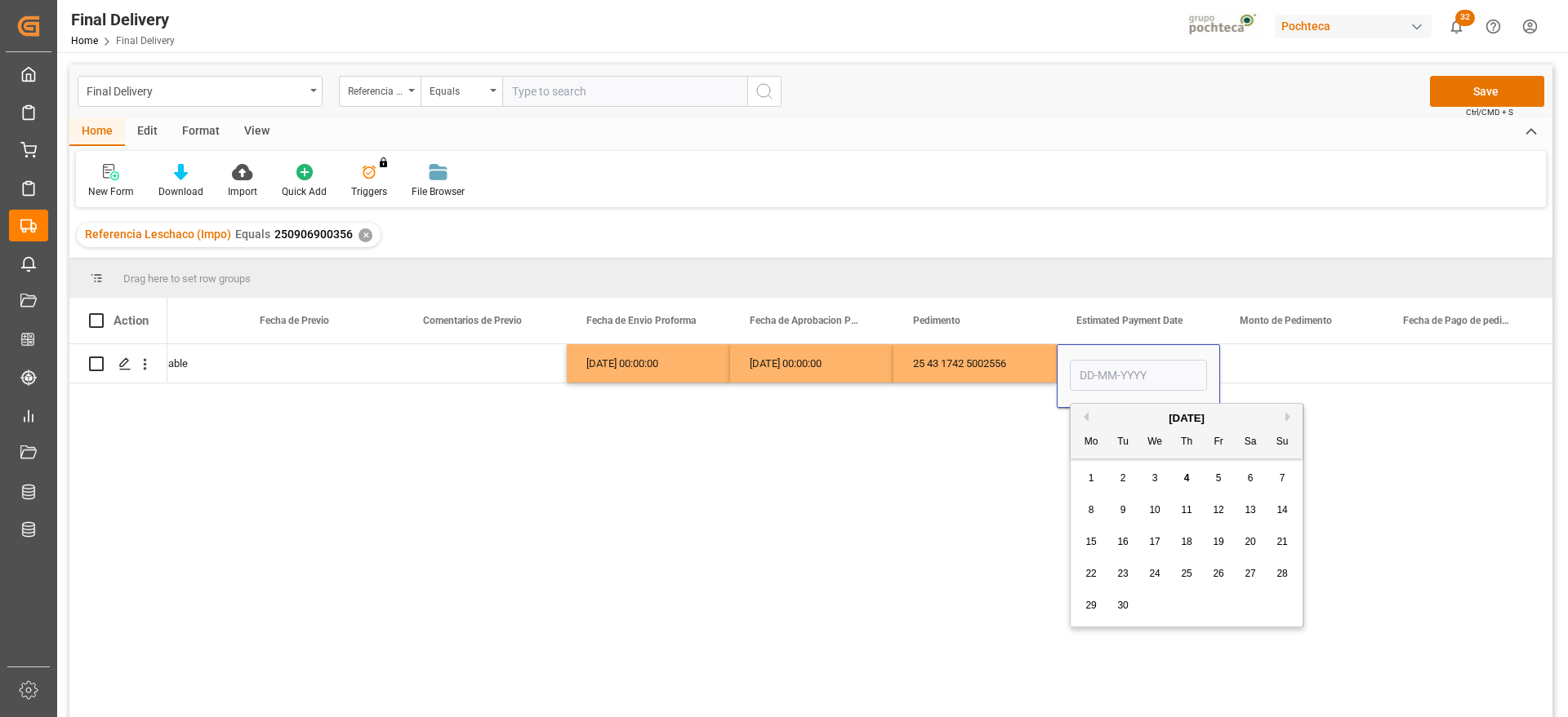
click at [1187, 475] on span "4" at bounding box center [1186, 477] width 6 height 11
type input "[DATE]"
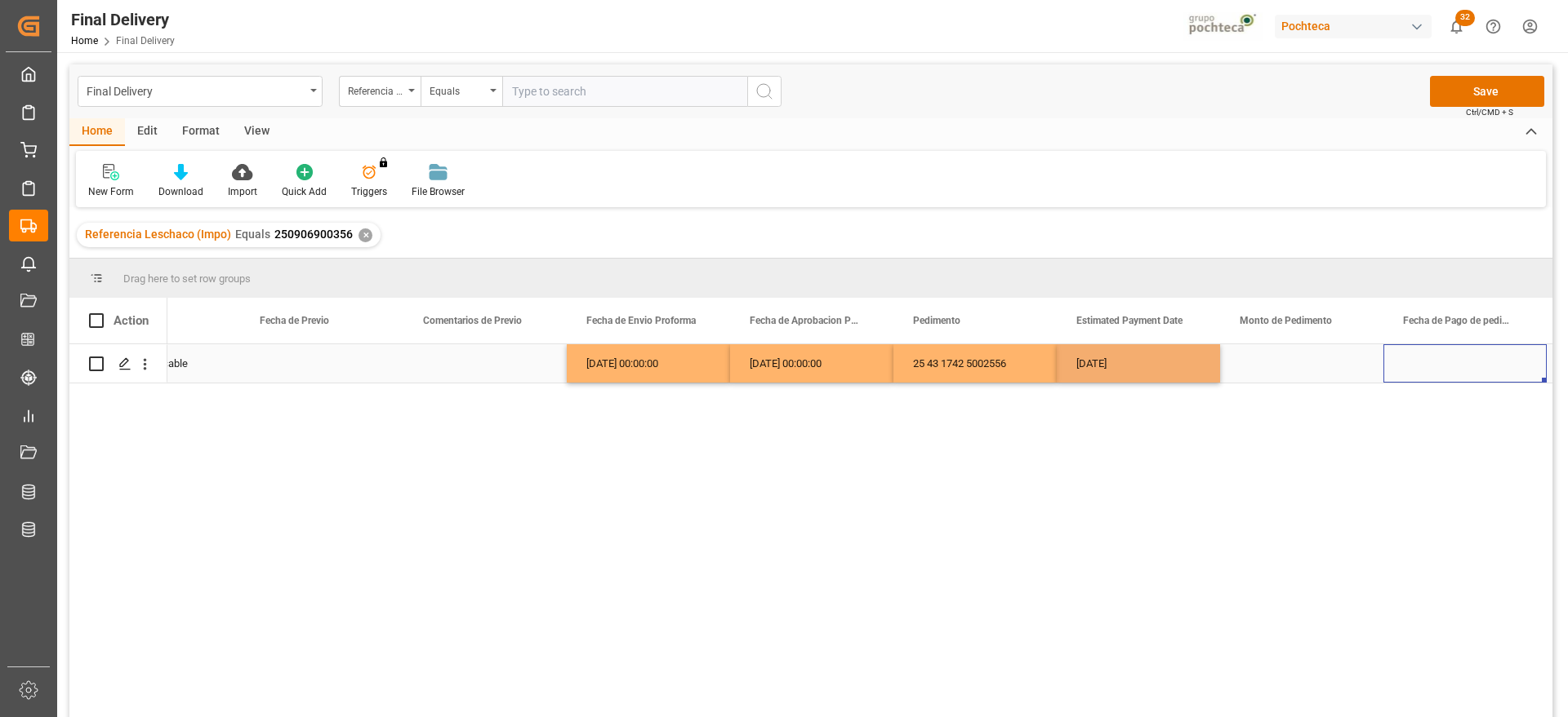
click at [1497, 362] on div "Press SPACE to select this row." at bounding box center [1465, 363] width 164 height 38
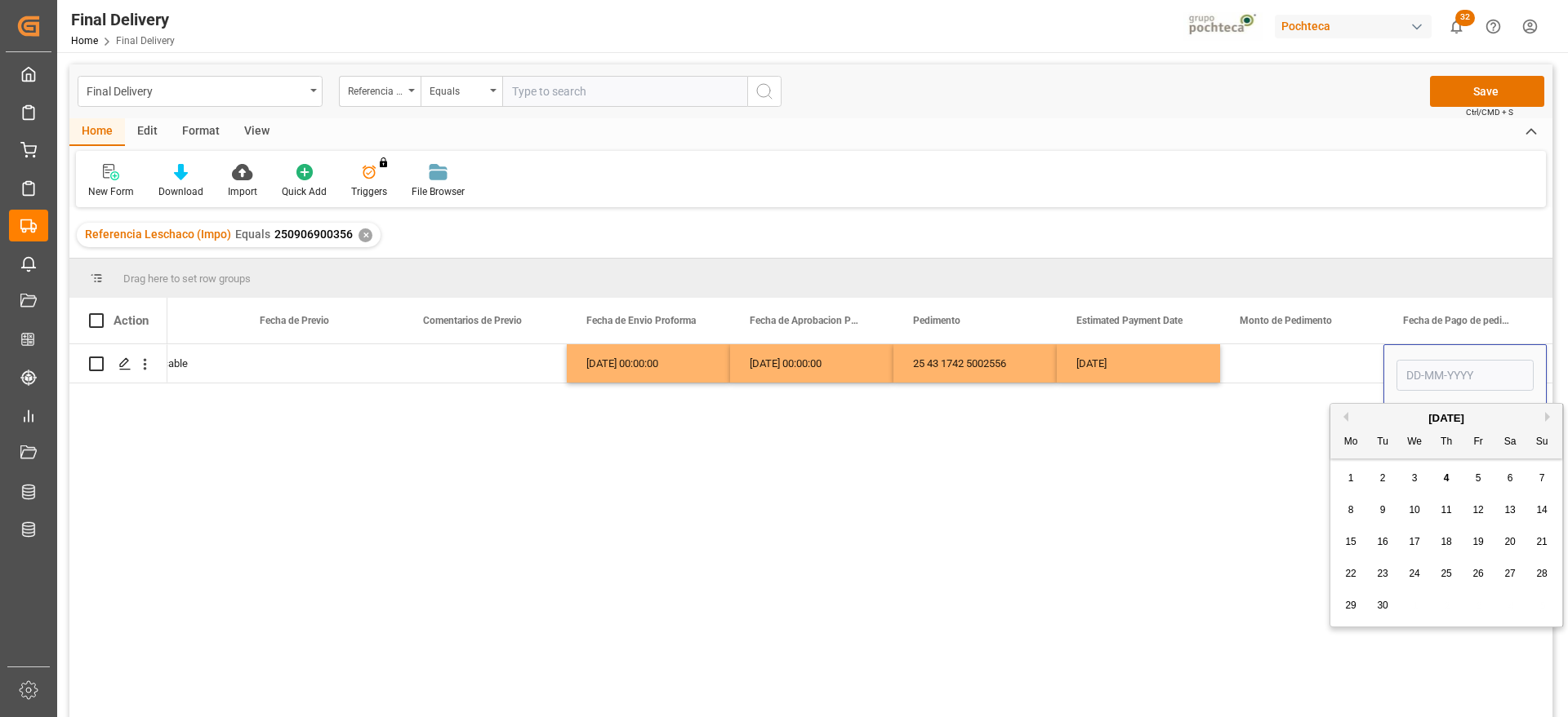
click at [1444, 474] on span "4" at bounding box center [1446, 477] width 6 height 11
type input "[DATE]"
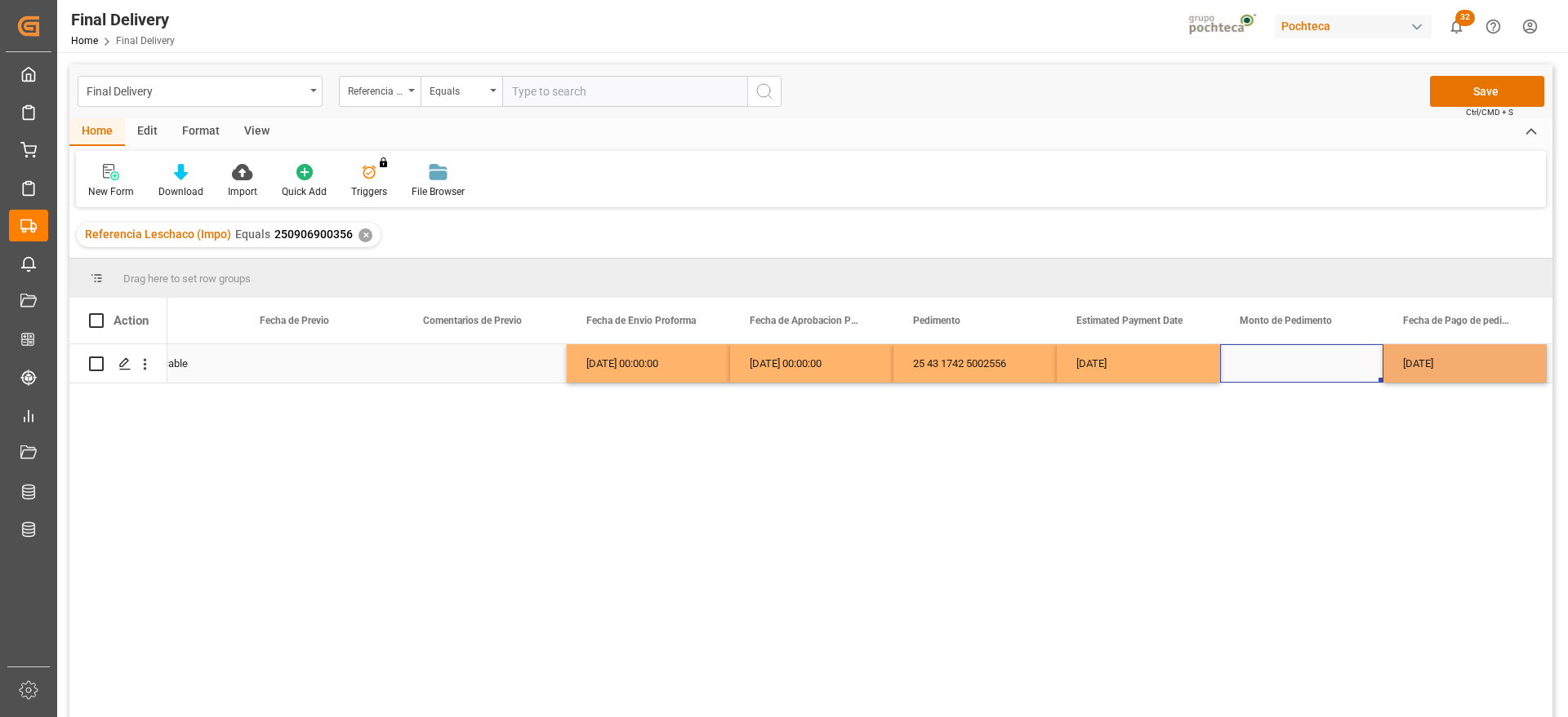
click at [1312, 366] on div "Press SPACE to select this row." at bounding box center [1301, 363] width 164 height 38
click at [1297, 370] on div "Press SPACE to select this row." at bounding box center [1301, 363] width 164 height 38
click at [1399, 363] on div "[DATE]" at bounding box center [1465, 363] width 164 height 38
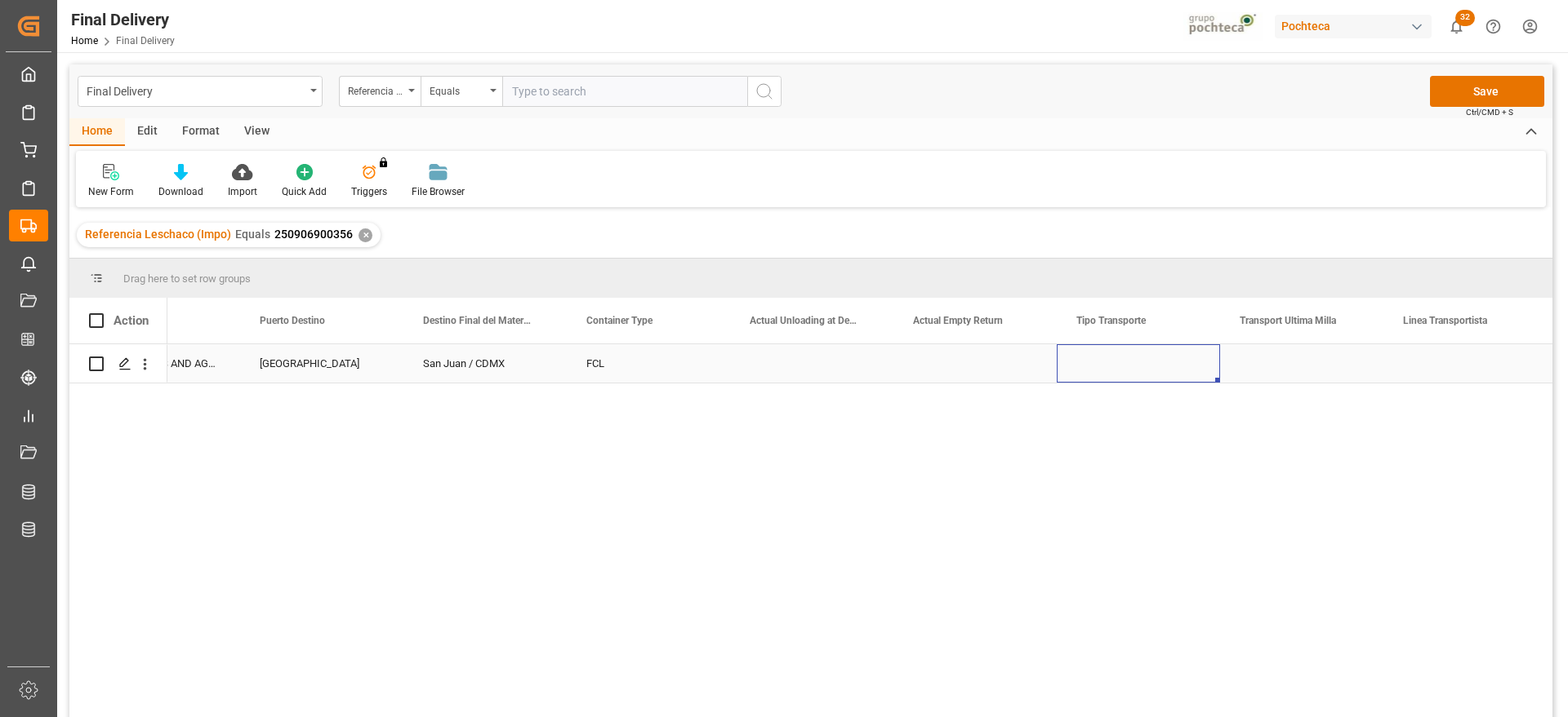
click at [1094, 369] on div "Press SPACE to select this row." at bounding box center [1138, 363] width 164 height 38
drag, startPoint x: 1094, startPoint y: 370, endPoint x: 1119, endPoint y: 369, distance: 25.0
click at [1099, 369] on div "Press SPACE to select this row." at bounding box center [1138, 363] width 164 height 38
click at [1194, 364] on button "Select" at bounding box center [1138, 373] width 138 height 31
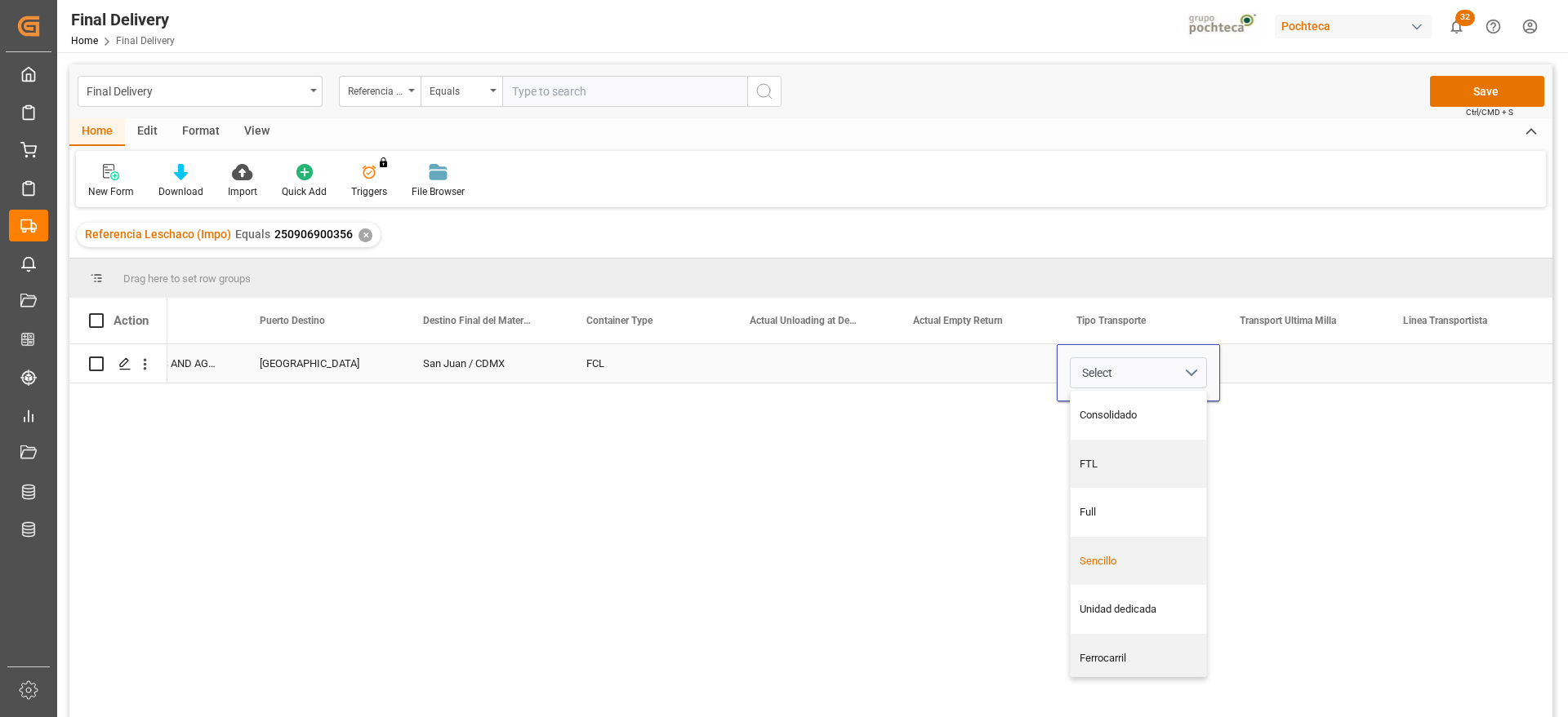
click at [1143, 560] on div "Sencillo" at bounding box center [1139, 561] width 119 height 16
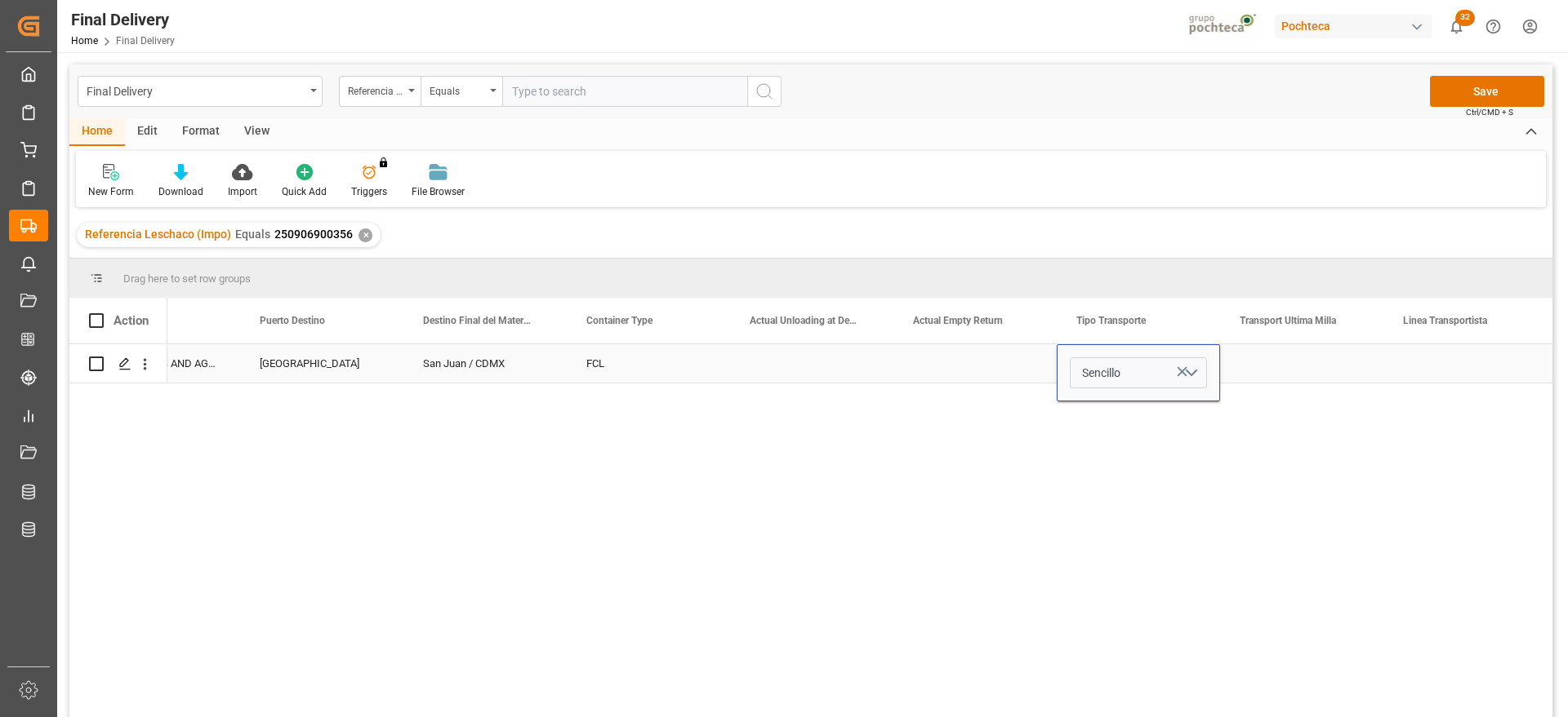
click at [1320, 373] on div "Press SPACE to select this row." at bounding box center [1301, 363] width 164 height 38
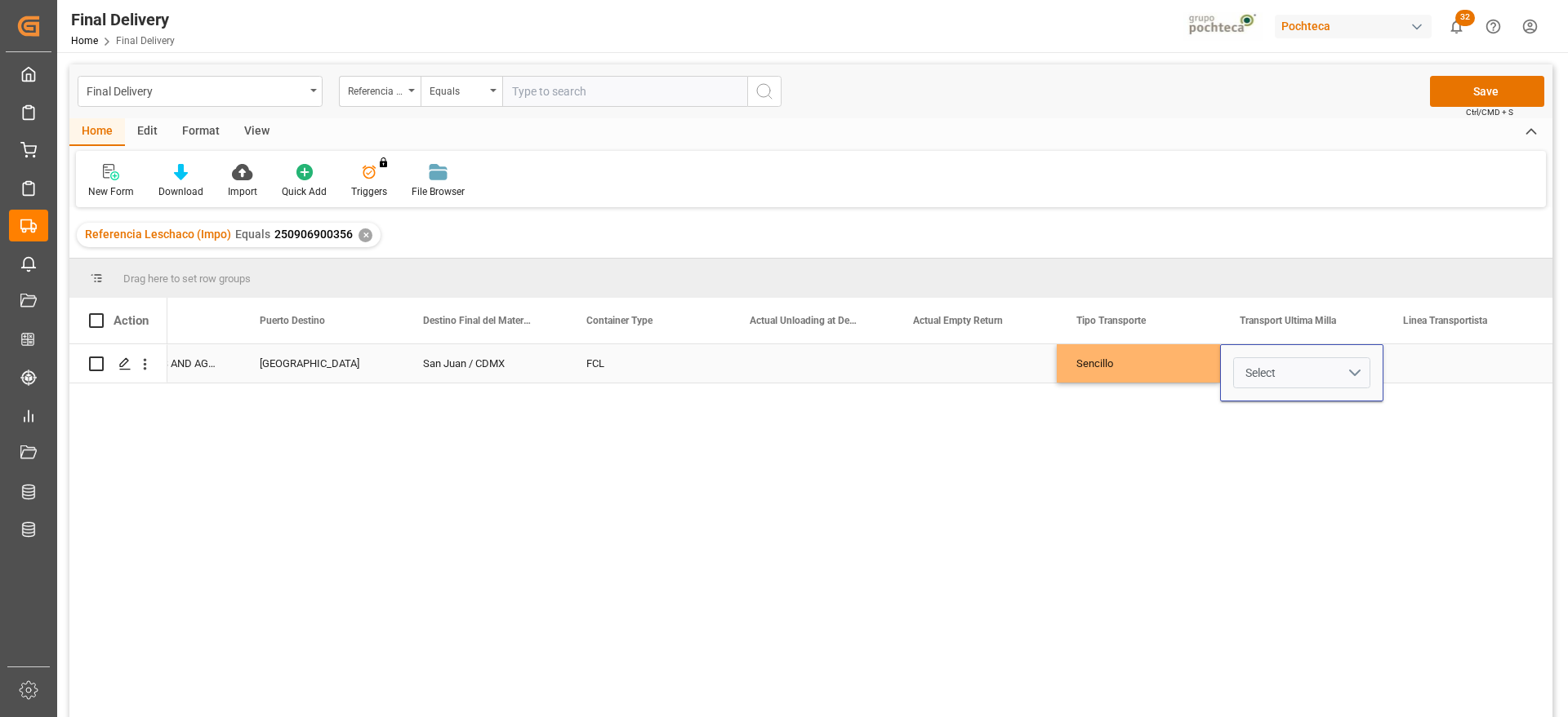
click at [1338, 371] on button "Select" at bounding box center [1301, 373] width 138 height 31
click at [1298, 419] on div "Leschaco" at bounding box center [1301, 415] width 119 height 16
click at [1427, 355] on div "Press SPACE to select this row." at bounding box center [1465, 363] width 164 height 38
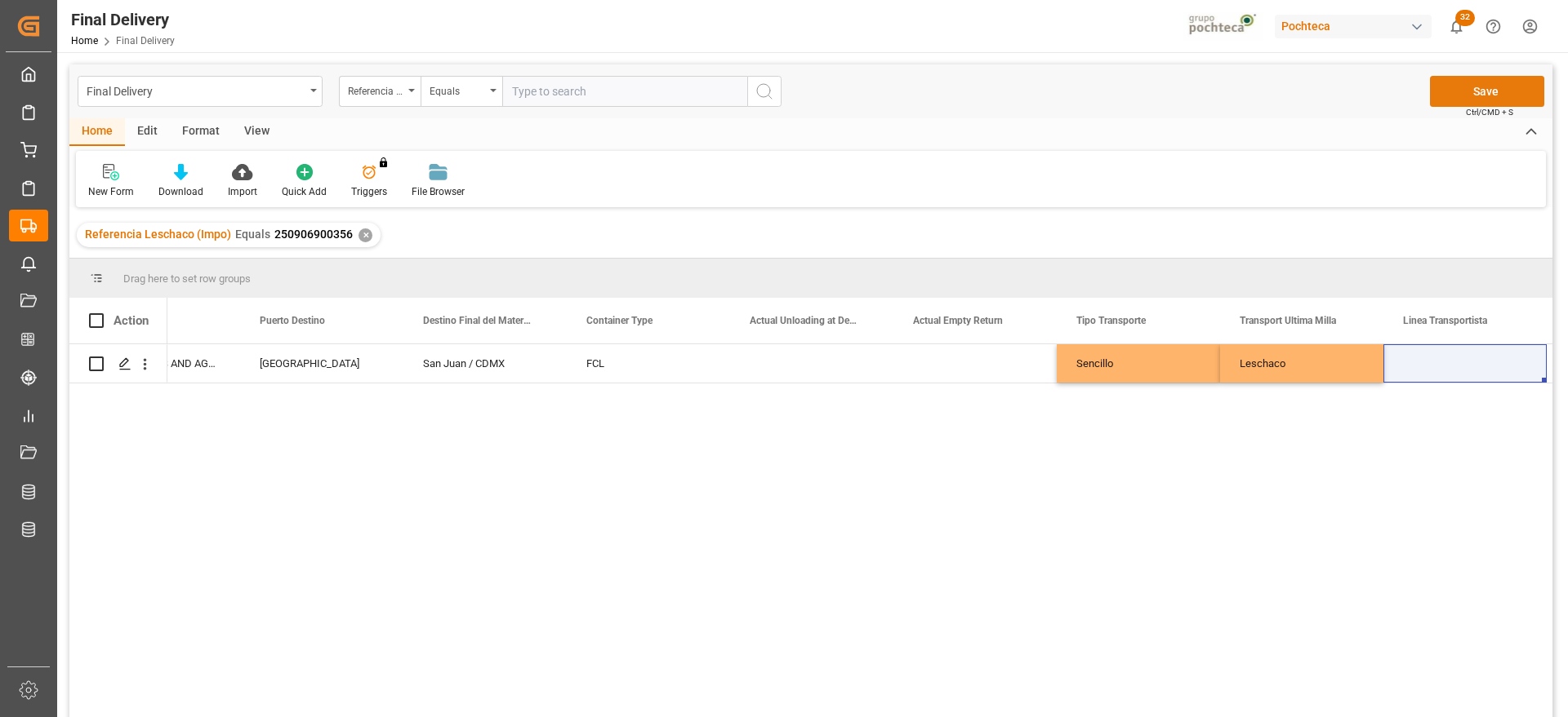
click at [1468, 84] on button "Save" at bounding box center [1487, 92] width 114 height 31
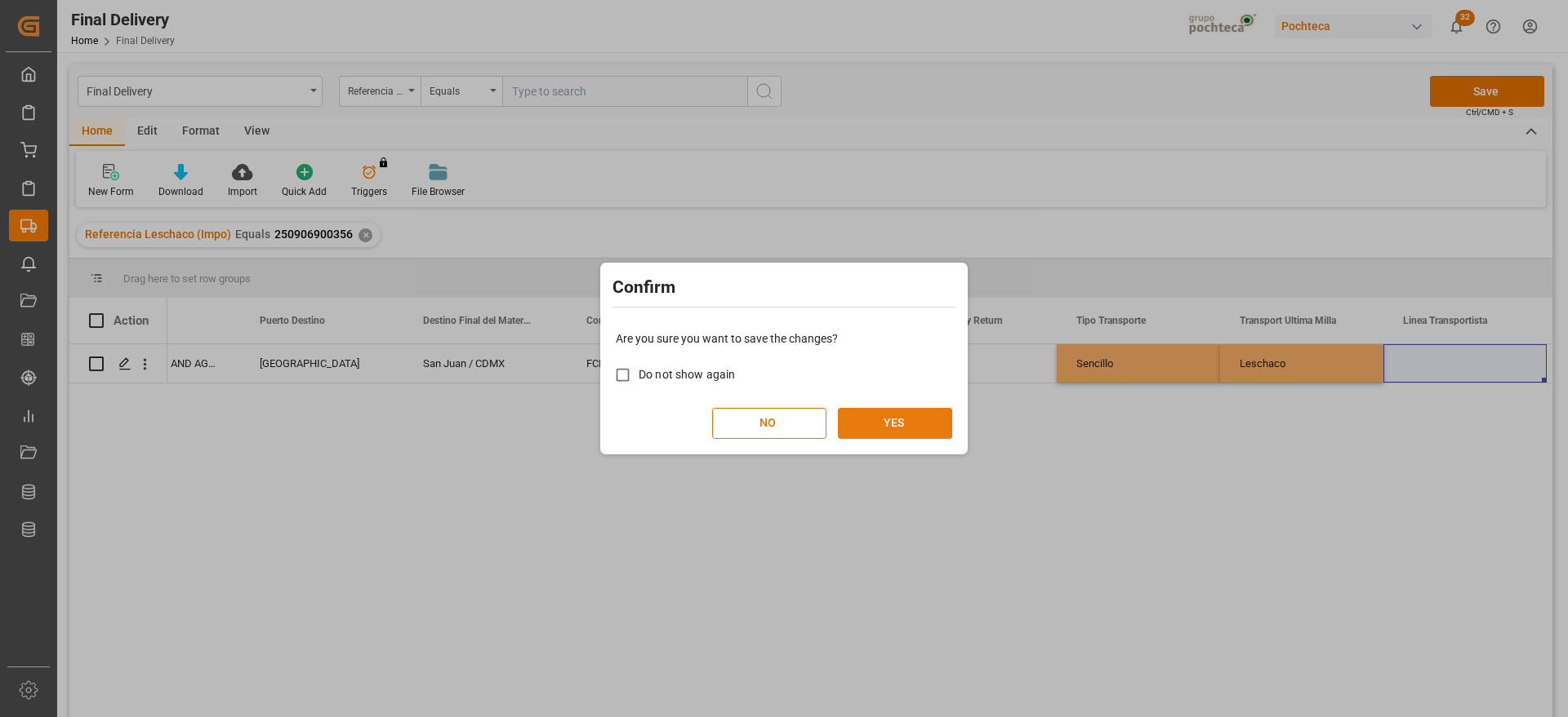
click at [879, 411] on button "YES" at bounding box center [895, 424] width 114 height 31
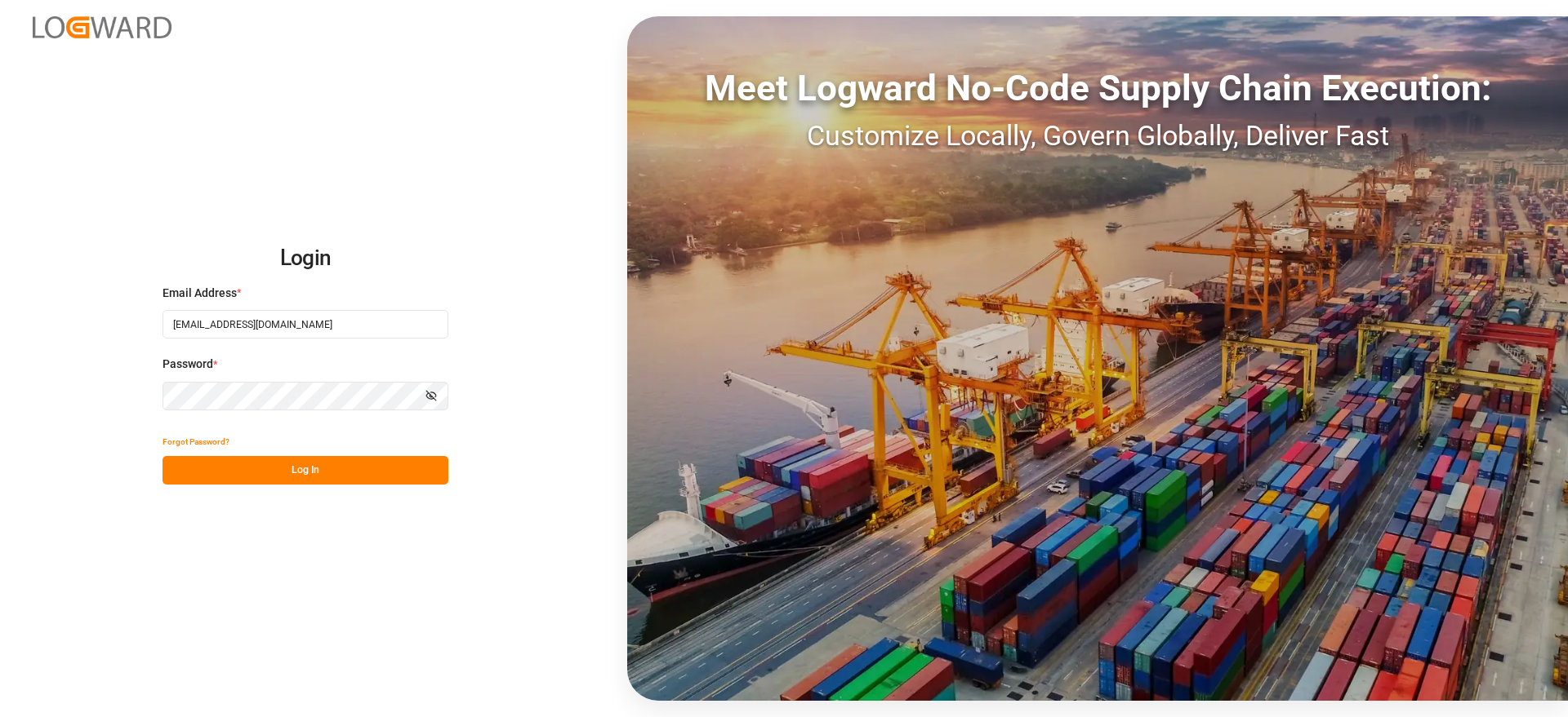
click at [339, 466] on button "Log In" at bounding box center [305, 471] width 286 height 29
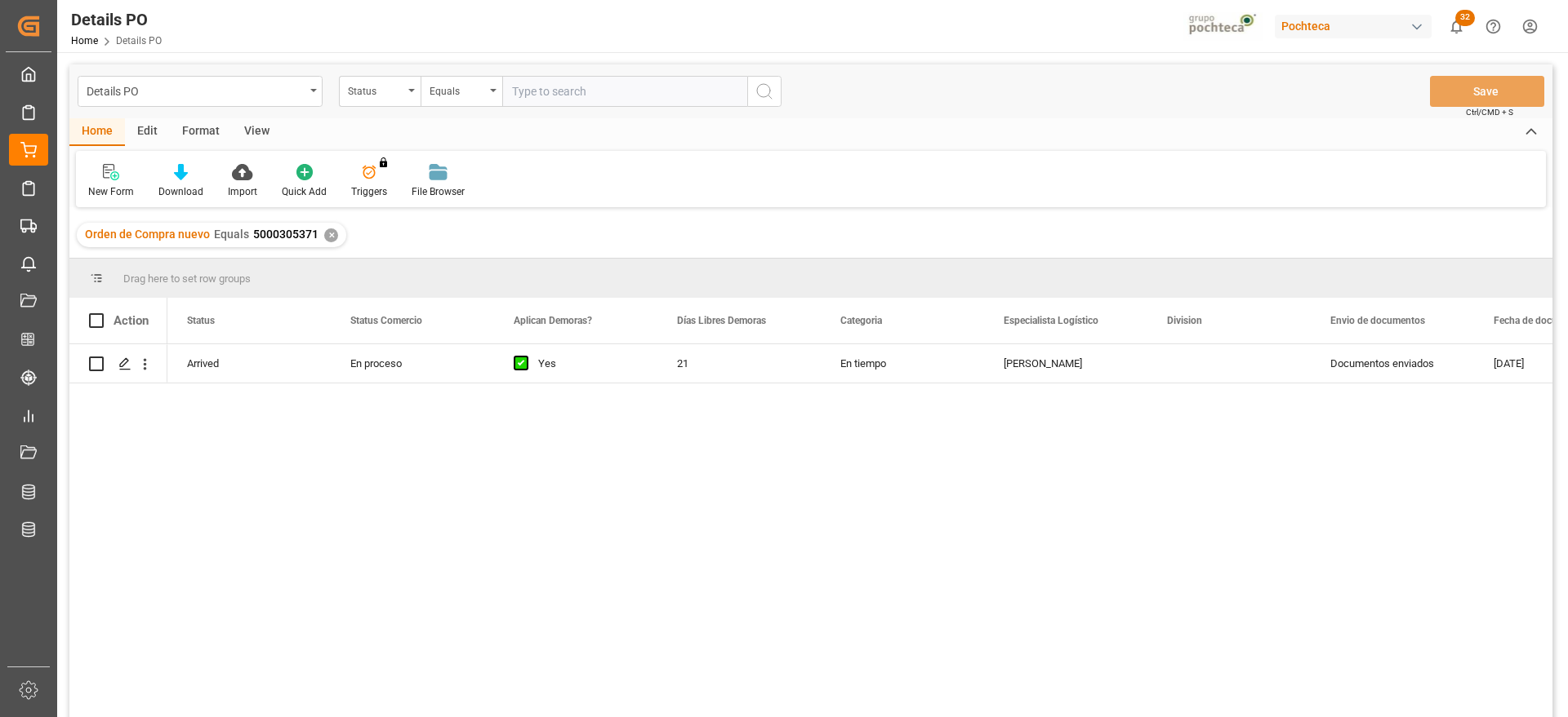
click at [339, 234] on div "Orden de Compra nuevo Equals 5000305371 ✕" at bounding box center [211, 235] width 269 height 24
click at [329, 234] on div "✕" at bounding box center [331, 235] width 14 height 14
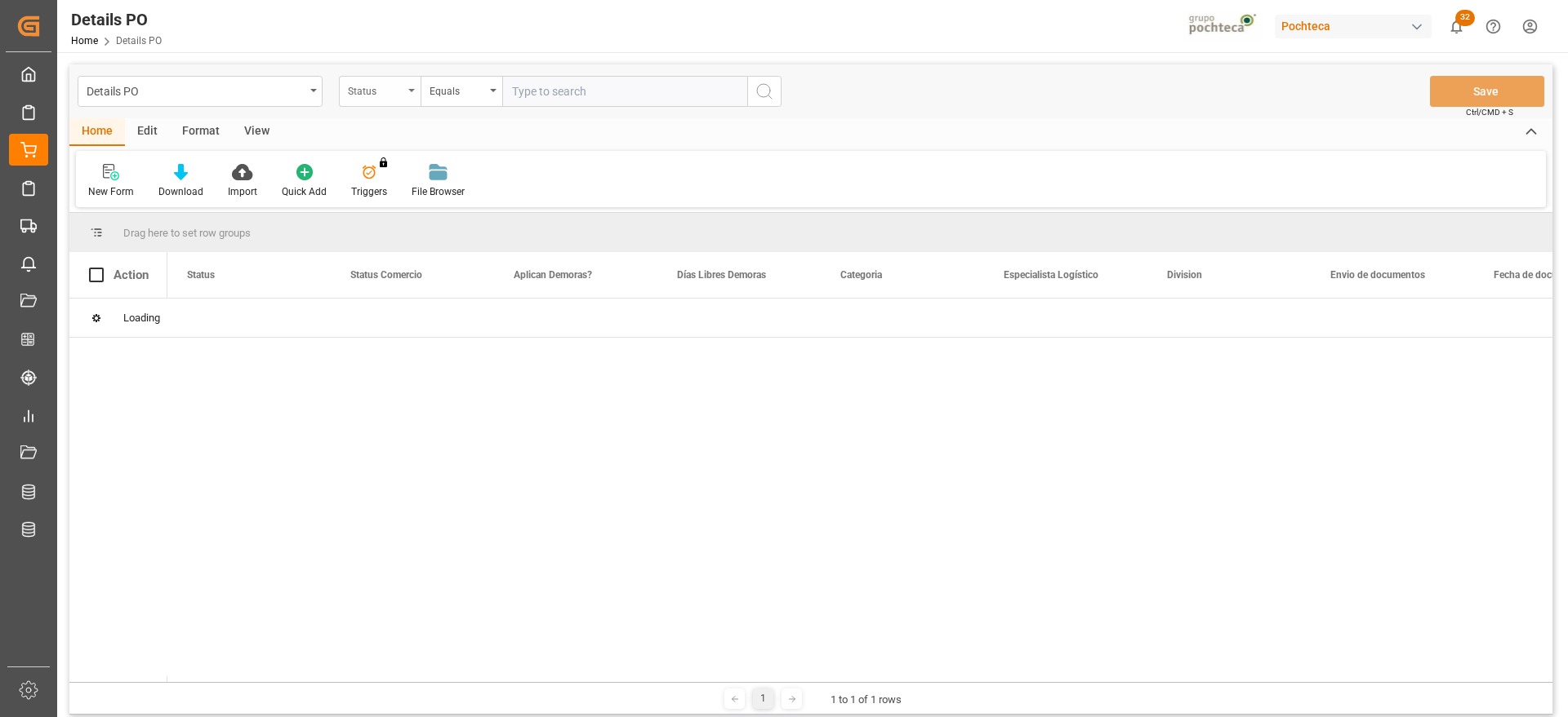
click at [395, 86] on div "Status" at bounding box center [376, 89] width 55 height 19
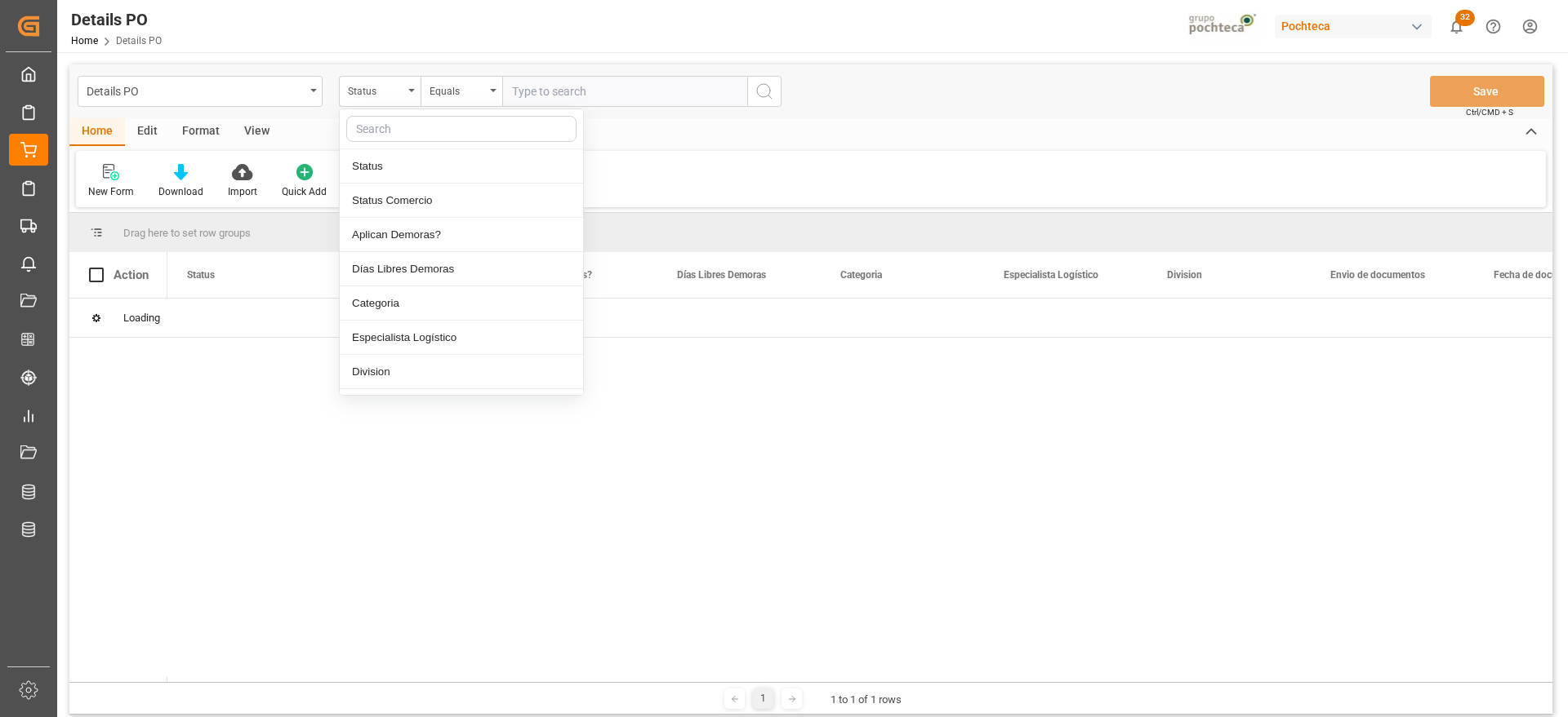
click at [406, 125] on input "text" at bounding box center [461, 129] width 230 height 26
type input "ref"
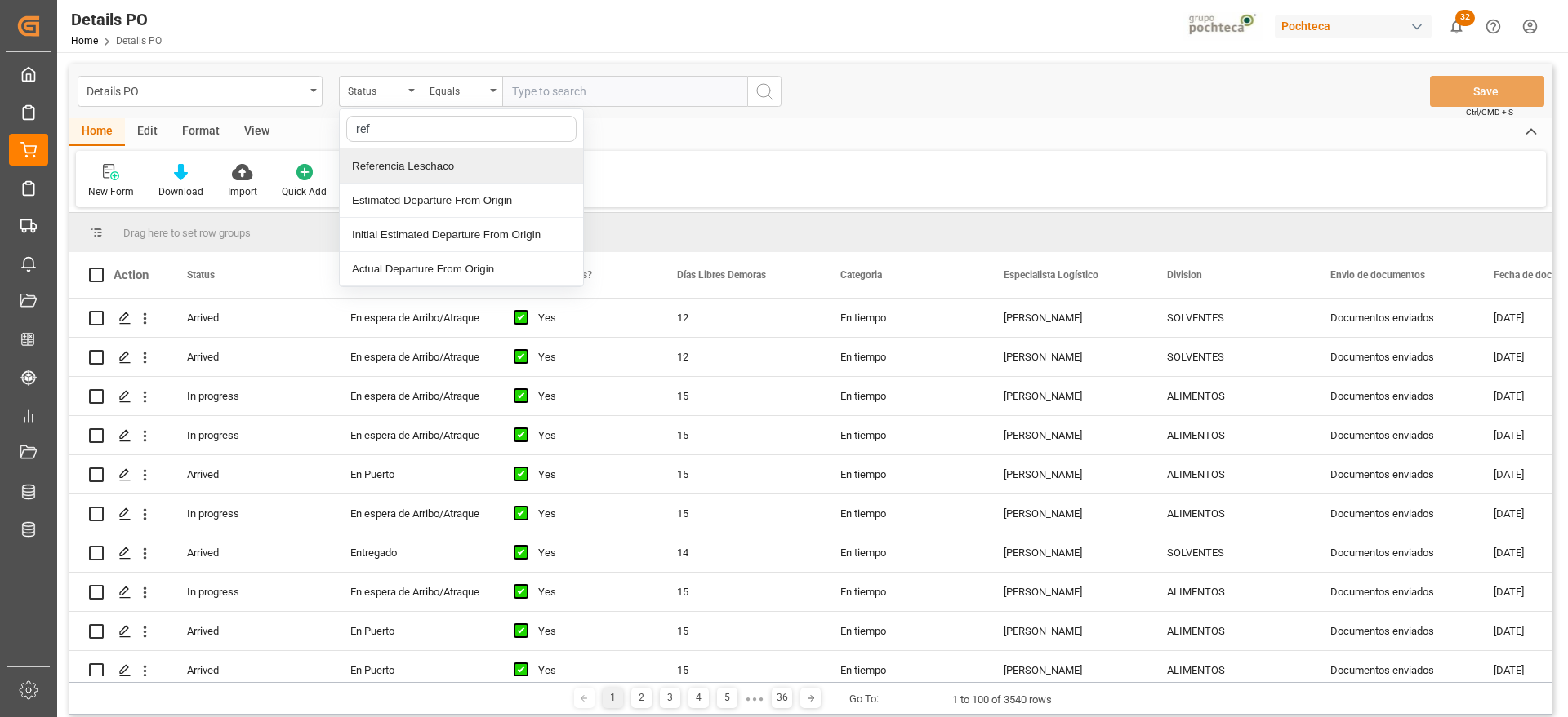
click at [443, 164] on div "Referencia Leschaco" at bounding box center [461, 167] width 243 height 35
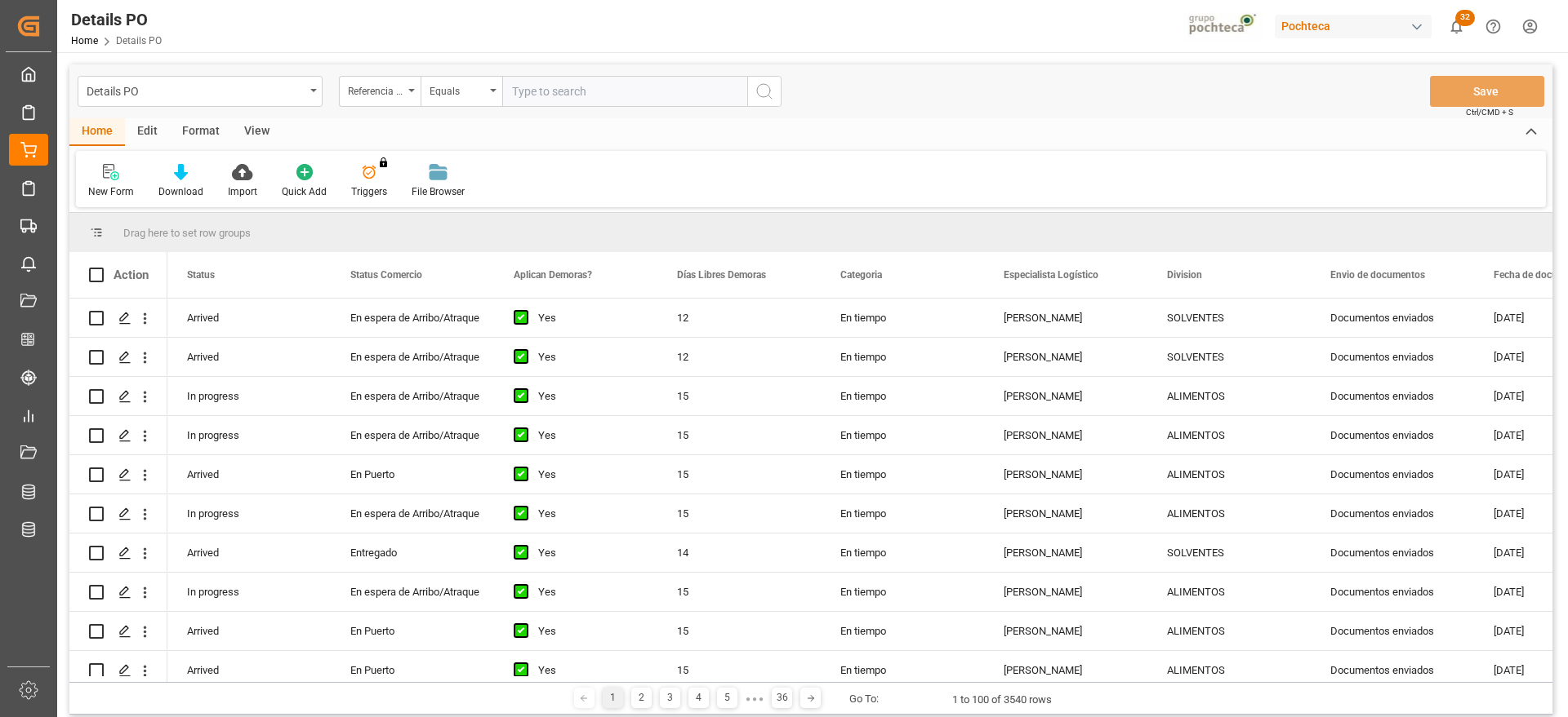
click at [566, 103] on input "text" at bounding box center [624, 92] width 245 height 31
paste input "250906900432"
type input "250906900432"
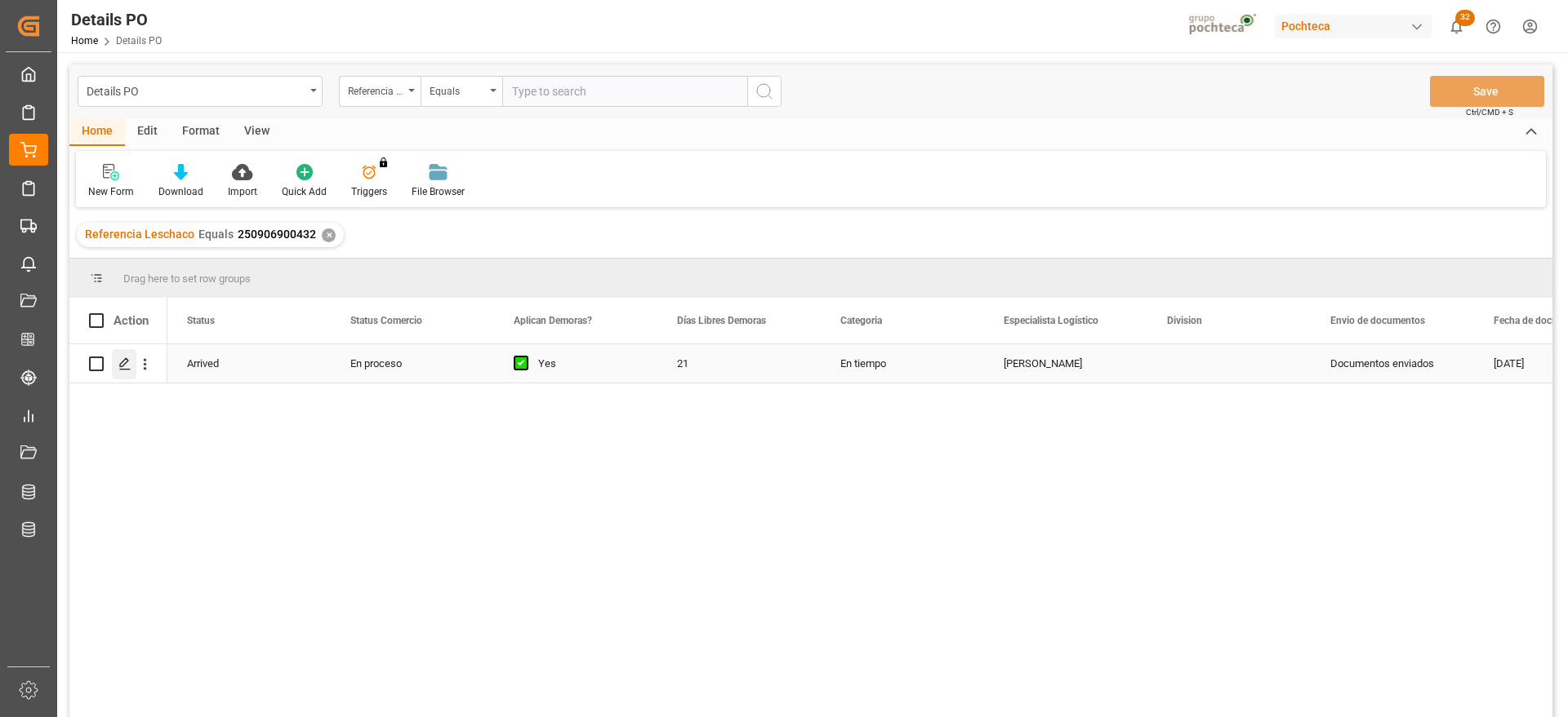
click at [130, 364] on icon "Press SPACE to select this row." at bounding box center [125, 363] width 13 height 13
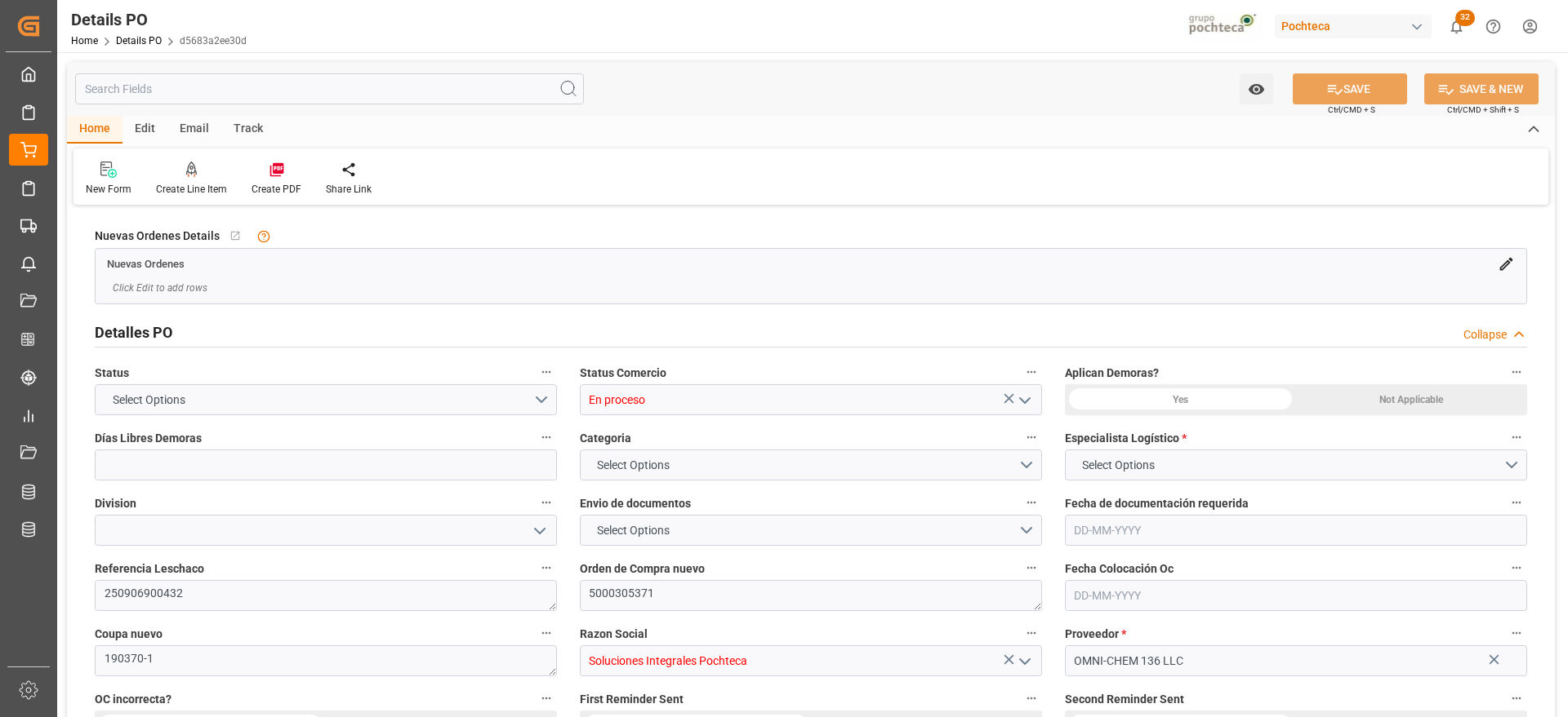
type input "21"
type input "[DATE]"
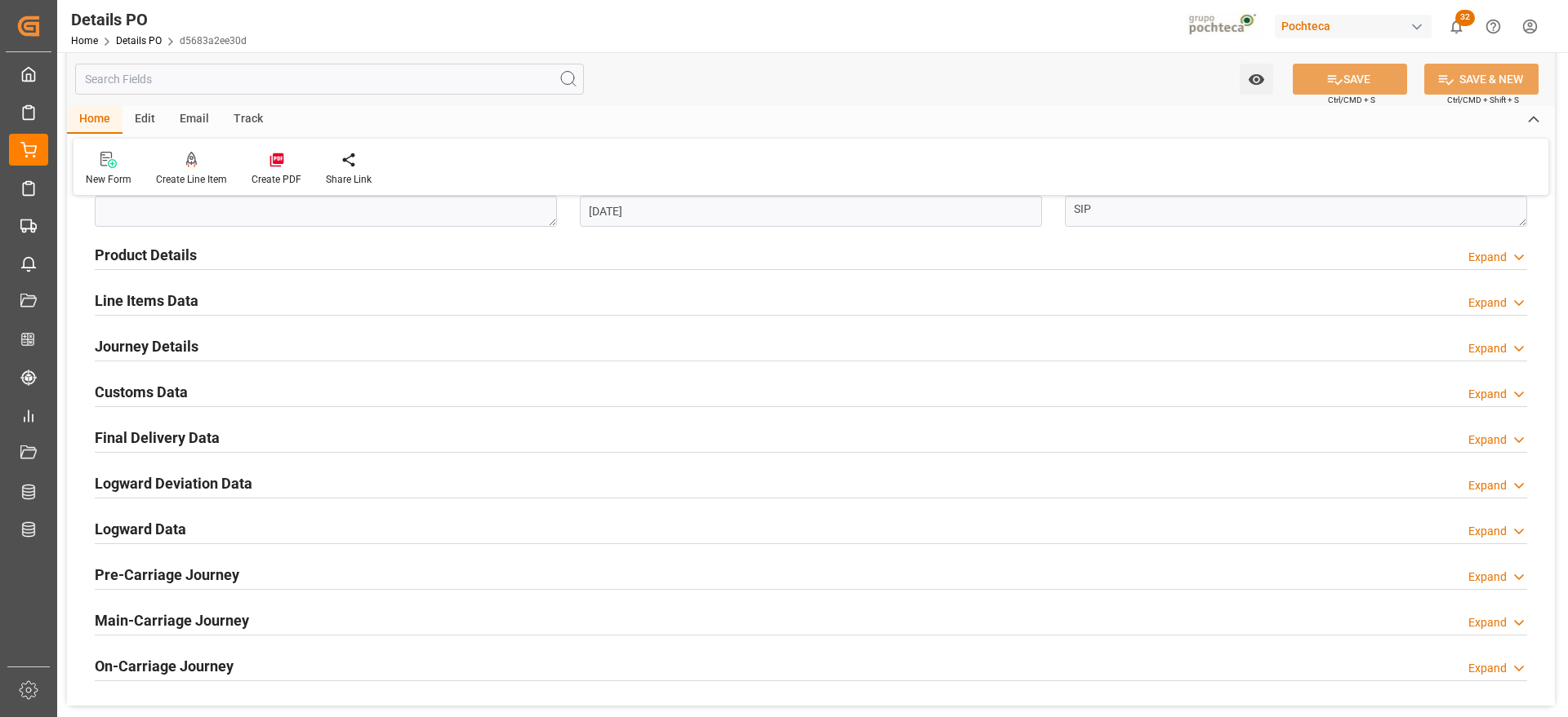
scroll to position [1021, 0]
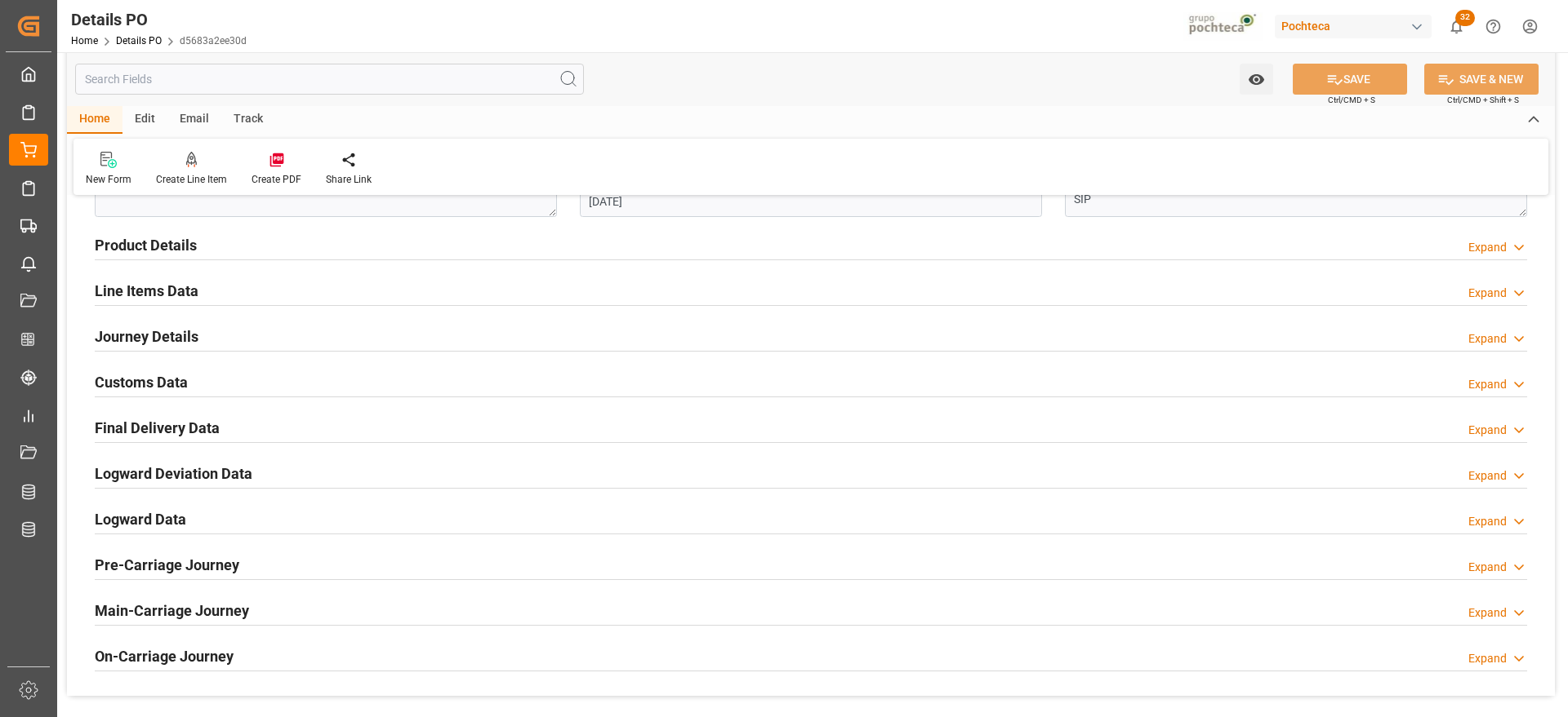
click at [155, 376] on h2 "Customs Data" at bounding box center [141, 381] width 93 height 22
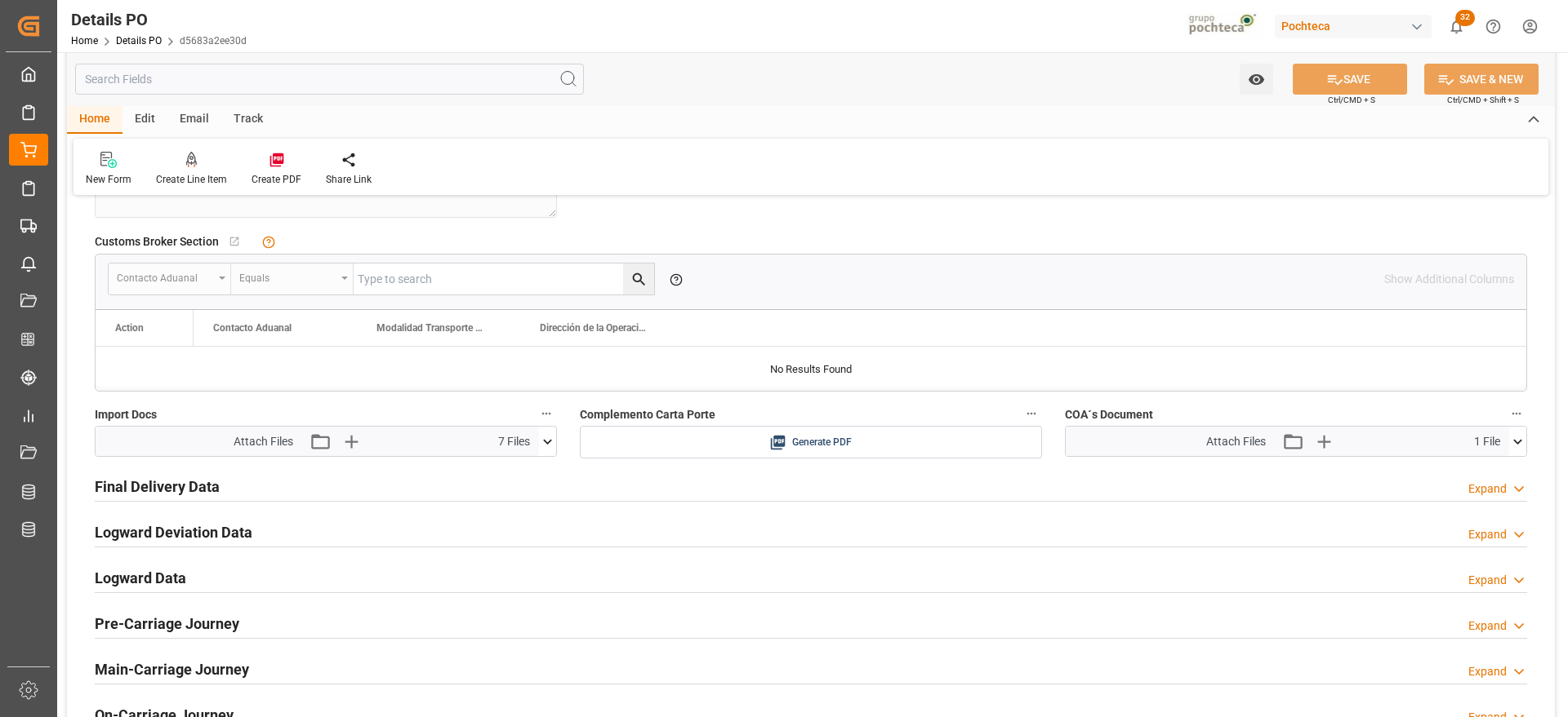
scroll to position [1224, 0]
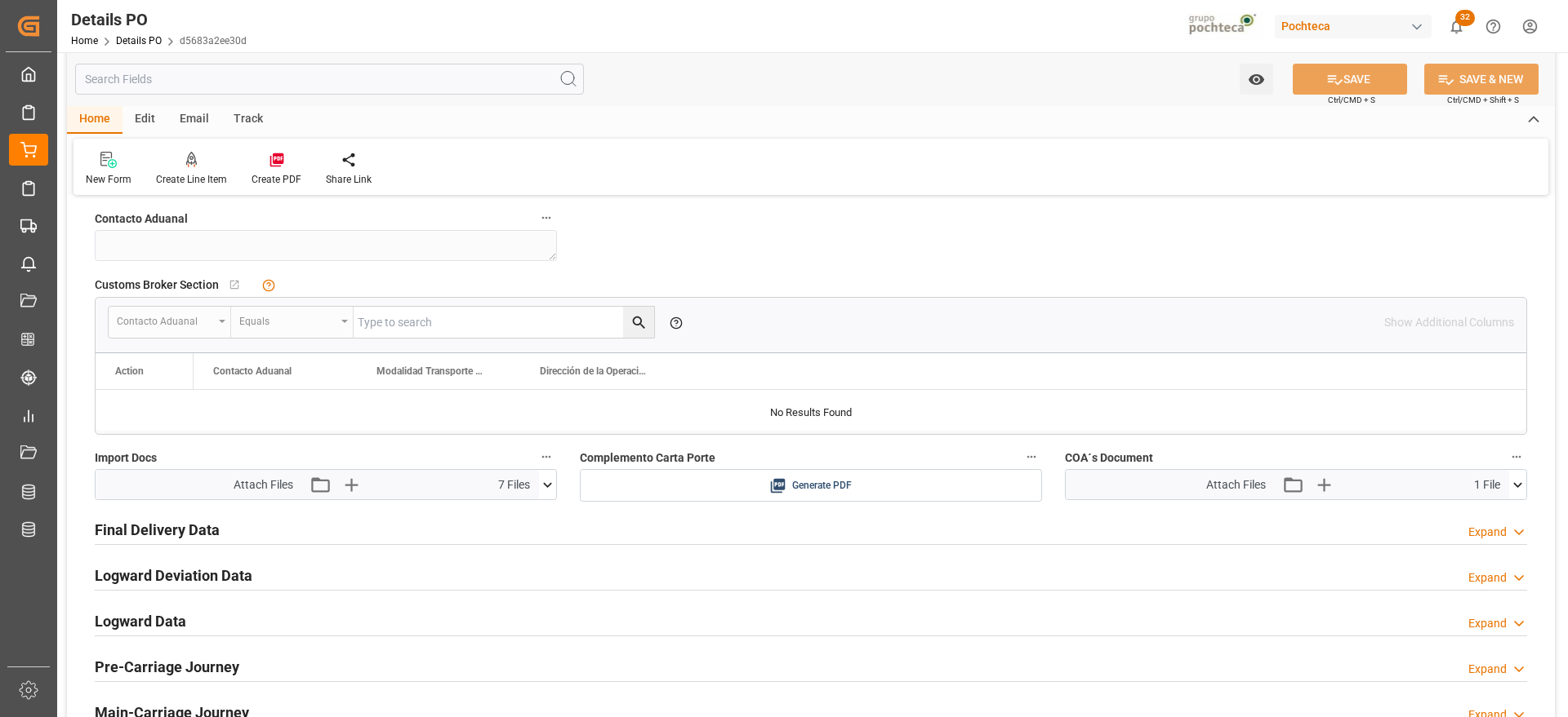
click at [1519, 482] on icon at bounding box center [1518, 485] width 17 height 17
click at [1517, 482] on icon at bounding box center [1518, 485] width 17 height 17
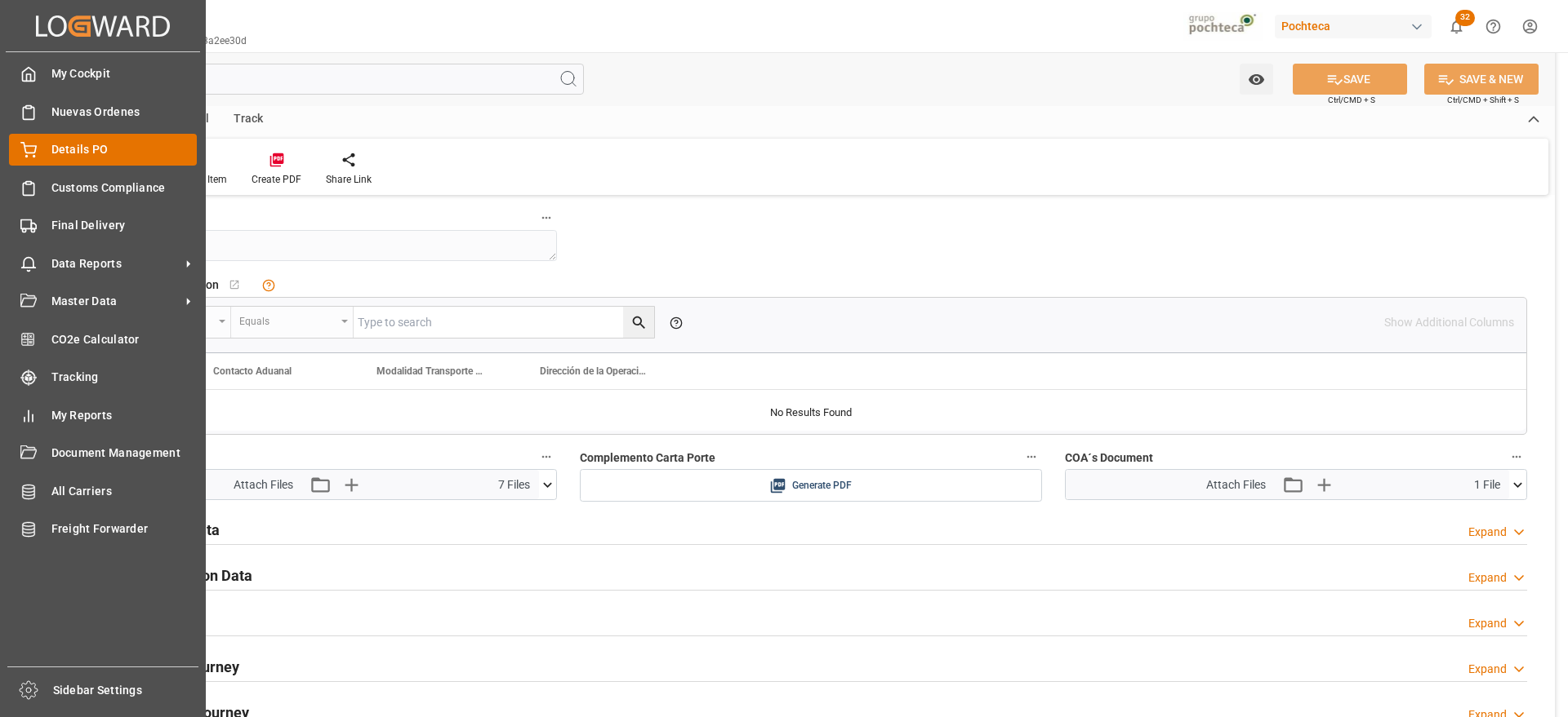
click at [73, 144] on span "Details PO" at bounding box center [124, 150] width 146 height 17
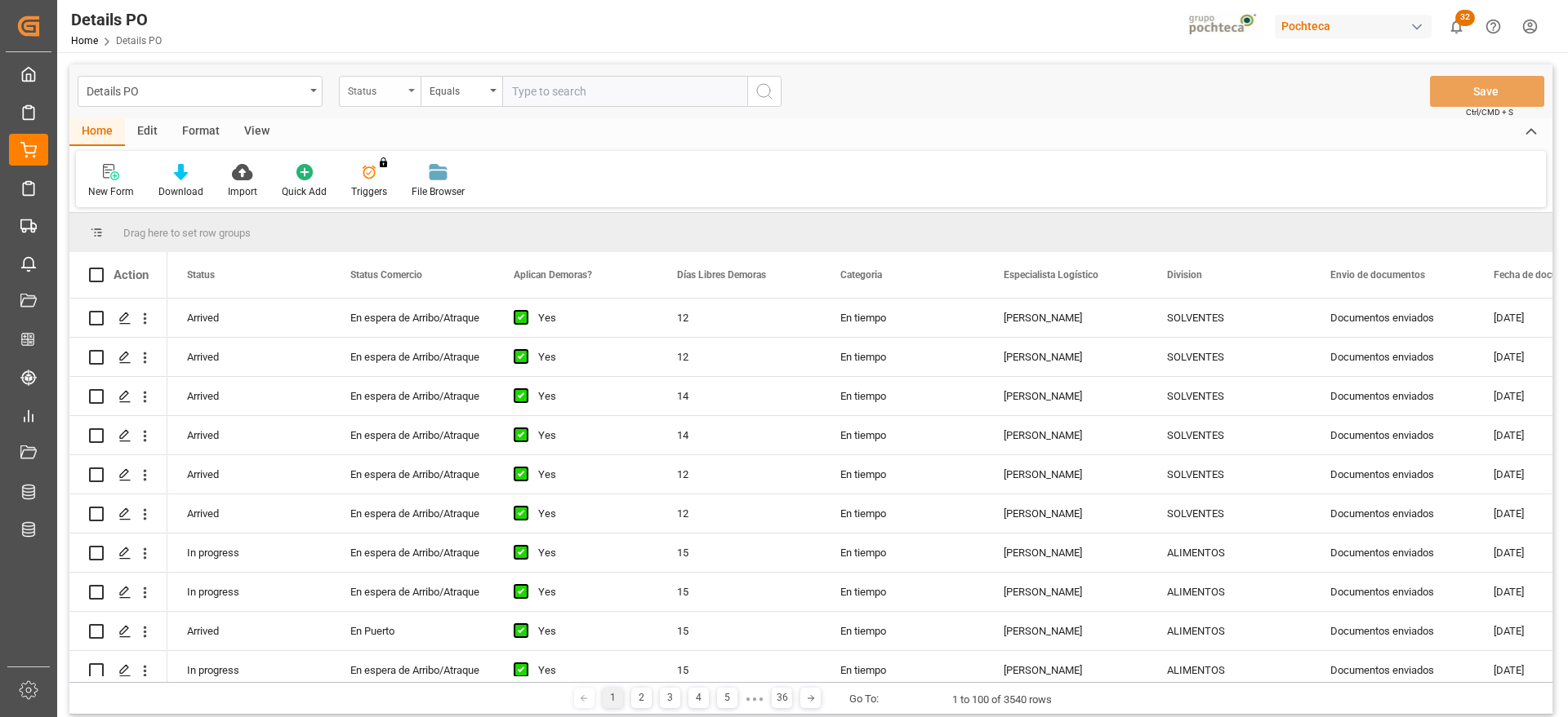
click at [382, 94] on div "Status" at bounding box center [376, 89] width 55 height 19
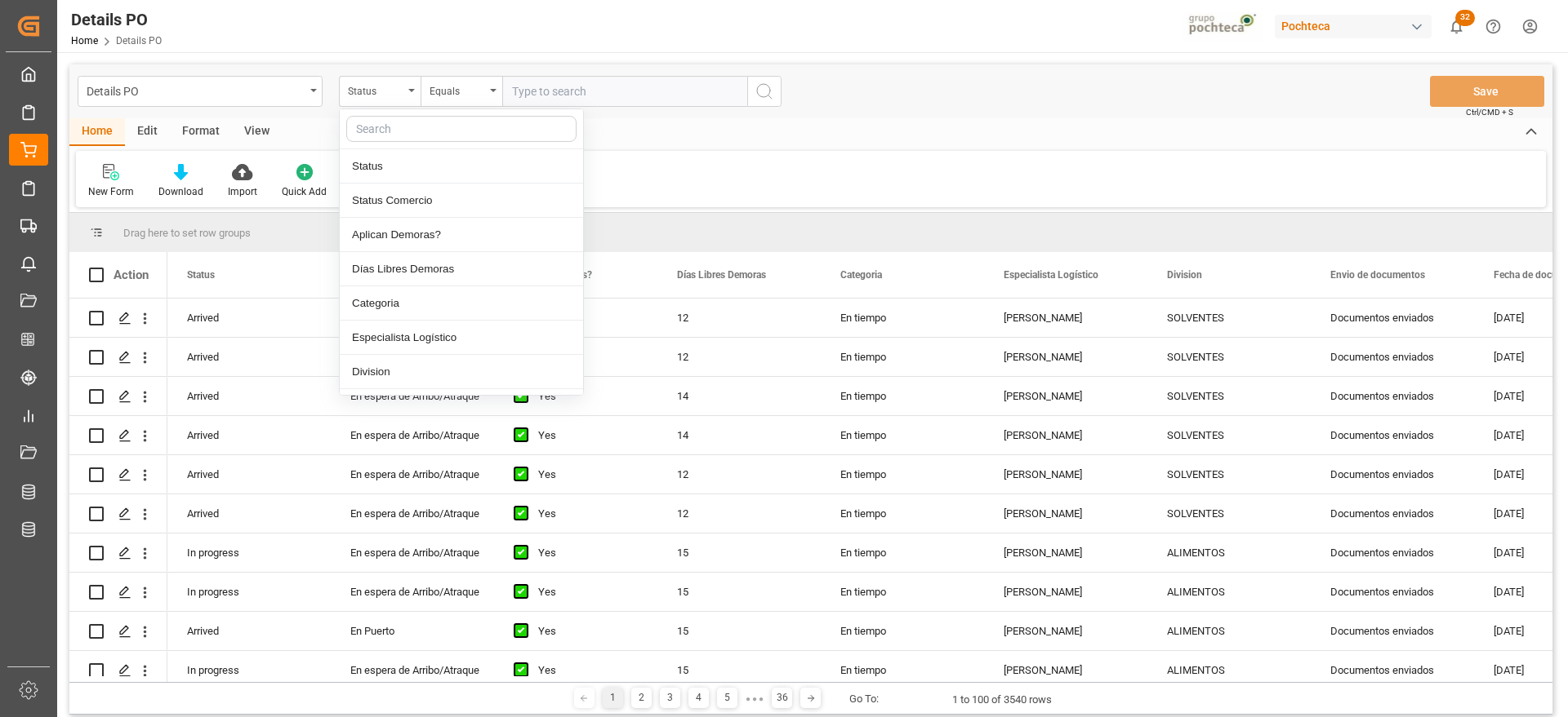
click at [399, 129] on input "text" at bounding box center [461, 129] width 230 height 26
type input "ref"
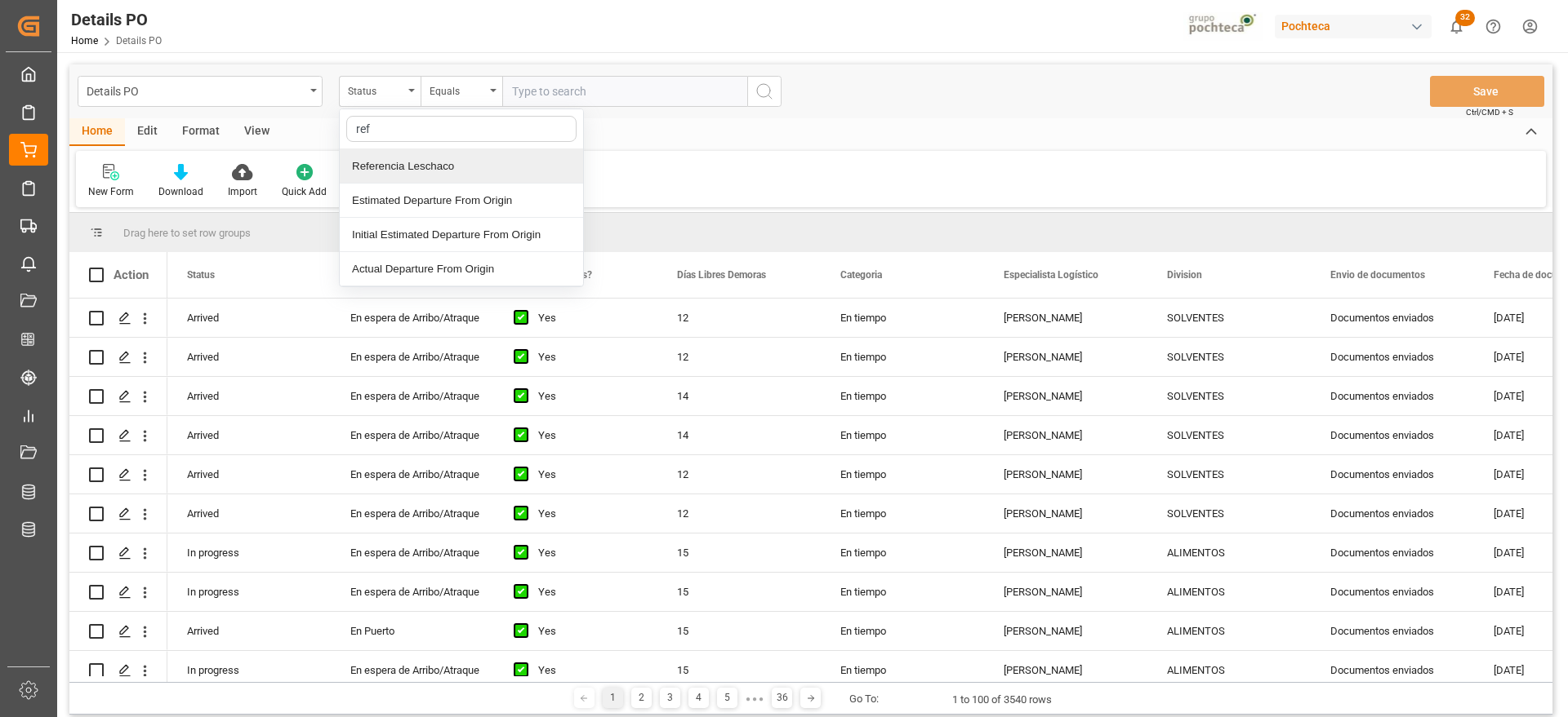
click at [428, 171] on div "Referencia Leschaco" at bounding box center [461, 167] width 243 height 35
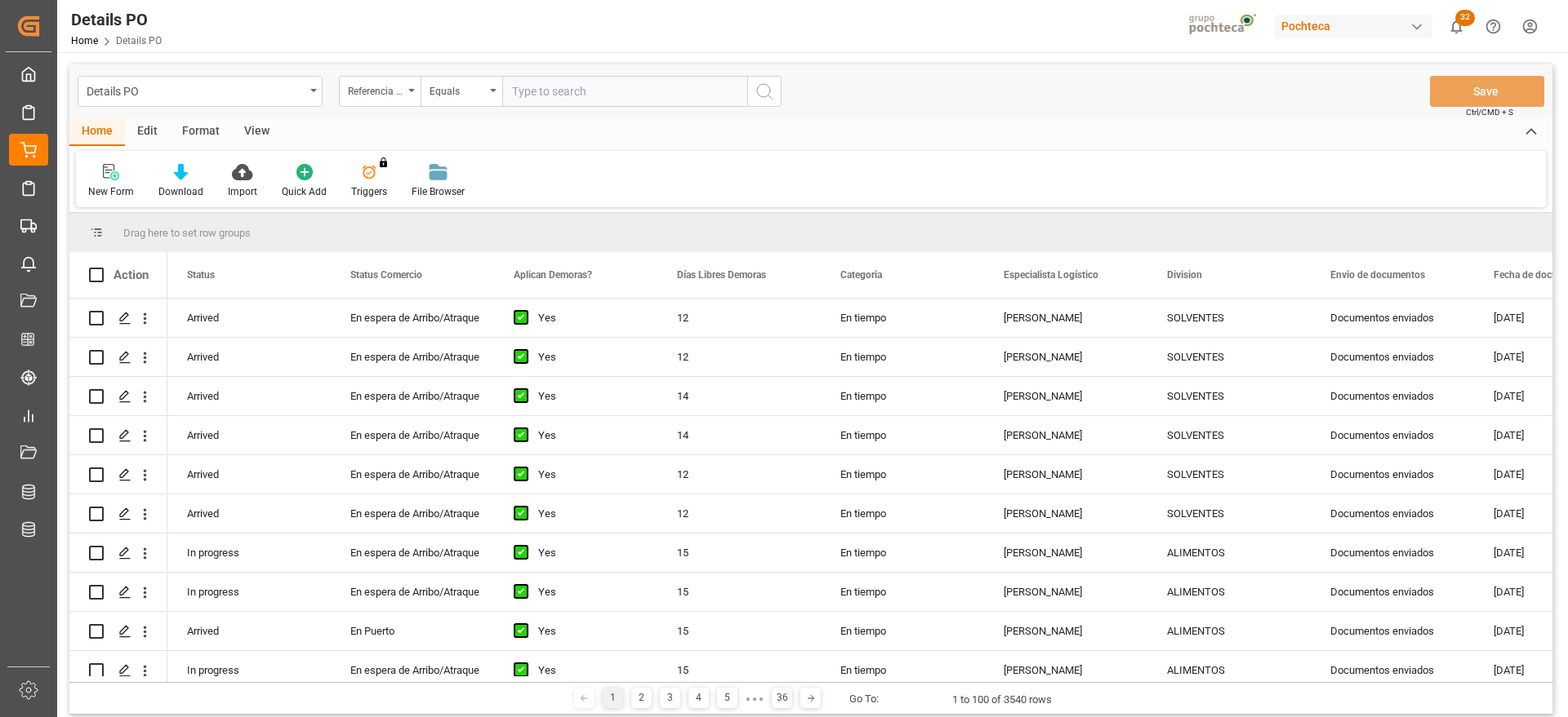
click at [555, 81] on input "text" at bounding box center [624, 92] width 245 height 31
paste input "250906900466"
type input "250906900466"
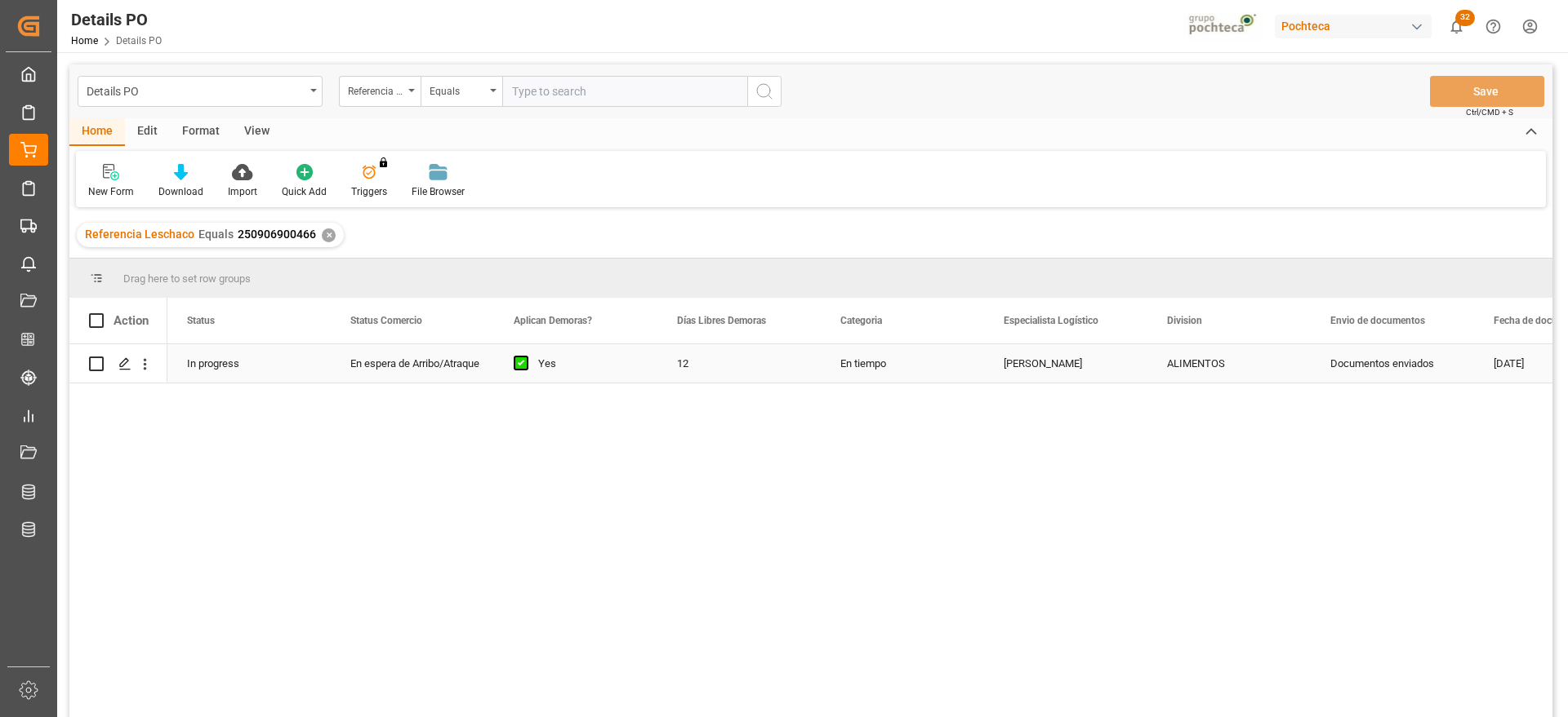
click at [397, 349] on div "En espera de Arribo/Atraque" at bounding box center [412, 363] width 124 height 37
click at [128, 357] on icon "Press SPACE to select this row." at bounding box center [125, 363] width 13 height 13
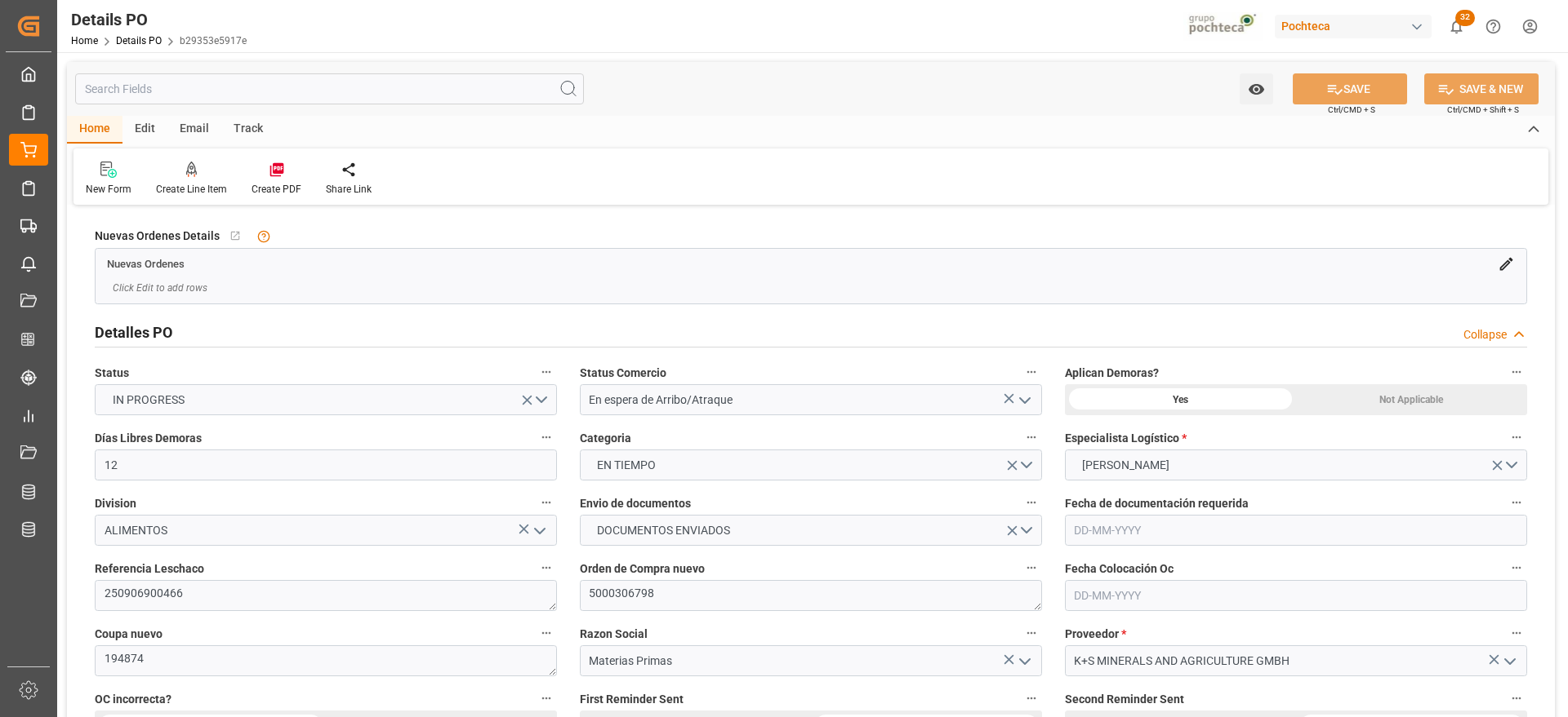
type input "12"
type input "[DATE]"
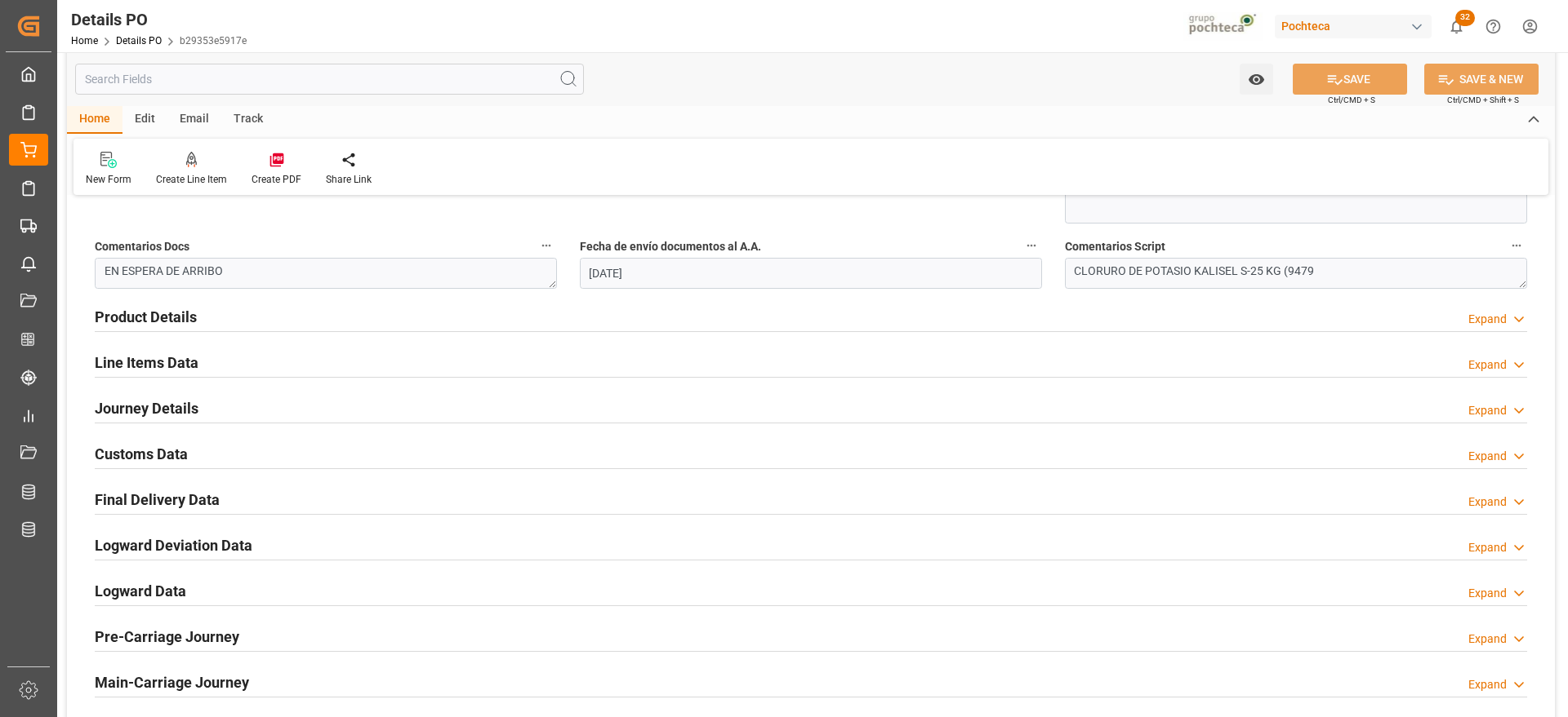
scroll to position [919, 0]
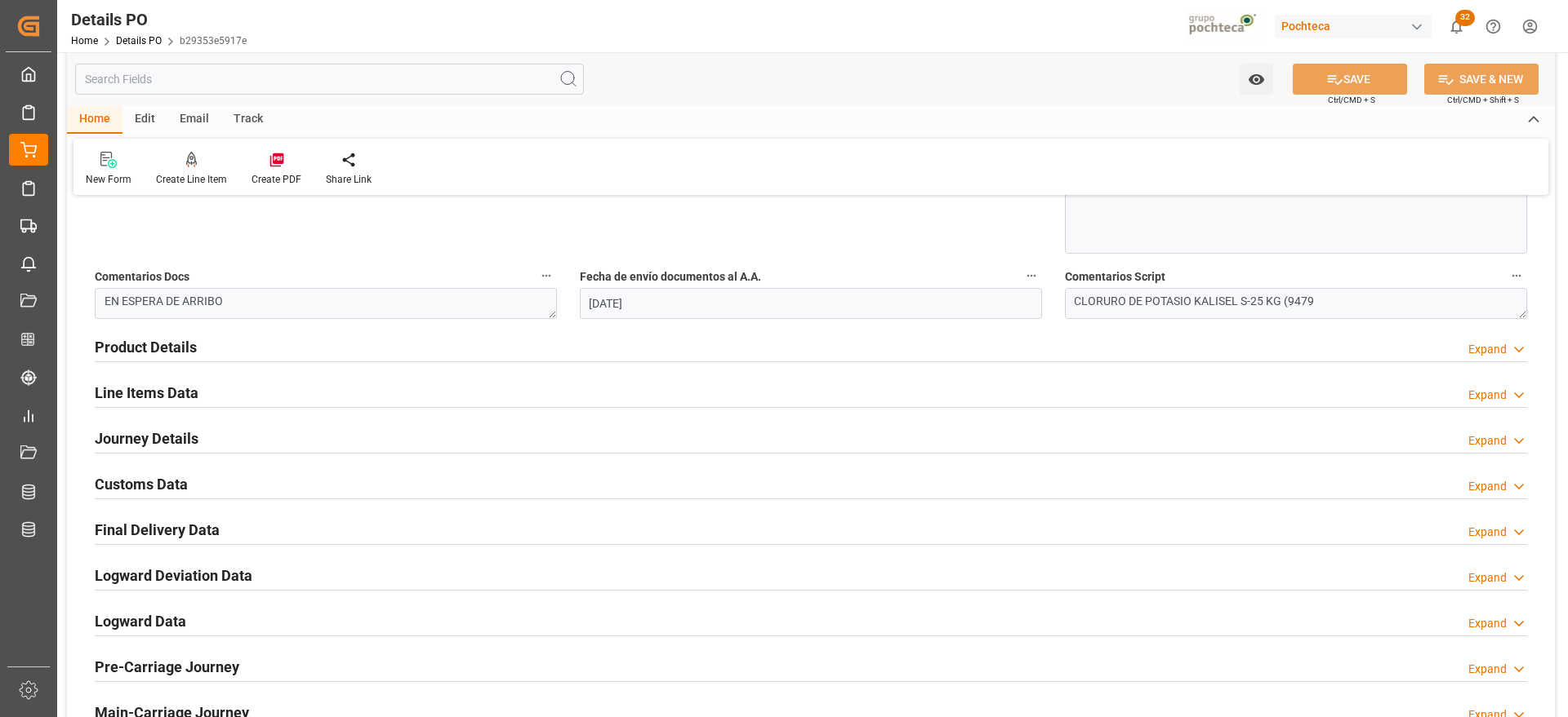
click at [153, 489] on h2 "Customs Data" at bounding box center [141, 483] width 93 height 22
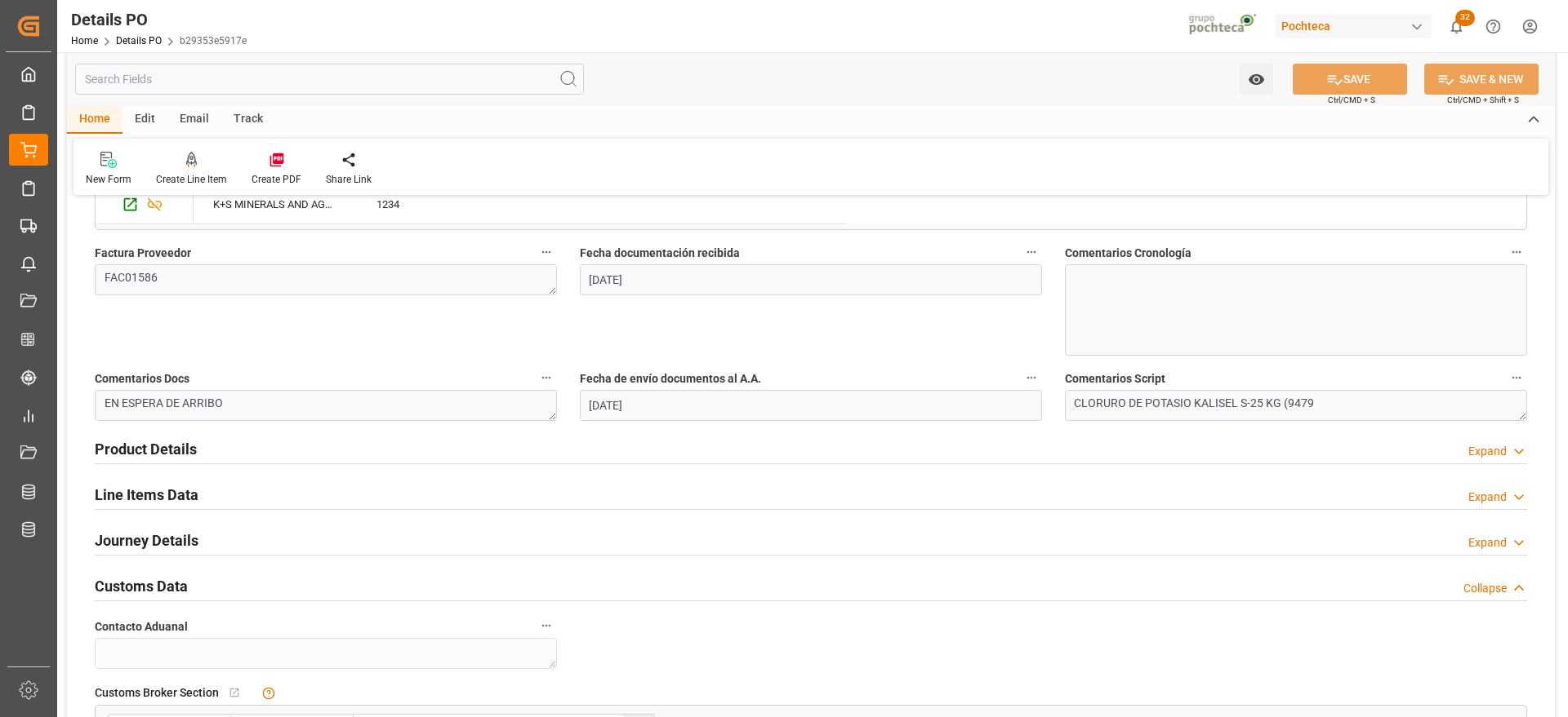
scroll to position [102, 0]
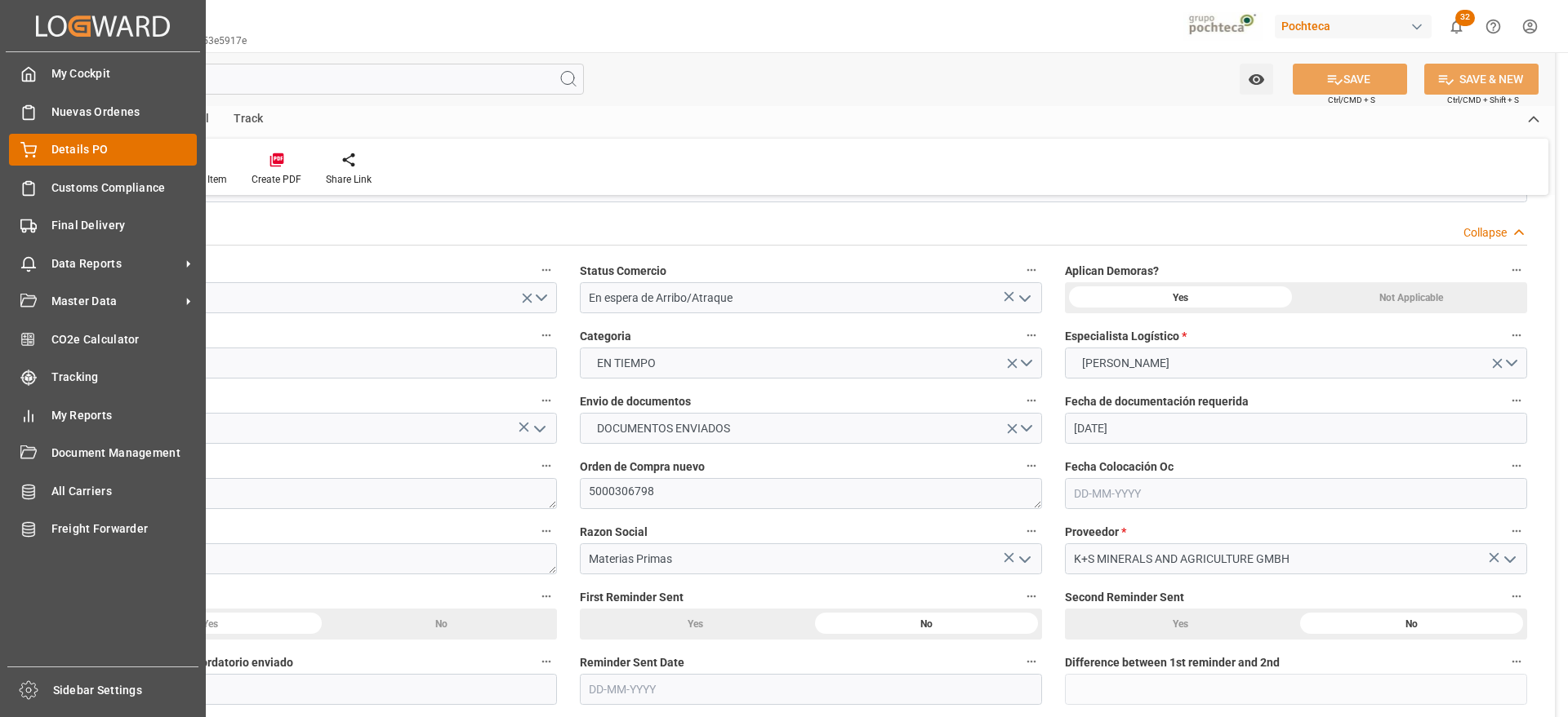
click at [87, 143] on span "Details PO" at bounding box center [124, 150] width 146 height 17
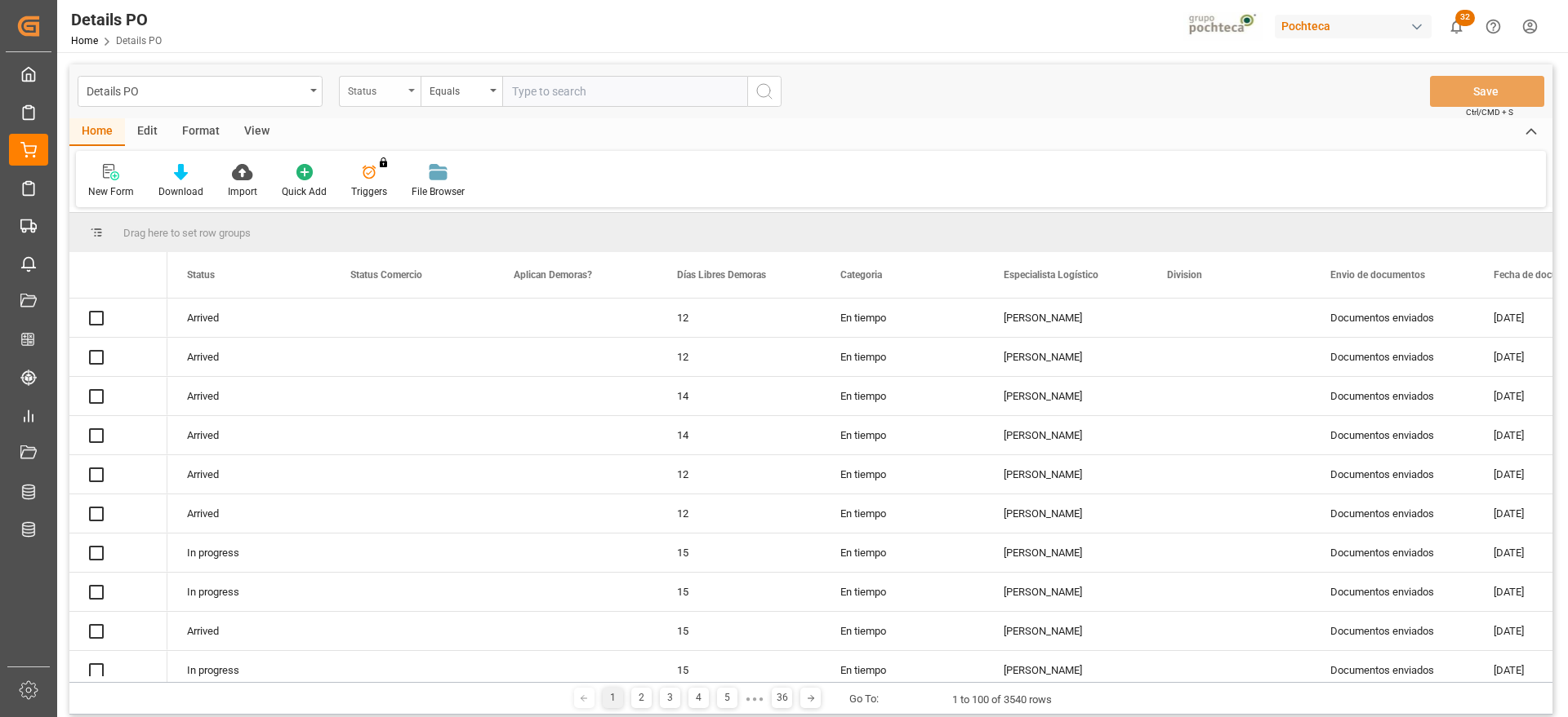
click at [384, 93] on div "Status" at bounding box center [376, 89] width 55 height 19
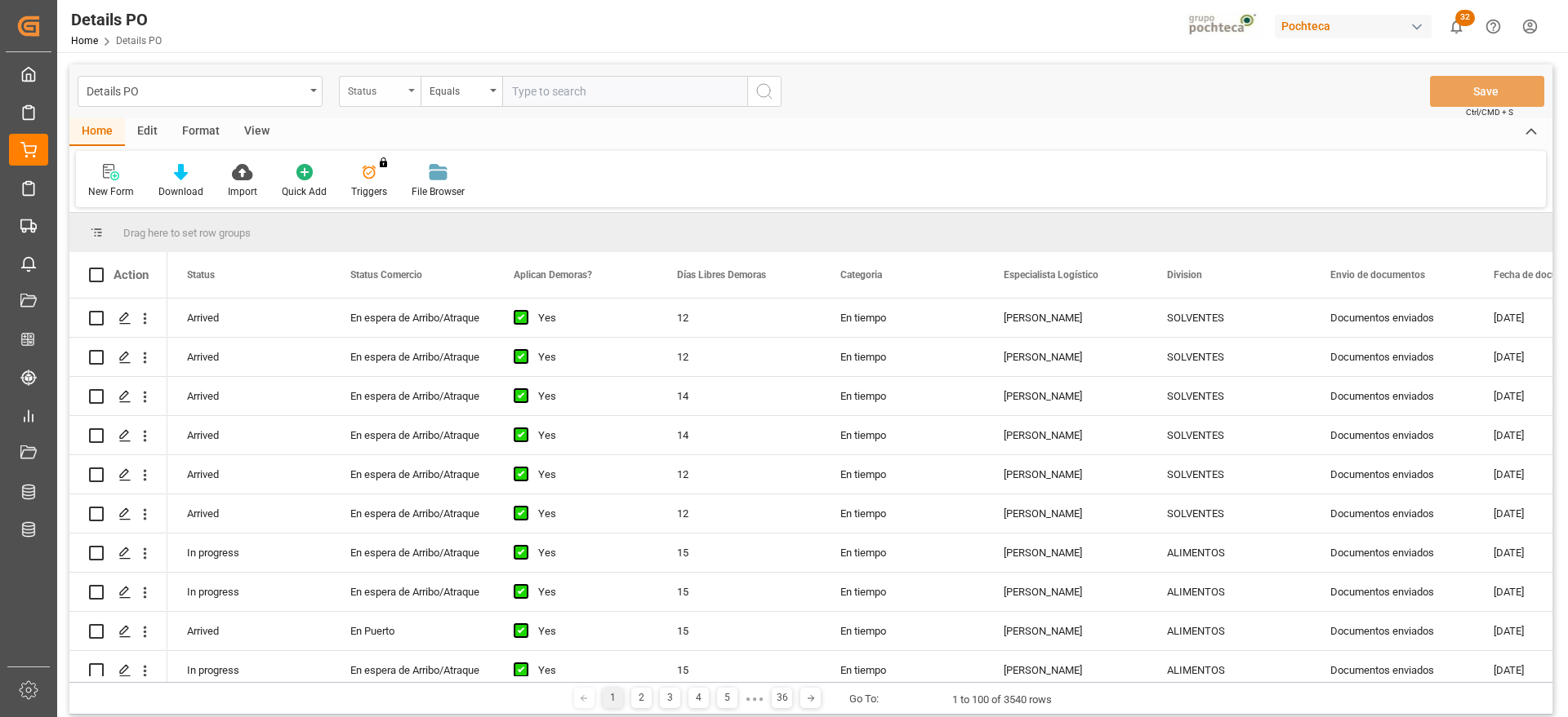
click at [384, 85] on div "Status" at bounding box center [376, 89] width 55 height 19
click at [386, 83] on div "Status" at bounding box center [376, 89] width 55 height 19
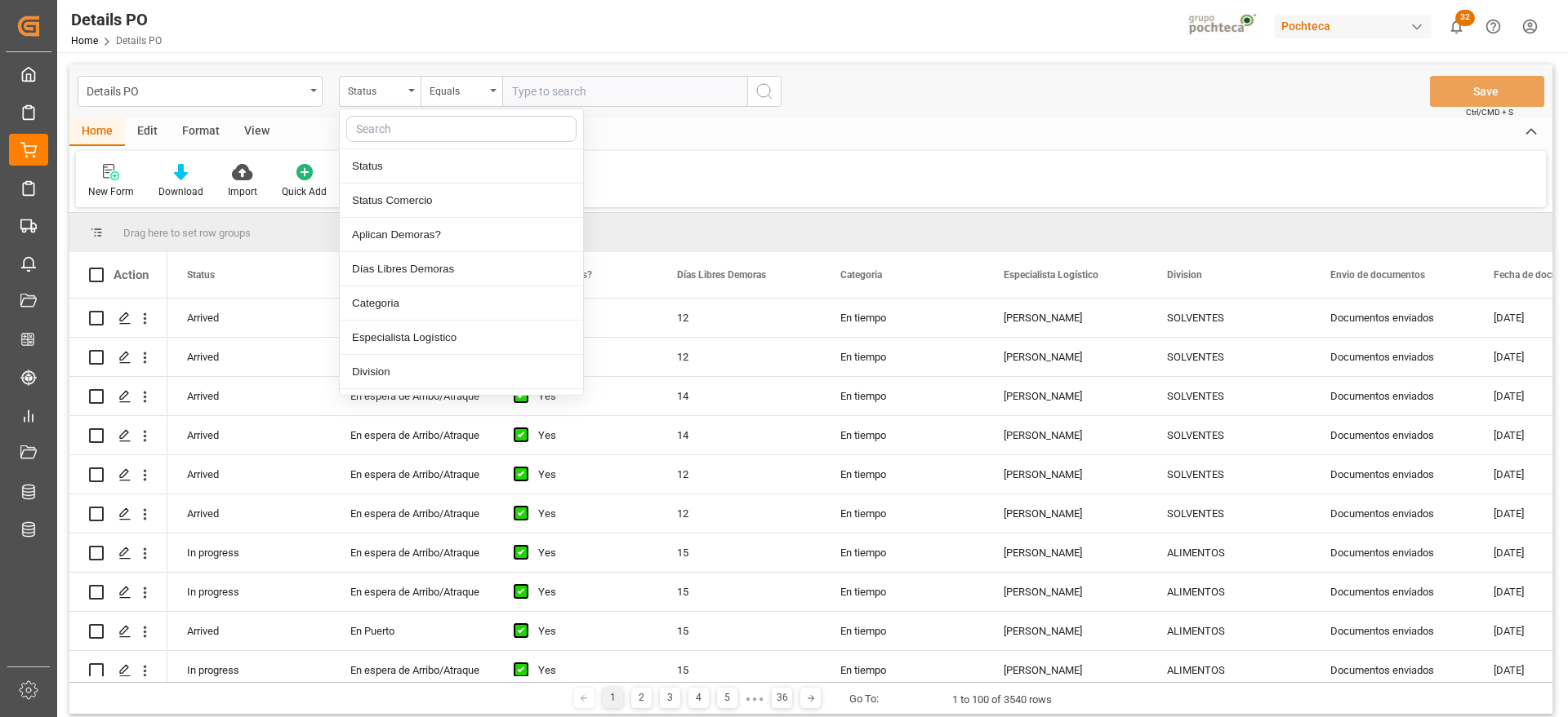
click at [392, 123] on input "text" at bounding box center [461, 129] width 230 height 26
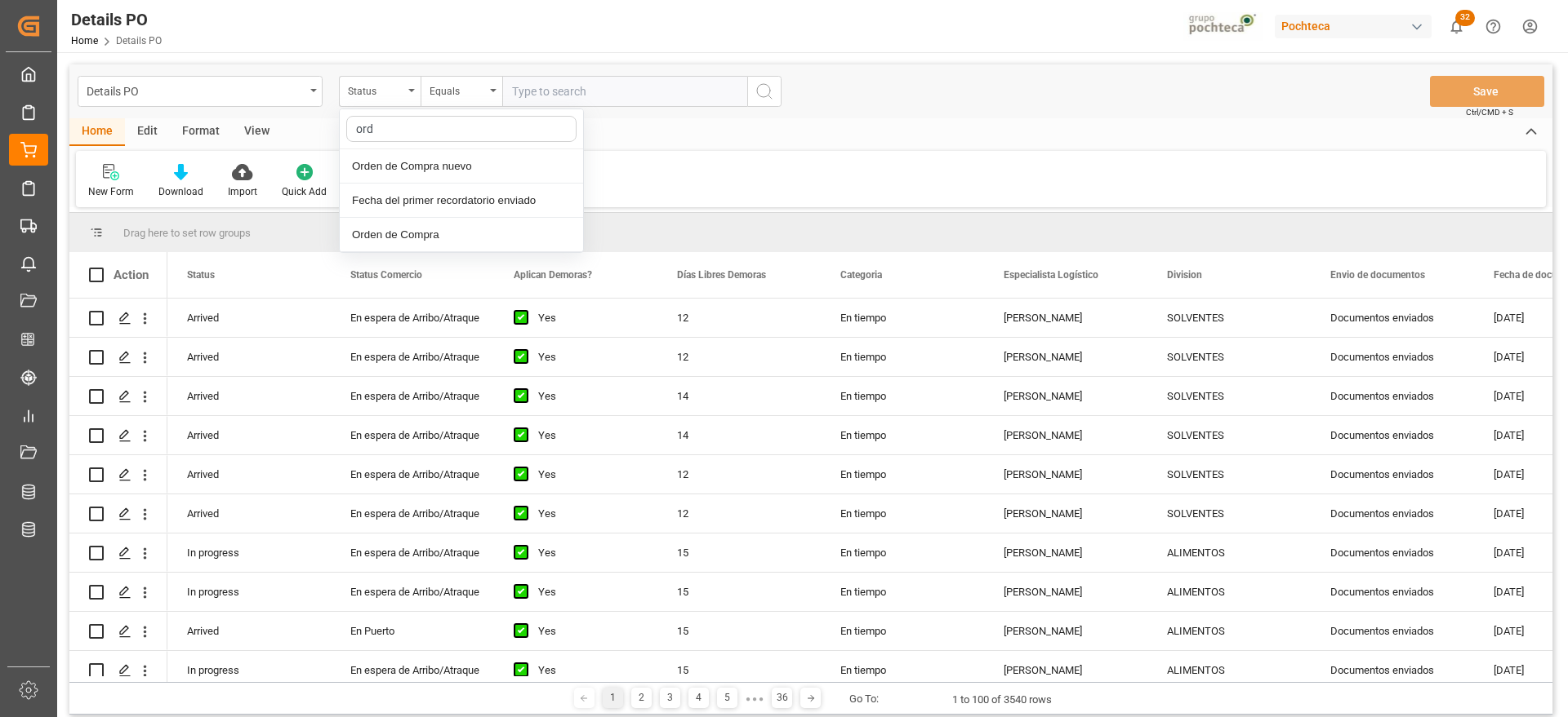
type input "orde"
click at [436, 163] on div "Orden de Compra nuevo" at bounding box center [461, 167] width 243 height 35
click at [558, 99] on input "text" at bounding box center [624, 92] width 245 height 31
paste input "5000306799"
type input "5000306799"
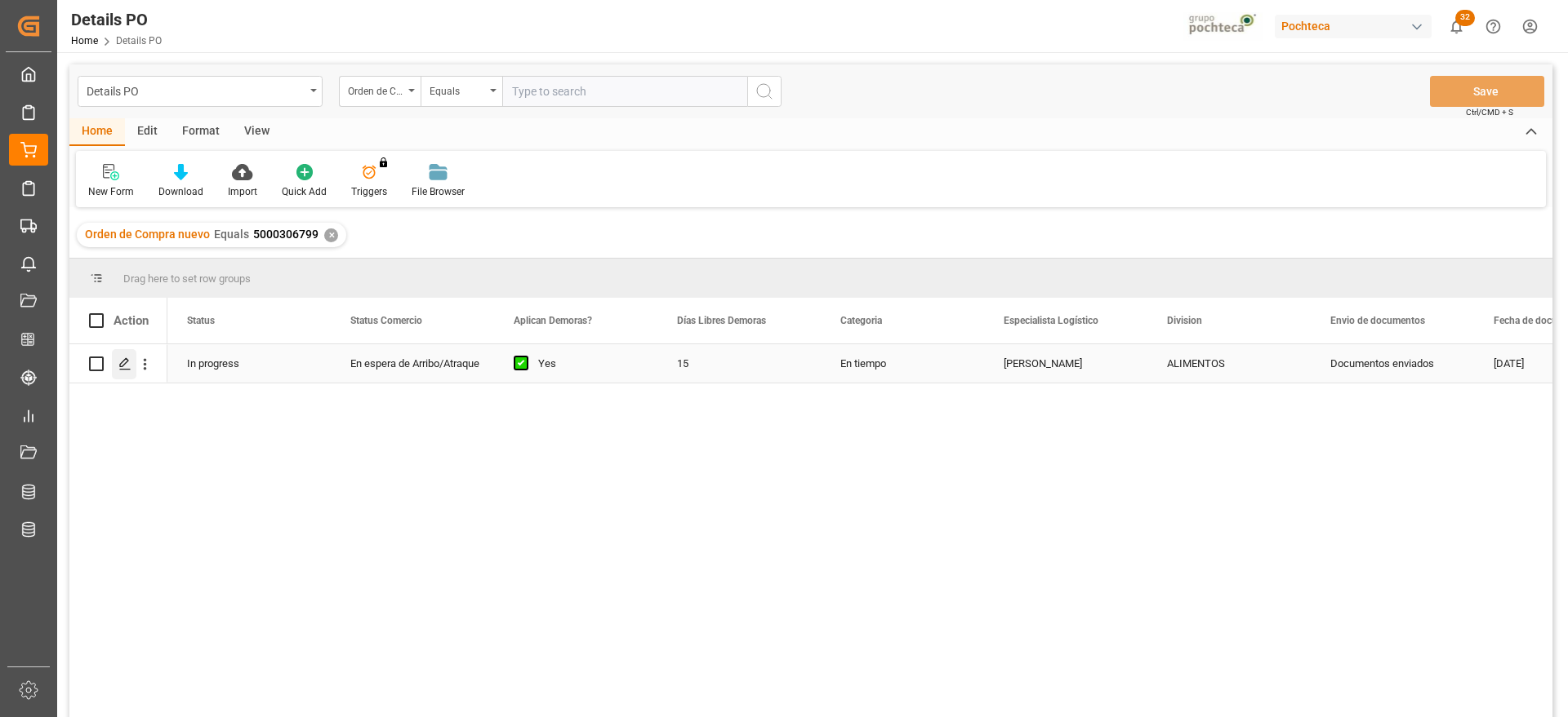
click at [115, 357] on div "Press SPACE to select this row." at bounding box center [124, 364] width 24 height 30
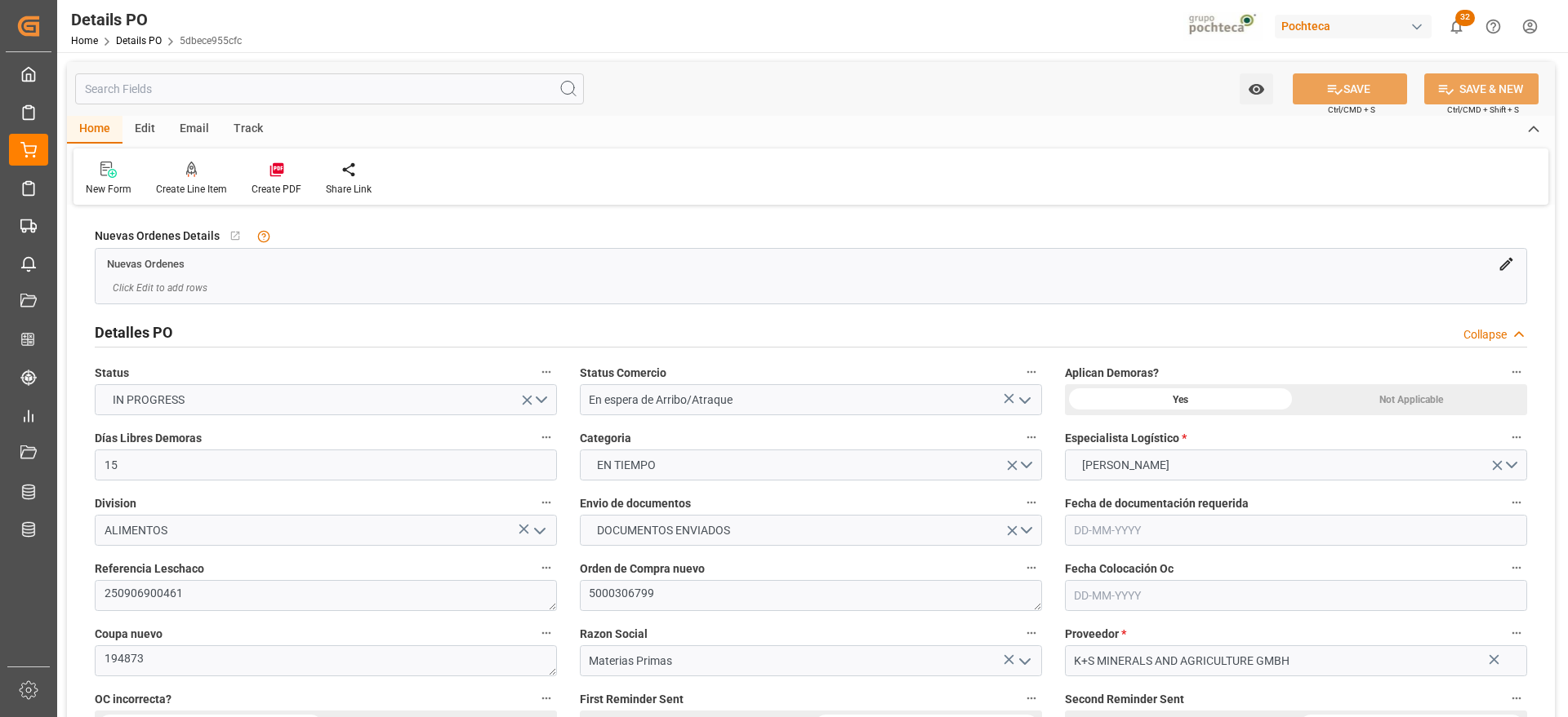
type input "15"
type input "[DATE]"
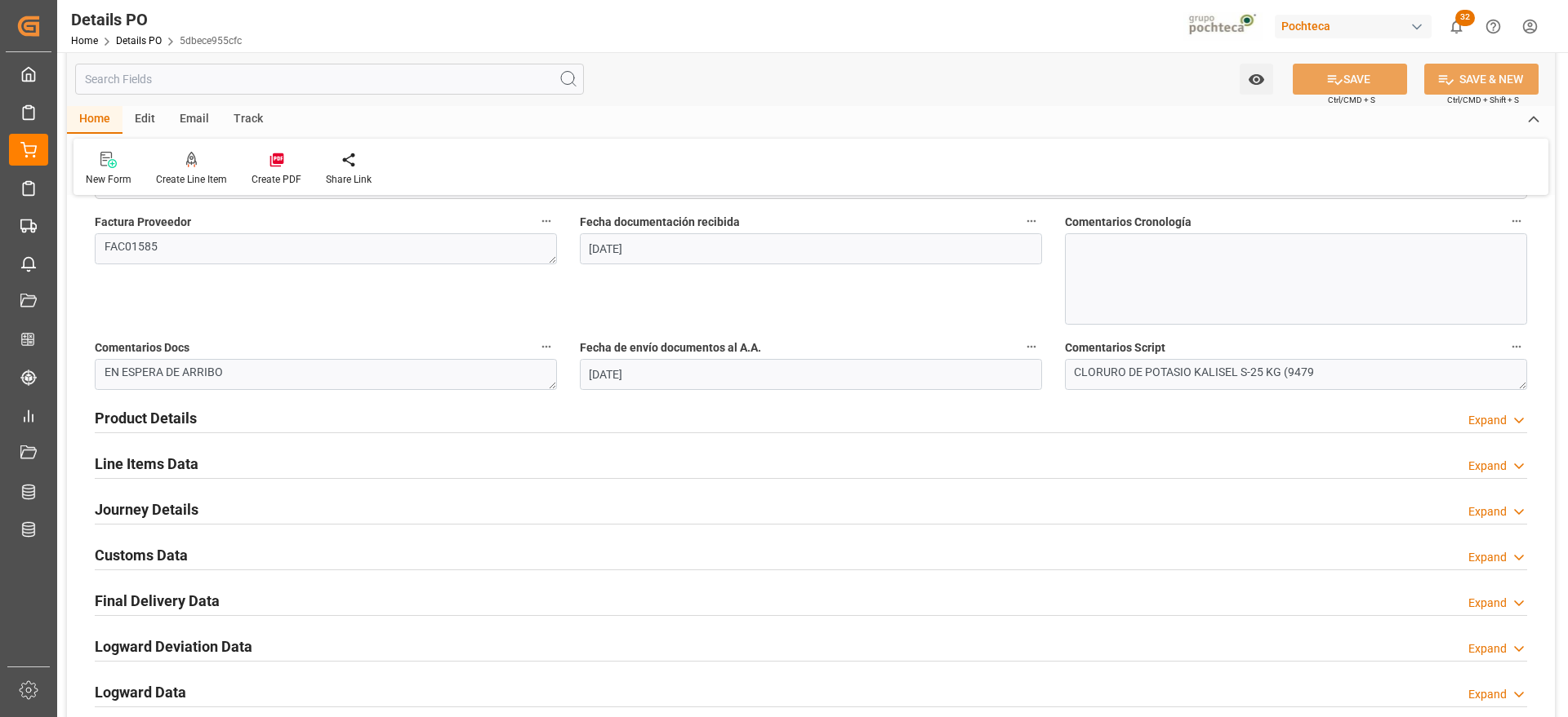
scroll to position [1021, 0]
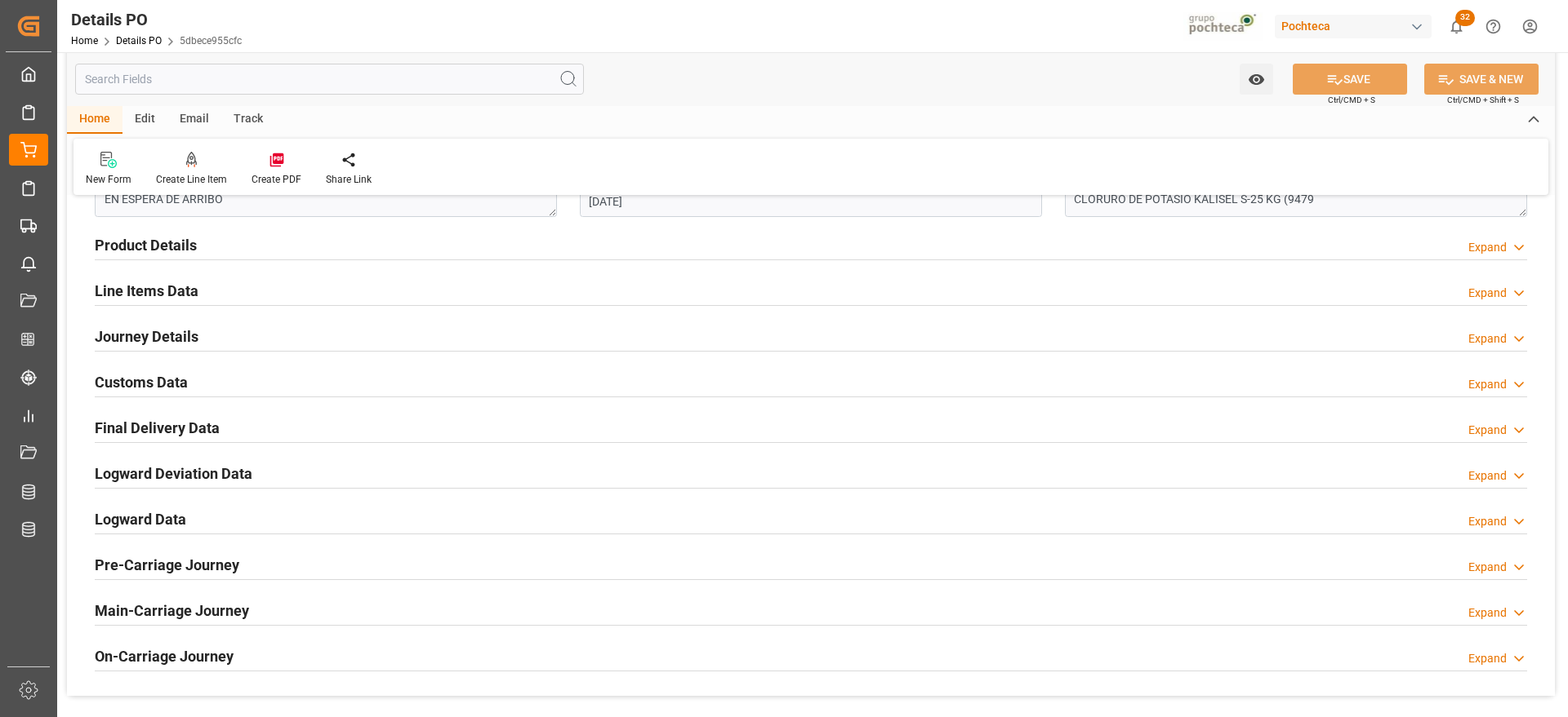
click at [151, 369] on div "Customs Data" at bounding box center [141, 381] width 93 height 31
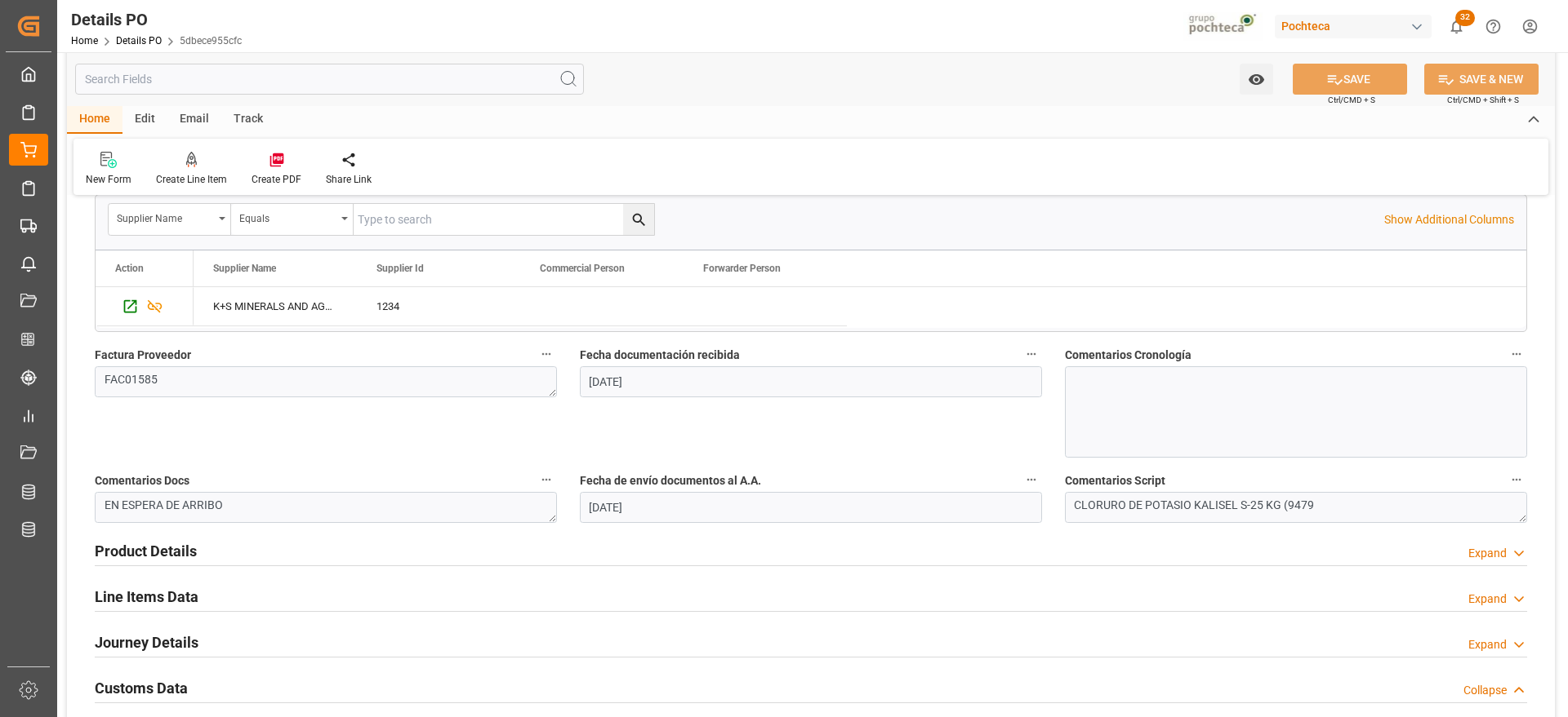
scroll to position [0, 0]
